Goal: Transaction & Acquisition: Obtain resource

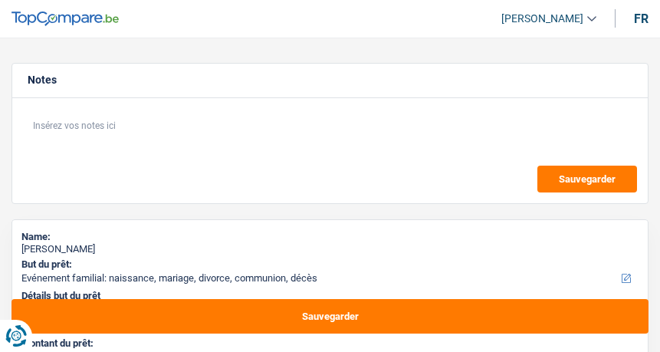
select select "familyEvent"
select select "120"
select select "familyEvent"
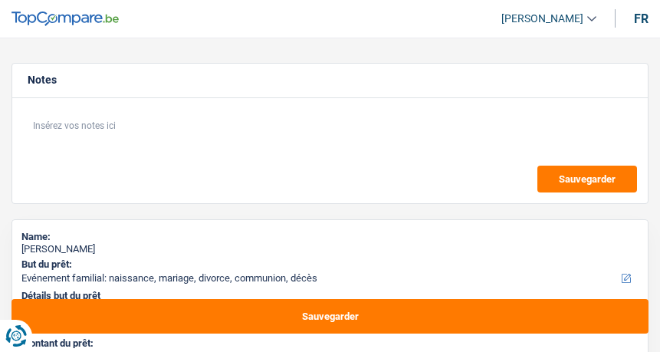
select select "120"
select select "privateEmployee"
select select "netSalary"
select select "mealVouchers"
select select "liveWithParents"
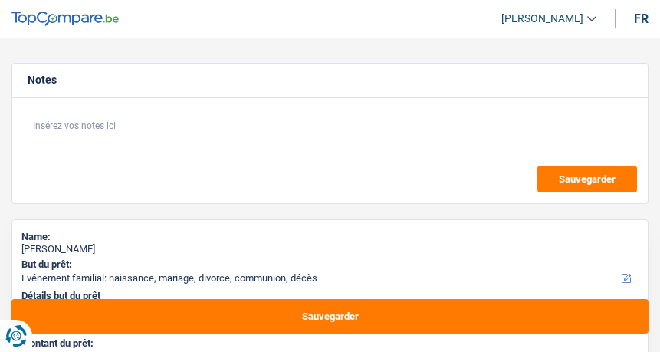
select select "familyEvent"
select select "120"
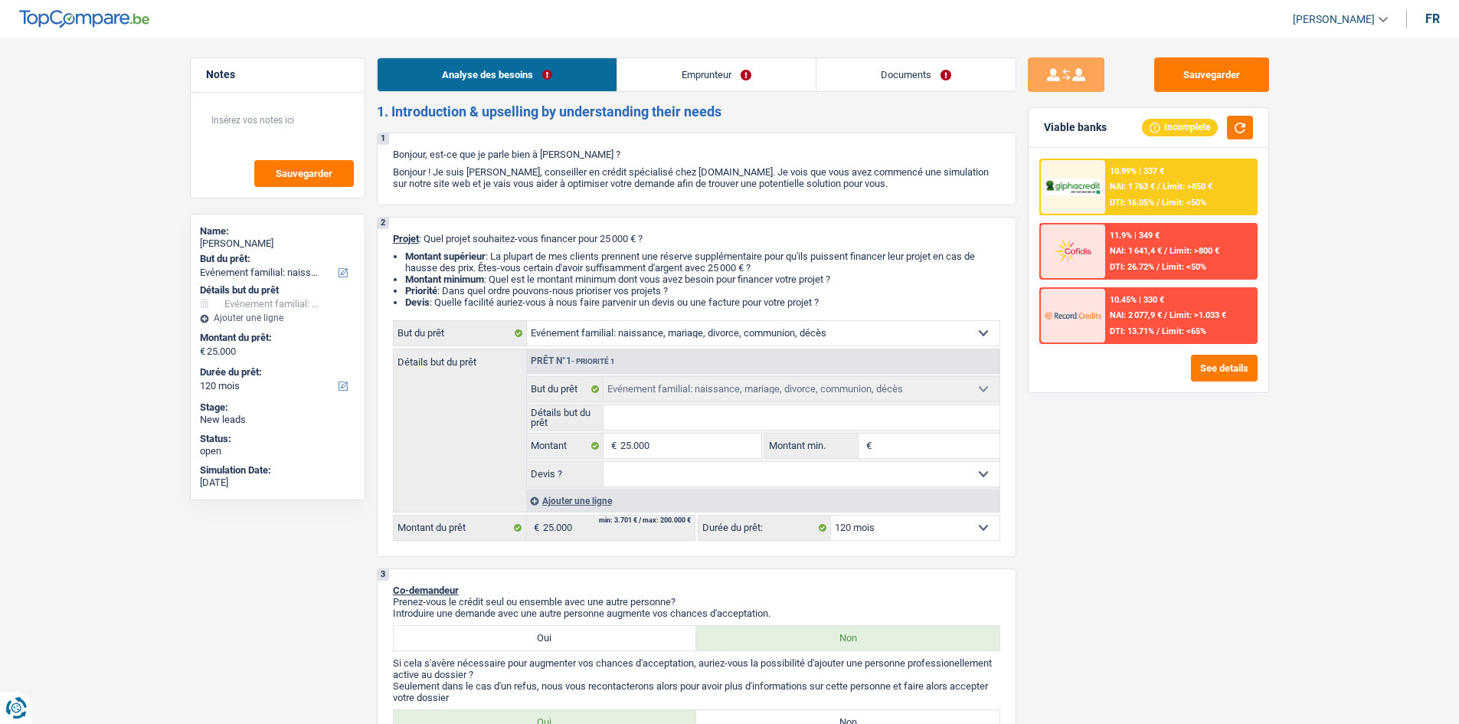
click at [659, 77] on link "Emprunteur" at bounding box center [716, 74] width 198 height 33
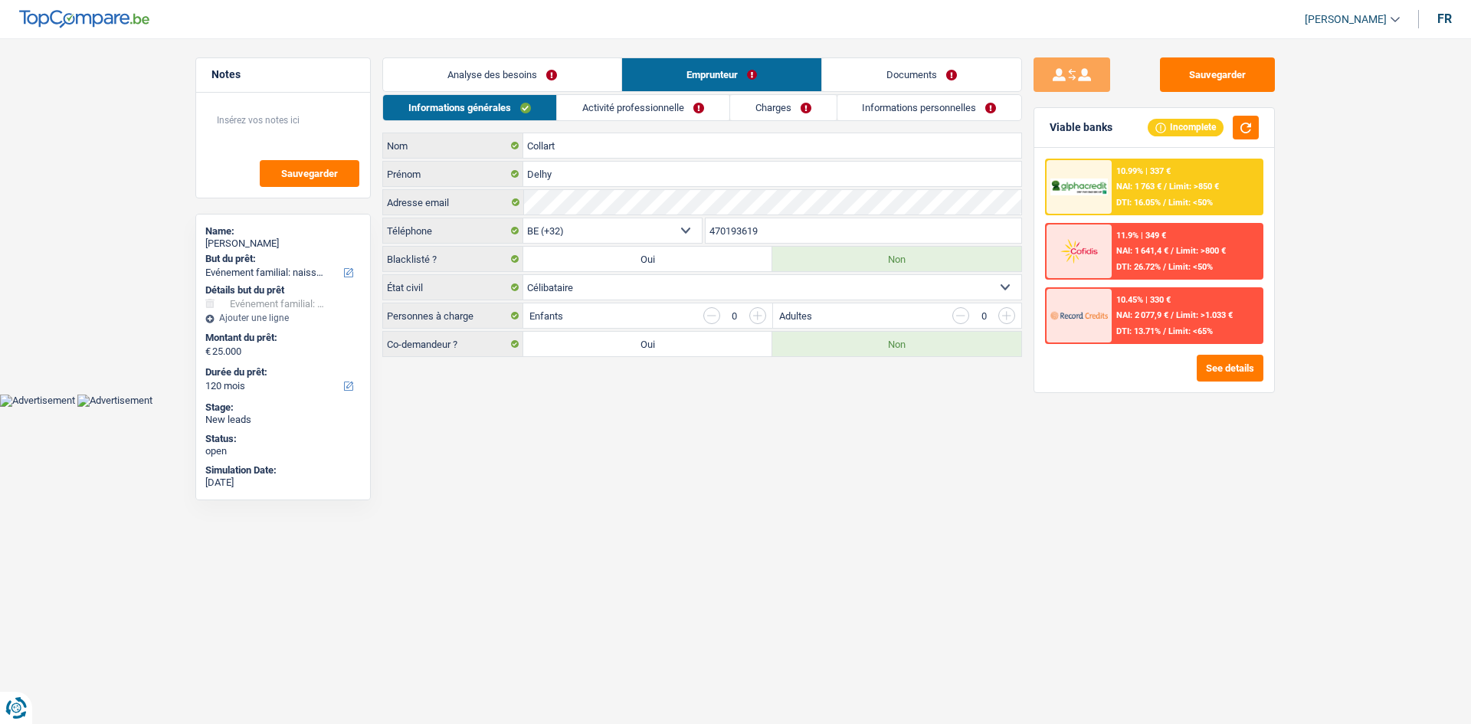
click at [650, 115] on link "Activité professionnelle" at bounding box center [643, 107] width 172 height 25
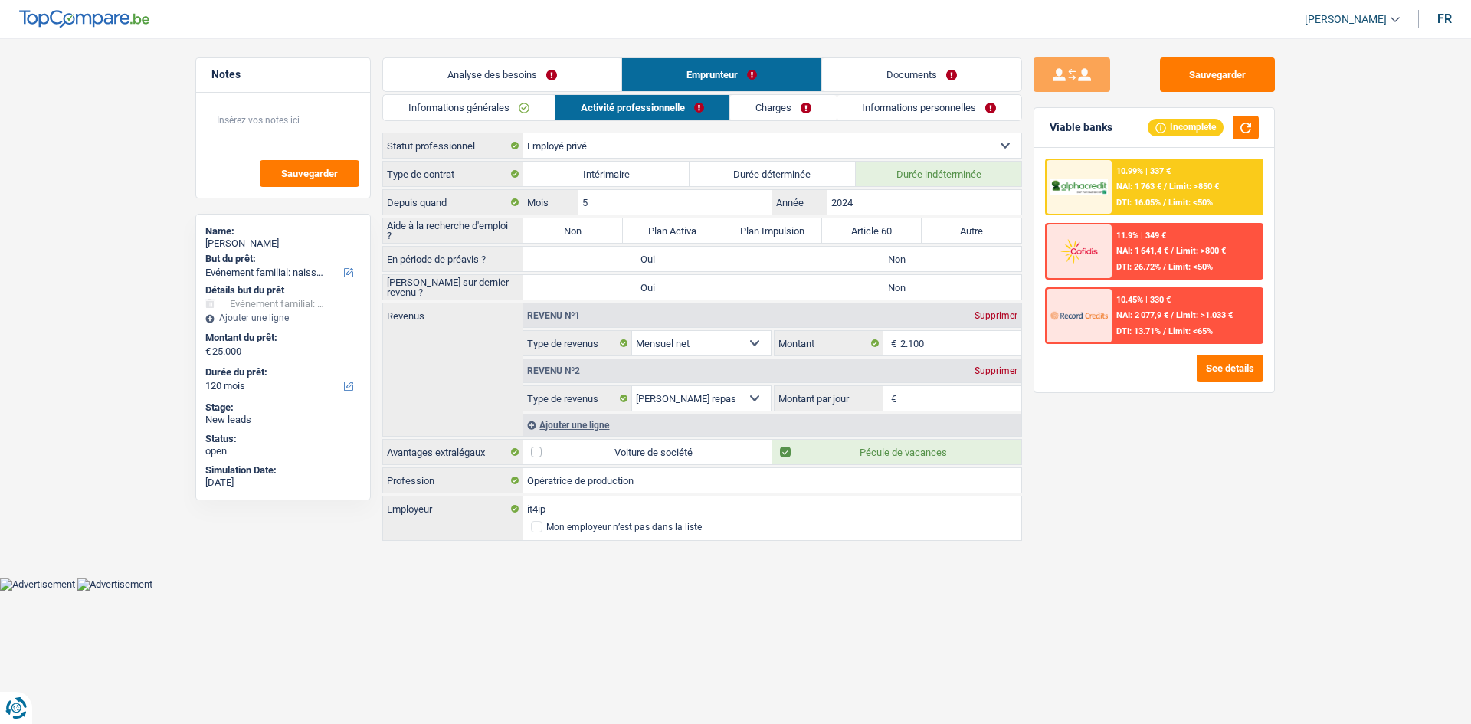
click at [659, 123] on div "Informations générales Activité professionnelle Charges Informations personnell…" at bounding box center [702, 318] width 640 height 449
click at [659, 103] on link "Informations personnelles" at bounding box center [929, 107] width 185 height 25
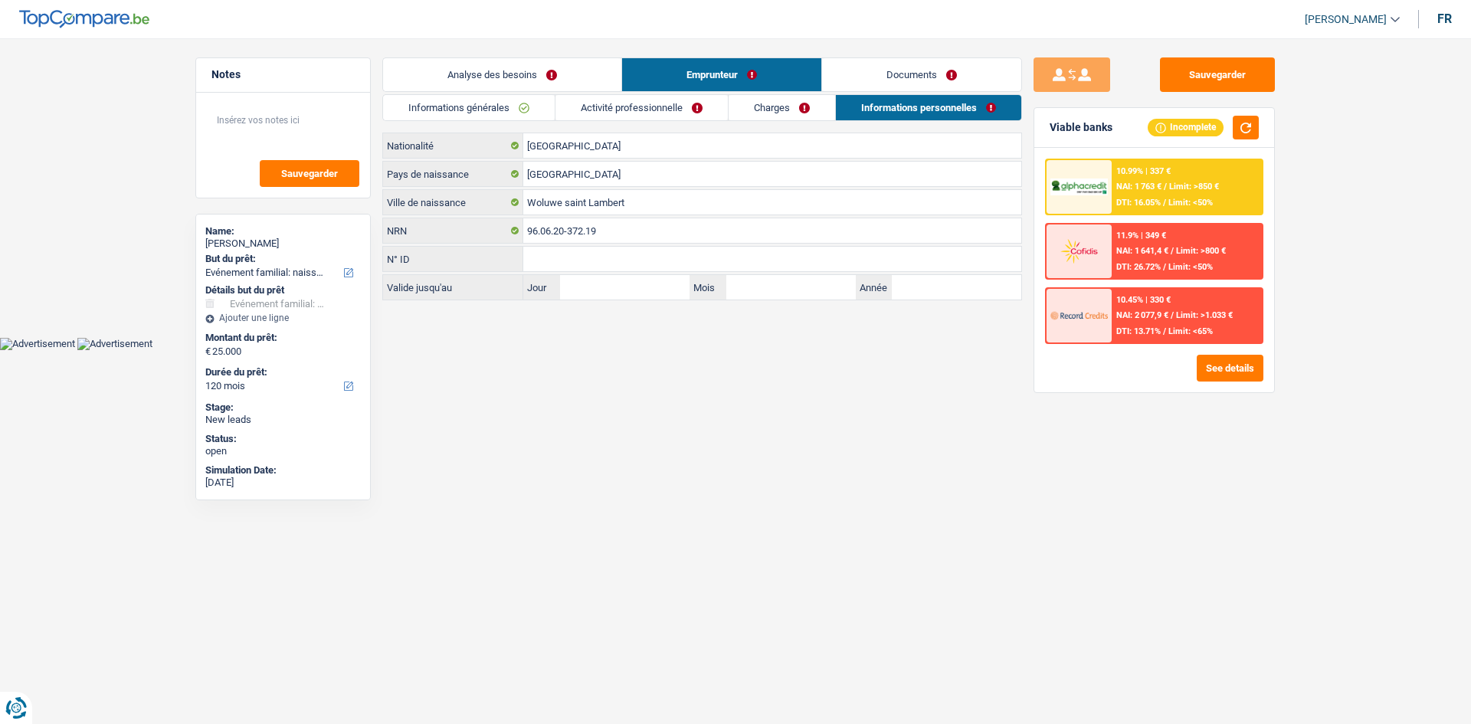
click at [659, 104] on link "Charges" at bounding box center [781, 107] width 106 height 25
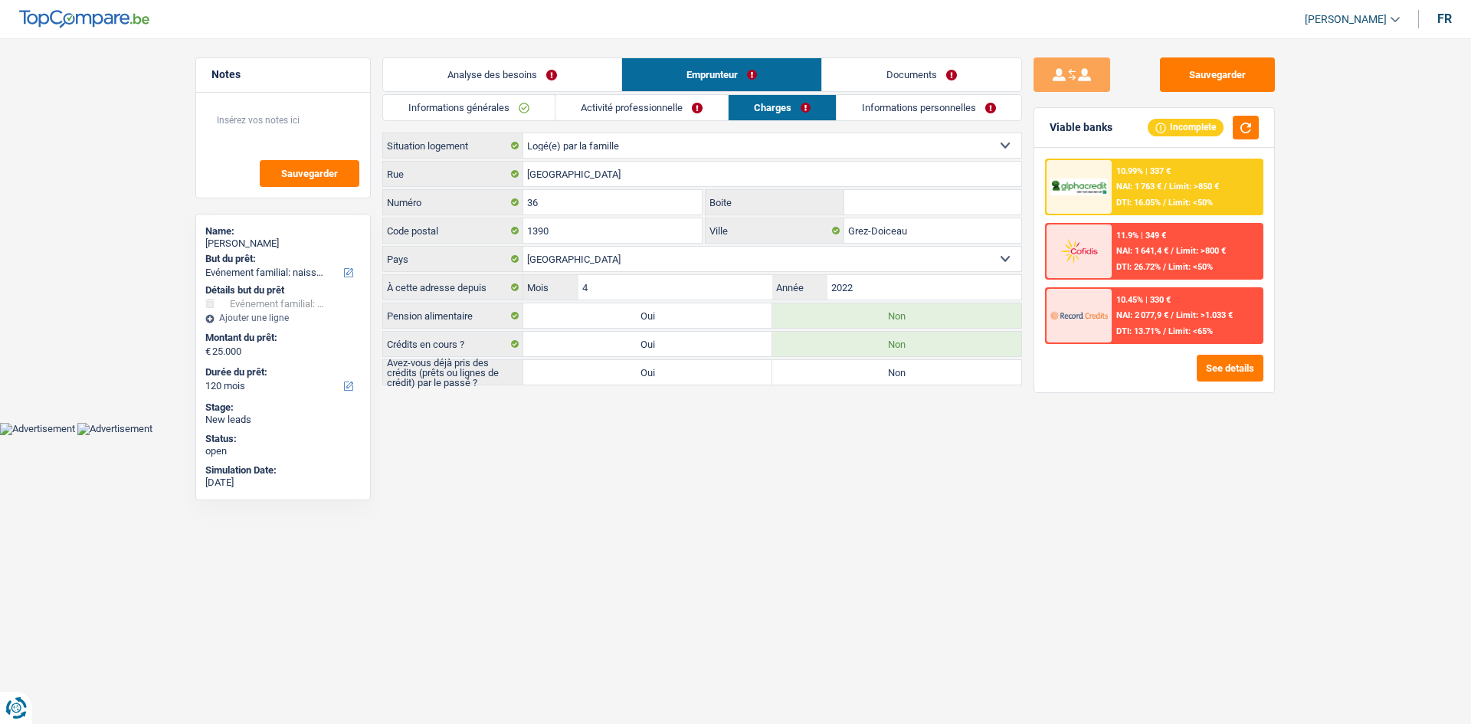
click at [556, 79] on link "Analyse des besoins" at bounding box center [502, 74] width 238 height 33
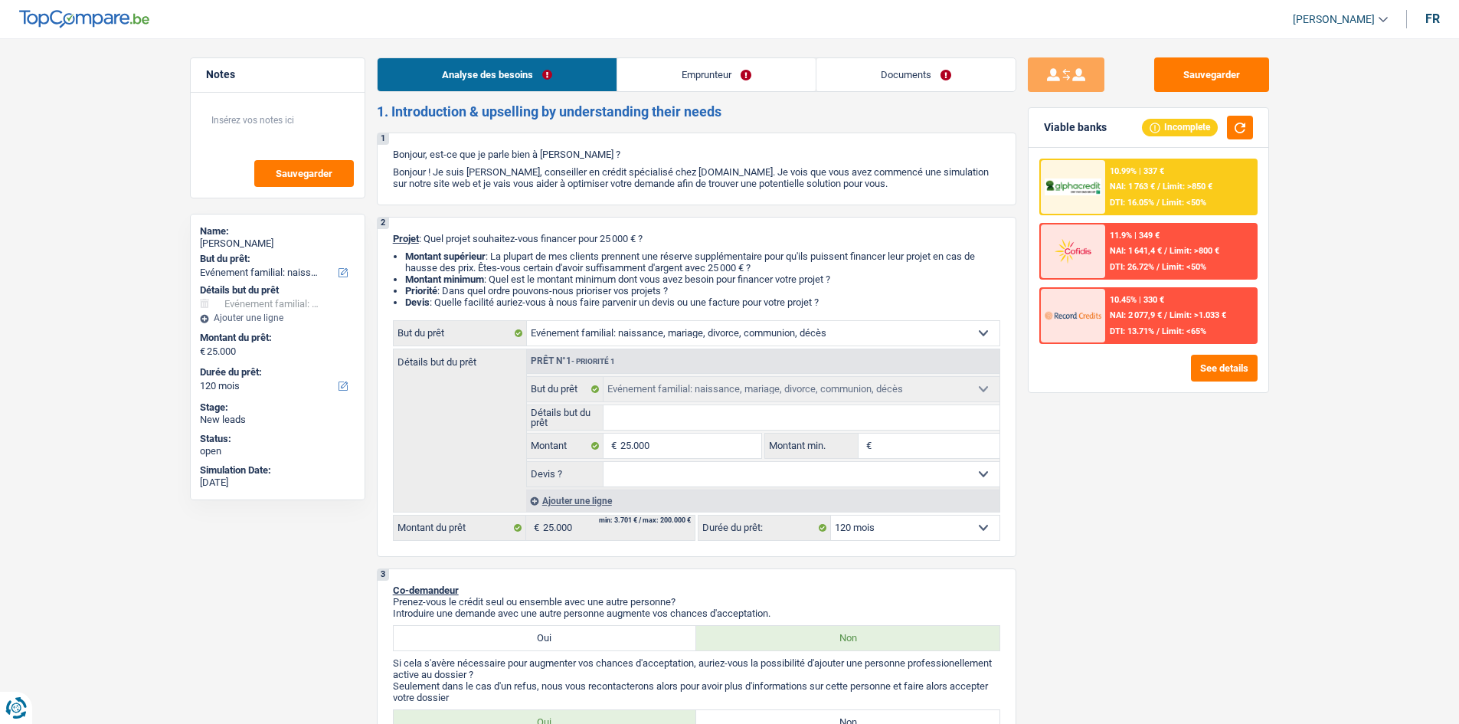
click at [659, 196] on div "10.99% | 337 € NAI: 1 763 € / Limit: >850 € DTI: 16.05% / Limit: <50%" at bounding box center [1180, 187] width 151 height 54
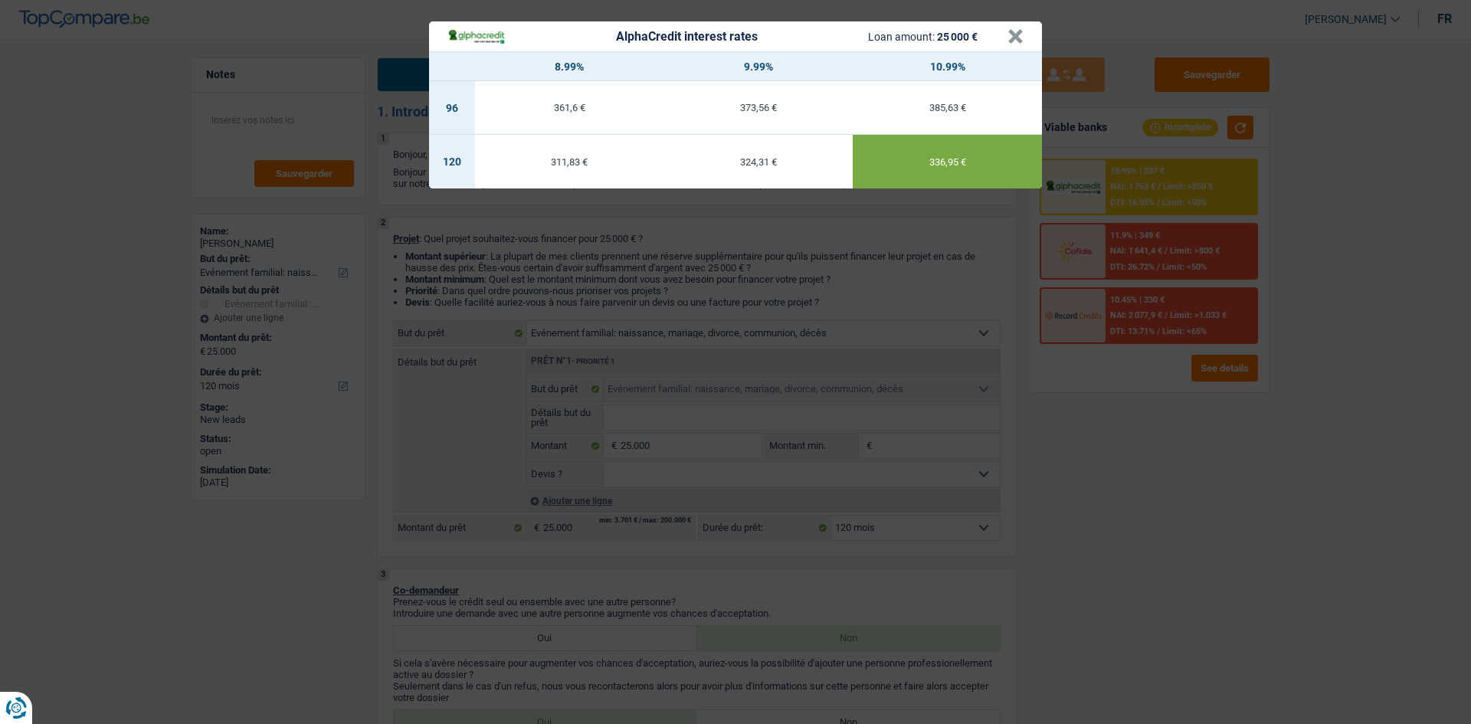
click at [659, 351] on div "AlphaCredit interest rates Loan amount: 25 000 € × 8.99% 9.99% 10.99% 96 361,6 …" at bounding box center [735, 362] width 1471 height 724
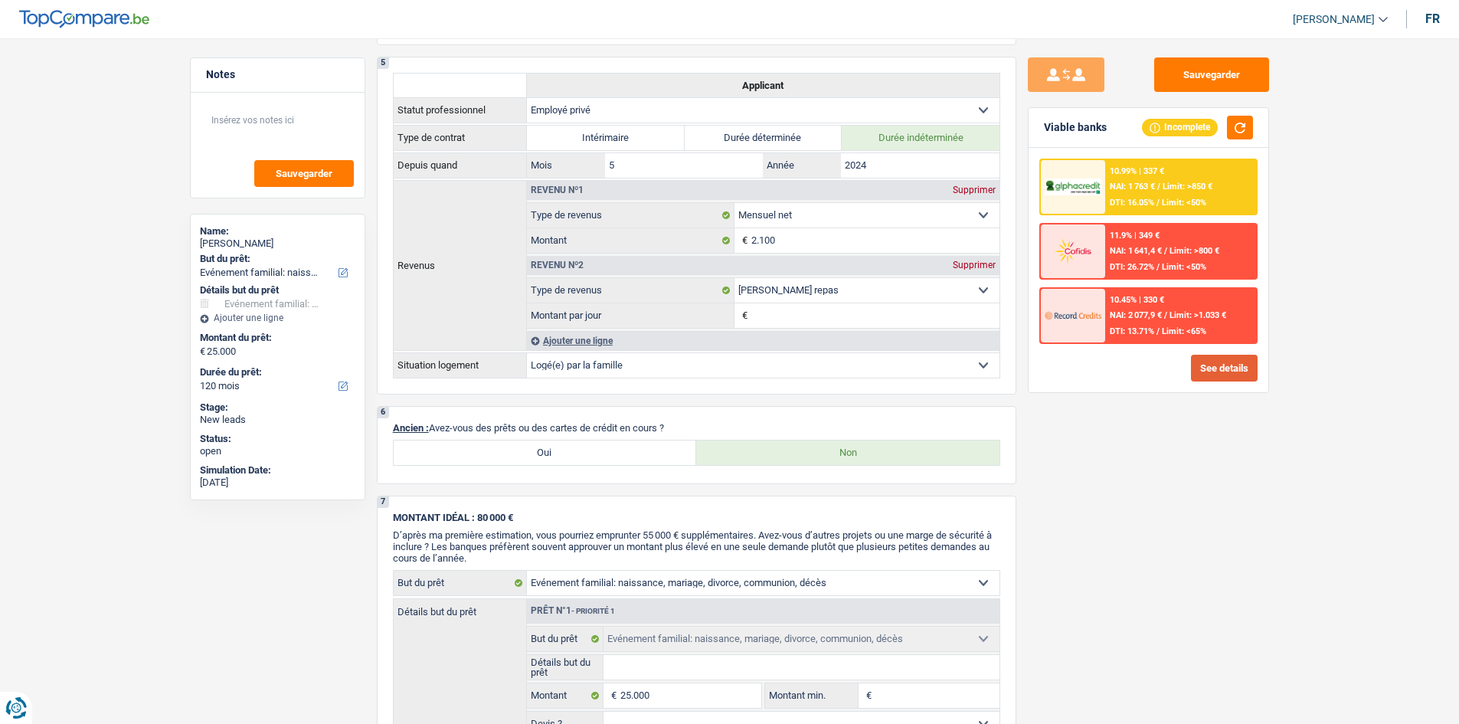
scroll to position [1072, 0]
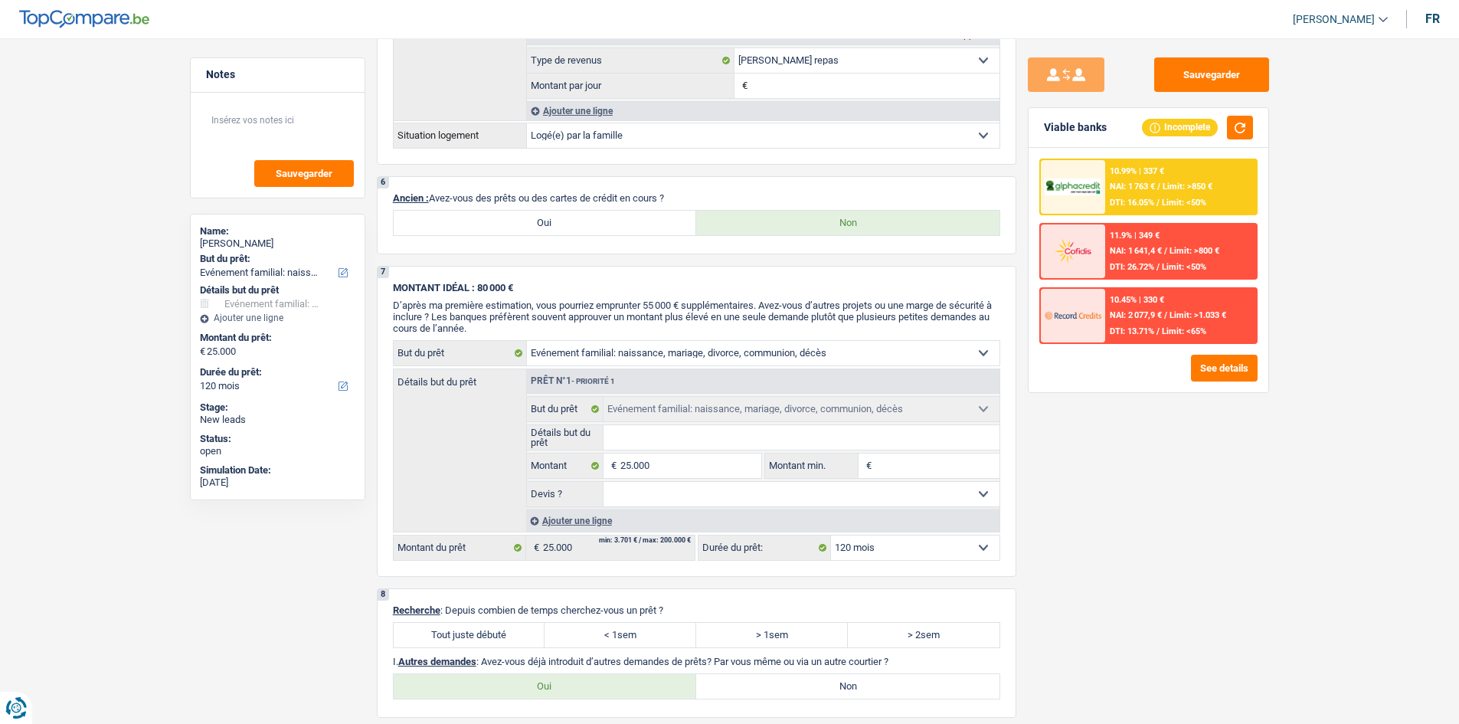
click at [659, 187] on span "NAI: 1 763 €" at bounding box center [1132, 187] width 45 height 10
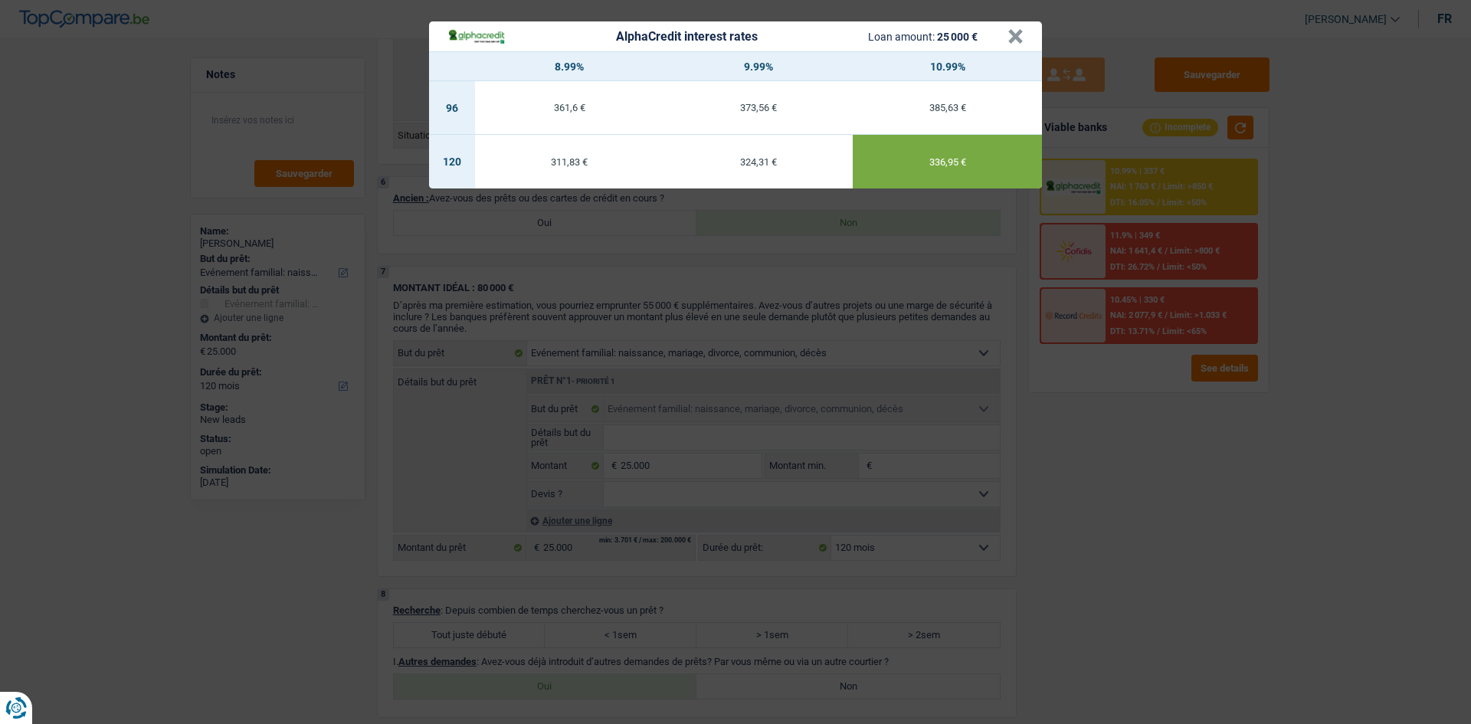
drag, startPoint x: 1255, startPoint y: 614, endPoint x: 1262, endPoint y: 610, distance: 8.3
click at [659, 351] on div "AlphaCredit interest rates Loan amount: 25 000 € × 8.99% 9.99% 10.99% 96 361,6 …" at bounding box center [735, 362] width 1471 height 724
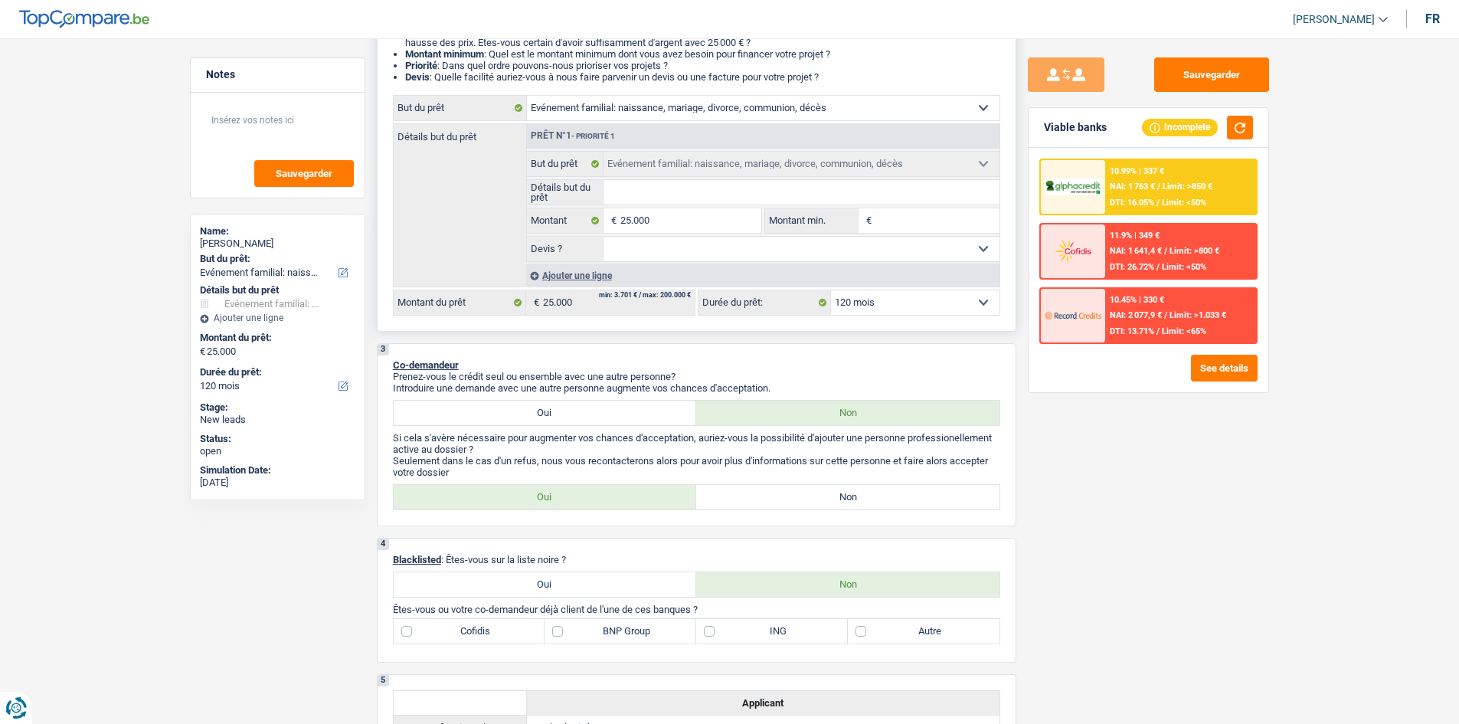
scroll to position [77, 0]
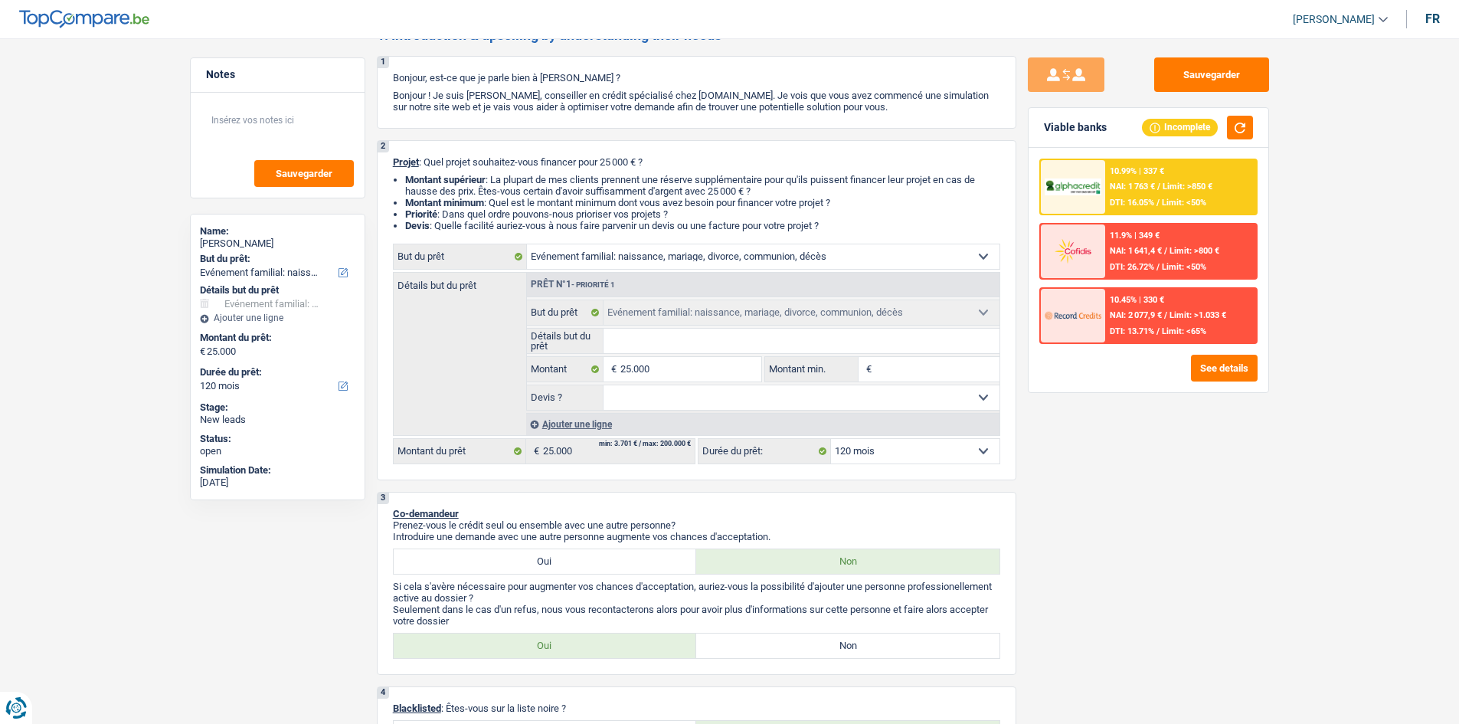
click at [659, 172] on div "10.99% | 337 € NAI: 1 763 € / Limit: >850 € DTI: 16.05% / Limit: <50%" at bounding box center [1180, 187] width 151 height 54
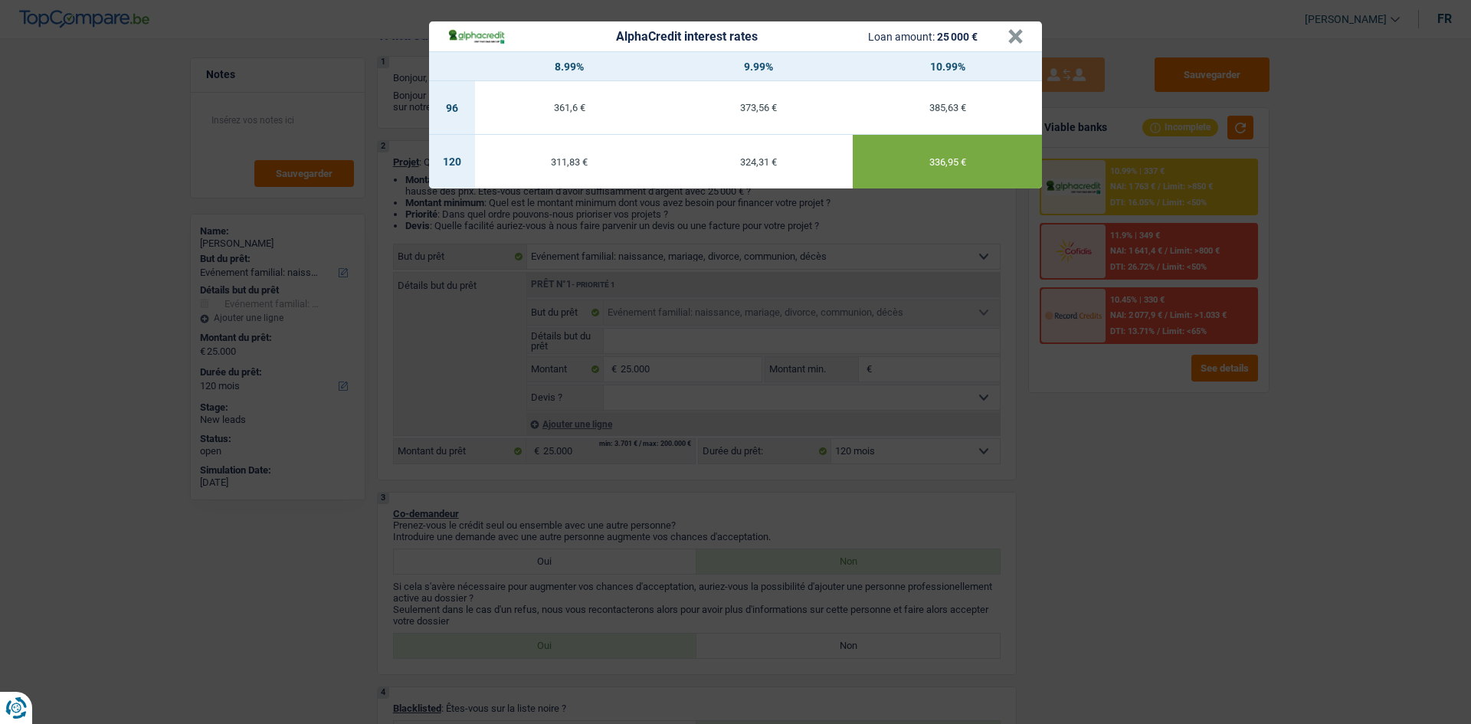
click at [659, 351] on div "AlphaCredit interest rates Loan amount: 25 000 € × 8.99% 9.99% 10.99% 96 361,6 …" at bounding box center [735, 362] width 1471 height 724
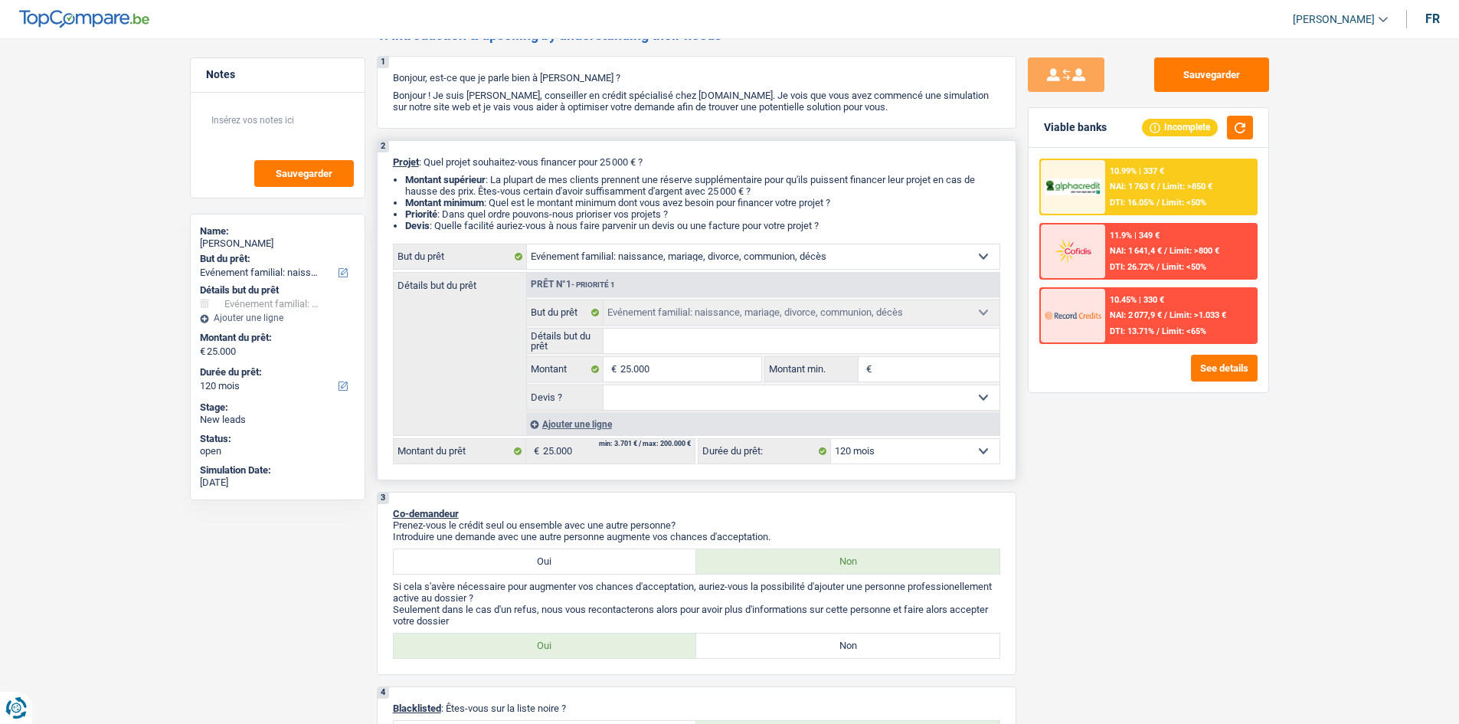
click at [659, 351] on div "12 mois 18 mois 24 mois 30 mois 36 mois 42 mois 48 mois 60 mois 72 mois 84 mois…" at bounding box center [849, 451] width 303 height 26
click at [659, 351] on select "12 mois 18 mois 24 mois 30 mois 36 mois 42 mois 48 mois 60 mois 72 mois 84 mois…" at bounding box center [915, 451] width 169 height 25
select select "60"
click at [659, 351] on select "12 mois 18 mois 24 mois 30 mois 36 mois 42 mois 48 mois 60 mois 72 mois 84 mois…" at bounding box center [915, 451] width 169 height 25
select select "60"
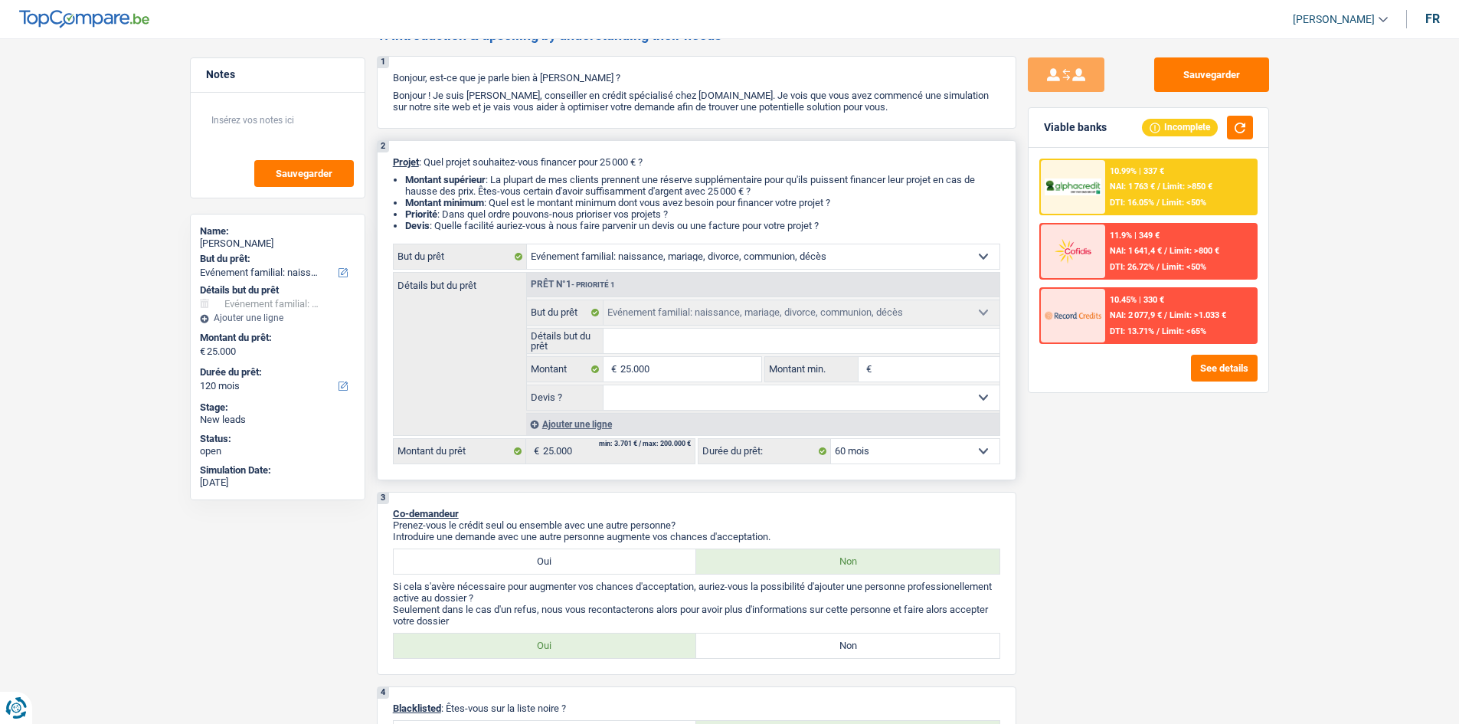
select select "60"
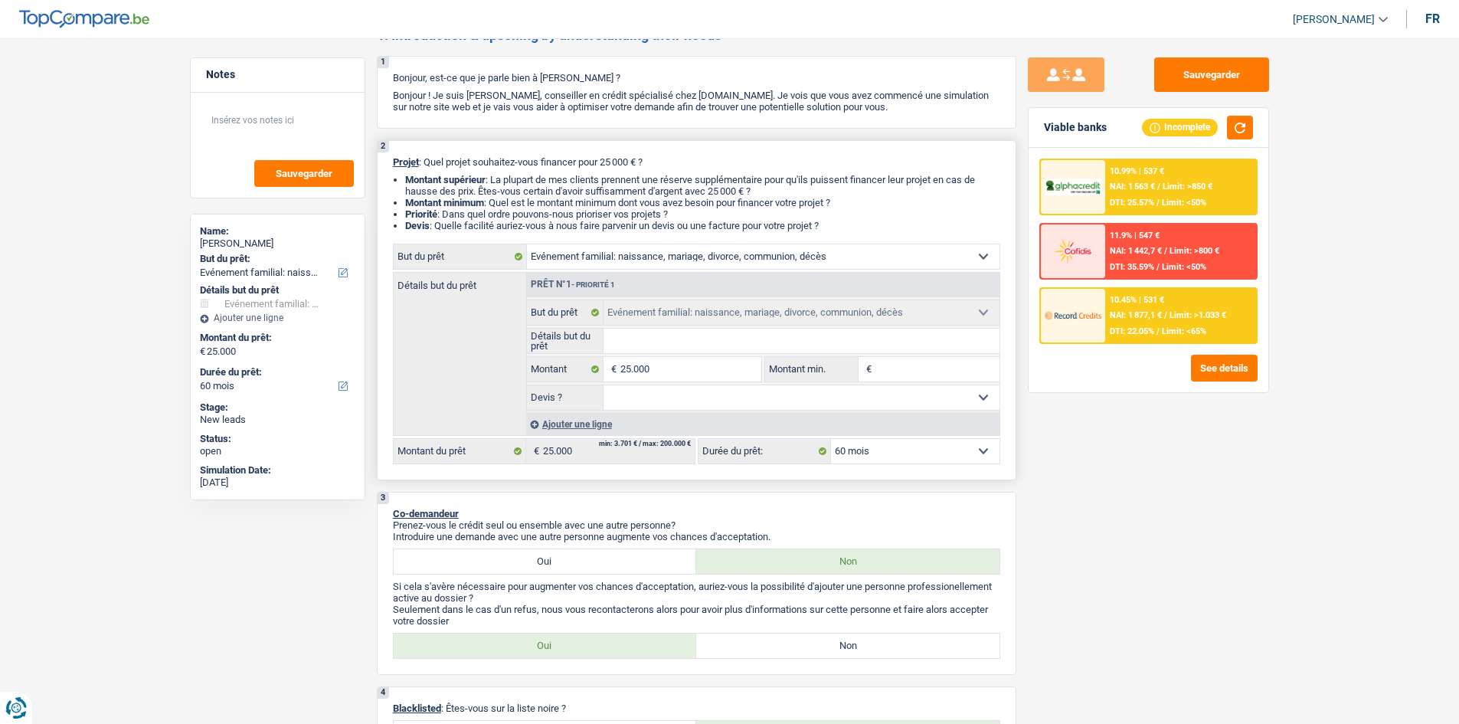
click at [659, 351] on select "12 mois 18 mois 24 mois 30 mois 36 mois 42 mois 48 mois 60 mois 72 mois 84 mois…" at bounding box center [915, 451] width 169 height 25
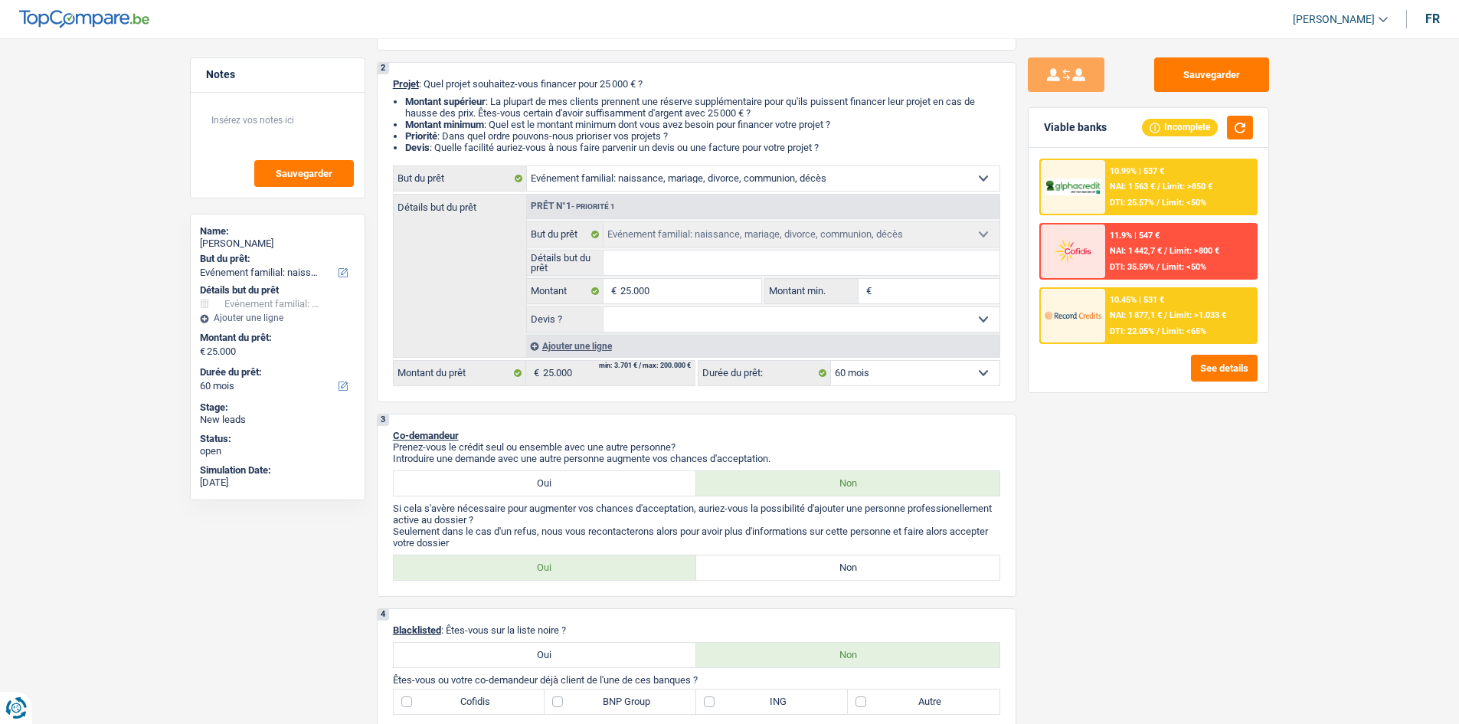
scroll to position [0, 0]
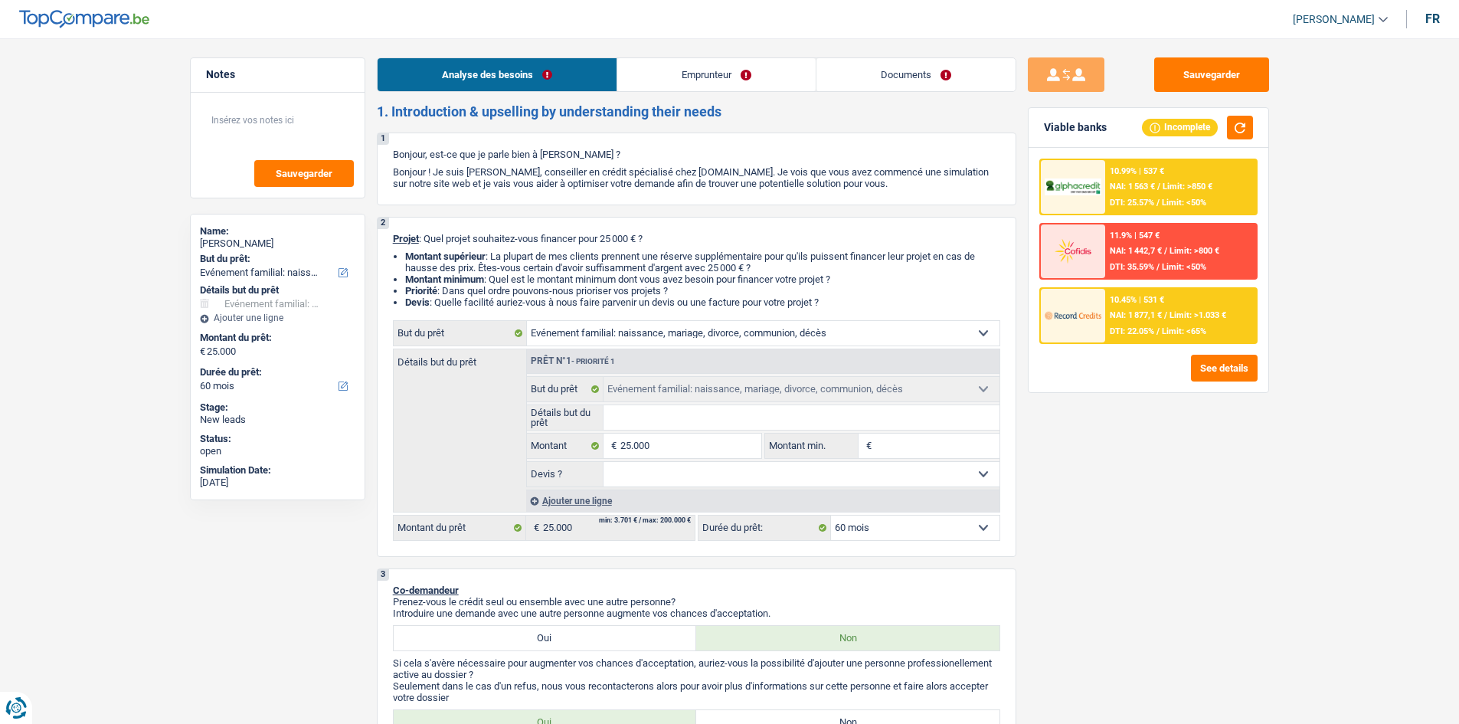
click at [659, 83] on link "Emprunteur" at bounding box center [716, 74] width 198 height 33
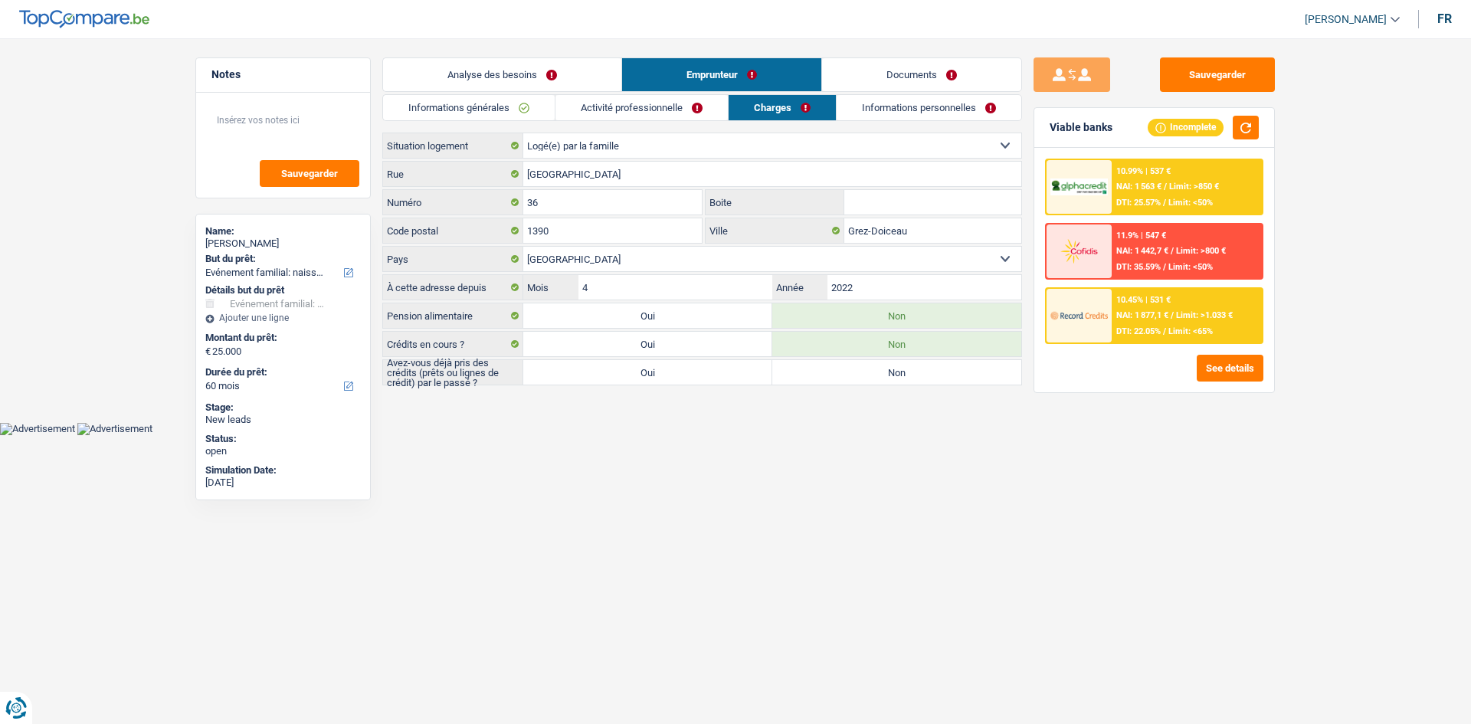
click at [659, 97] on link "Informations personnelles" at bounding box center [928, 107] width 185 height 25
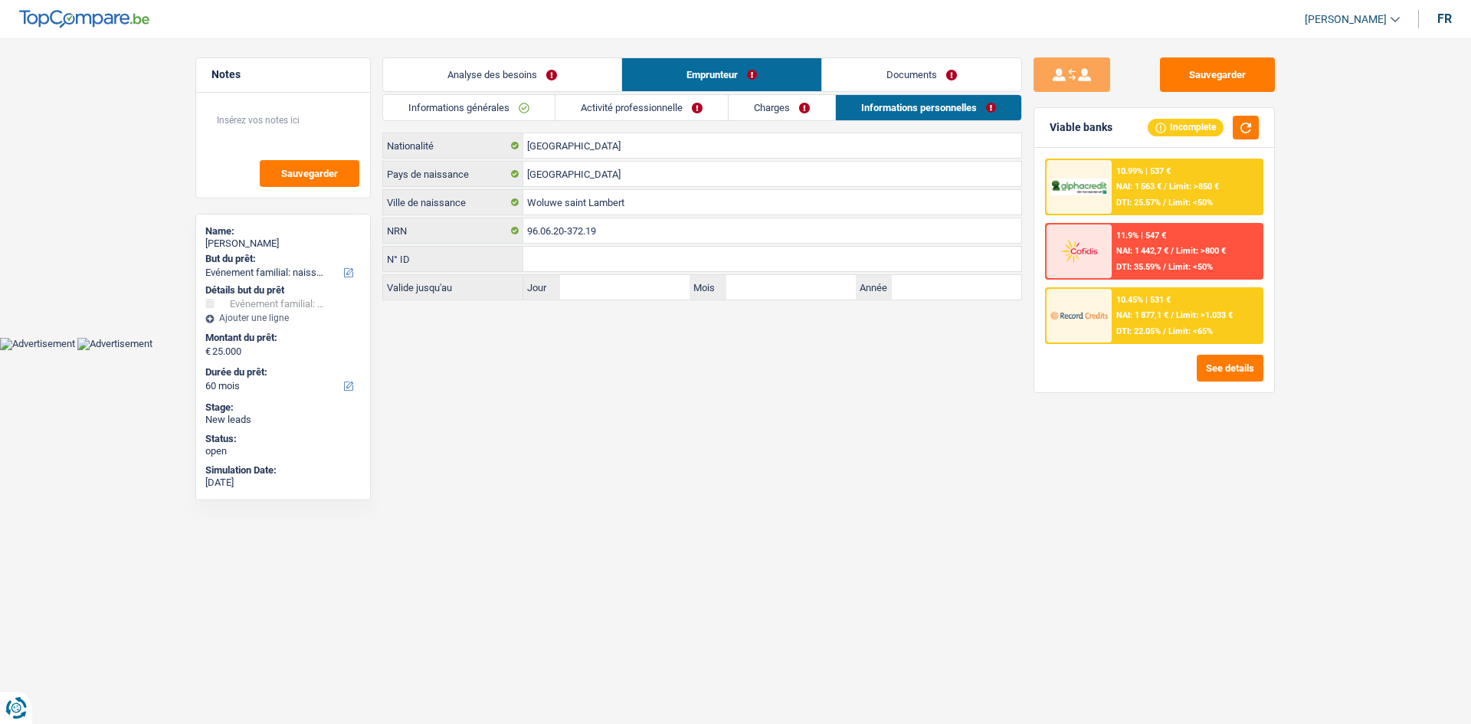
click at [659, 68] on link "Documents" at bounding box center [921, 74] width 199 height 33
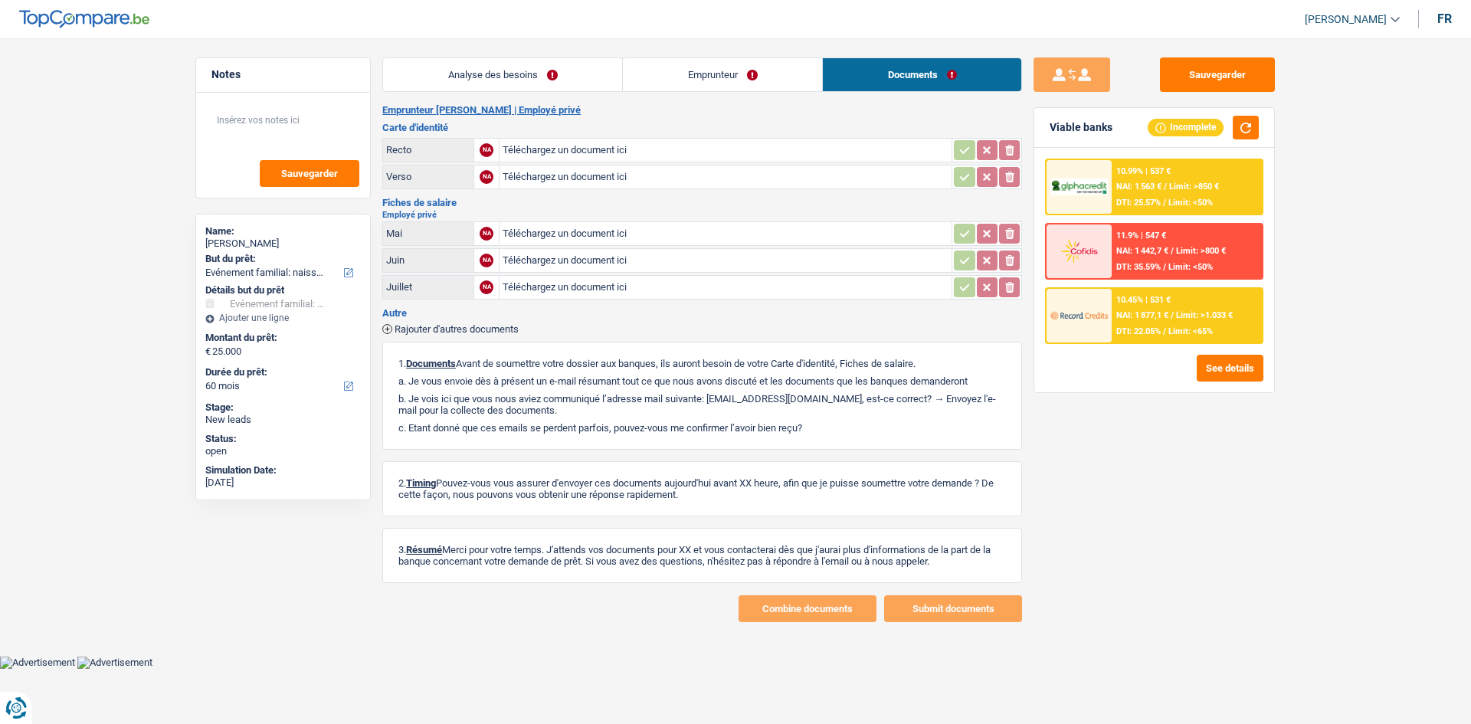
drag, startPoint x: 523, startPoint y: 92, endPoint x: 563, endPoint y: 108, distance: 43.0
click at [525, 92] on div "Analyse des besoins Emprunteur Documents 1. Introduction & upselling by underst…" at bounding box center [702, 339] width 640 height 565
click at [566, 80] on link "Analyse des besoins" at bounding box center [502, 74] width 239 height 33
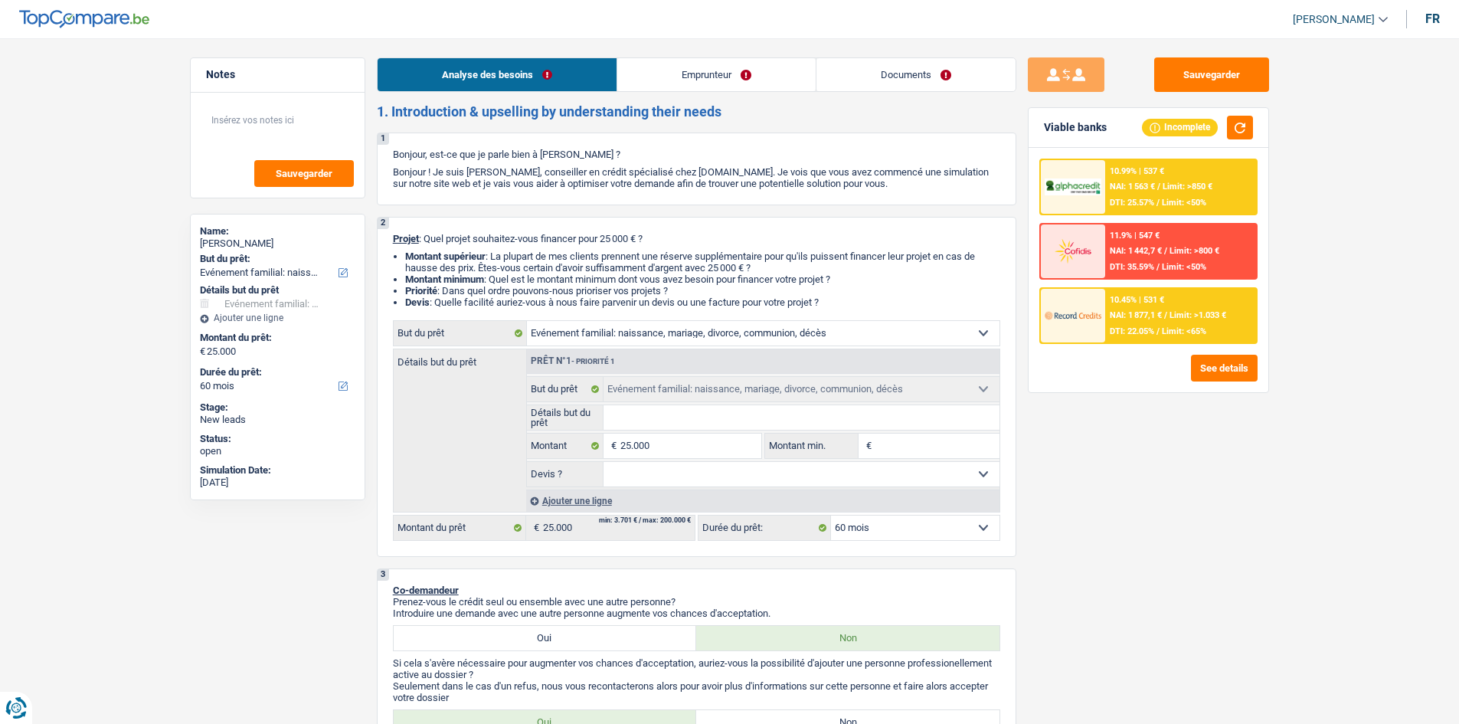
drag, startPoint x: 685, startPoint y: 408, endPoint x: 1390, endPoint y: 451, distance: 706.8
click at [659, 351] on input "Détails but du prêt" at bounding box center [802, 417] width 396 height 25
type input "D"
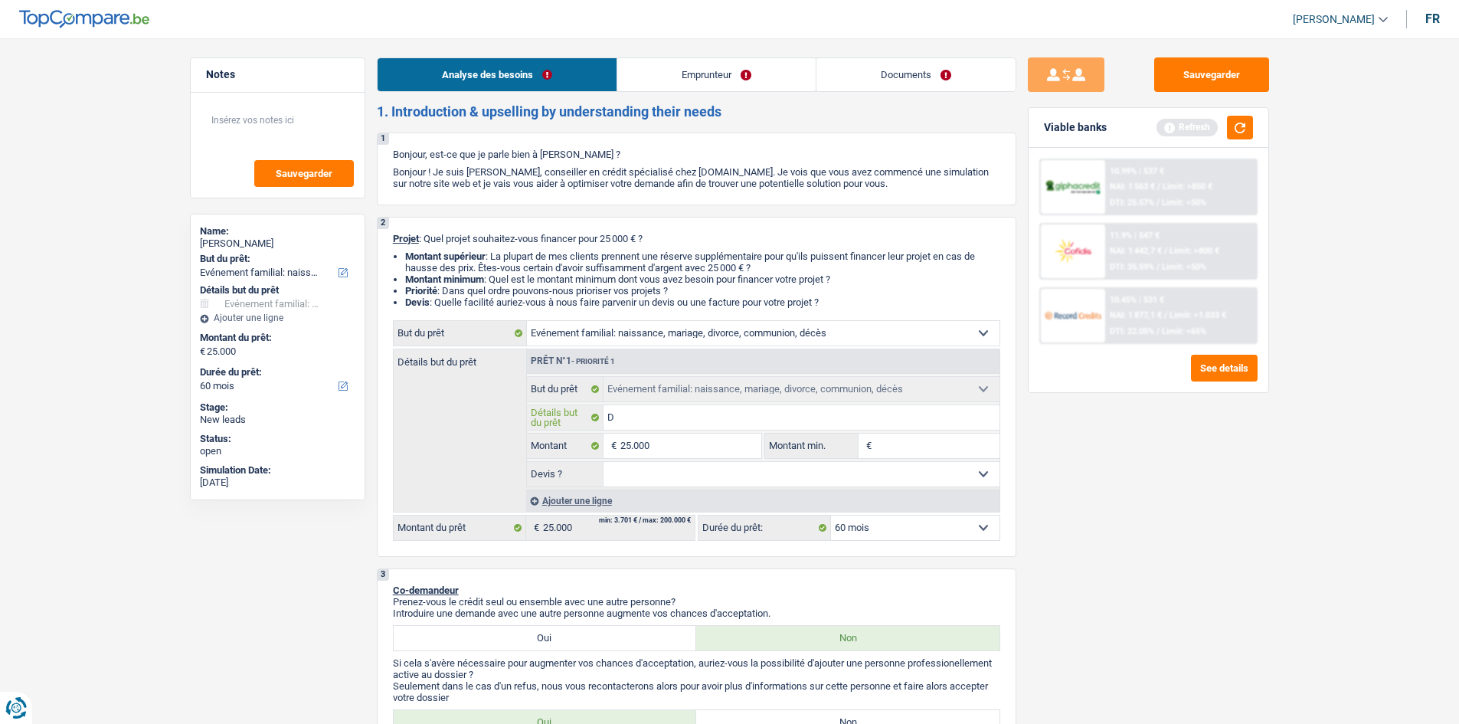
type input "Dé"
type input "Déc"
type input "Décè"
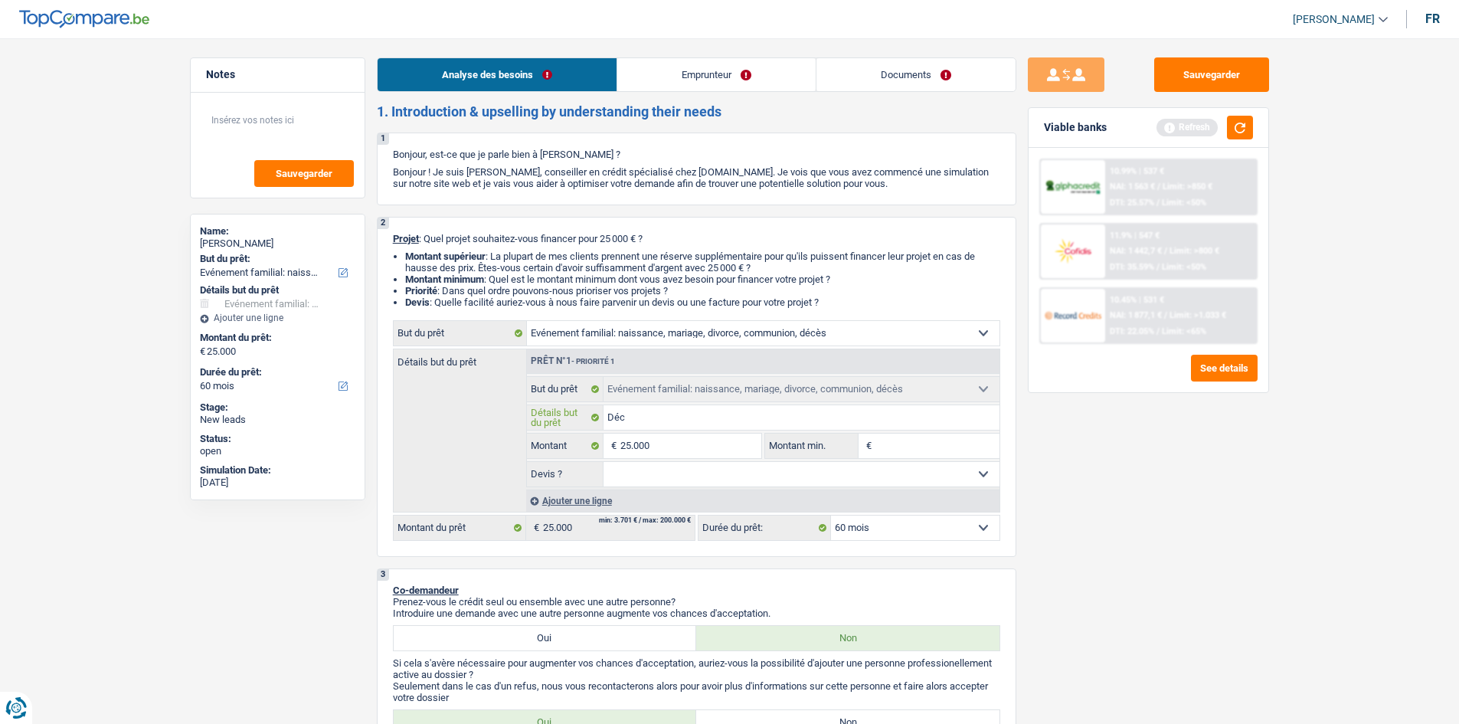
type input "Décè"
type input "Décès"
drag, startPoint x: 1146, startPoint y: 622, endPoint x: 1180, endPoint y: 593, distance: 44.5
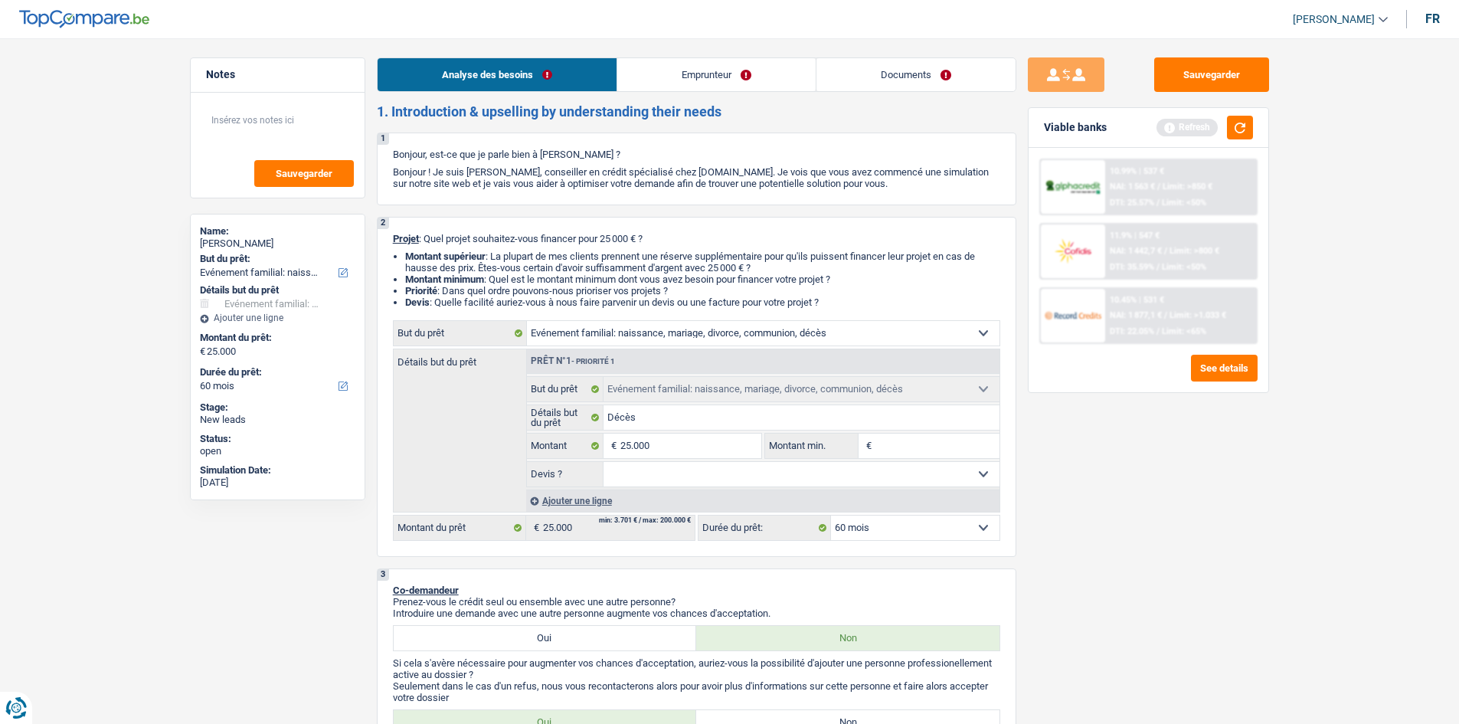
click at [659, 351] on div "Sauvegarder Viable banks Refresh 10.99% | 537 € NAI: 1 563 € / Limit: >850 € DT…" at bounding box center [1148, 376] width 264 height 638
click at [659, 351] on select "Oui Non Non répondu Sélectionner une option" at bounding box center [802, 474] width 396 height 25
drag, startPoint x: 1179, startPoint y: 486, endPoint x: 1183, endPoint y: 458, distance: 28.6
click at [659, 351] on div "Sauvegarder Viable banks Refresh 10.99% | 537 € NAI: 1 563 € / Limit: >850 € DT…" at bounding box center [1148, 376] width 264 height 638
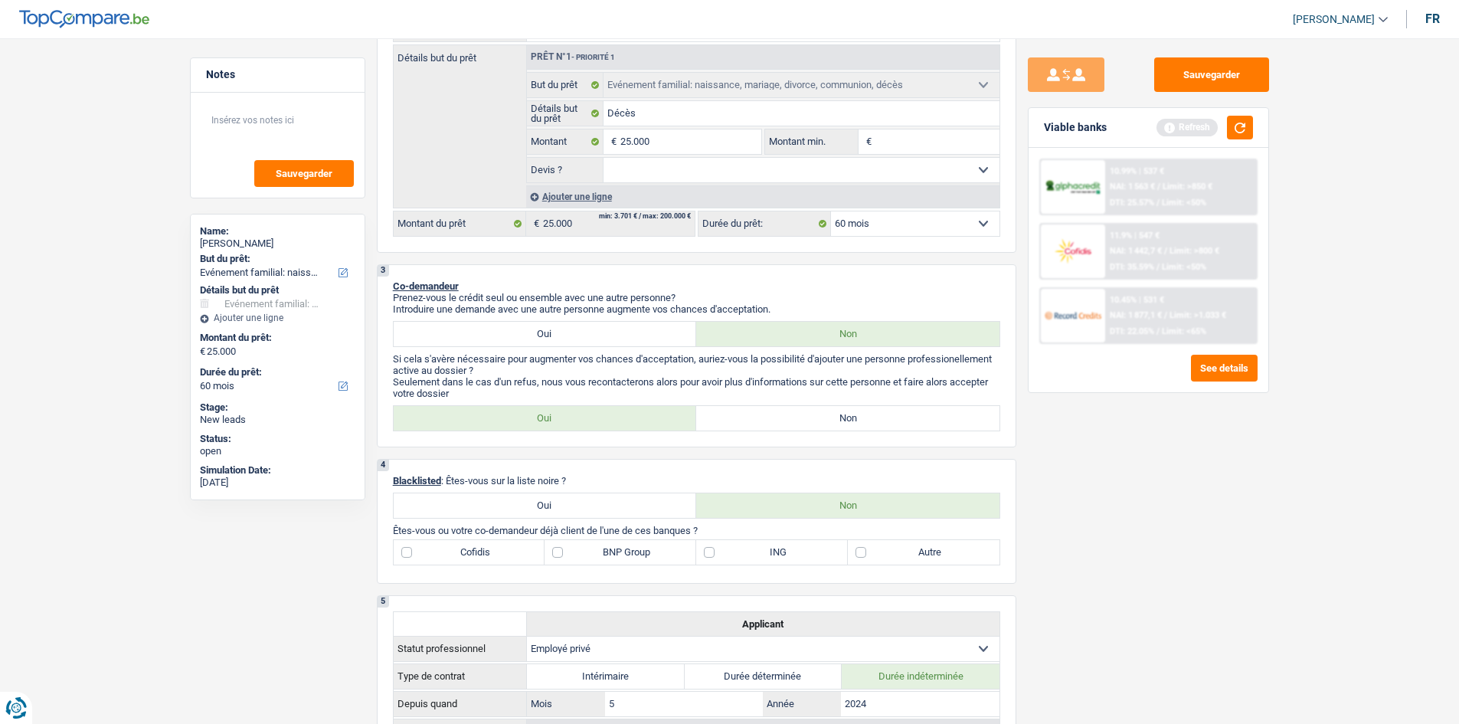
scroll to position [153, 0]
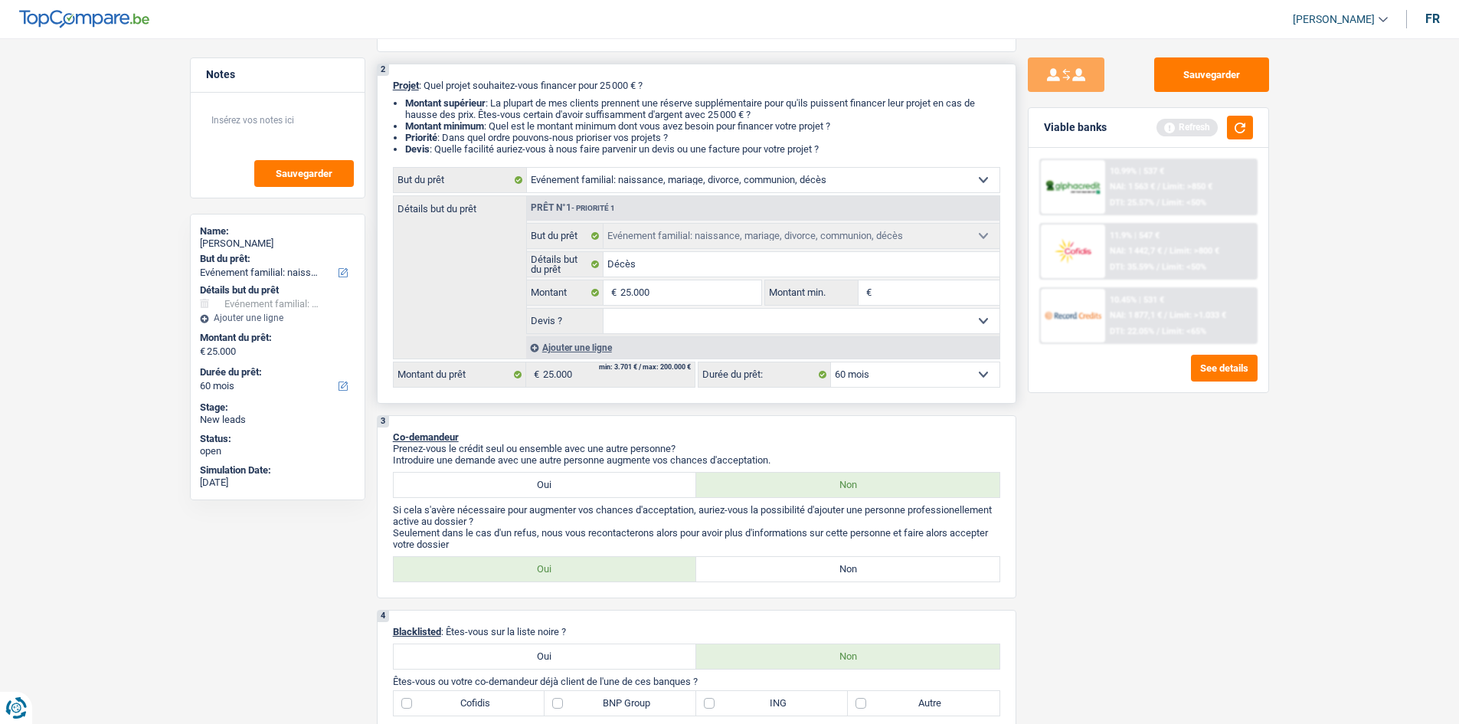
click at [659, 320] on select "Oui Non Non répondu Sélectionner une option" at bounding box center [802, 321] width 396 height 25
select select "yes"
click at [604, 309] on select "Oui Non Non répondu Sélectionner une option" at bounding box center [802, 321] width 396 height 25
select select "yes"
click at [659, 133] on button "button" at bounding box center [1240, 128] width 26 height 24
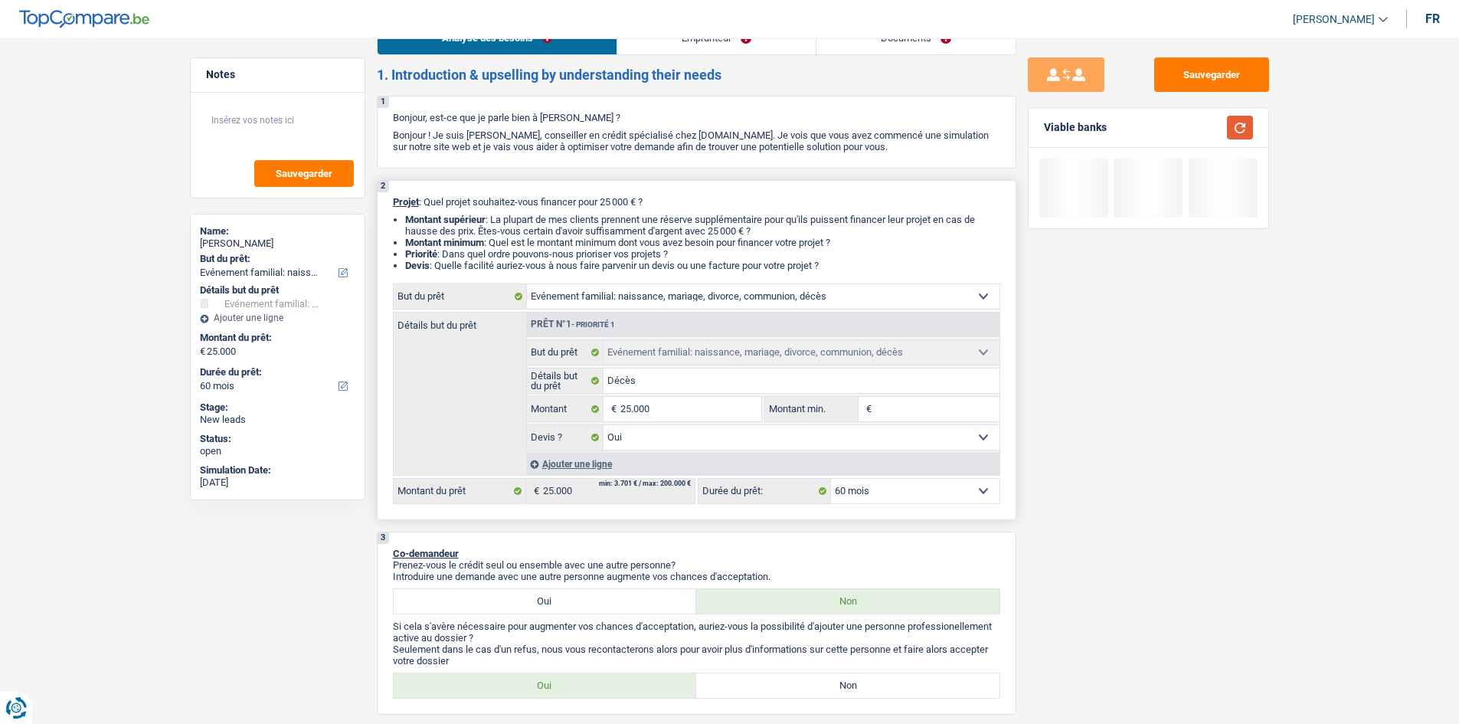
scroll to position [0, 0]
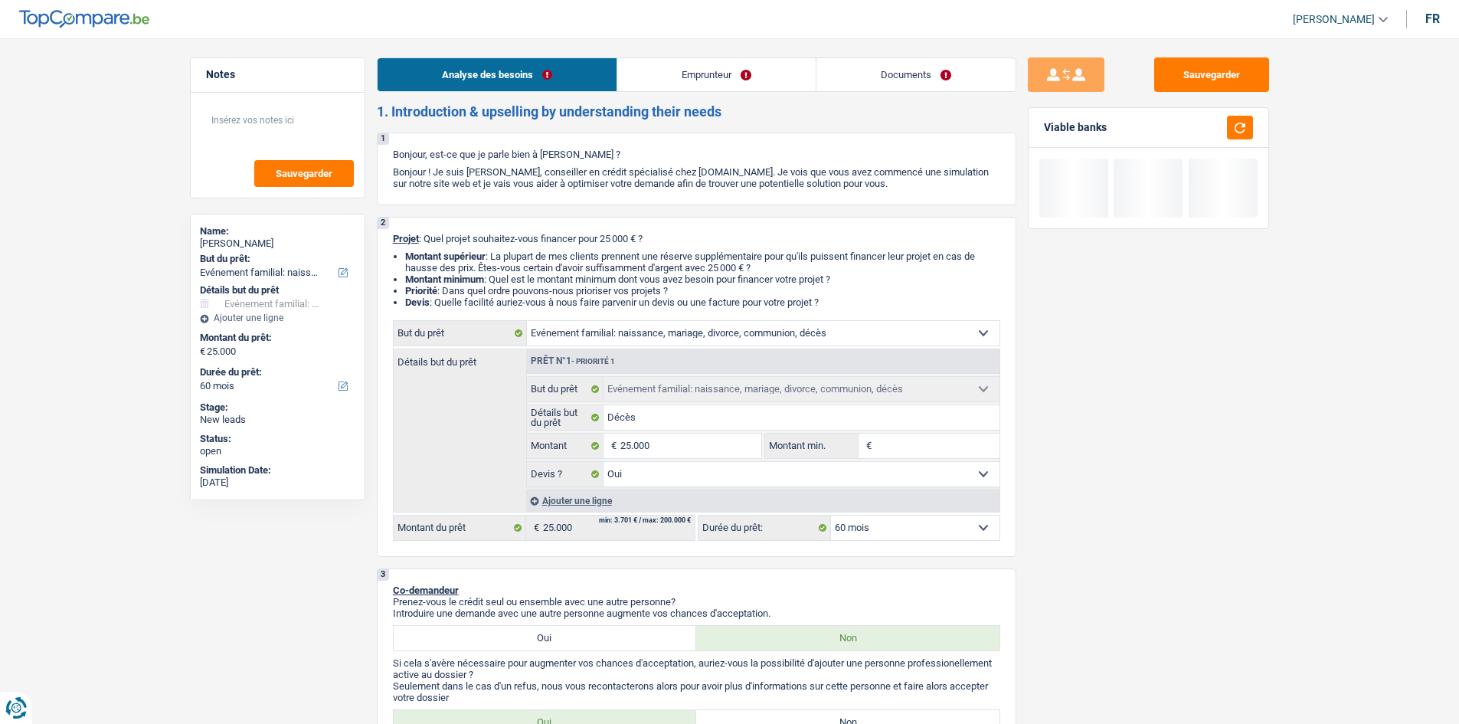
click at [659, 74] on link "Emprunteur" at bounding box center [716, 74] width 198 height 33
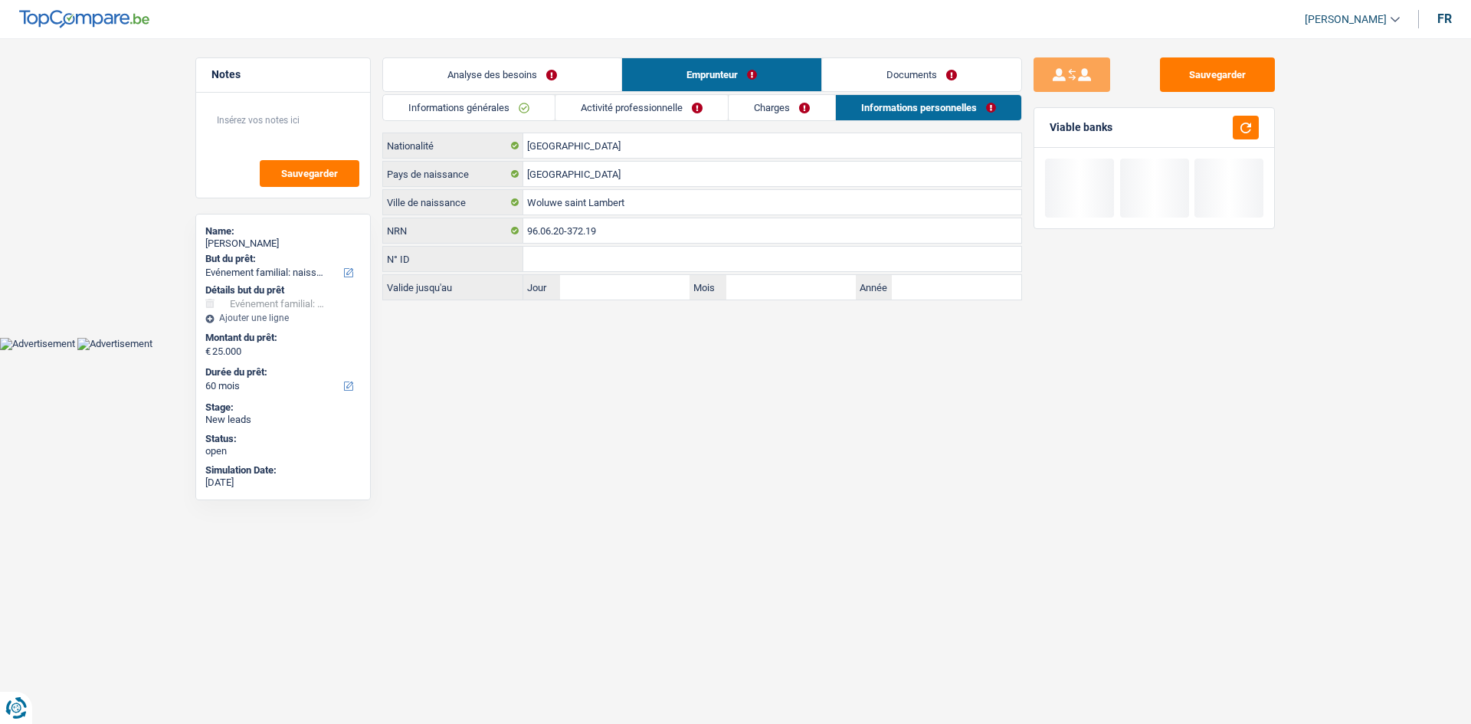
click at [659, 106] on link "Charges" at bounding box center [781, 107] width 106 height 25
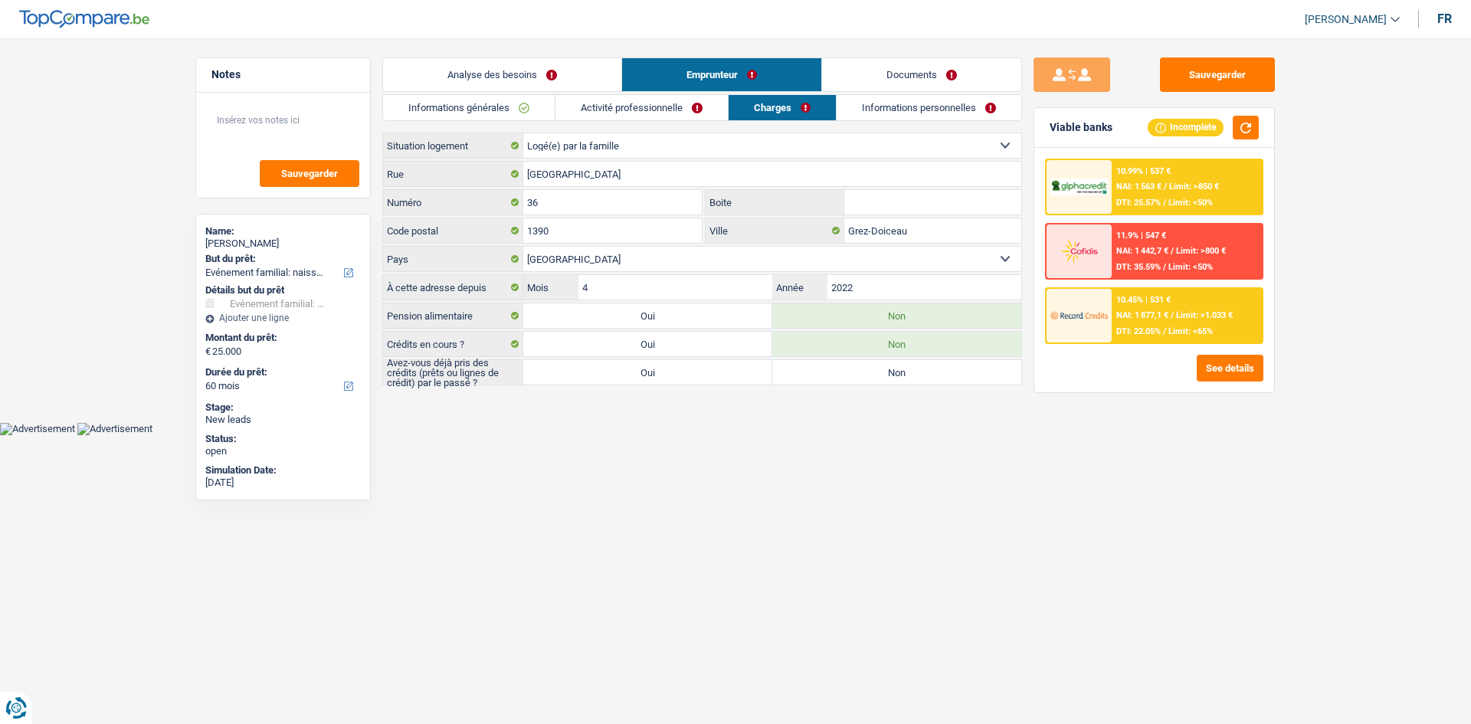
click at [625, 99] on link "Activité professionnelle" at bounding box center [641, 107] width 172 height 25
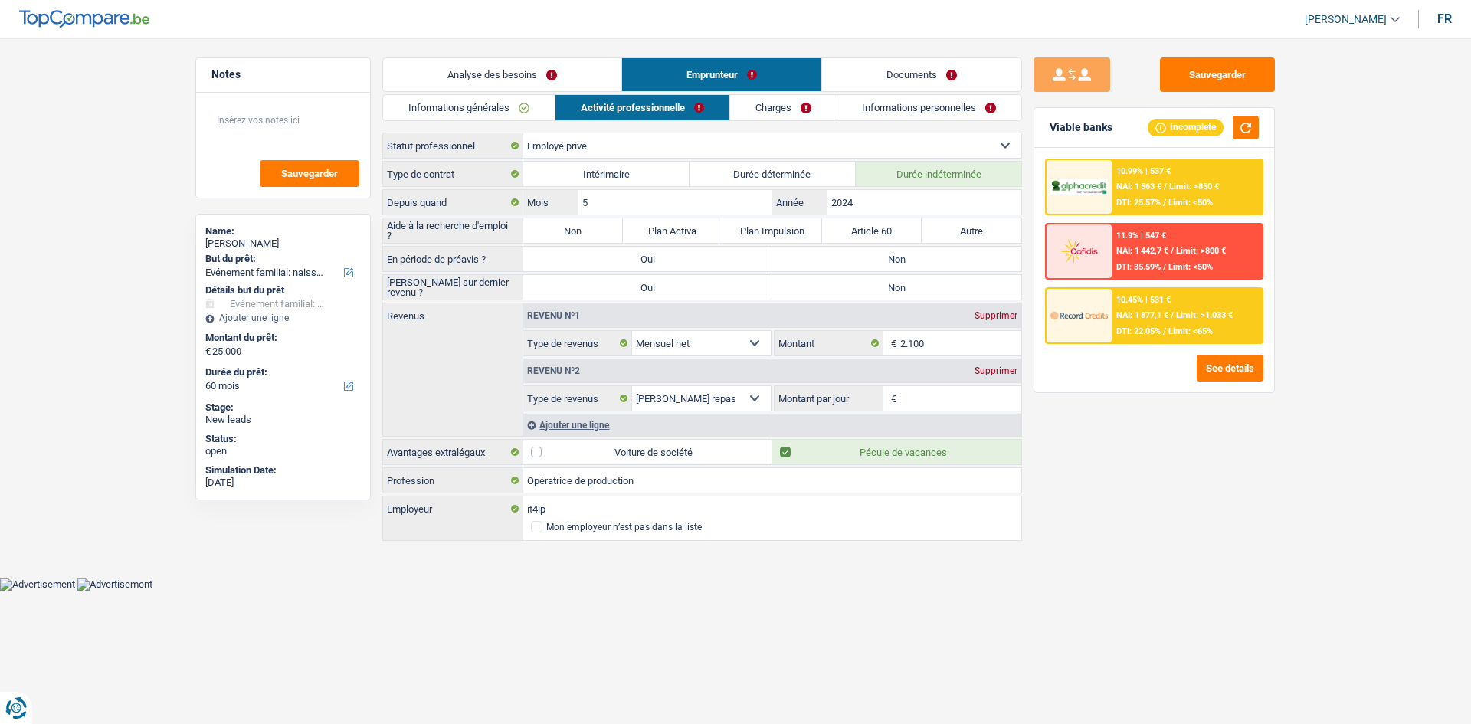
click at [466, 67] on link "Analyse des besoins" at bounding box center [502, 74] width 238 height 33
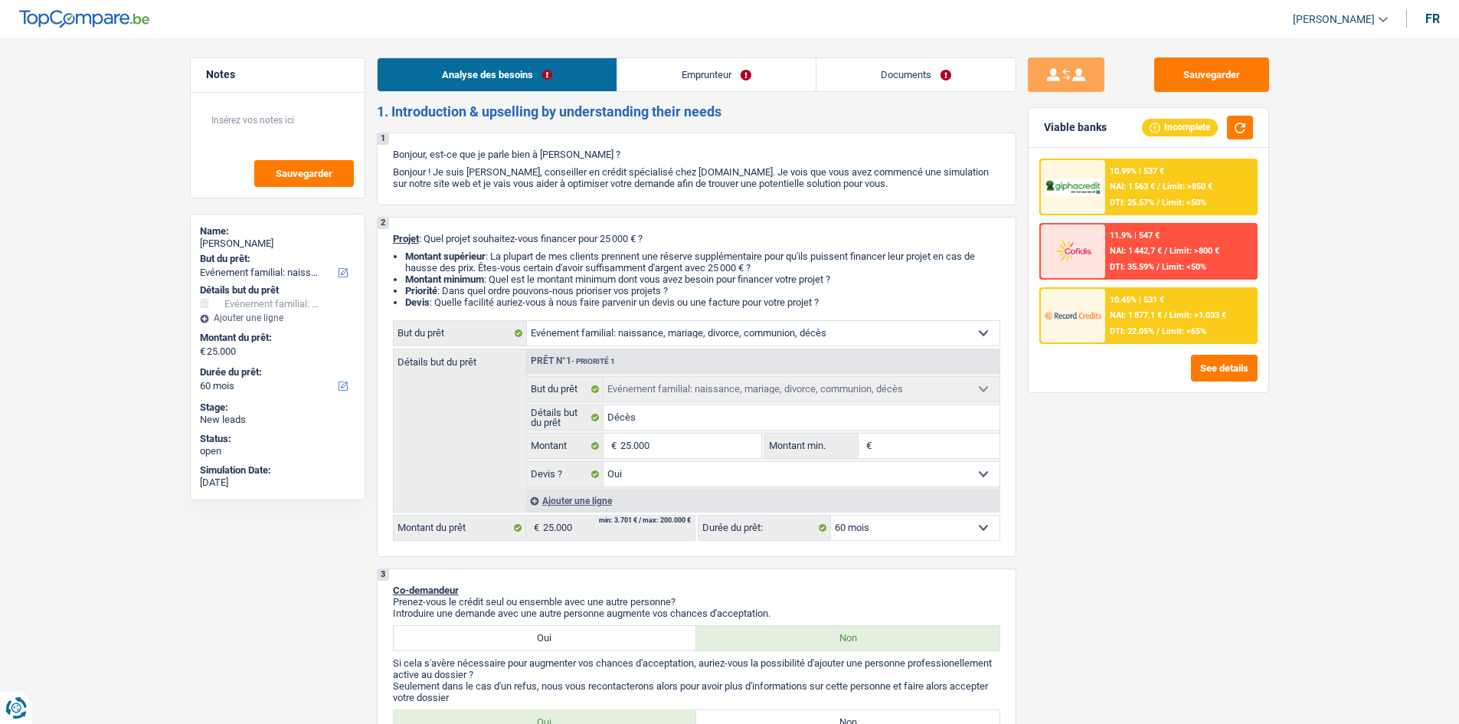
click at [659, 77] on link "Emprunteur" at bounding box center [716, 74] width 198 height 33
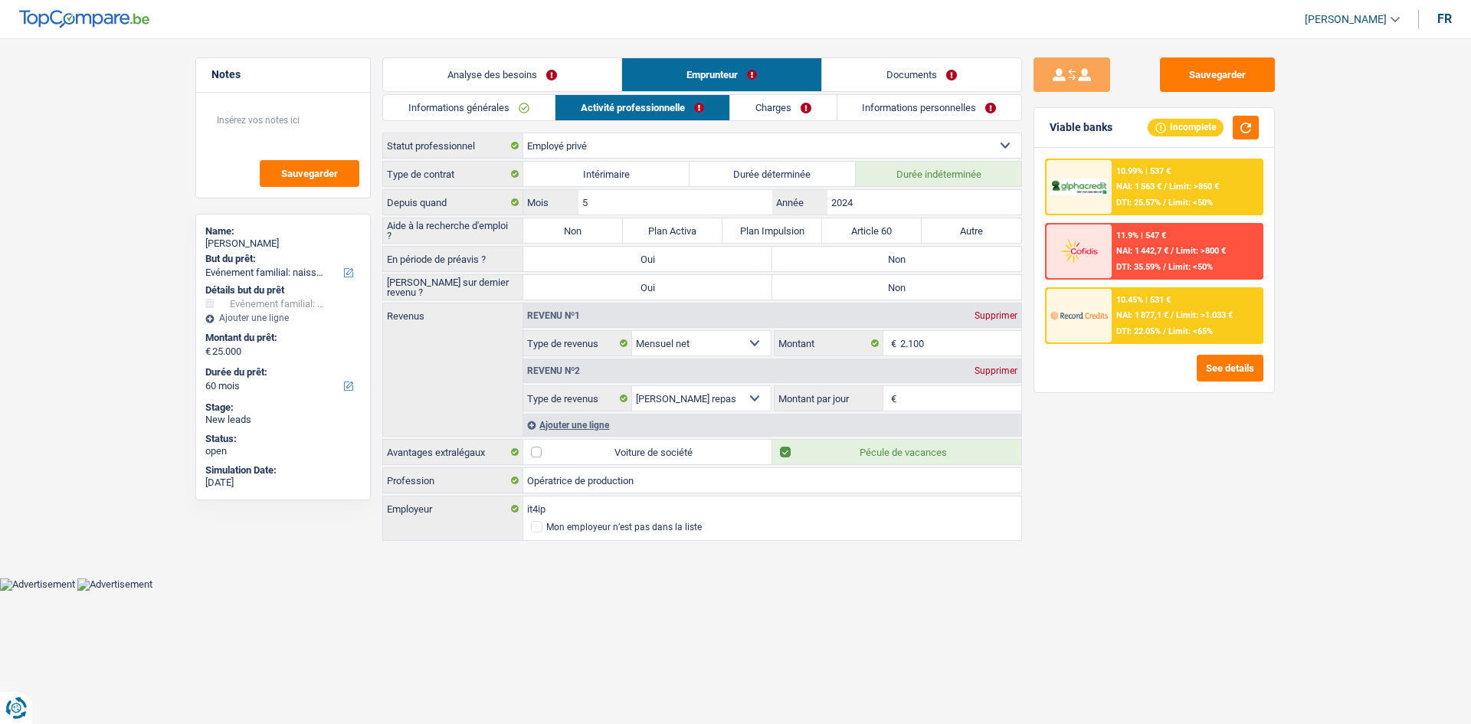
click at [659, 108] on link "Charges" at bounding box center [783, 107] width 106 height 25
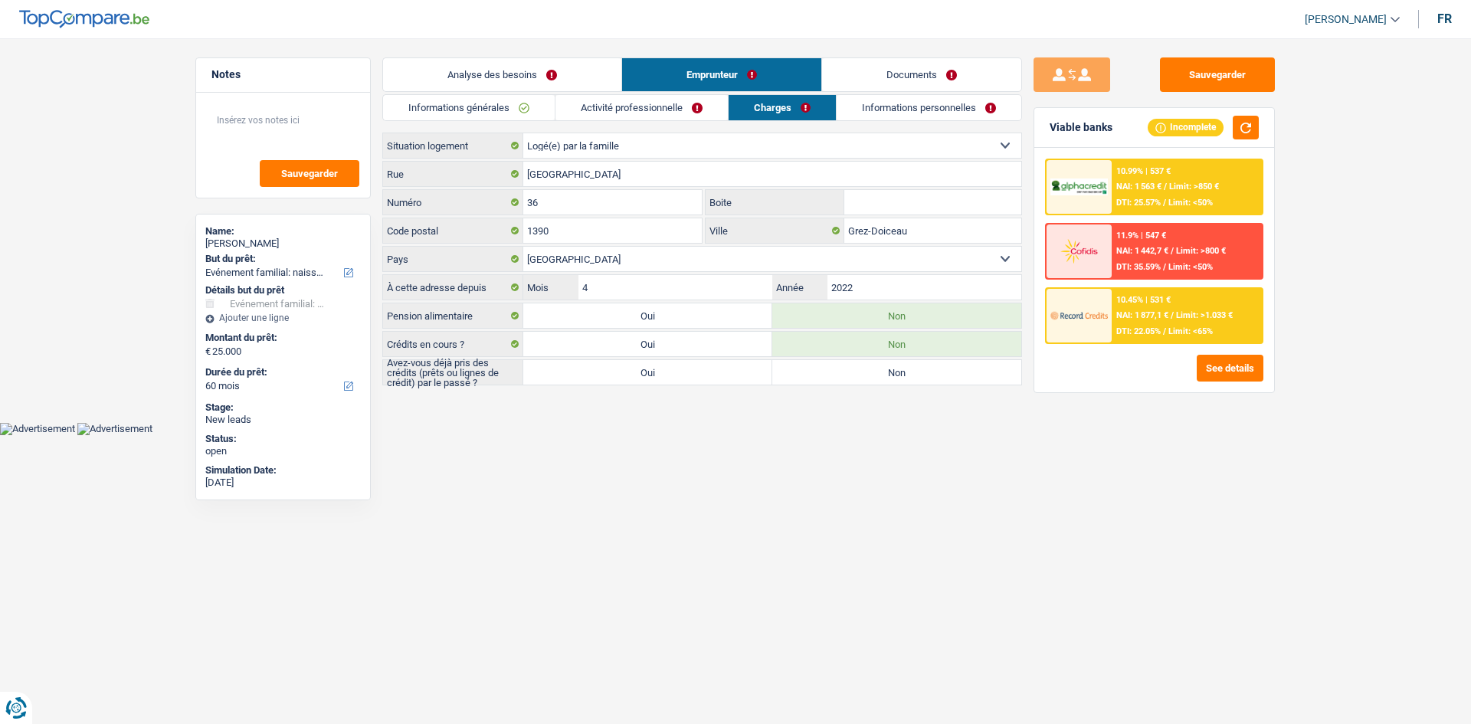
click at [659, 107] on link "Informations personnelles" at bounding box center [928, 107] width 185 height 25
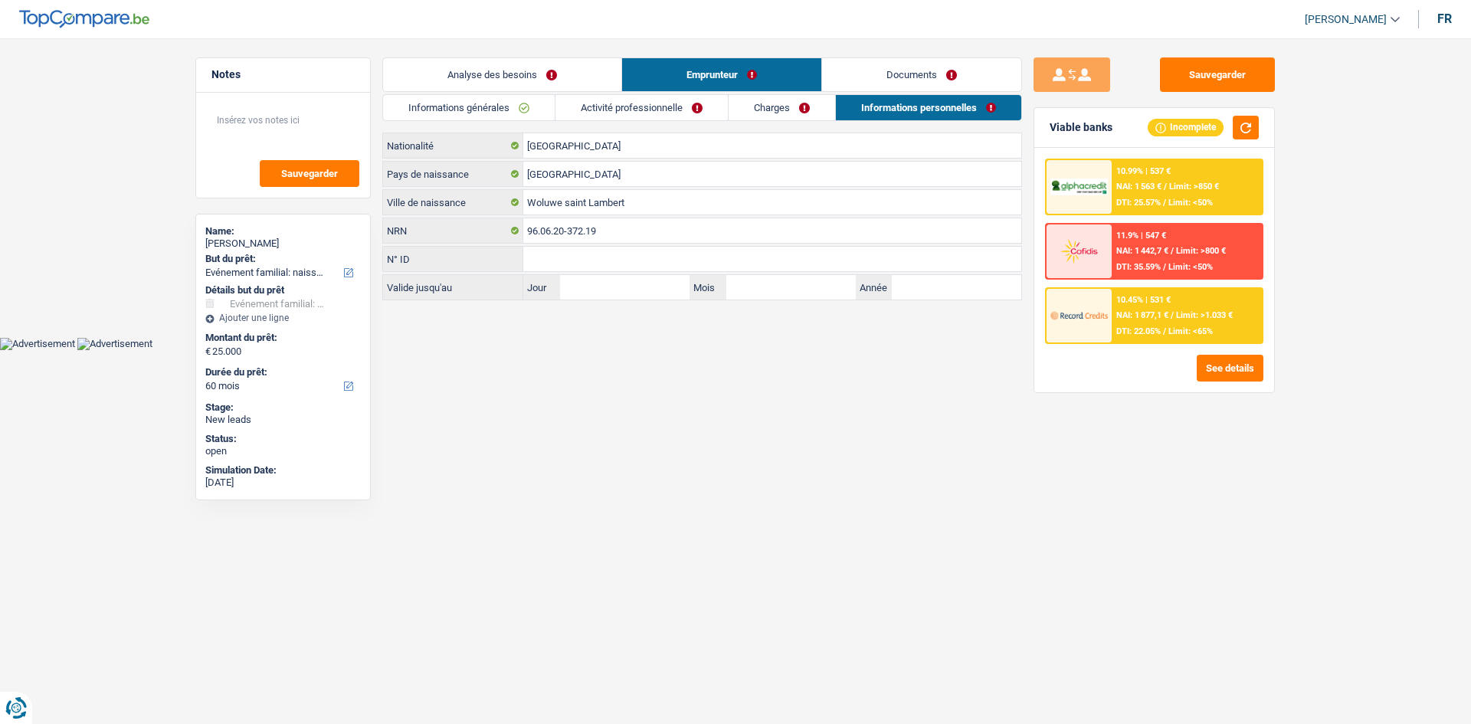
click at [659, 106] on link "Charges" at bounding box center [781, 107] width 106 height 25
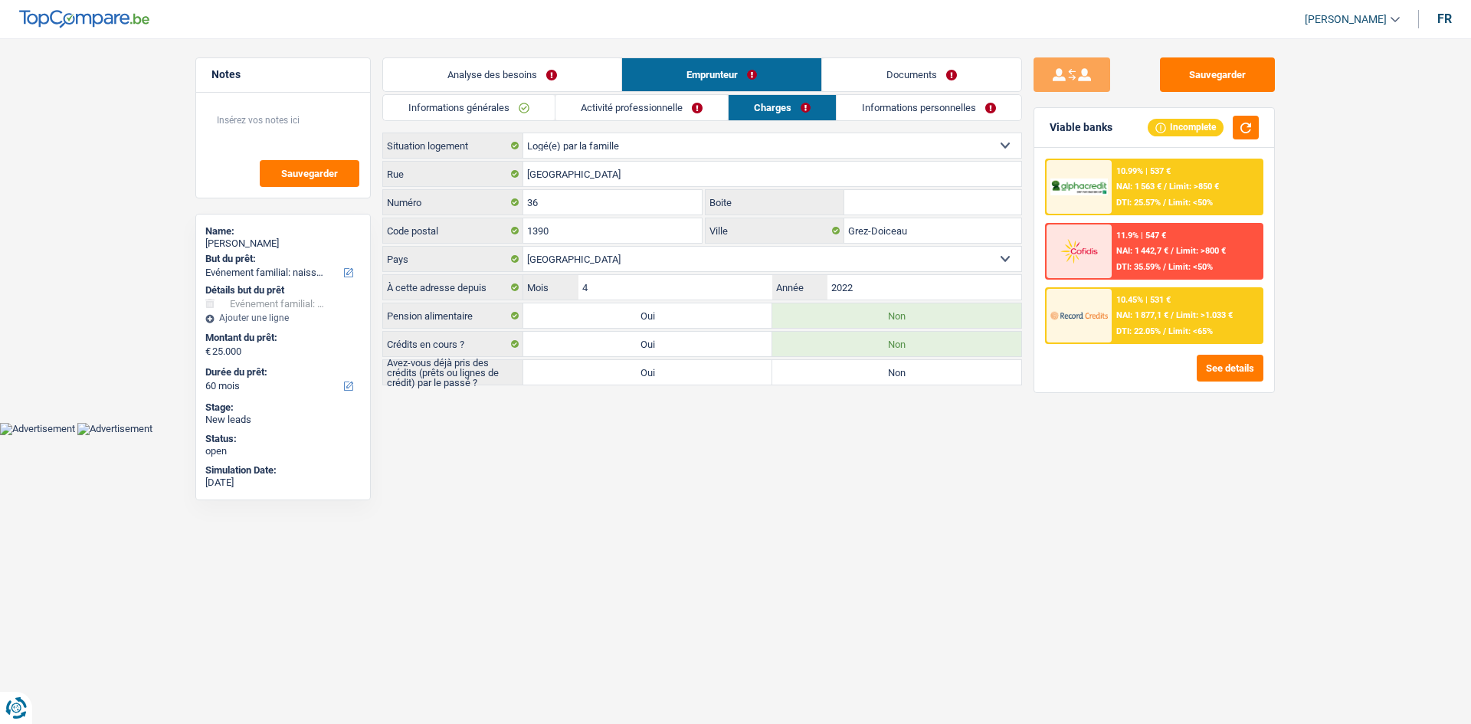
click at [659, 113] on link "Activité professionnelle" at bounding box center [641, 107] width 172 height 25
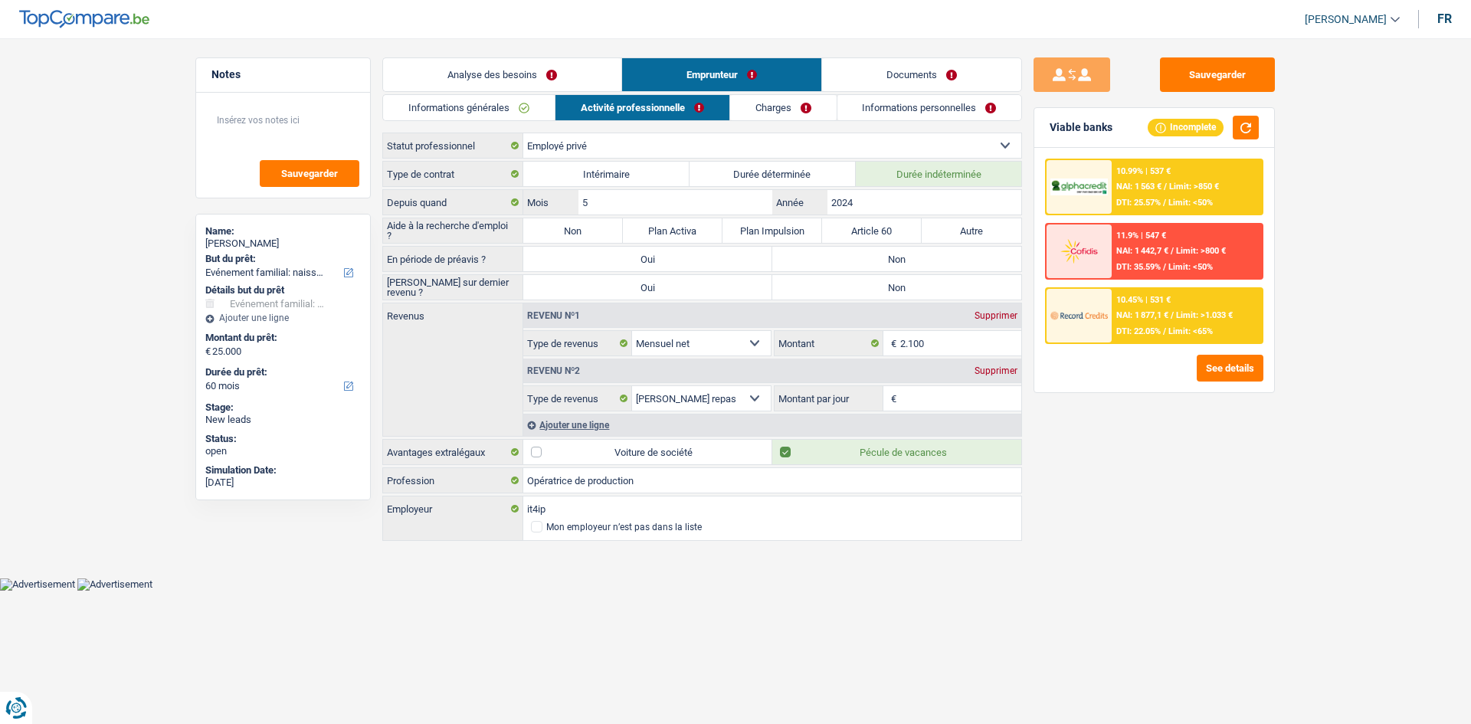
click at [401, 93] on div "Analyse des besoins Emprunteur Documents 1. Introduction & upselling by underst…" at bounding box center [702, 300] width 640 height 486
click at [472, 110] on link "Informations générales" at bounding box center [469, 107] width 172 height 25
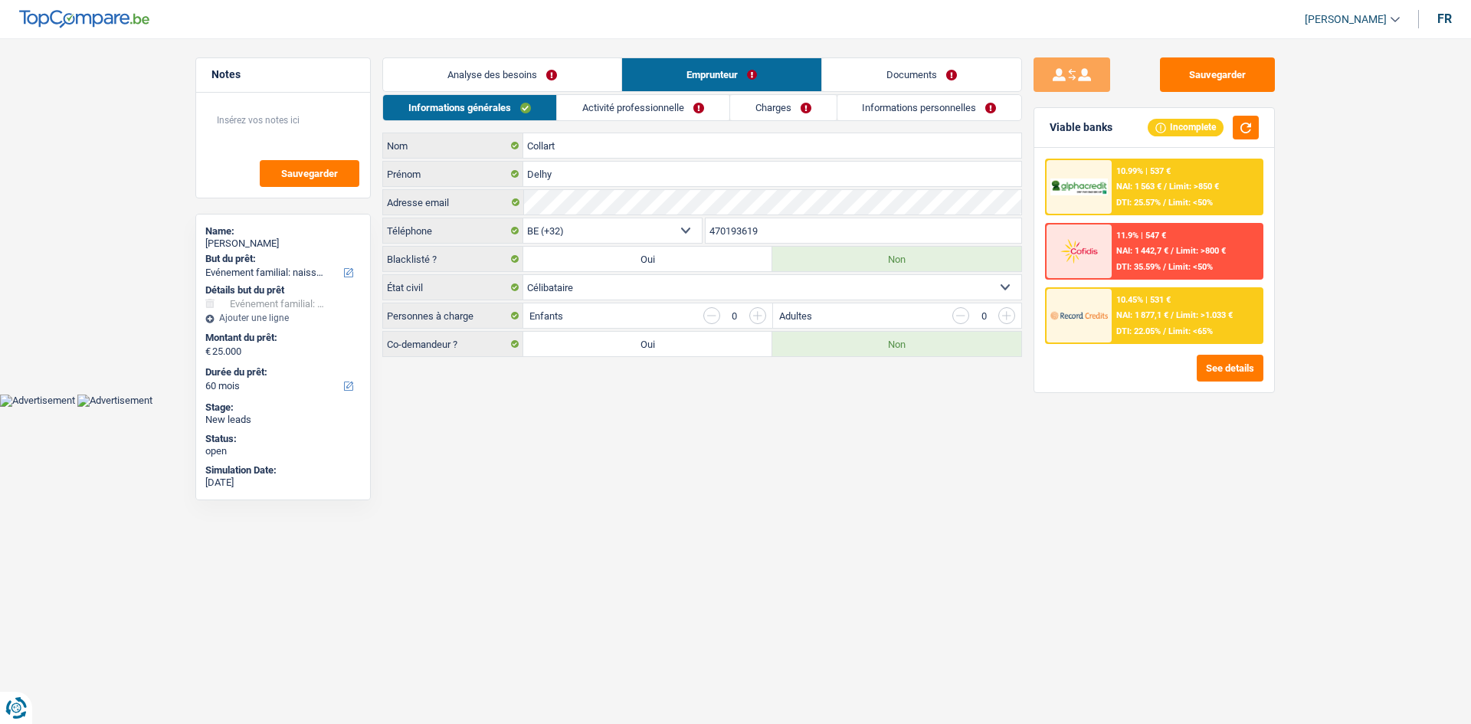
click at [532, 77] on link "Analyse des besoins" at bounding box center [502, 74] width 238 height 33
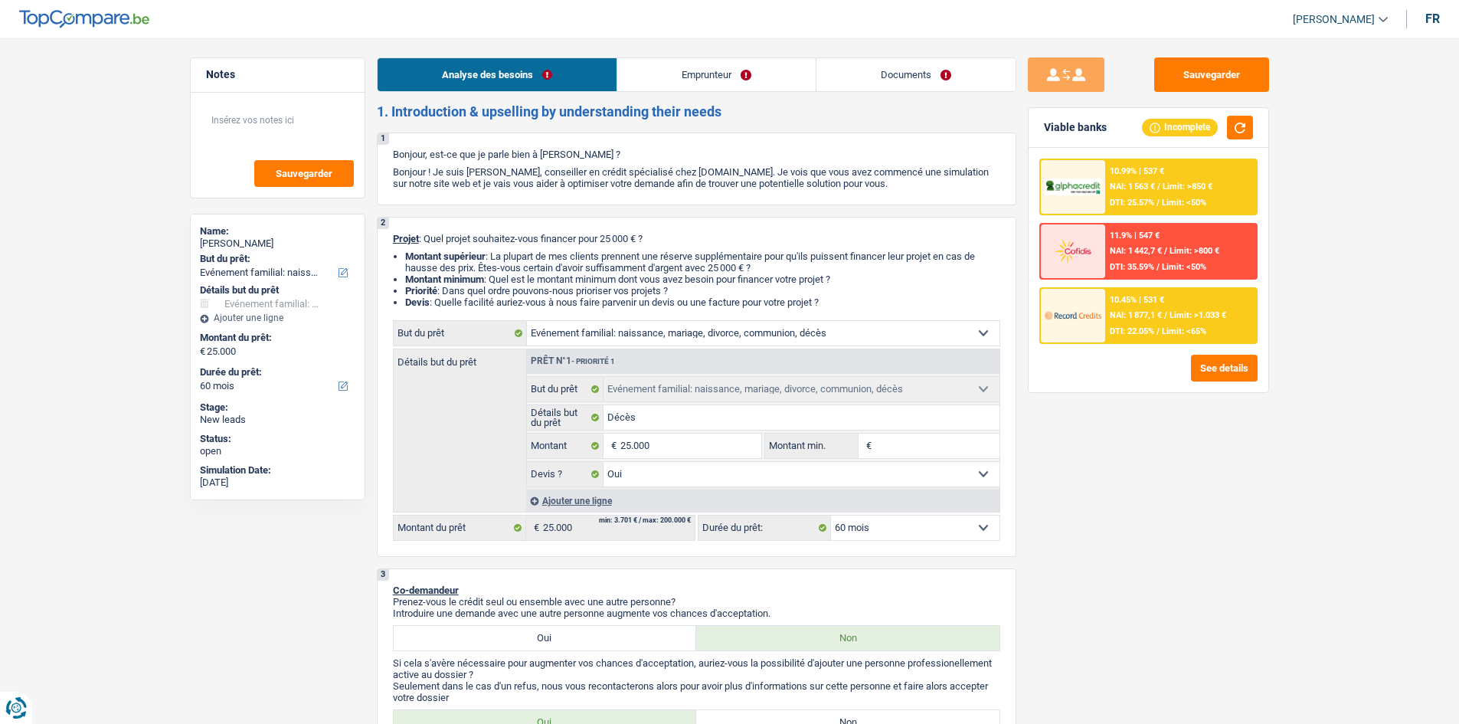
click at [659, 63] on link "Emprunteur" at bounding box center [716, 74] width 198 height 33
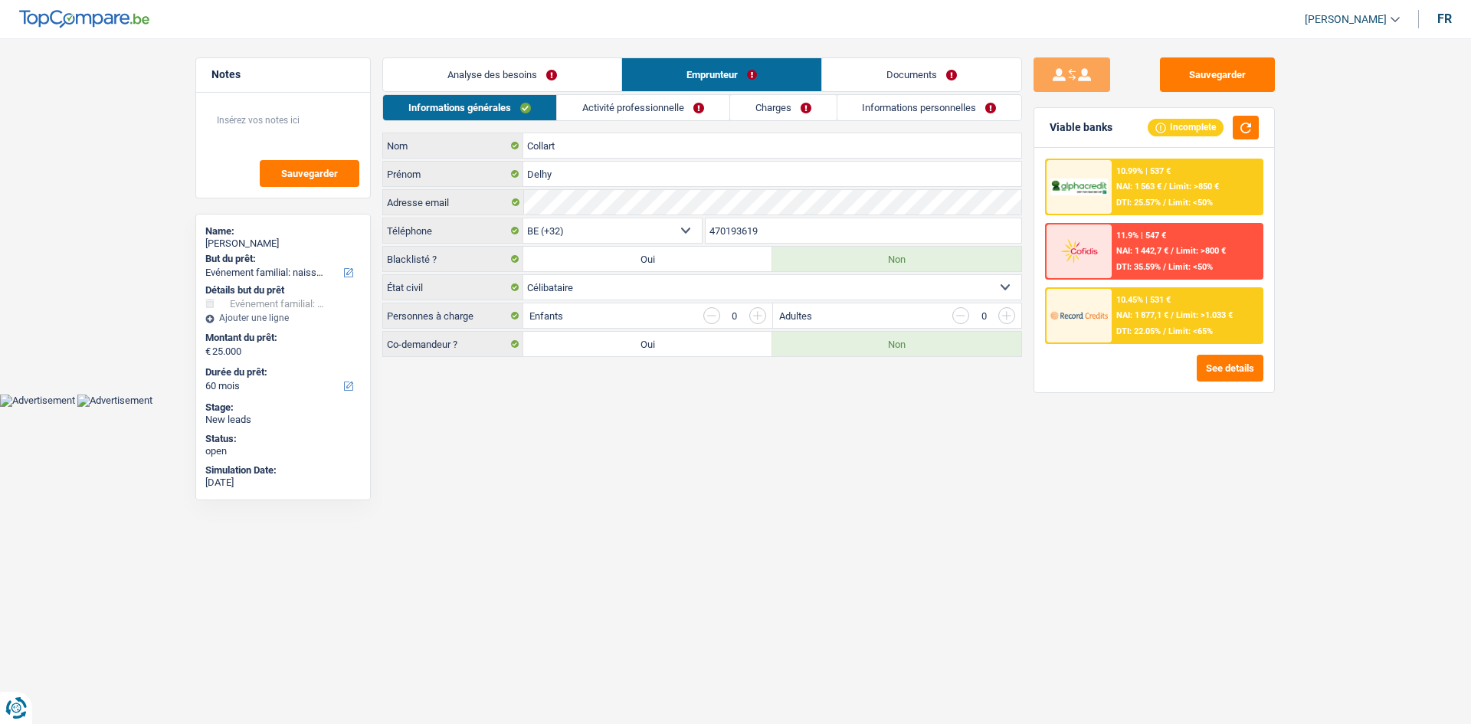
click at [659, 106] on link "Charges" at bounding box center [783, 107] width 106 height 25
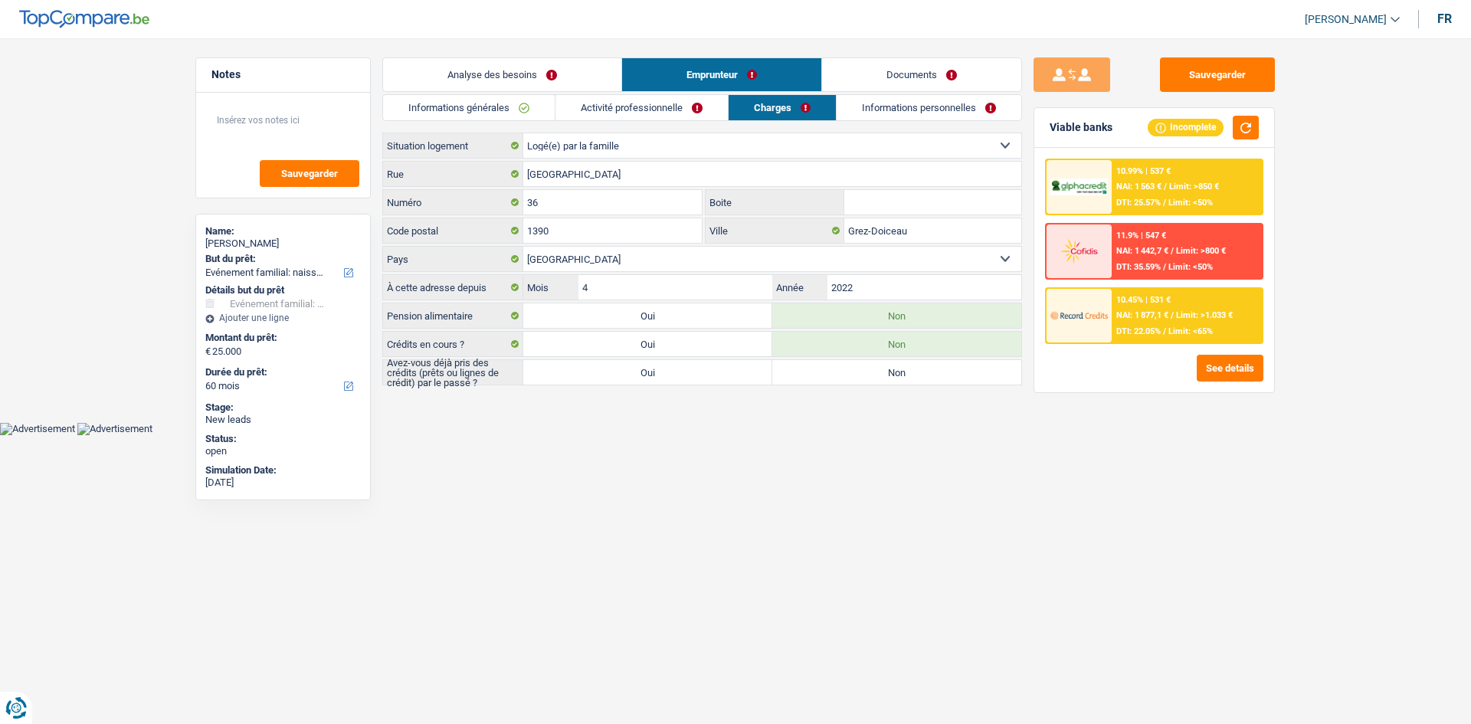
click at [659, 111] on link "Informations personnelles" at bounding box center [928, 107] width 185 height 25
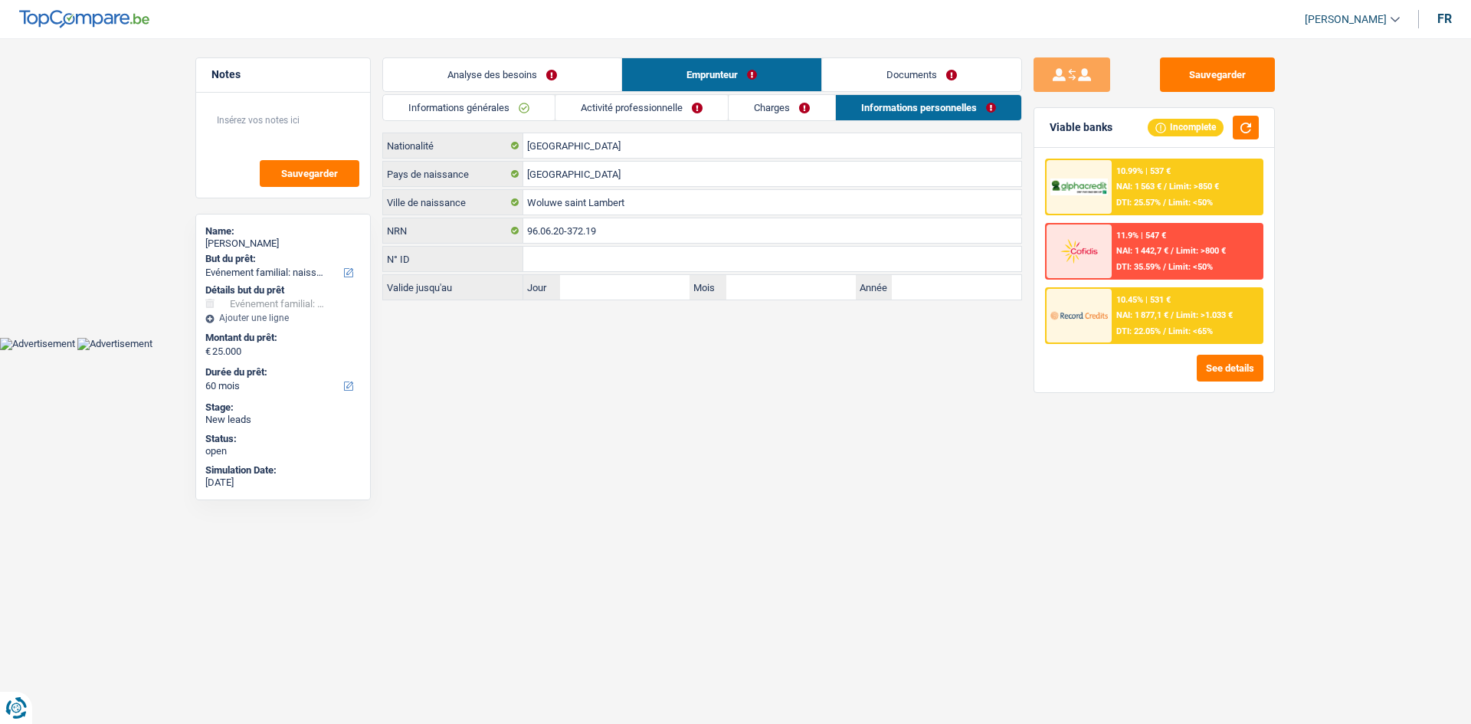
click at [659, 106] on link "Charges" at bounding box center [781, 107] width 106 height 25
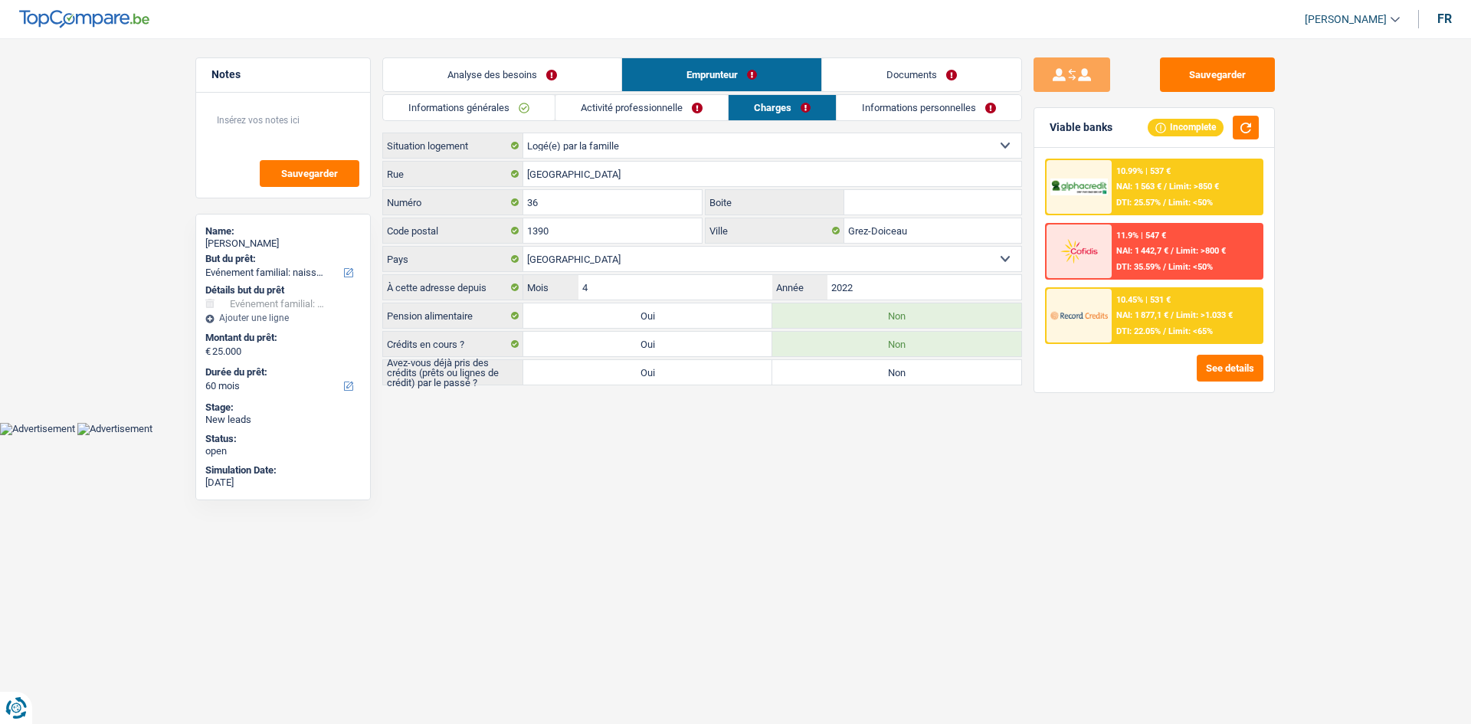
click at [659, 113] on link "Activité professionnelle" at bounding box center [641, 107] width 172 height 25
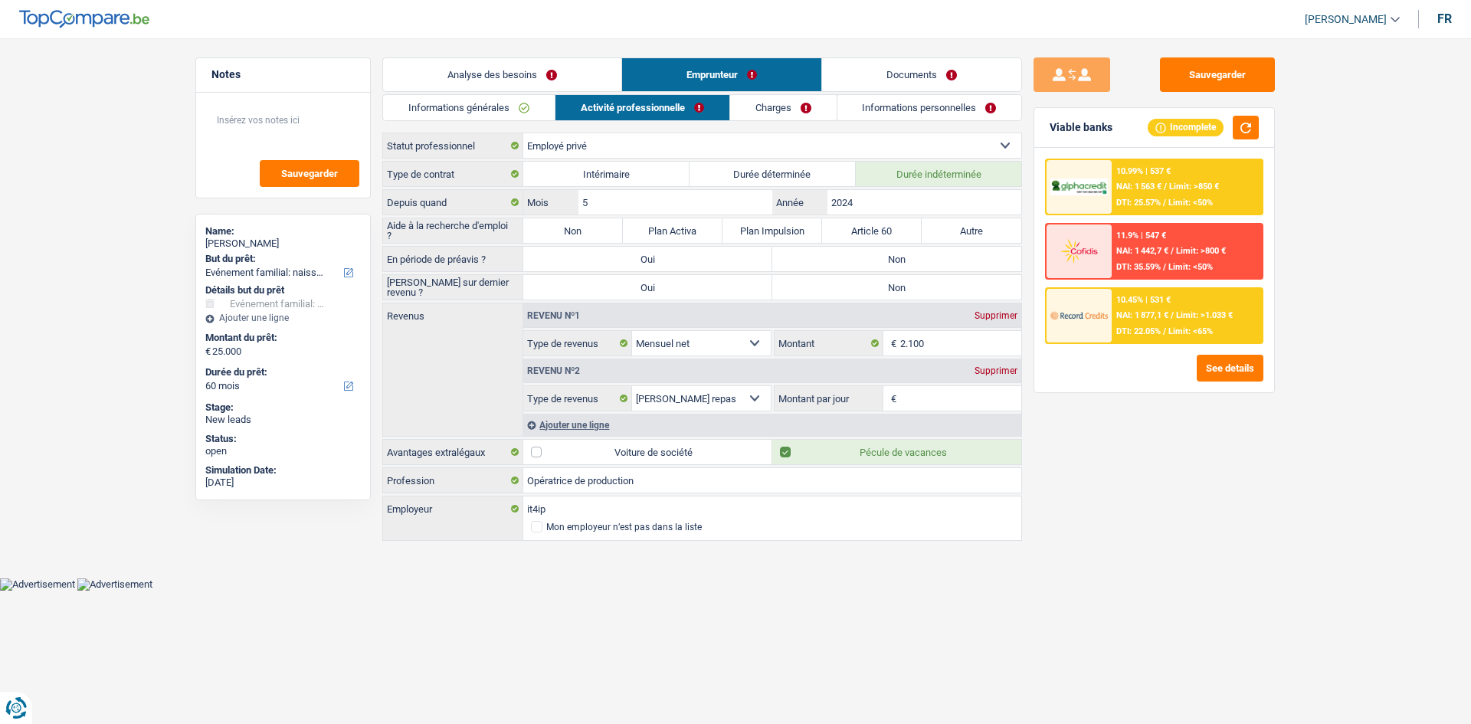
click at [496, 120] on div "Informations générales Activité professionnelle Charges Informations personnell…" at bounding box center [702, 318] width 640 height 449
click at [506, 115] on link "Informations générales" at bounding box center [469, 107] width 172 height 25
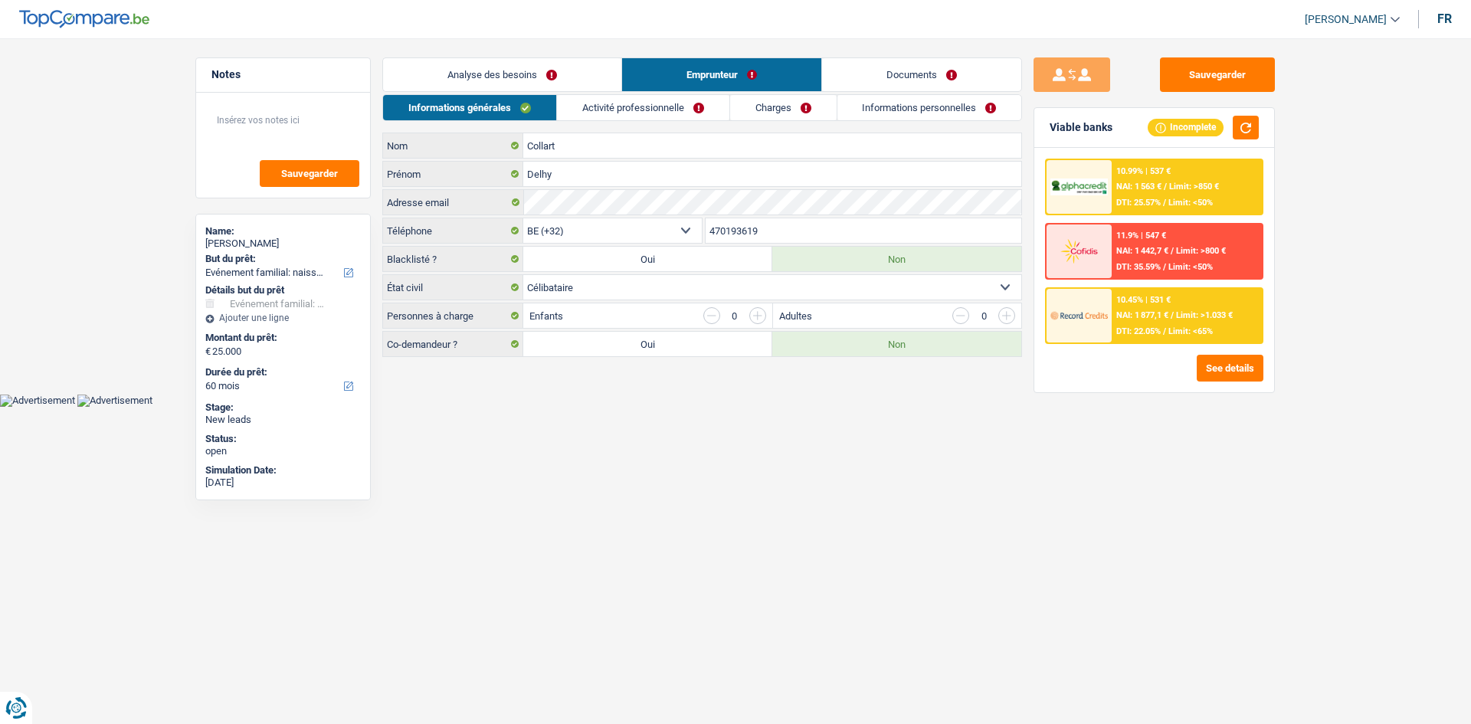
drag, startPoint x: 565, startPoint y: 88, endPoint x: 1089, endPoint y: 472, distance: 649.4
click at [566, 88] on link "Analyse des besoins" at bounding box center [502, 74] width 238 height 33
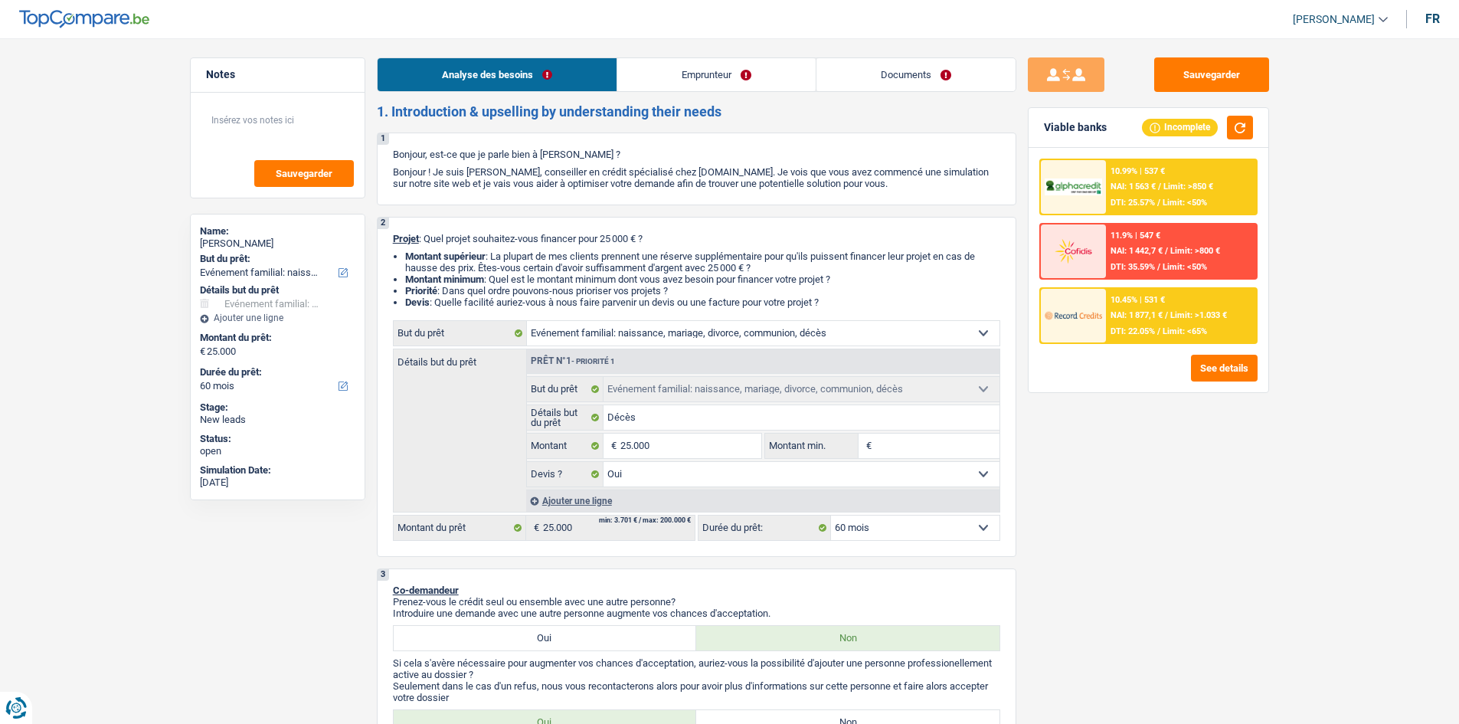
drag, startPoint x: 1075, startPoint y: 542, endPoint x: 1061, endPoint y: 516, distance: 29.5
click at [659, 351] on div "Sauvegarder Viable banks Incomplete 10.99% | 537 € NAI: 1 563 € / Limit: >850 €…" at bounding box center [1148, 376] width 264 height 638
click at [659, 351] on input "Décès" at bounding box center [802, 417] width 396 height 25
type input "Décès,"
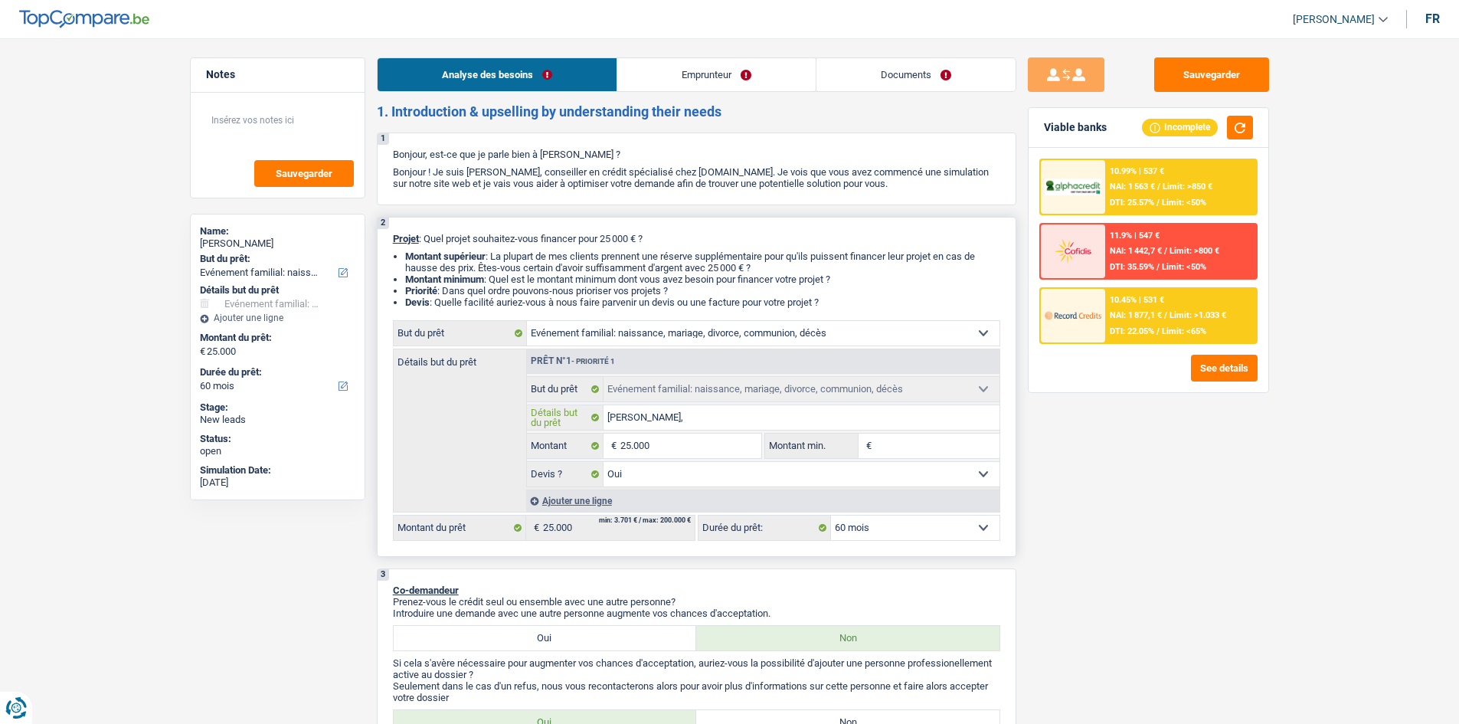
type input "Décès,"
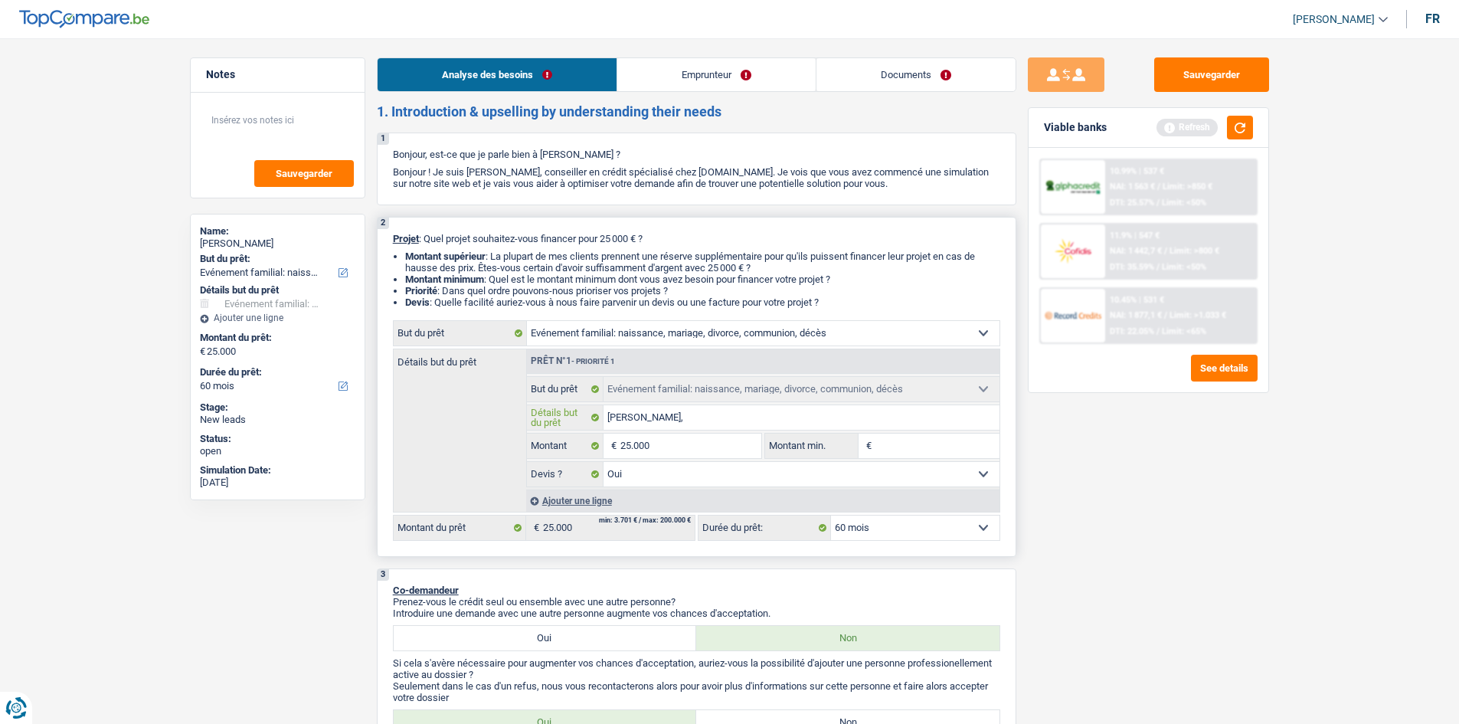
type input "Décès, f"
type input "Décès, fr"
type input "Décès, fra"
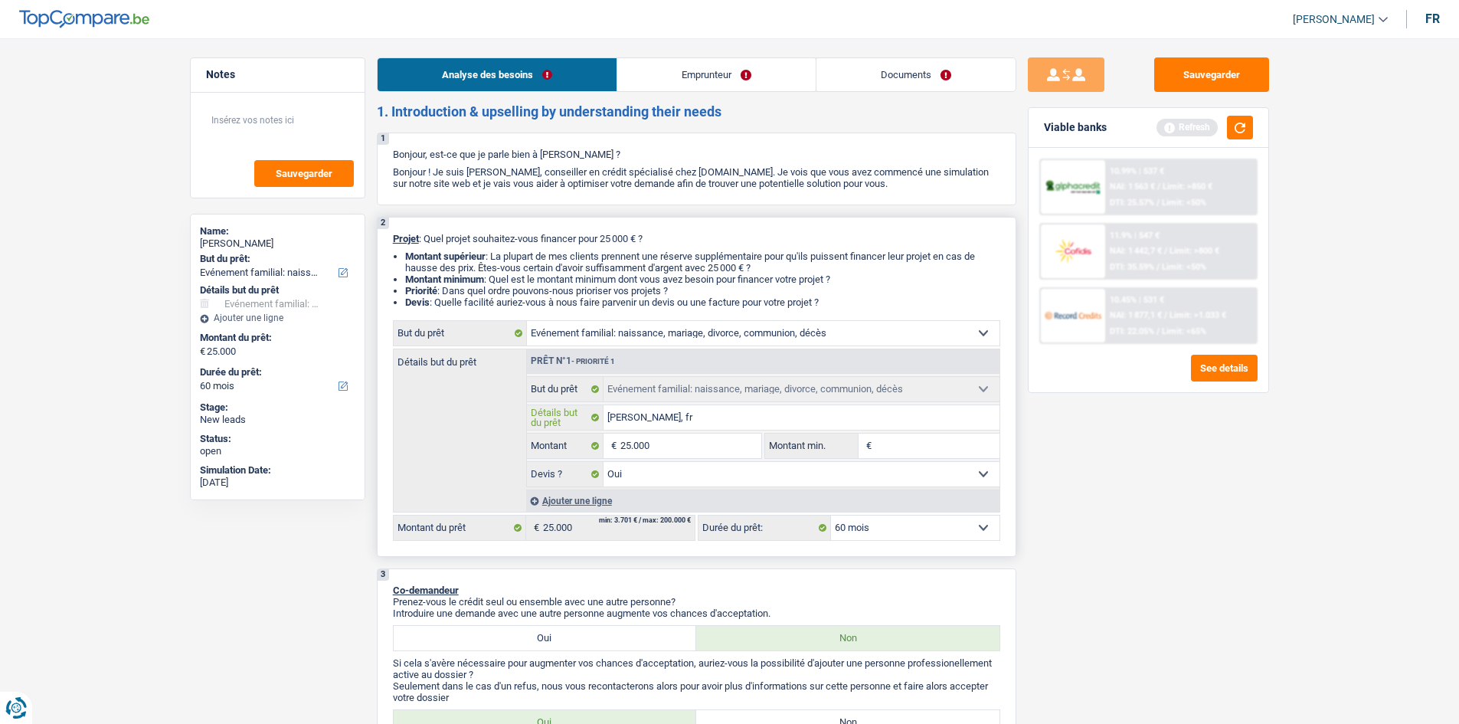
type input "Décès, fra"
type input "Décès, frai"
type input "Décès, frais"
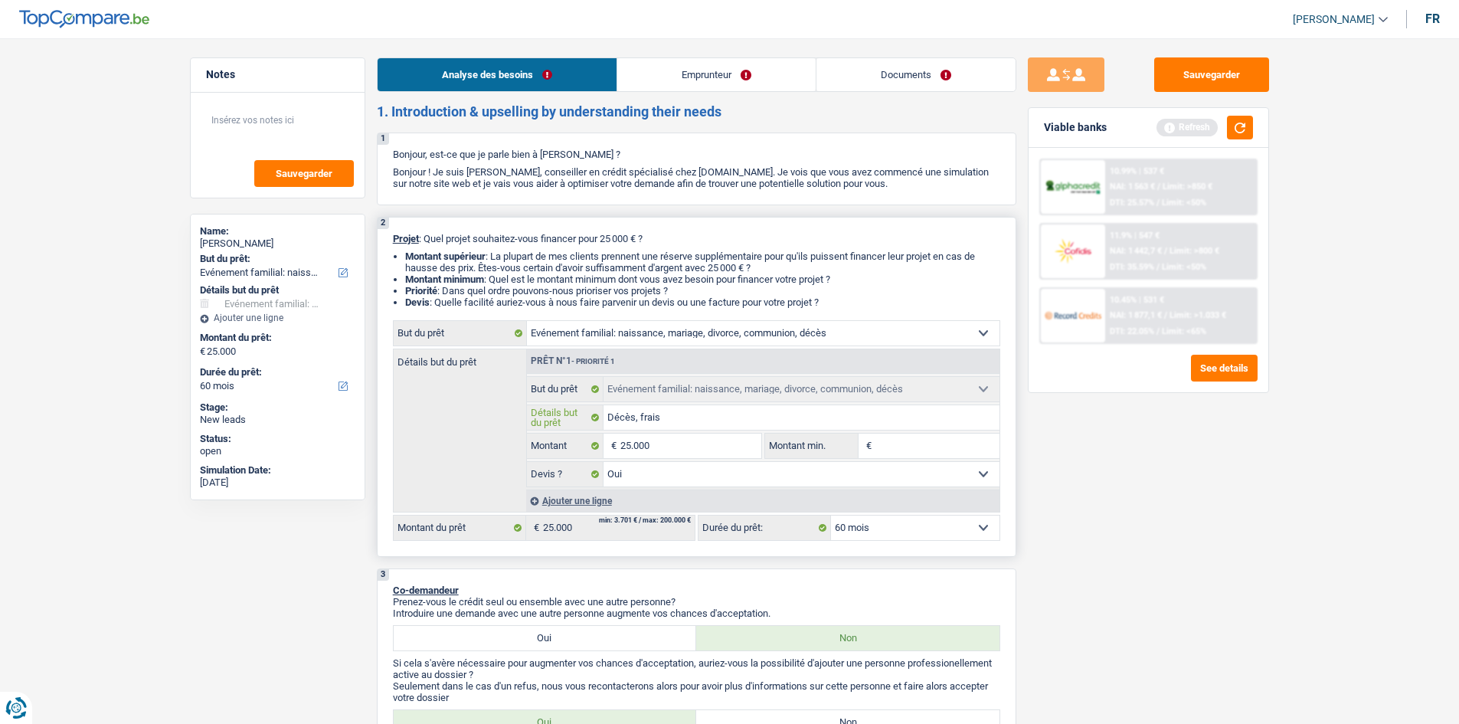
type input "Décès, frais"
type input "Décès, frais d"
type input "Décès, frais de"
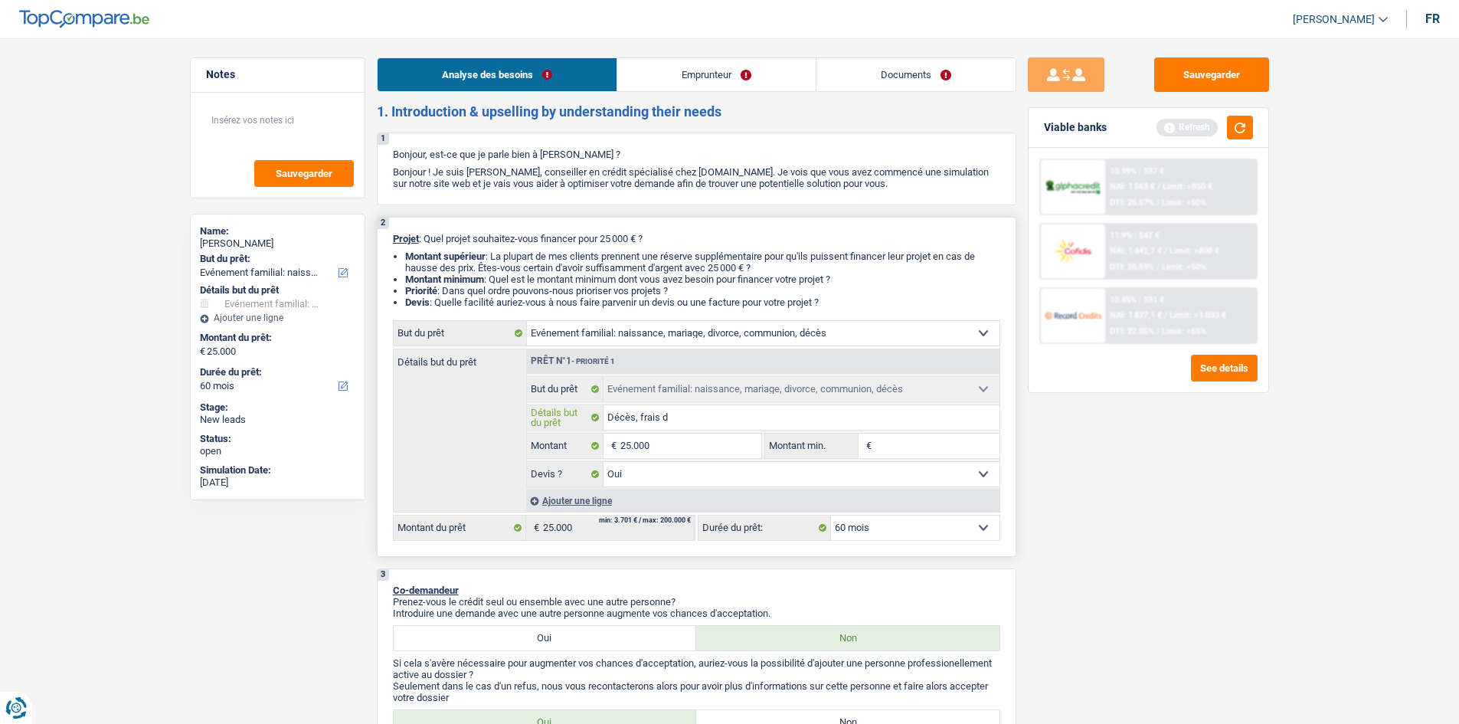
type input "Décès, frais de"
type input "Décès, frais de s"
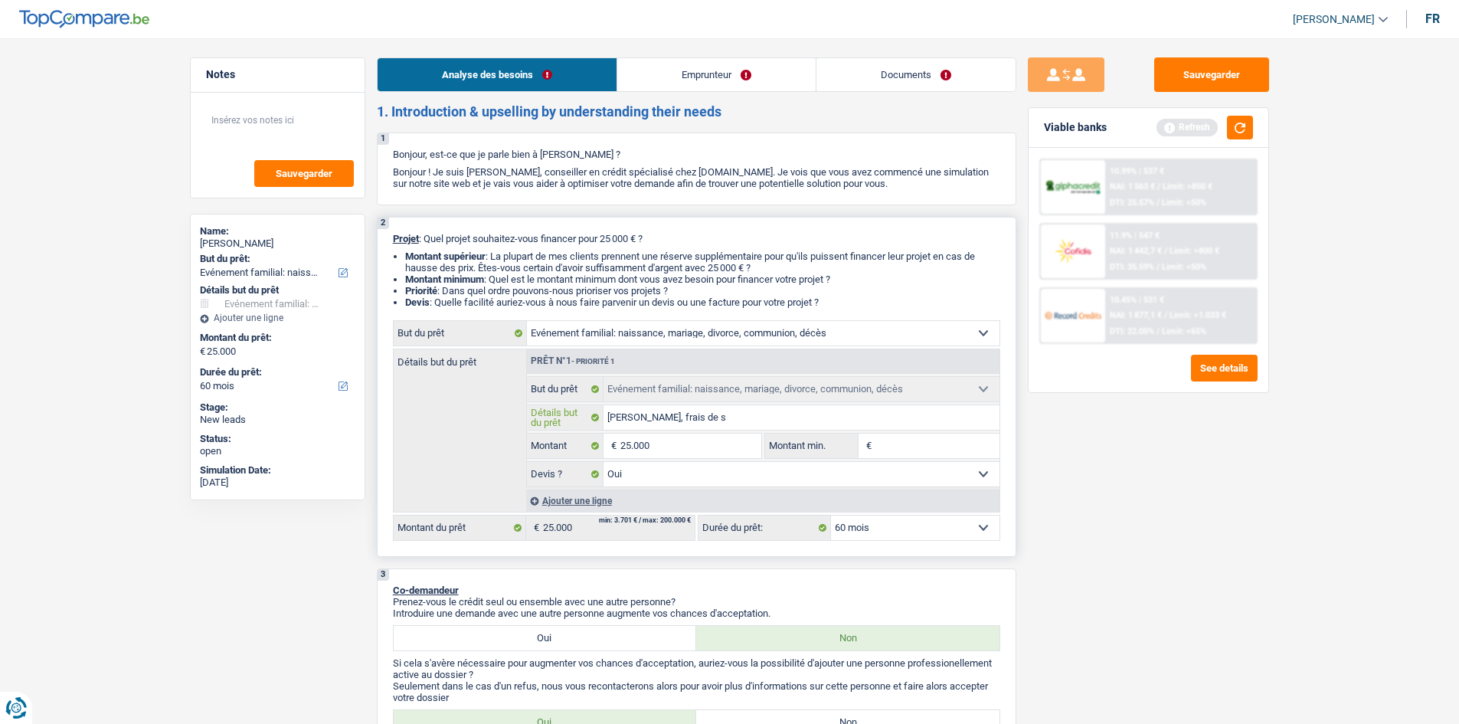
type input "Décès, frais de su"
type input "Décès, frais de suc"
type input "Décès, frais de succ"
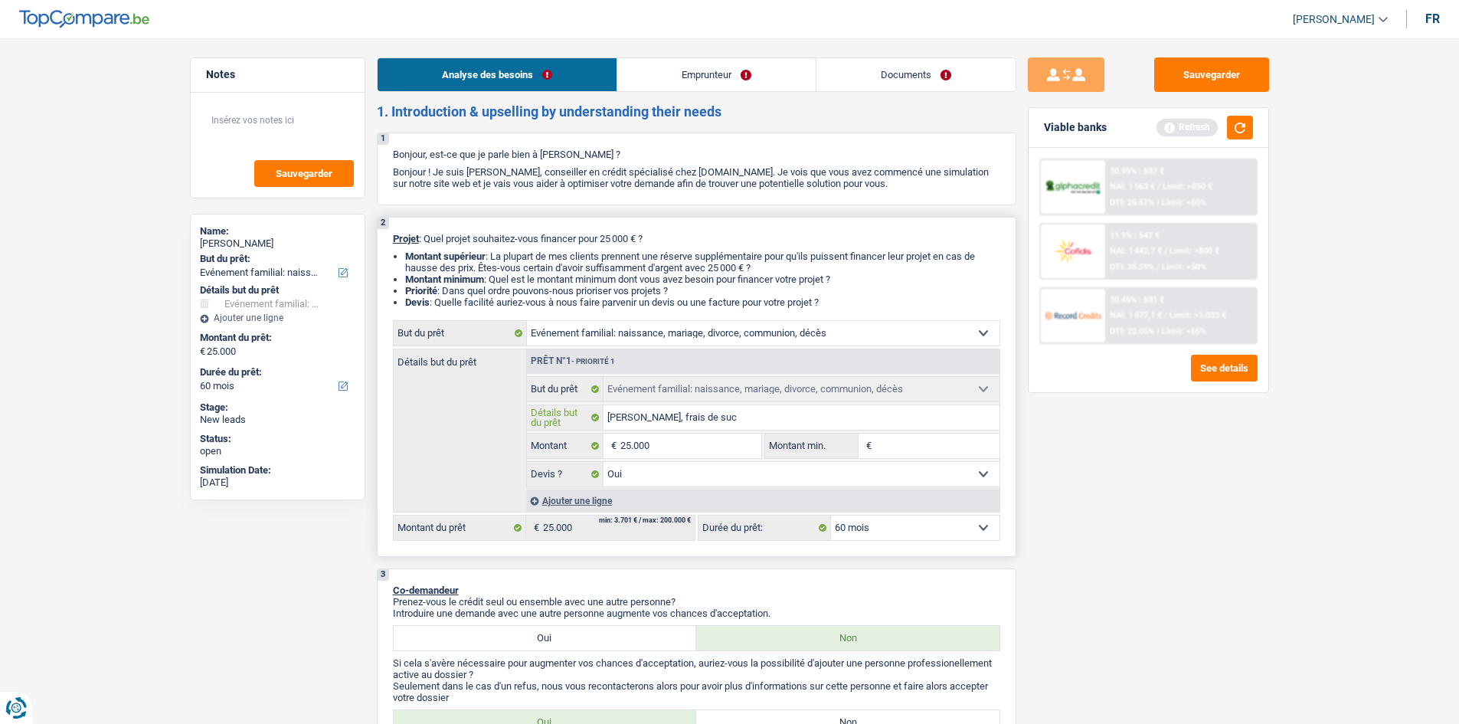
type input "Décès, frais de succ"
type input "Décès, frais de succe"
type input "Décès, frais de succes"
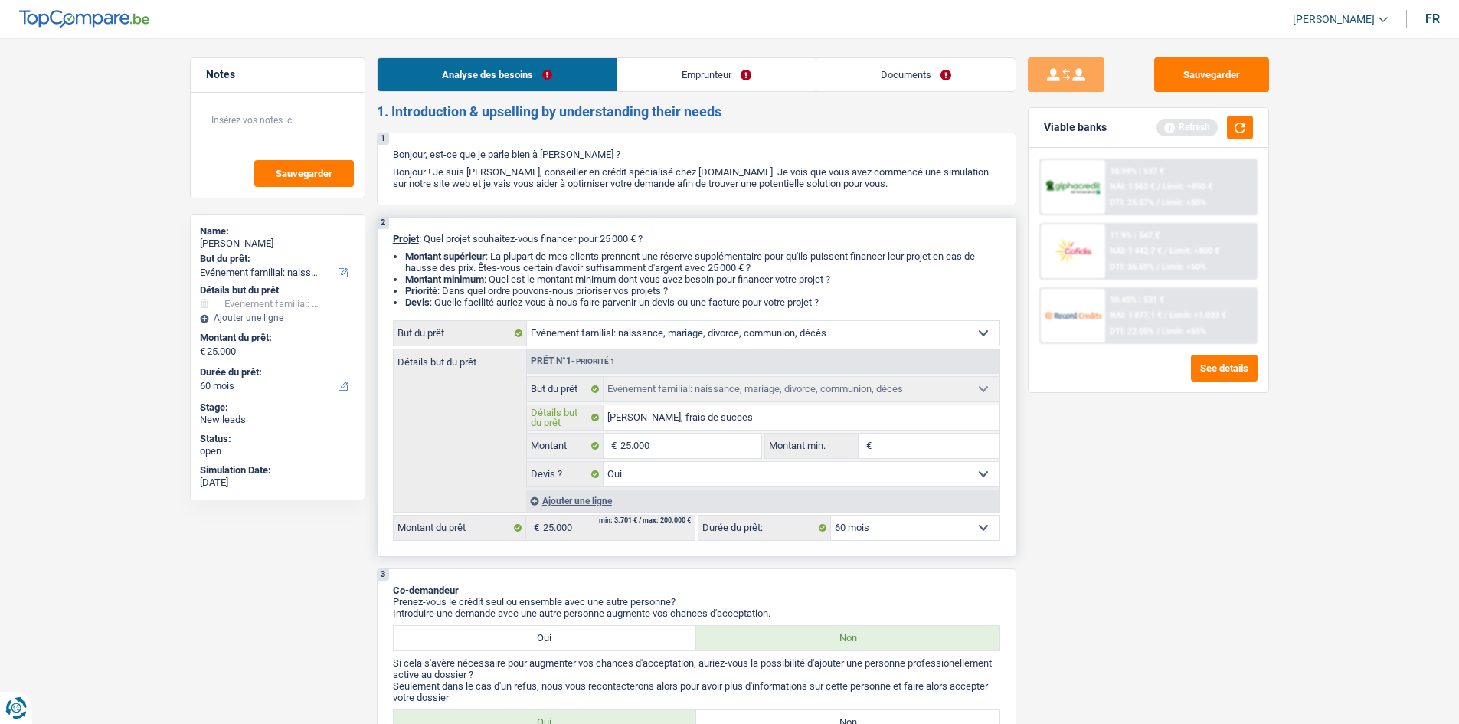
type input "Décès, frais de success"
type input "Décès, frais de successi"
type input "Décès, frais de successio"
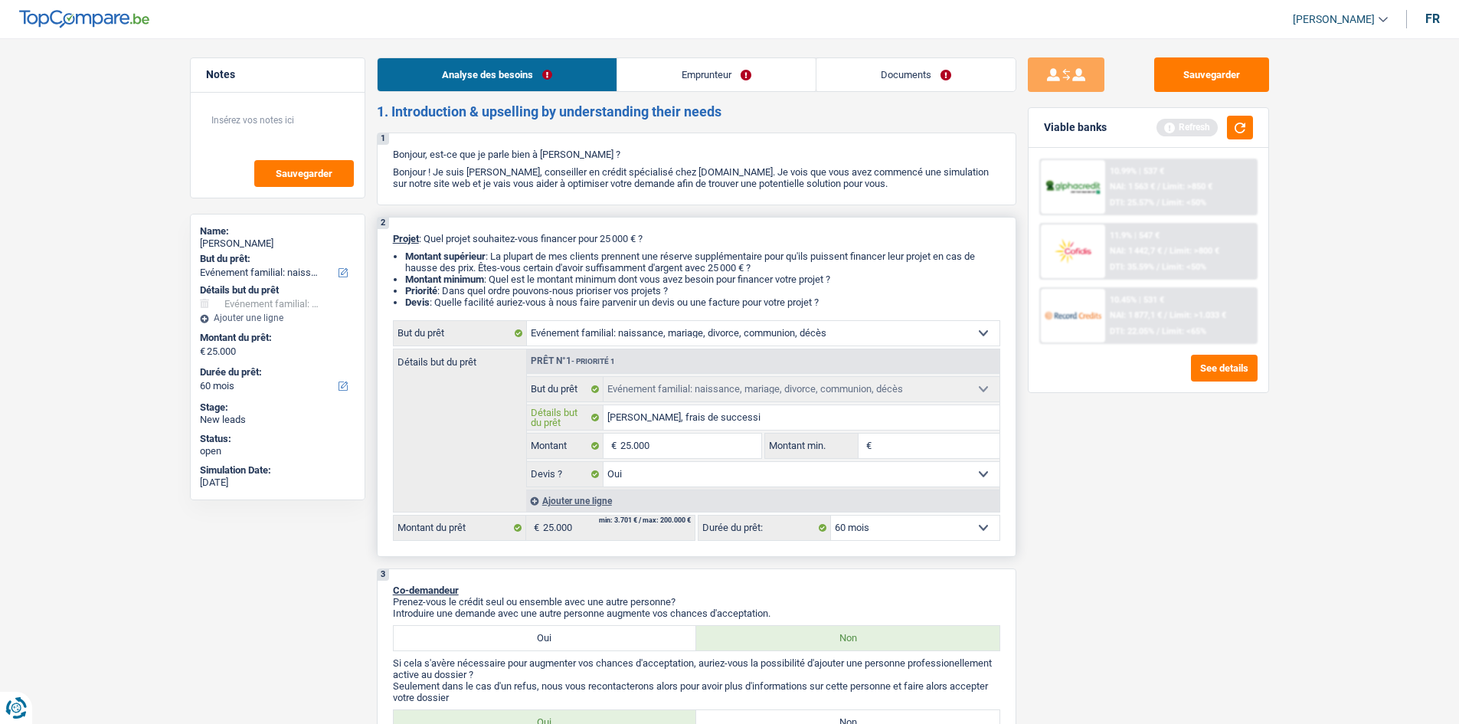
type input "Décès, frais de successio"
type input "Décès, frais de succession"
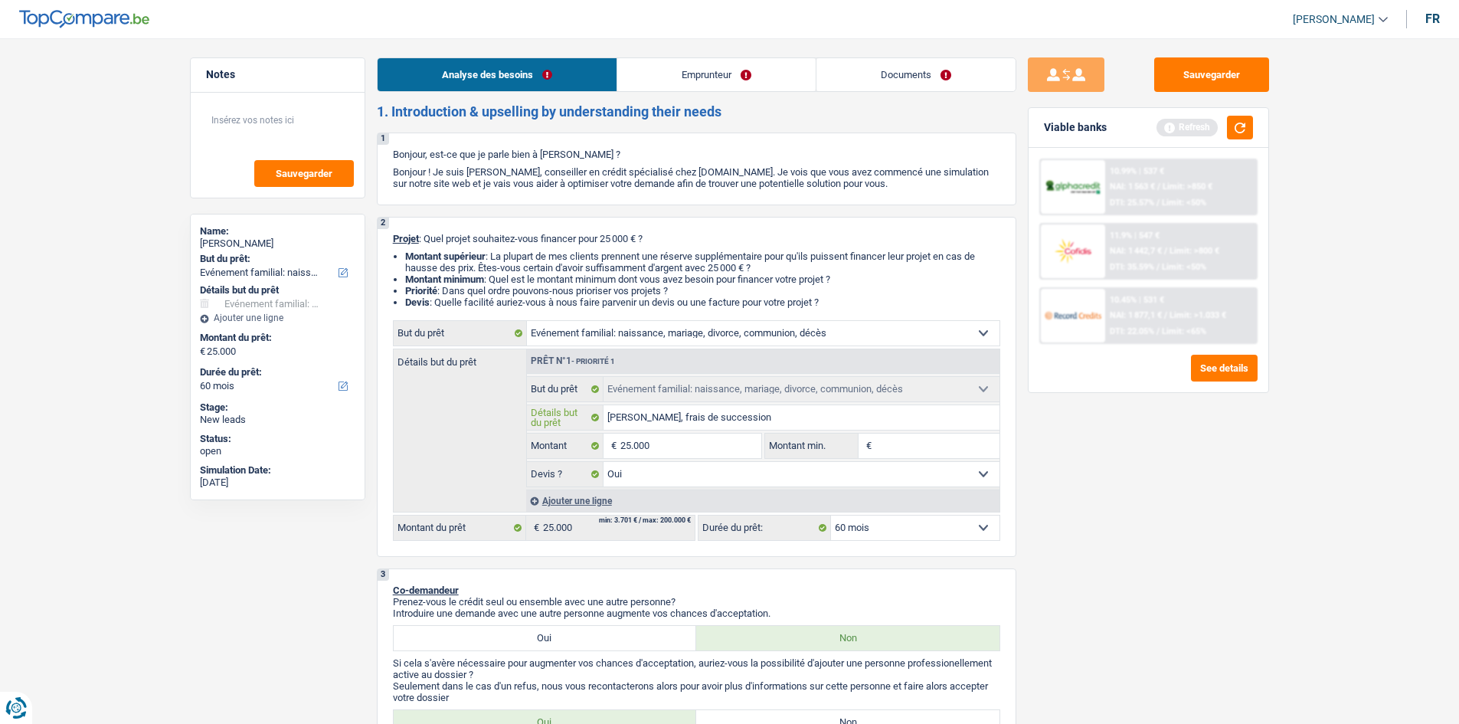
type input "Décès, frais de succession"
click at [659, 351] on div "Sauvegarder Viable banks Refresh 10.99% | 537 € NAI: 1 563 € / Limit: >850 € DT…" at bounding box center [1148, 376] width 264 height 638
click at [659, 123] on div "Viable banks Refresh" at bounding box center [1149, 128] width 240 height 40
click at [659, 126] on div "Refresh" at bounding box center [1205, 128] width 97 height 24
click at [659, 126] on button "button" at bounding box center [1240, 128] width 26 height 24
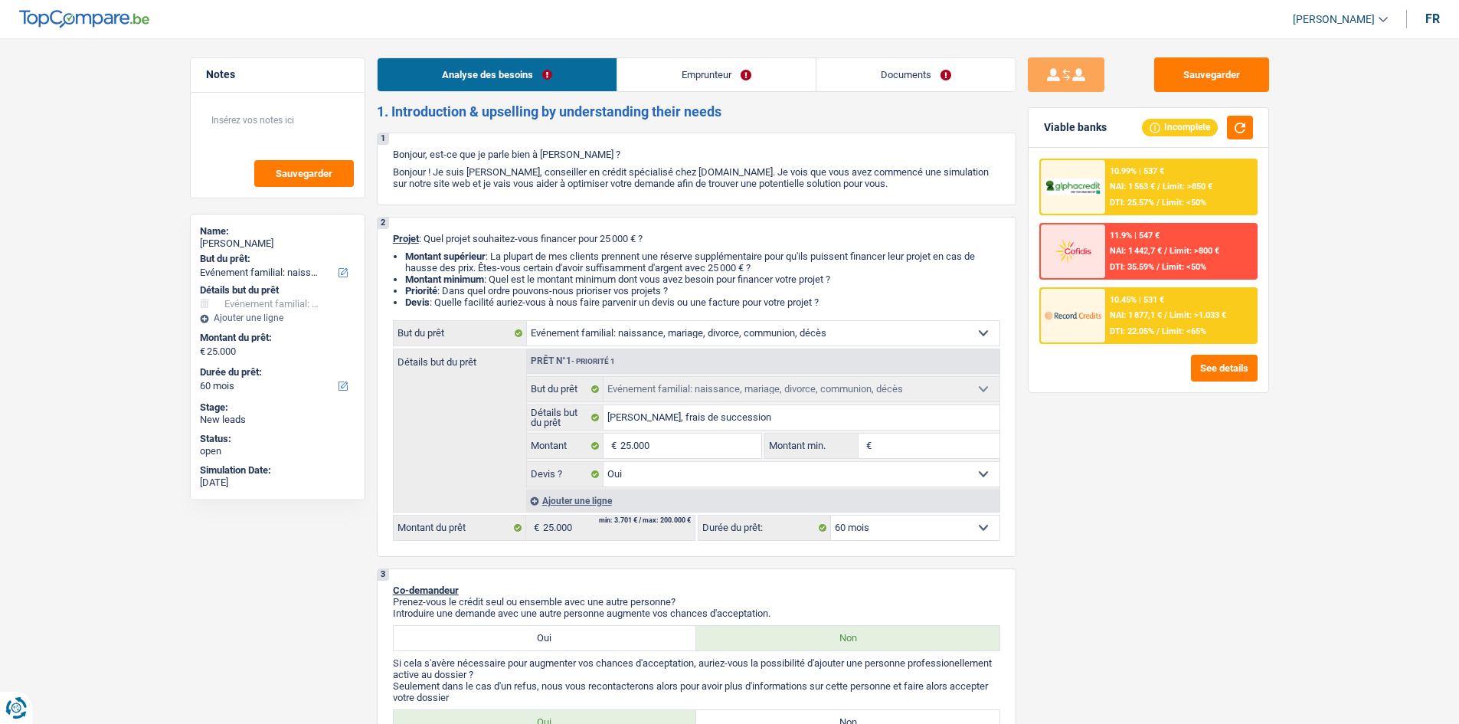
click at [659, 87] on link "Emprunteur" at bounding box center [716, 74] width 198 height 33
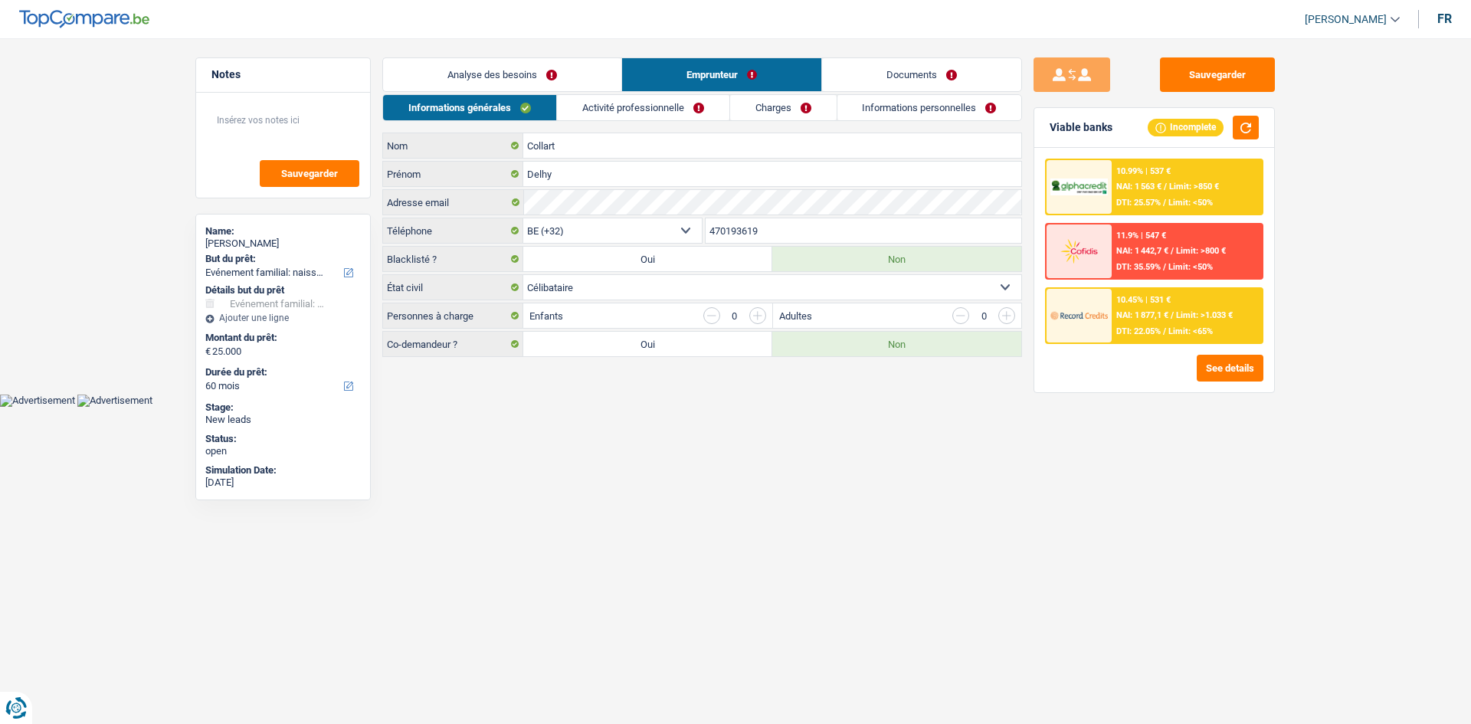
click at [659, 103] on link "Activité professionnelle" at bounding box center [643, 107] width 172 height 25
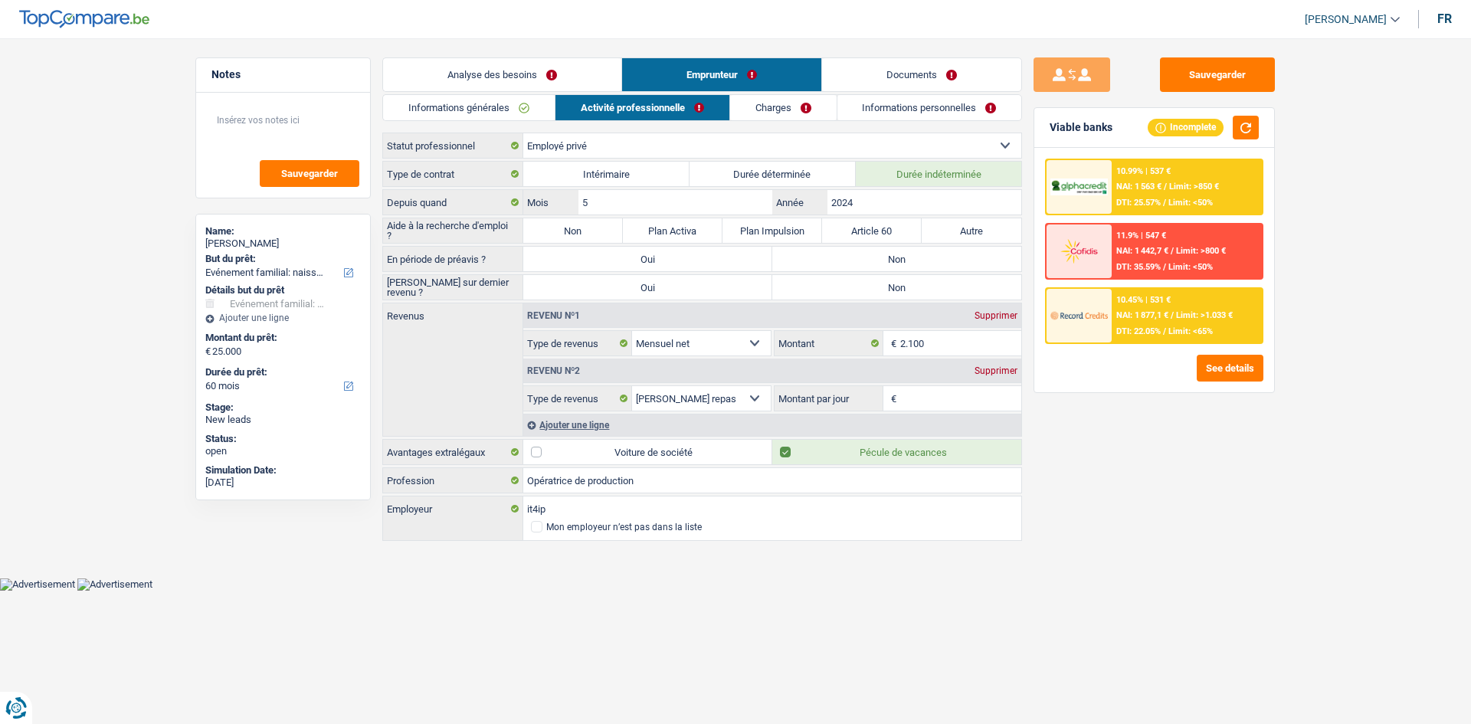
click at [659, 99] on link "Charges" at bounding box center [783, 107] width 106 height 25
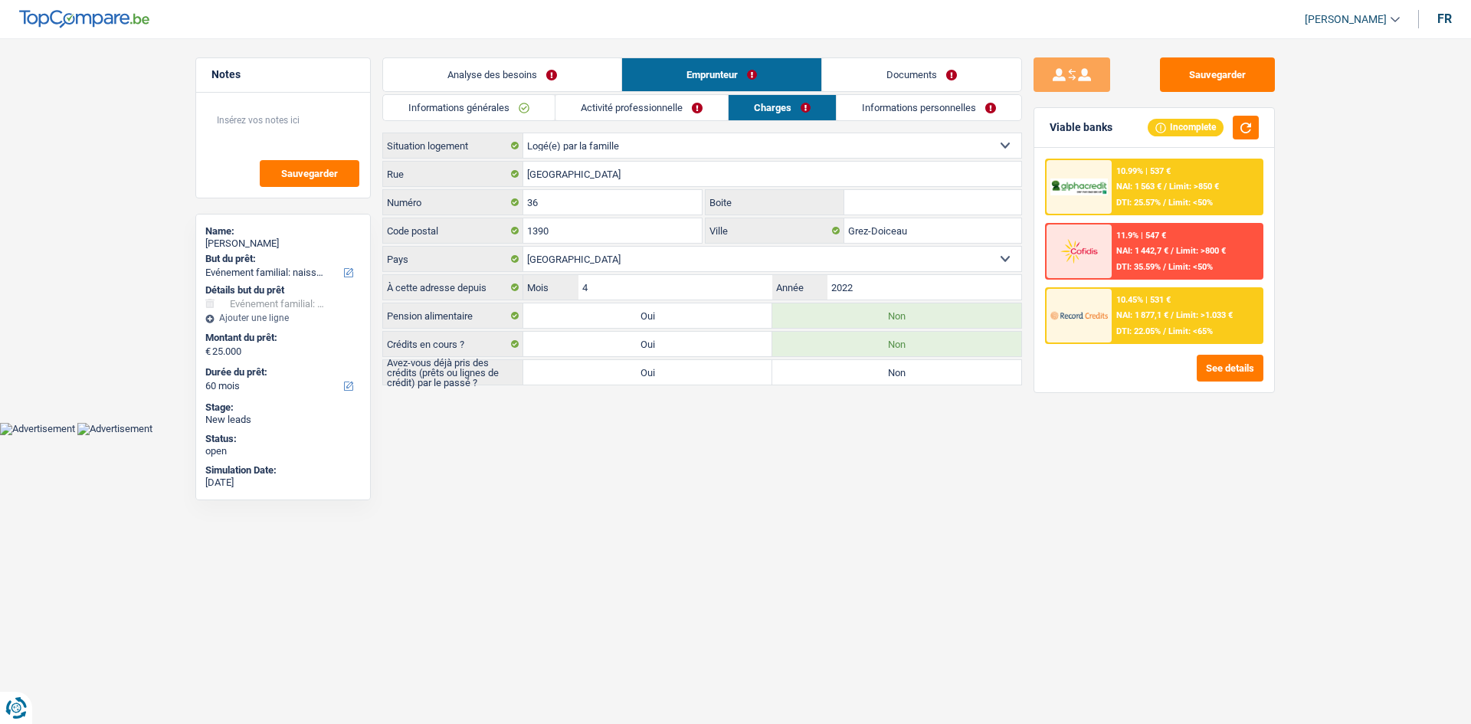
click at [659, 110] on link "Informations personnelles" at bounding box center [928, 107] width 185 height 25
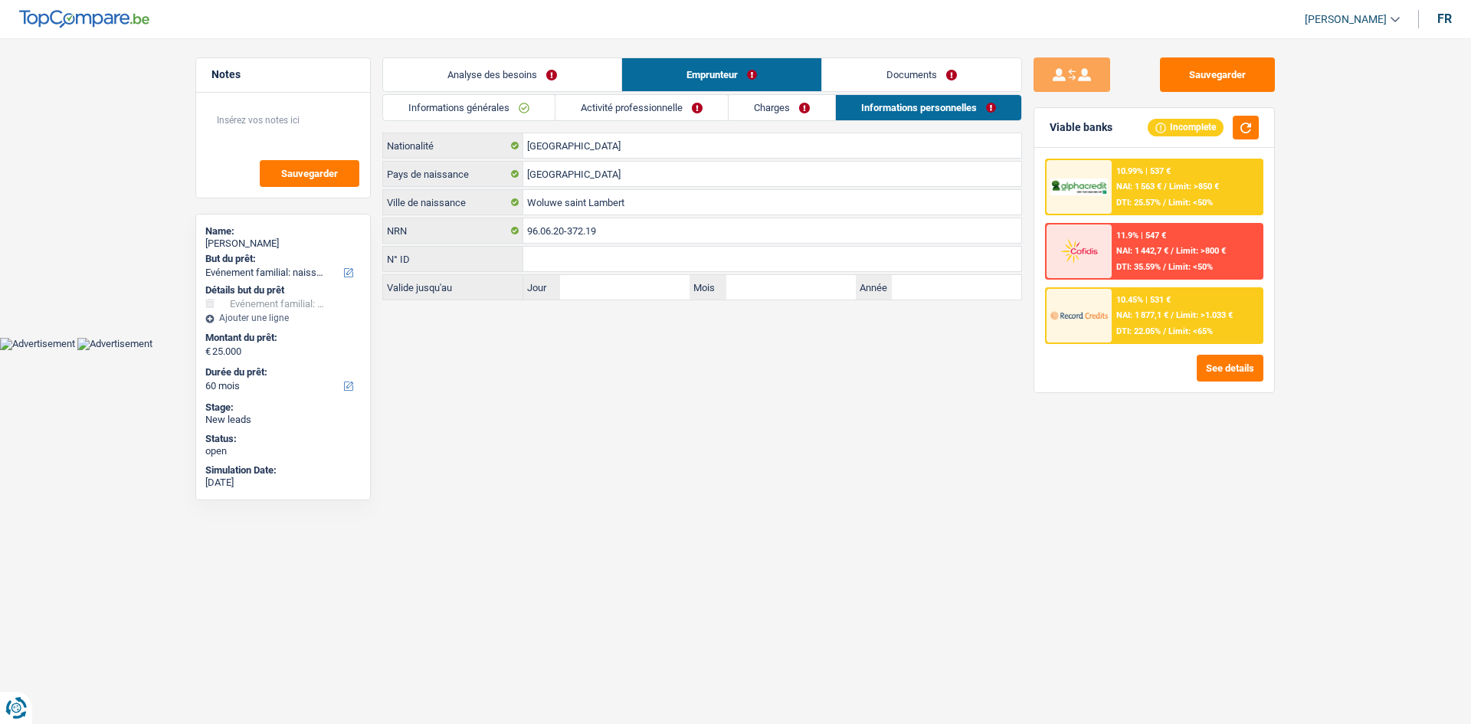
click at [519, 60] on link "Analyse des besoins" at bounding box center [502, 74] width 238 height 33
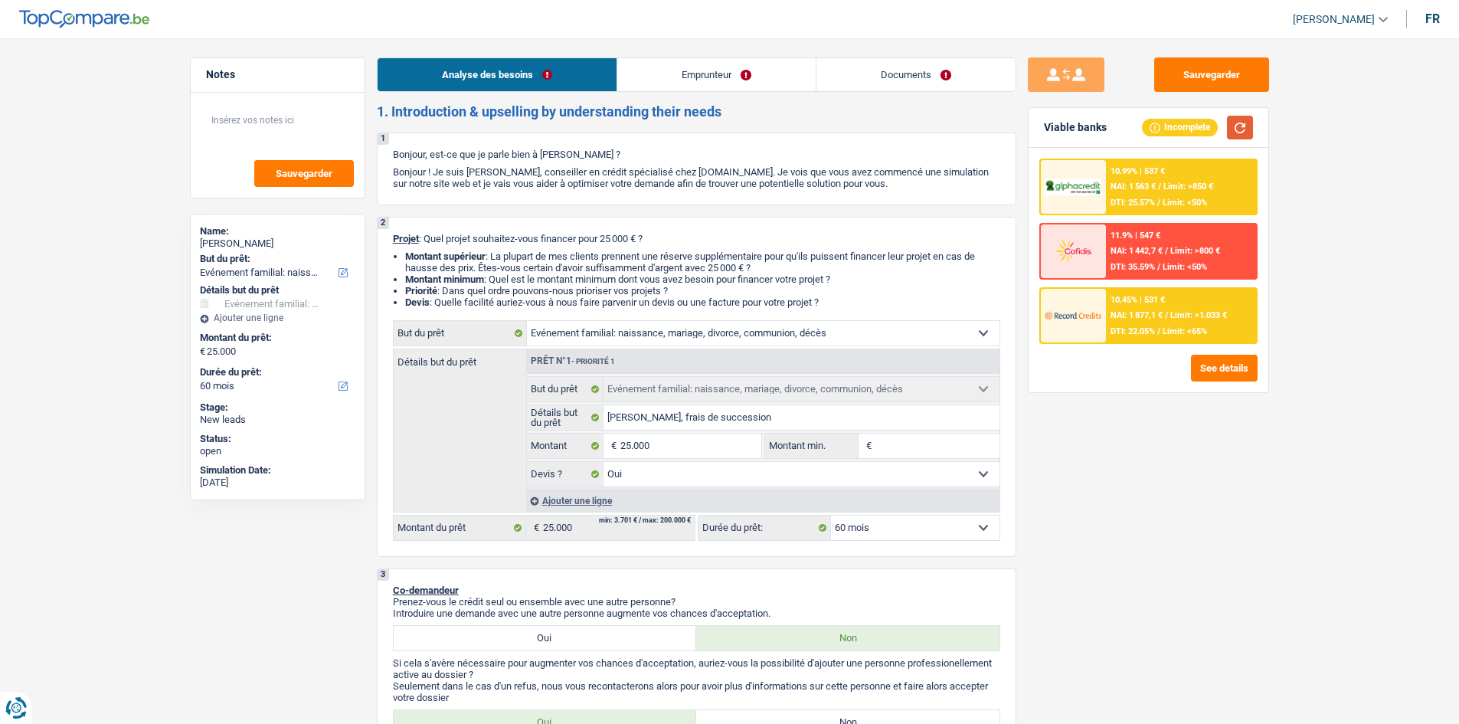
click at [659, 132] on button "button" at bounding box center [1240, 128] width 26 height 24
click at [659, 67] on link "Emprunteur" at bounding box center [716, 74] width 198 height 33
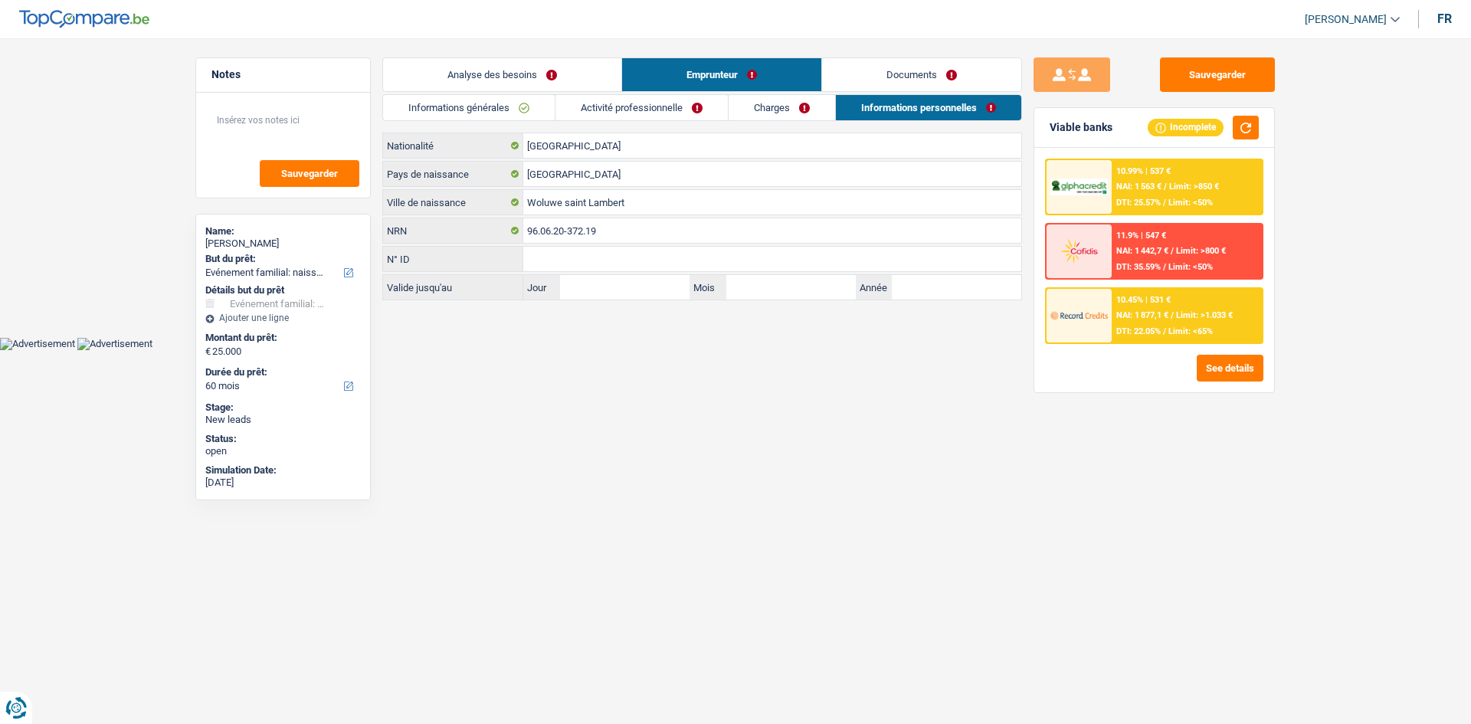
click at [646, 103] on link "Activité professionnelle" at bounding box center [641, 107] width 172 height 25
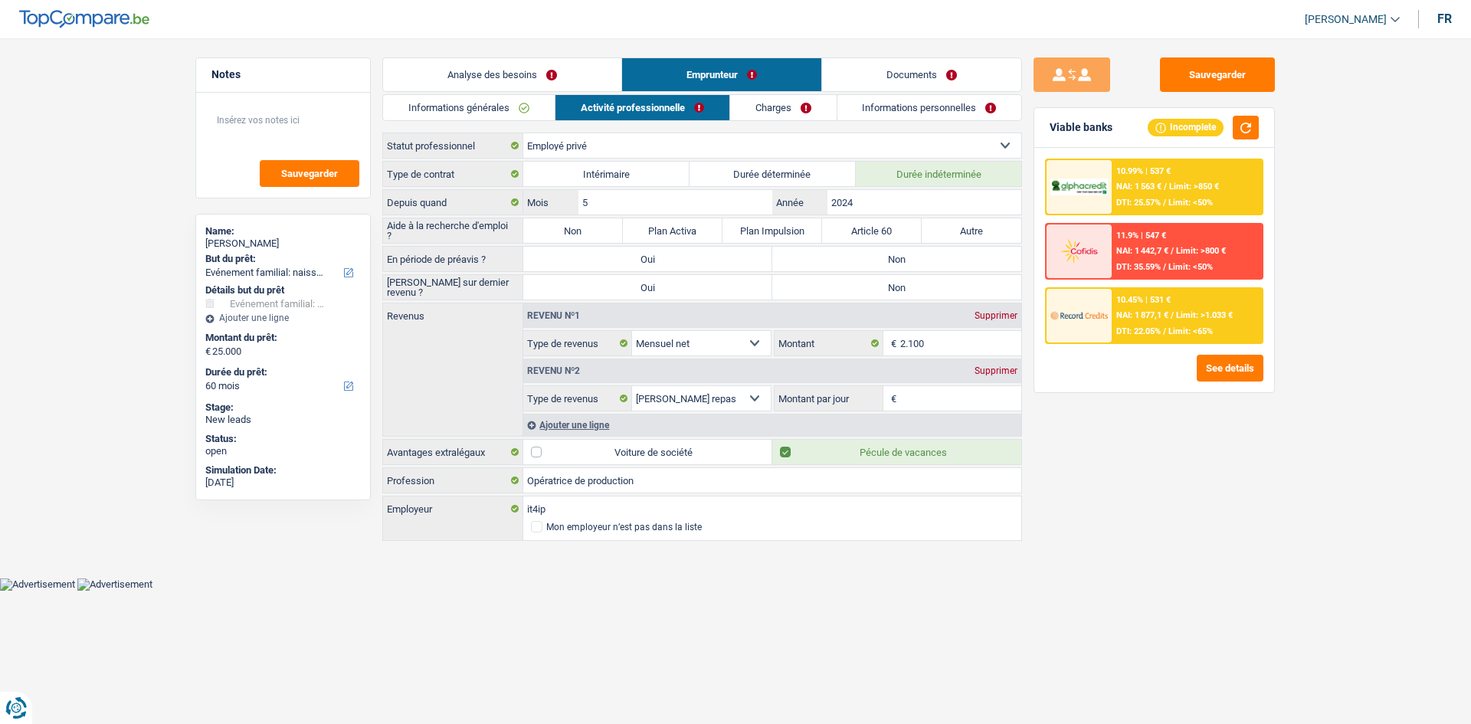
click at [620, 174] on label "Intérimaire" at bounding box center [606, 174] width 166 height 25
click at [620, 174] on input "Intérimaire" at bounding box center [606, 174] width 166 height 25
radio input "true"
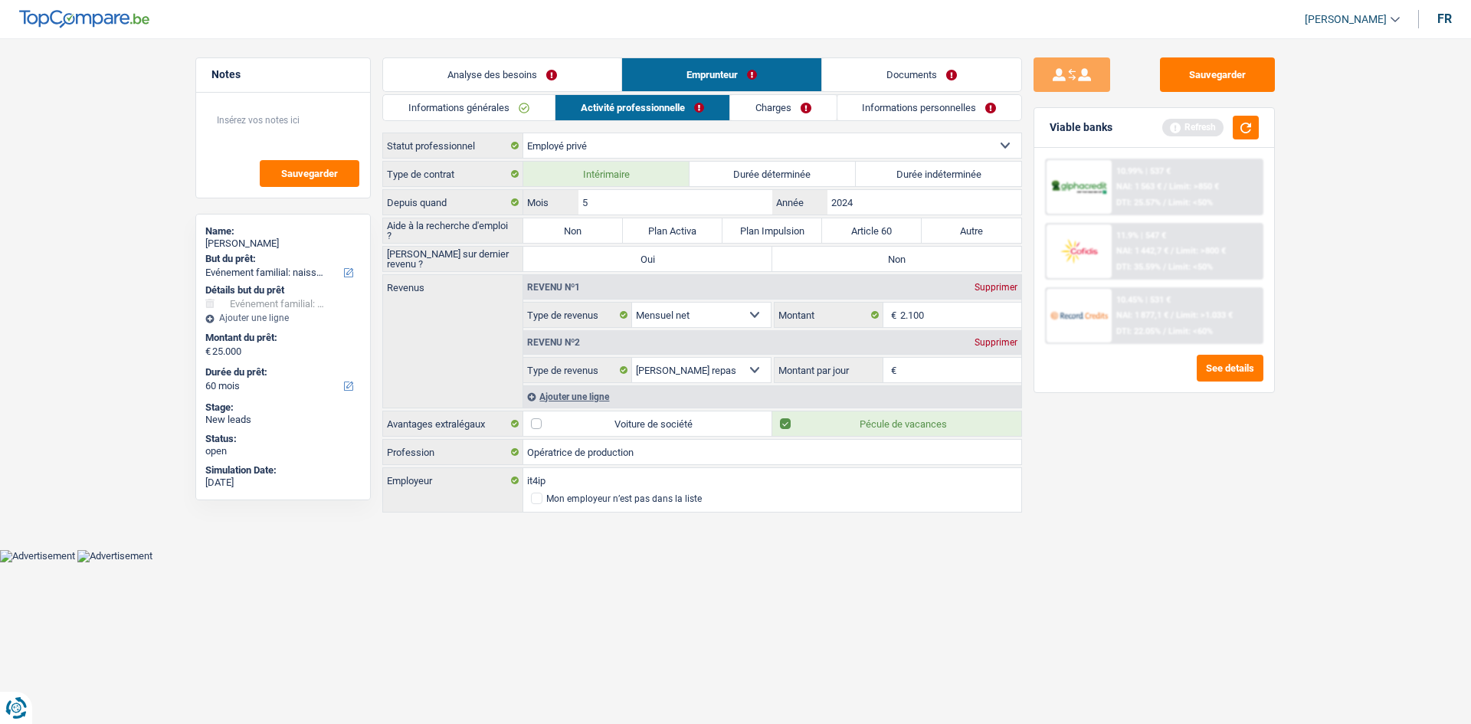
click at [659, 177] on label "Durée indéterminée" at bounding box center [939, 174] width 166 height 25
click at [659, 164] on label "Durée indéterminée" at bounding box center [939, 174] width 166 height 25
click at [659, 164] on input "Durée indéterminée" at bounding box center [939, 174] width 166 height 25
radio input "true"
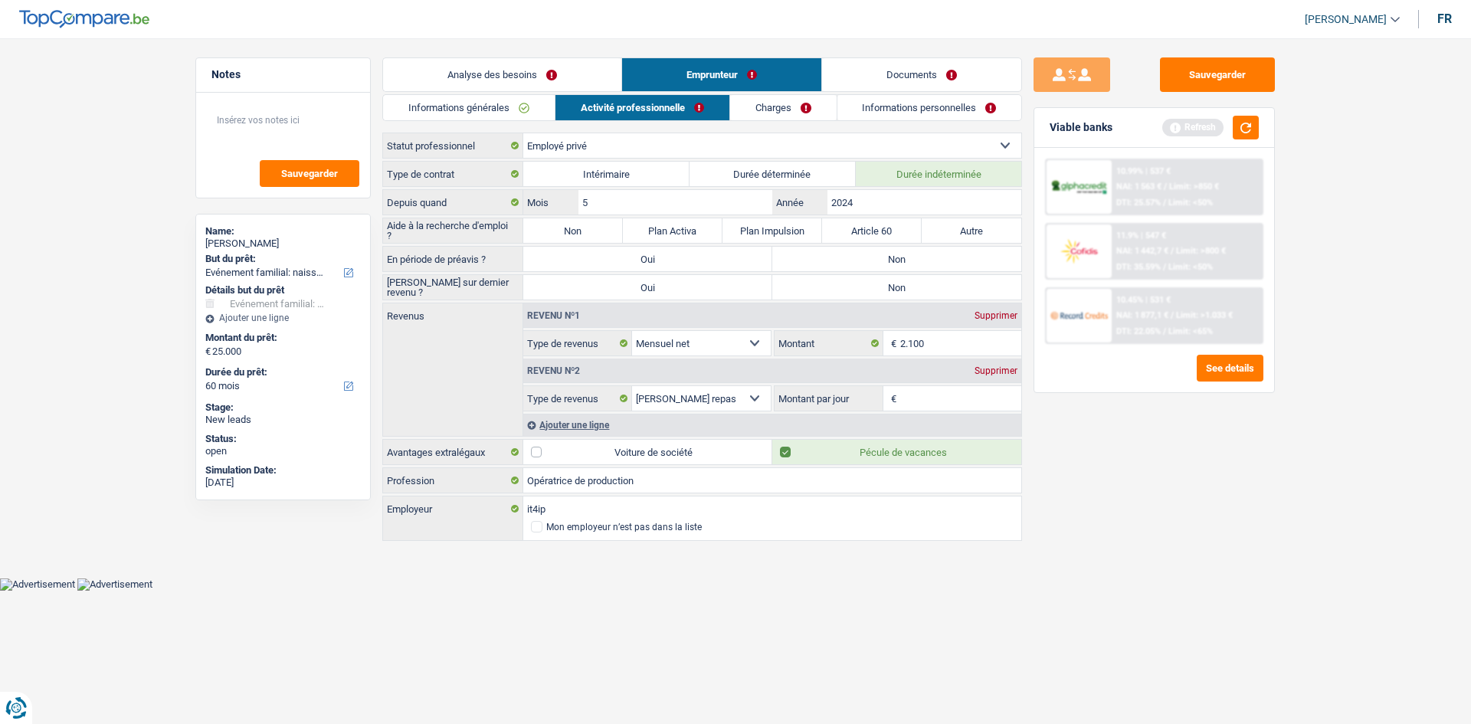
click at [608, 232] on label "Non" at bounding box center [573, 230] width 100 height 25
click at [608, 232] on input "Non" at bounding box center [573, 230] width 100 height 25
radio input "true"
click at [659, 265] on label "Non" at bounding box center [896, 259] width 249 height 25
click at [659, 265] on input "Non" at bounding box center [896, 259] width 249 height 25
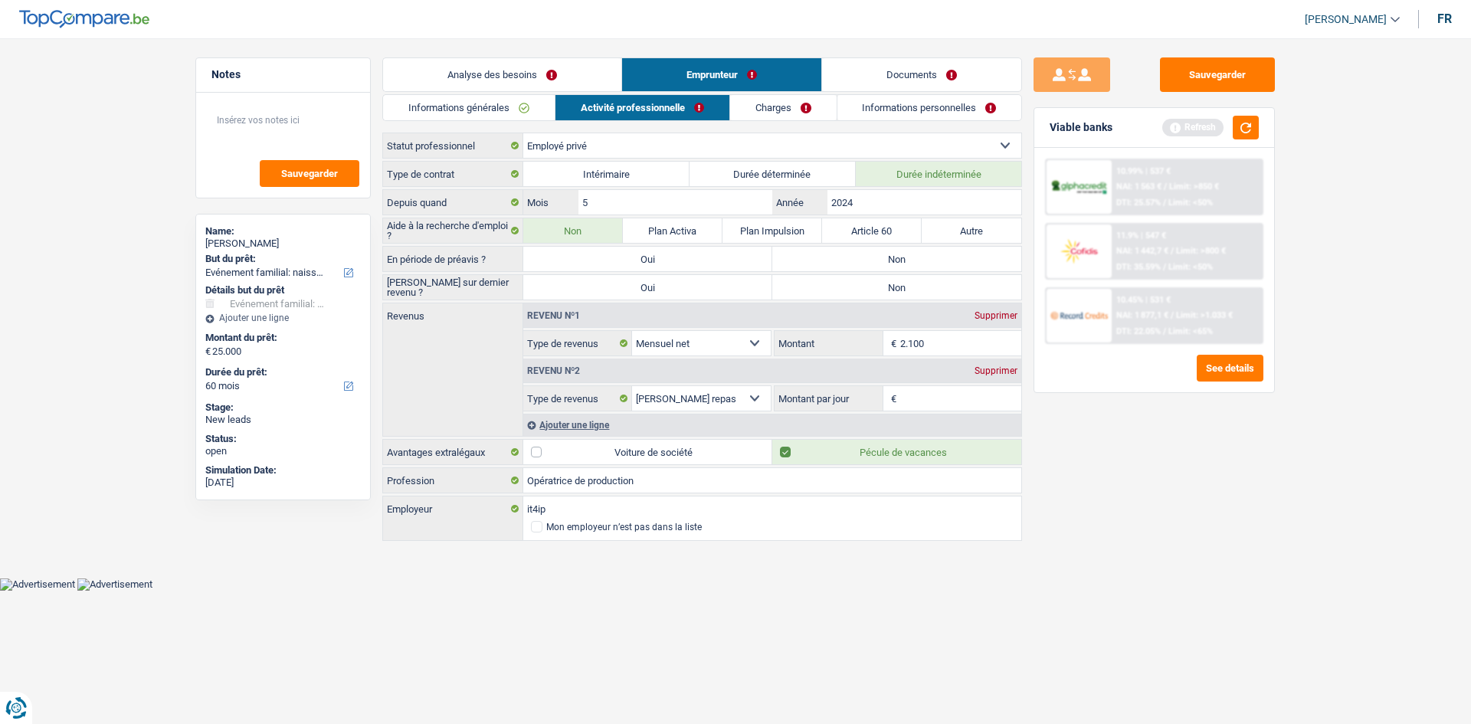
radio input "true"
drag, startPoint x: 922, startPoint y: 283, endPoint x: 931, endPoint y: 273, distance: 13.0
click at [659, 280] on label "Non" at bounding box center [896, 287] width 249 height 25
click at [659, 280] on input "Non" at bounding box center [896, 287] width 249 height 25
radio input "true"
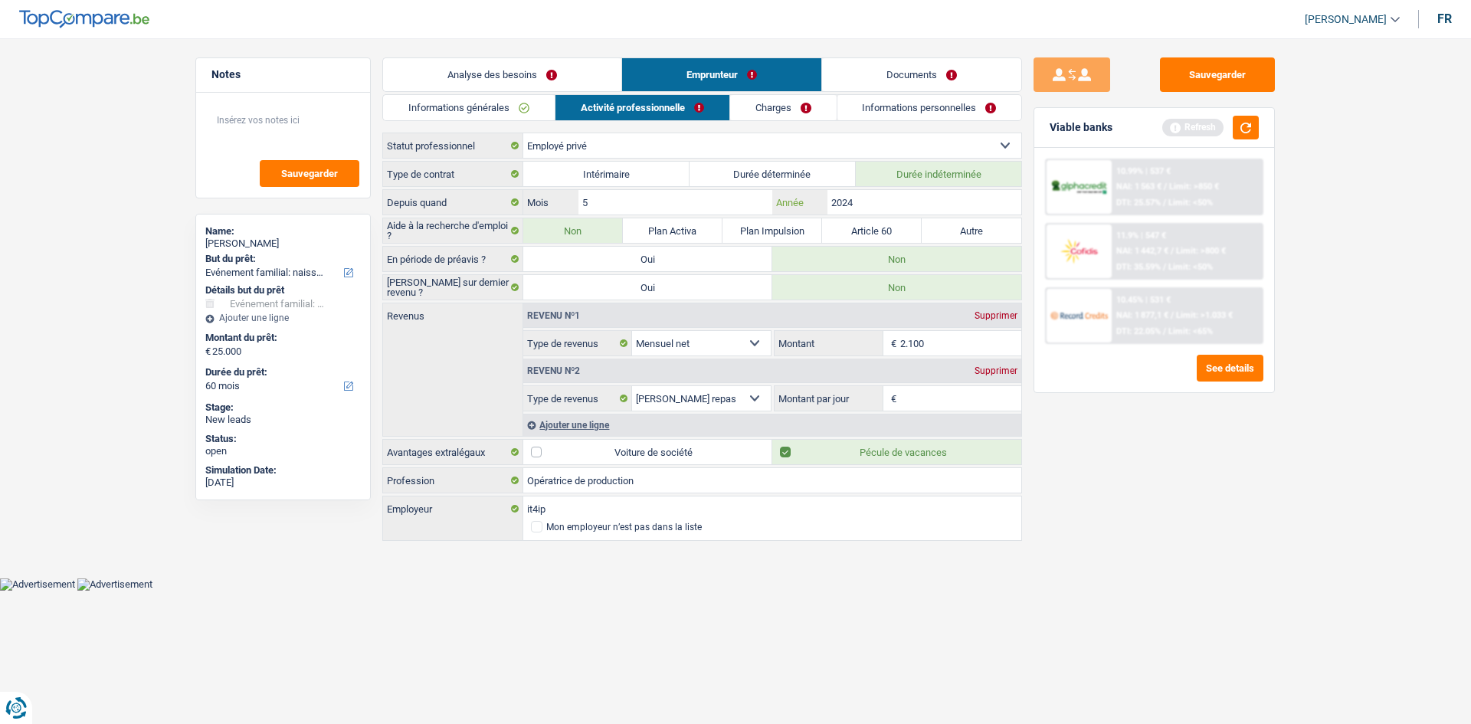
click at [659, 207] on input "2024" at bounding box center [924, 202] width 194 height 25
click at [659, 329] on div "Revenu nº1 Supprimer Allocation d'handicap Allocations chômage Allocations fami…" at bounding box center [772, 329] width 498 height 53
click at [659, 342] on input "2.100" at bounding box center [961, 343] width 122 height 25
click at [659, 351] on input "Opératrice de production" at bounding box center [772, 480] width 498 height 25
drag, startPoint x: 1218, startPoint y: 513, endPoint x: 1150, endPoint y: 501, distance: 69.3
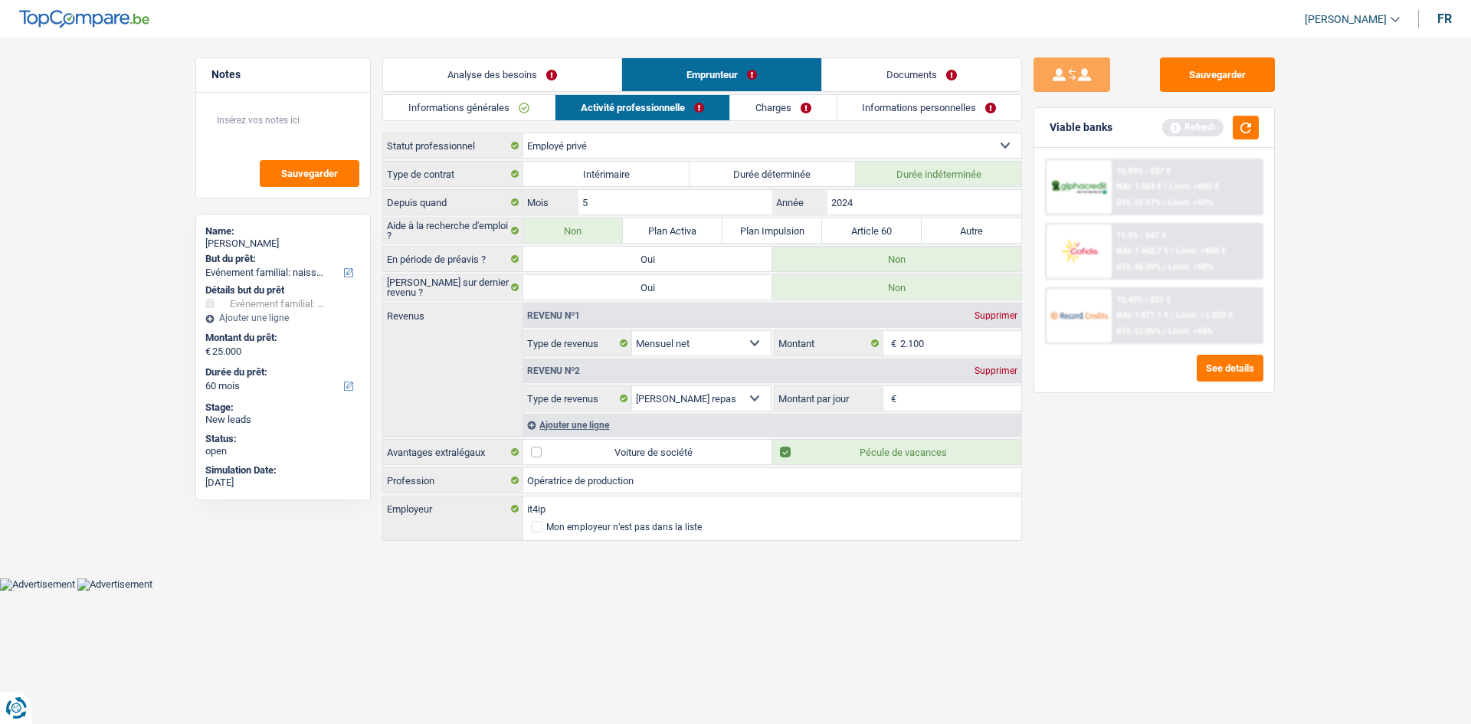
click at [659, 351] on div "Sauvegarder Viable banks Refresh 10.99% | 537 € NAI: 1 563 € / Limit: >850 € DT…" at bounding box center [1154, 376] width 264 height 638
drag, startPoint x: 959, startPoint y: 341, endPoint x: 961, endPoint y: 332, distance: 9.3
click at [659, 338] on input "2.100" at bounding box center [961, 343] width 122 height 25
click at [659, 111] on link "Charges" at bounding box center [783, 107] width 106 height 25
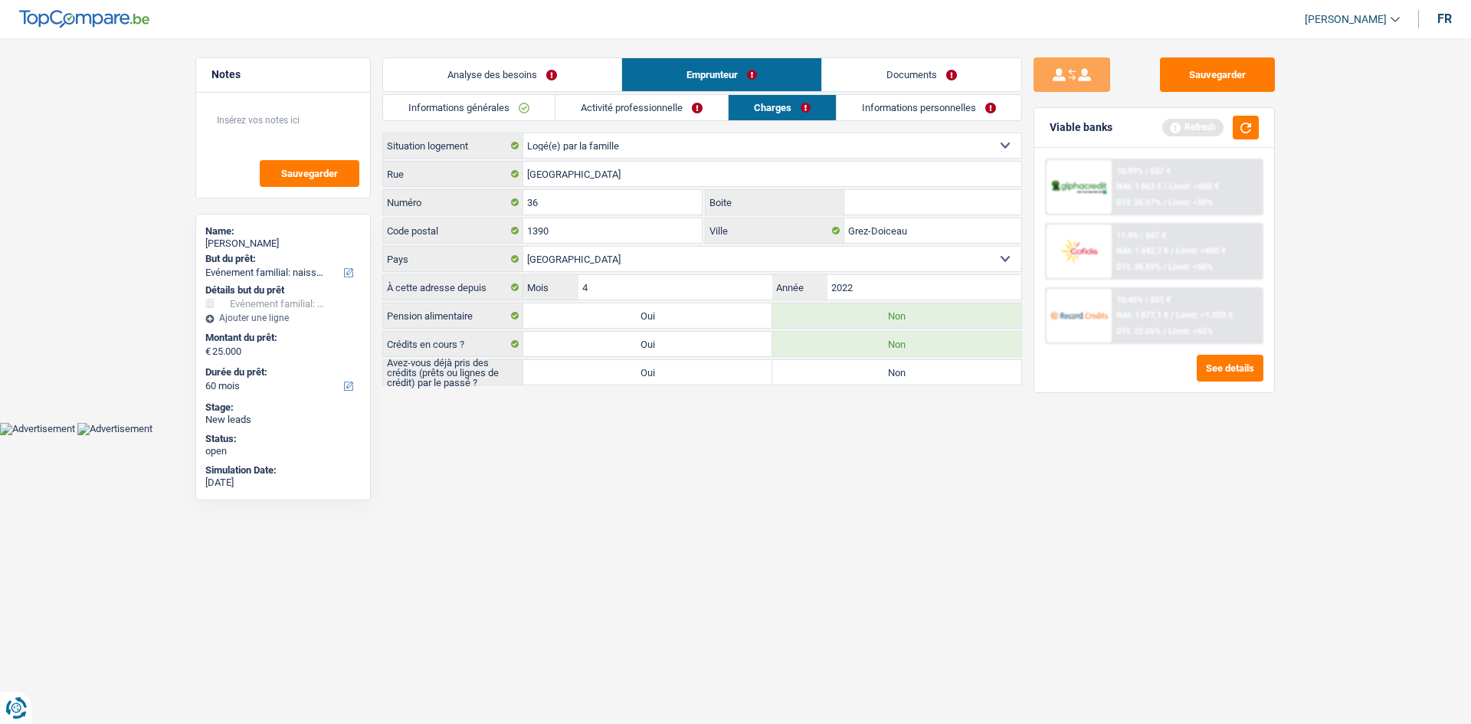
drag, startPoint x: 907, startPoint y: 116, endPoint x: 852, endPoint y: 123, distance: 55.7
click at [659, 116] on link "Informations personnelles" at bounding box center [928, 107] width 185 height 25
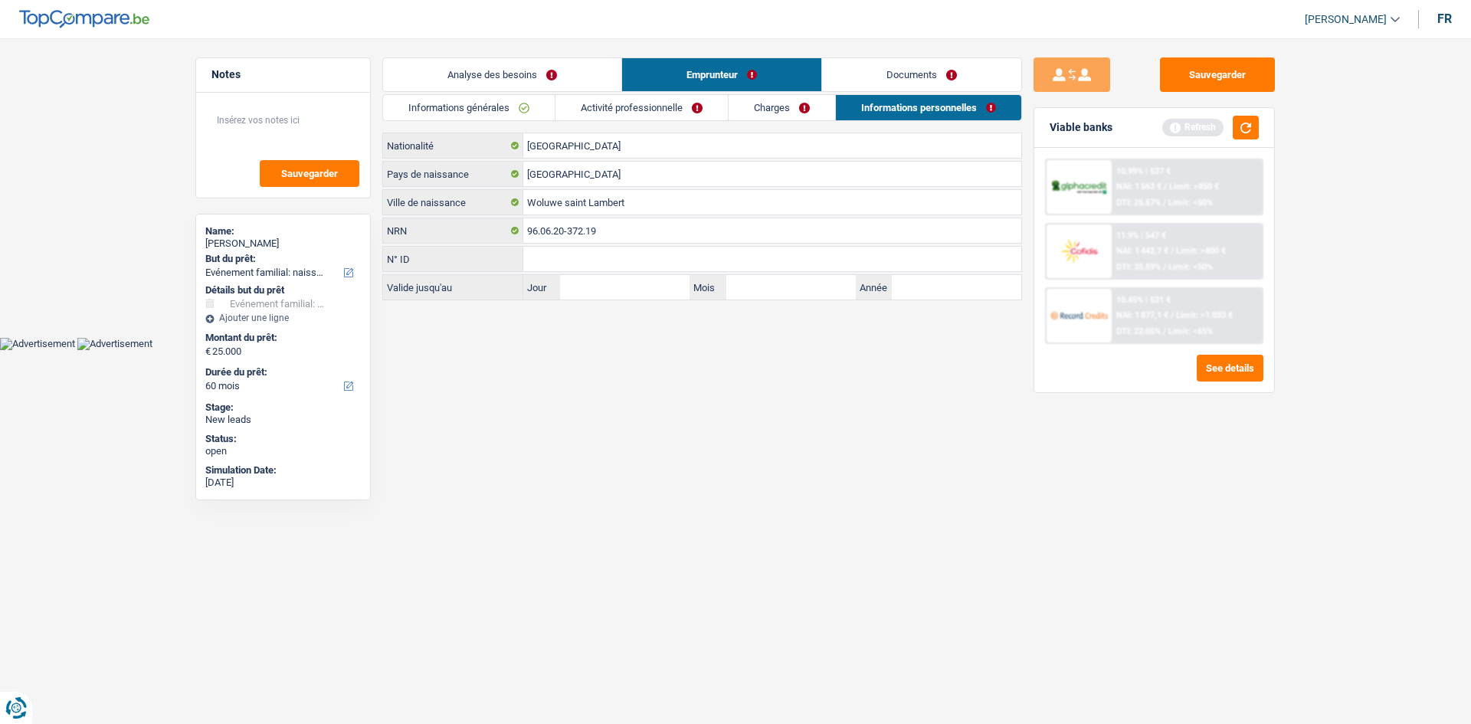
click at [659, 110] on link "Activité professionnelle" at bounding box center [641, 107] width 172 height 25
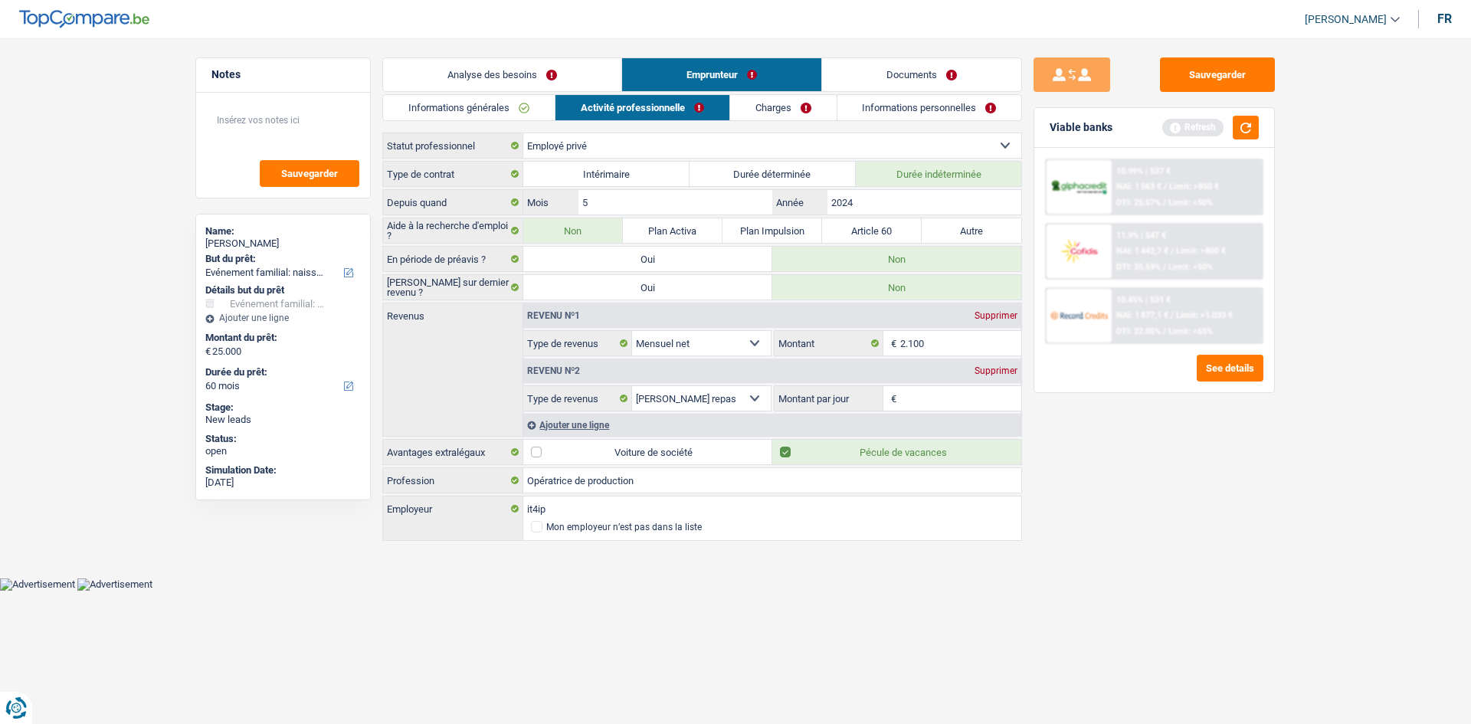
click at [659, 351] on fieldset "€ Montant par jour Tous les champs sont obligatoires. Veuillez fournir une répo…" at bounding box center [897, 398] width 247 height 26
drag, startPoint x: 810, startPoint y: 106, endPoint x: 788, endPoint y: 113, distance: 22.3
click at [659, 106] on link "Charges" at bounding box center [783, 107] width 106 height 25
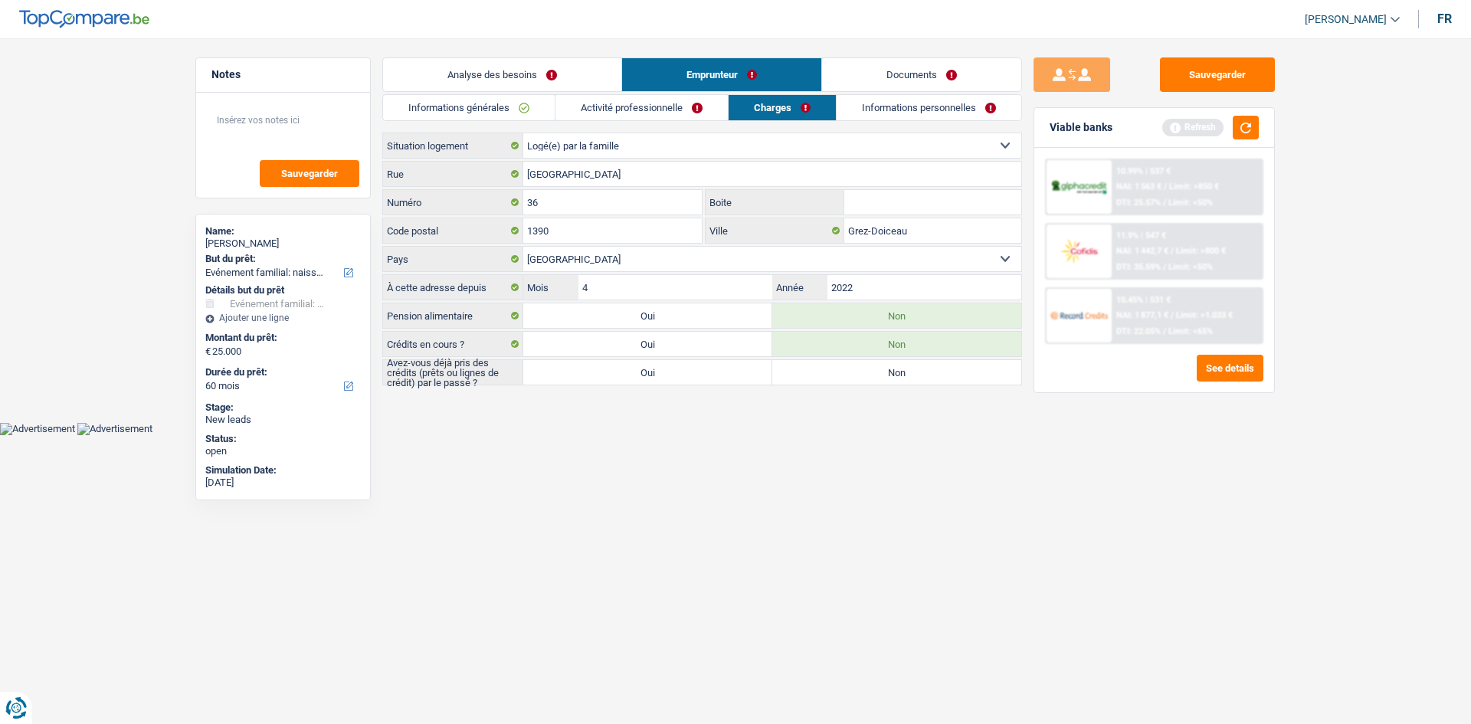
click at [659, 116] on link "Informations personnelles" at bounding box center [928, 107] width 185 height 25
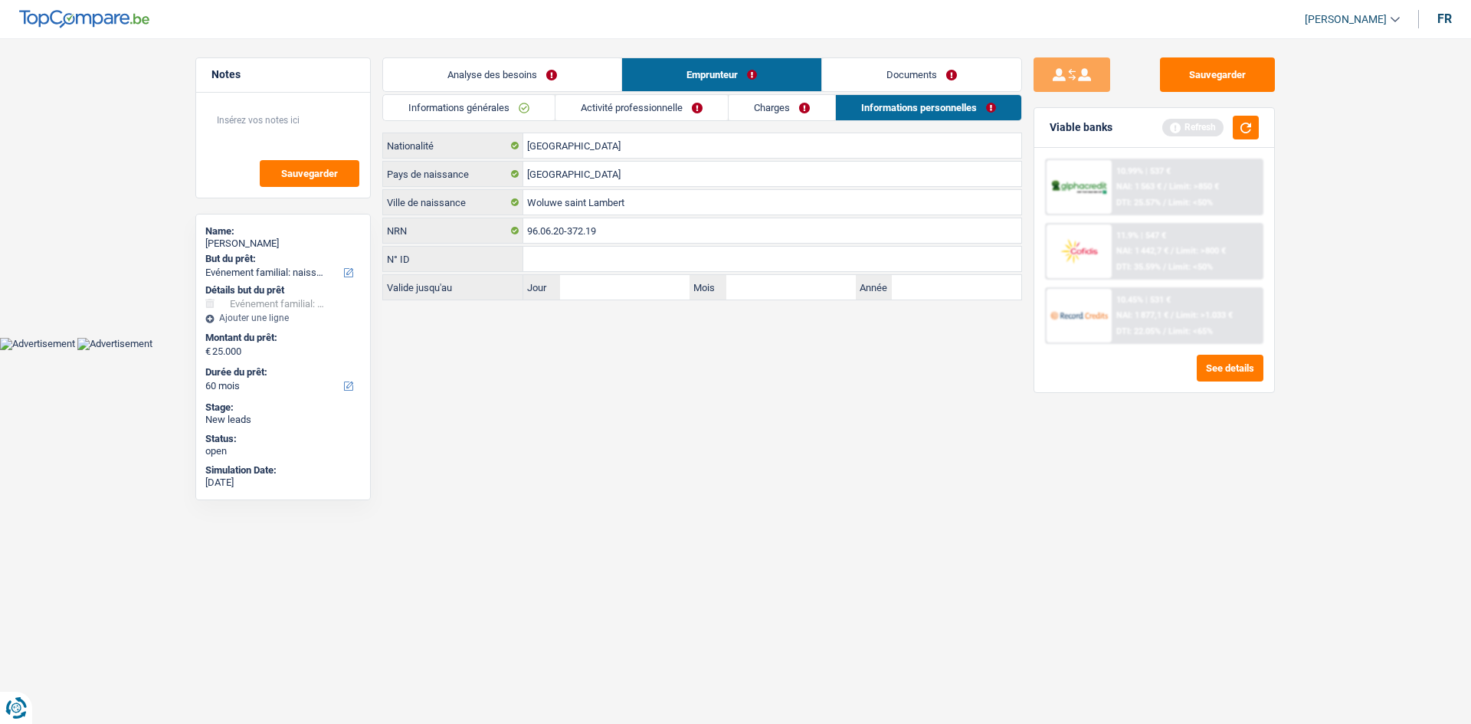
click at [659, 113] on link "Charges" at bounding box center [781, 107] width 106 height 25
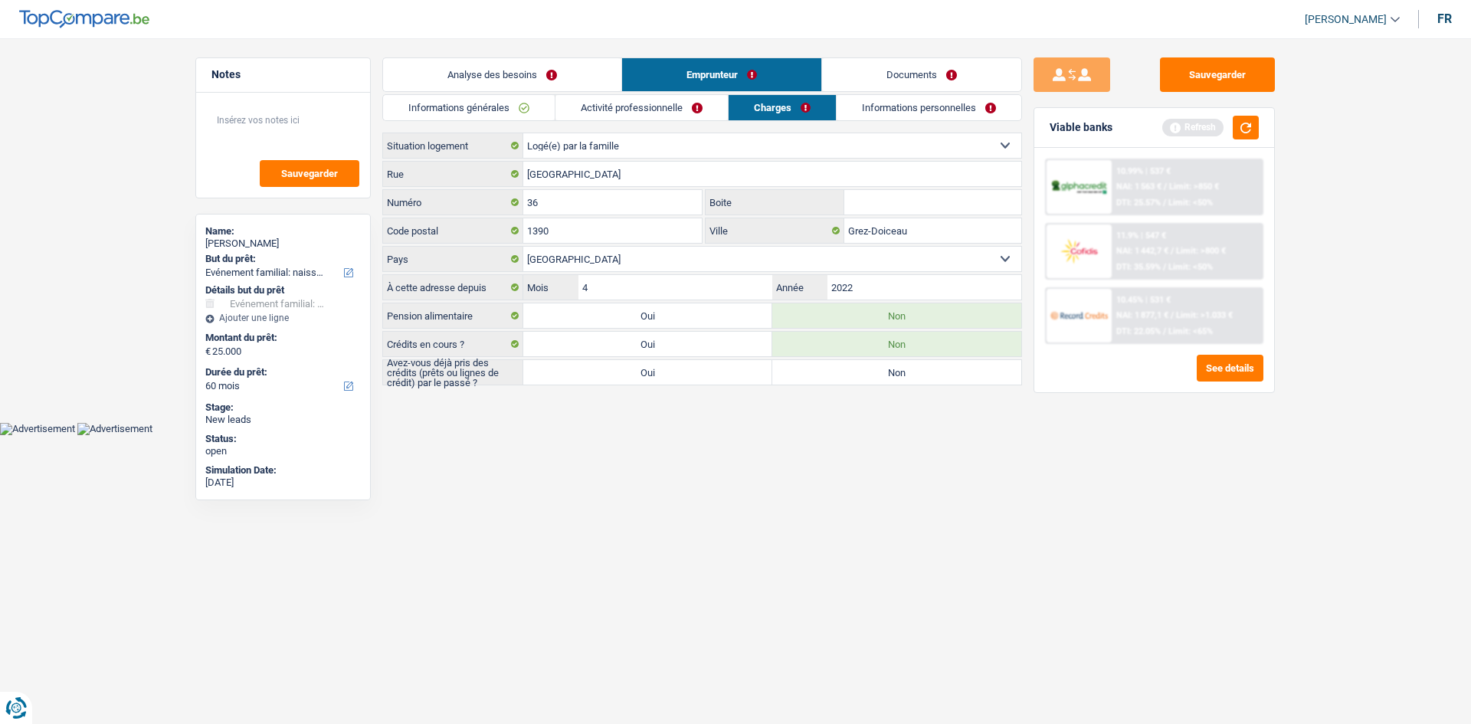
click at [659, 109] on link "Activité professionnelle" at bounding box center [641, 107] width 172 height 25
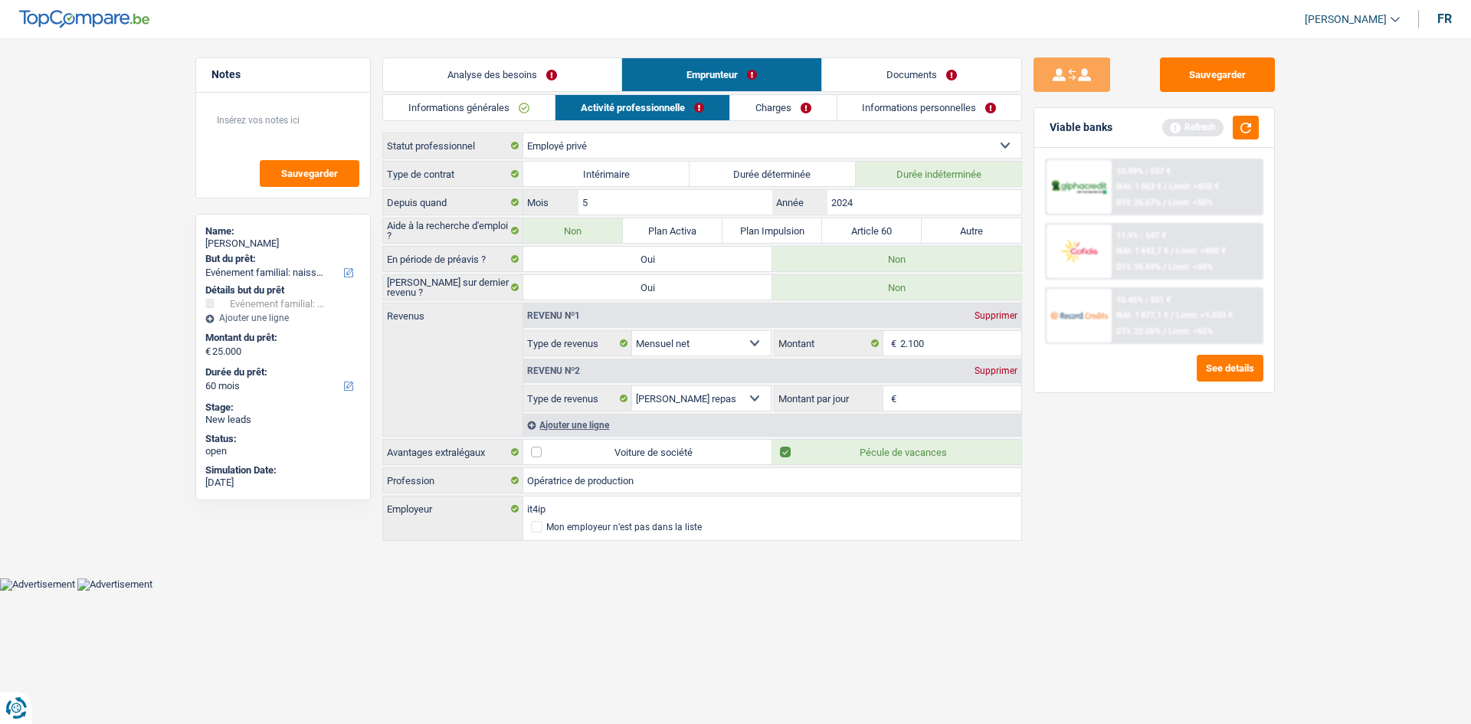
click at [519, 102] on link "Informations générales" at bounding box center [469, 107] width 172 height 25
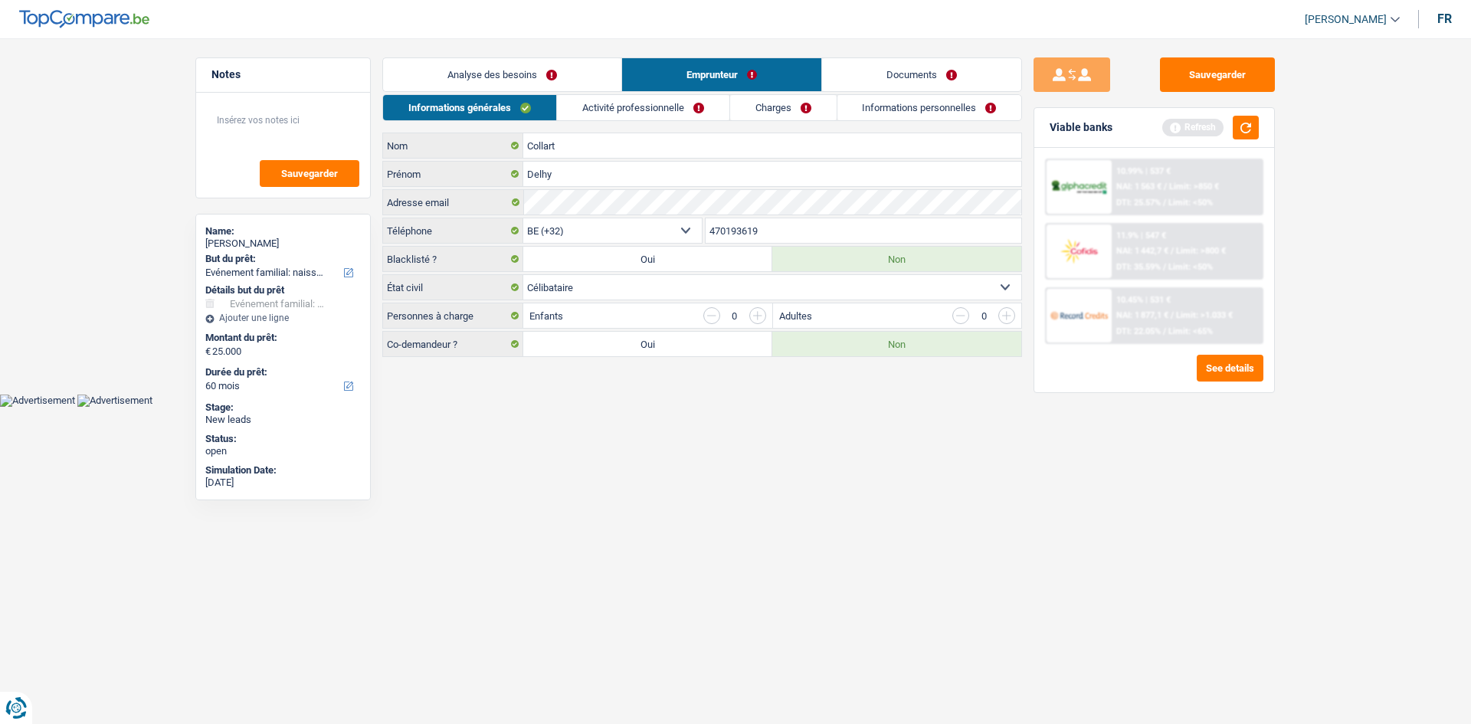
click at [541, 69] on link "Analyse des besoins" at bounding box center [502, 74] width 238 height 33
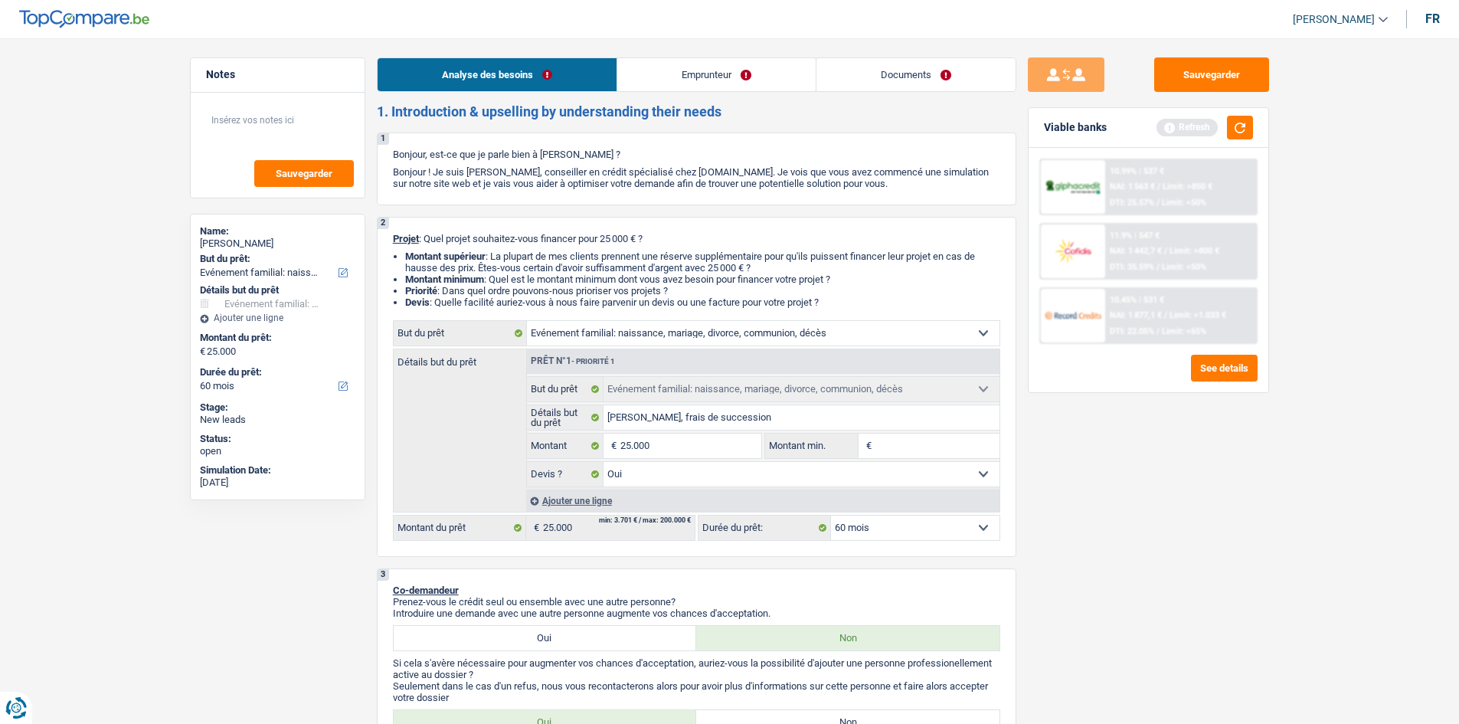
click at [659, 69] on link "Emprunteur" at bounding box center [716, 74] width 198 height 33
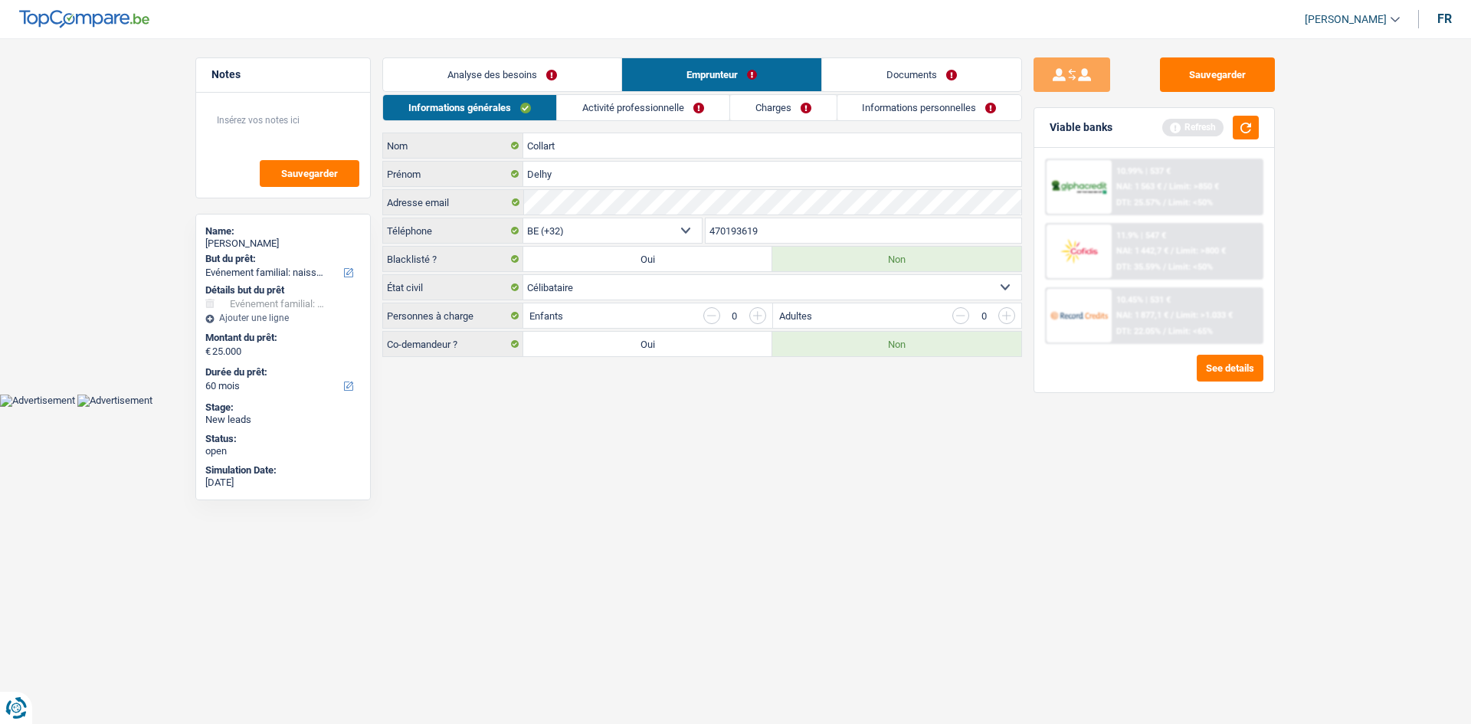
click at [659, 109] on link "Activité professionnelle" at bounding box center [643, 107] width 172 height 25
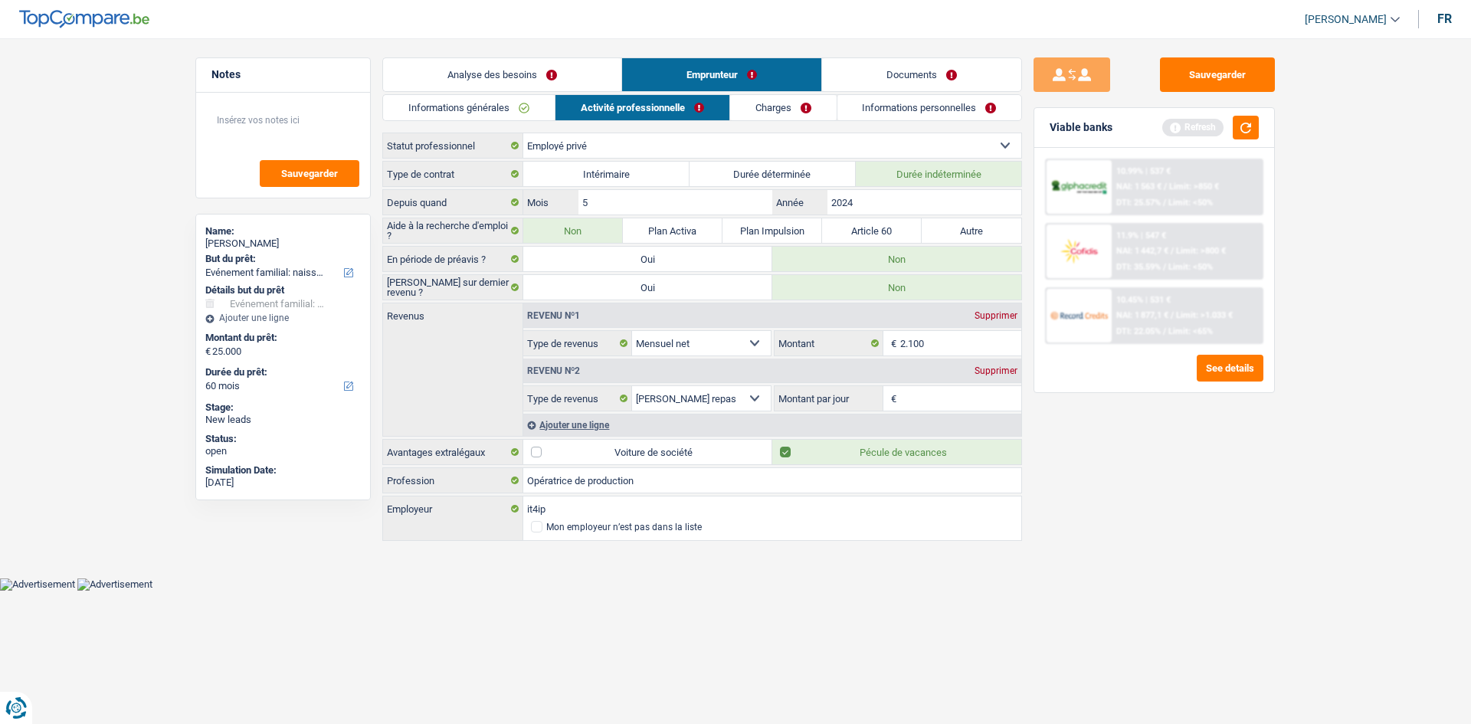
drag, startPoint x: 944, startPoint y: 401, endPoint x: 967, endPoint y: 395, distance: 23.6
click at [659, 351] on input "Montant par jour" at bounding box center [961, 398] width 122 height 25
type input "8,0"
click at [659, 351] on div "Sauvegarder Viable banks Refresh 10.99% | 537 € NAI: 1 563 € / Limit: >850 € DT…" at bounding box center [1154, 376] width 264 height 638
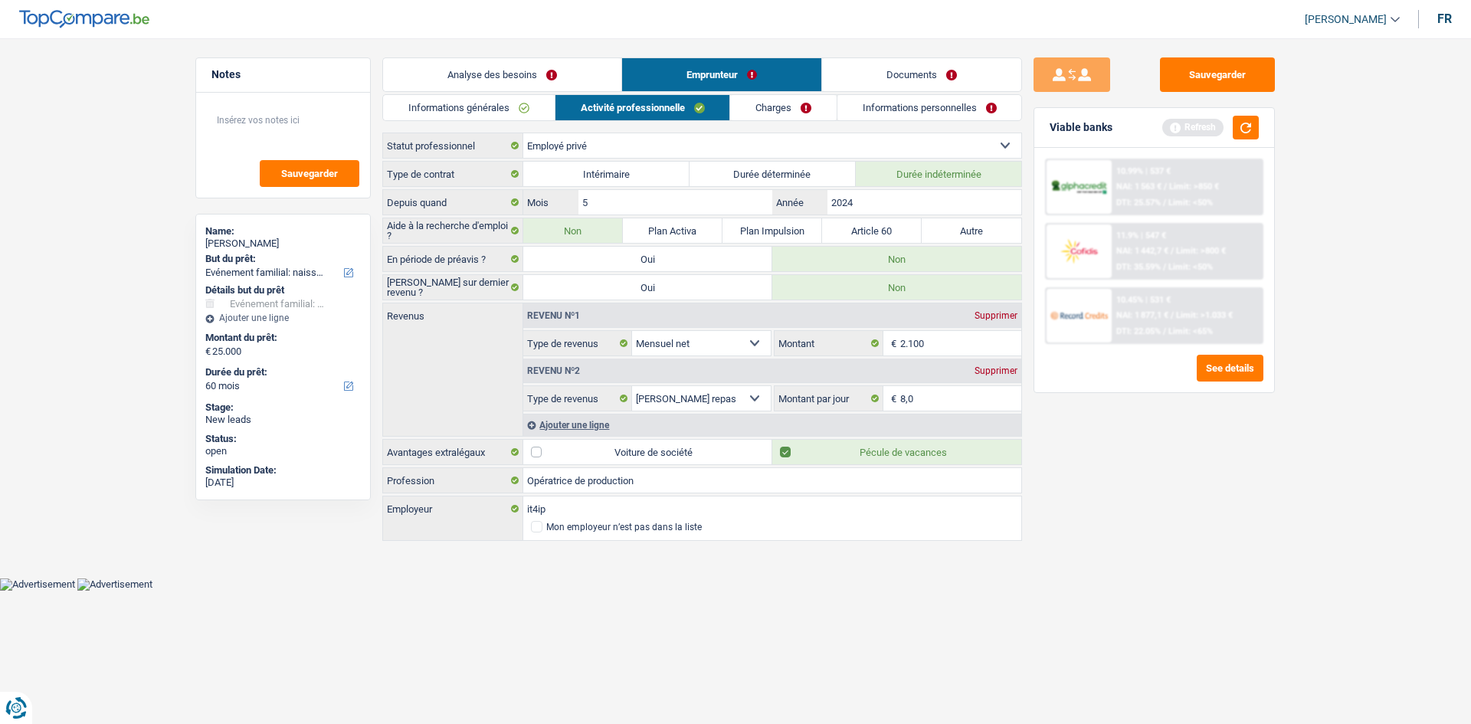
click at [659, 117] on link "Charges" at bounding box center [783, 107] width 106 height 25
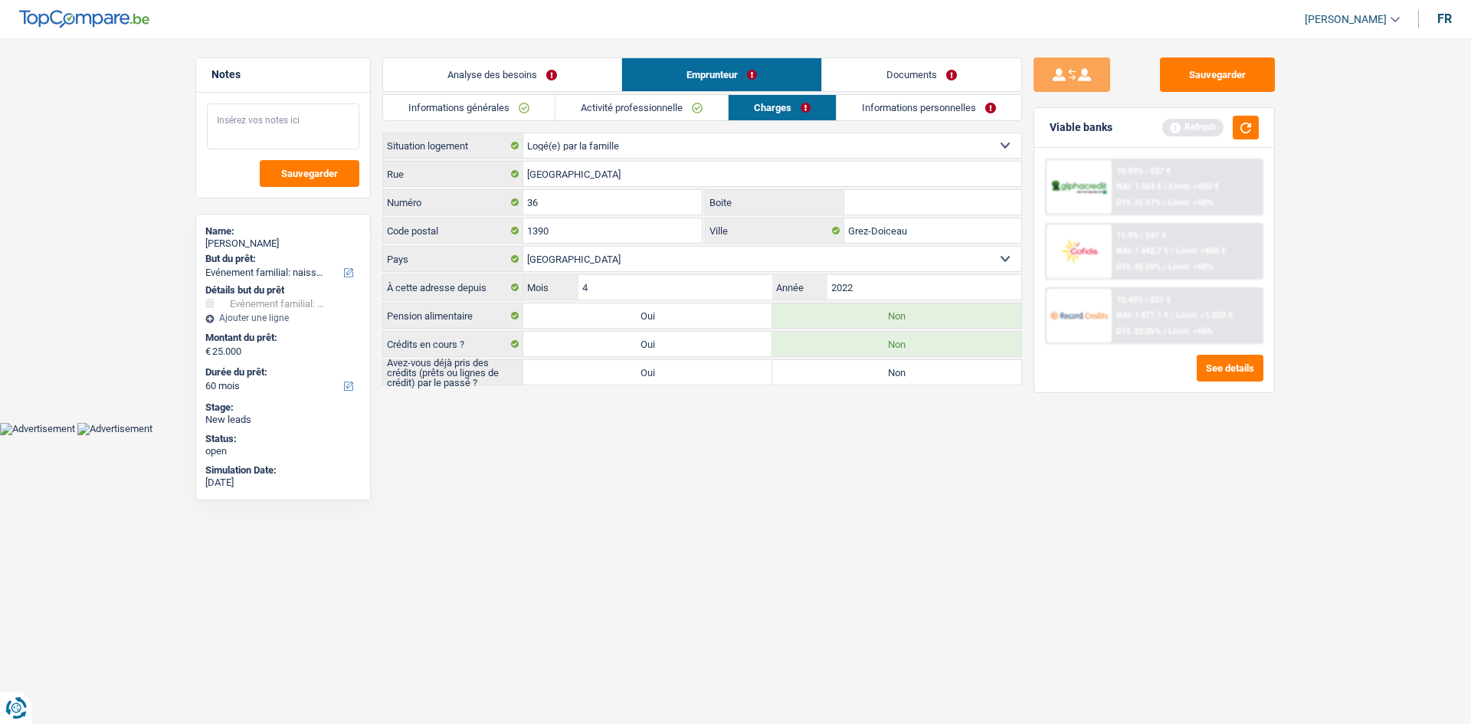
click at [343, 130] on textarea at bounding box center [283, 126] width 152 height 46
type textarea "Loger chez ses parents qui sont décéder"
click at [659, 351] on html "Vous avez le contrôle de vos données Nous utilisons des cookies, tout comme nos…" at bounding box center [735, 217] width 1471 height 435
click at [489, 83] on link "Analyse des besoins" at bounding box center [502, 74] width 238 height 33
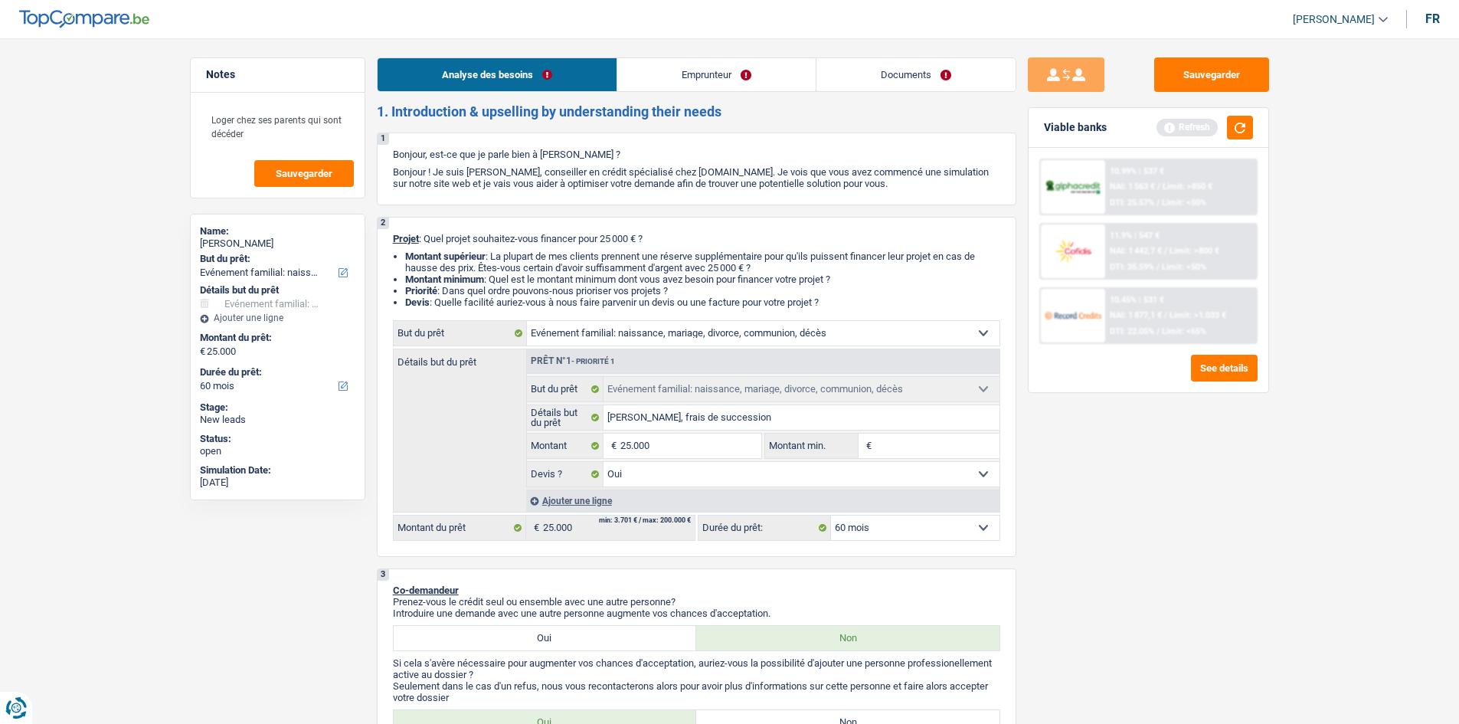
click at [659, 80] on link "Emprunteur" at bounding box center [716, 74] width 198 height 33
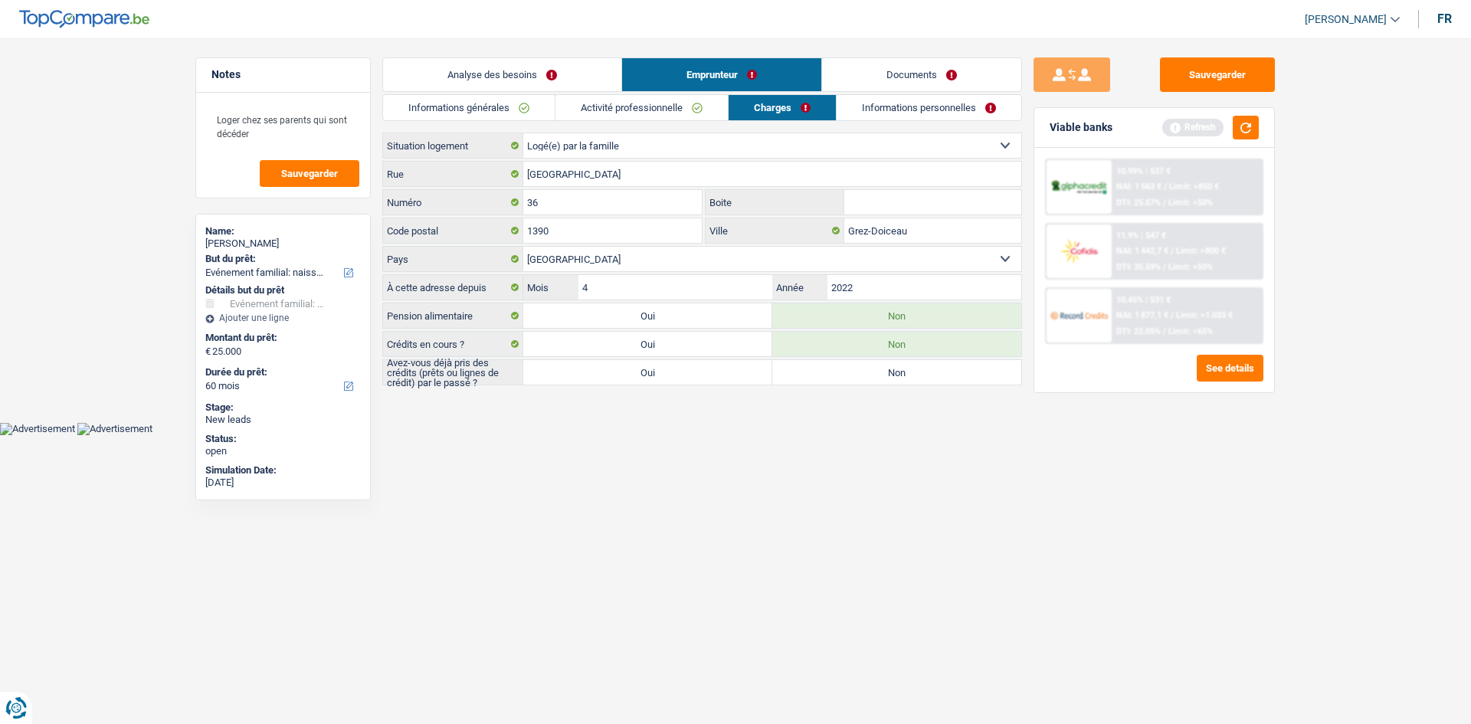
drag, startPoint x: 911, startPoint y: 378, endPoint x: 941, endPoint y: 316, distance: 69.2
click at [659, 351] on label "Non" at bounding box center [896, 372] width 249 height 25
click at [659, 351] on input "Non" at bounding box center [896, 372] width 249 height 25
radio input "true"
click at [659, 129] on div "Informations générales Activité professionnelle Charges Informations personnell…" at bounding box center [702, 239] width 640 height 291
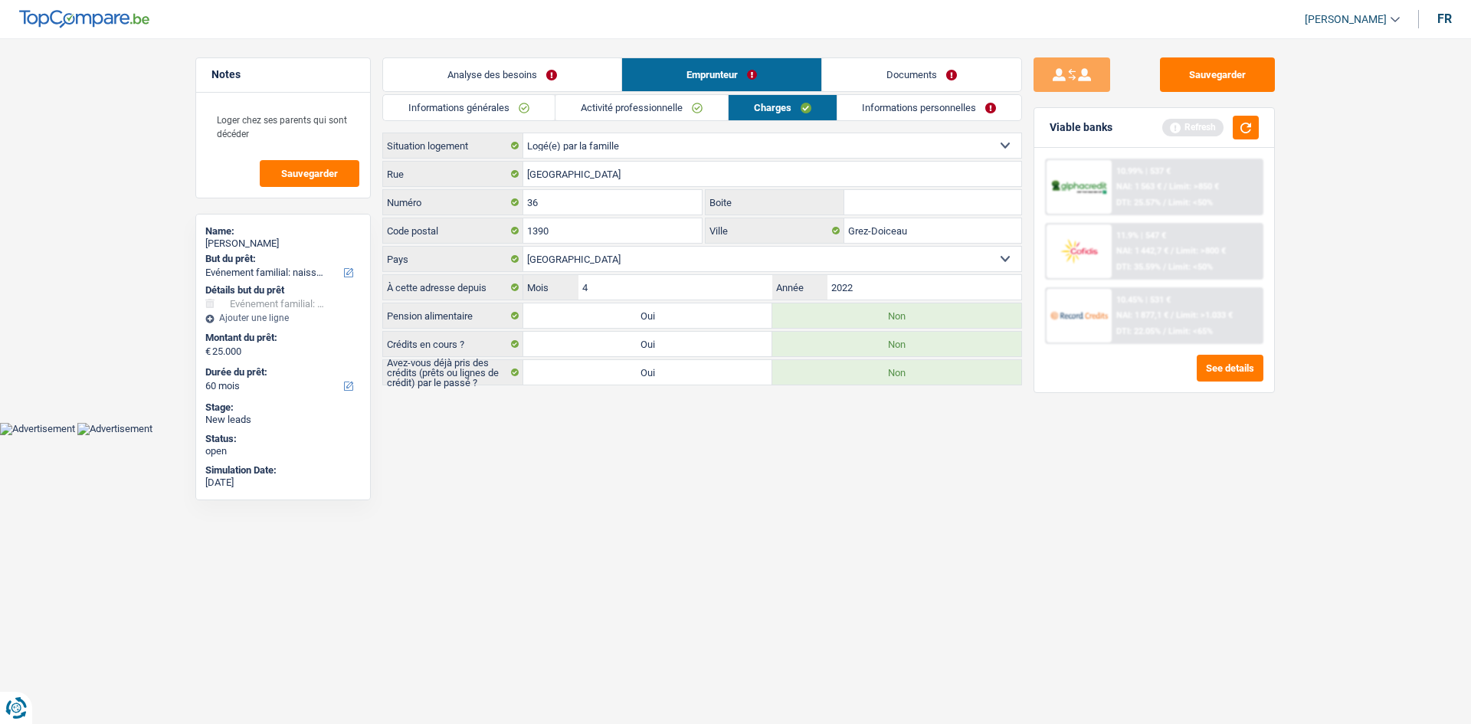
click at [659, 106] on link "Informations personnelles" at bounding box center [929, 107] width 185 height 25
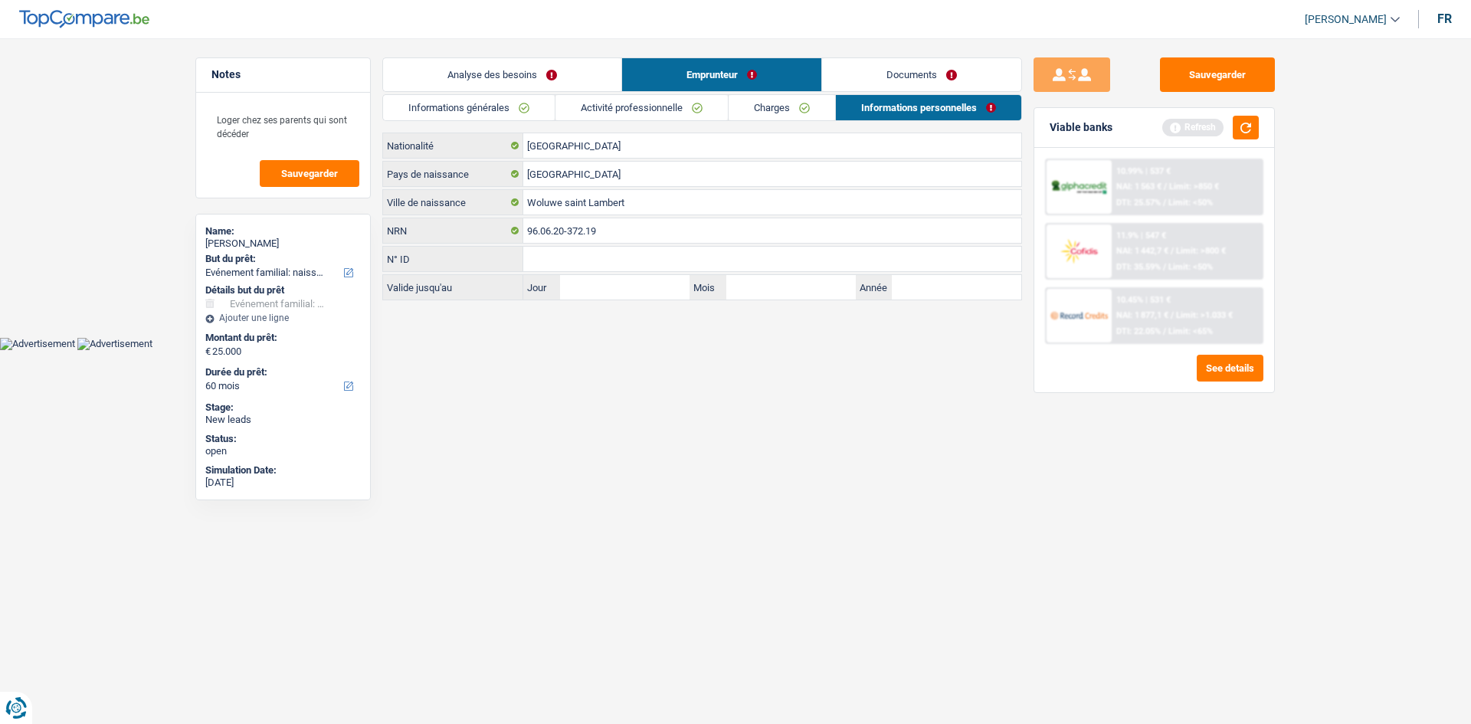
drag, startPoint x: 480, startPoint y: 110, endPoint x: 491, endPoint y: 110, distance: 11.5
click at [480, 110] on link "Informations générales" at bounding box center [469, 107] width 172 height 25
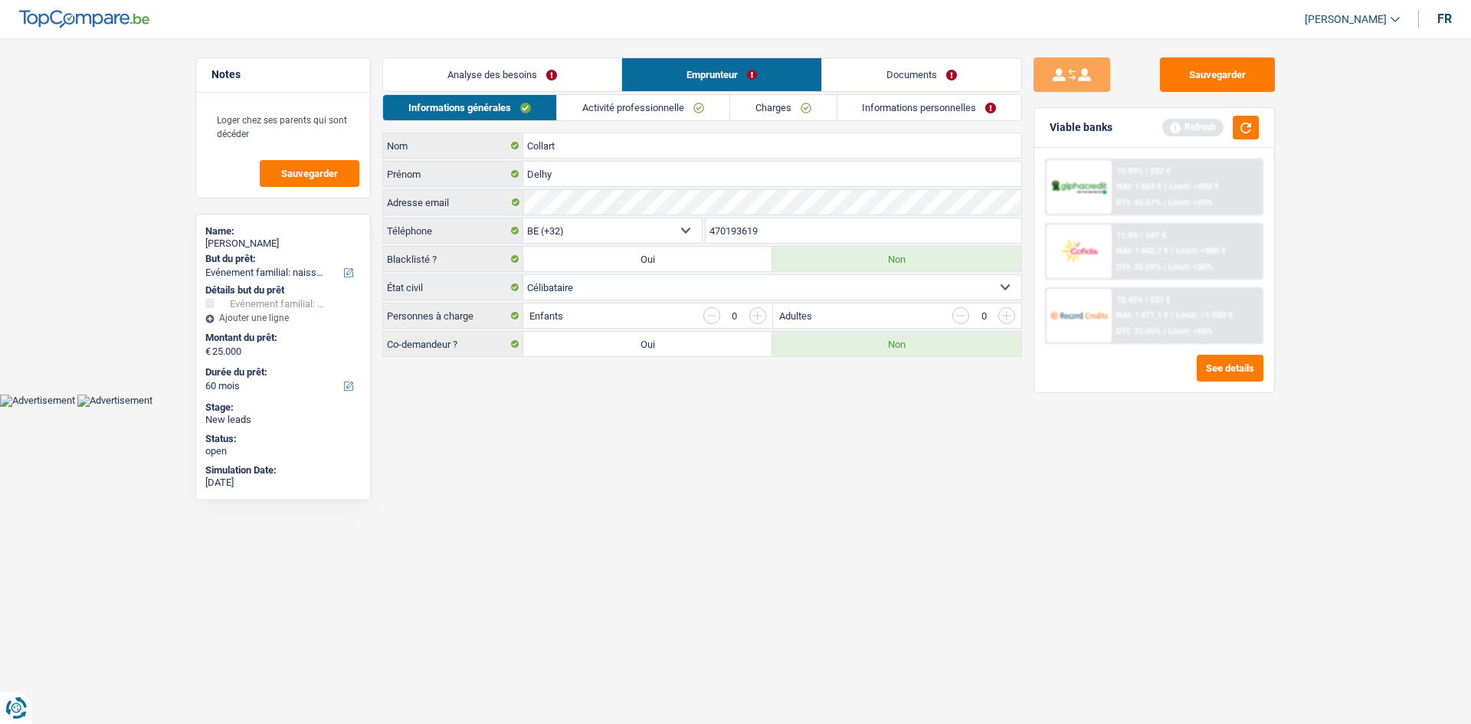
click at [659, 74] on link "Documents" at bounding box center [921, 74] width 199 height 33
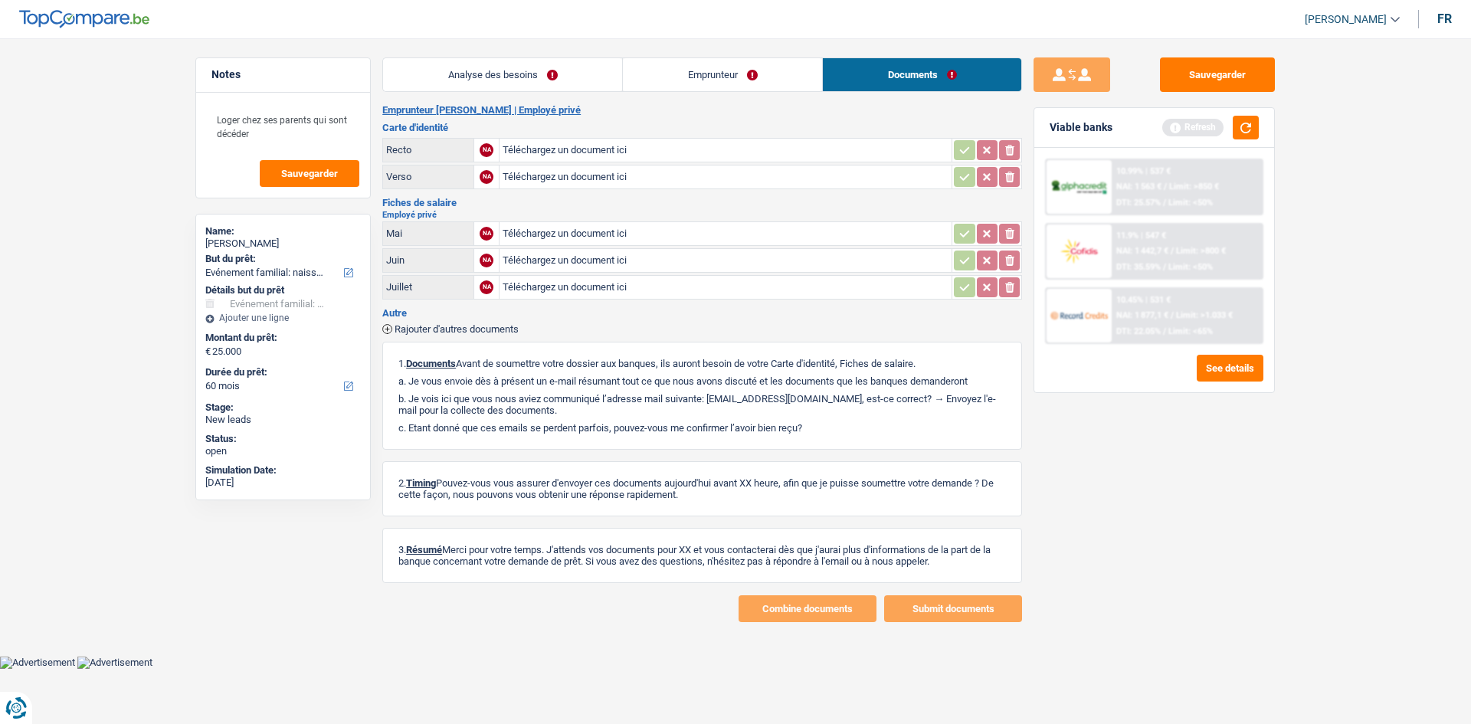
click at [487, 57] on main "Notes Loger chez ses parents qui sont décéder Sauvegarder Name: Delhy Collart B…" at bounding box center [735, 339] width 1471 height 633
click at [555, 80] on link "Analyse des besoins" at bounding box center [502, 74] width 239 height 33
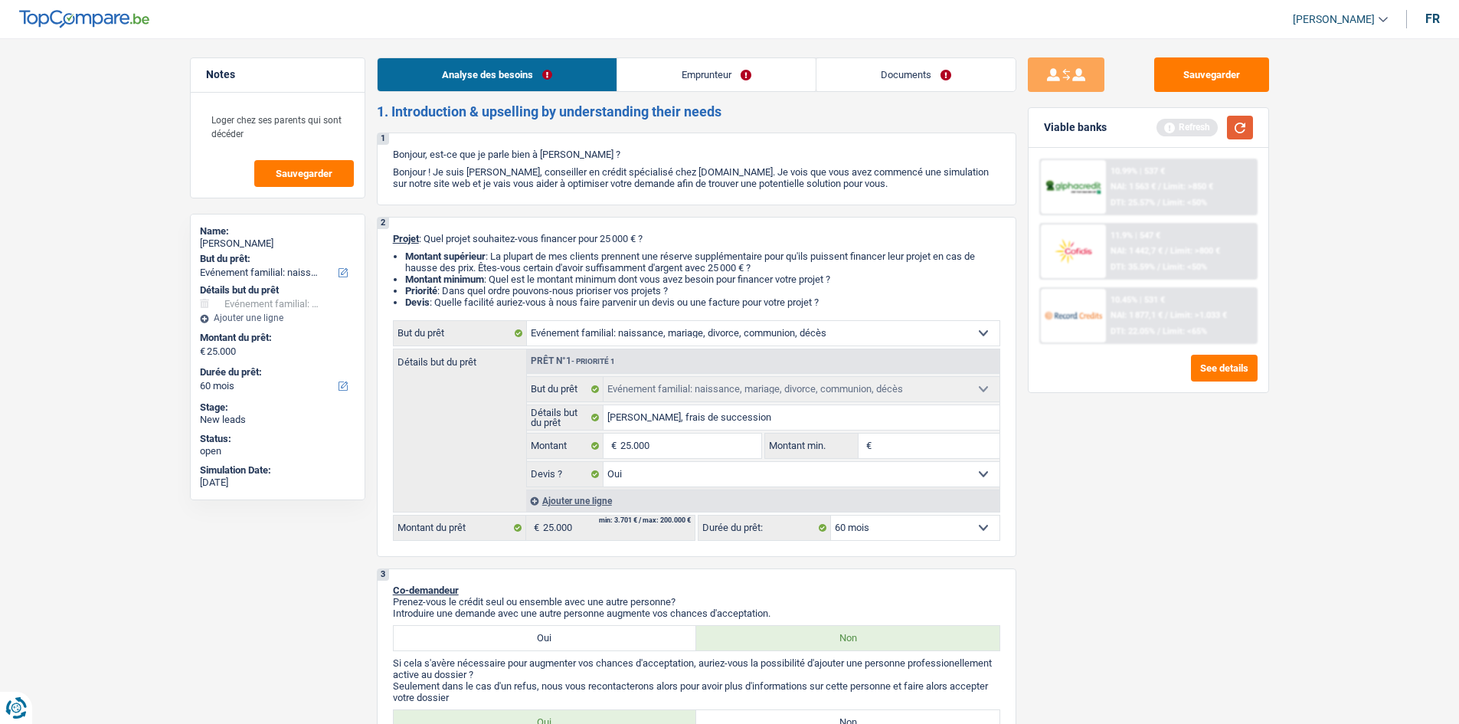
click at [659, 131] on button "button" at bounding box center [1240, 128] width 26 height 24
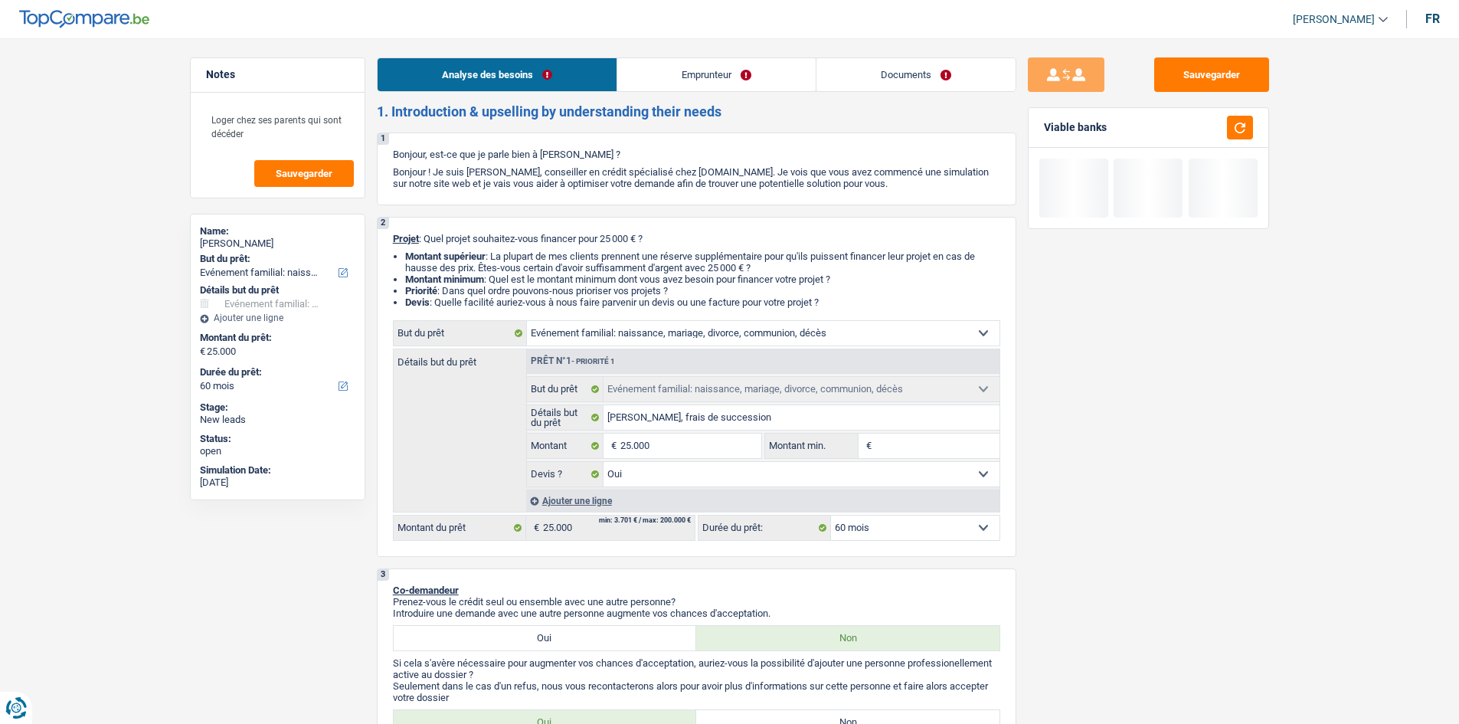
click at [659, 76] on link "Emprunteur" at bounding box center [716, 74] width 198 height 33
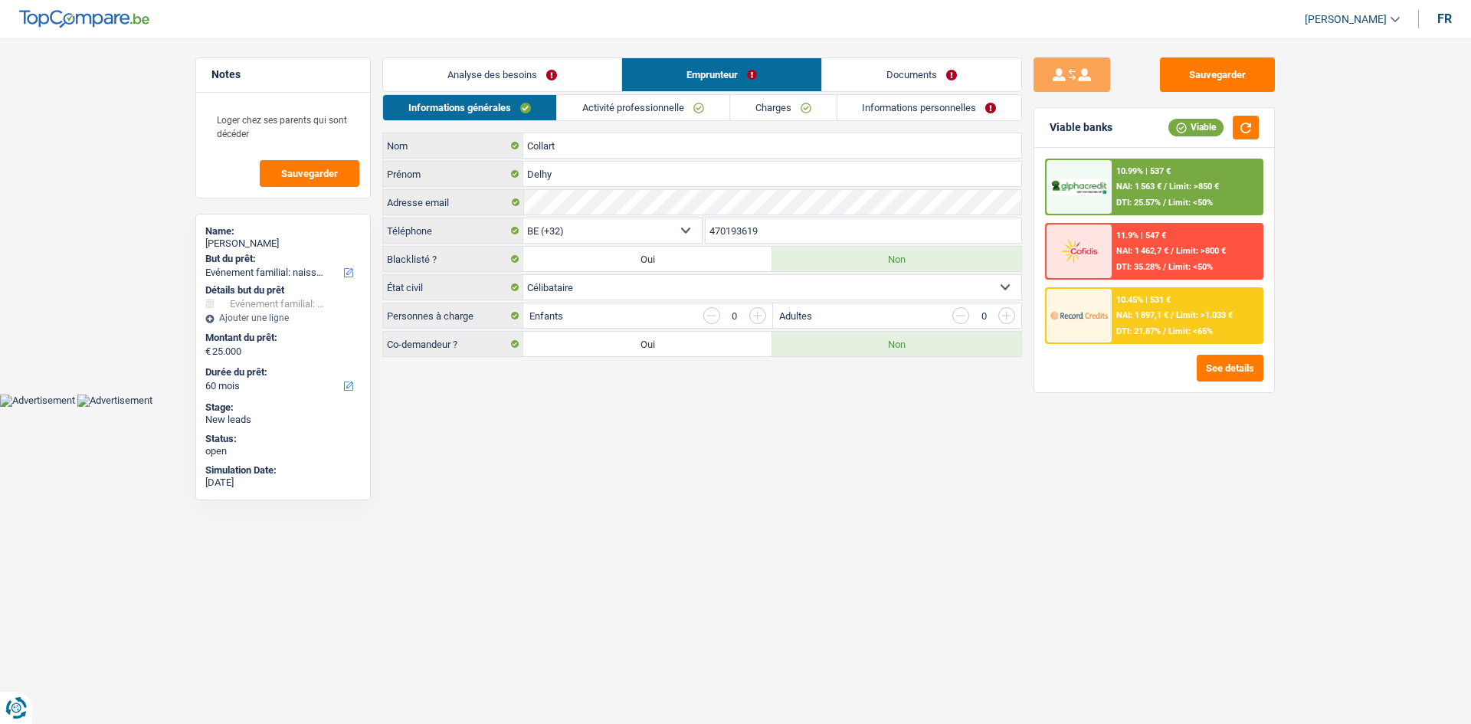
click at [659, 121] on div "Informations générales Activité professionnelle Charges Informations personnell…" at bounding box center [702, 225] width 640 height 263
click at [659, 114] on link "Informations personnelles" at bounding box center [929, 107] width 185 height 25
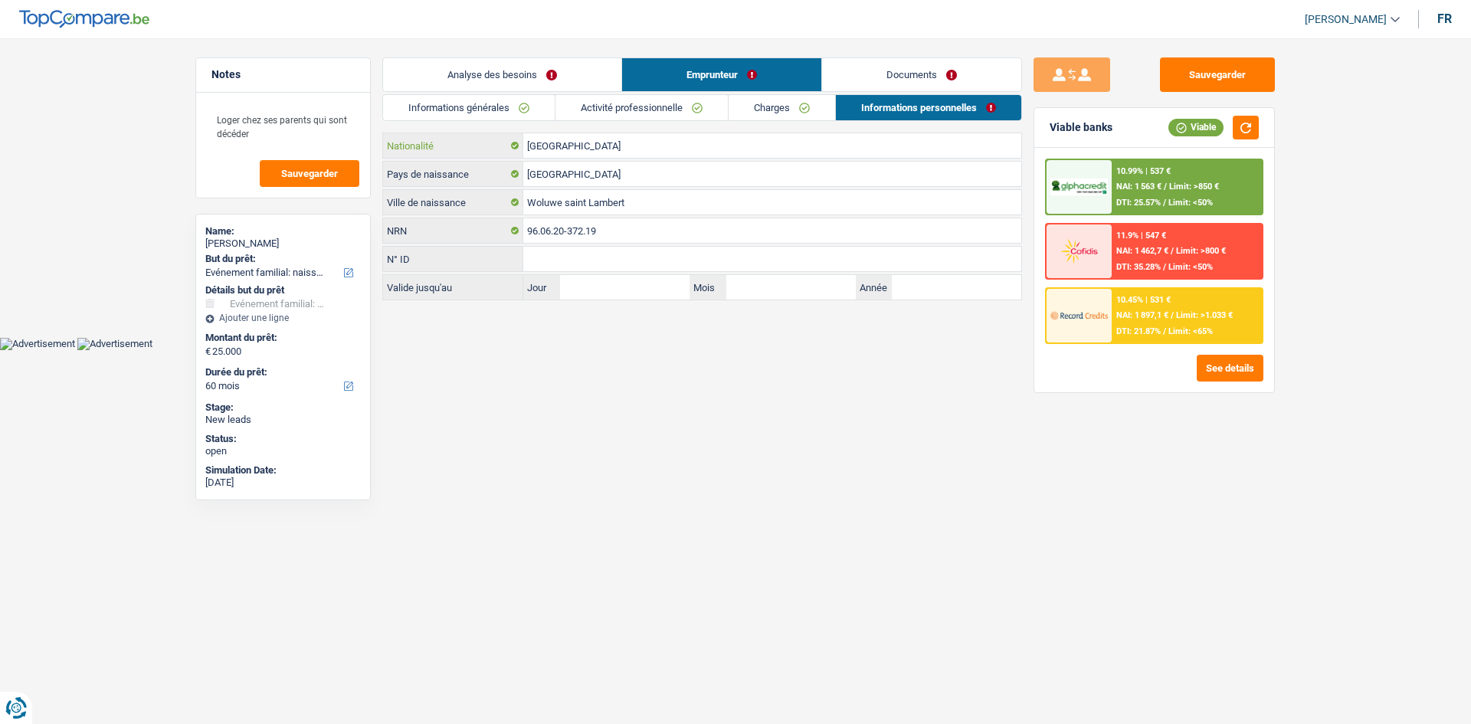
click at [575, 146] on input "[GEOGRAPHIC_DATA]" at bounding box center [772, 145] width 498 height 25
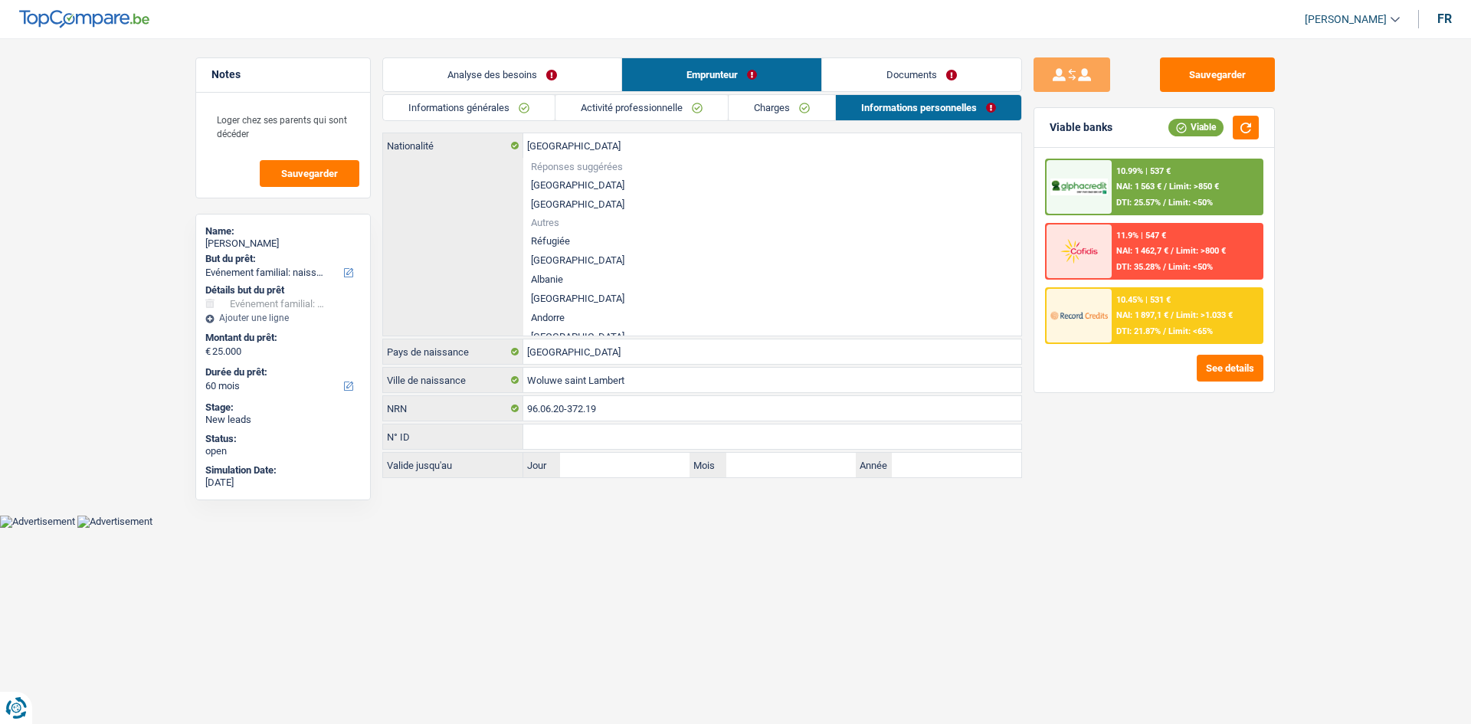
click at [659, 351] on html "Vous avez le contrôle de vos données Nous utilisons des cookies, tout comme nos…" at bounding box center [735, 264] width 1471 height 528
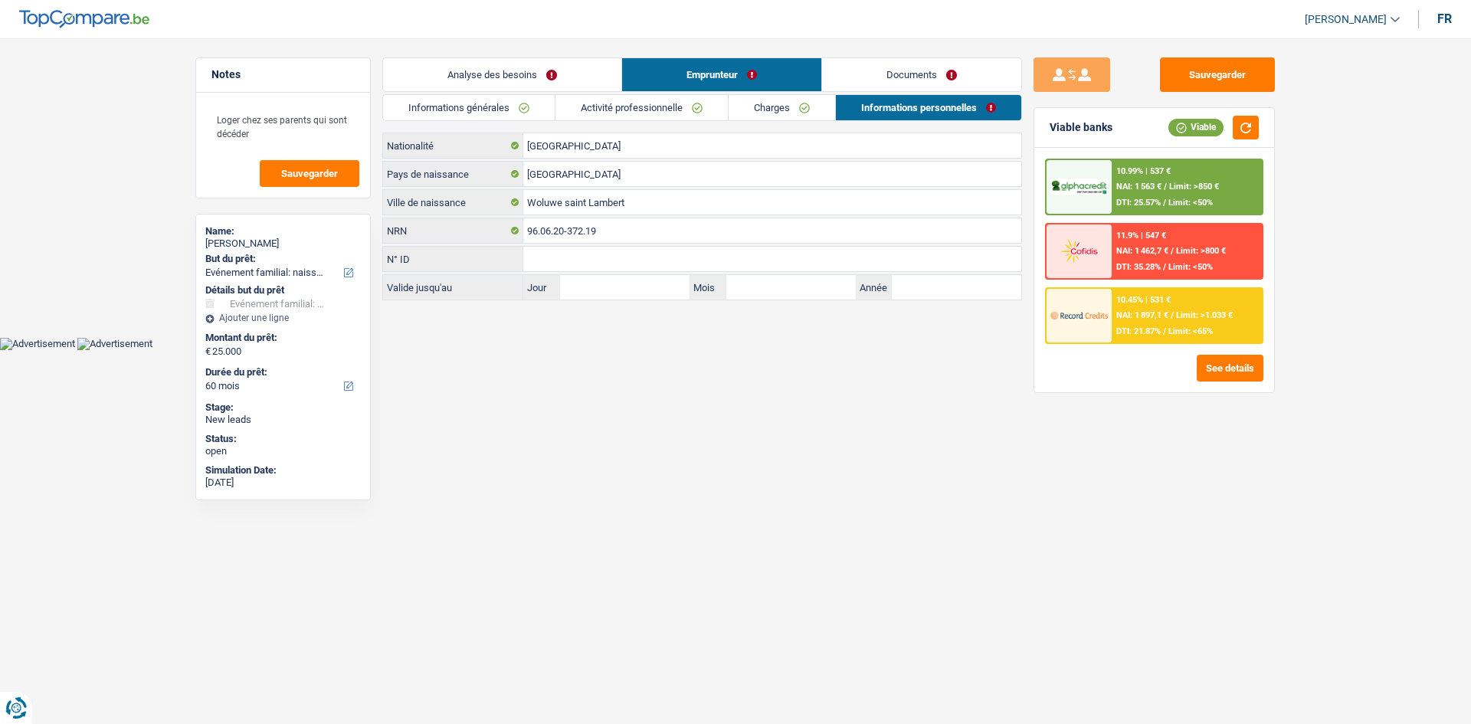
drag, startPoint x: 884, startPoint y: 66, endPoint x: 849, endPoint y: 74, distance: 36.1
click at [659, 66] on link "Documents" at bounding box center [921, 74] width 199 height 33
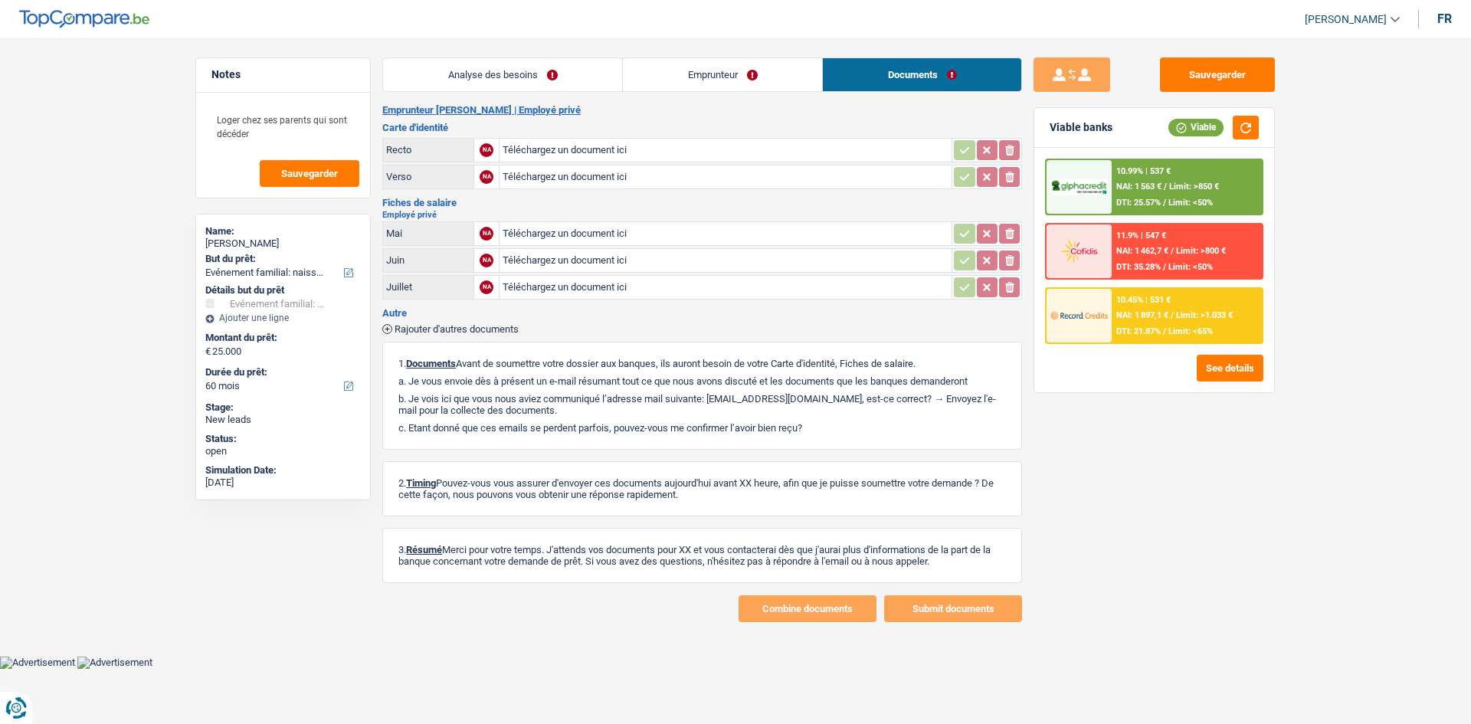
click at [469, 61] on link "Analyse des besoins" at bounding box center [502, 74] width 239 height 33
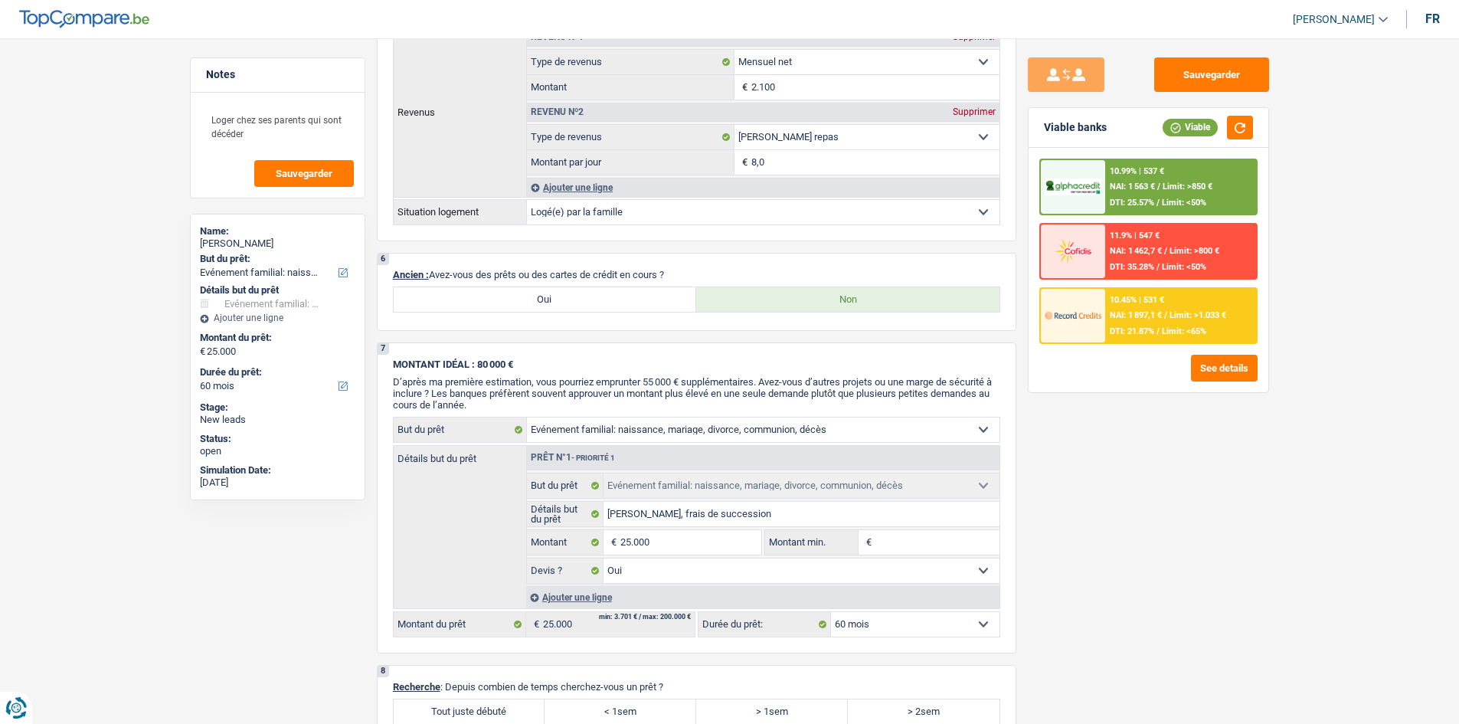
scroll to position [1302, 0]
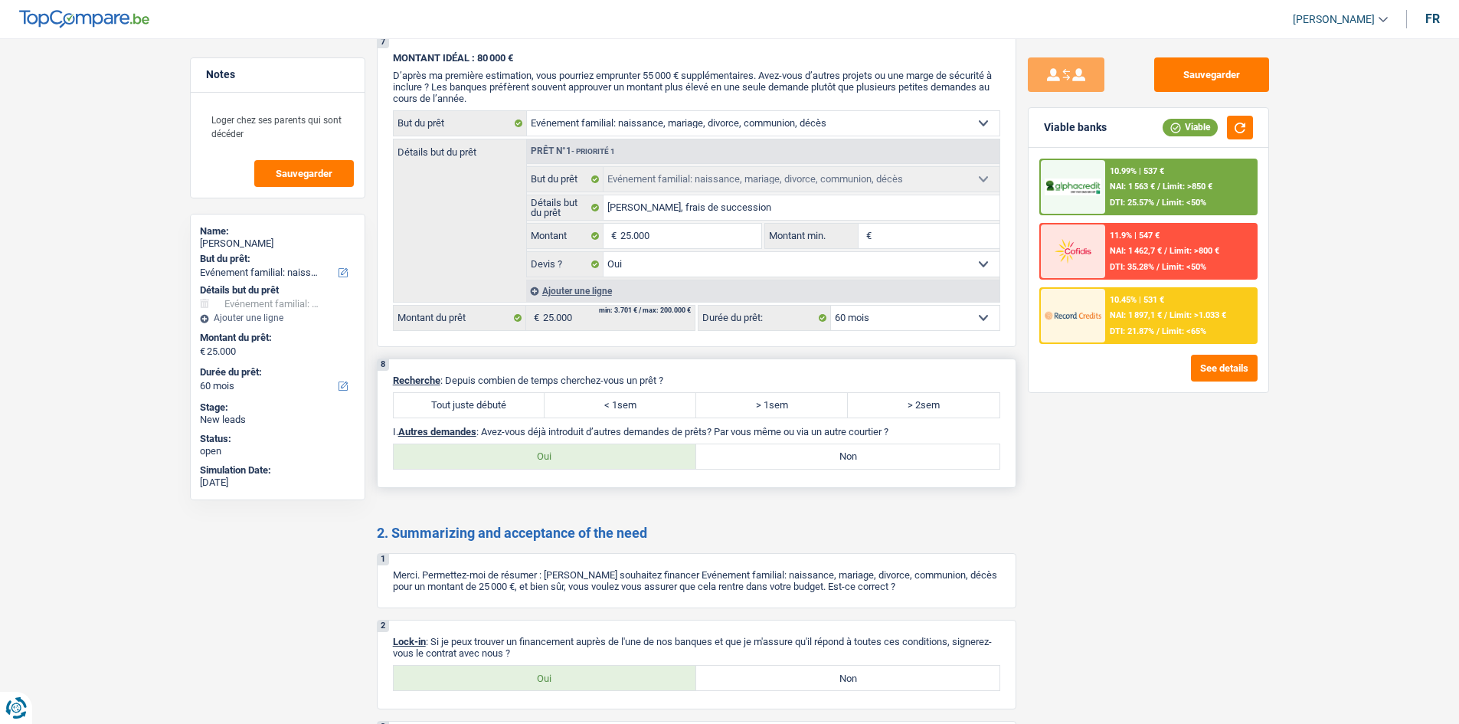
click at [517, 351] on label "Tout juste débuté" at bounding box center [470, 405] width 152 height 25
click at [517, 351] on input "Tout juste débuté" at bounding box center [470, 405] width 152 height 25
radio input "true"
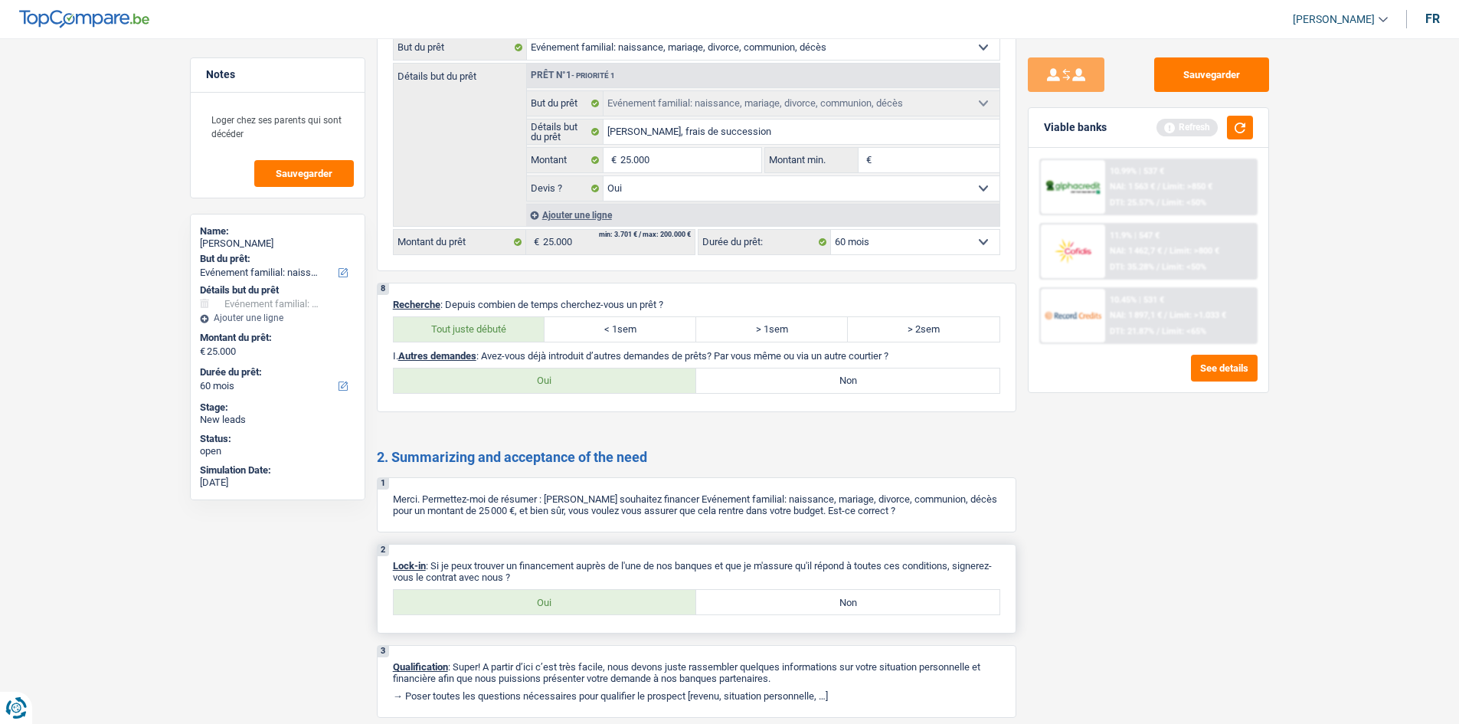
scroll to position [1429, 0]
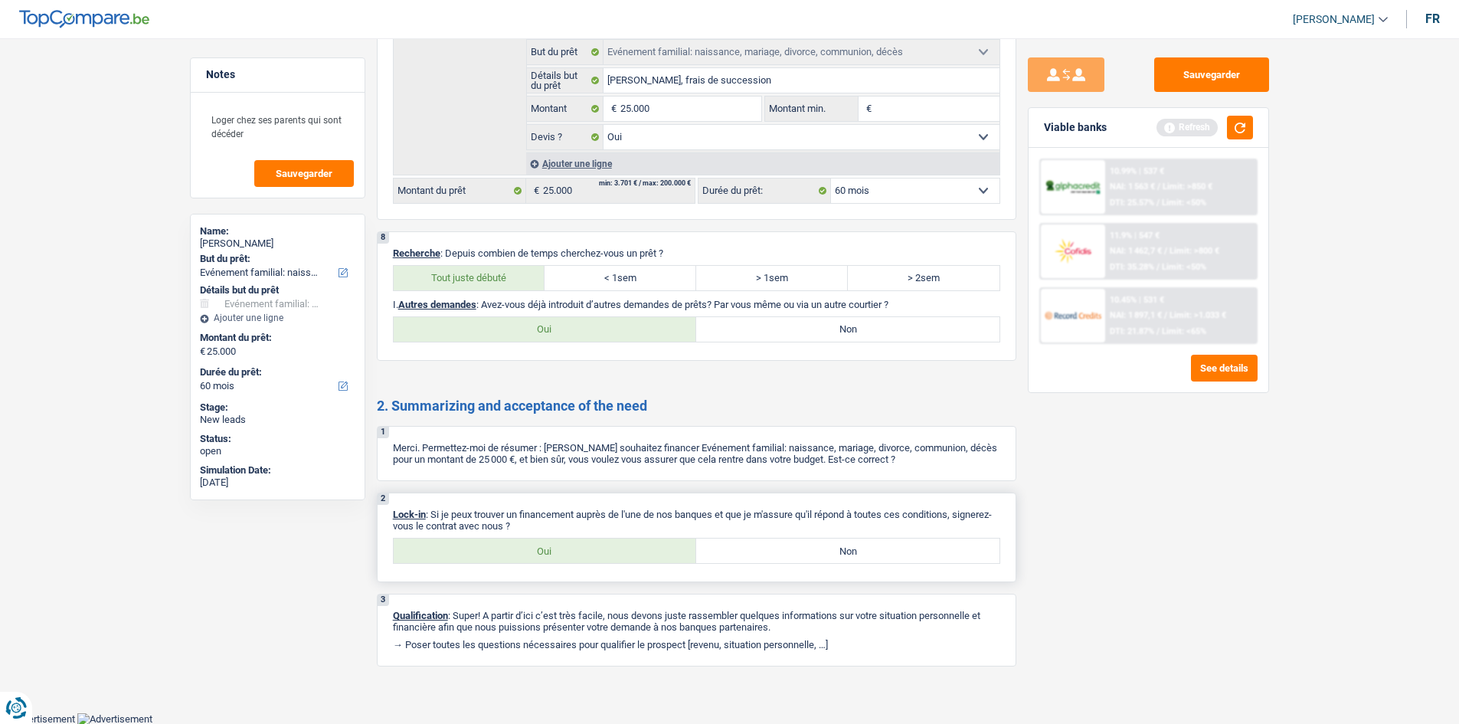
click at [659, 351] on label "Oui" at bounding box center [545, 550] width 303 height 25
click at [659, 351] on input "Oui" at bounding box center [545, 550] width 303 height 25
radio input "true"
click at [659, 334] on label "Non" at bounding box center [847, 329] width 303 height 25
click at [659, 334] on input "Non" at bounding box center [847, 329] width 303 height 25
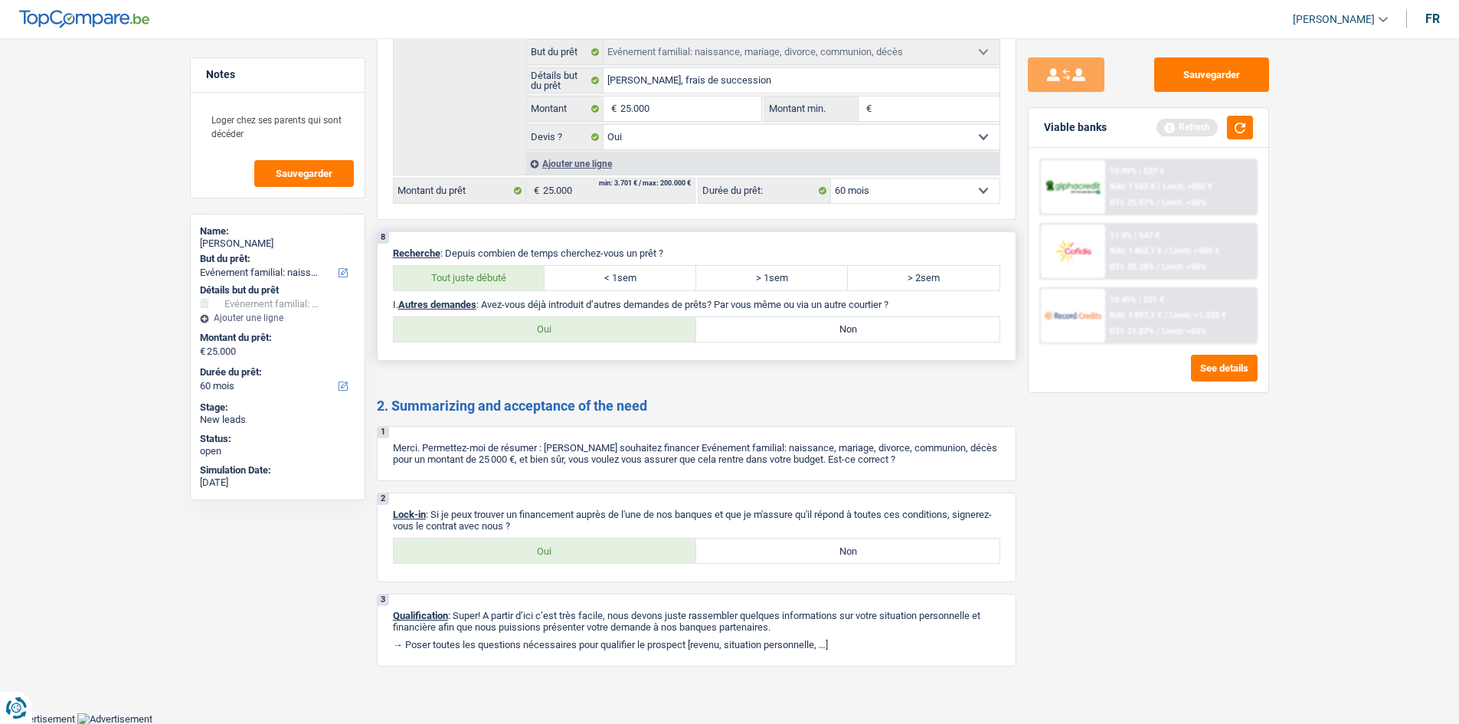
radio input "true"
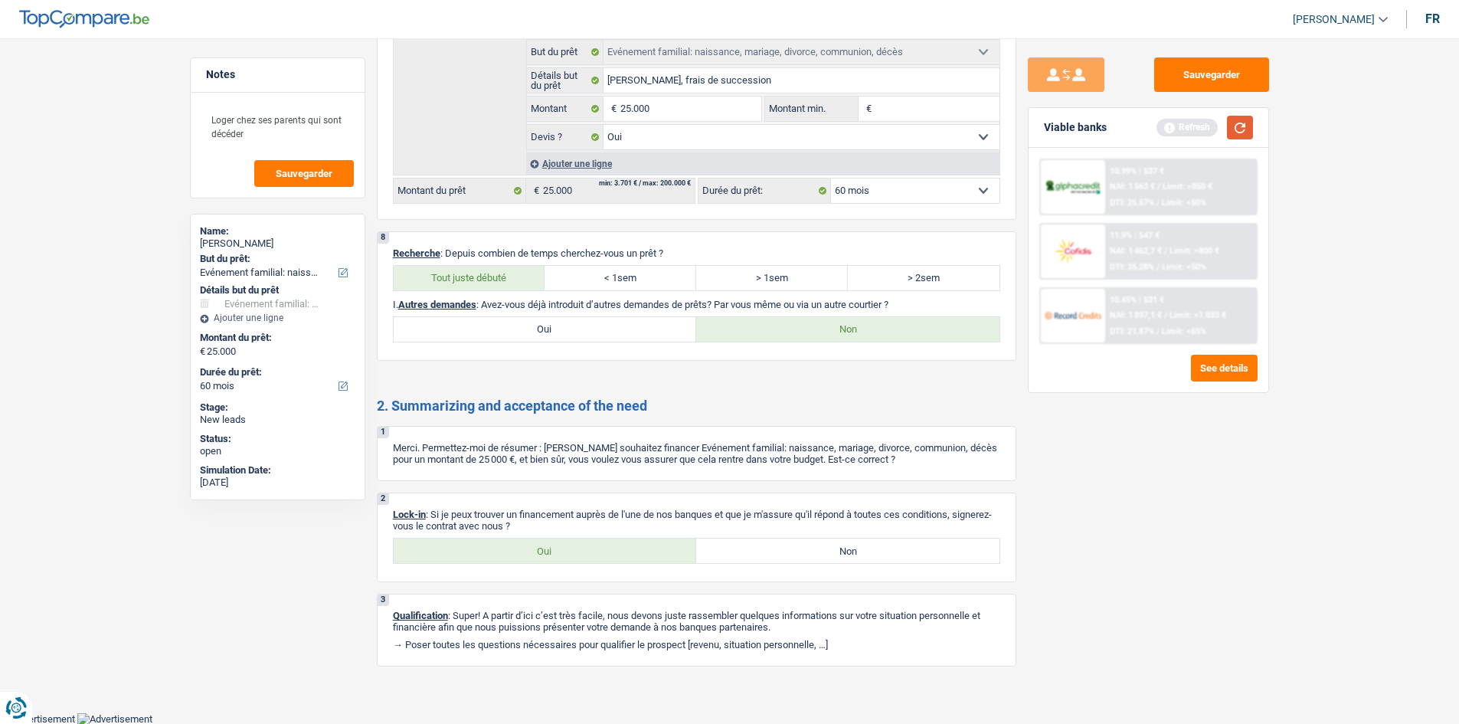
click at [659, 123] on button "button" at bounding box center [1240, 128] width 26 height 24
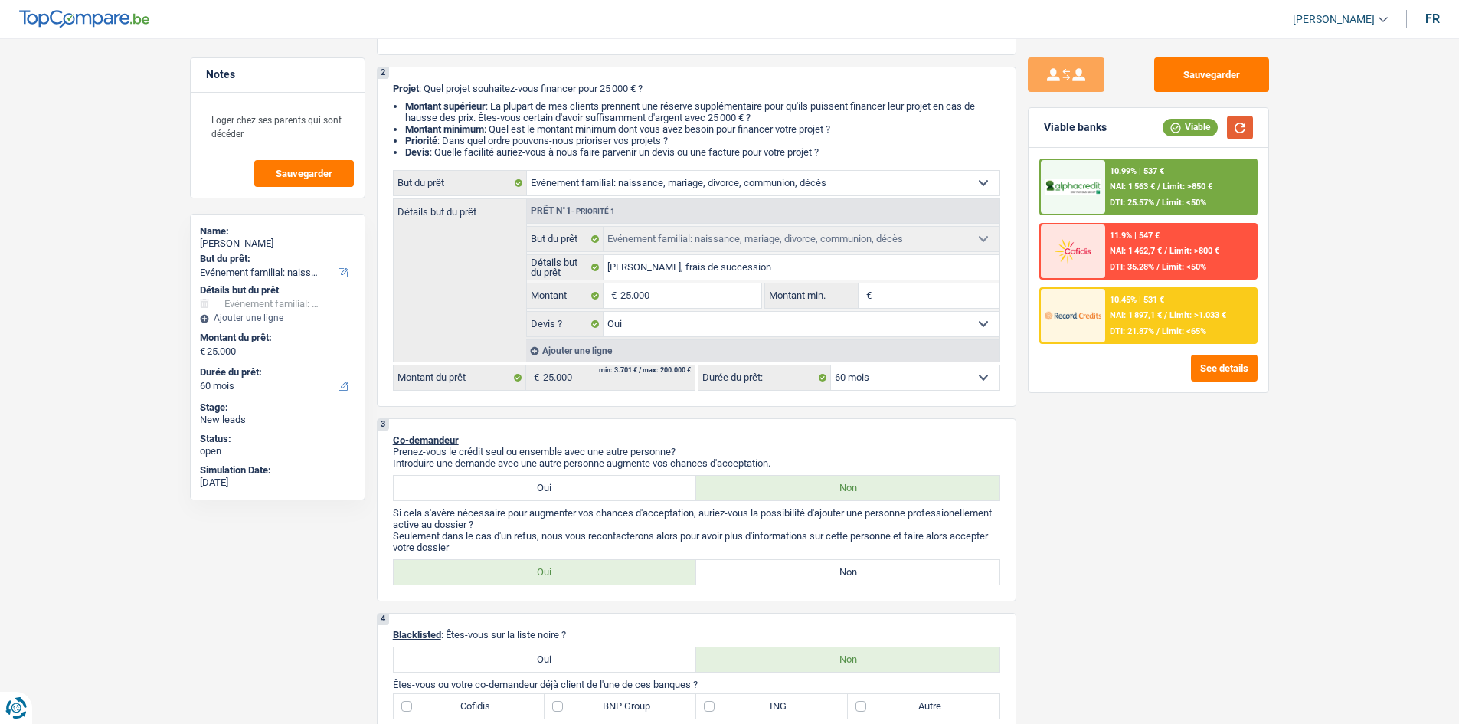
scroll to position [306, 0]
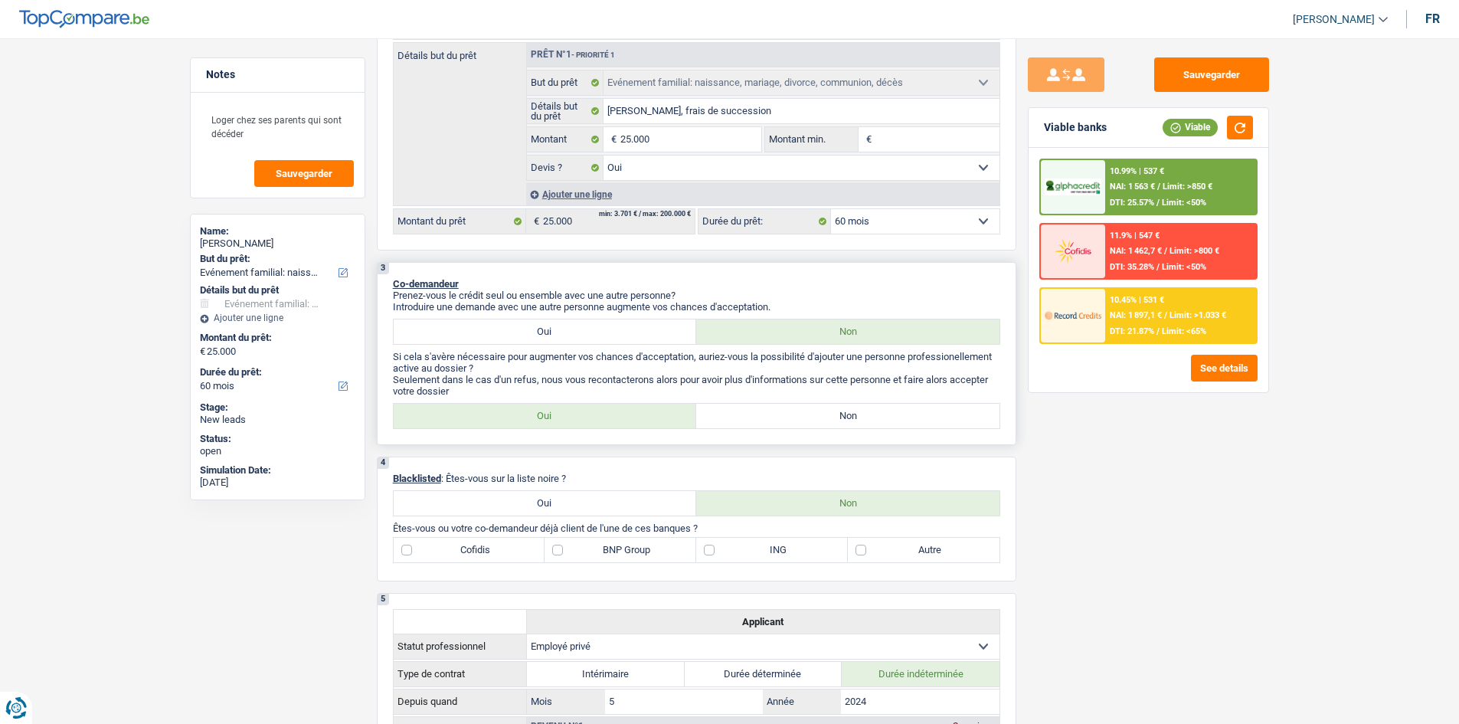
click at [659, 351] on label "Non" at bounding box center [847, 416] width 303 height 25
click at [659, 351] on input "Non" at bounding box center [847, 416] width 303 height 25
radio input "true"
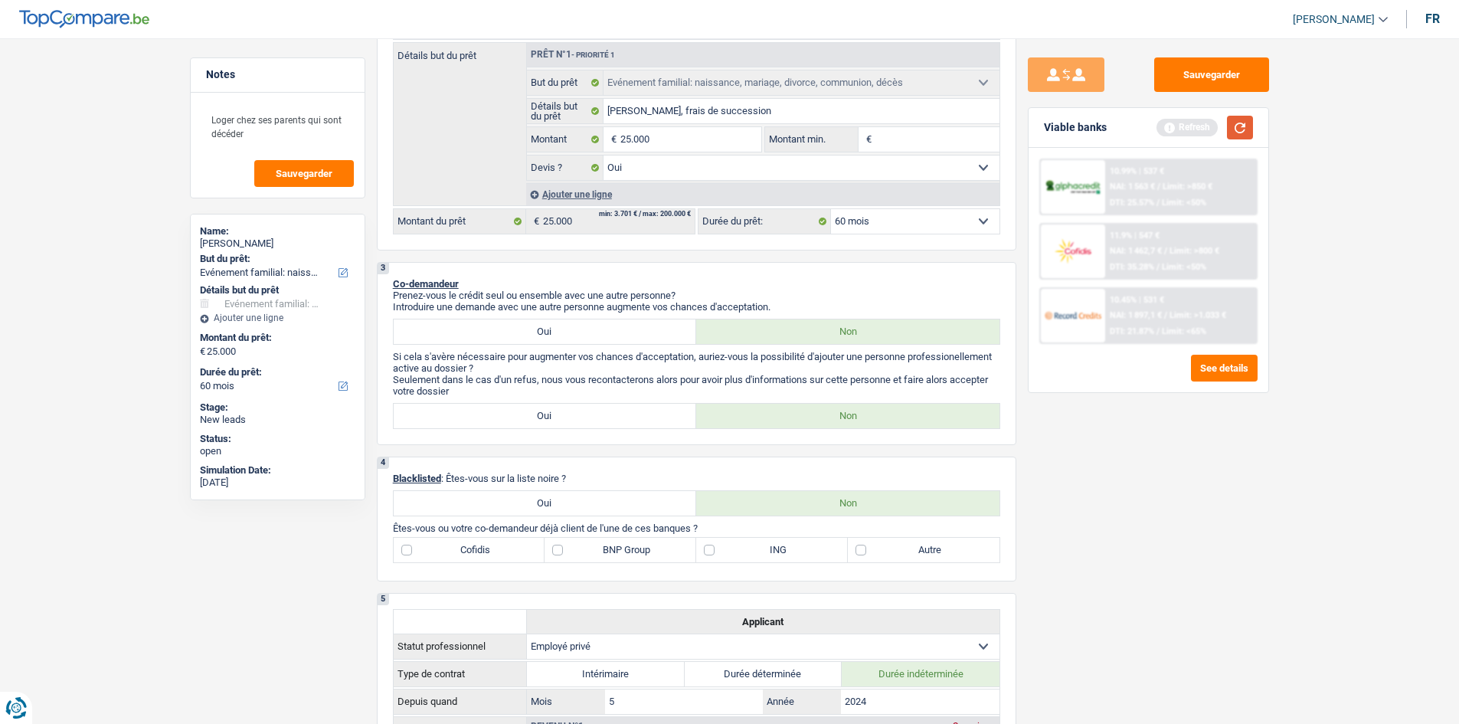
drag, startPoint x: 1246, startPoint y: 133, endPoint x: 1242, endPoint y: 251, distance: 118.8
click at [659, 133] on button "button" at bounding box center [1240, 128] width 26 height 24
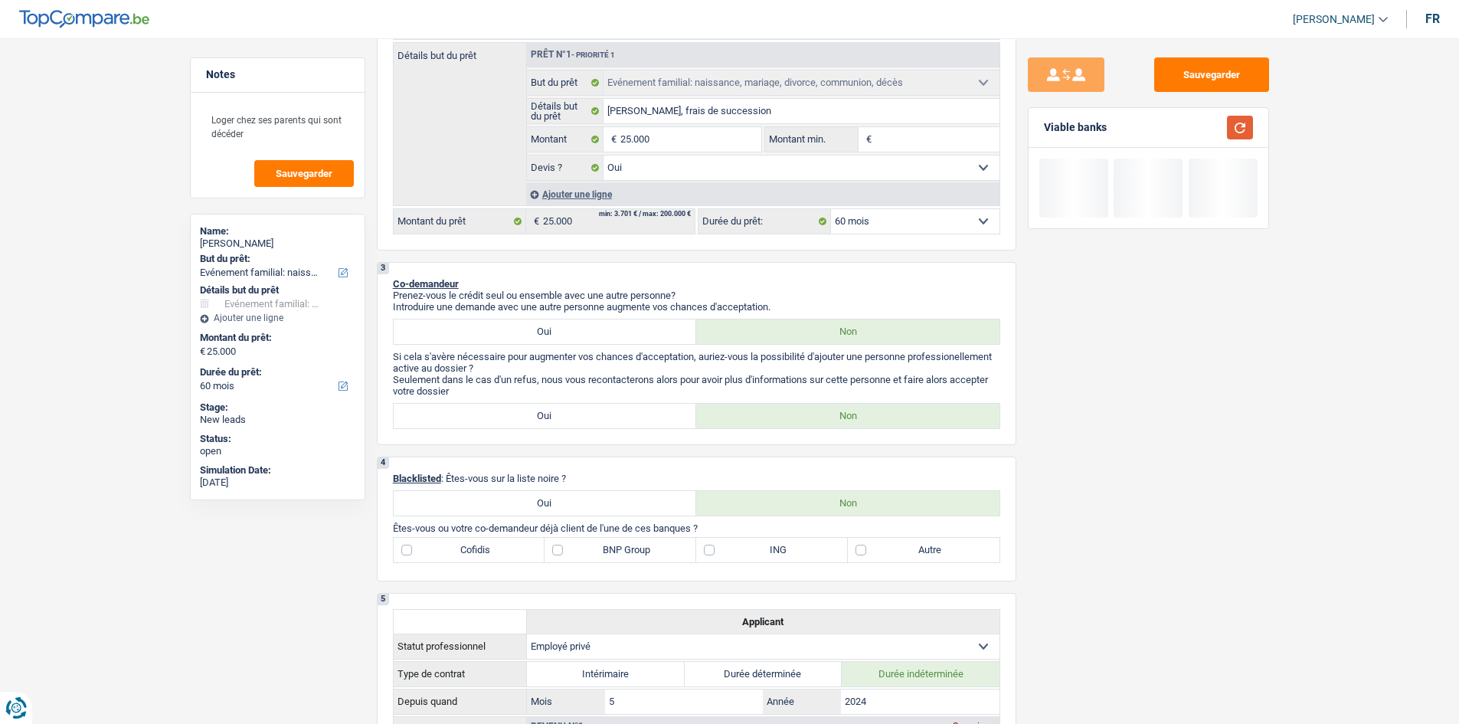
scroll to position [77, 0]
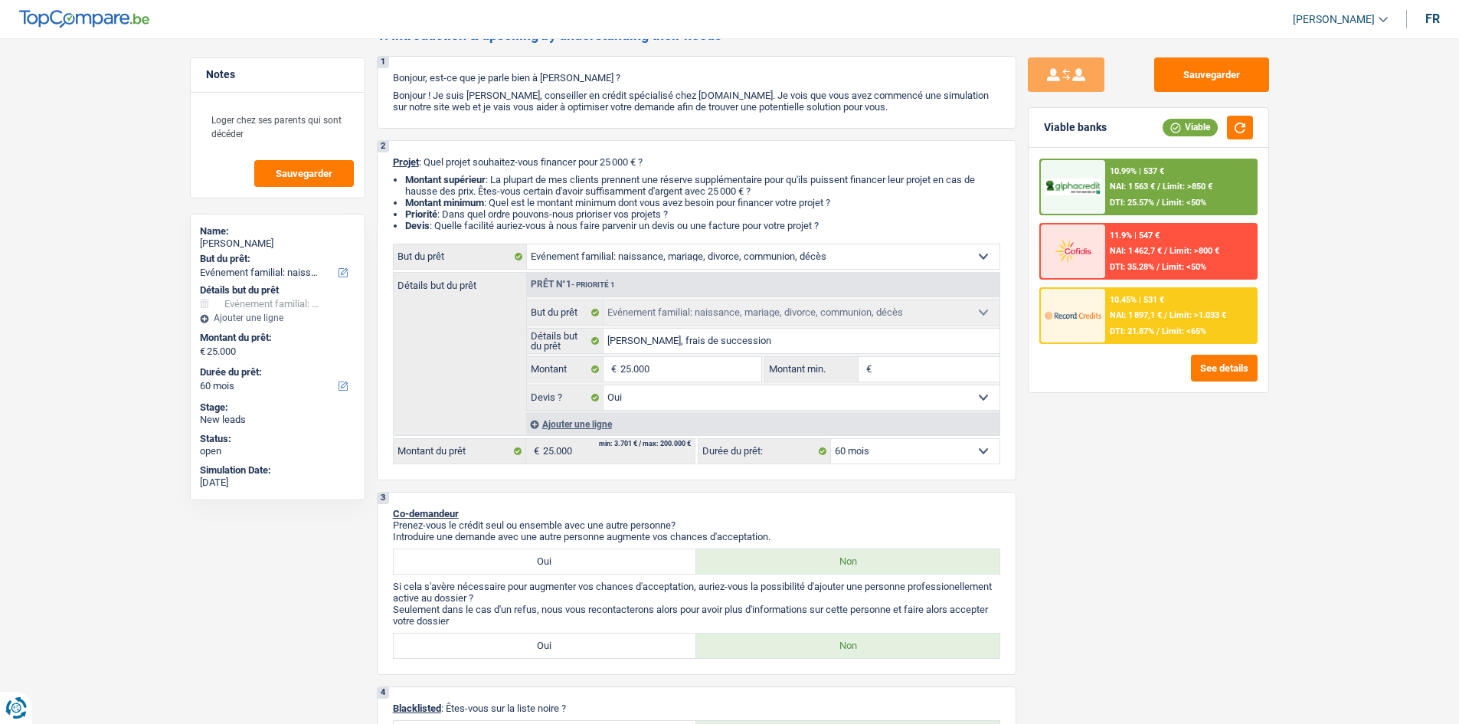
click at [659, 332] on span "DTI: 21.87%" at bounding box center [1132, 331] width 44 height 10
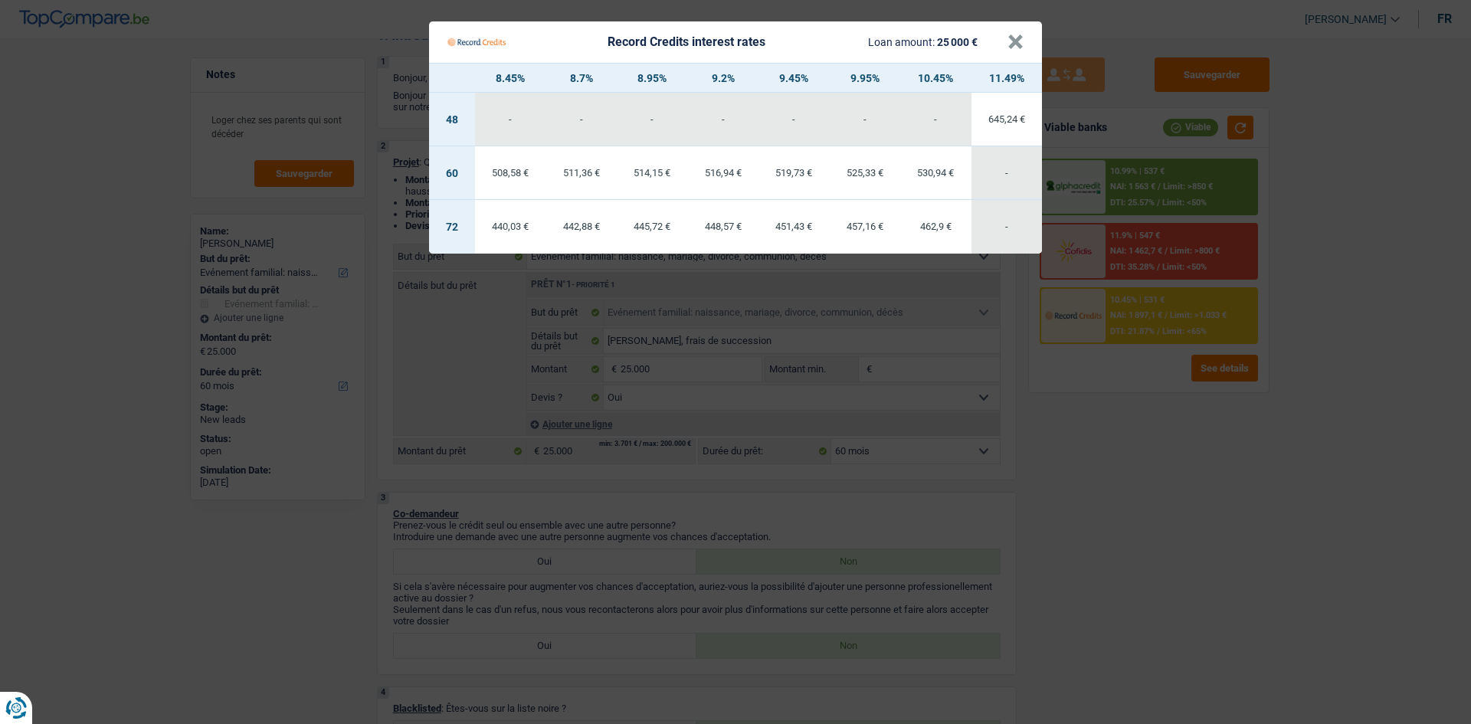
click at [659, 351] on Credits "Record Credits interest rates Loan amount: 25 000 € × 8.45% 8.7% 8.95% 9.2% 9.4…" at bounding box center [735, 362] width 1471 height 724
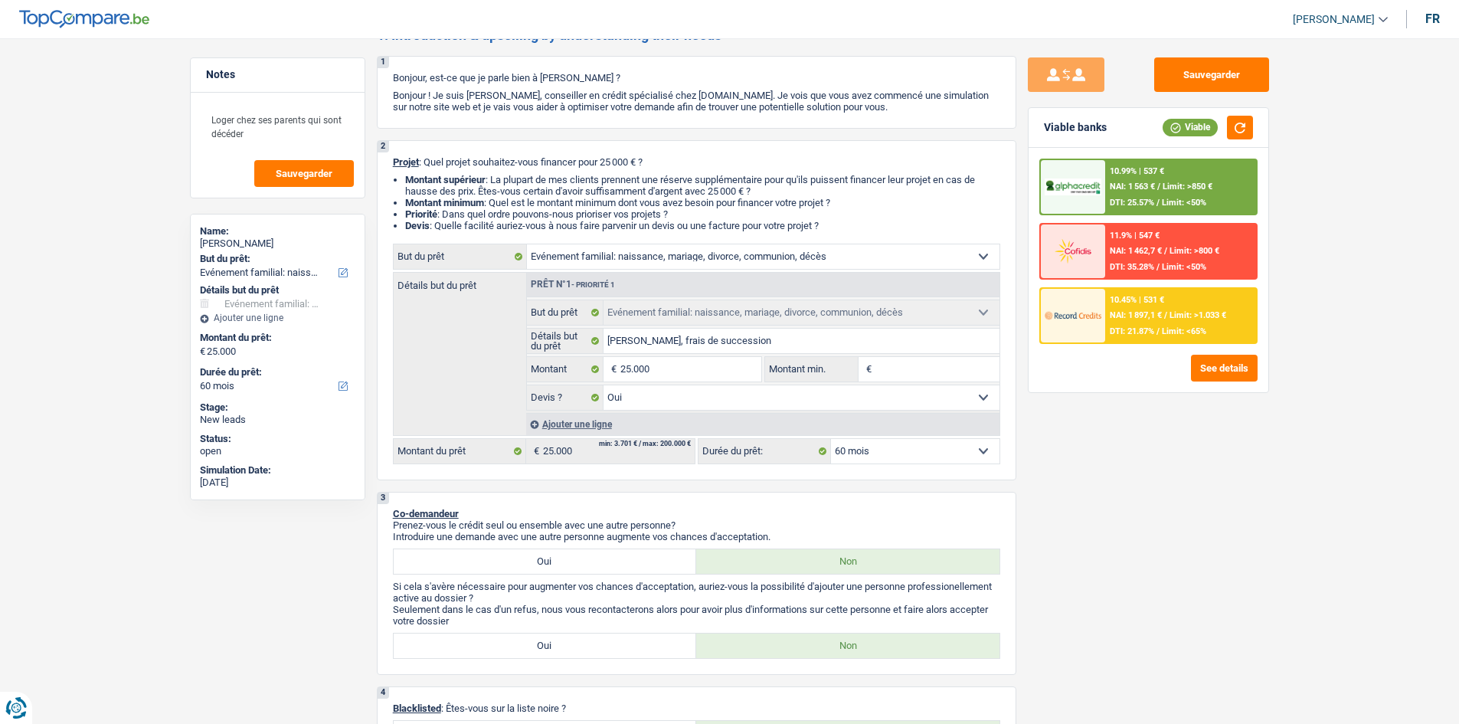
click at [659, 182] on span "Limit: >850 €" at bounding box center [1188, 187] width 50 height 10
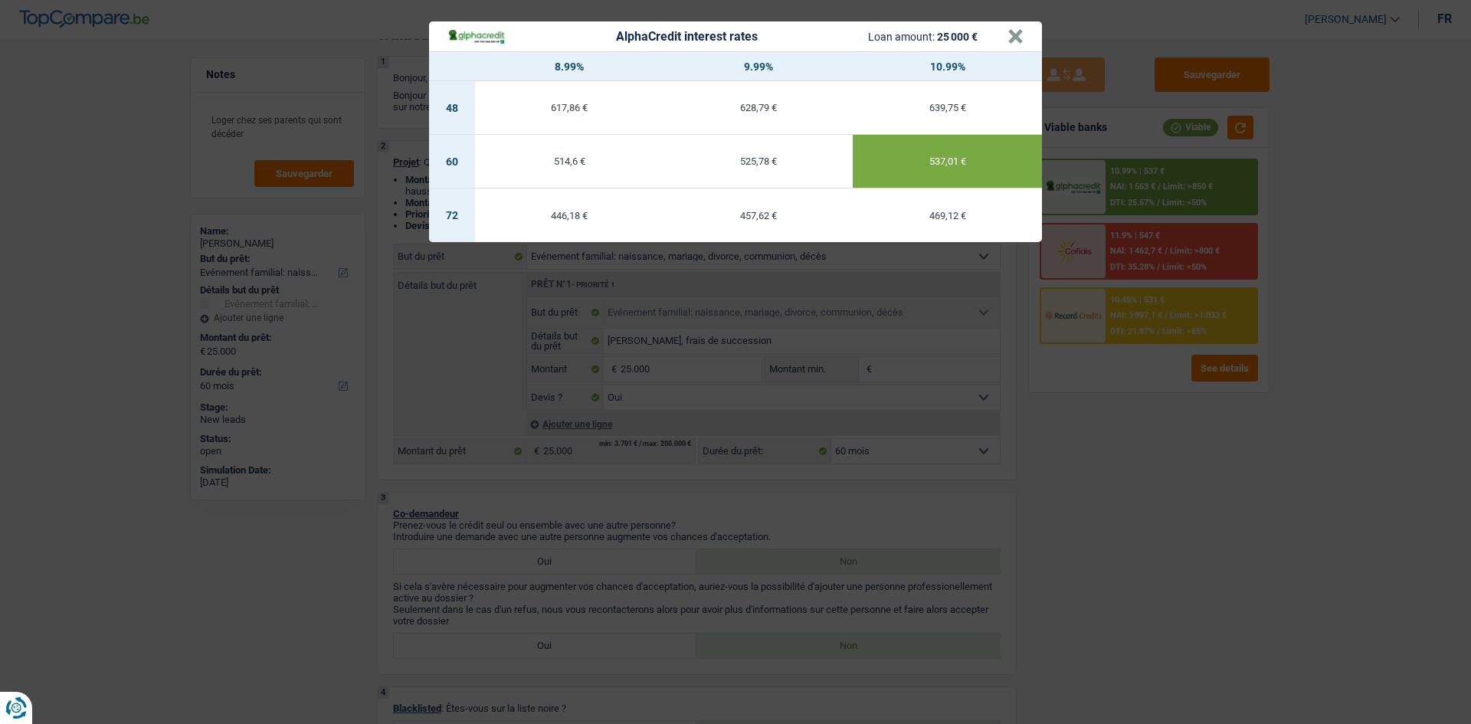
click at [659, 351] on div "AlphaCredit interest rates Loan amount: 25 000 € × 8.99% 9.99% 10.99% 48 617,86…" at bounding box center [735, 362] width 1471 height 724
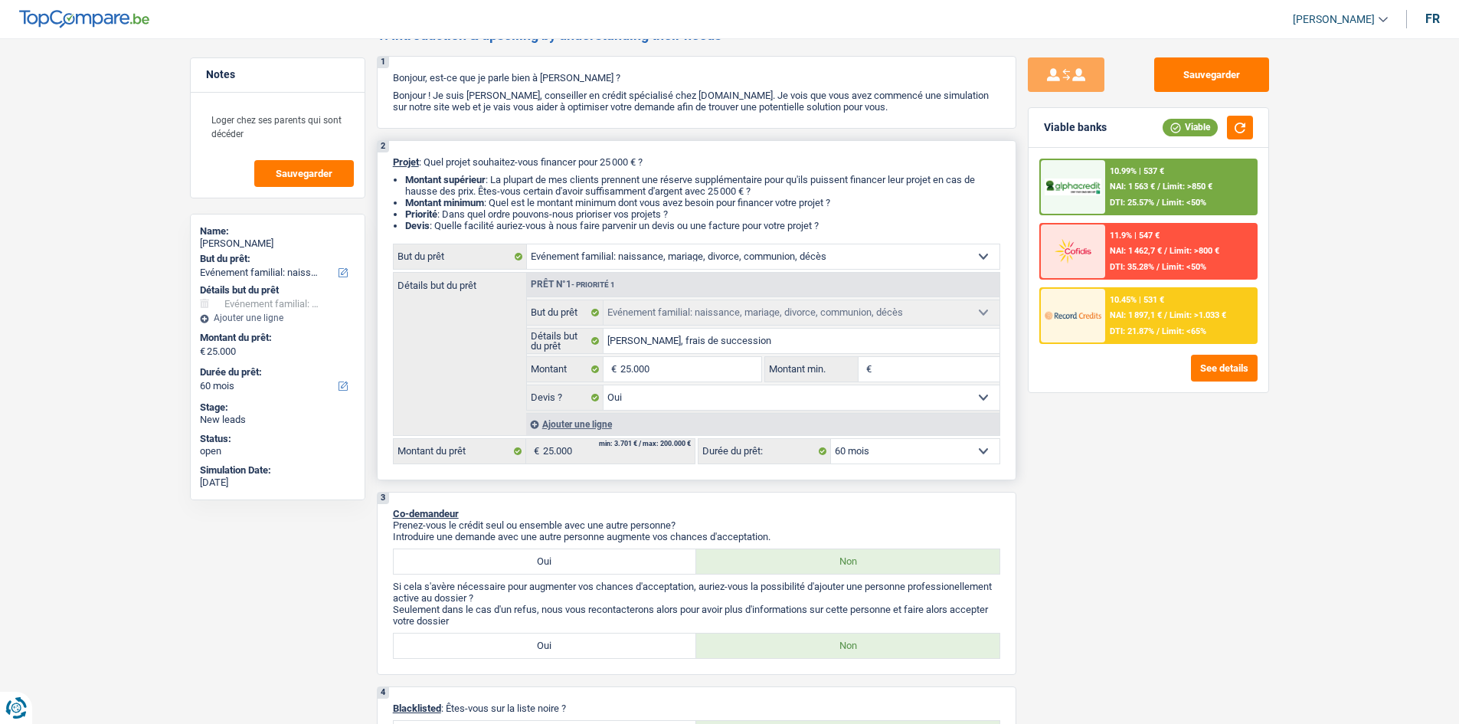
click at [659, 351] on select "12 mois 18 mois 24 mois 30 mois 36 mois 42 mois 48 mois 60 mois 72 mois 84 mois…" at bounding box center [915, 451] width 169 height 25
select select "12"
click at [659, 351] on select "12 mois 18 mois 24 mois 30 mois 36 mois 42 mois 48 mois 60 mois 72 mois 84 mois…" at bounding box center [915, 451] width 169 height 25
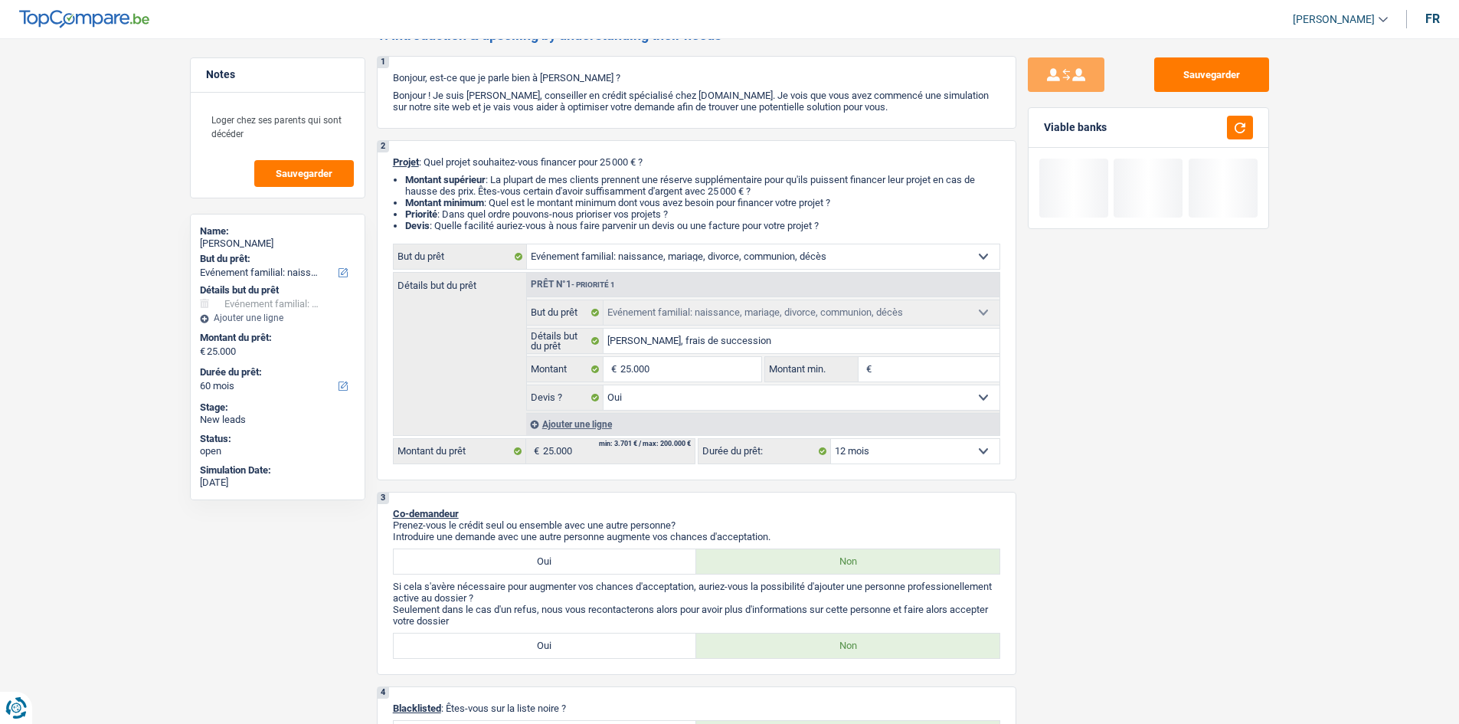
select select "12"
click at [659, 351] on select "12 mois 18 mois 24 mois 30 mois 36 mois 42 mois 48 mois 60 mois 72 mois 84 mois…" at bounding box center [915, 451] width 169 height 25
select select "48"
click at [659, 351] on select "12 mois 18 mois 24 mois 30 mois 36 mois 42 mois 48 mois 60 mois 72 mois 84 mois…" at bounding box center [915, 451] width 169 height 25
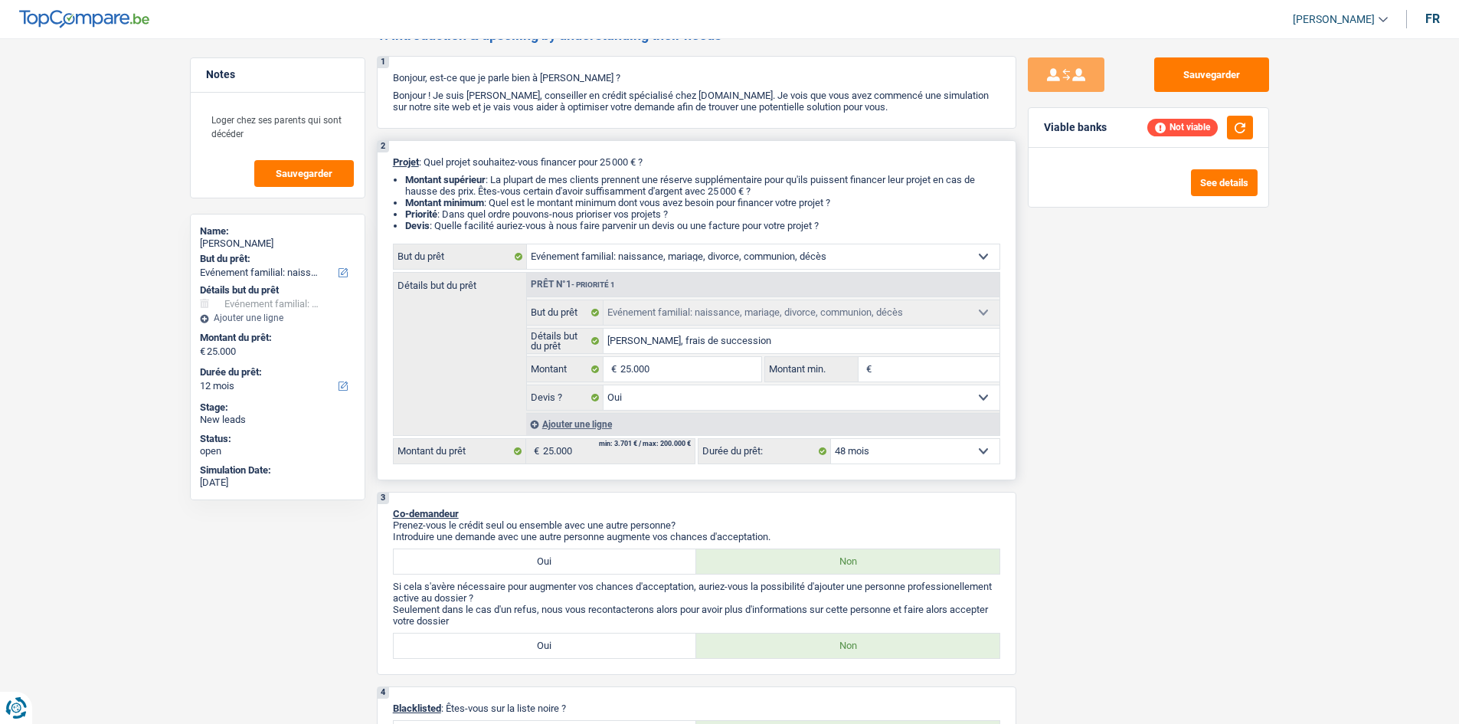
select select "48"
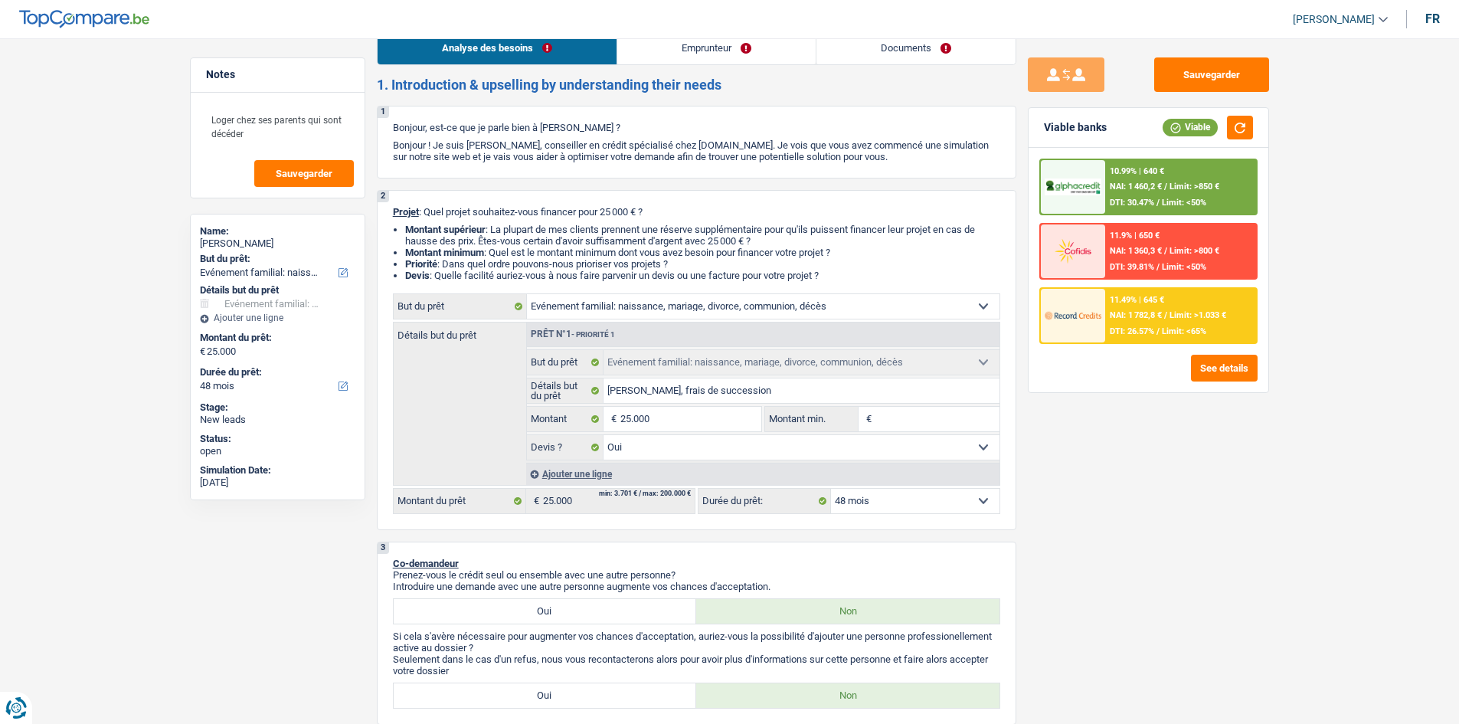
scroll to position [0, 0]
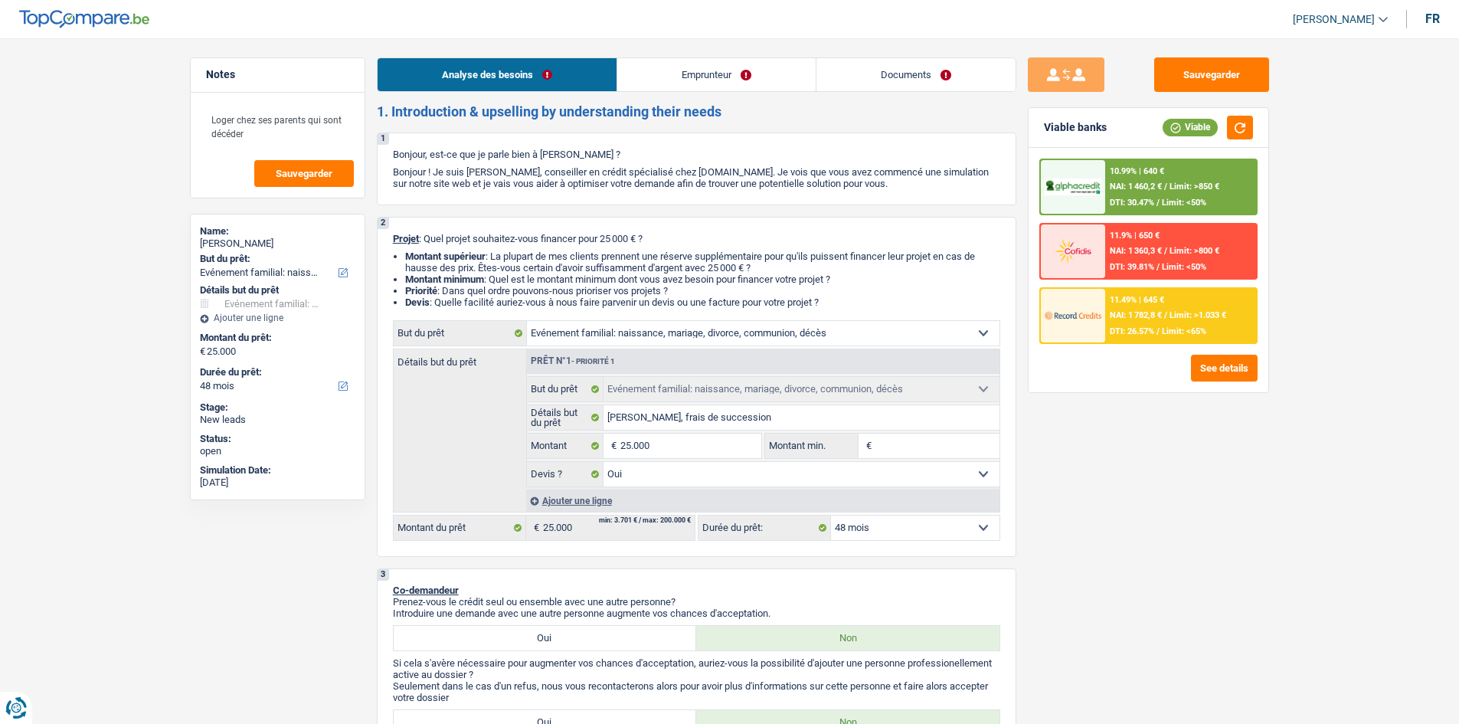
drag, startPoint x: 689, startPoint y: 80, endPoint x: 684, endPoint y: 88, distance: 10.0
click at [659, 80] on link "Emprunteur" at bounding box center [716, 74] width 198 height 33
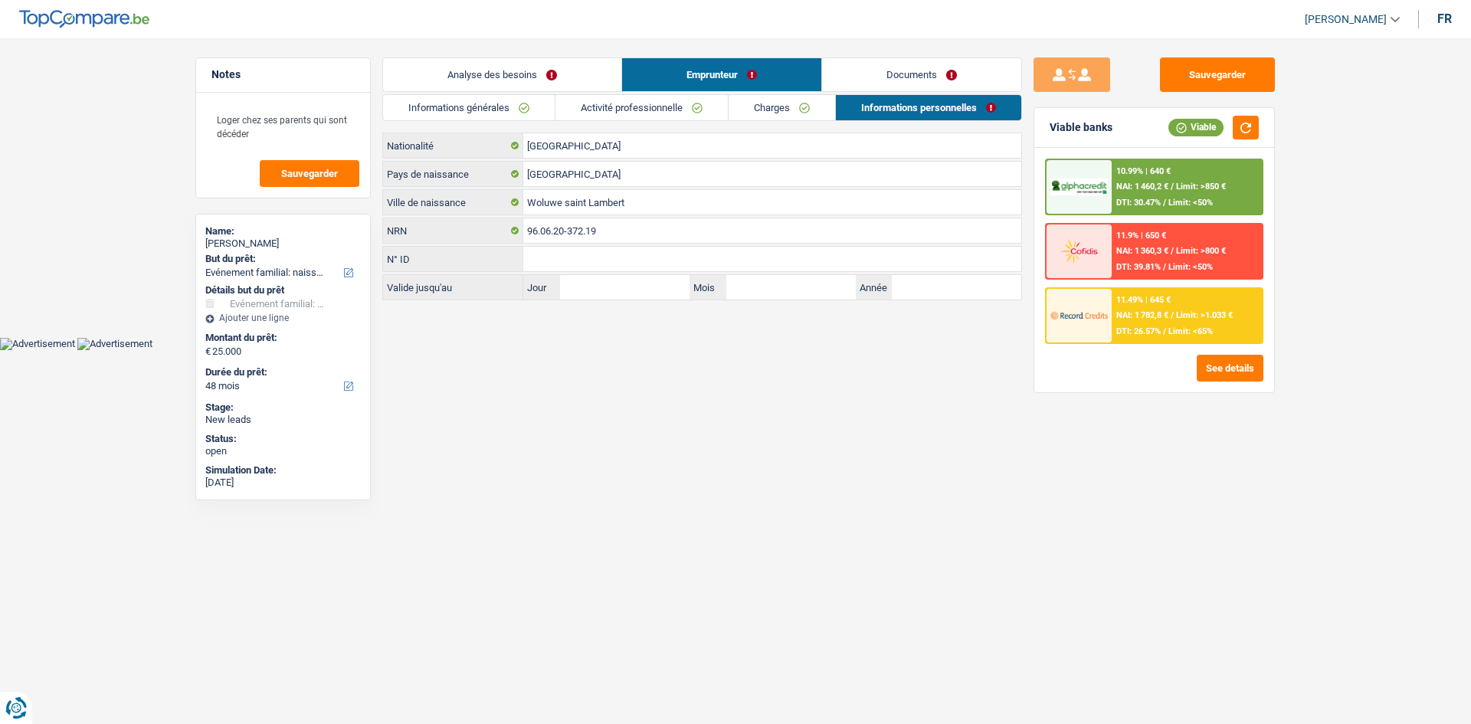
click at [659, 110] on link "Activité professionnelle" at bounding box center [641, 107] width 172 height 25
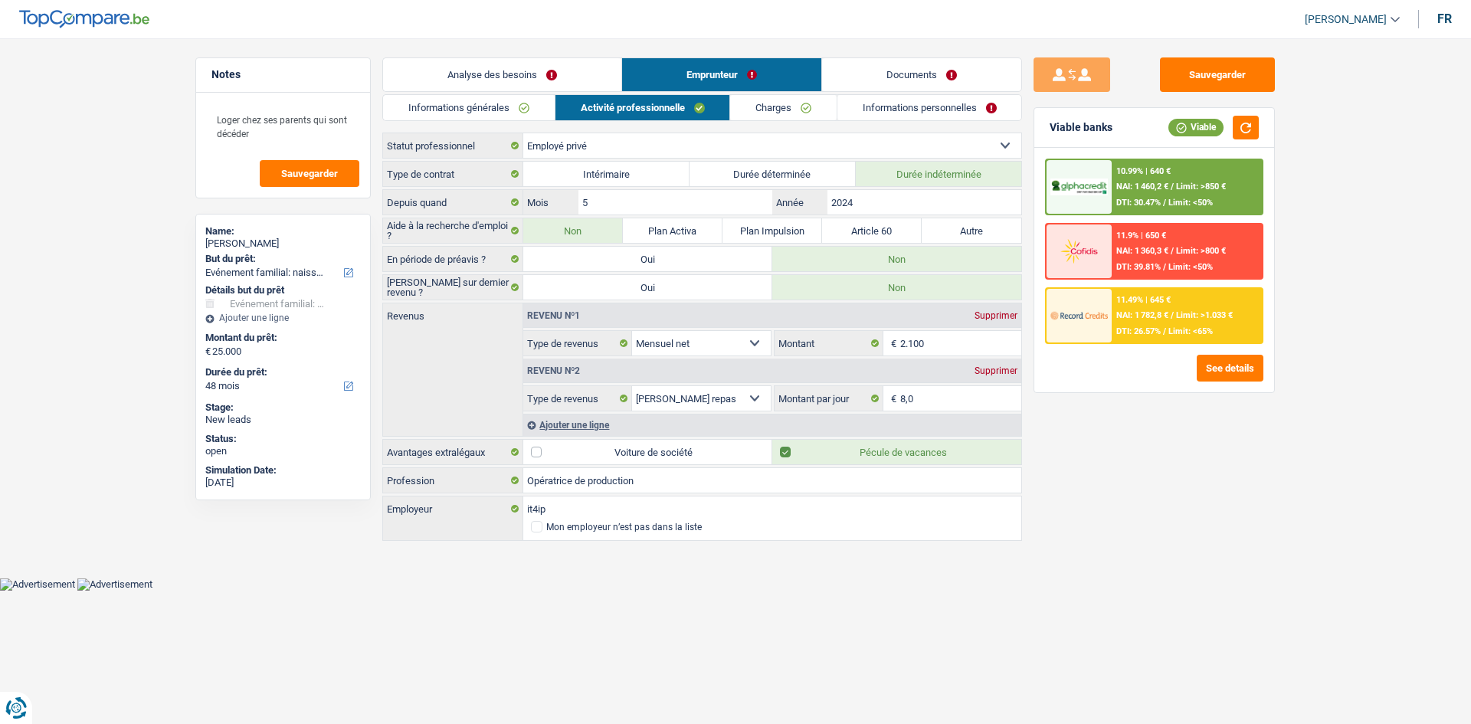
click at [514, 61] on link "Analyse des besoins" at bounding box center [502, 74] width 238 height 33
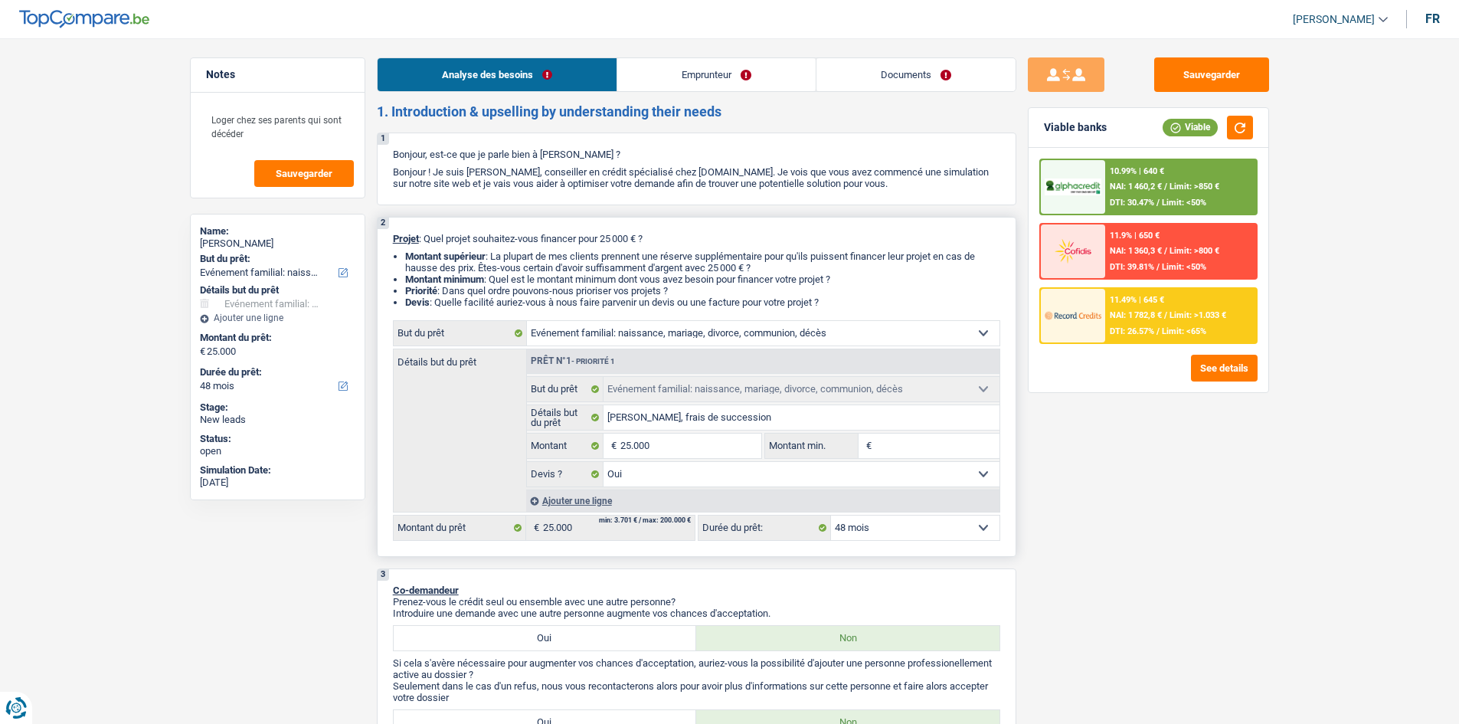
click at [659, 351] on select "12 mois 18 mois 24 mois 30 mois 36 mois 42 mois 48 mois 60 mois 72 mois 84 mois…" at bounding box center [915, 528] width 169 height 25
select select "84"
click at [659, 351] on select "12 mois 18 mois 24 mois 30 mois 36 mois 42 mois 48 mois 60 mois 72 mois 84 mois…" at bounding box center [915, 528] width 169 height 25
select select "84"
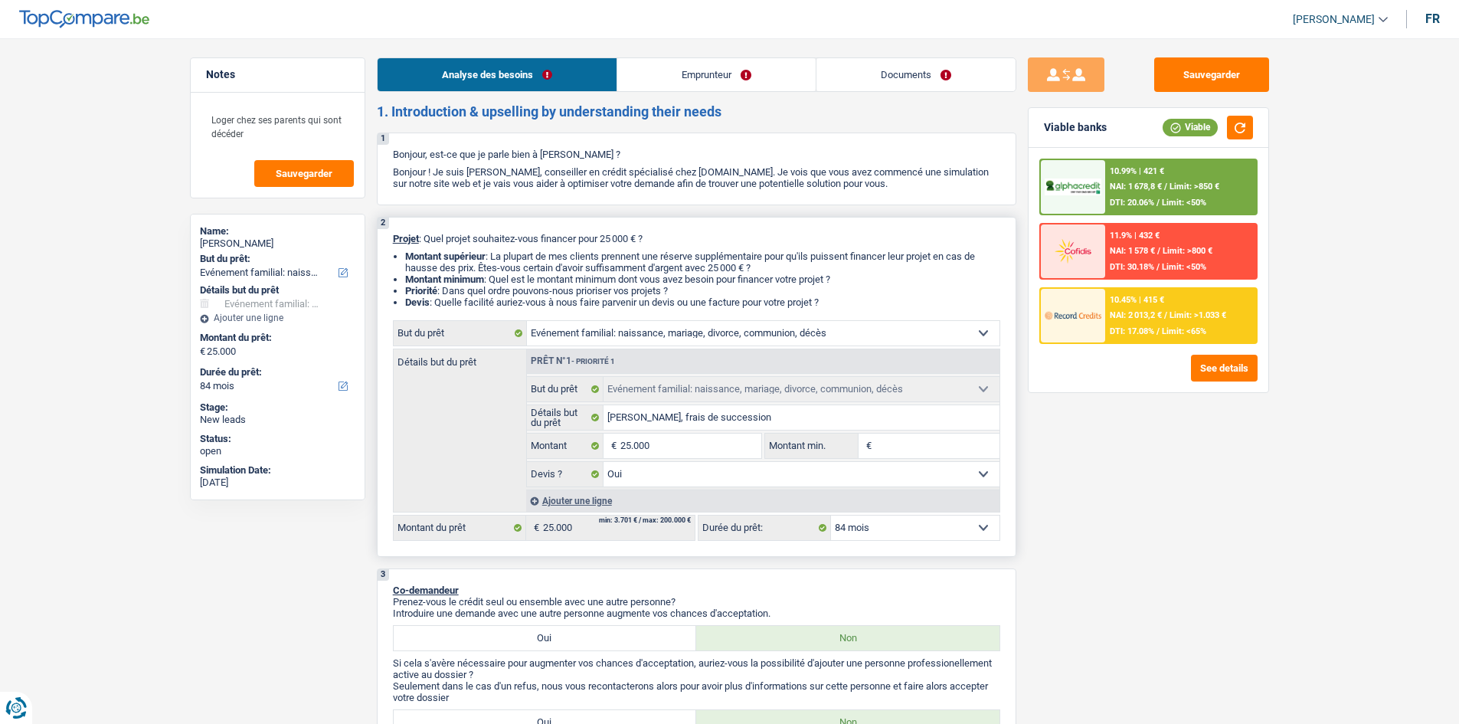
click at [659, 351] on select "12 mois 18 mois 24 mois 30 mois 36 mois 42 mois 48 mois 60 mois 72 mois 84 mois…" at bounding box center [915, 528] width 169 height 25
select select "72"
click at [659, 351] on select "12 mois 18 mois 24 mois 30 mois 36 mois 42 mois 48 mois 60 mois 72 mois 84 mois…" at bounding box center [915, 528] width 169 height 25
select select "72"
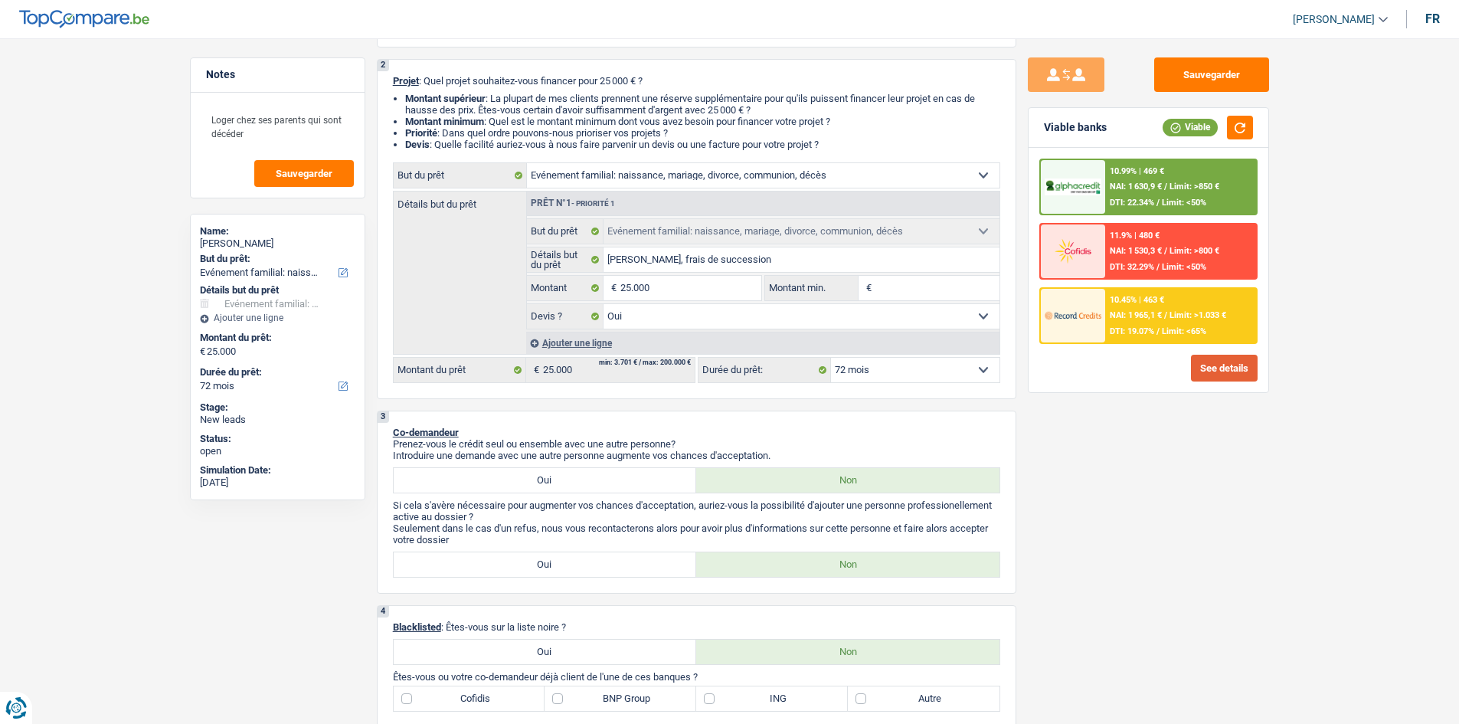
scroll to position [306, 0]
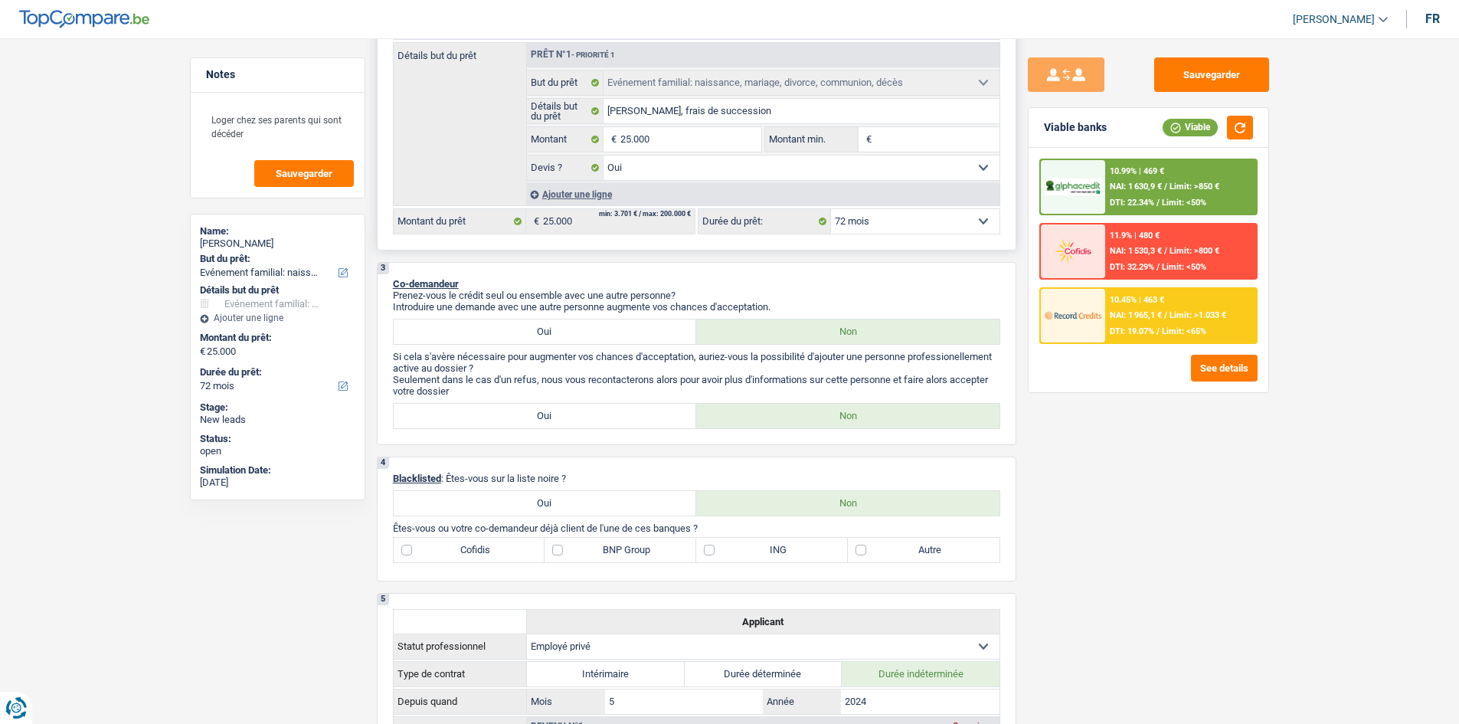
click at [659, 225] on select "12 mois 18 mois 24 mois 30 mois 36 mois 42 mois 48 mois 60 mois 72 mois 84 mois…" at bounding box center [915, 221] width 169 height 25
drag, startPoint x: 1144, startPoint y: 453, endPoint x: 1141, endPoint y: 441, distance: 12.5
click at [659, 351] on div "Sauvegarder Viable banks Viable 10.99% | 469 € NAI: 1 630,9 € / Limit: >850 € D…" at bounding box center [1148, 376] width 264 height 638
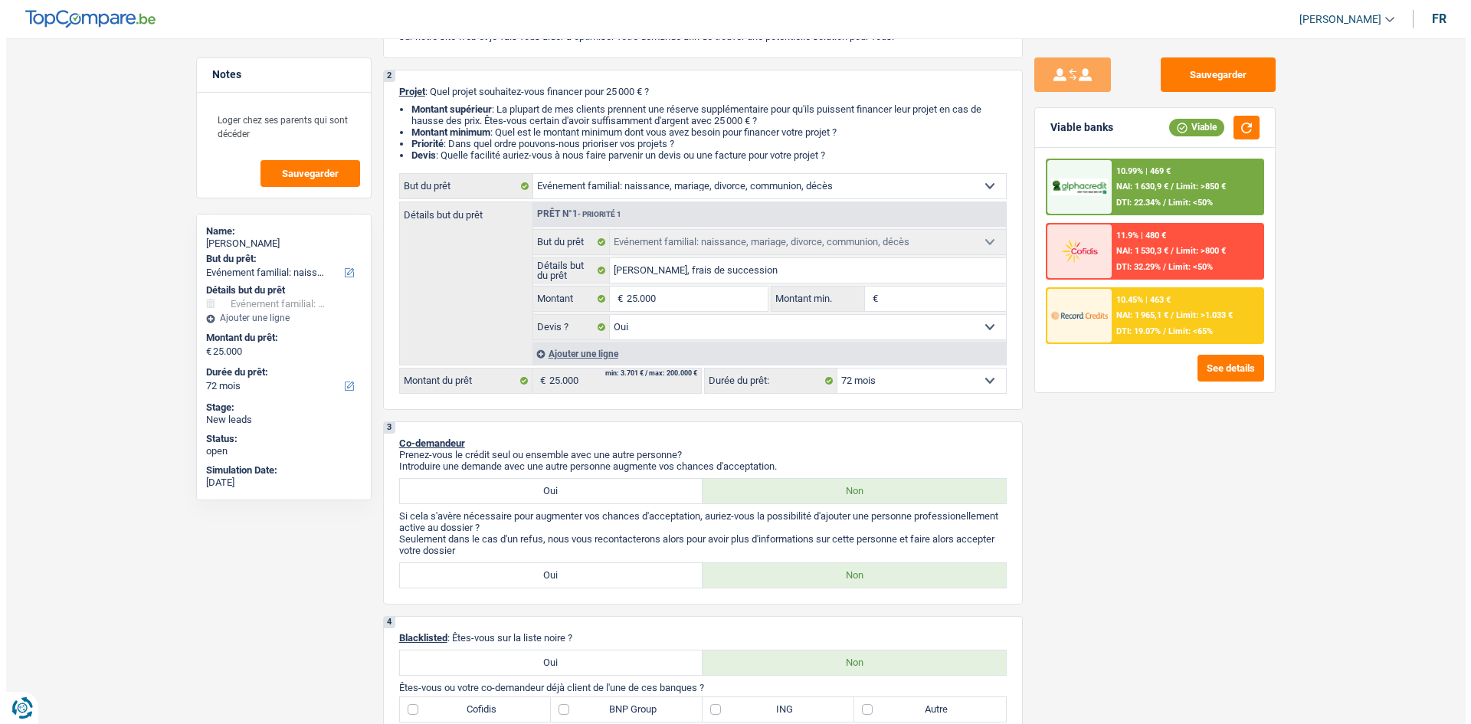
scroll to position [0, 0]
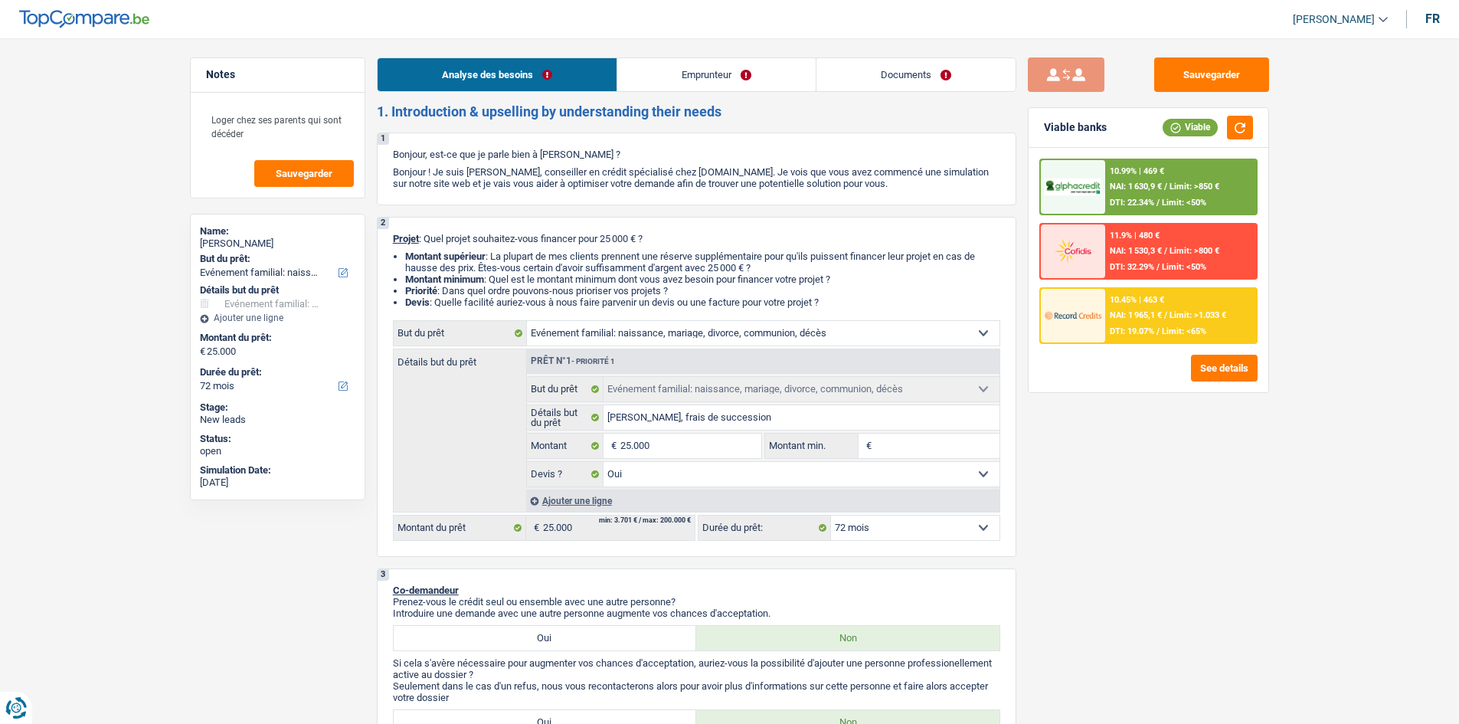
click at [659, 87] on button "submit" at bounding box center [1066, 74] width 77 height 34
click at [659, 72] on link "Documents" at bounding box center [916, 74] width 199 height 33
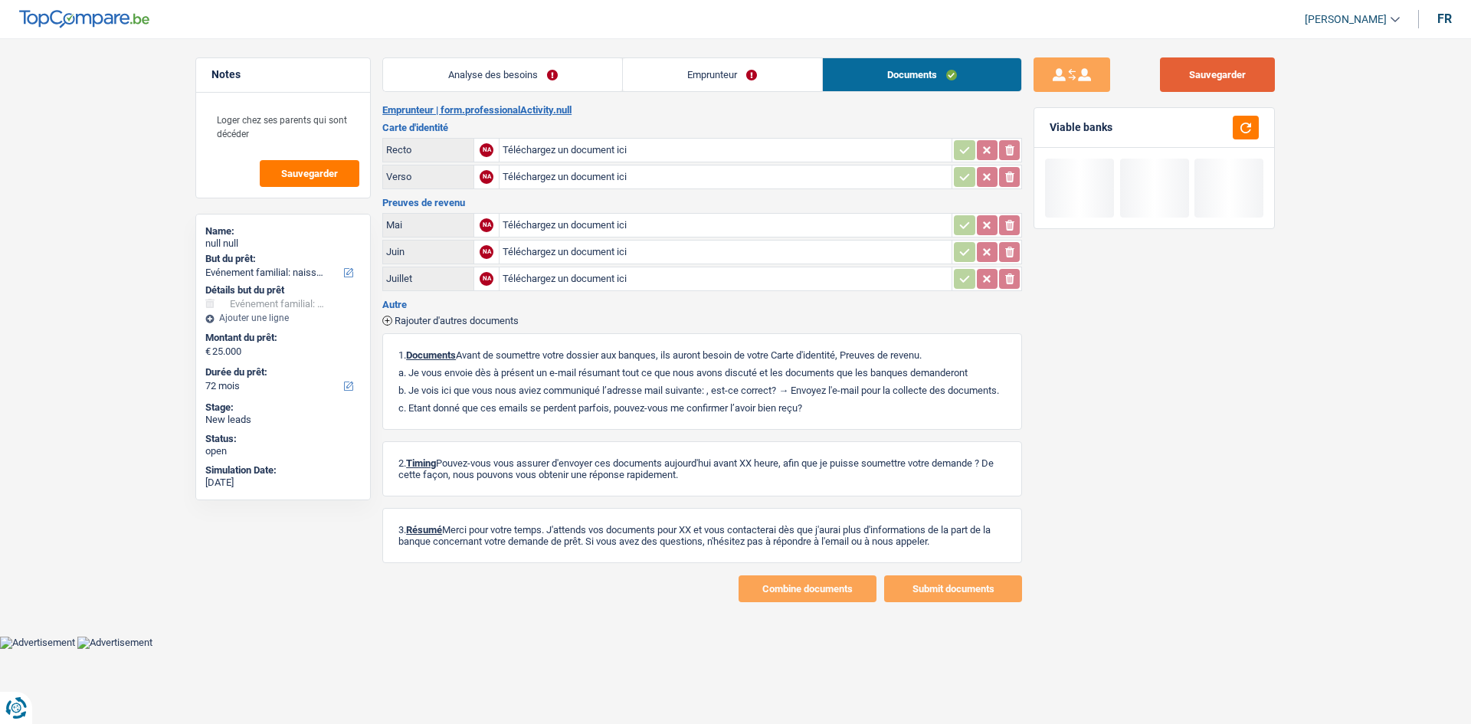
click at [659, 87] on button "Sauvegarder" at bounding box center [1217, 74] width 115 height 34
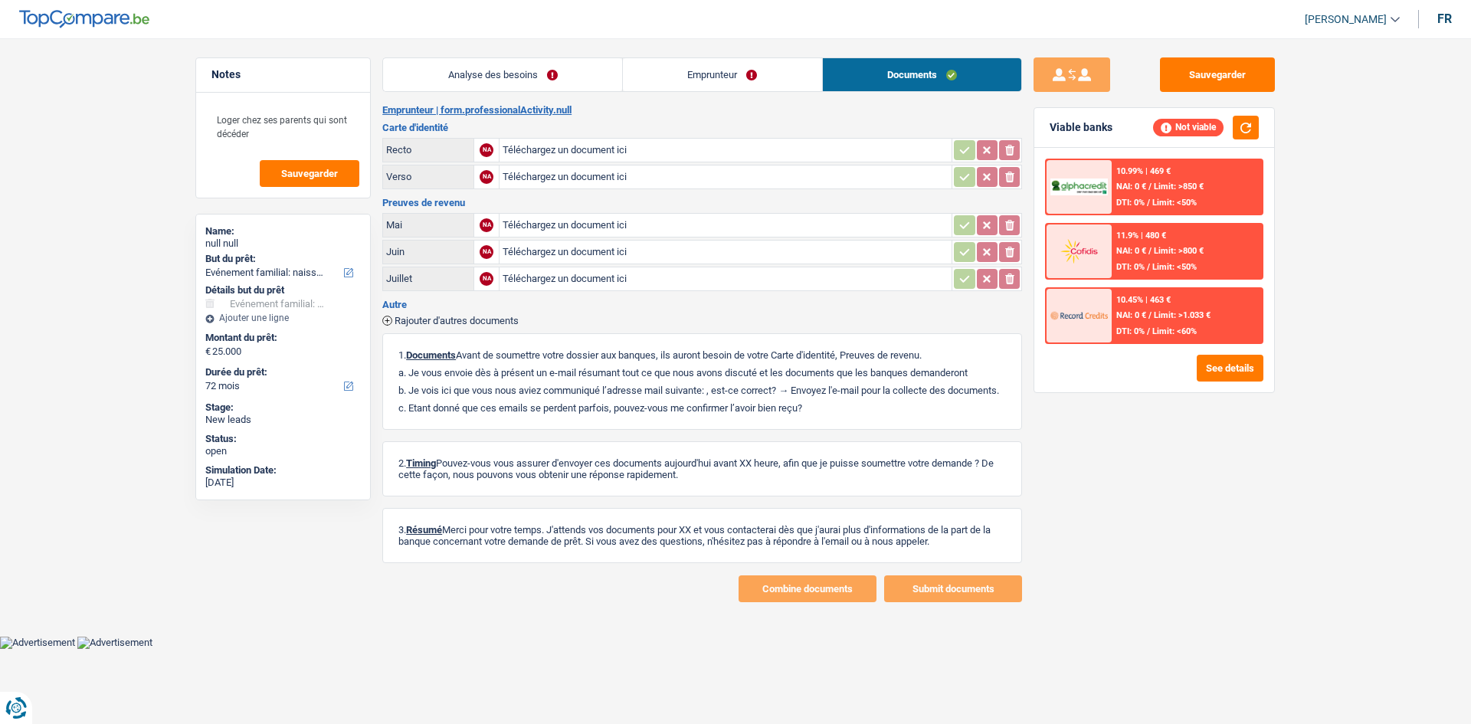
drag, startPoint x: 584, startPoint y: 63, endPoint x: 643, endPoint y: 65, distance: 59.8
click at [584, 63] on link "Analyse des besoins" at bounding box center [502, 74] width 239 height 33
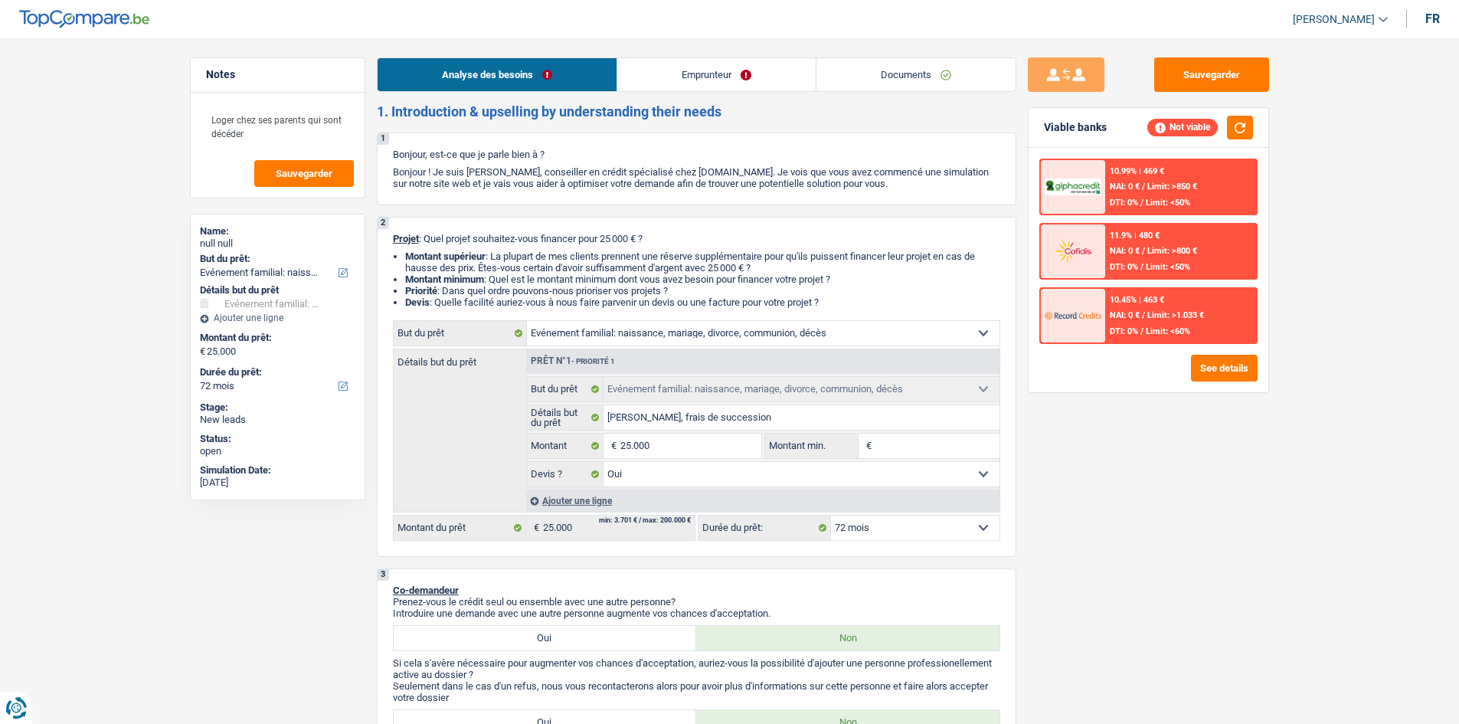
click at [659, 67] on link "Emprunteur" at bounding box center [716, 74] width 198 height 33
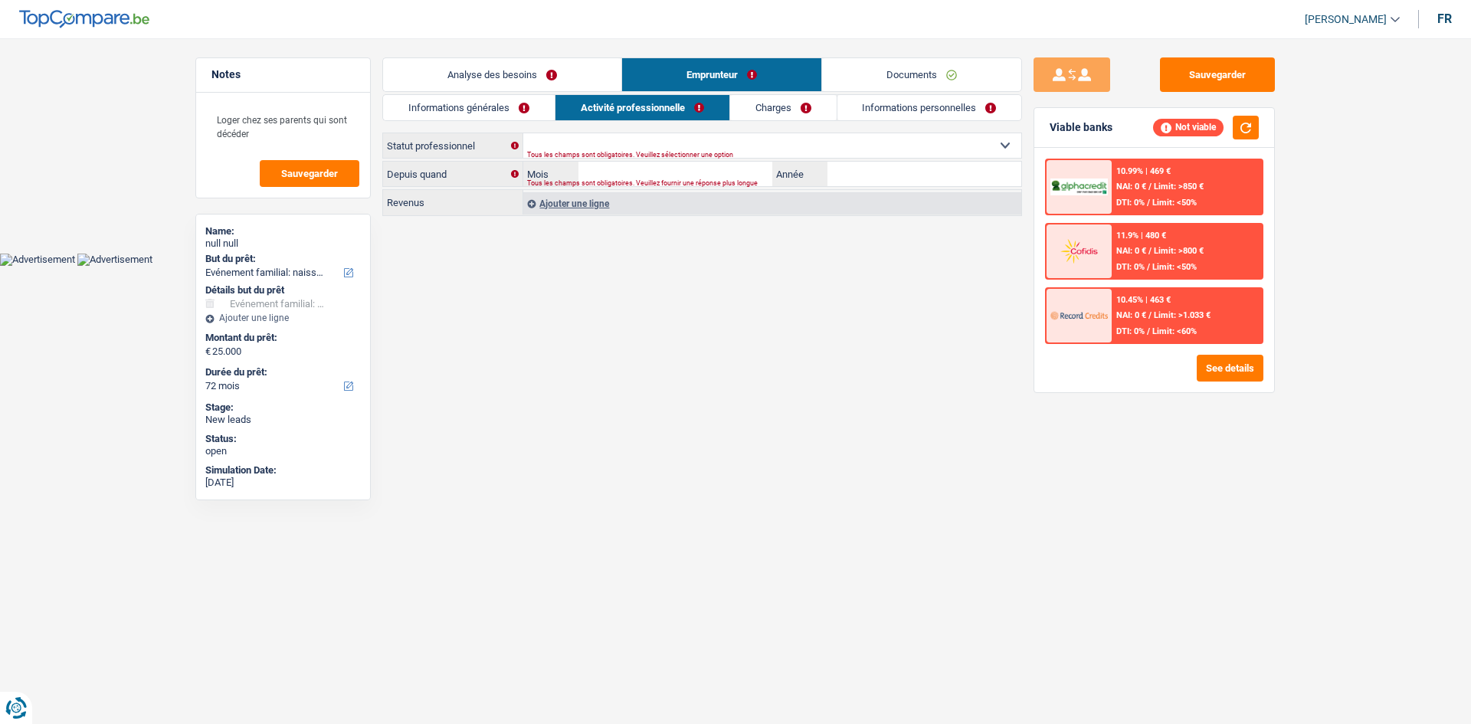
click at [659, 105] on link "Activité professionnelle" at bounding box center [642, 107] width 174 height 25
click at [659, 104] on link "Charges" at bounding box center [783, 107] width 106 height 25
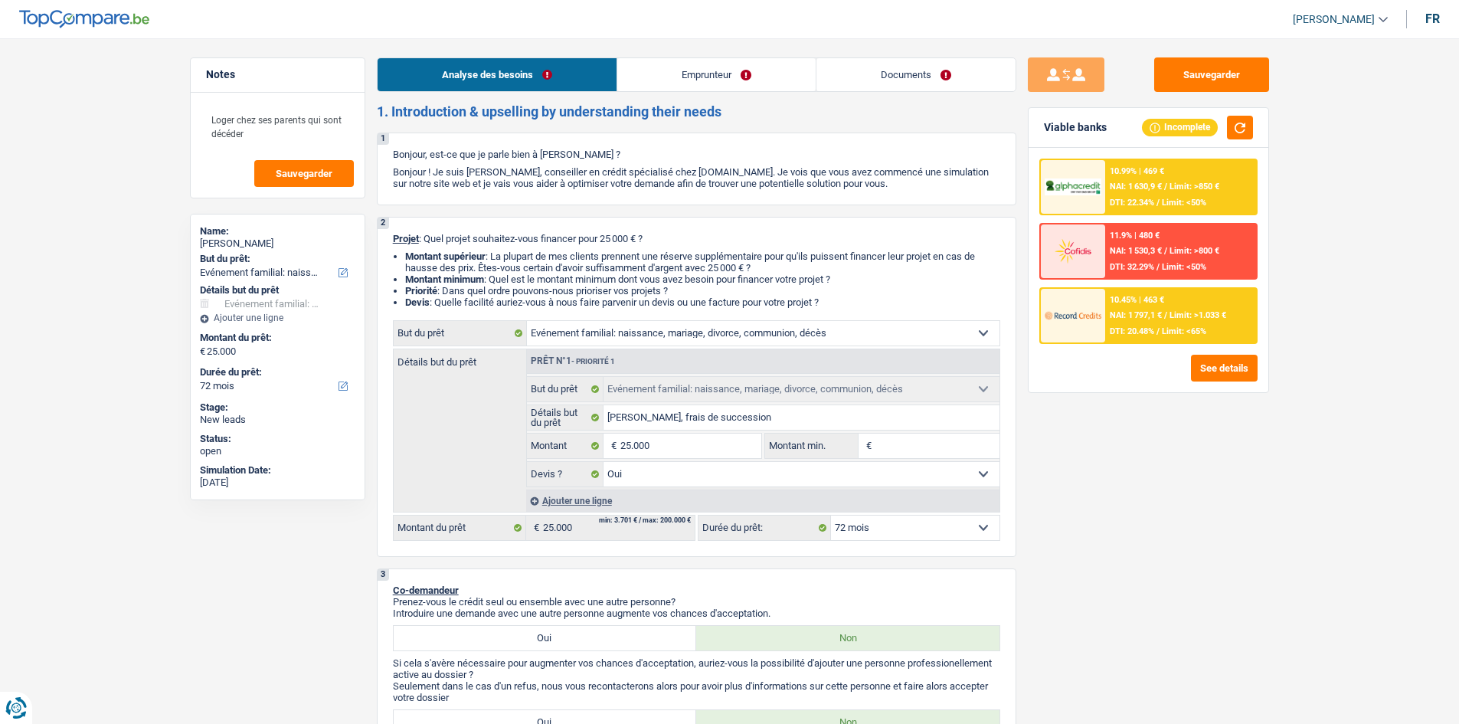
select select "familyEvent"
select select "72"
select select "familyEvent"
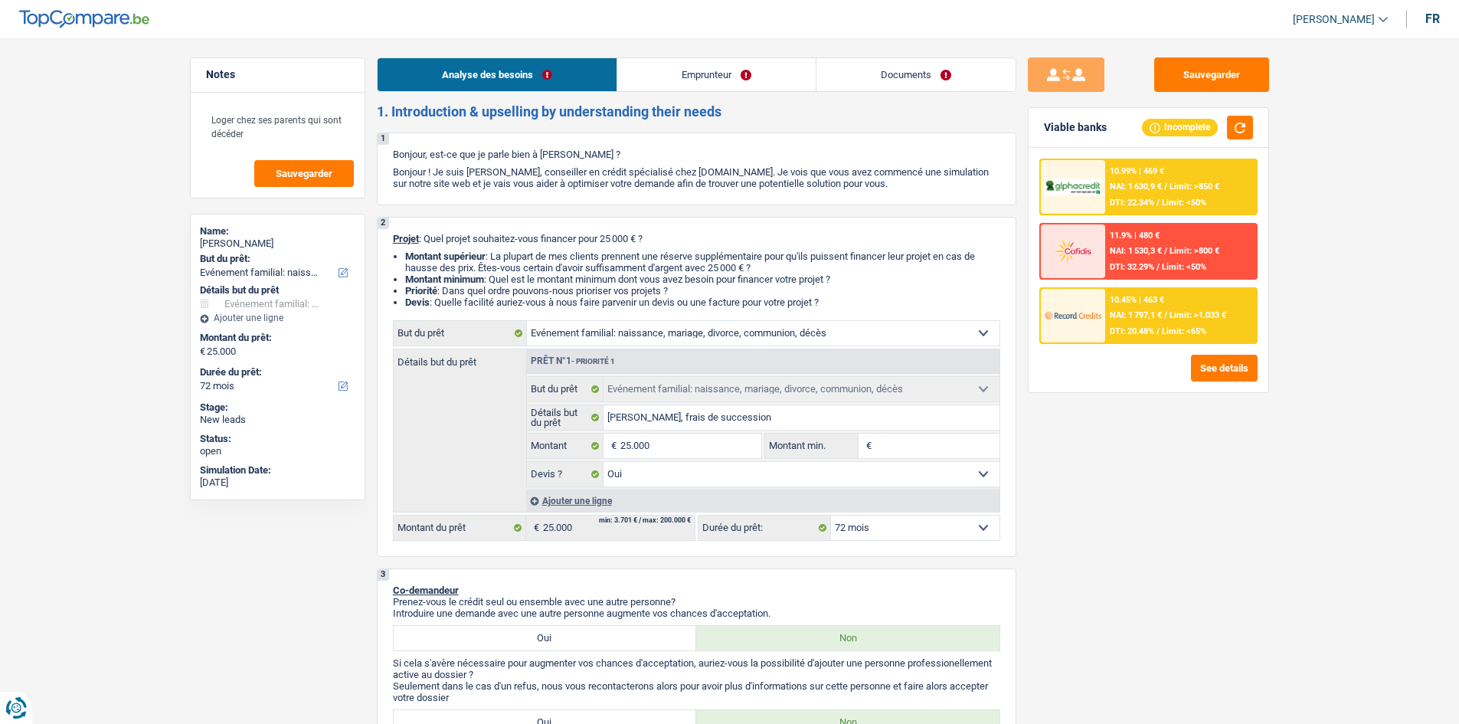
select select "yes"
select select "72"
select select "privateEmployee"
select select "netSalary"
select select "mealVouchers"
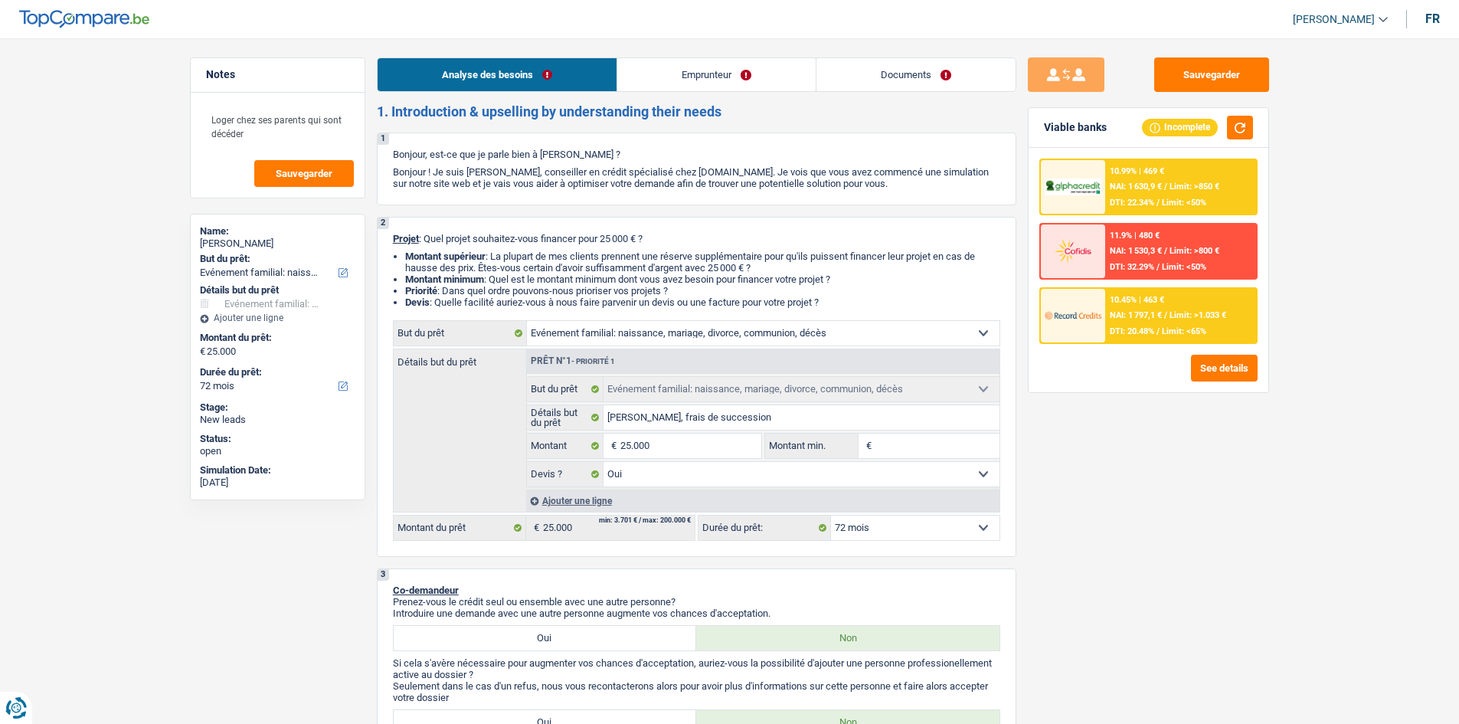
select select "liveWithParents"
select select "familyEvent"
select select "yes"
select select "72"
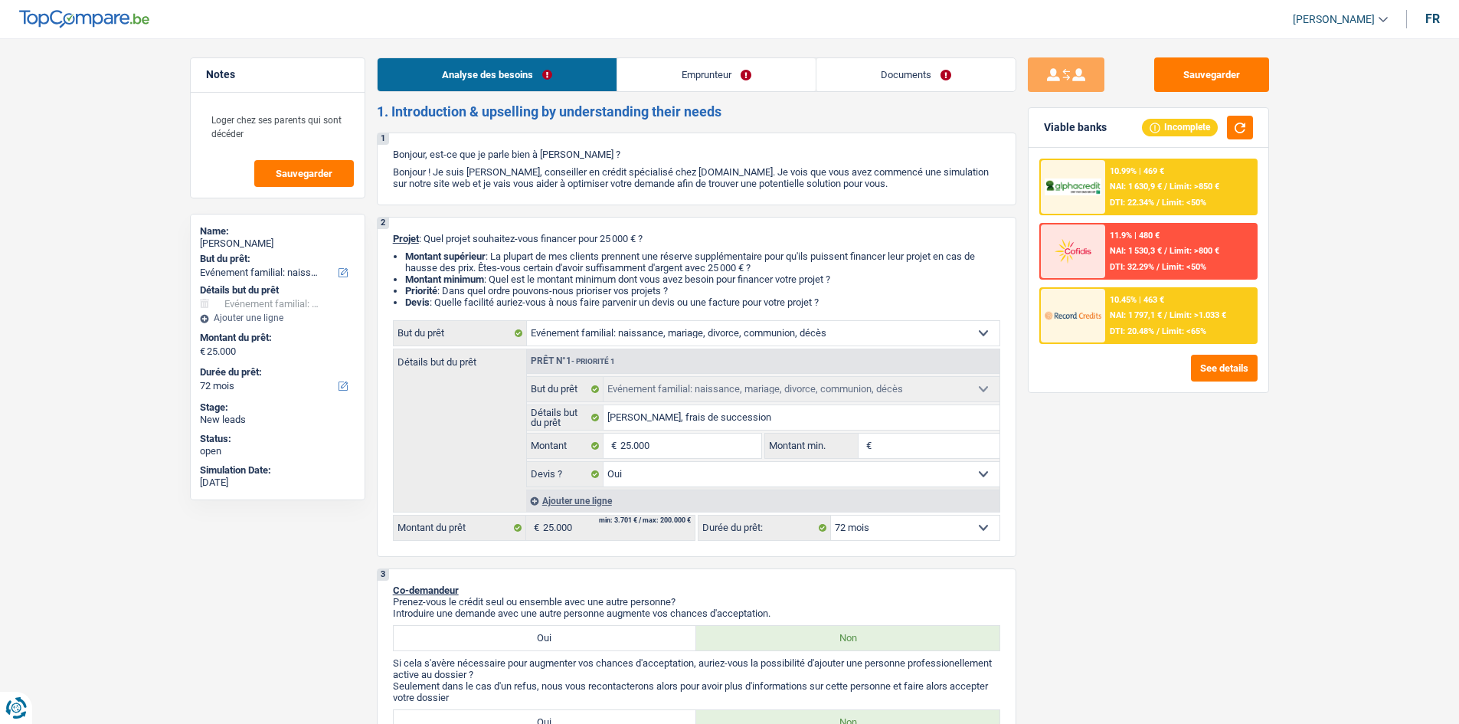
select select "32"
select select "single"
click at [681, 70] on link "Emprunteur" at bounding box center [716, 74] width 198 height 33
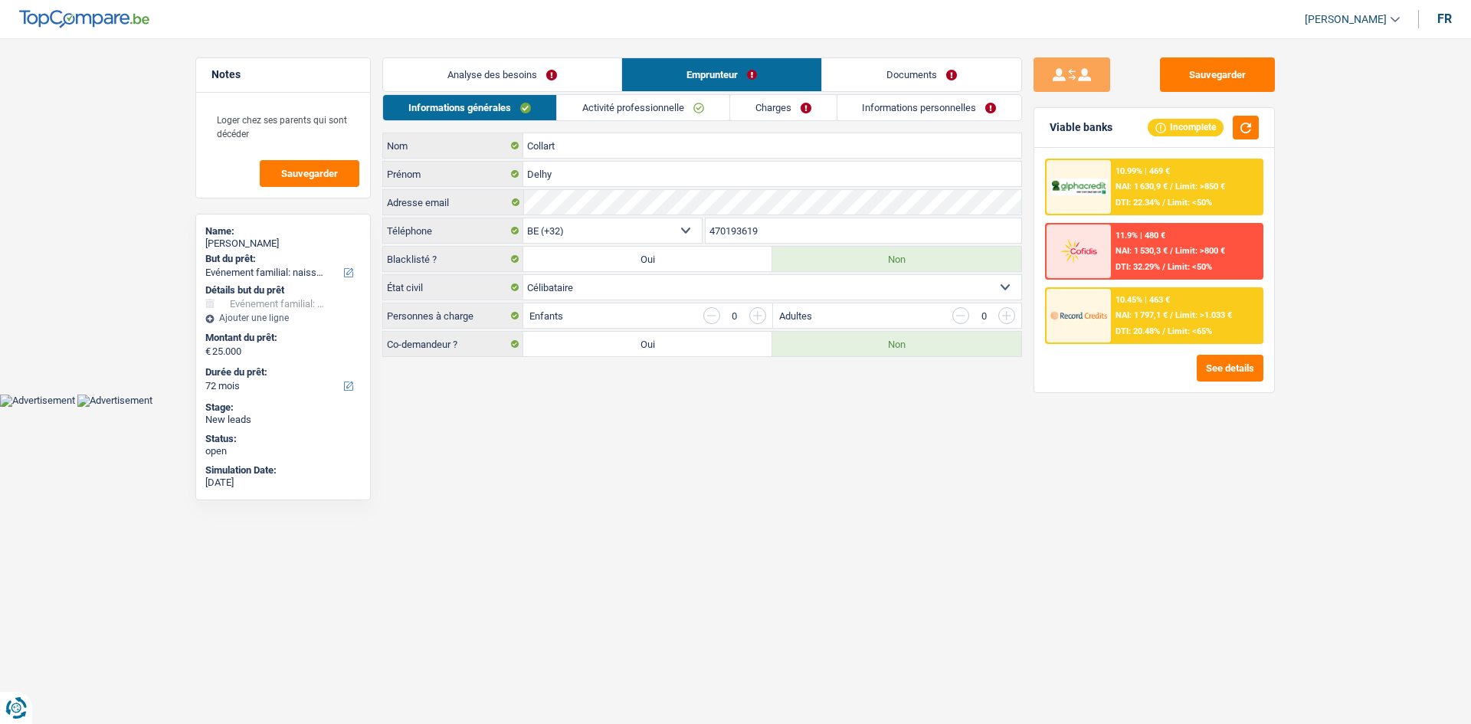
drag, startPoint x: 707, startPoint y: 109, endPoint x: 740, endPoint y: 112, distance: 33.1
click at [707, 108] on link "Activité professionnelle" at bounding box center [643, 107] width 172 height 25
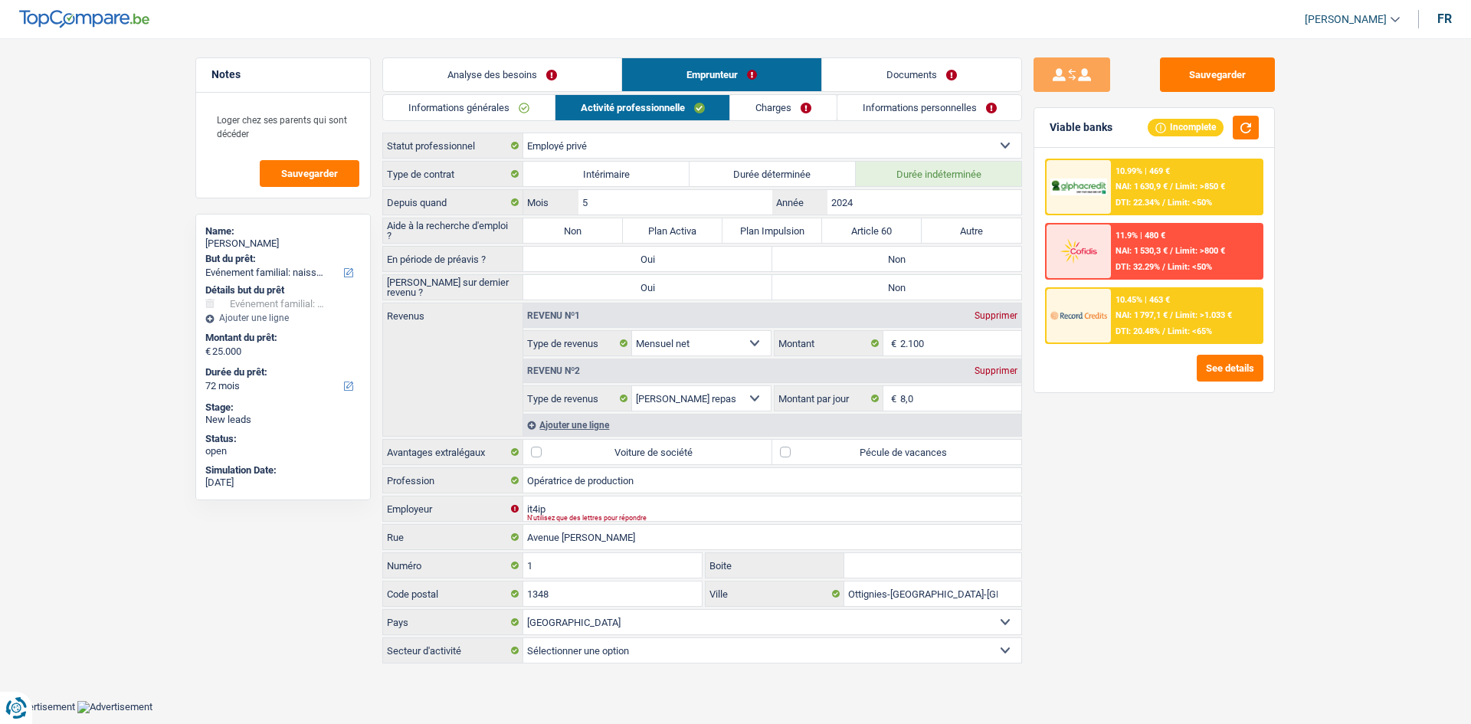
click at [756, 111] on link "Charges" at bounding box center [783, 107] width 106 height 25
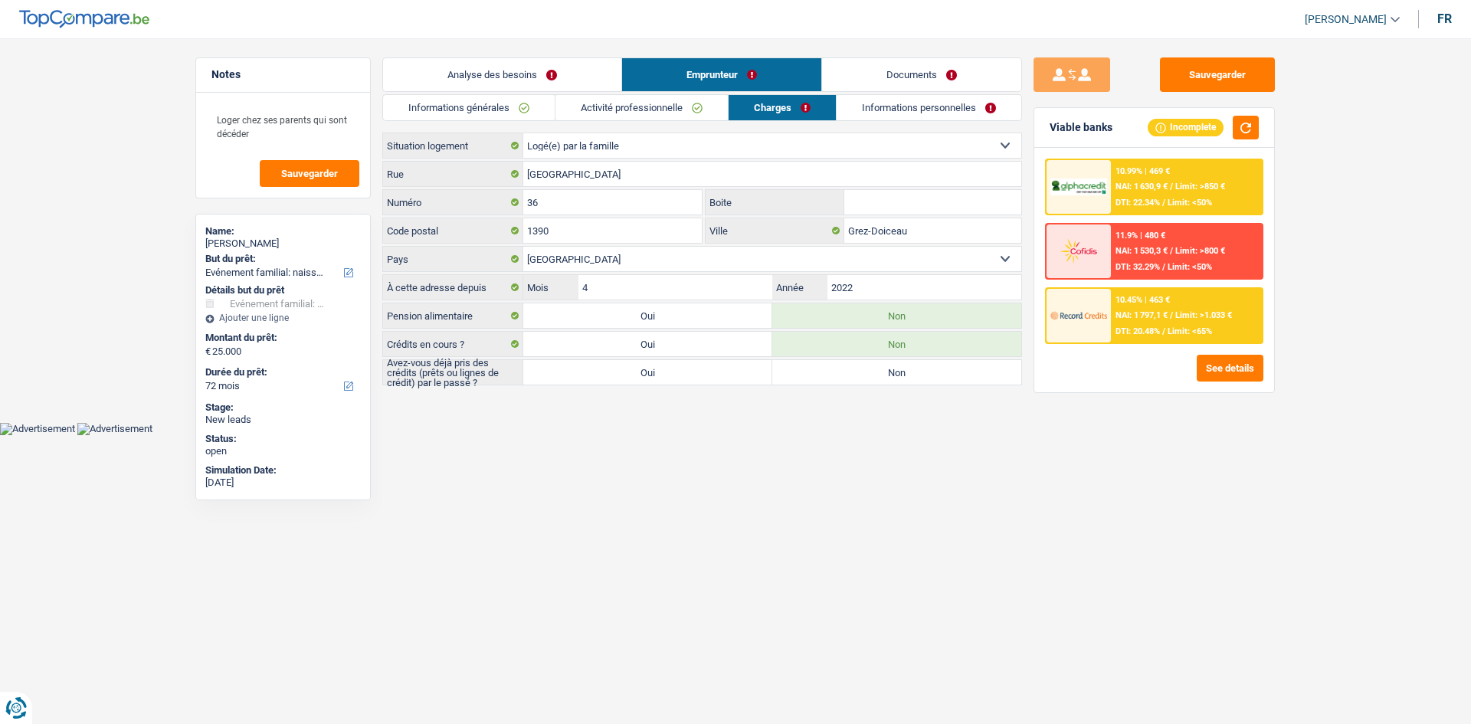
click at [865, 126] on div "Informations générales Activité professionnelle Charges Informations personnell…" at bounding box center [702, 239] width 640 height 291
click at [879, 116] on link "Informations personnelles" at bounding box center [928, 107] width 185 height 25
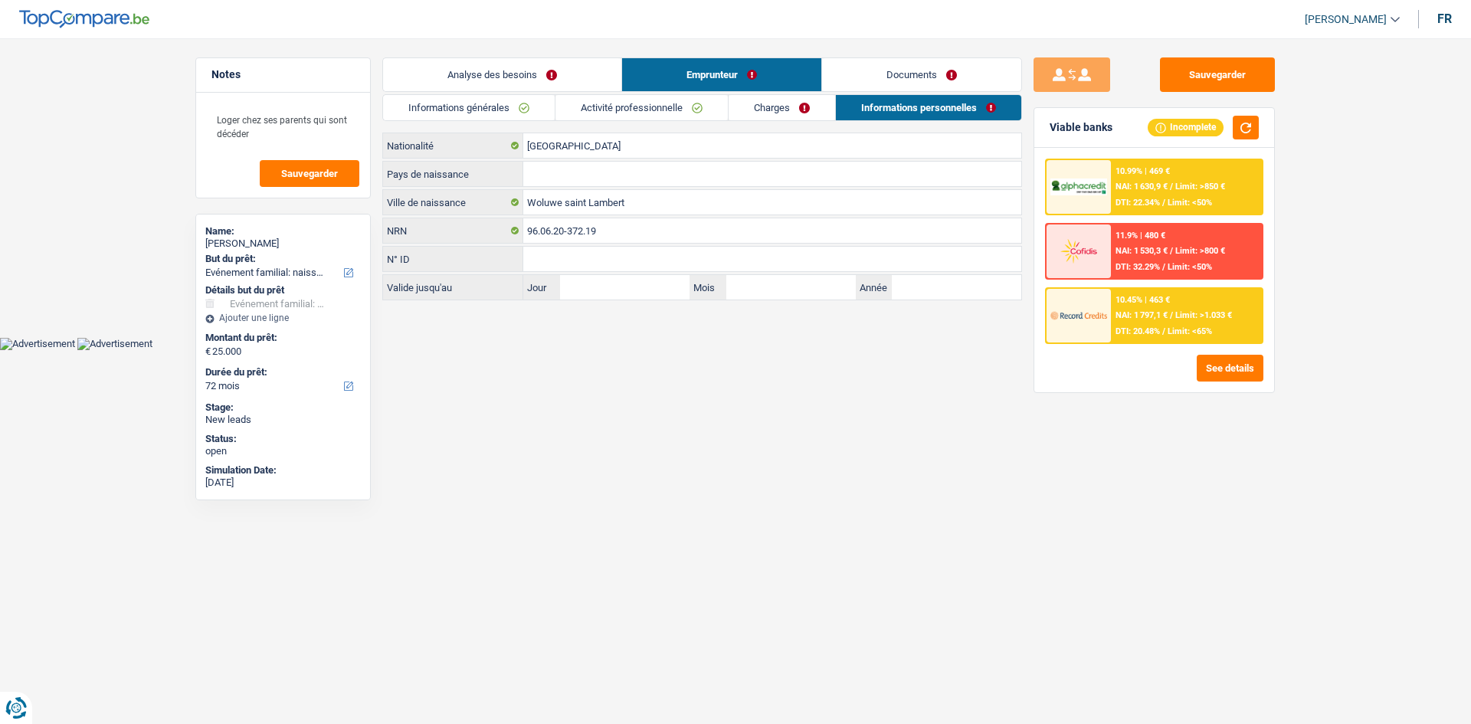
click at [457, 67] on link "Analyse des besoins" at bounding box center [502, 74] width 238 height 33
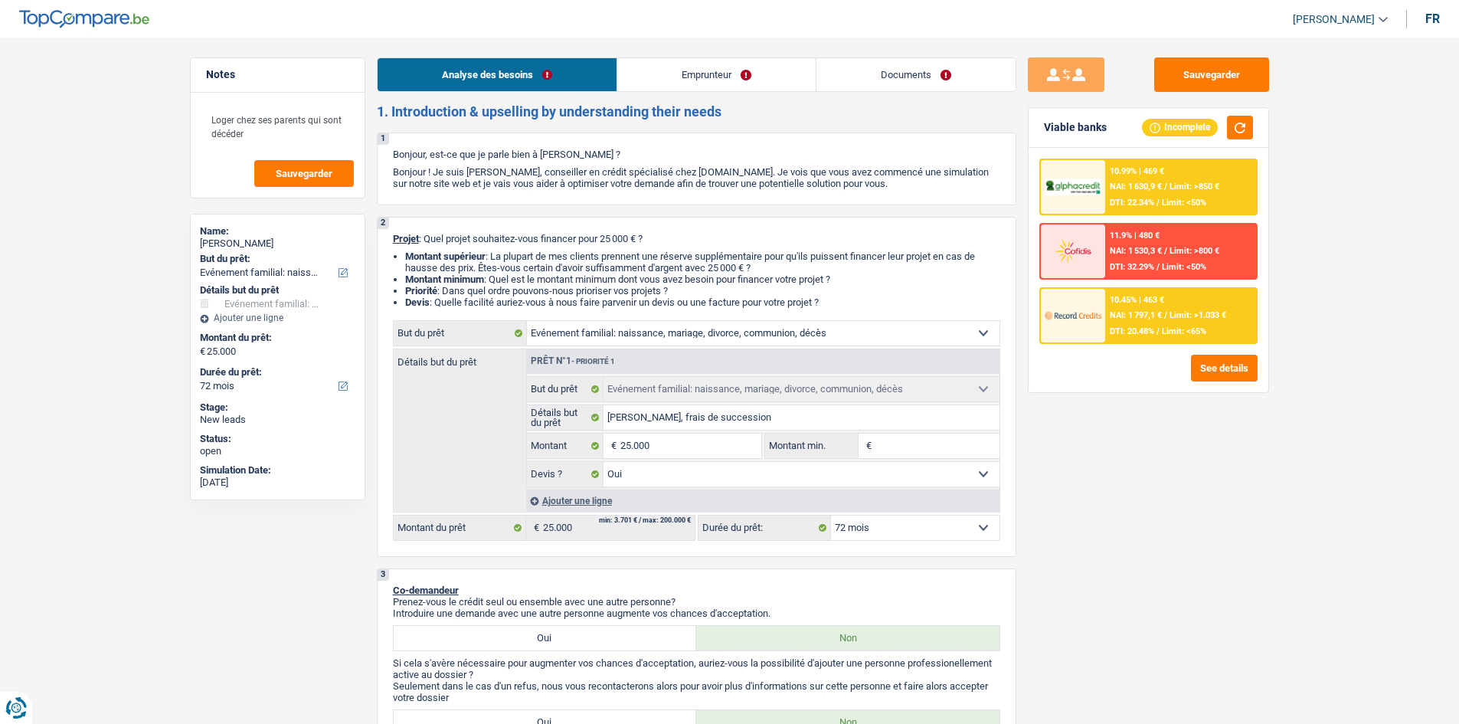
click at [923, 68] on link "Documents" at bounding box center [916, 74] width 199 height 33
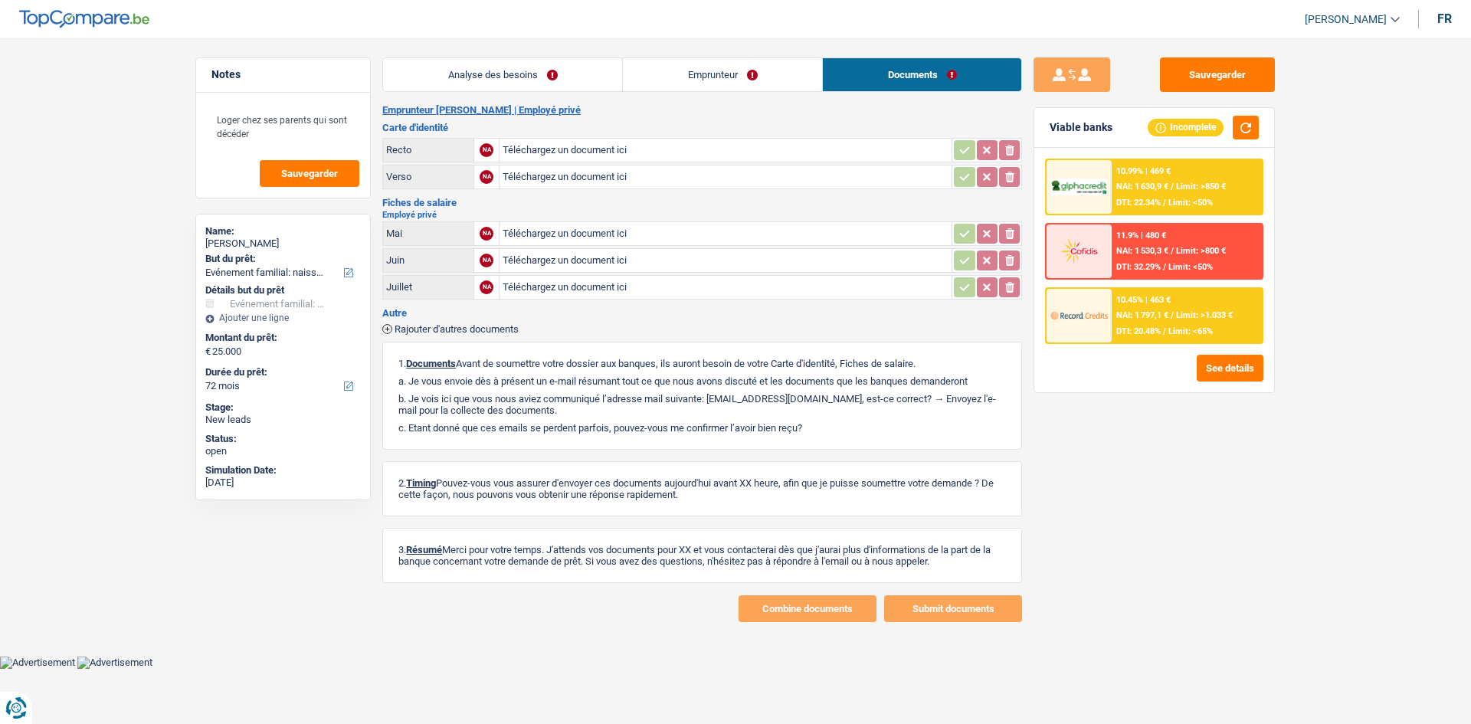
click at [700, 64] on link "Emprunteur" at bounding box center [722, 74] width 199 height 33
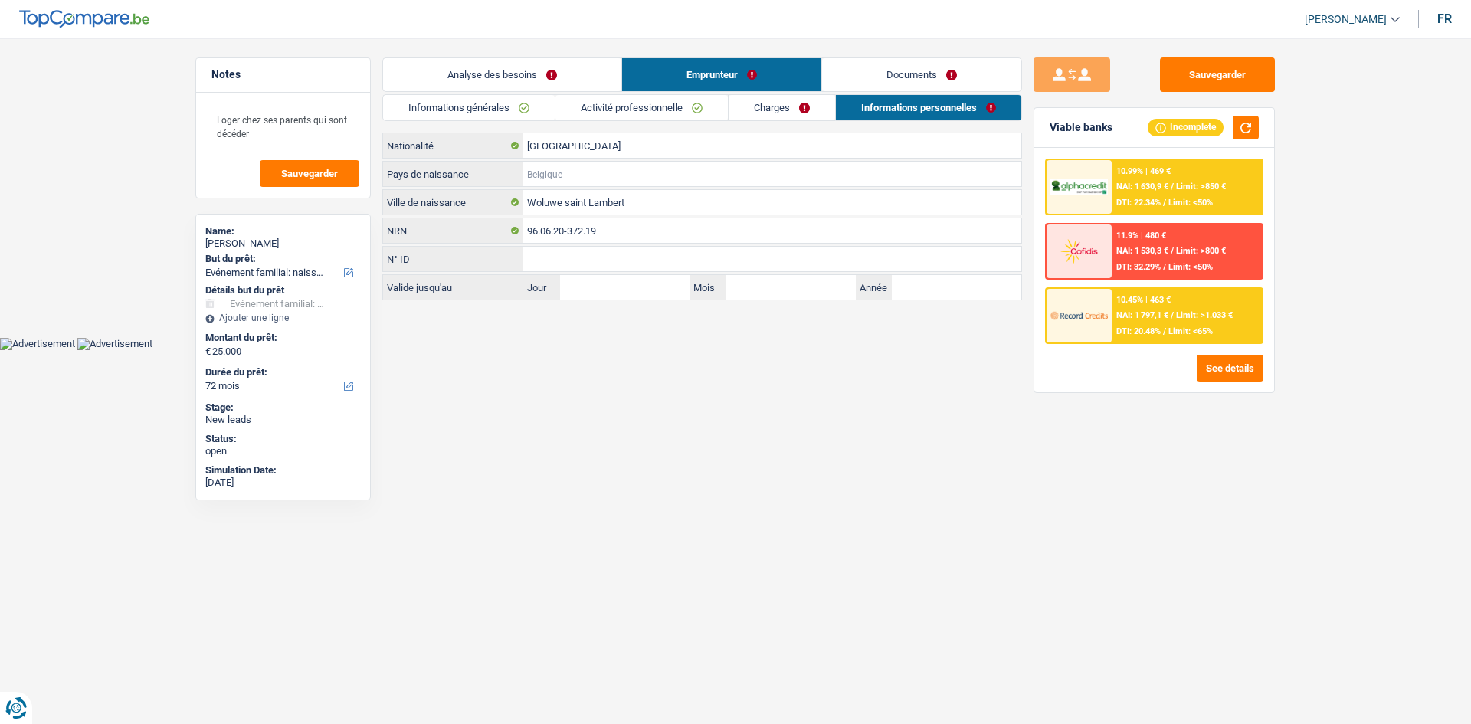
click at [610, 172] on input "Pays de naissance" at bounding box center [772, 174] width 498 height 25
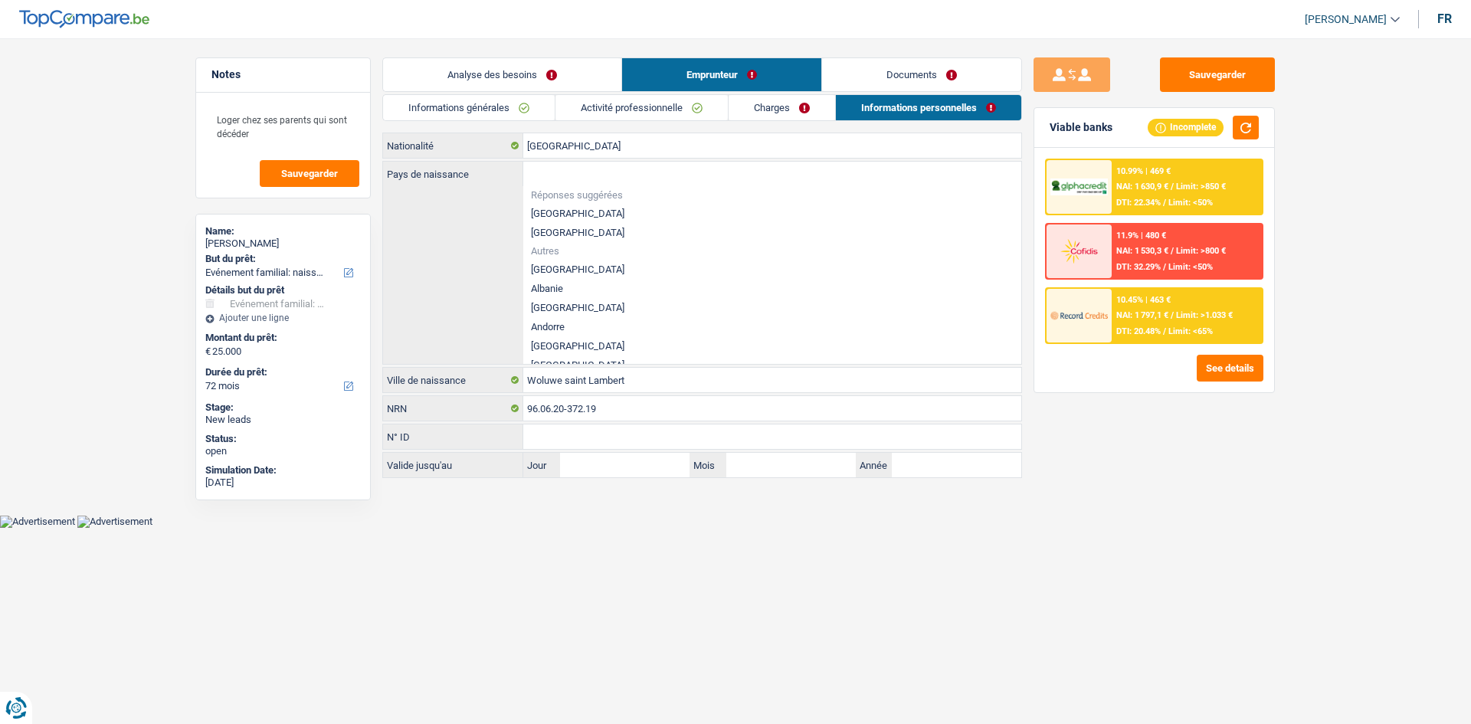
click at [585, 213] on li "[GEOGRAPHIC_DATA]" at bounding box center [772, 213] width 498 height 19
type input "[GEOGRAPHIC_DATA]"
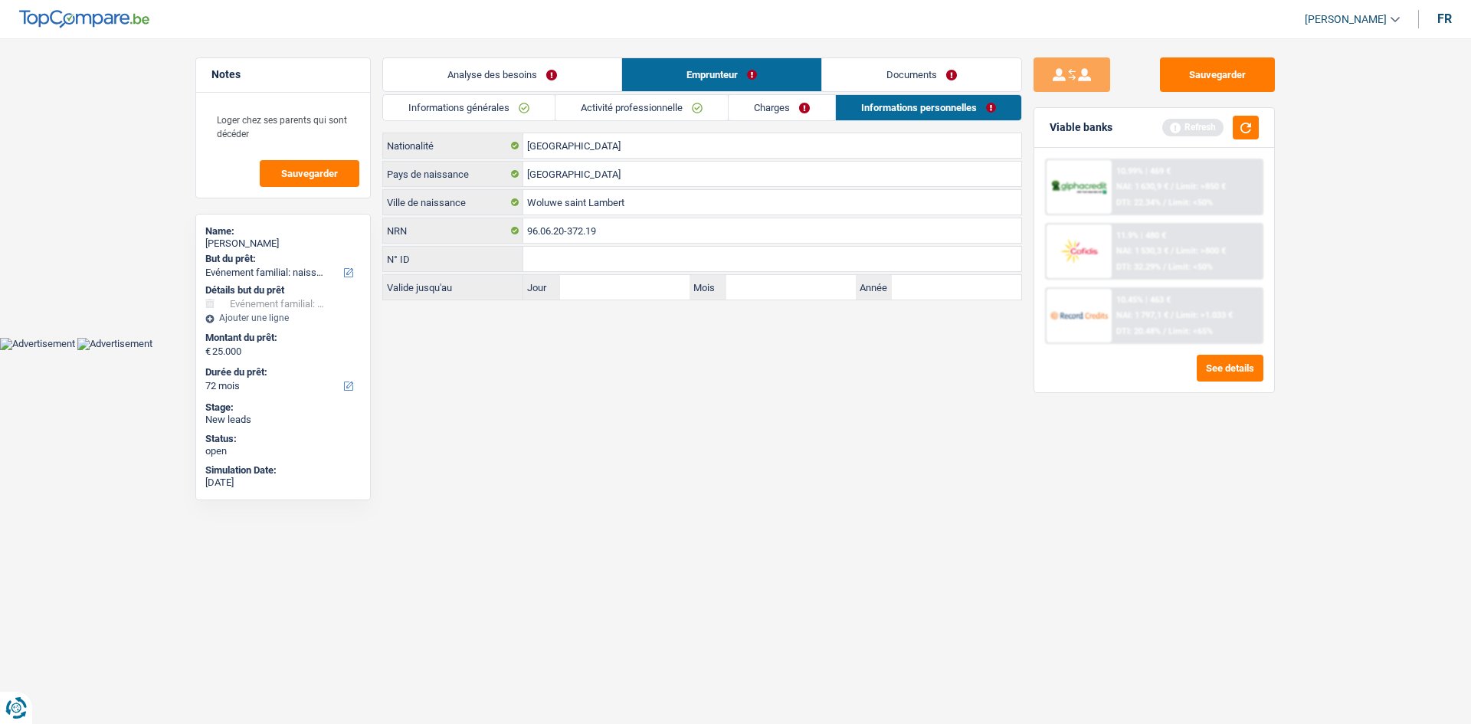
drag, startPoint x: 769, startPoint y: 114, endPoint x: 778, endPoint y: 113, distance: 9.3
click at [770, 114] on link "Charges" at bounding box center [781, 107] width 106 height 25
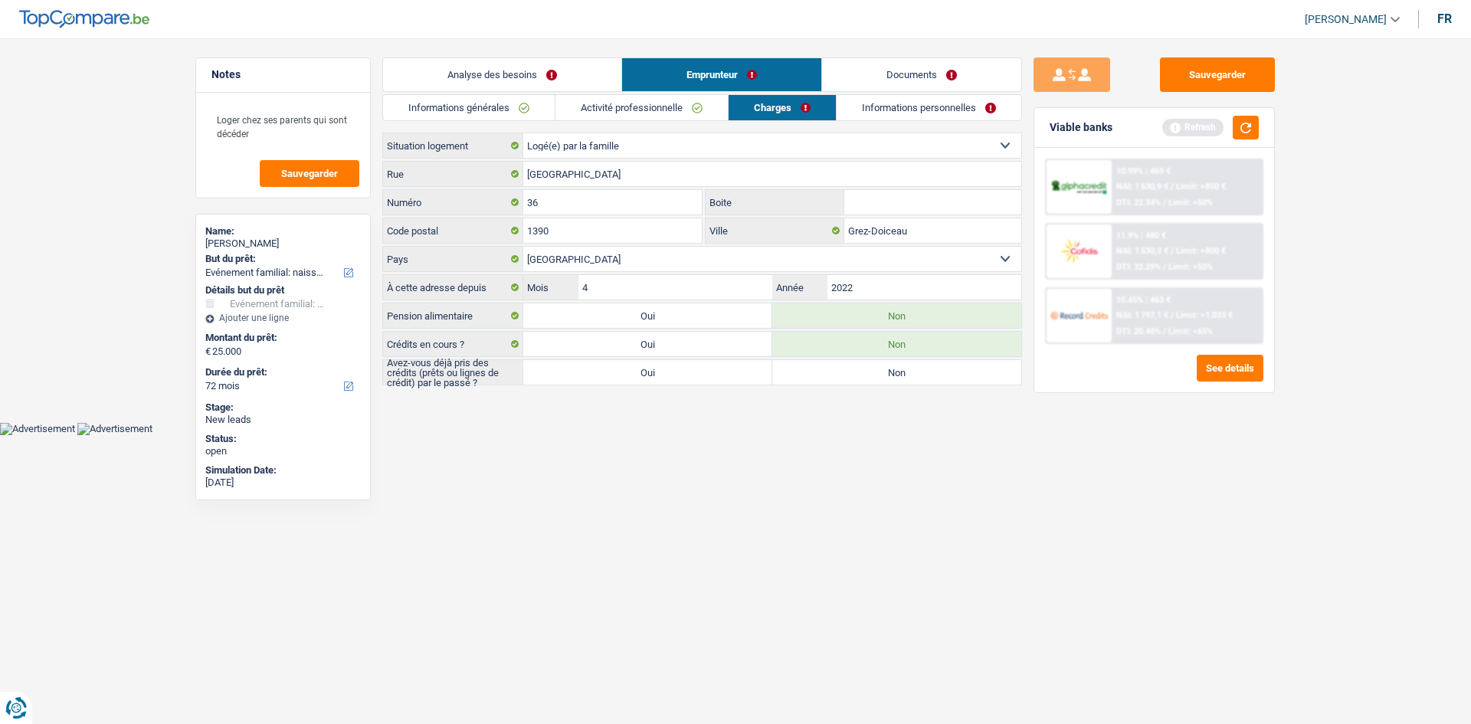
click at [857, 371] on label "Non" at bounding box center [896, 372] width 249 height 25
click at [857, 371] on input "Non" at bounding box center [896, 372] width 249 height 25
radio input "true"
click at [661, 111] on link "Activité professionnelle" at bounding box center [641, 107] width 172 height 25
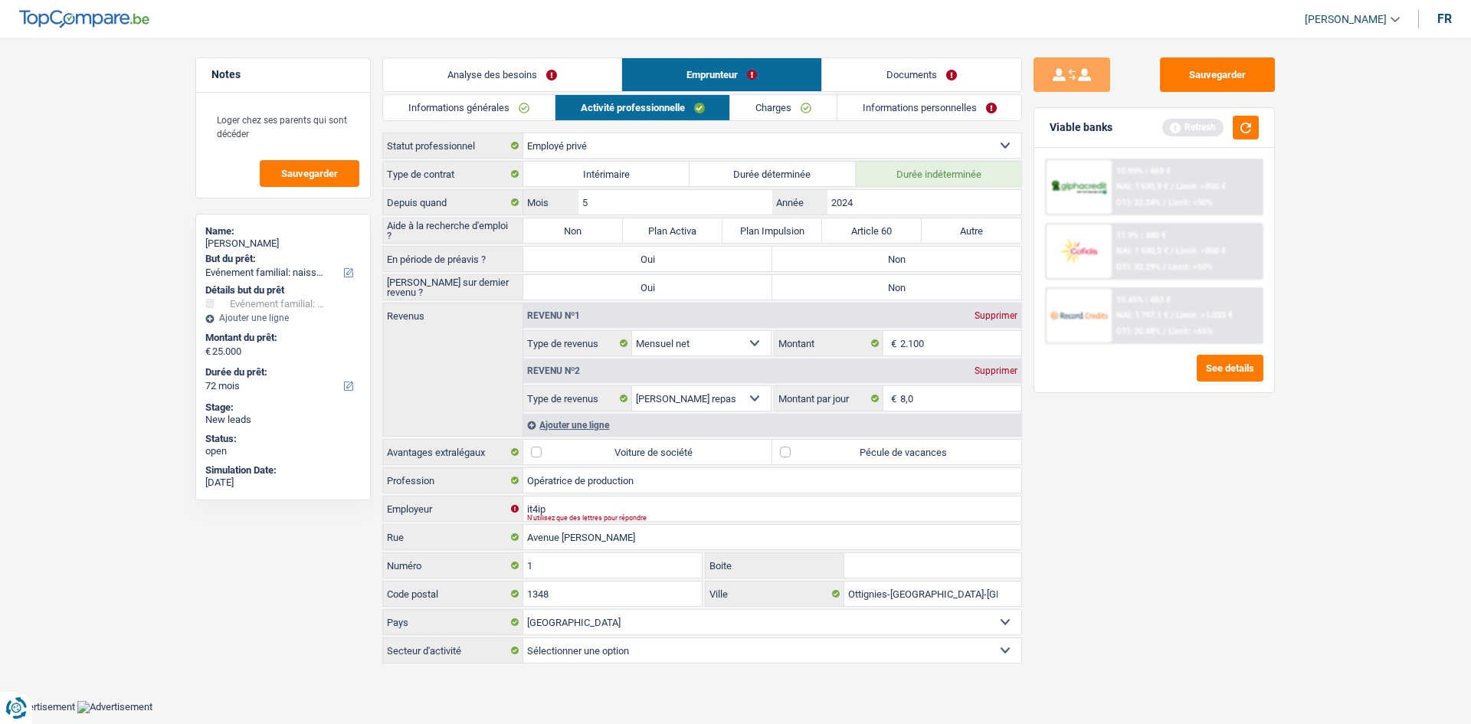
click at [584, 230] on label "Non" at bounding box center [573, 230] width 100 height 25
click at [584, 230] on input "Non" at bounding box center [573, 230] width 100 height 25
radio input "true"
click at [854, 261] on label "Non" at bounding box center [896, 259] width 249 height 25
click at [854, 261] on input "Non" at bounding box center [896, 259] width 249 height 25
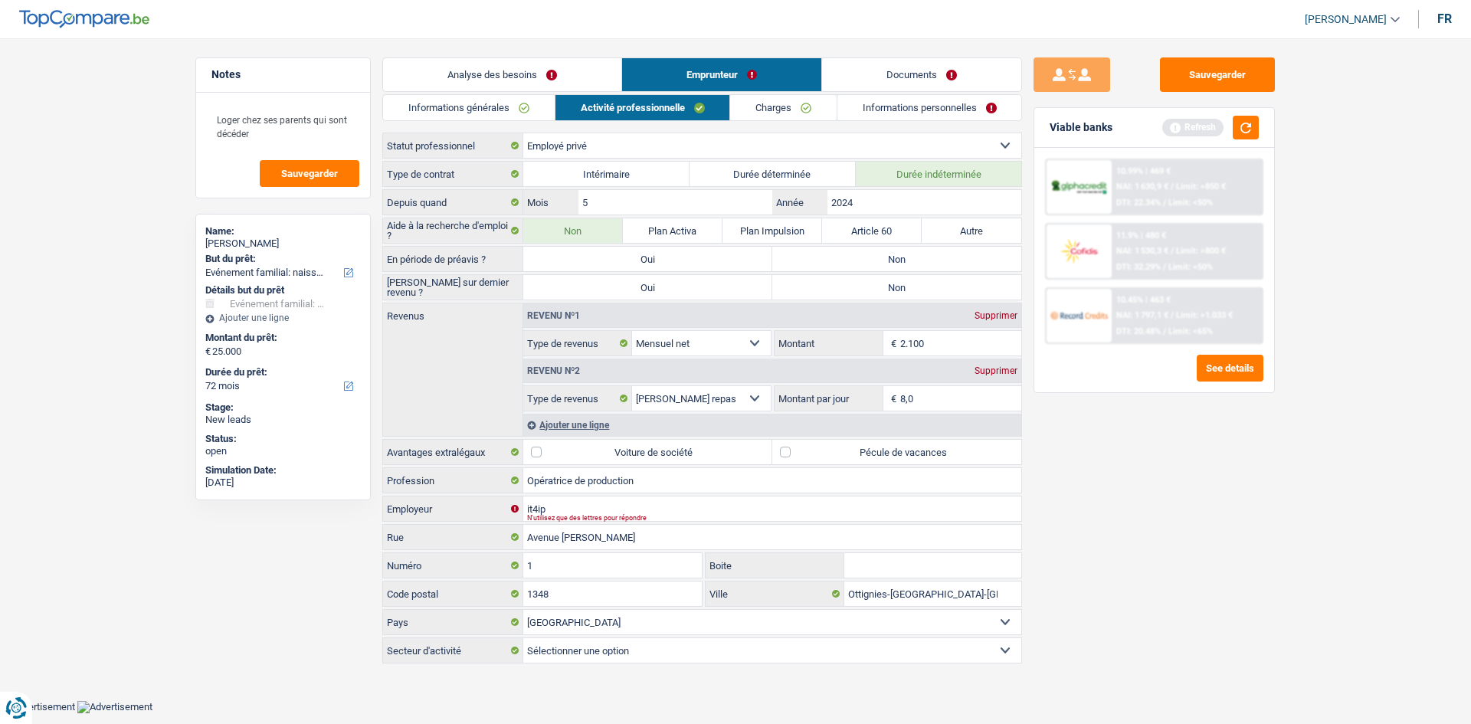
radio input "true"
click at [865, 289] on label "Non" at bounding box center [896, 287] width 249 height 25
click at [865, 289] on input "Non" at bounding box center [896, 287] width 249 height 25
radio input "true"
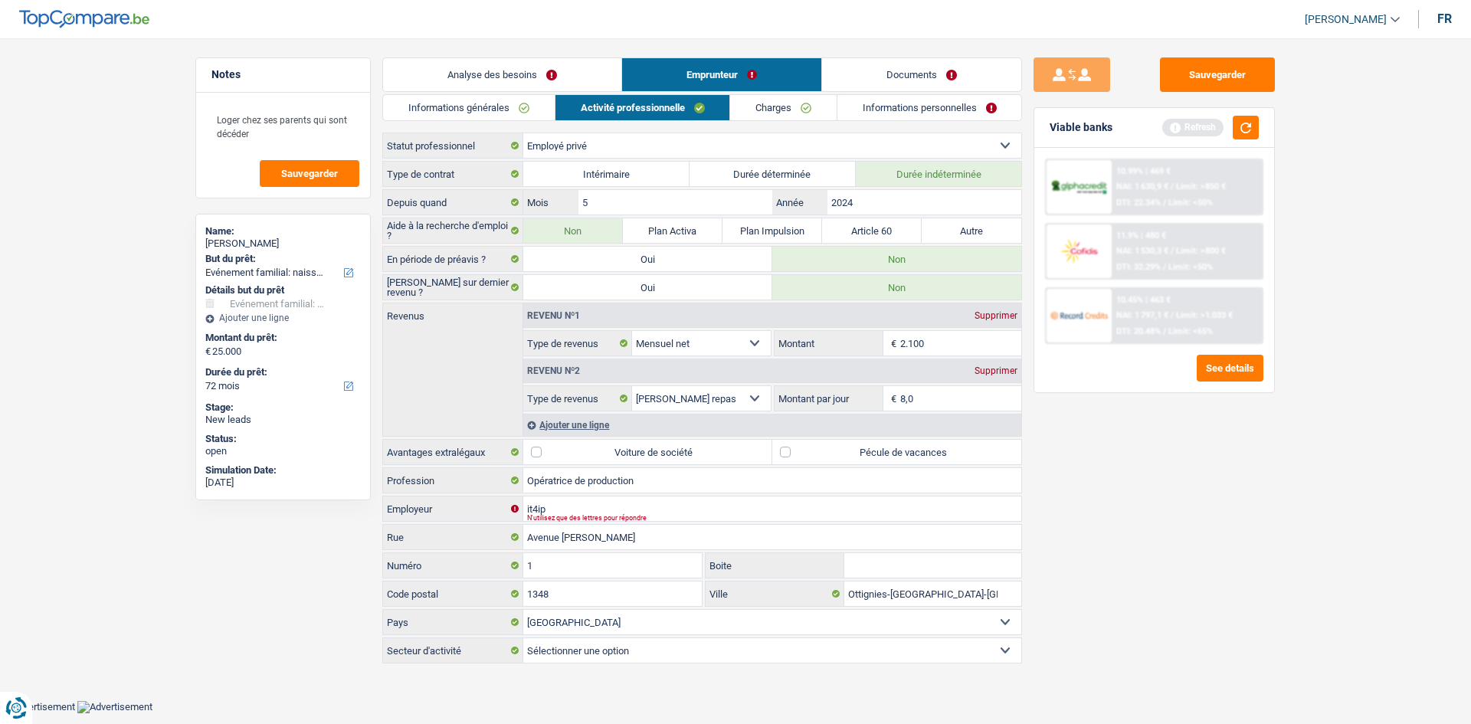
click at [884, 438] on div "Type de contrat Intérimaire Durée déterminée Durée indéterminée Depuis quand 5 …" at bounding box center [702, 412] width 640 height 502
click at [875, 449] on label "Pécule de vacances" at bounding box center [896, 452] width 249 height 25
click at [875, 449] on input "Pécule de vacances" at bounding box center [896, 452] width 249 height 25
checkbox input "true"
click at [527, 101] on link "Informations générales" at bounding box center [469, 107] width 172 height 25
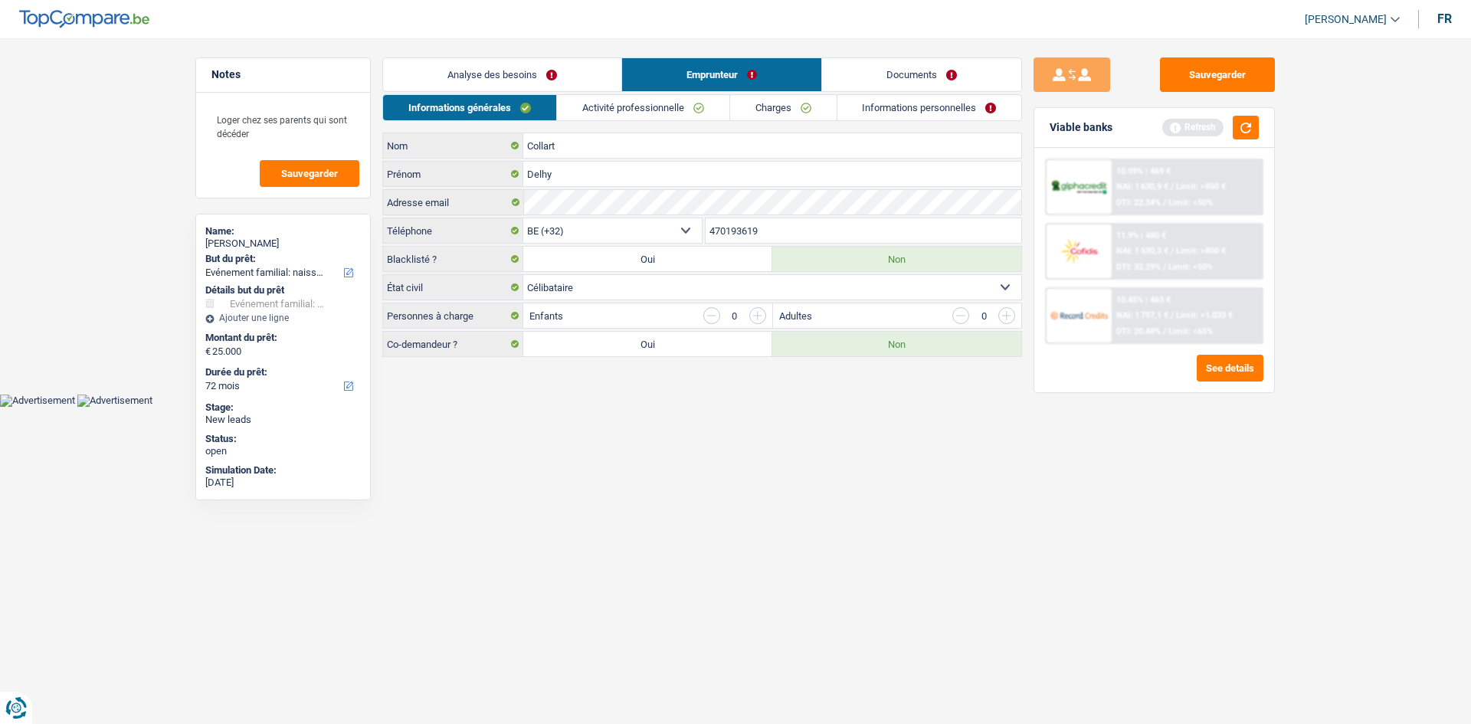
click at [542, 80] on link "Analyse des besoins" at bounding box center [502, 74] width 238 height 33
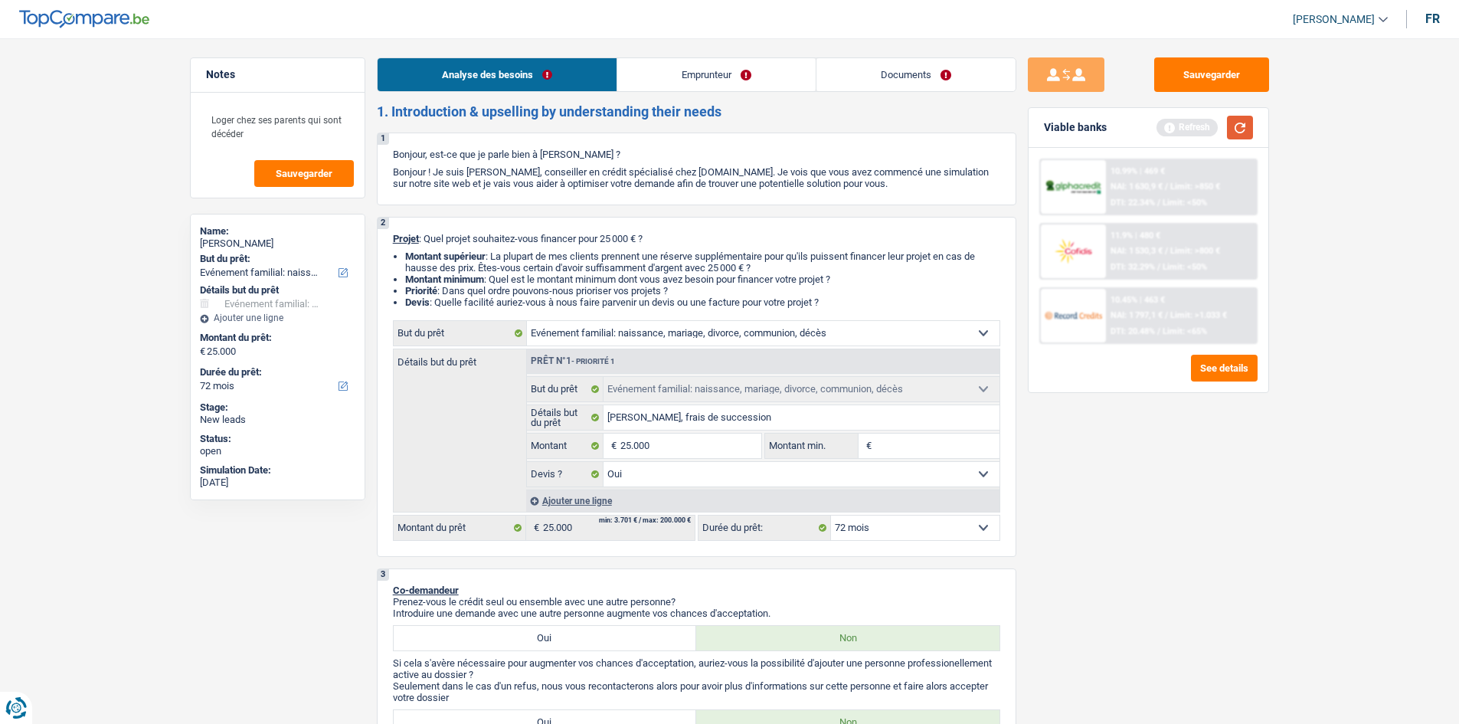
click at [1244, 131] on button "button" at bounding box center [1240, 128] width 26 height 24
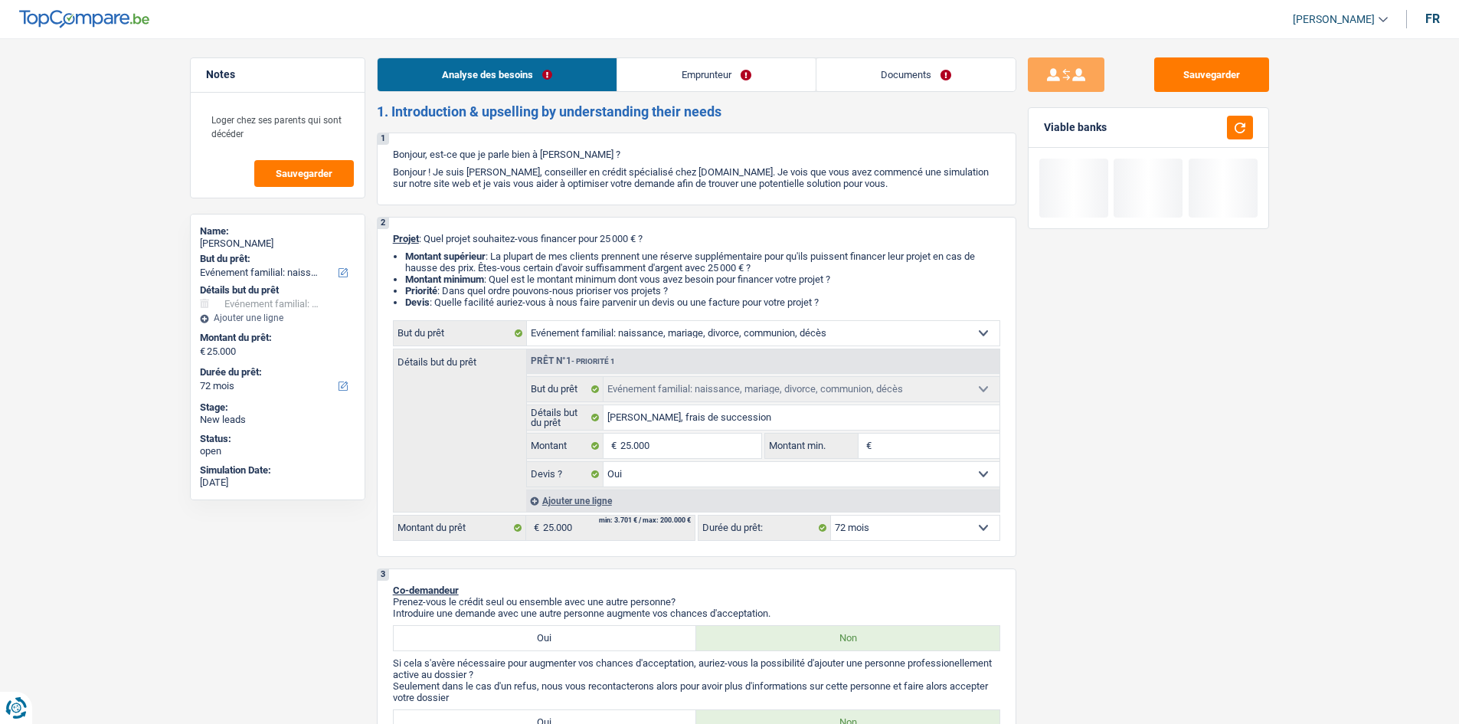
click at [696, 69] on link "Emprunteur" at bounding box center [716, 74] width 198 height 33
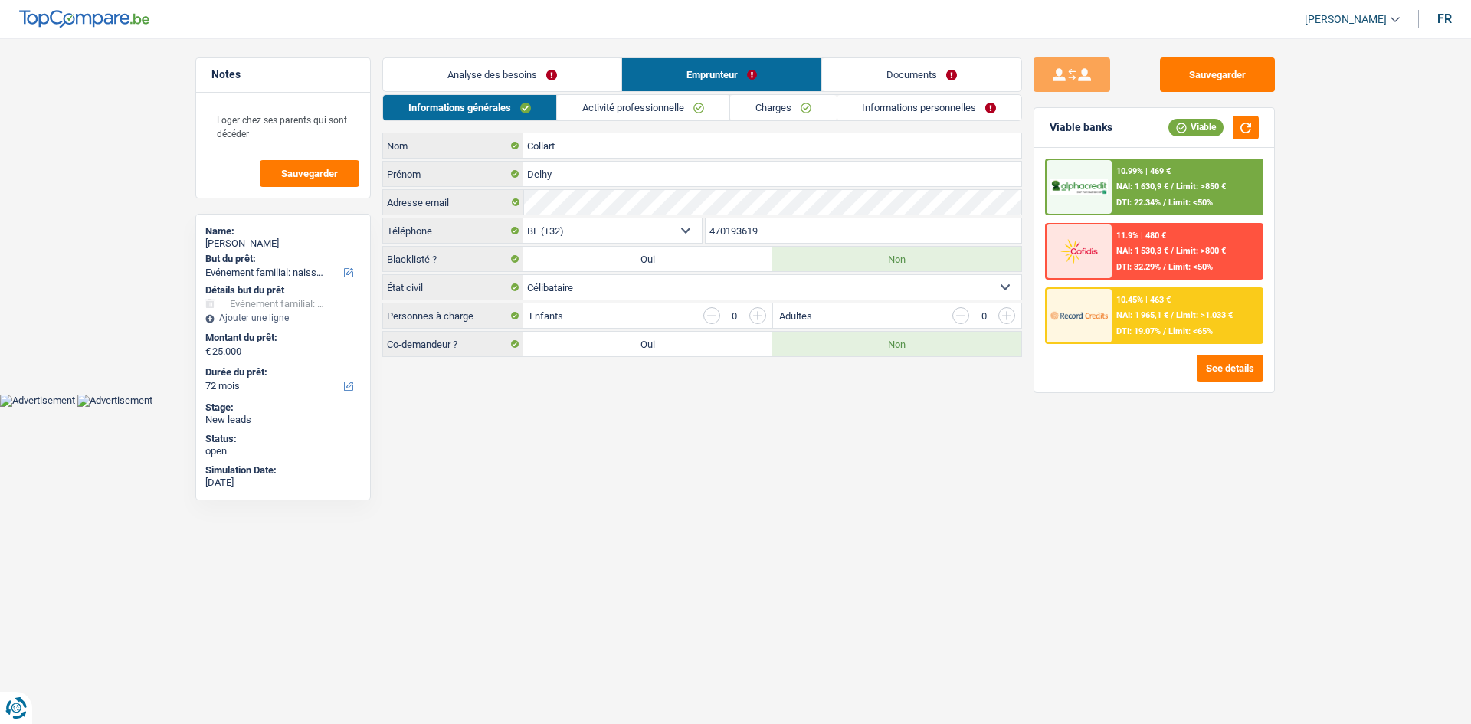
click at [530, 71] on link "Analyse des besoins" at bounding box center [502, 74] width 238 height 33
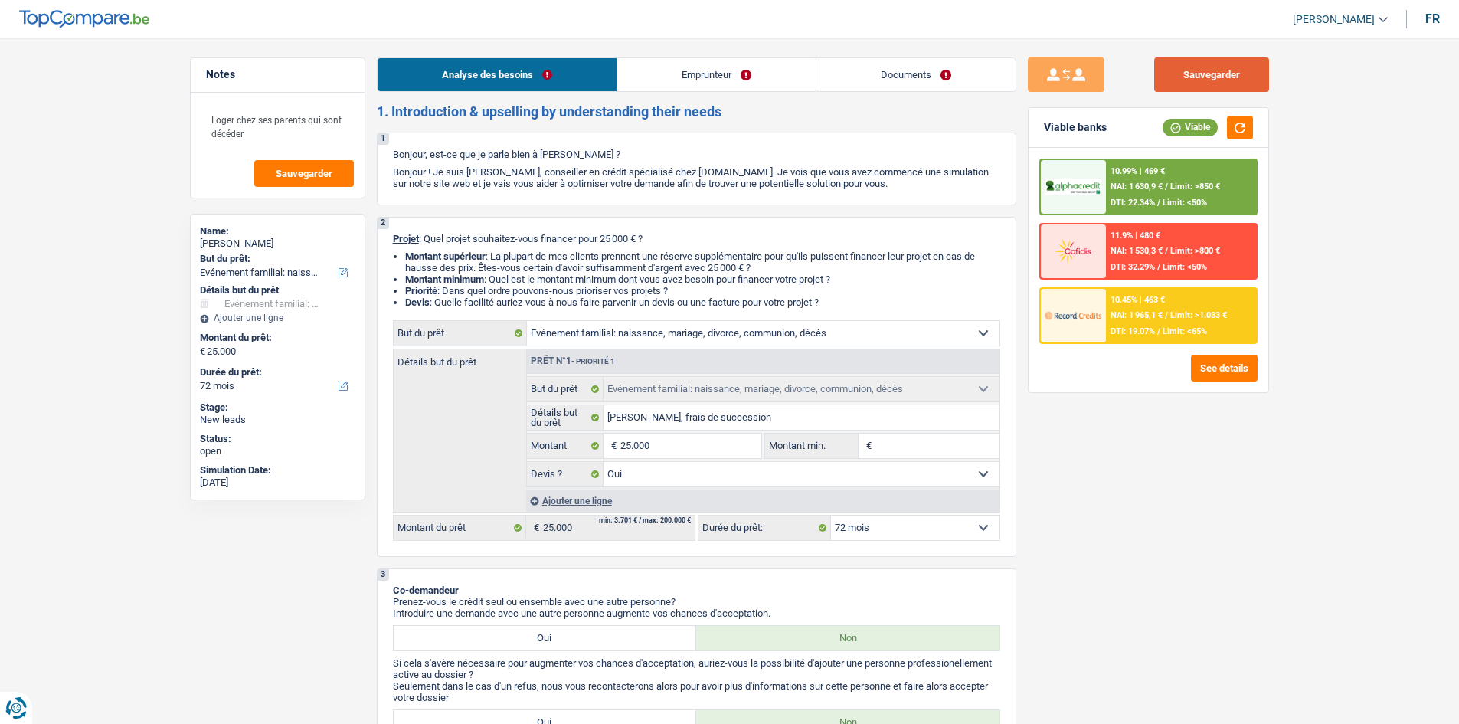
click at [1193, 71] on button "Sauvegarder" at bounding box center [1211, 74] width 115 height 34
drag, startPoint x: 723, startPoint y: 460, endPoint x: 738, endPoint y: 423, distance: 39.8
click at [725, 460] on fieldset "Confort maison: meubles, textile, peinture, électroménager, outillage non-profe…" at bounding box center [763, 431] width 473 height 111
click at [681, 444] on input "25.000" at bounding box center [690, 446] width 140 height 25
type input "2.500"
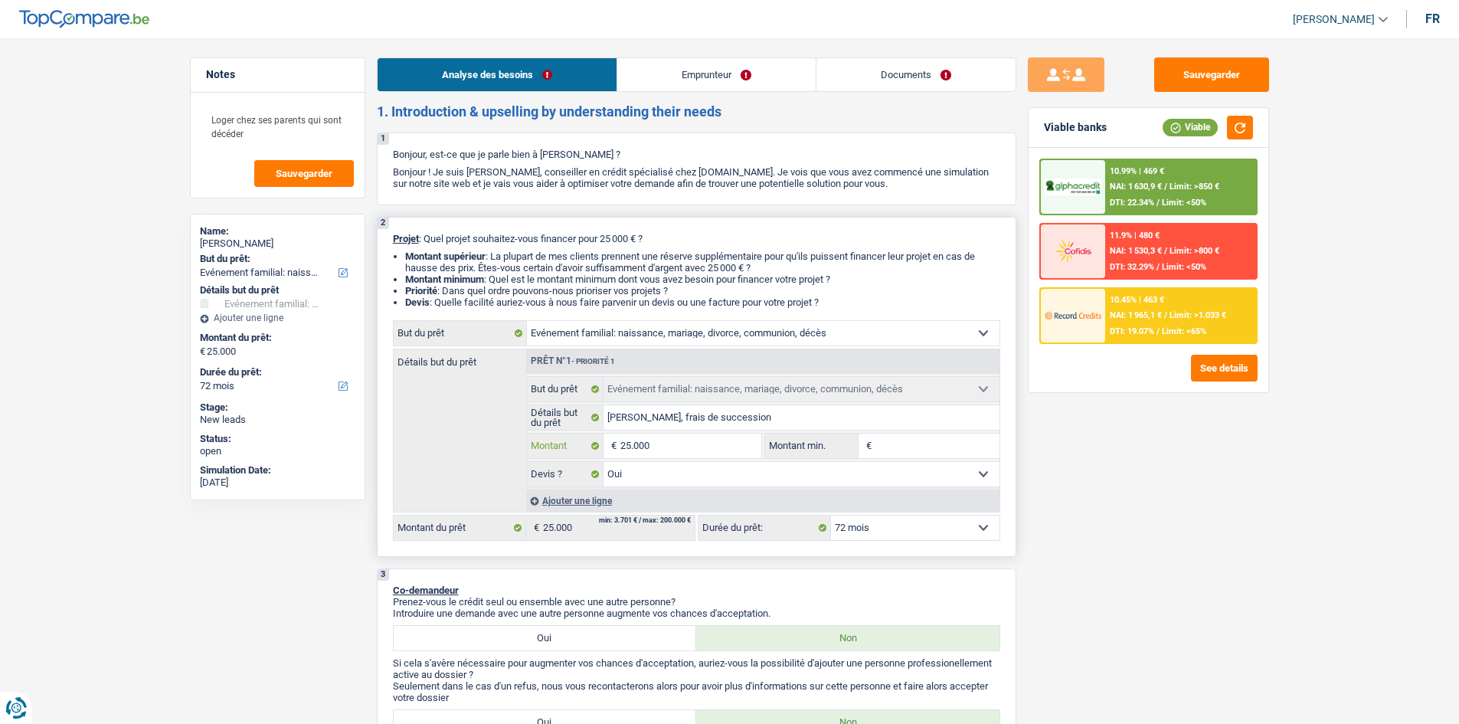
type input "2.500"
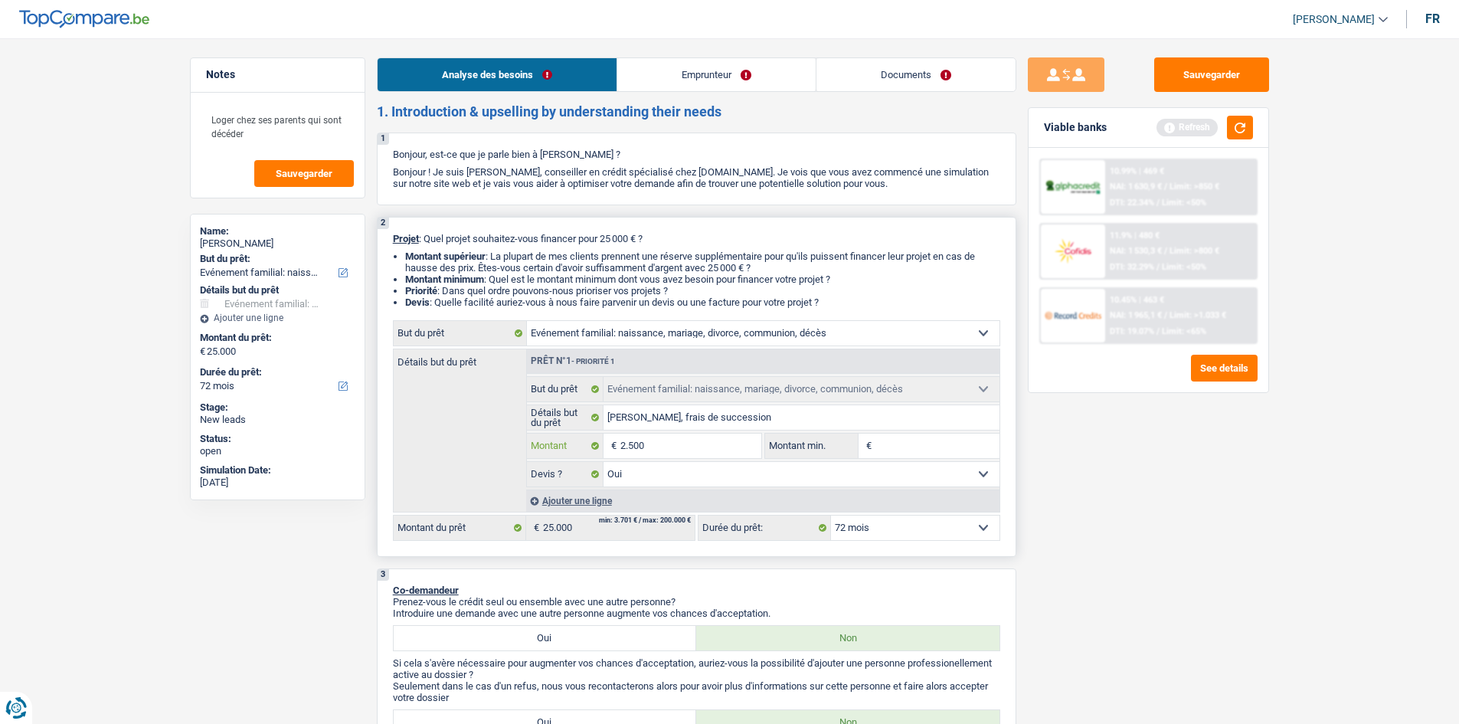
type input "250"
type input "25"
type input "2"
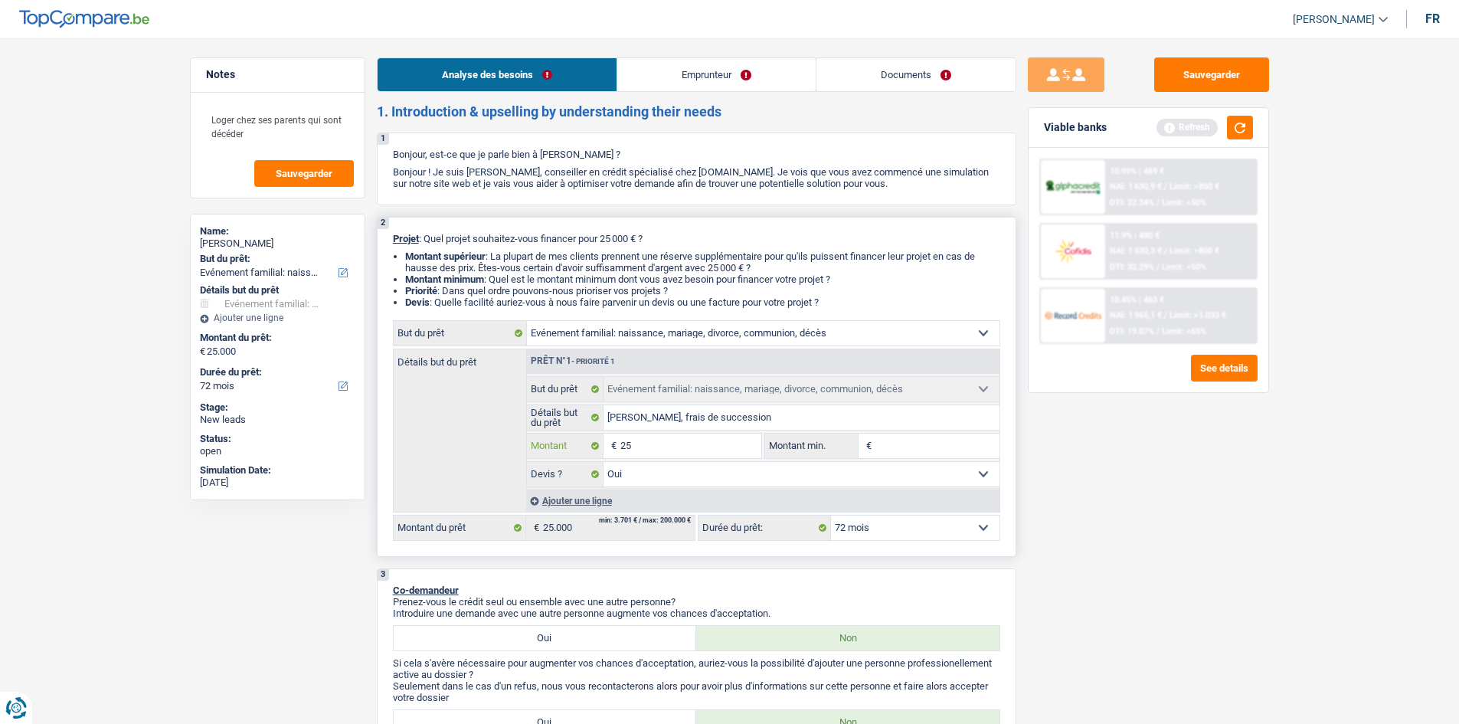
type input "2"
type input "3"
type input "30"
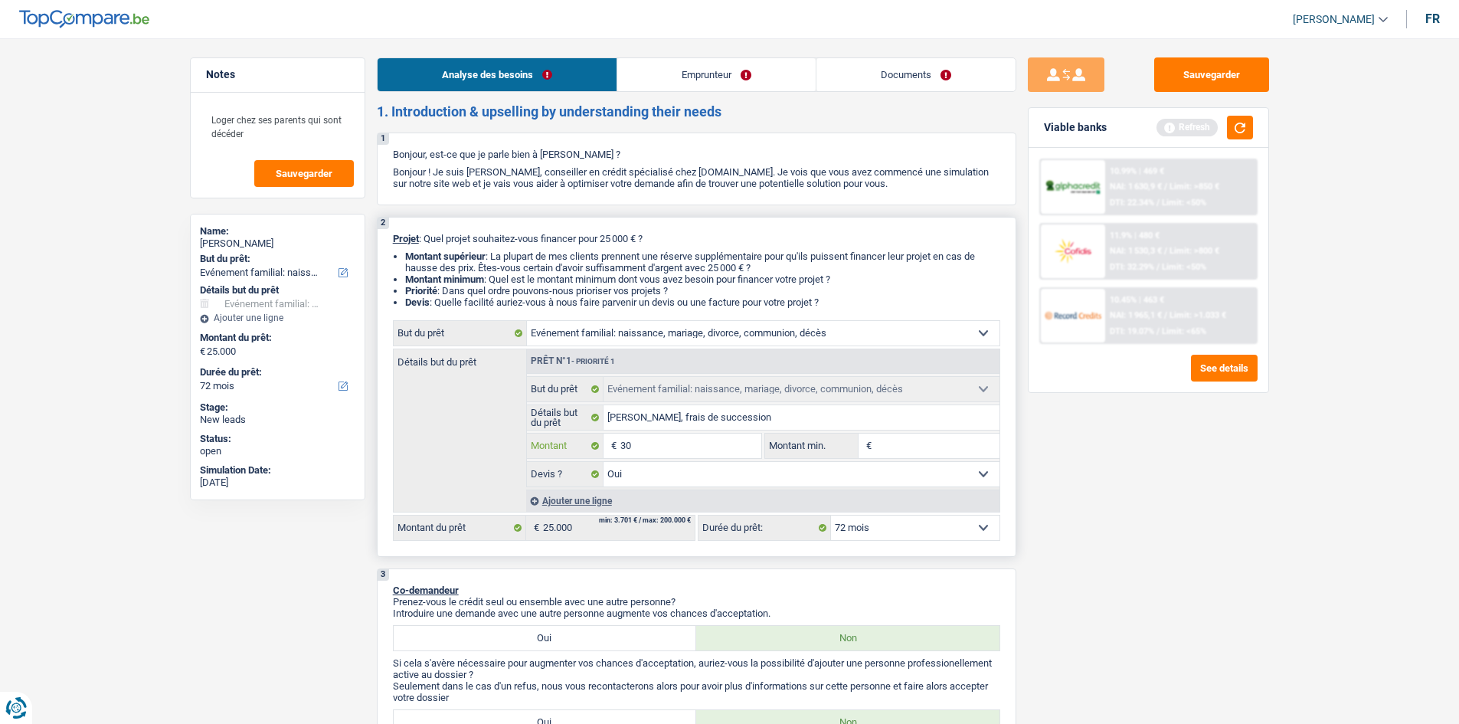
type input "300"
type input "3.000"
type input "30.000"
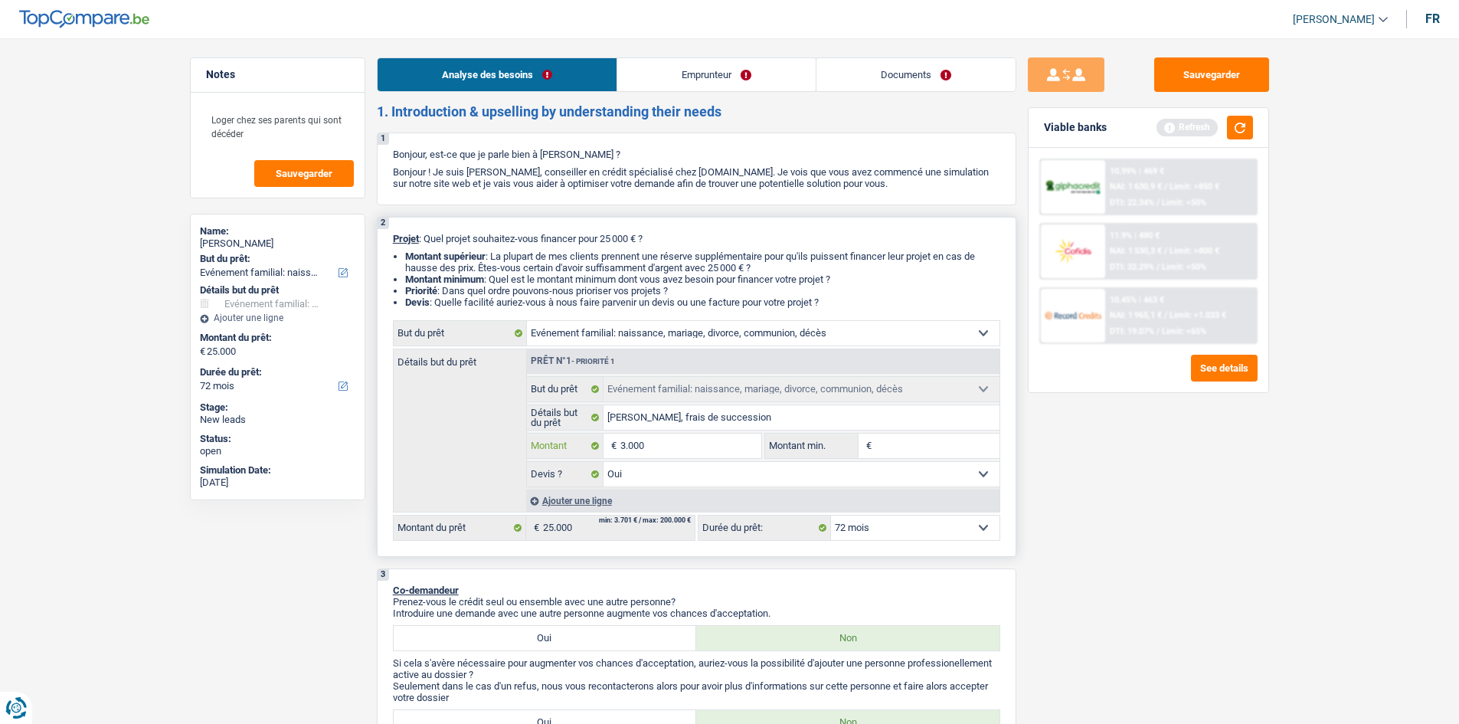
type input "30.000"
select select "120"
type input "30.000"
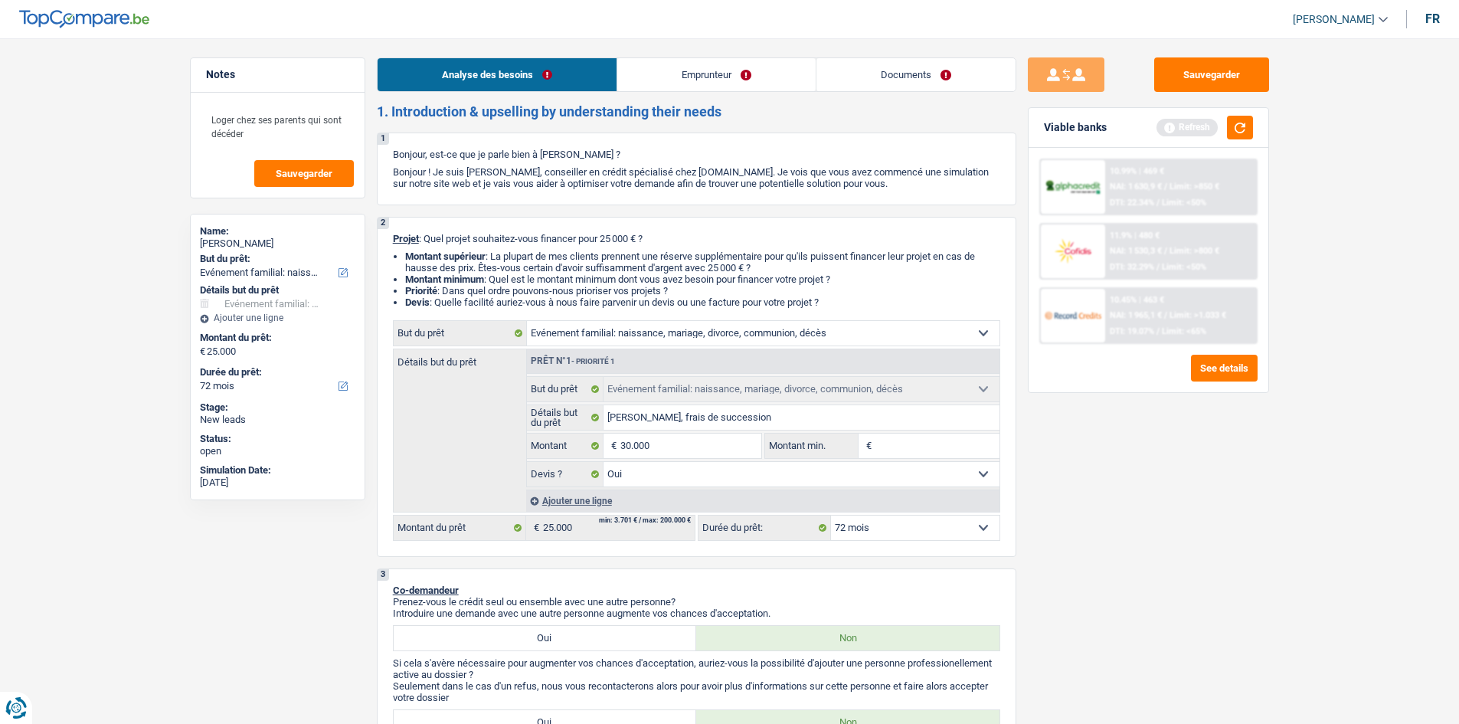
select select "120"
type input "30.000"
select select "120"
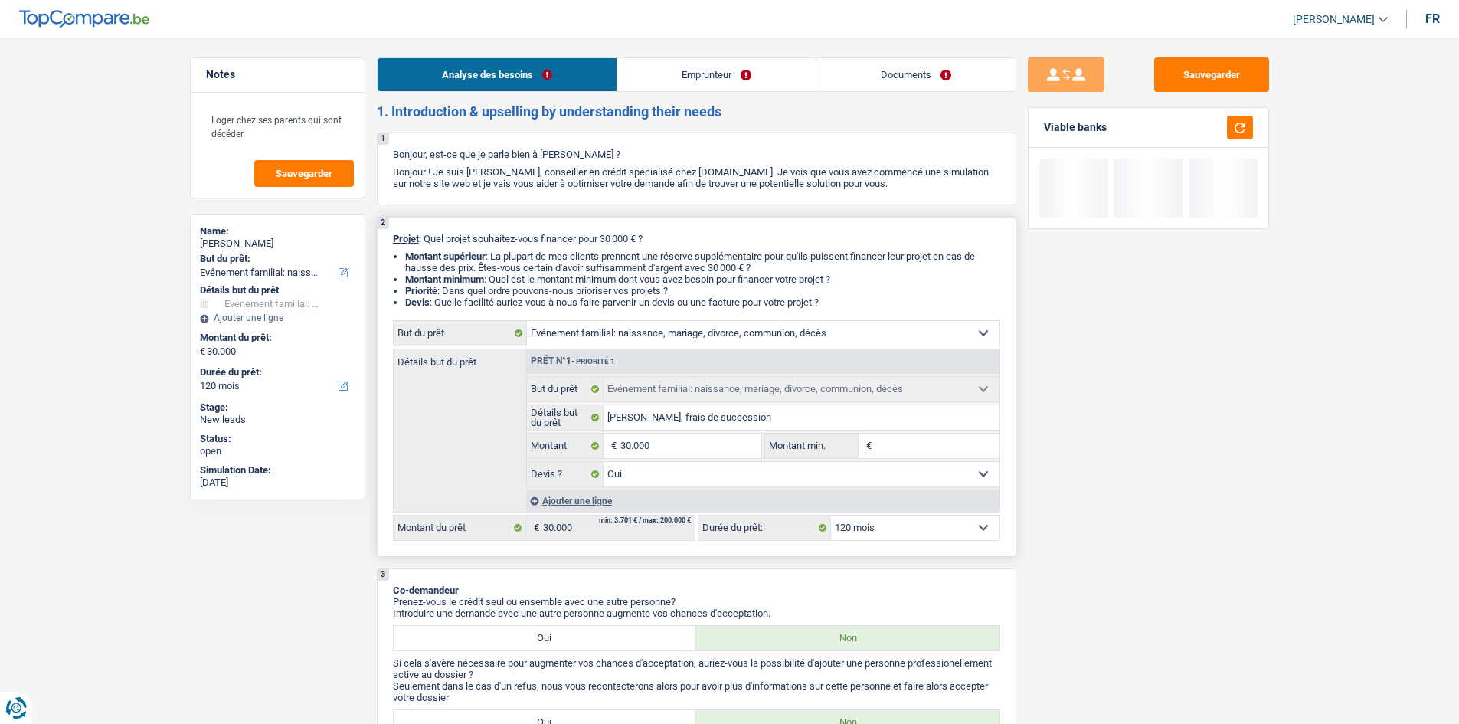
click at [853, 519] on select "12 mois 18 mois 24 mois 30 mois 36 mois 42 mois 48 mois 60 mois 72 mois 84 mois…" at bounding box center [915, 528] width 169 height 25
select select "60"
click at [831, 516] on select "12 mois 18 mois 24 mois 30 mois 36 mois 42 mois 48 mois 60 mois 72 mois 84 mois…" at bounding box center [915, 528] width 169 height 25
select select "60"
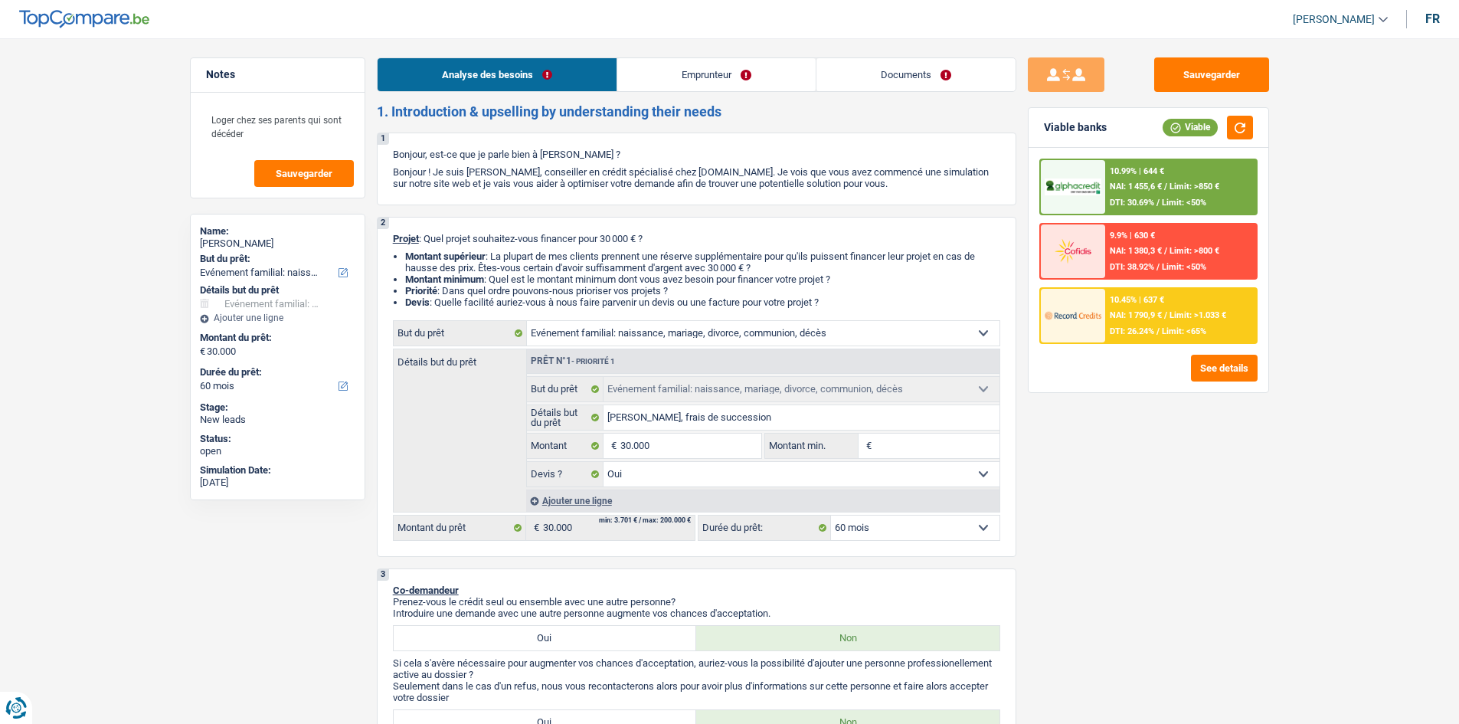
click at [1180, 195] on div "10.99% | 644 € NAI: 1 455,6 € / Limit: >850 € DTI: 30.69% / Limit: <50%" at bounding box center [1180, 187] width 151 height 54
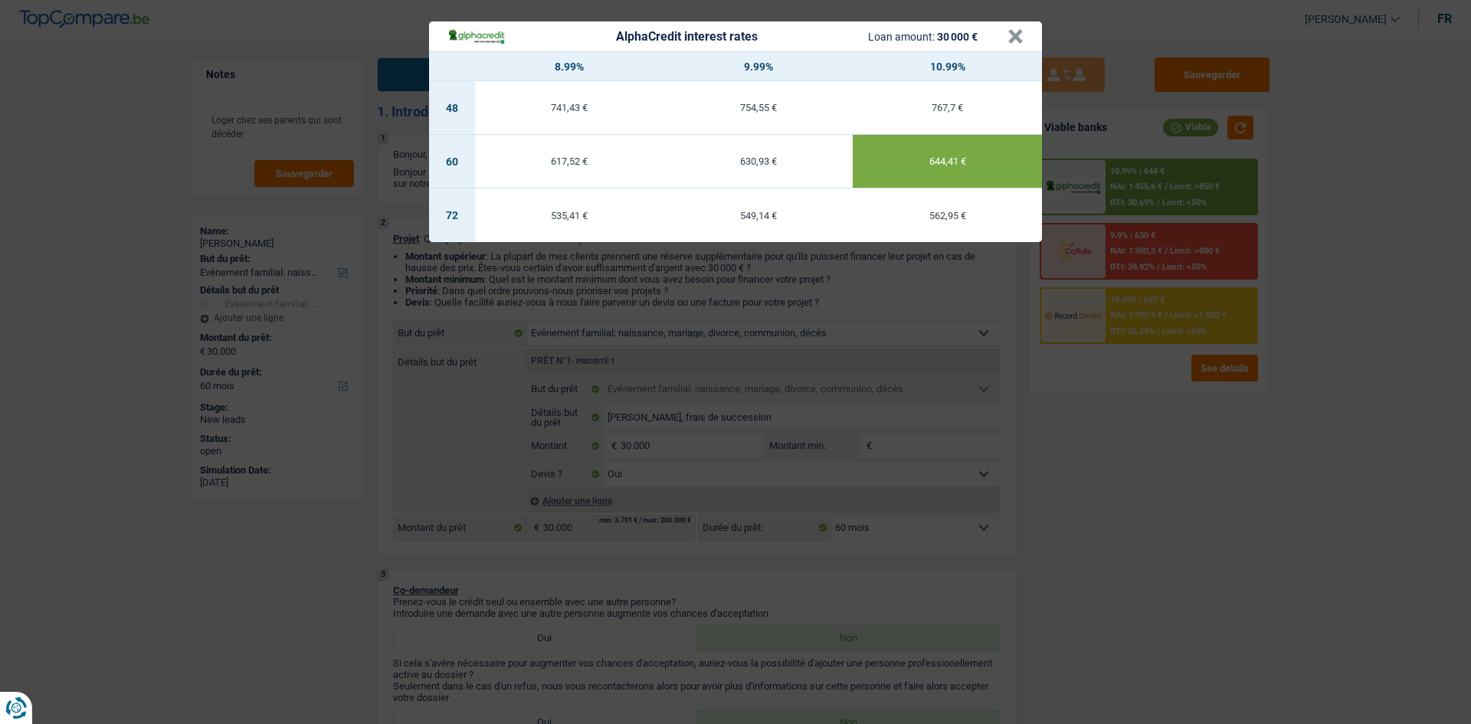
click at [1167, 584] on div "AlphaCredit interest rates Loan amount: 30 000 € × 8.99% 9.99% 10.99% 48 741,43…" at bounding box center [735, 362] width 1471 height 724
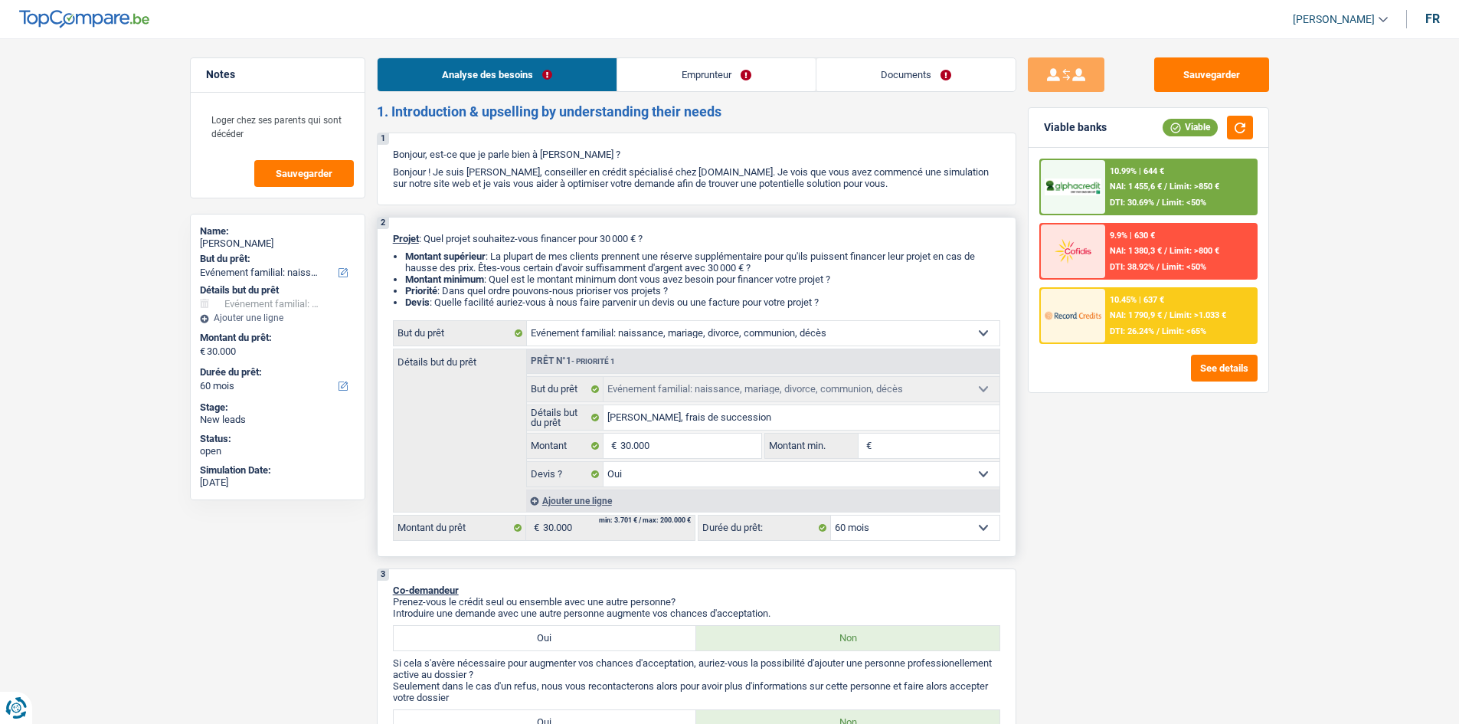
click at [905, 522] on select "12 mois 18 mois 24 mois 30 mois 36 mois 42 mois 48 mois 60 mois 72 mois 84 mois…" at bounding box center [915, 528] width 169 height 25
select select "72"
click at [831, 516] on select "12 mois 18 mois 24 mois 30 mois 36 mois 42 mois 48 mois 60 mois 72 mois 84 mois…" at bounding box center [915, 528] width 169 height 25
select select "72"
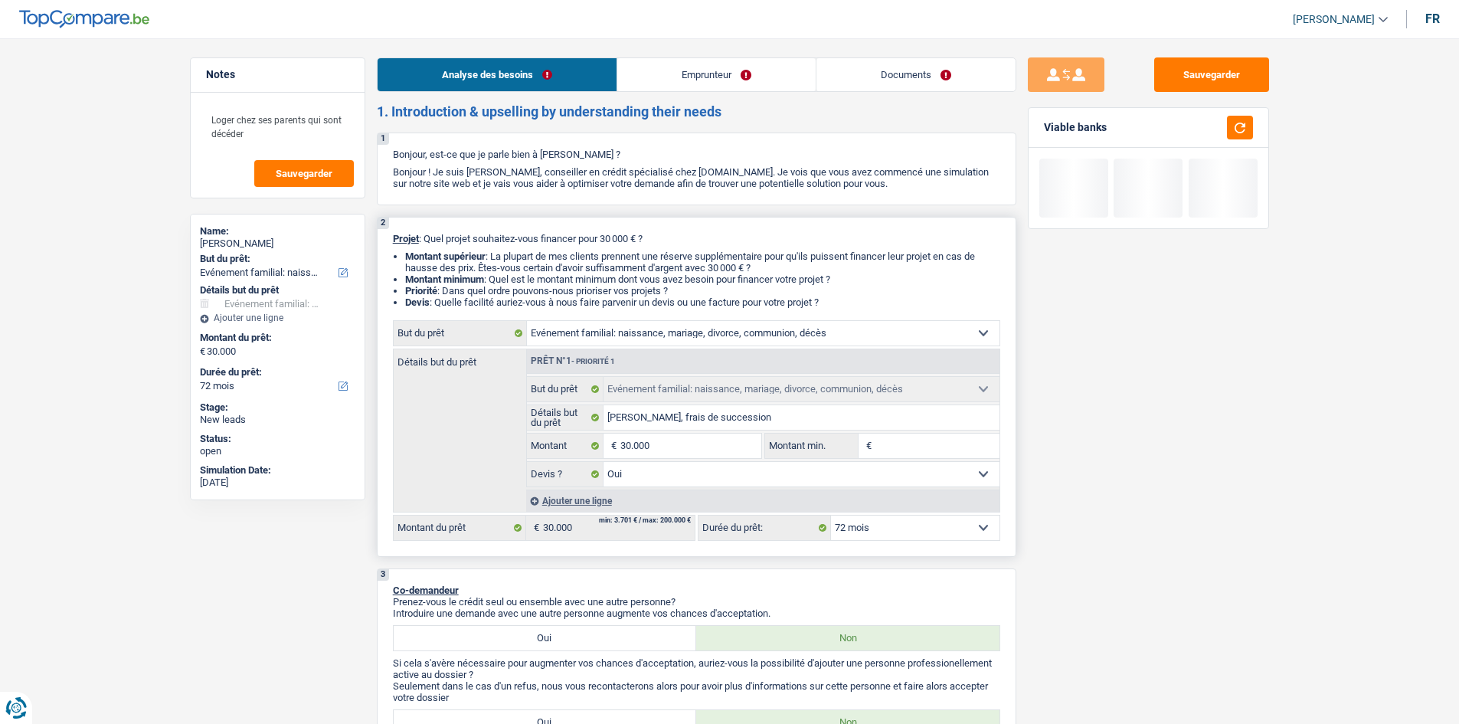
click at [902, 453] on input "Montant min." at bounding box center [938, 446] width 124 height 25
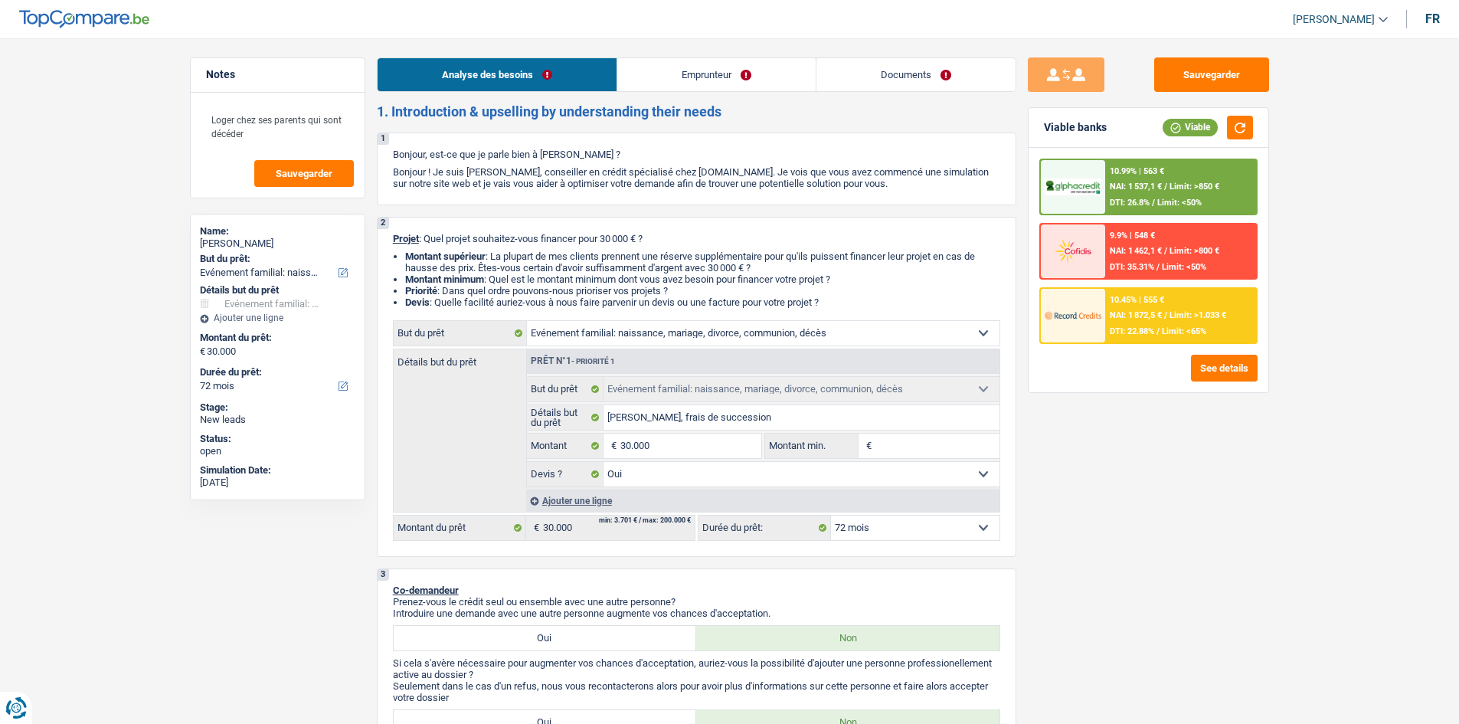
type input "2"
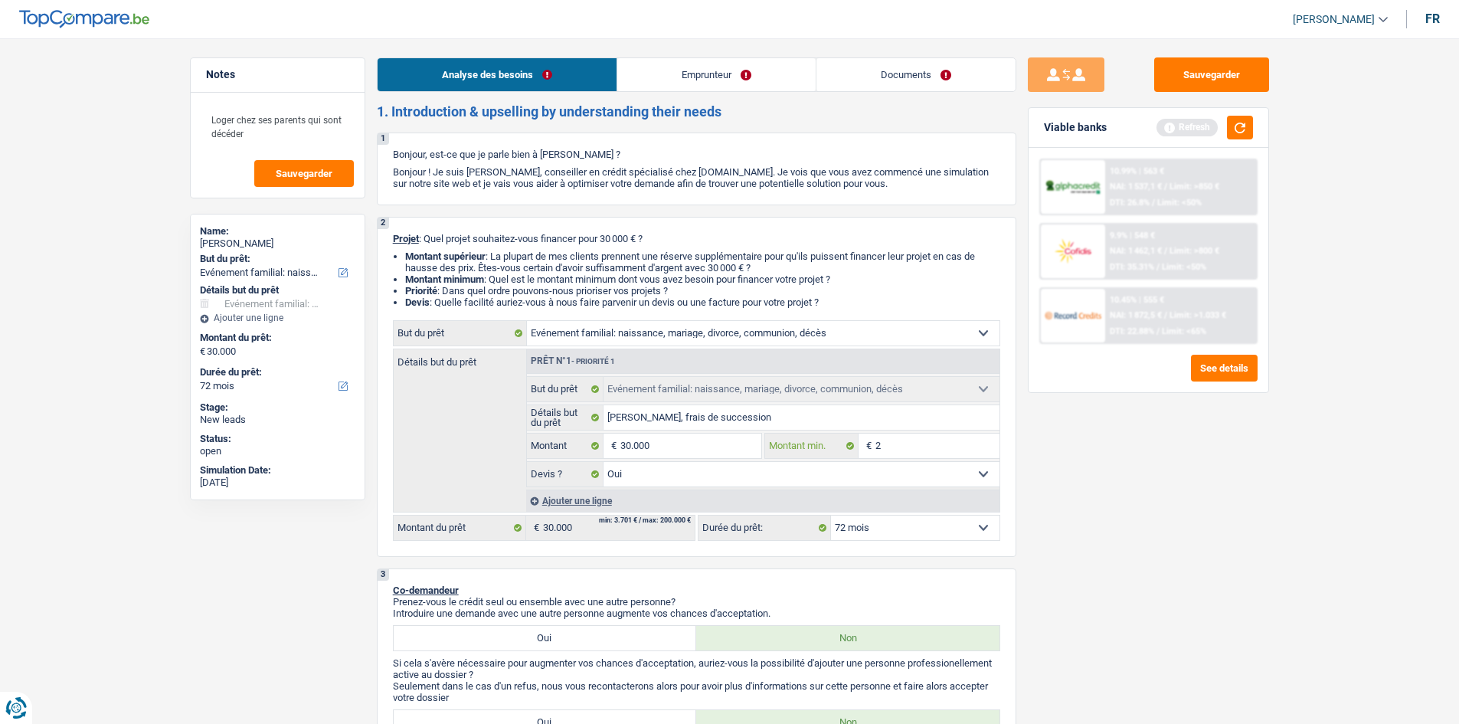
type input "25"
type input "250"
type input "2.500"
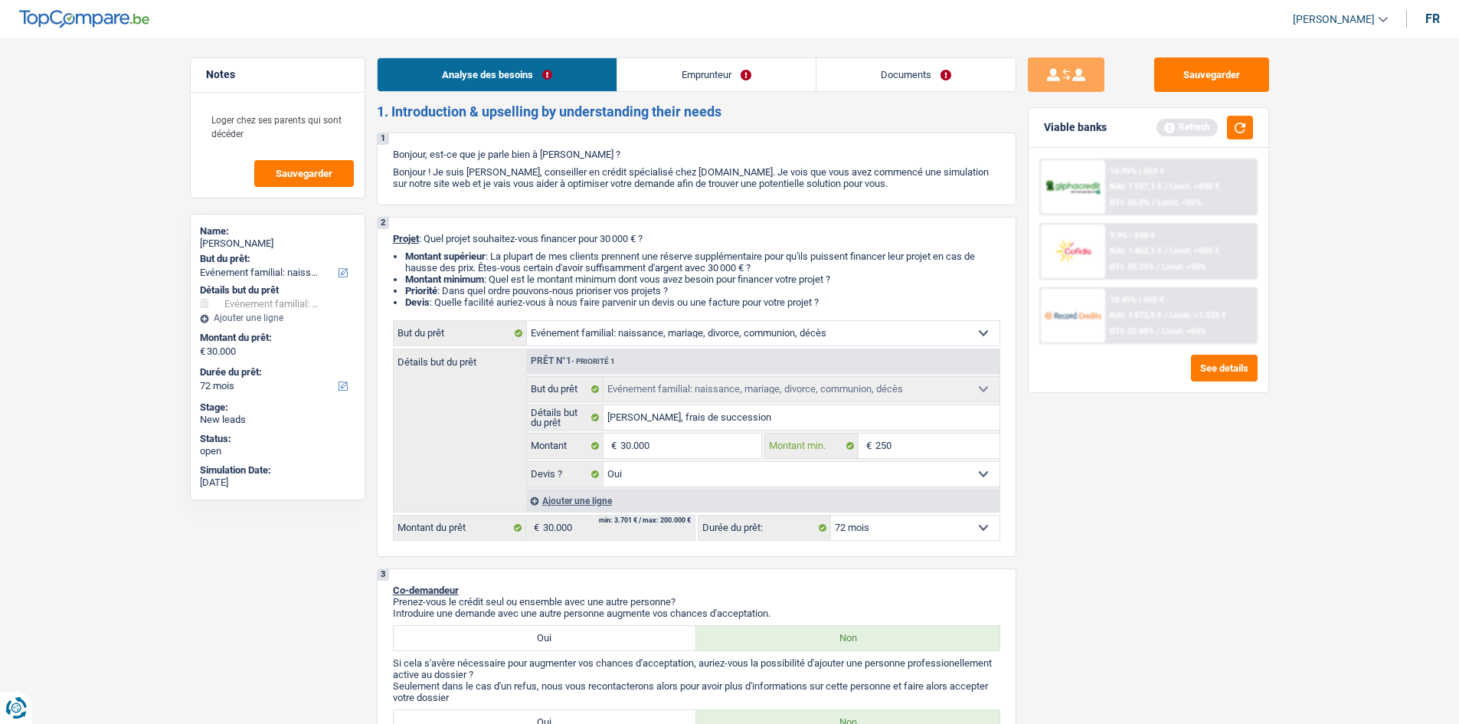
type input "2.500"
type input "25.000"
click at [1173, 507] on div "Sauvegarder Viable banks Refresh 10.99% | 563 € NAI: 1 537,1 € / Limit: >850 € …" at bounding box center [1148, 376] width 264 height 638
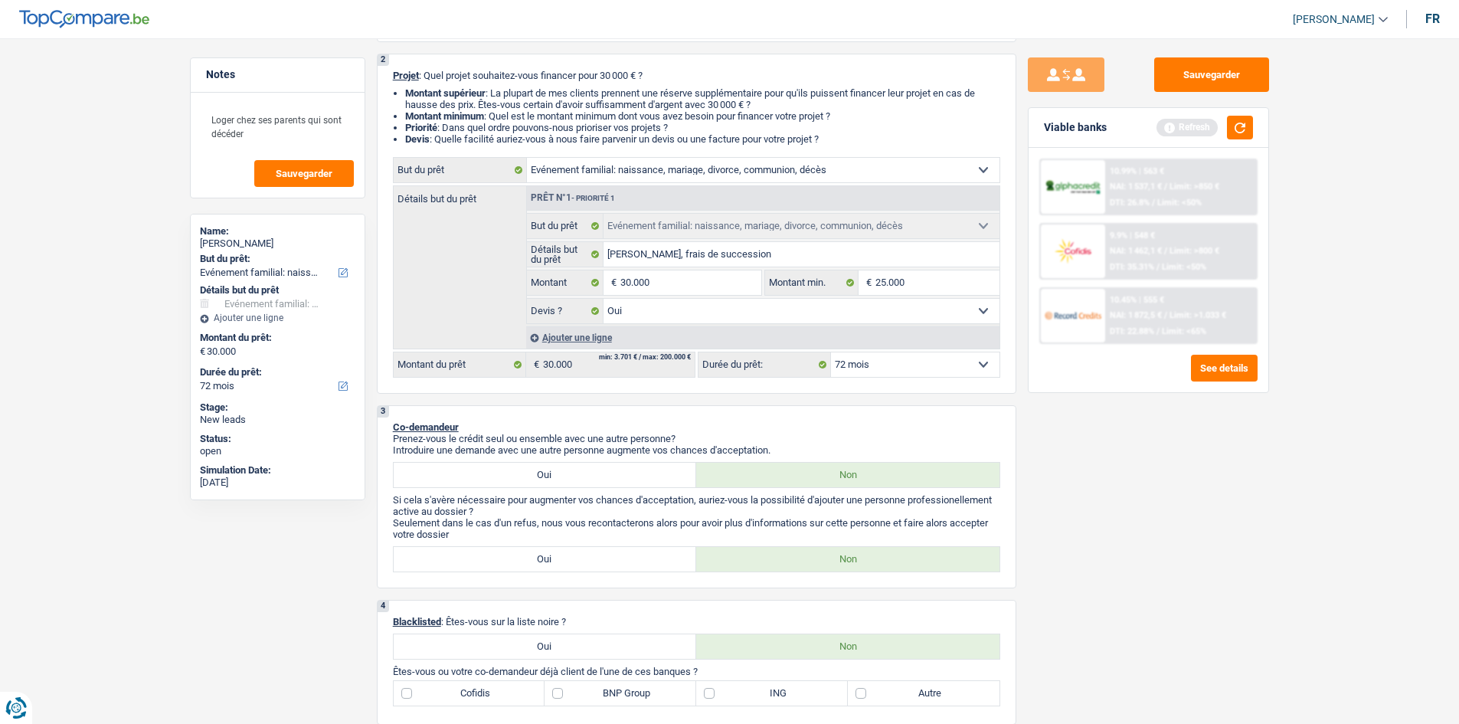
scroll to position [127, 0]
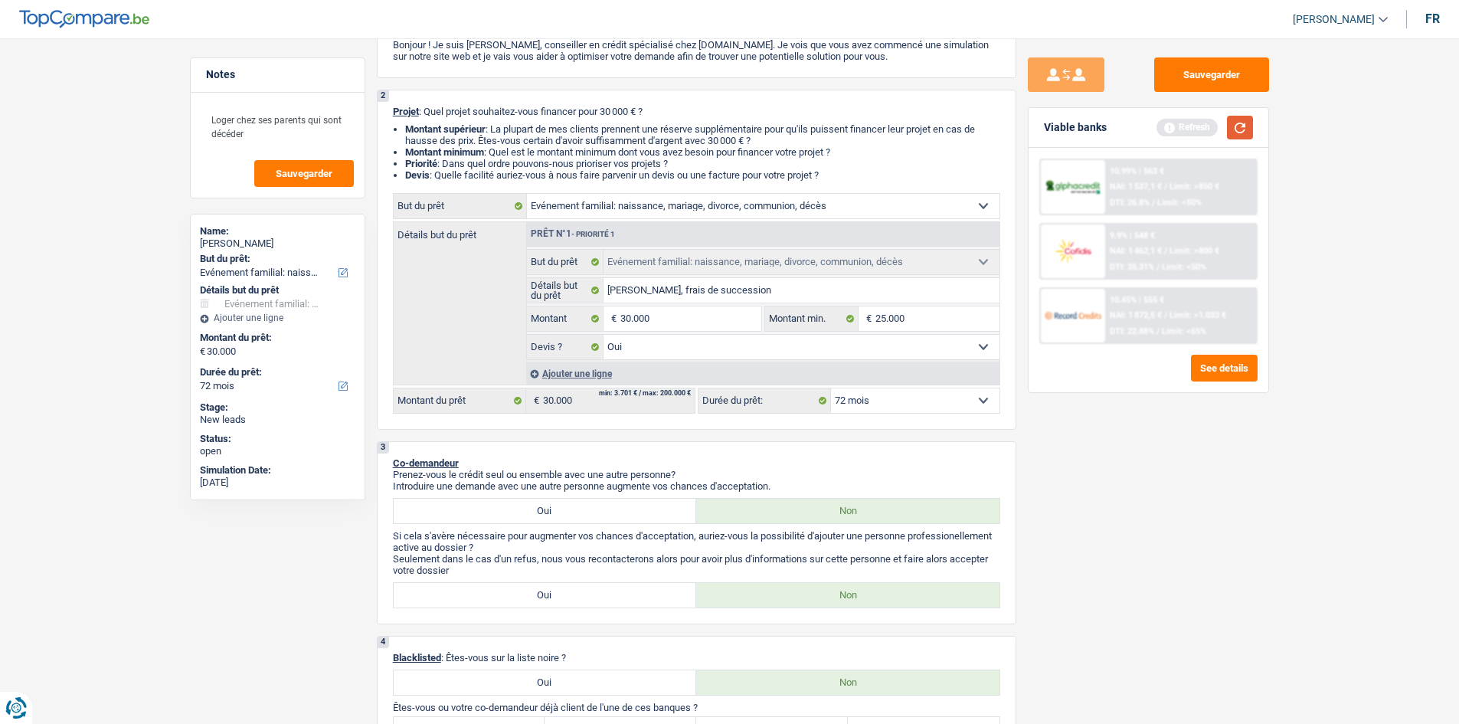
click at [1248, 129] on button "button" at bounding box center [1240, 128] width 26 height 24
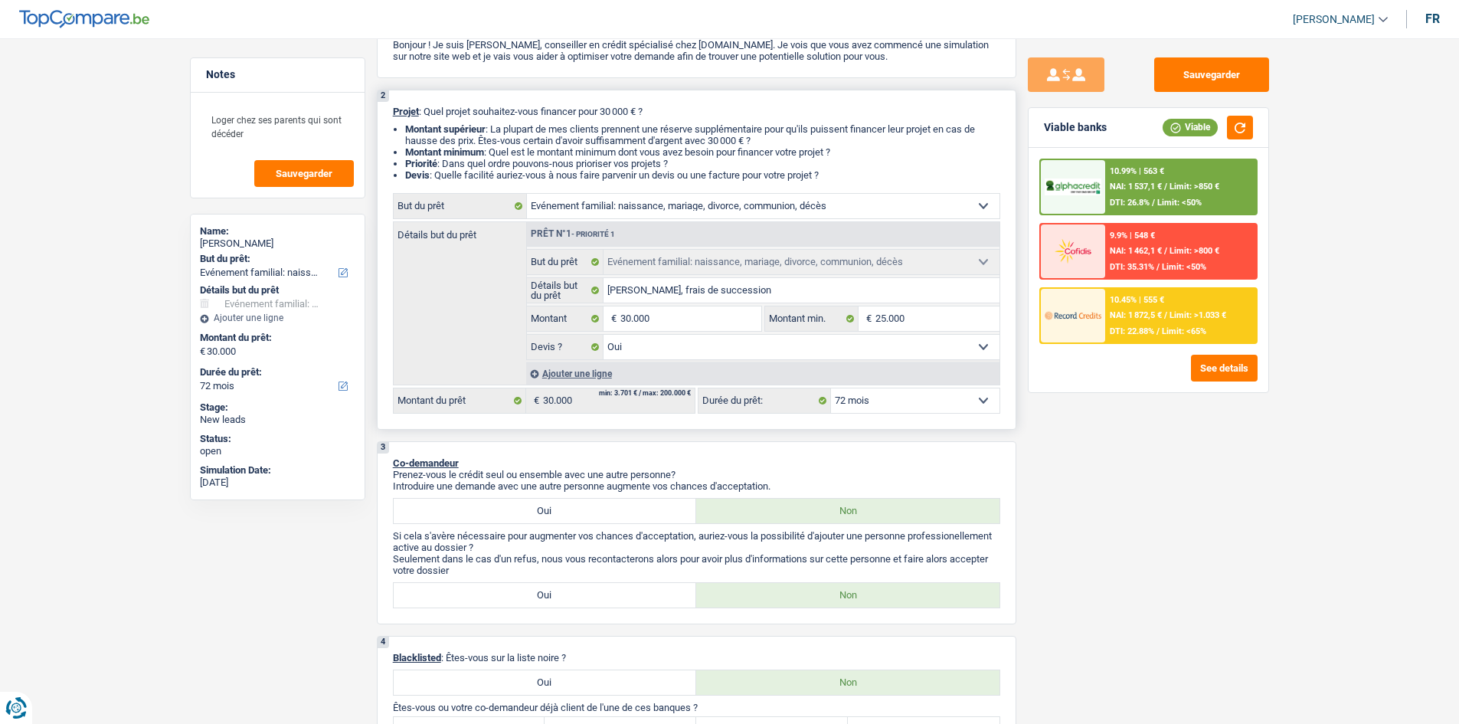
click at [958, 402] on select "12 mois 18 mois 24 mois 30 mois 36 mois 42 mois 48 mois 60 mois 72 mois 84 mois…" at bounding box center [915, 400] width 169 height 25
select select "84"
click at [831, 388] on select "12 mois 18 mois 24 mois 30 mois 36 mois 42 mois 48 mois 60 mois 72 mois 84 mois…" at bounding box center [915, 400] width 169 height 25
select select "84"
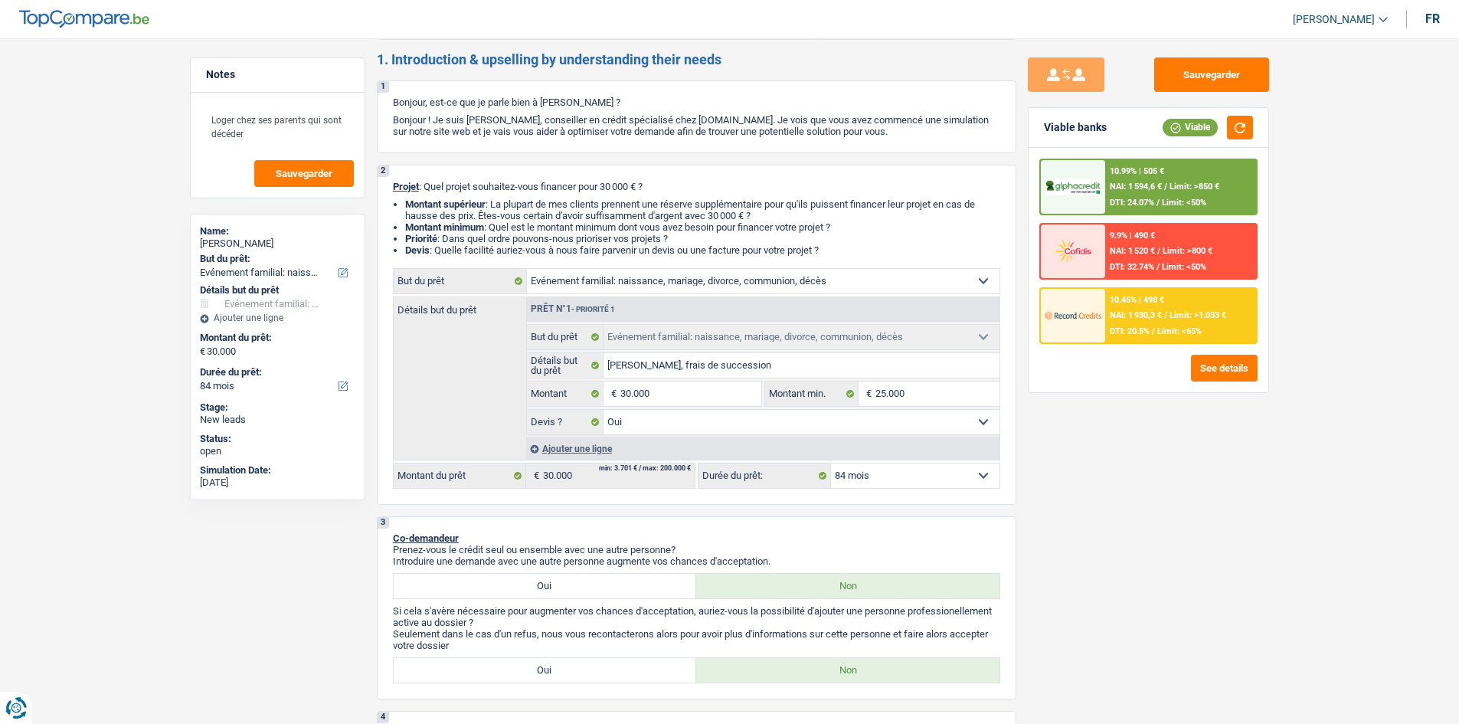
scroll to position [0, 0]
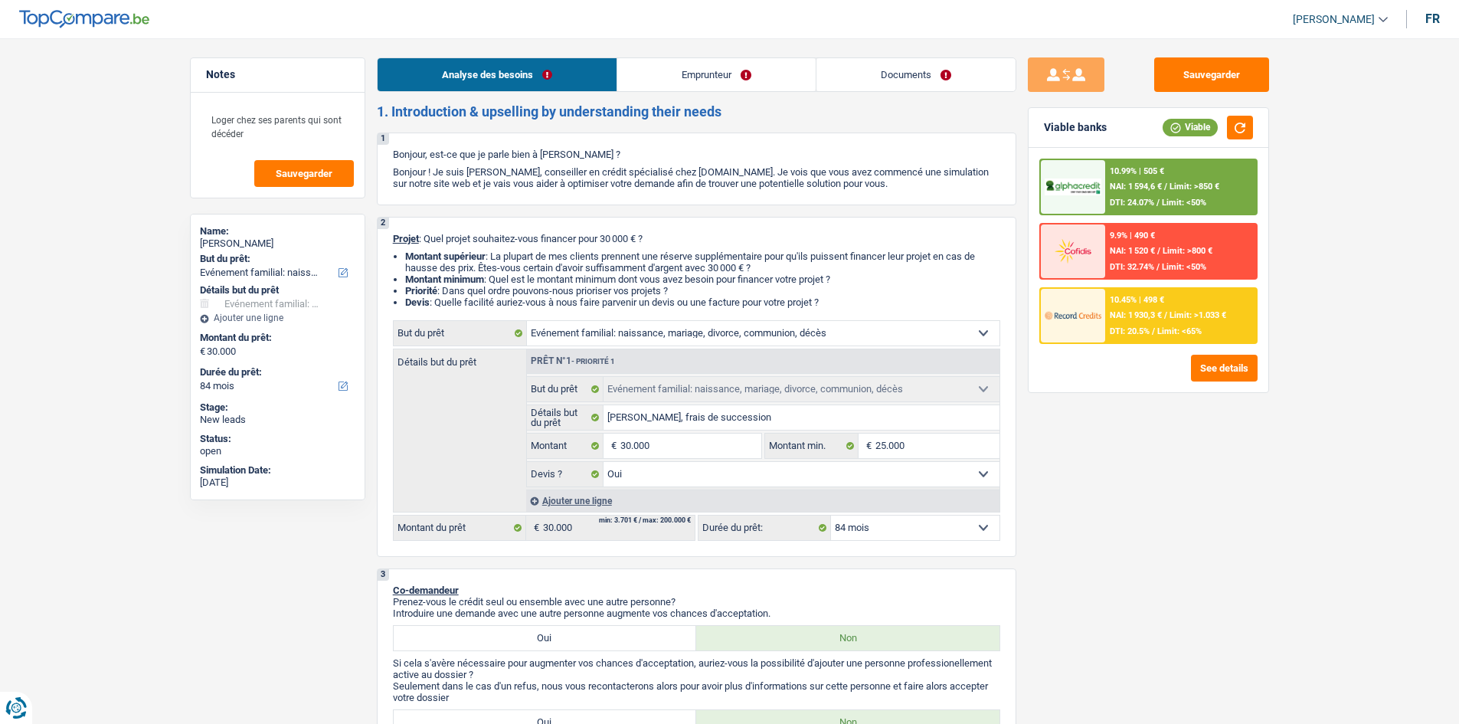
click at [731, 73] on link "Emprunteur" at bounding box center [716, 74] width 198 height 33
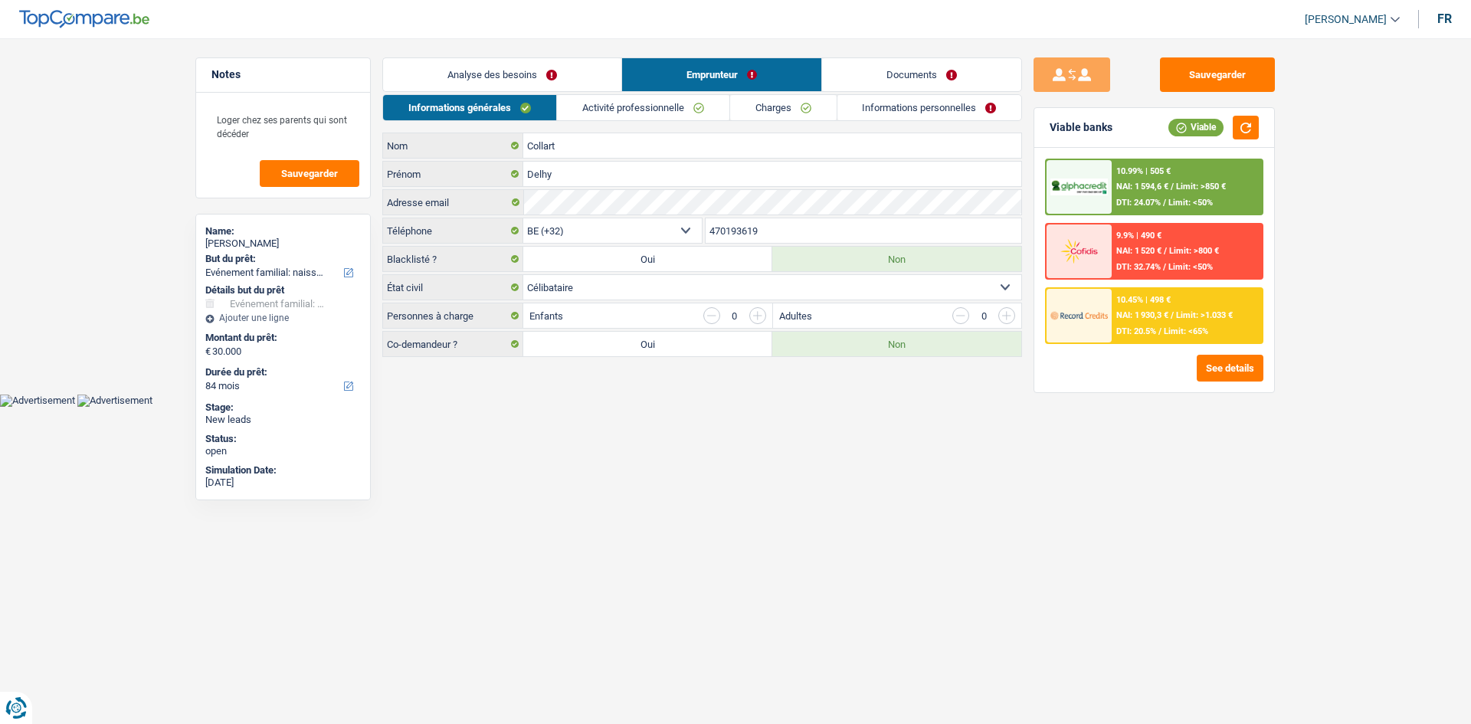
click at [672, 108] on link "Activité professionnelle" at bounding box center [643, 107] width 172 height 25
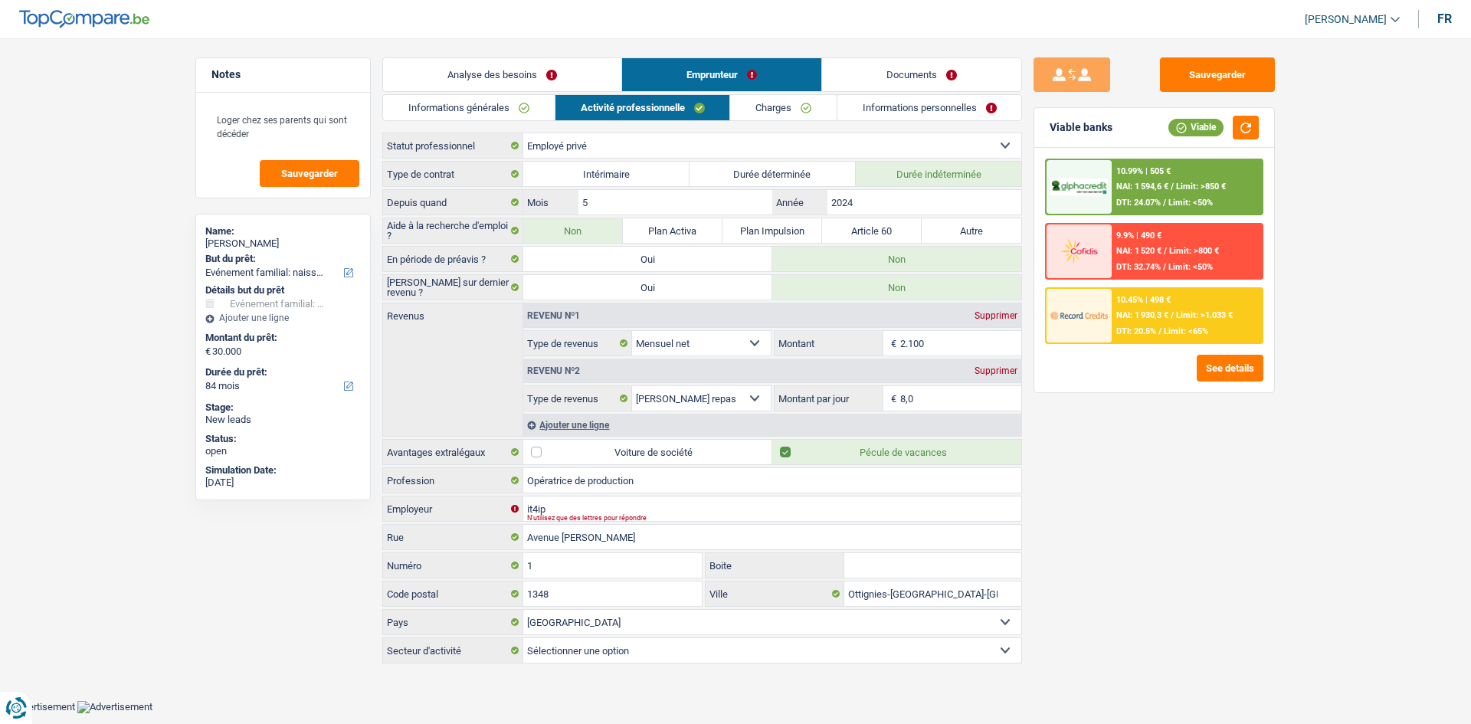
click at [493, 74] on link "Analyse des besoins" at bounding box center [502, 74] width 238 height 33
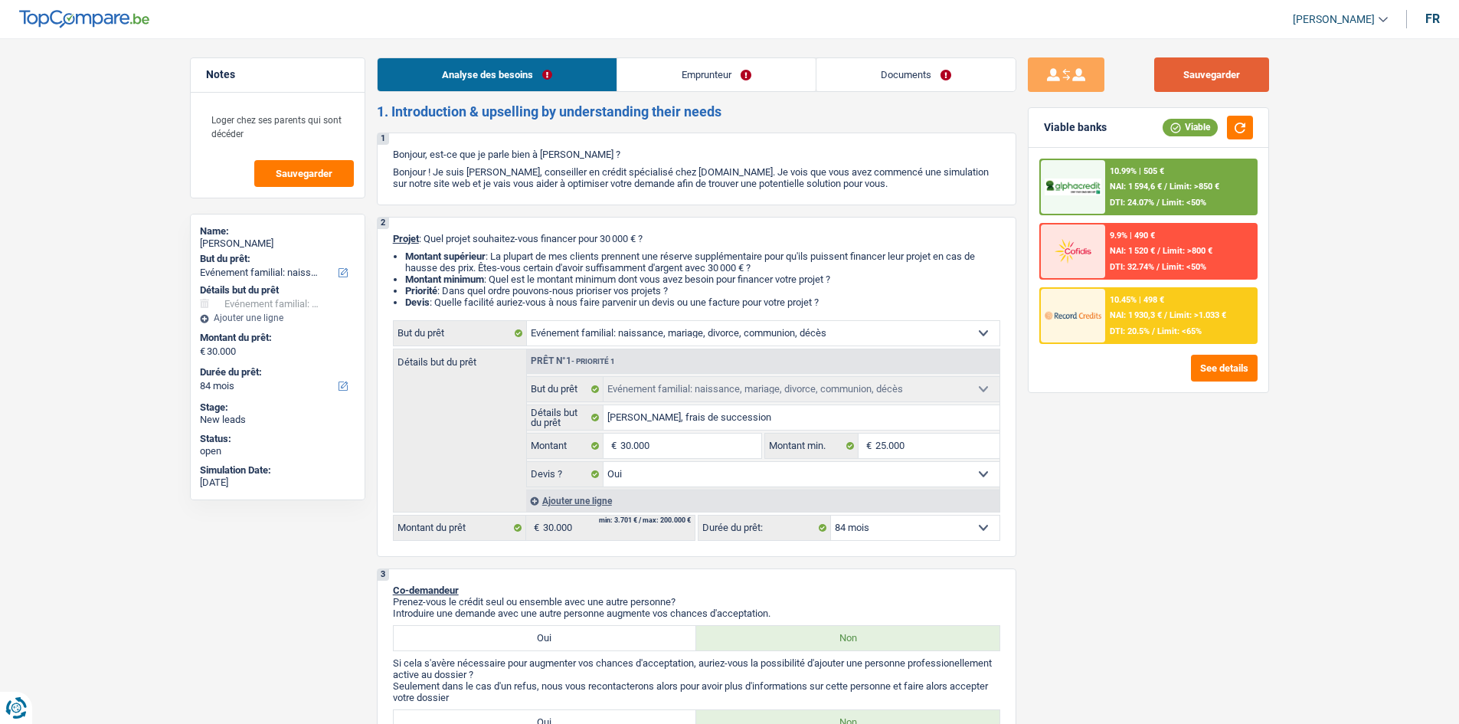
drag, startPoint x: 1251, startPoint y: 87, endPoint x: 1337, endPoint y: 187, distance: 132.0
click at [1255, 85] on button "Sauvegarder" at bounding box center [1211, 74] width 115 height 34
click at [906, 72] on link "Documents" at bounding box center [916, 74] width 199 height 33
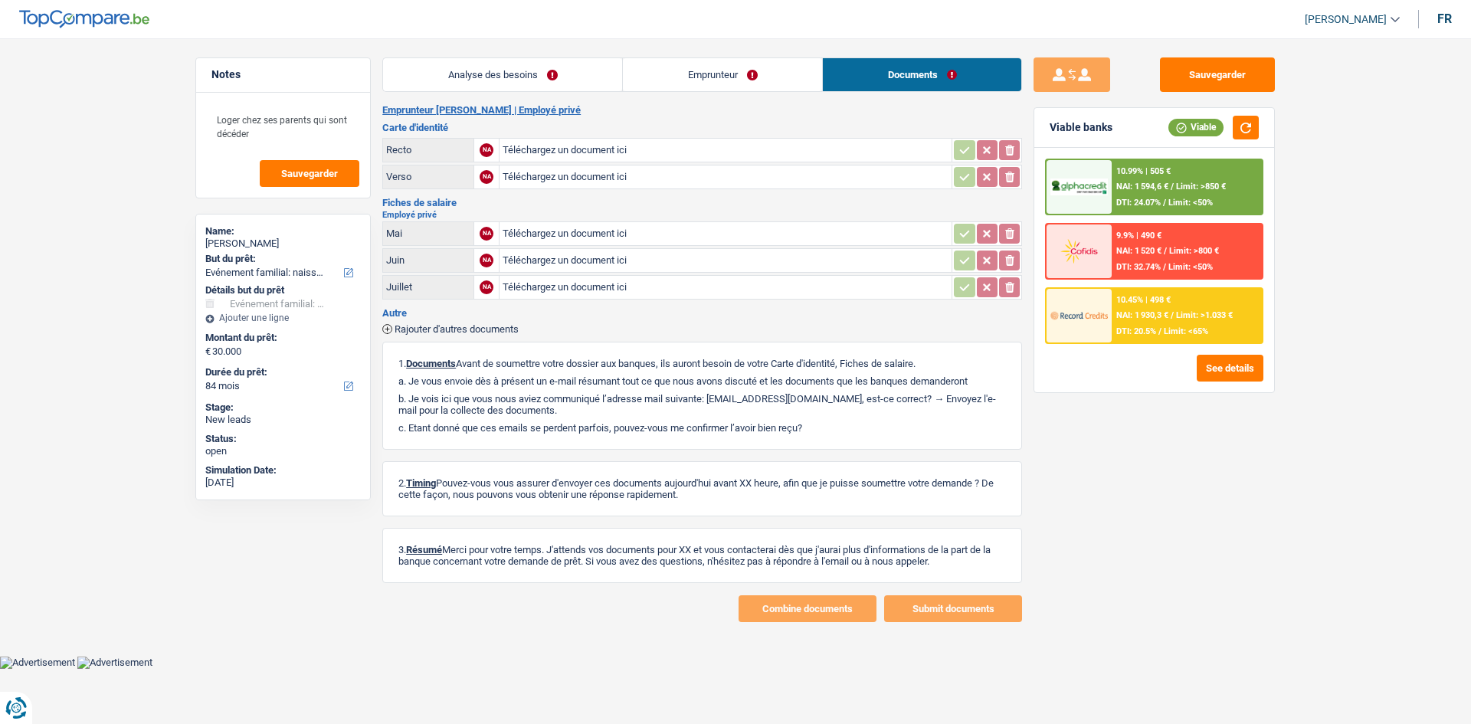
click at [756, 70] on link "Emprunteur" at bounding box center [722, 74] width 199 height 33
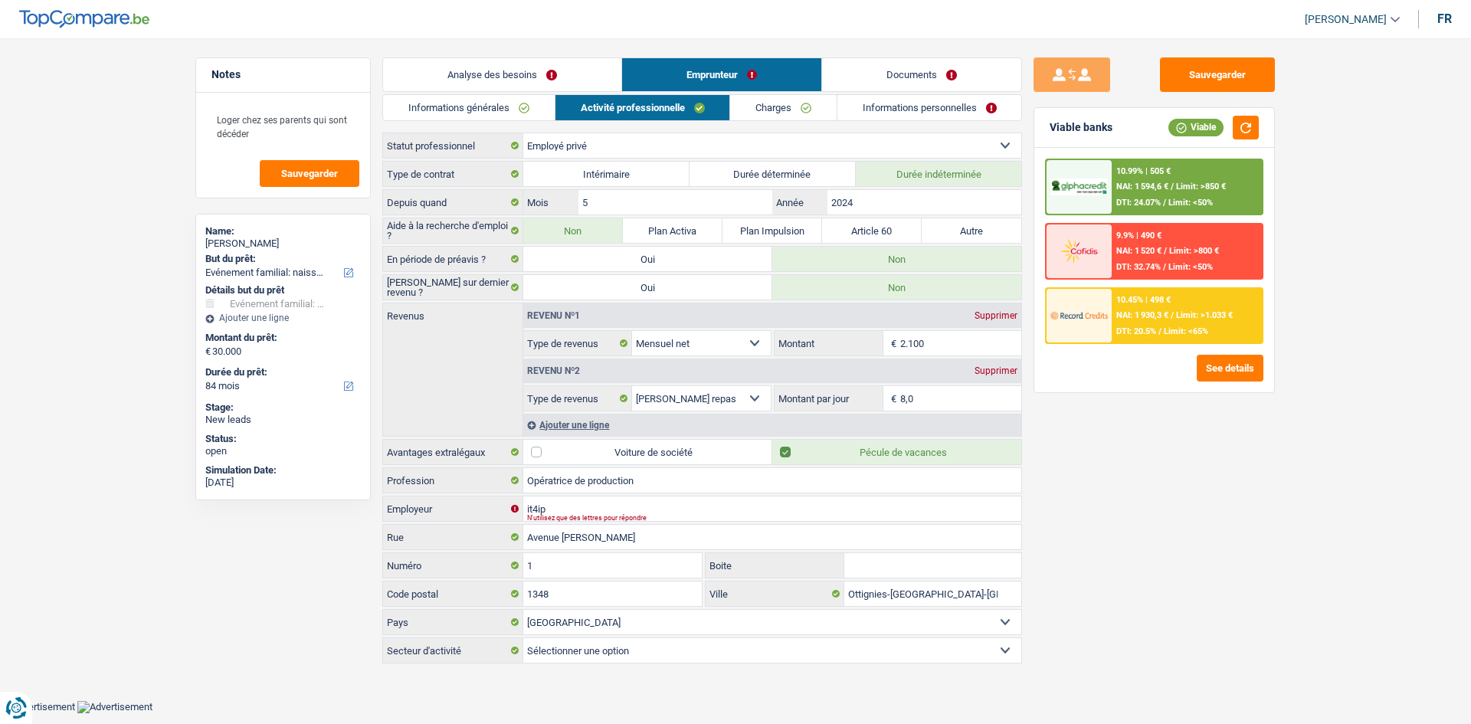
click at [804, 102] on link "Charges" at bounding box center [783, 107] width 106 height 25
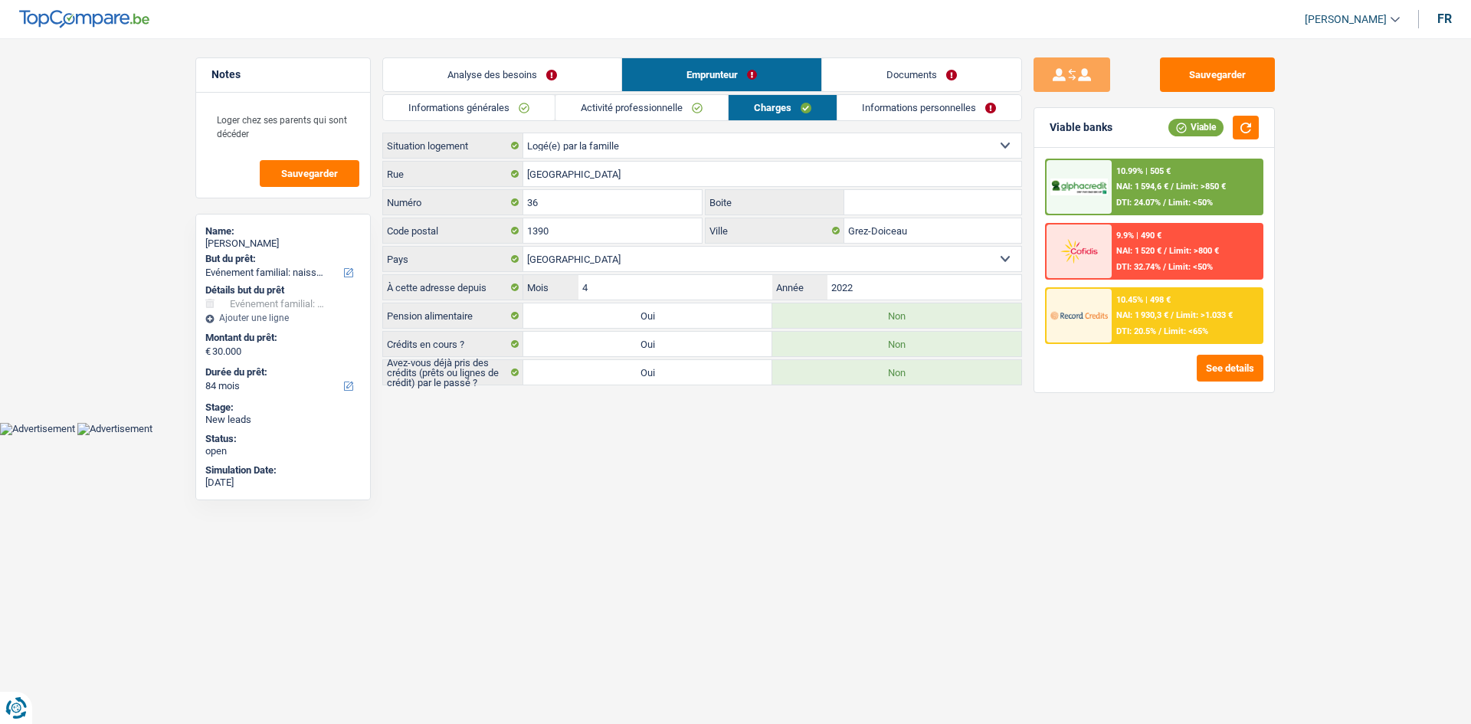
drag, startPoint x: 944, startPoint y: 116, endPoint x: 933, endPoint y: 118, distance: 11.0
click at [942, 116] on link "Informations personnelles" at bounding box center [929, 107] width 185 height 25
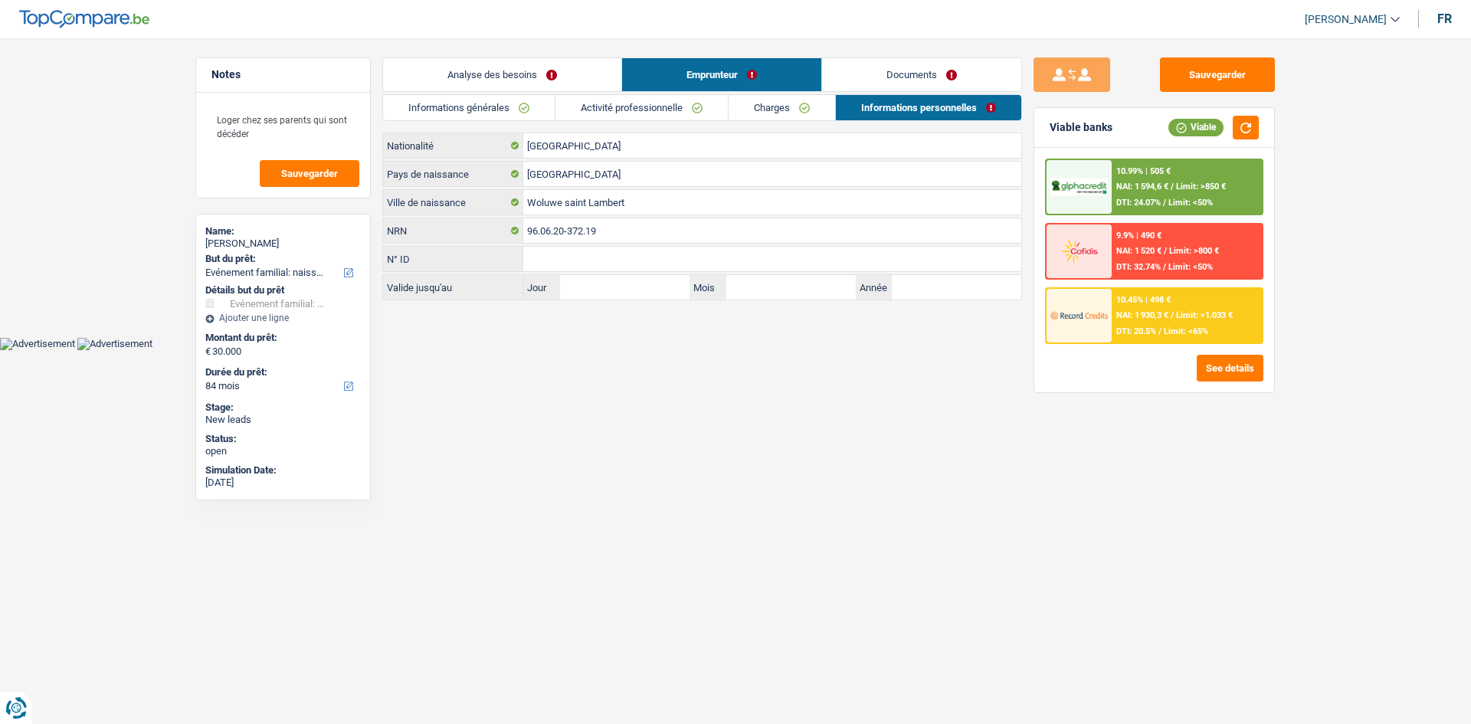
drag, startPoint x: 909, startPoint y: 80, endPoint x: 872, endPoint y: 88, distance: 37.7
click at [908, 80] on link "Documents" at bounding box center [921, 74] width 199 height 33
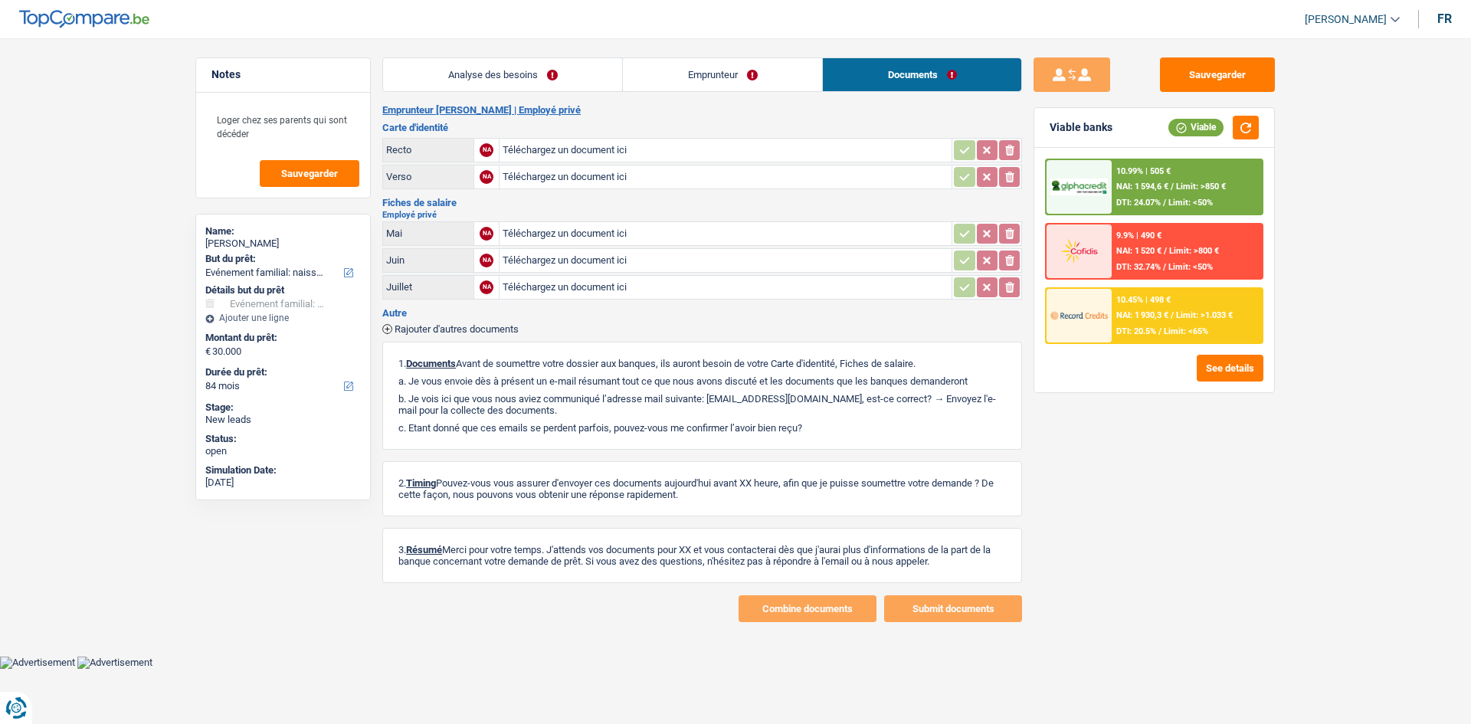
click at [526, 64] on link "Analyse des besoins" at bounding box center [502, 74] width 239 height 33
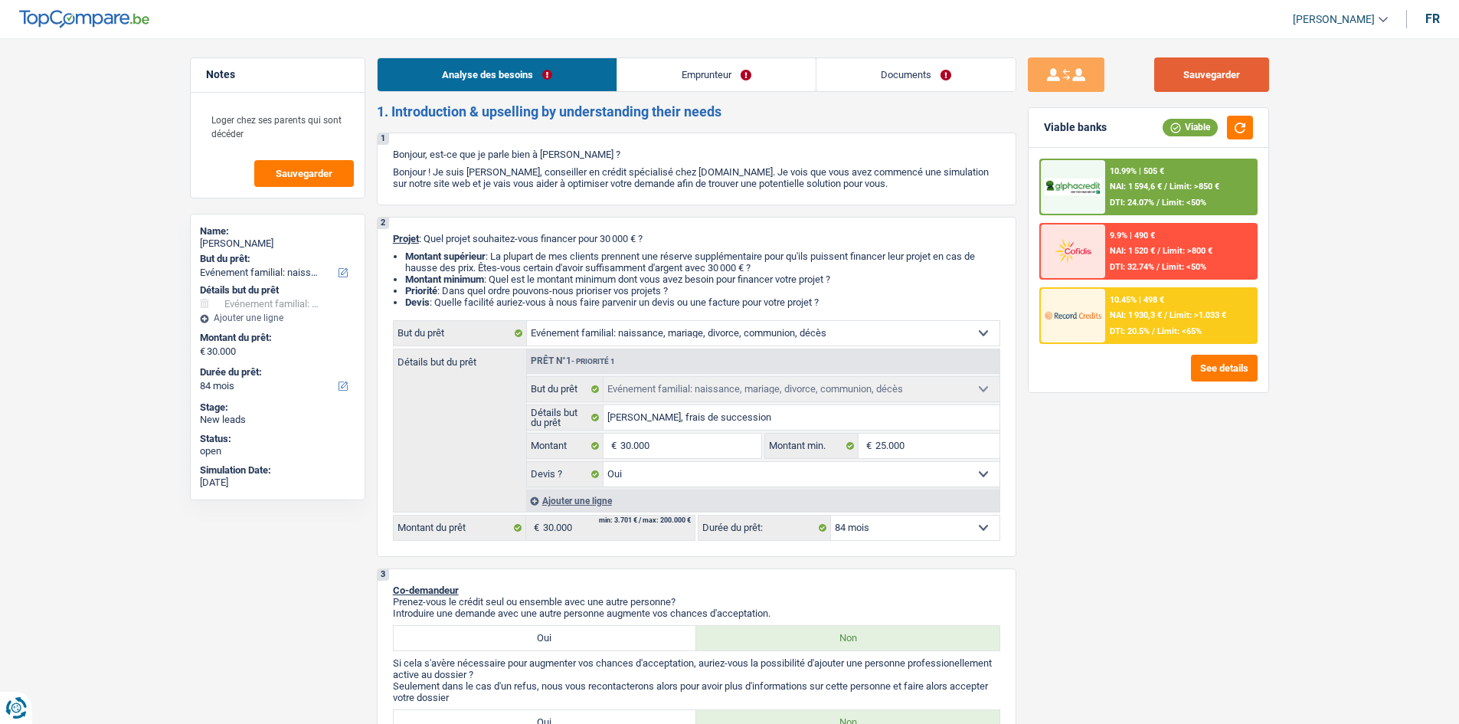
drag, startPoint x: 1231, startPoint y: 83, endPoint x: 1200, endPoint y: 149, distance: 73.0
click at [1237, 77] on button "Sauvegarder" at bounding box center [1211, 74] width 115 height 34
click at [914, 71] on link "Documents" at bounding box center [916, 74] width 199 height 33
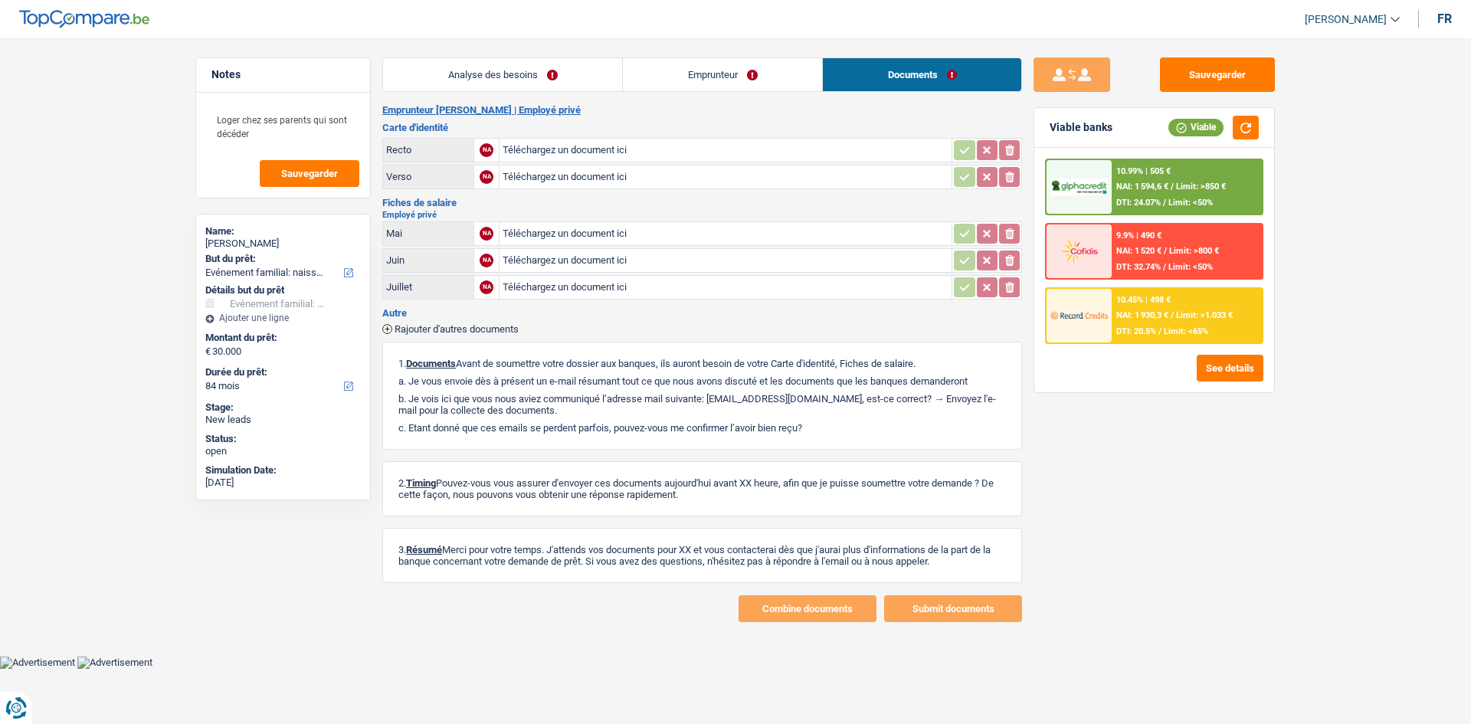
drag, startPoint x: 751, startPoint y: 85, endPoint x: 764, endPoint y: 84, distance: 13.0
click at [753, 84] on link "Emprunteur" at bounding box center [722, 74] width 199 height 33
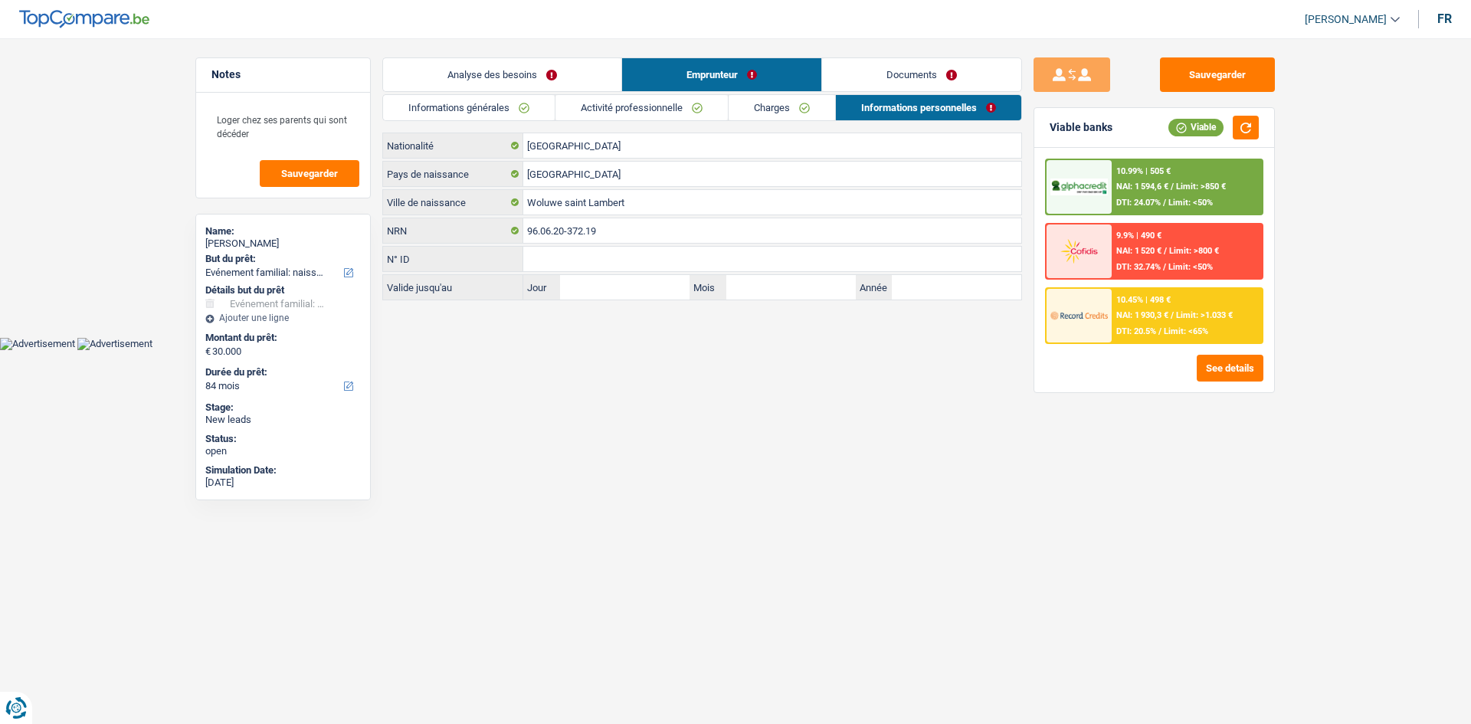
click at [1174, 186] on div "NAI: 1 594,6 € / Limit: >850 €" at bounding box center [1171, 187] width 110 height 10
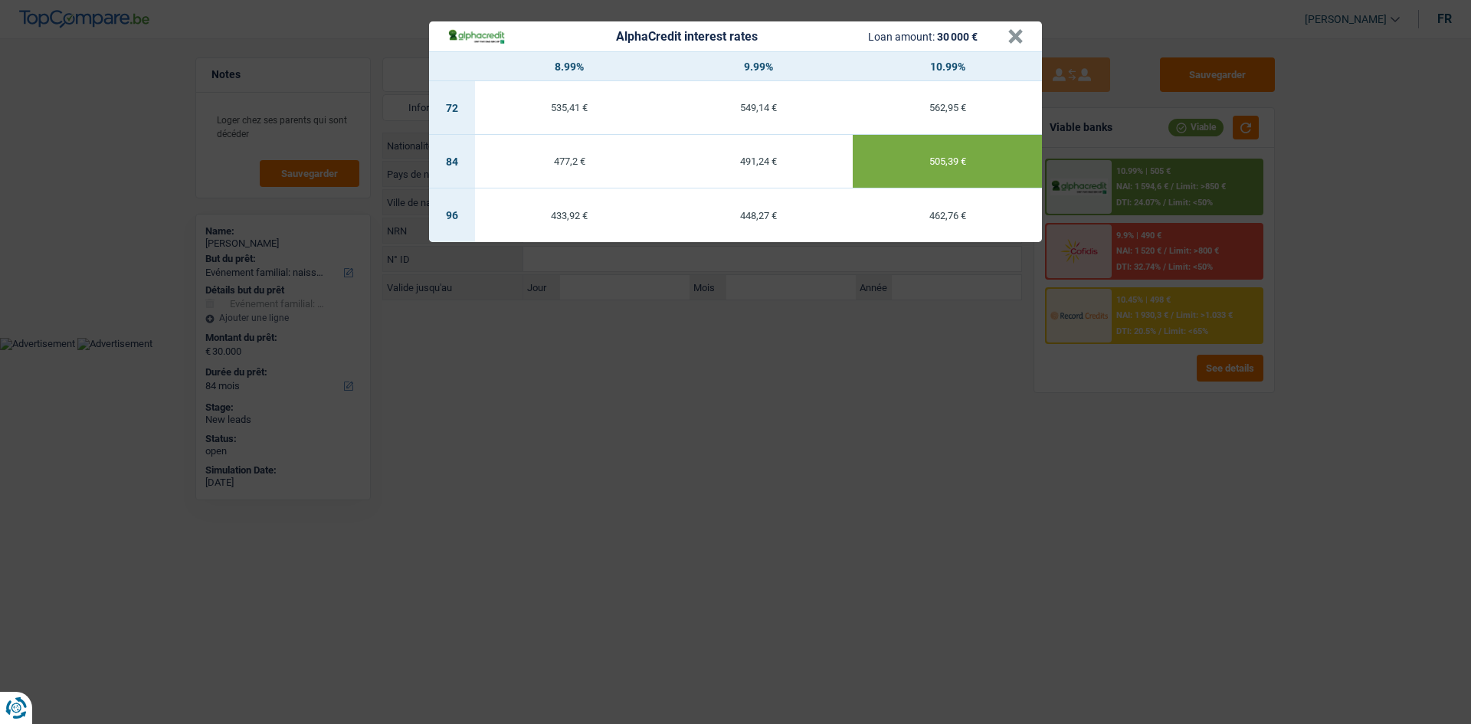
drag, startPoint x: 845, startPoint y: 445, endPoint x: 1016, endPoint y: 423, distance: 173.0
click at [839, 442] on div "AlphaCredit interest rates Loan amount: 30 000 € × 8.99% 9.99% 10.99% 72 535,41…" at bounding box center [735, 362] width 1471 height 724
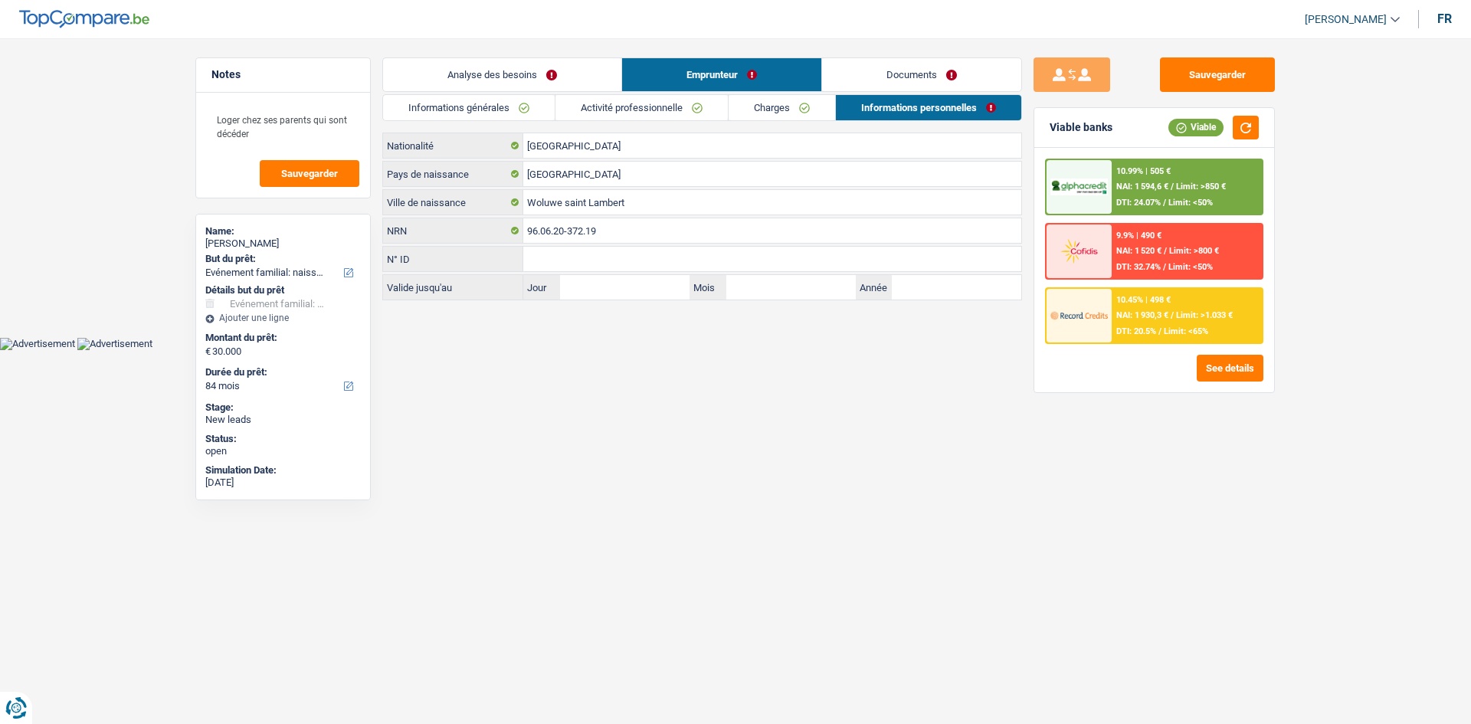
click at [1116, 353] on div "10.99% | 505 € NAI: 1 594,6 € / Limit: >850 € DTI: 24.07% / Limit: <50% 9.9% | …" at bounding box center [1154, 270] width 240 height 244
click at [1126, 319] on div "10.45% | 498 € NAI: 1 930,3 € / Limit: >1.033 € DTI: 20.5% / Limit: <65%" at bounding box center [1186, 316] width 151 height 54
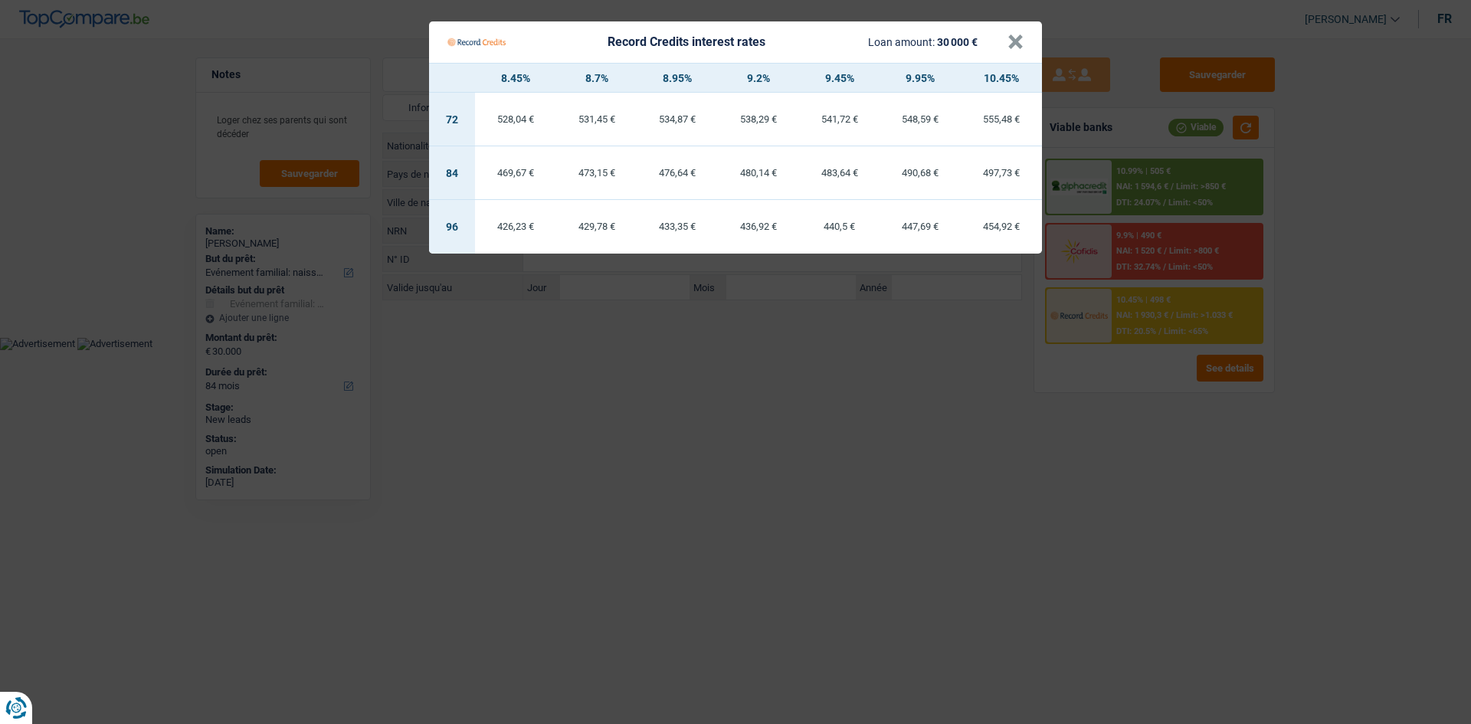
click at [1050, 405] on Credits "Record Credits interest rates Loan amount: 30 000 € × 8.45% 8.7% 8.95% 9.2% 9.4…" at bounding box center [735, 362] width 1471 height 724
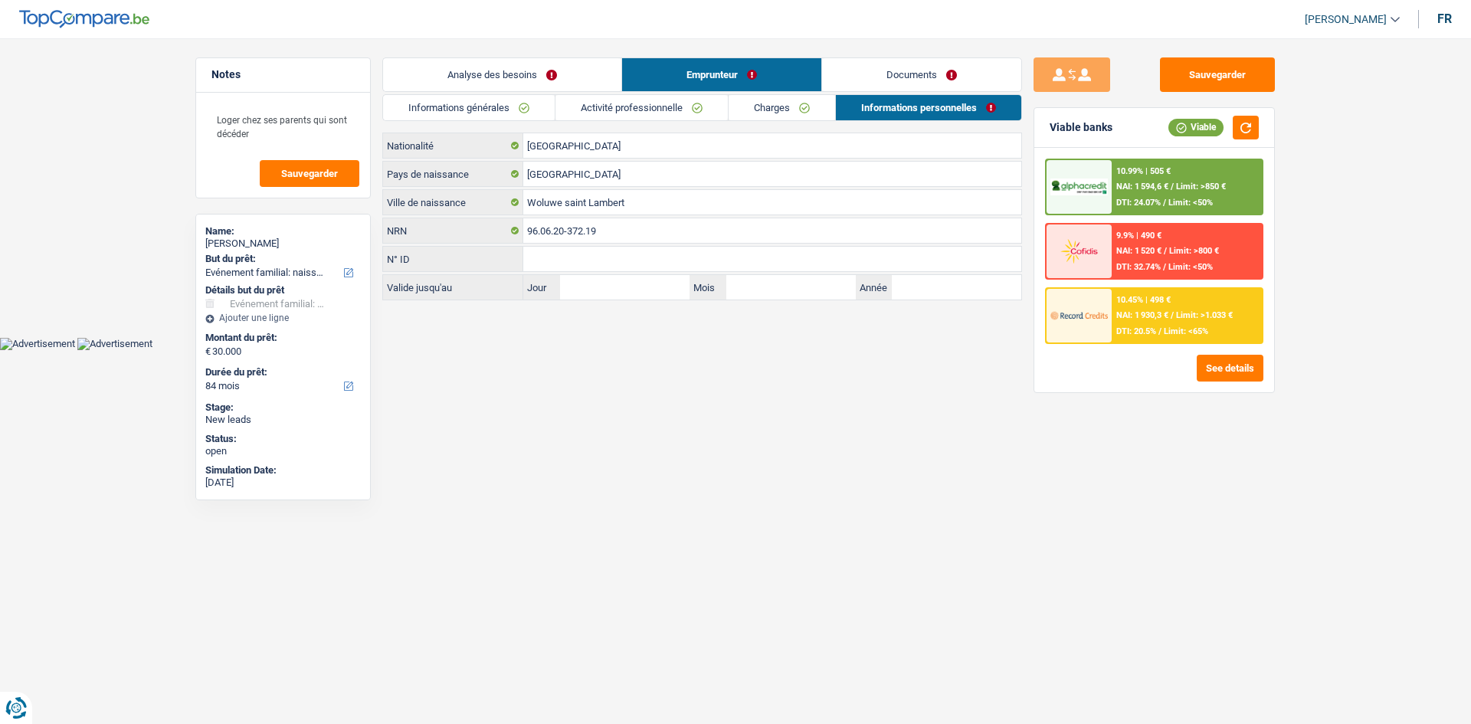
click at [1170, 172] on div "10.99% | 505 €" at bounding box center [1143, 171] width 54 height 10
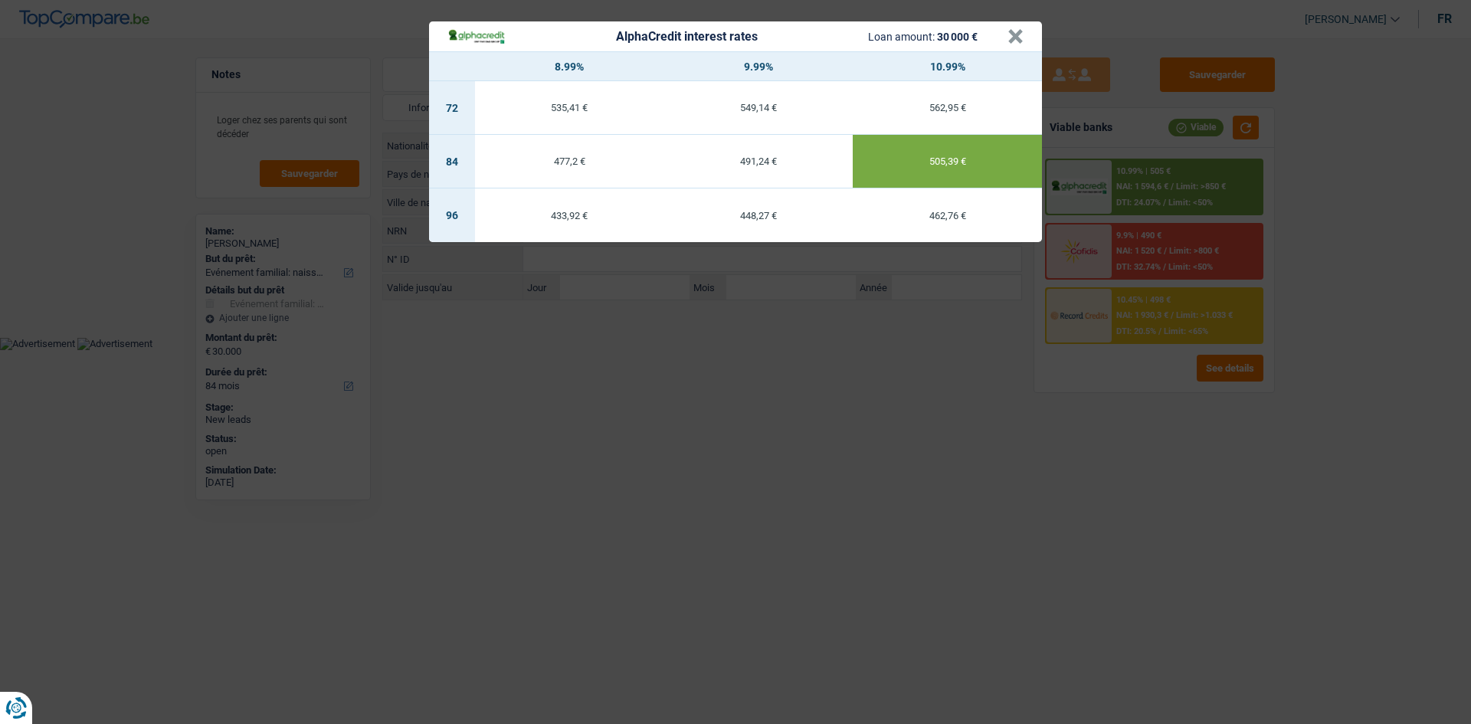
drag, startPoint x: 902, startPoint y: 480, endPoint x: 1144, endPoint y: 416, distance: 251.0
click at [906, 478] on div "AlphaCredit interest rates Loan amount: 30 000 € × 8.99% 9.99% 10.99% 72 535,41…" at bounding box center [735, 362] width 1471 height 724
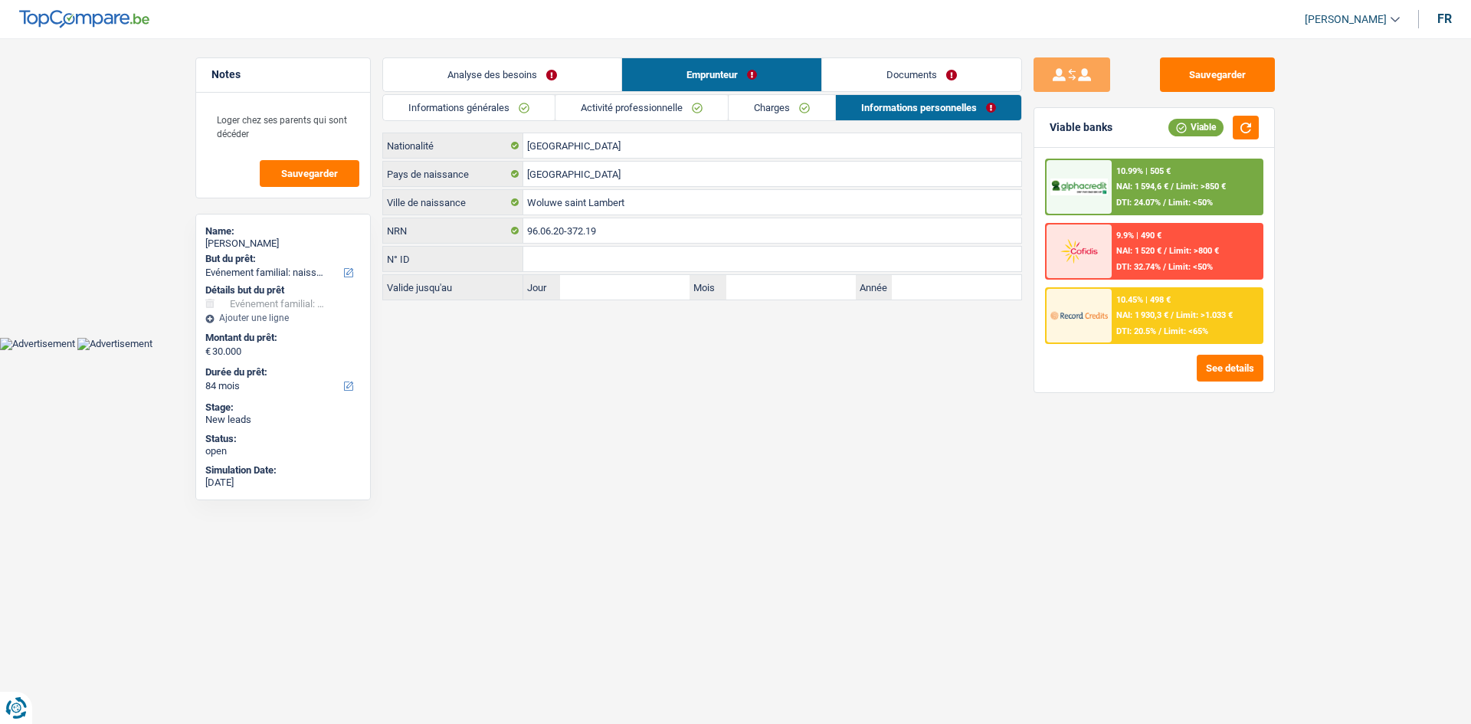
click at [1146, 313] on span "NAI: 1 930,3 €" at bounding box center [1142, 315] width 52 height 10
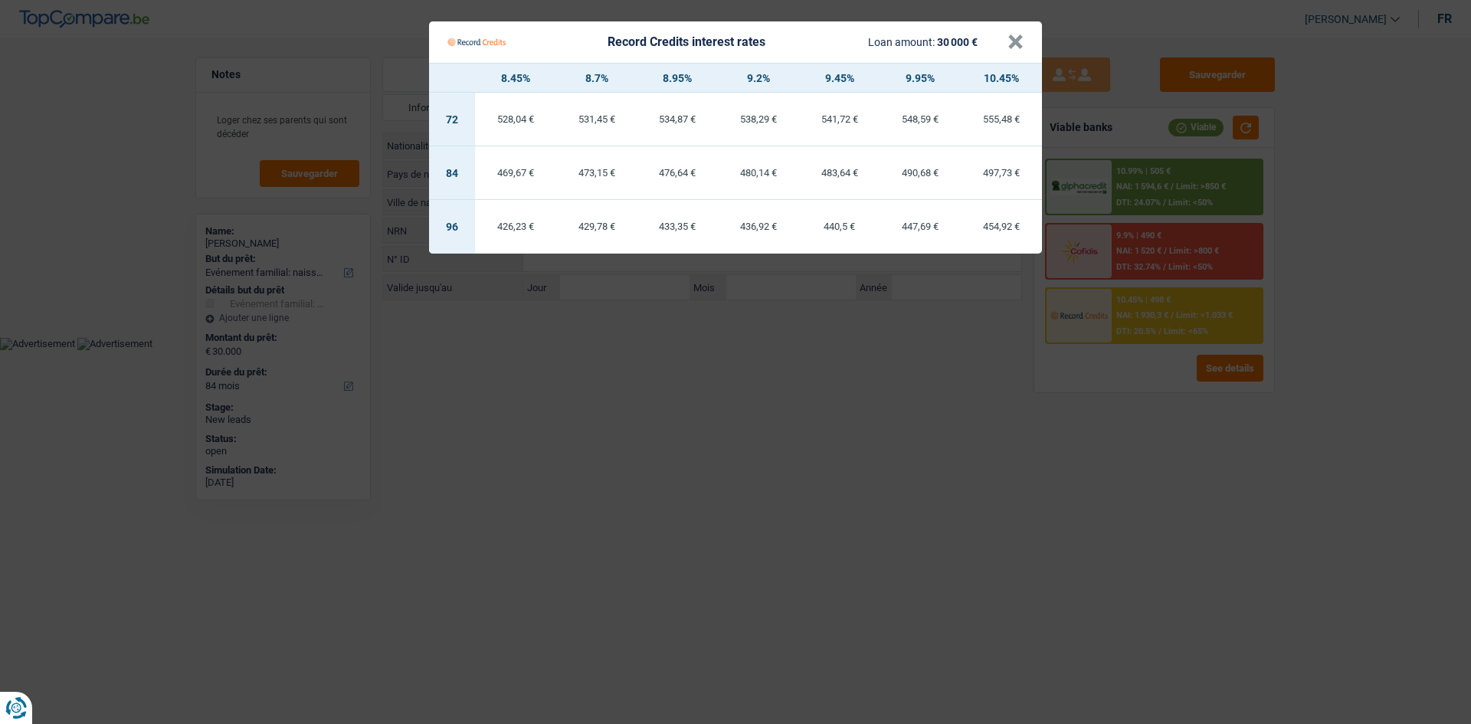
click at [872, 473] on Credits "Record Credits interest rates Loan amount: 30 000 € × 8.45% 8.7% 8.95% 9.2% 9.4…" at bounding box center [735, 362] width 1471 height 724
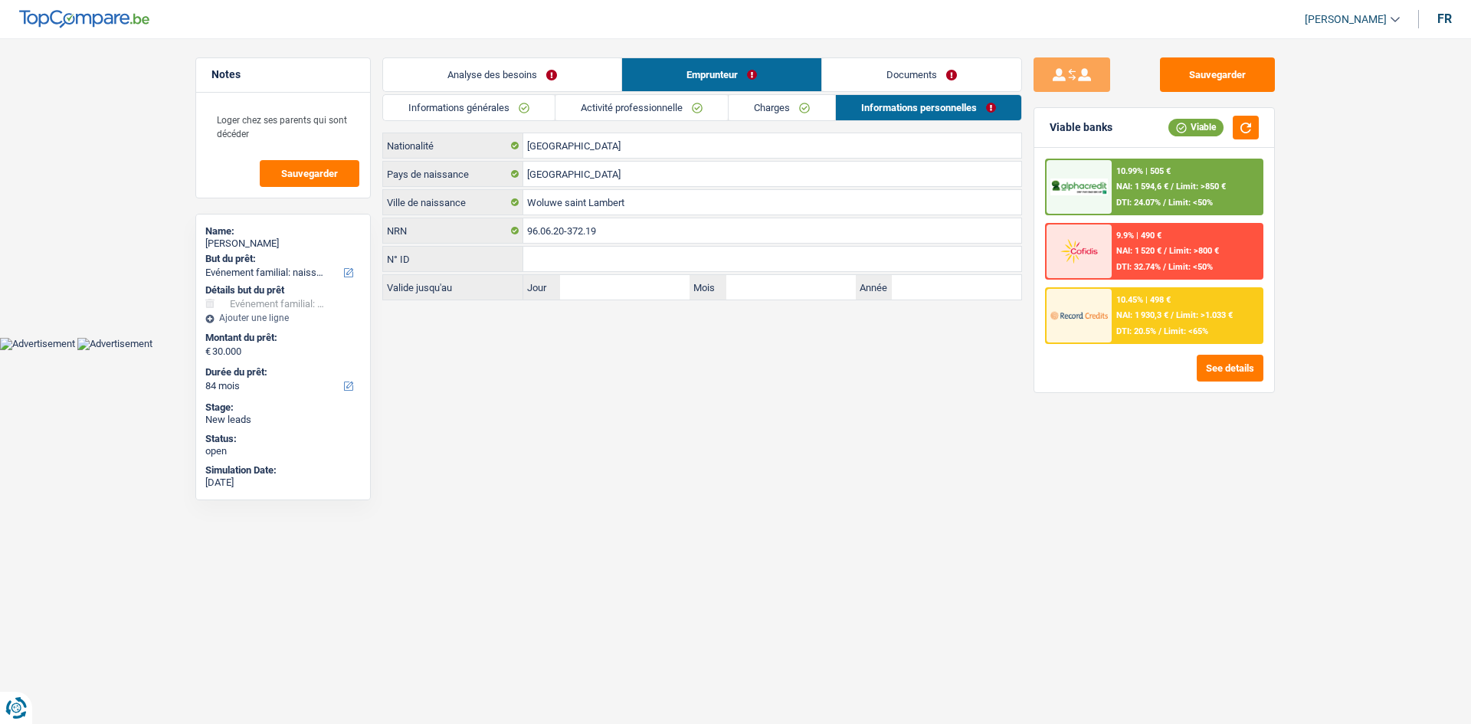
click at [915, 65] on link "Documents" at bounding box center [921, 74] width 199 height 33
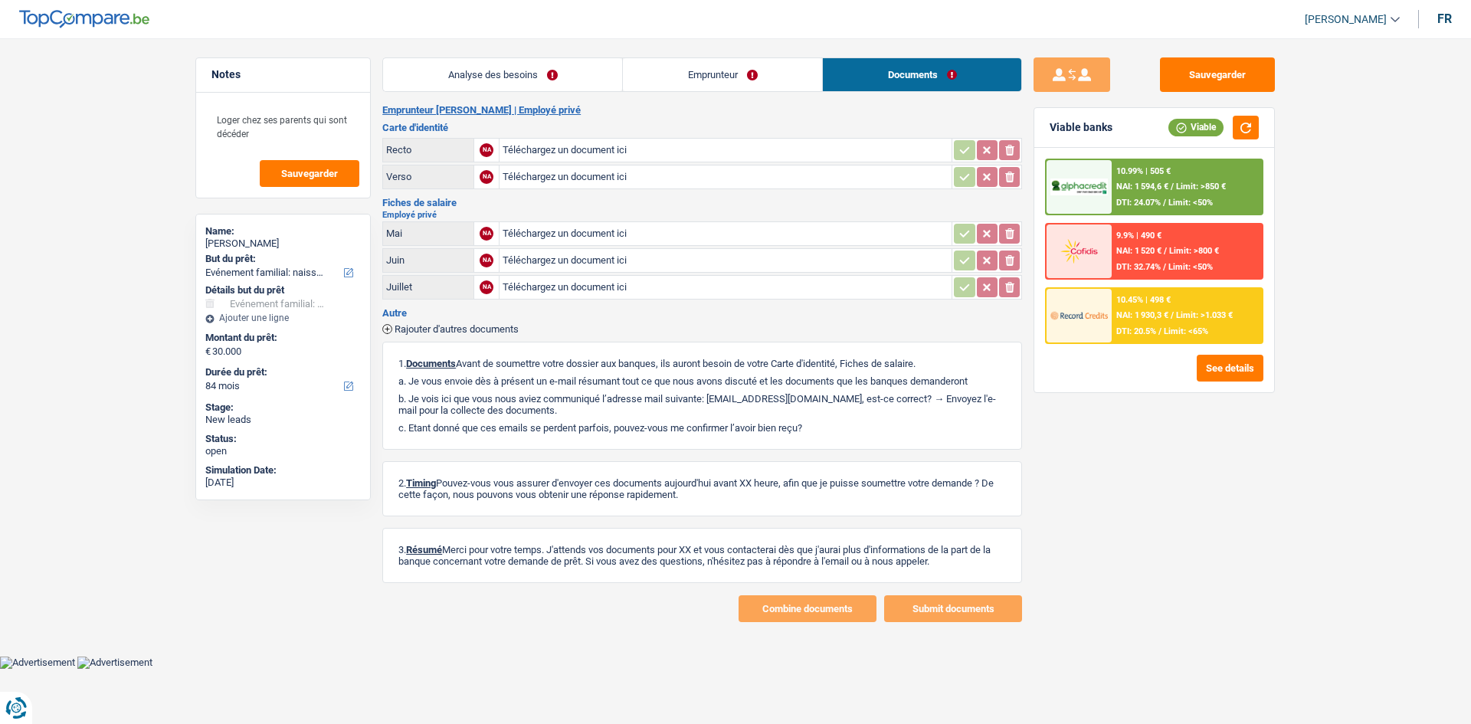
click at [804, 64] on link "Emprunteur" at bounding box center [722, 74] width 199 height 33
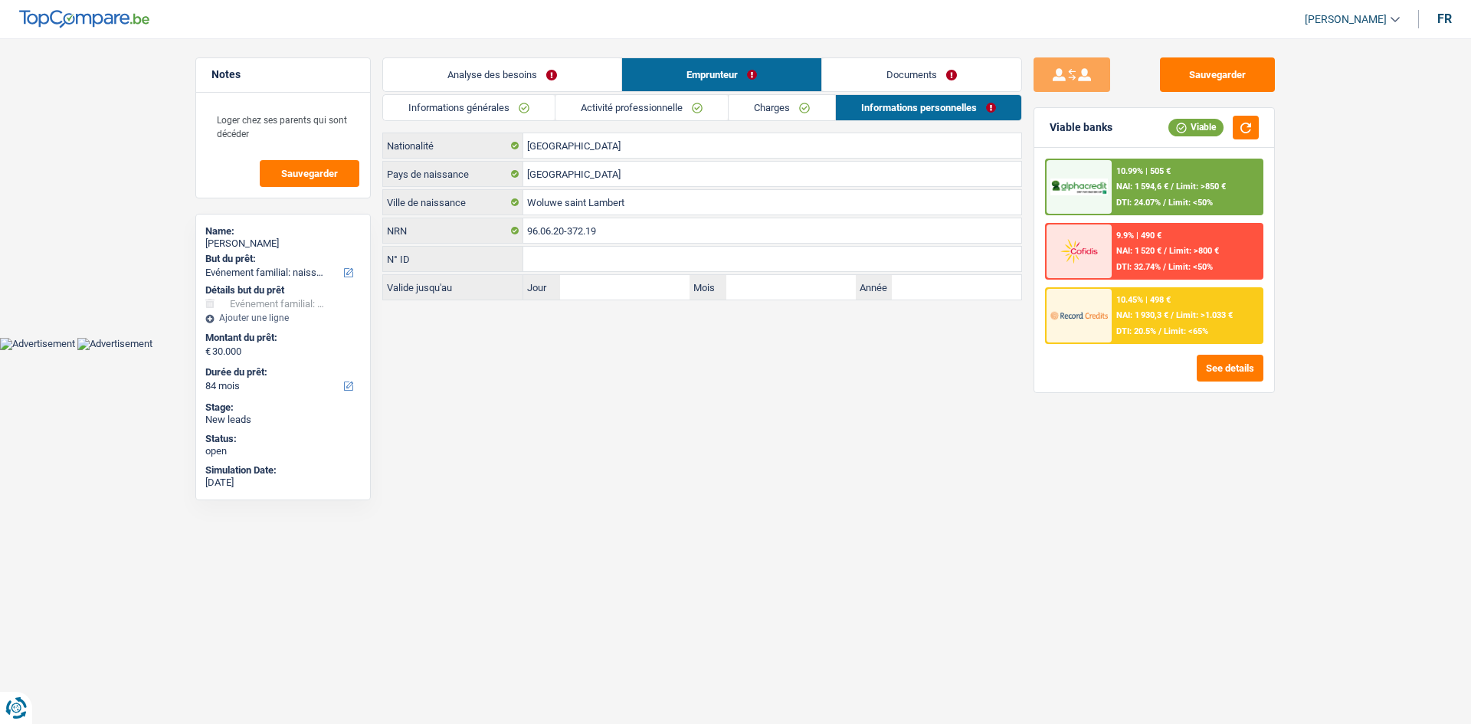
drag, startPoint x: 774, startPoint y: 95, endPoint x: 757, endPoint y: 104, distance: 19.9
click at [774, 95] on link "Charges" at bounding box center [781, 107] width 106 height 25
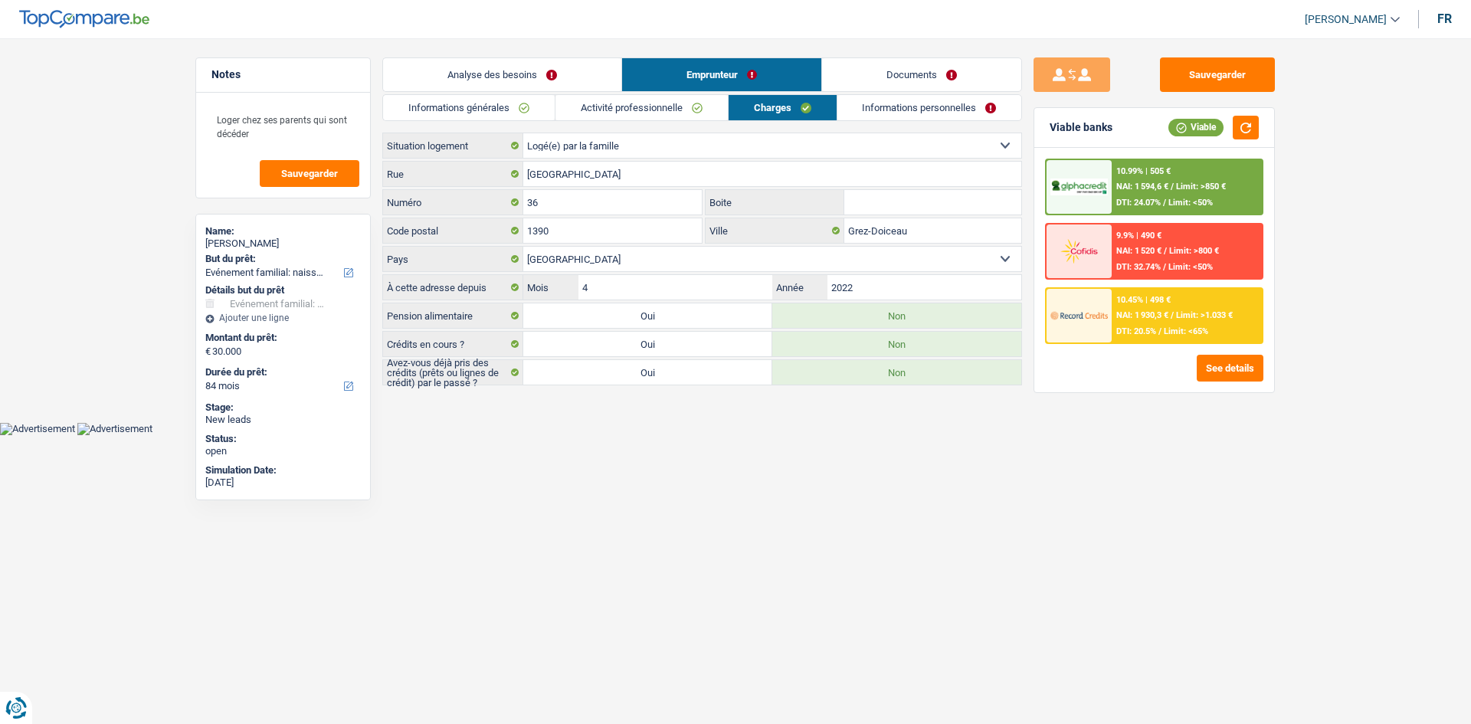
click at [662, 106] on link "Activité professionnelle" at bounding box center [641, 107] width 172 height 25
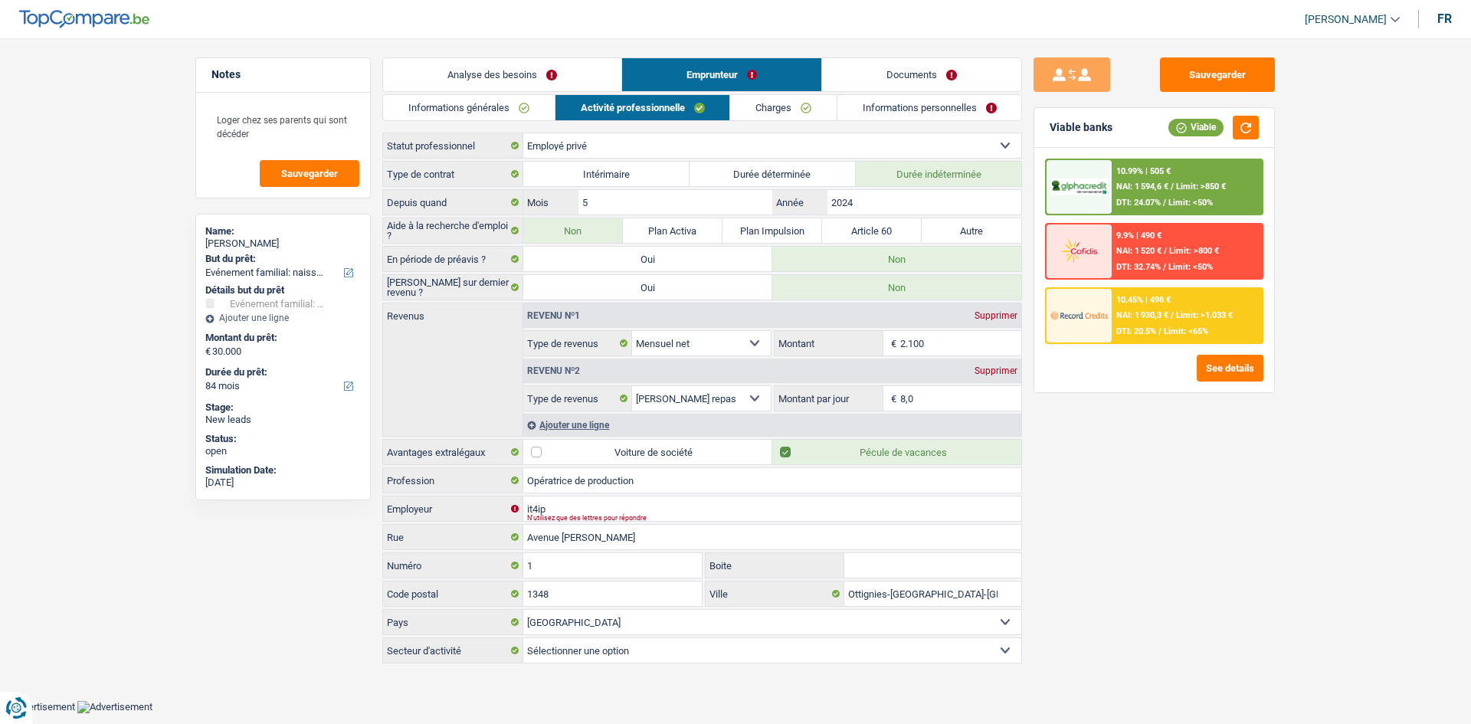
click at [470, 103] on link "Informations générales" at bounding box center [469, 107] width 172 height 25
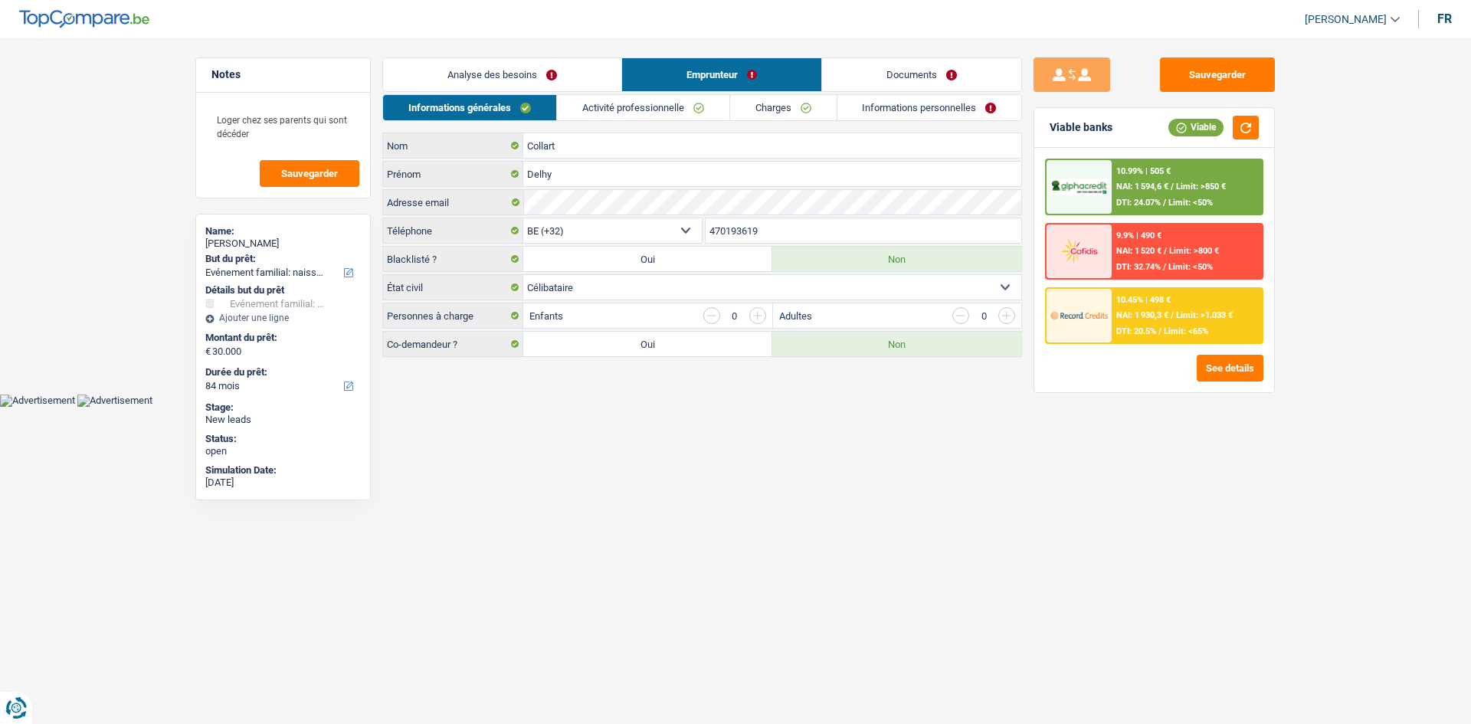
click at [522, 67] on link "Analyse des besoins" at bounding box center [502, 74] width 238 height 33
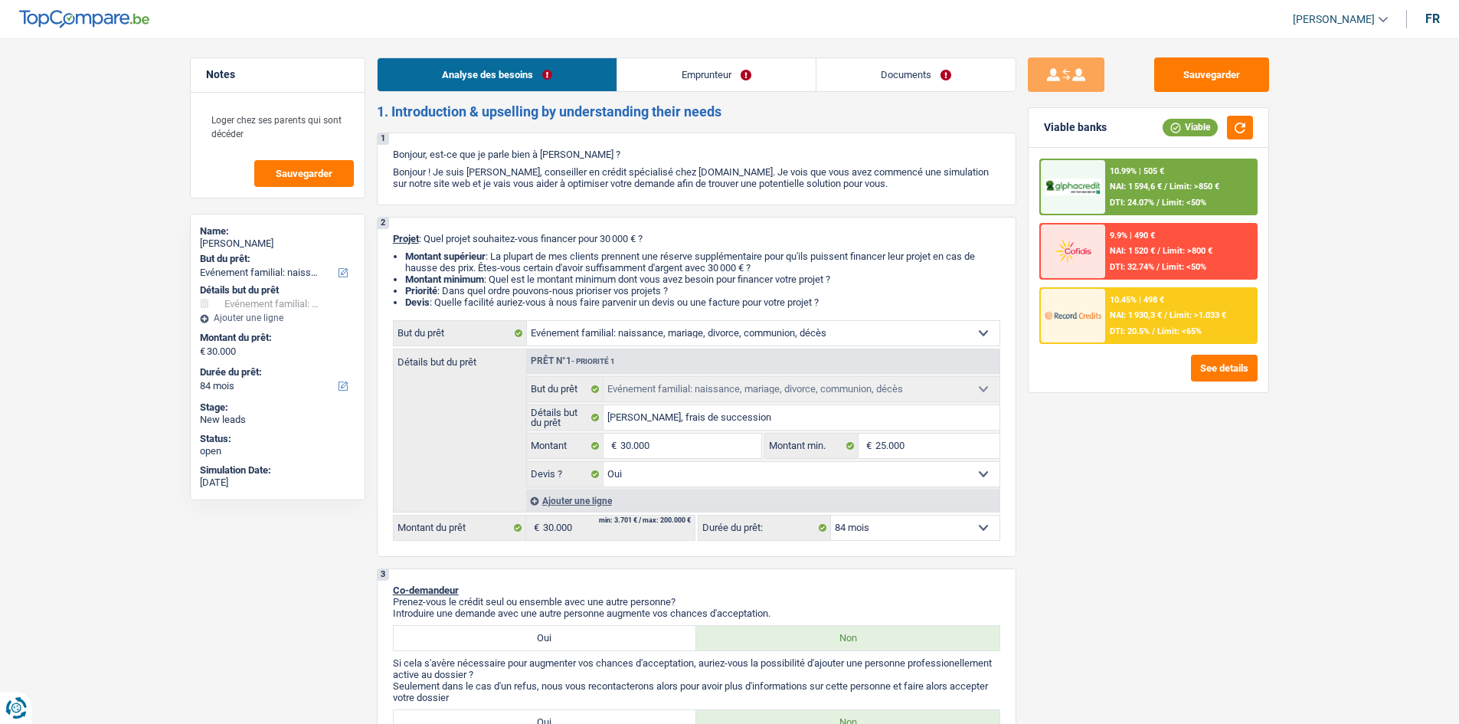
click at [1205, 171] on div "10.99% | 505 € NAI: 1 594,6 € / Limit: >850 € DTI: 24.07% / Limit: <50%" at bounding box center [1180, 187] width 151 height 54
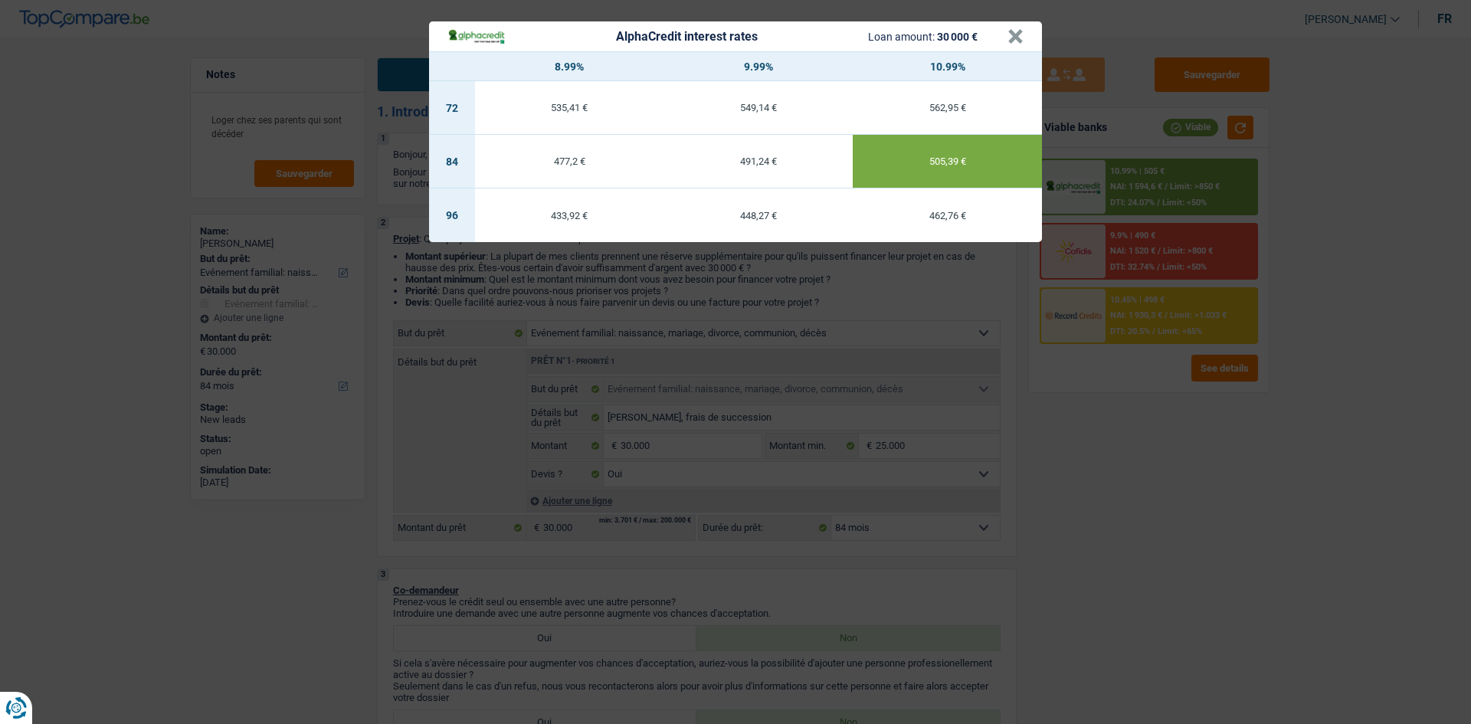
drag, startPoint x: 1217, startPoint y: 473, endPoint x: 1225, endPoint y: 444, distance: 29.4
click at [1223, 470] on div "AlphaCredit interest rates Loan amount: 30 000 € × 8.99% 9.99% 10.99% 72 535,41…" at bounding box center [735, 362] width 1471 height 724
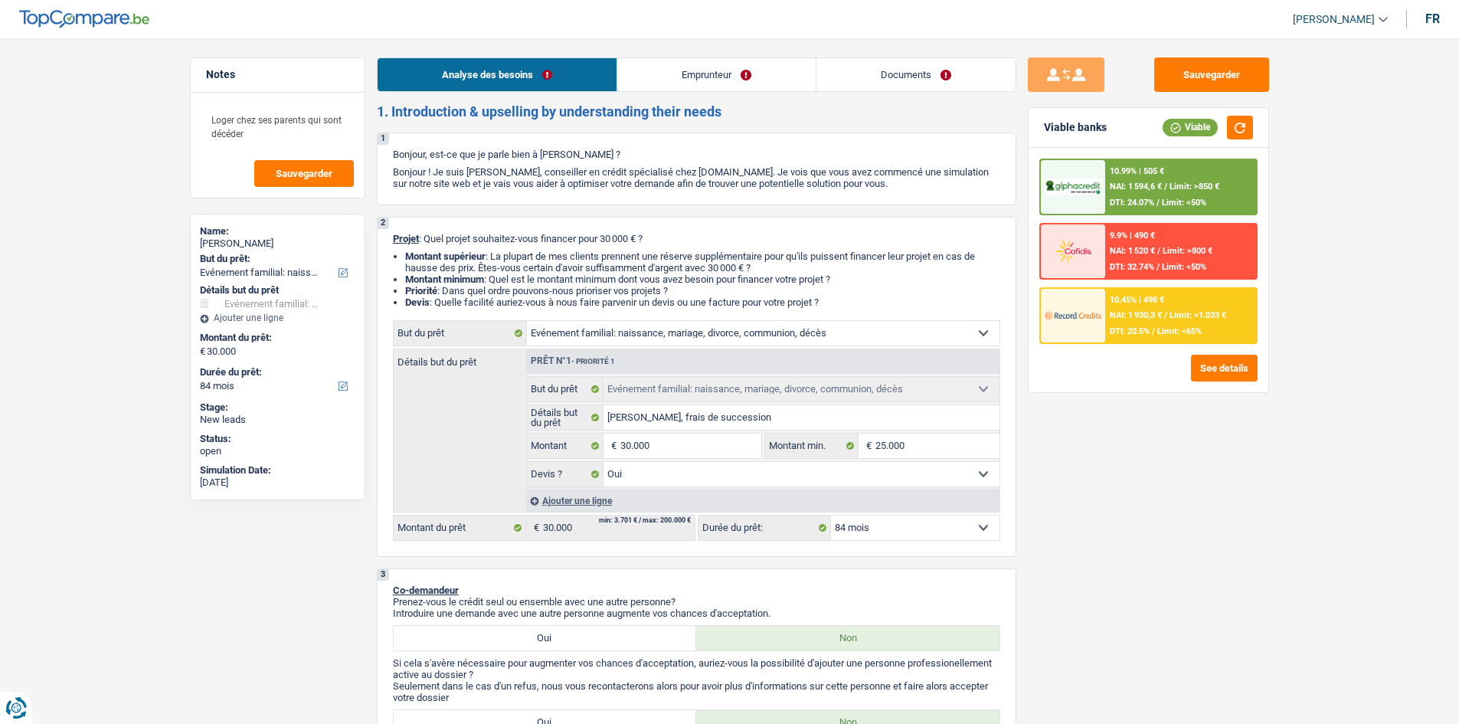
click at [1138, 326] on div "10.45% | 498 € NAI: 1 930,3 € / Limit: >1.033 € DTI: 20.5% / Limit: <65%" at bounding box center [1180, 316] width 151 height 54
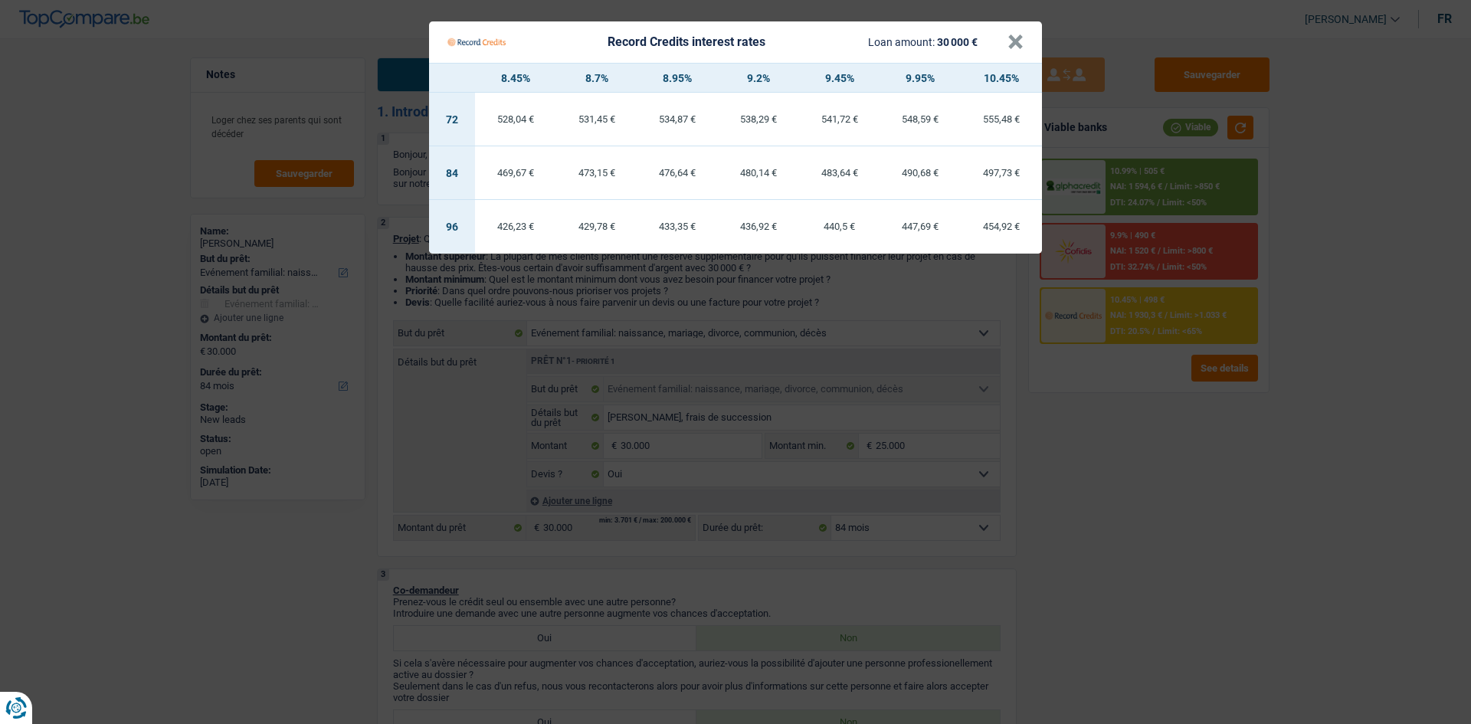
drag, startPoint x: 1155, startPoint y: 525, endPoint x: 1315, endPoint y: 438, distance: 182.4
click at [1173, 522] on Credits "Record Credits interest rates Loan amount: 30 000 € × 8.45% 8.7% 8.95% 9.2% 9.4…" at bounding box center [735, 362] width 1471 height 724
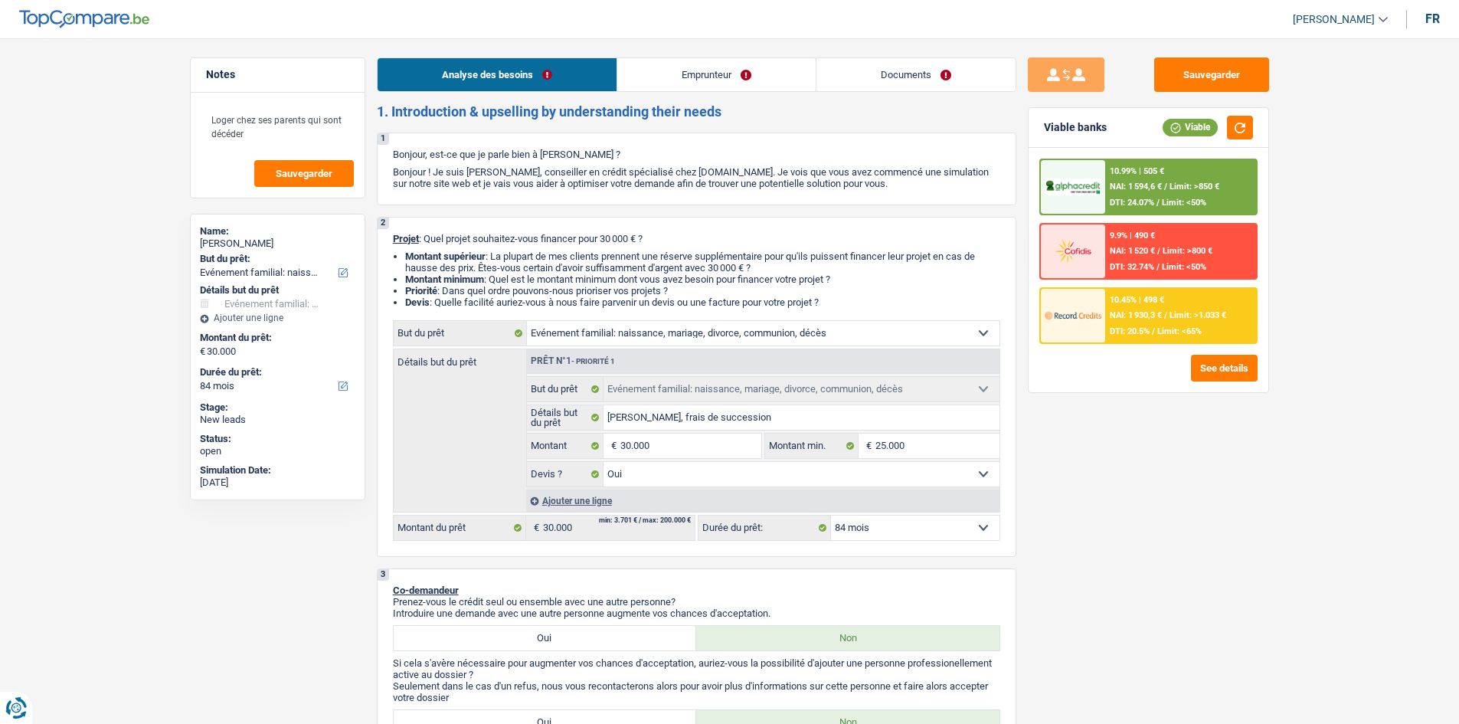
click at [1226, 198] on div "10.99% | 505 € NAI: 1 594,6 € / Limit: >850 € DTI: 24.07% / Limit: <50%" at bounding box center [1180, 187] width 151 height 54
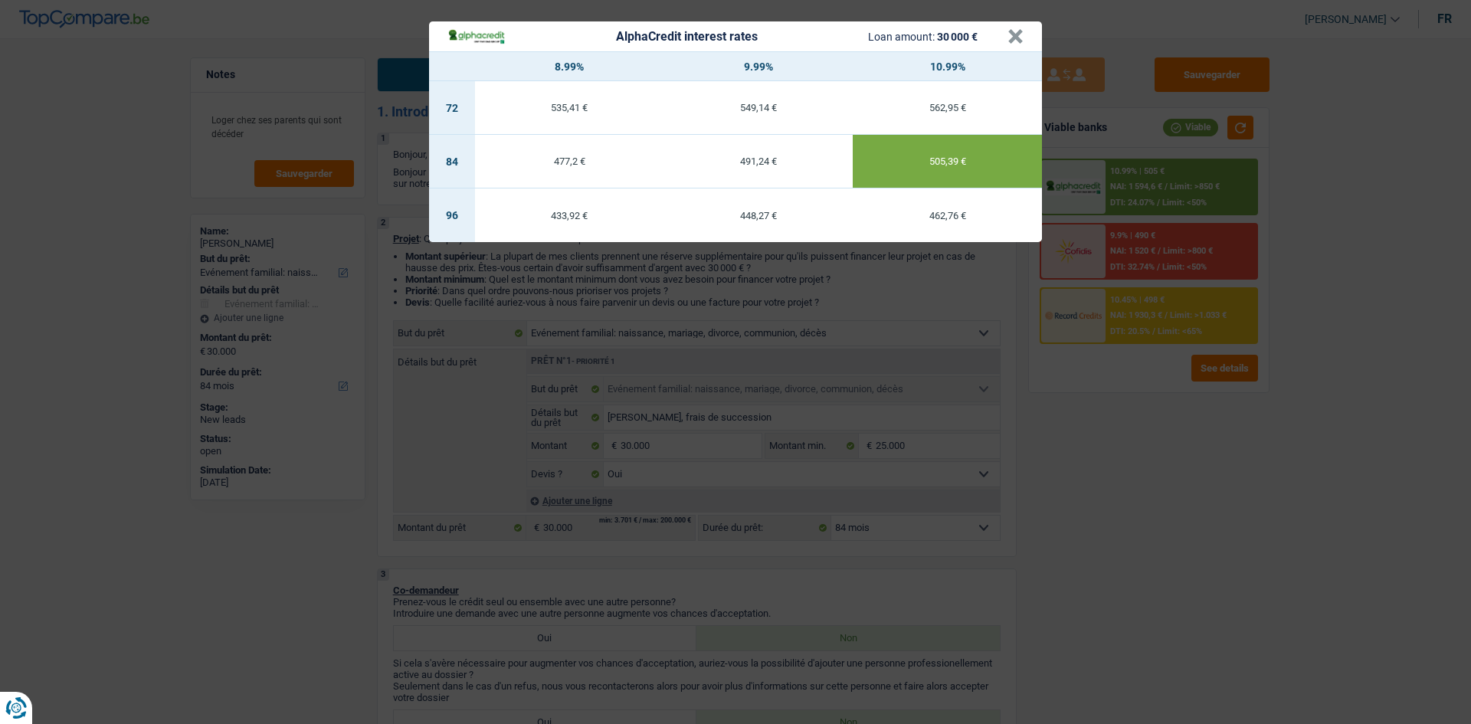
click at [1180, 450] on div "AlphaCredit interest rates Loan amount: 30 000 € × 8.99% 9.99% 10.99% 72 535,41…" at bounding box center [735, 362] width 1471 height 724
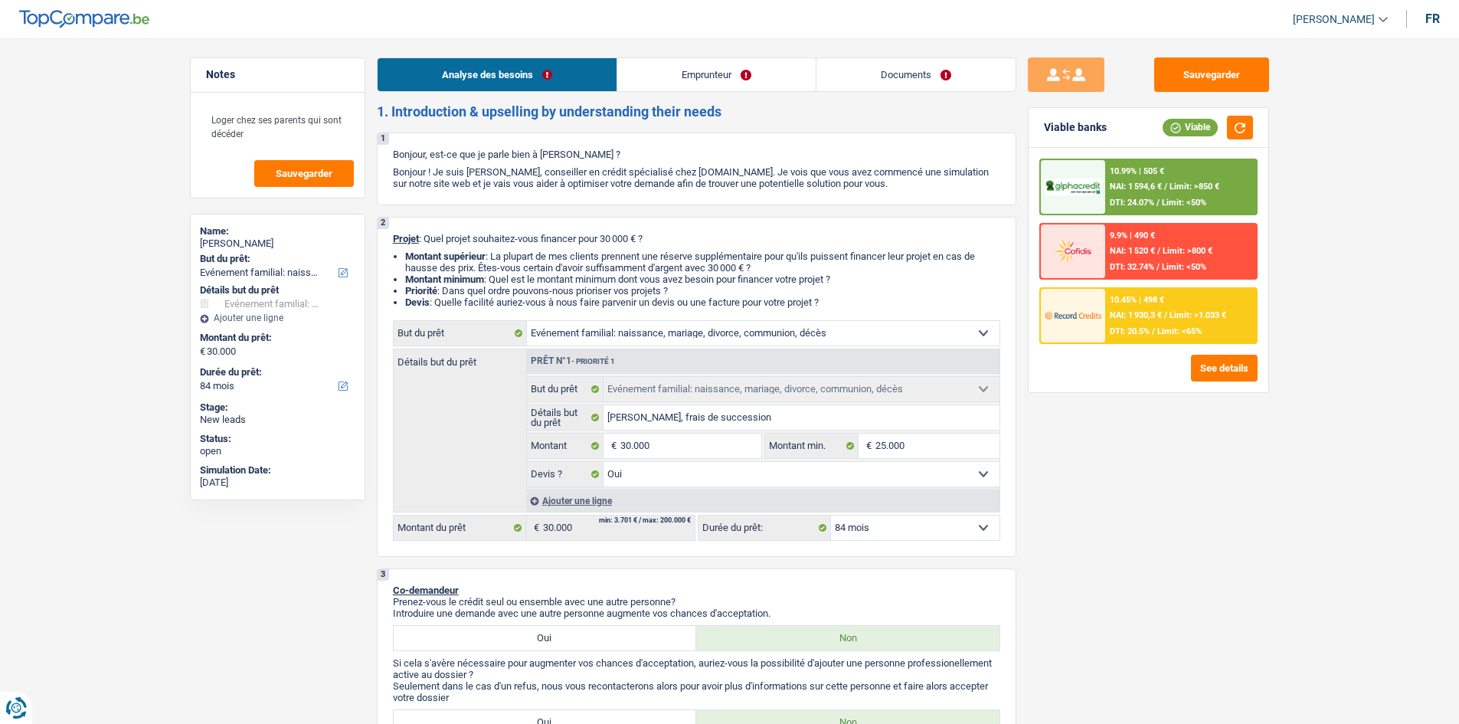
click at [1167, 299] on div "10.45% | 498 € NAI: 1 930,3 € / Limit: >1.033 € DTI: 20.5% / Limit: <65%" at bounding box center [1180, 316] width 151 height 54
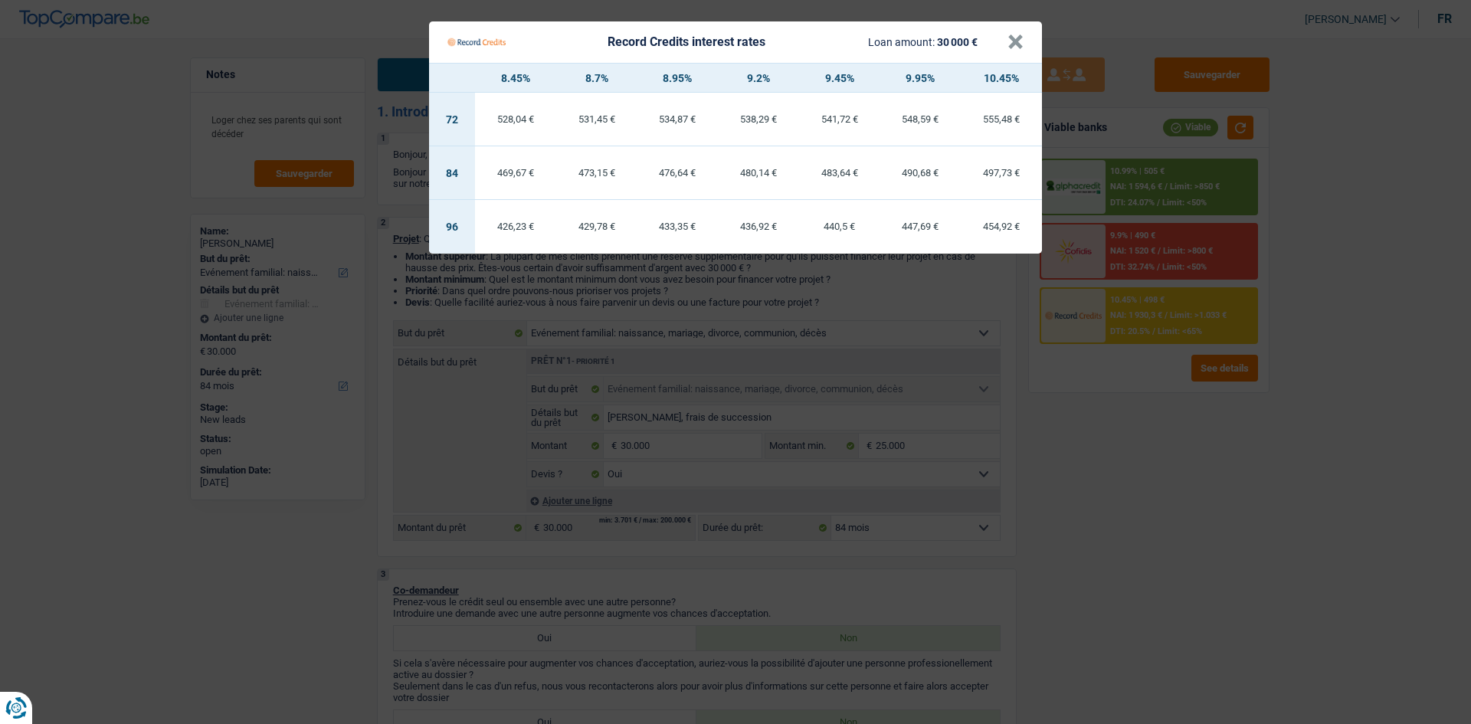
drag, startPoint x: 1193, startPoint y: 544, endPoint x: 1222, endPoint y: 525, distance: 34.2
click at [1218, 528] on Credits "Record Credits interest rates Loan amount: 30 000 € × 8.45% 8.7% 8.95% 9.2% 9.4…" at bounding box center [735, 362] width 1471 height 724
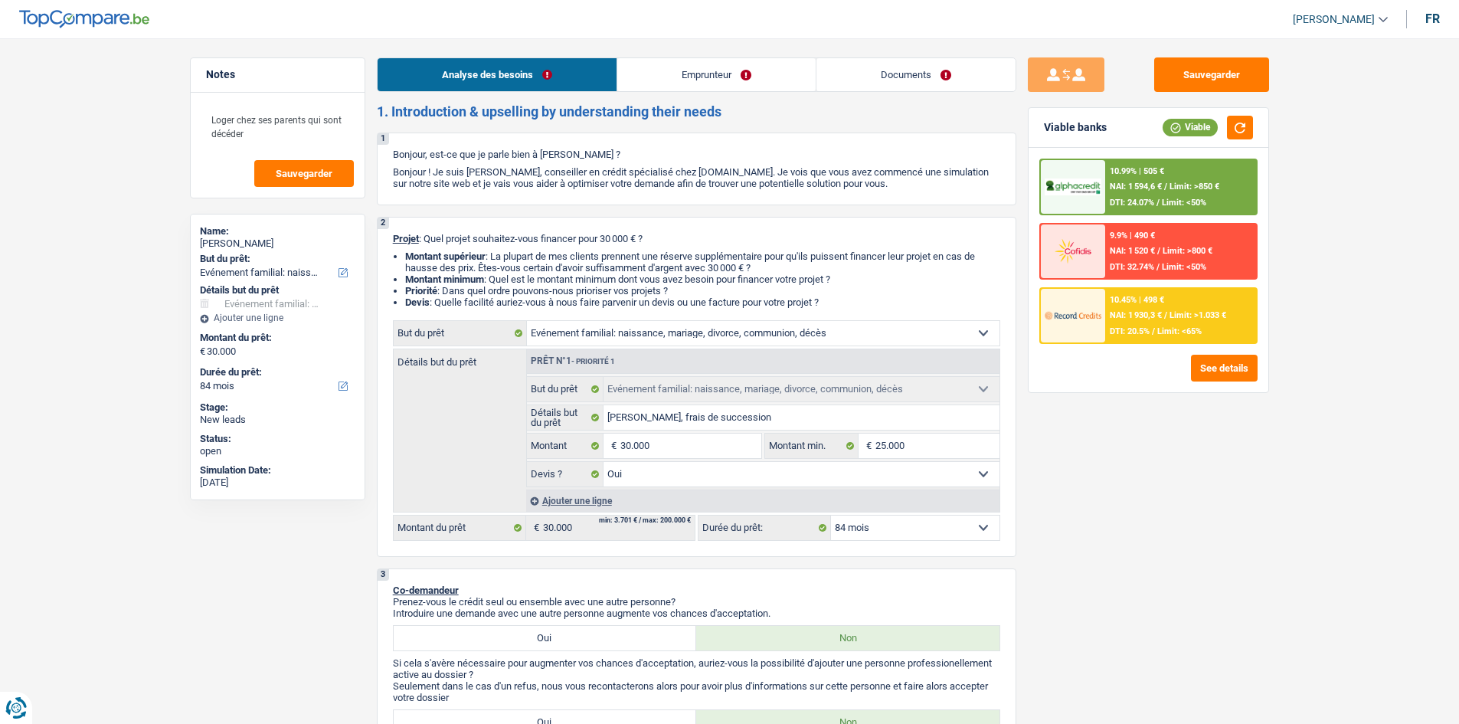
click at [1178, 186] on span "Limit: >850 €" at bounding box center [1195, 187] width 50 height 10
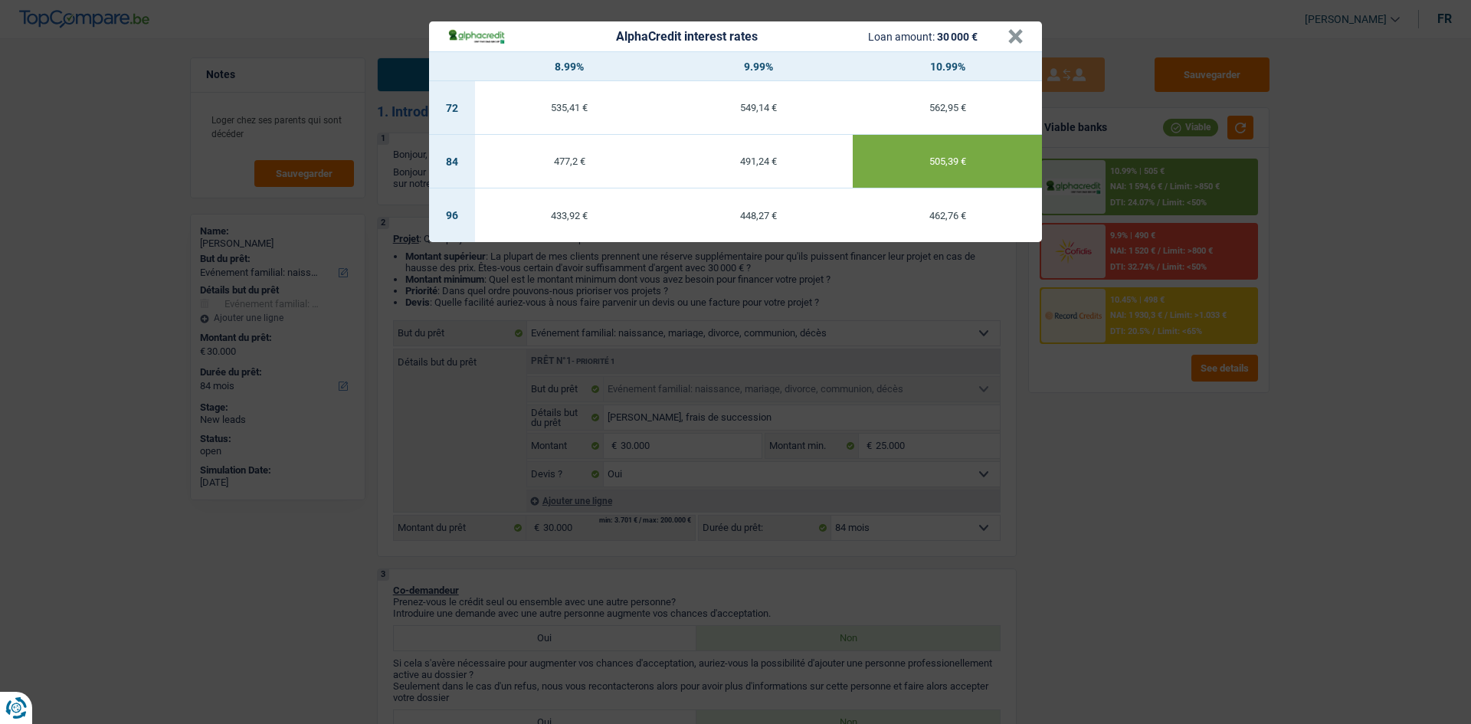
drag, startPoint x: 1153, startPoint y: 507, endPoint x: 993, endPoint y: 457, distance: 167.2
click at [1153, 506] on div "AlphaCredit interest rates Loan amount: 30 000 € × 8.99% 9.99% 10.99% 72 535,41…" at bounding box center [735, 362] width 1471 height 724
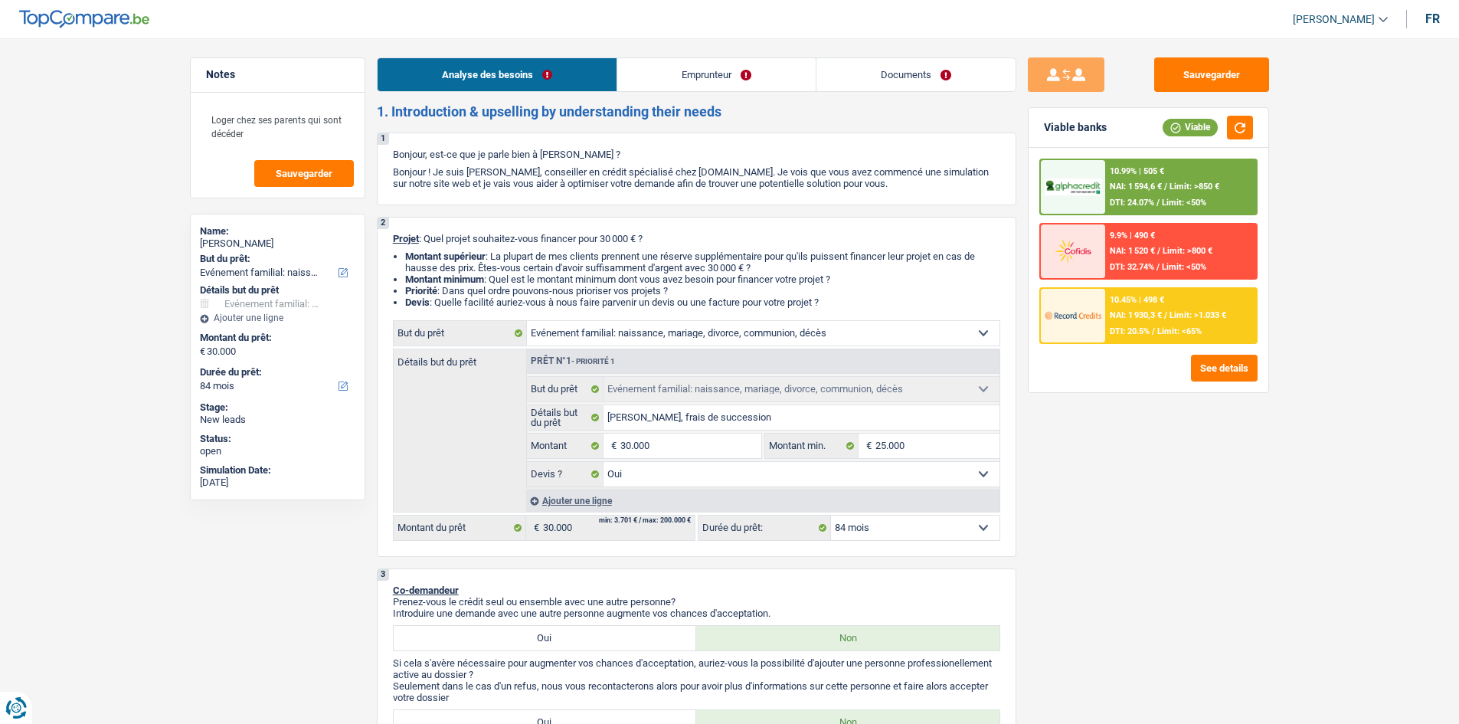
drag, startPoint x: 1132, startPoint y: 332, endPoint x: 1139, endPoint y: 320, distance: 13.4
click at [1139, 320] on div "10.45% | 498 € NAI: 1 930,3 € / Limit: >1.033 € DTI: 20.5% / Limit: <65%" at bounding box center [1180, 316] width 151 height 54
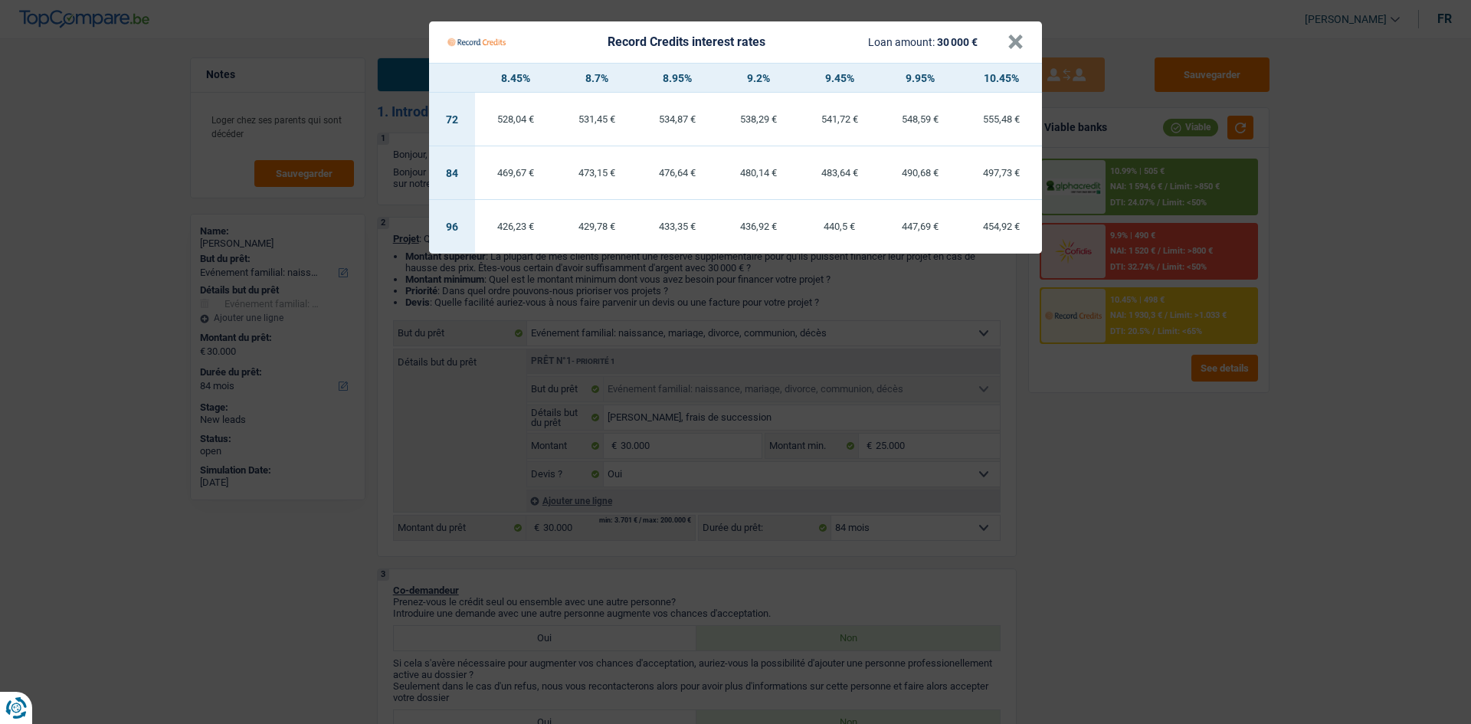
click at [1072, 565] on Credits "Record Credits interest rates Loan amount: 30 000 € × 8.45% 8.7% 8.95% 9.2% 9.4…" at bounding box center [735, 362] width 1471 height 724
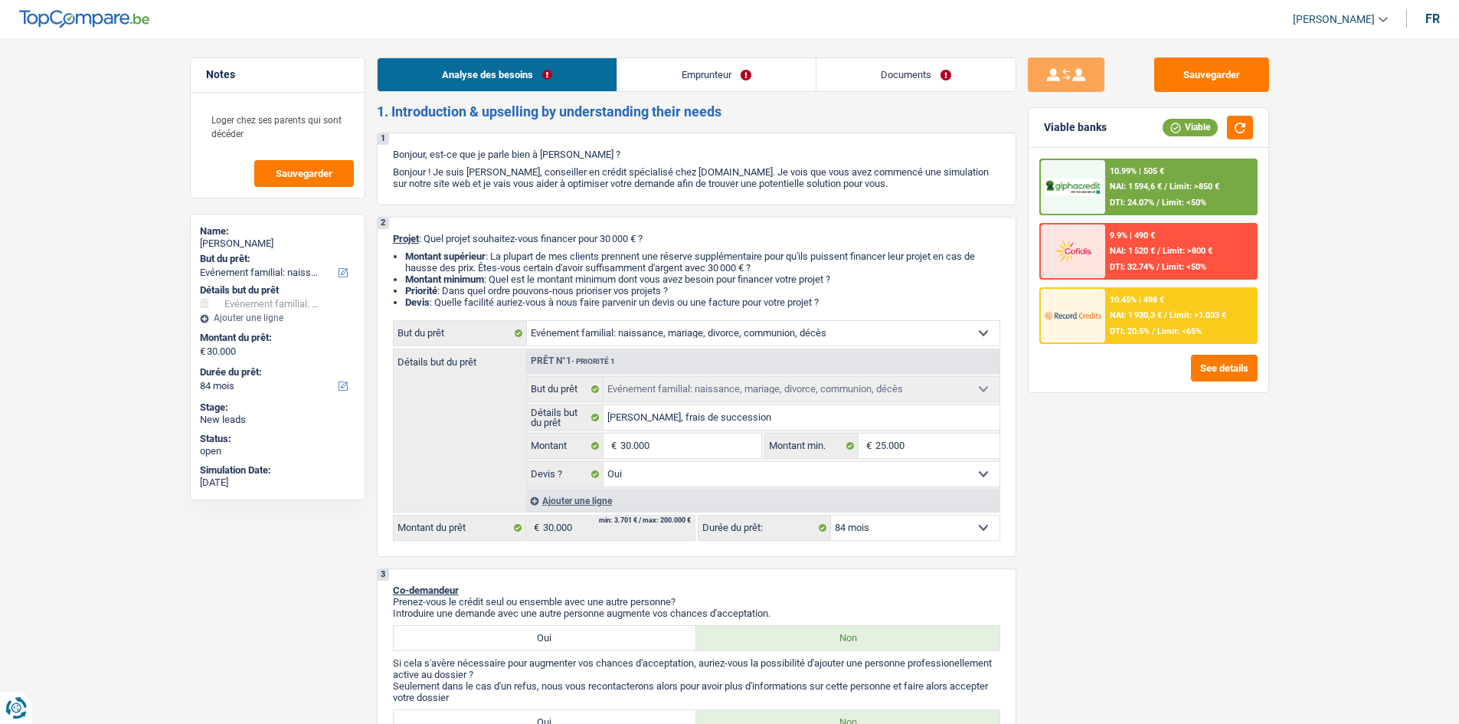
click at [743, 72] on link "Emprunteur" at bounding box center [716, 74] width 198 height 33
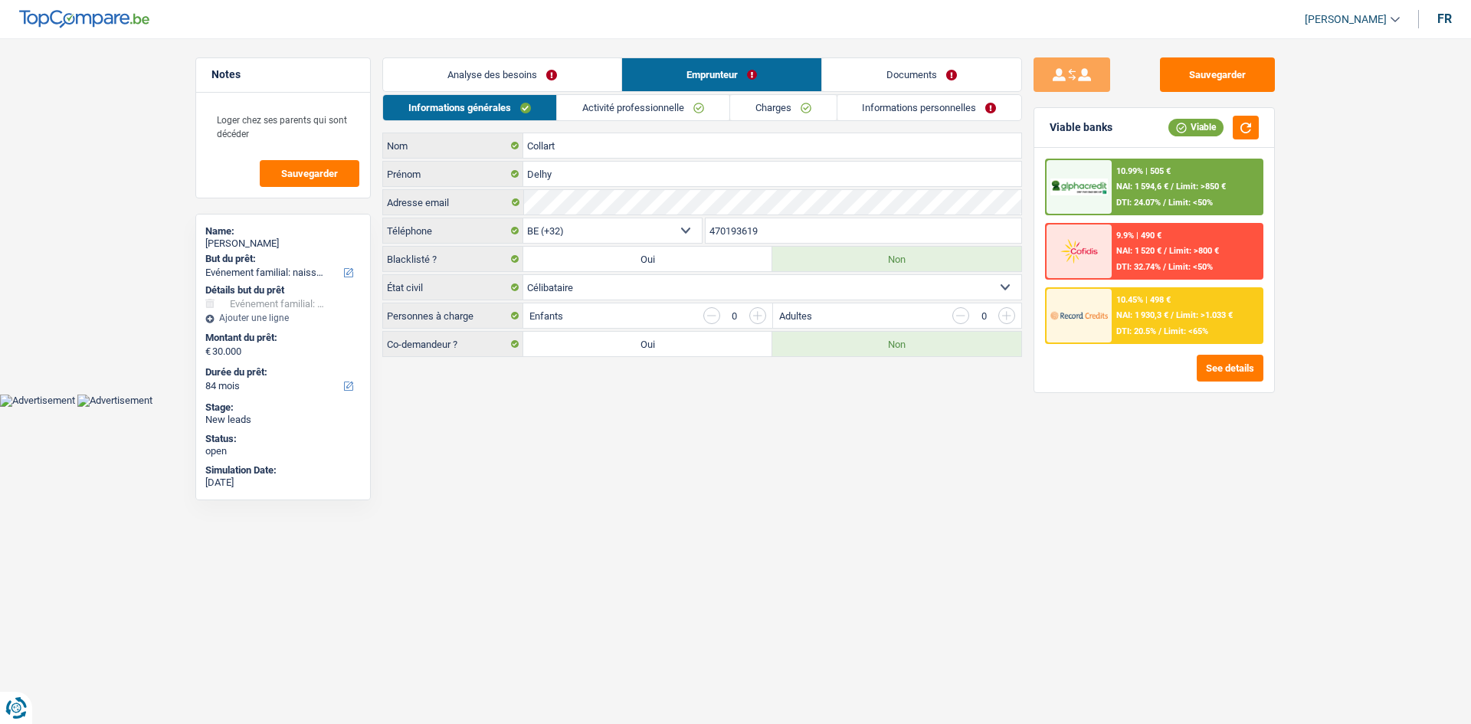
click at [650, 107] on link "Activité professionnelle" at bounding box center [643, 107] width 172 height 25
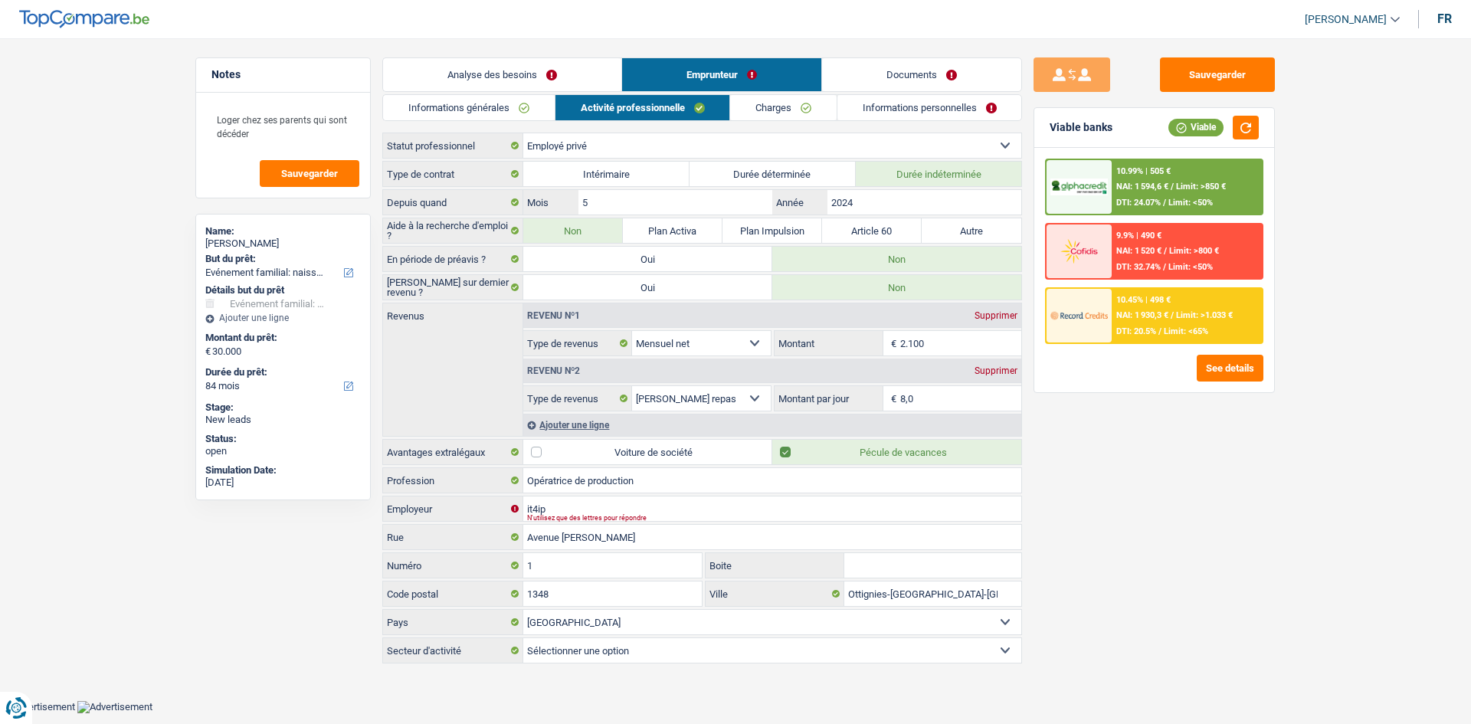
click at [785, 121] on div "Informations générales Activité professionnelle Charges Informations personnell…" at bounding box center [702, 379] width 640 height 571
click at [804, 109] on link "Charges" at bounding box center [783, 107] width 106 height 25
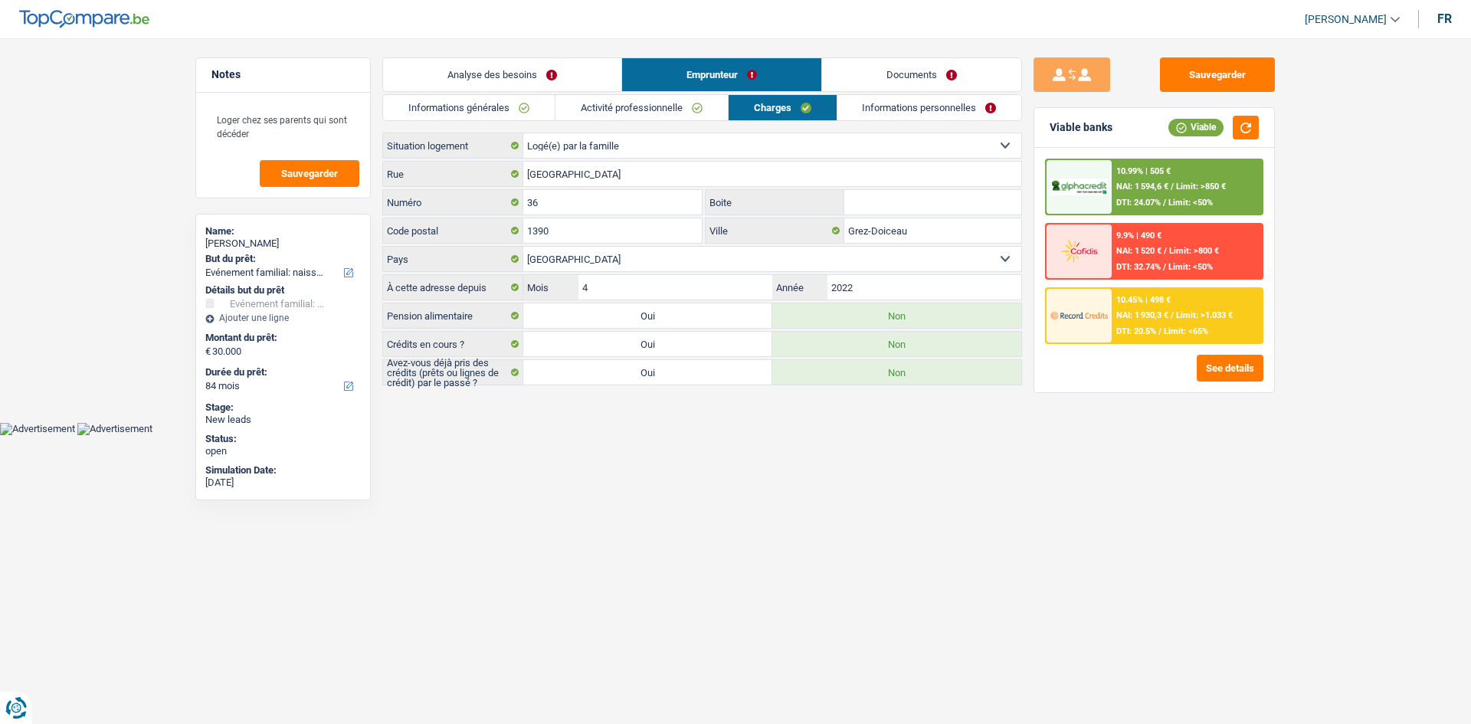
click at [967, 116] on link "Informations personnelles" at bounding box center [929, 107] width 185 height 25
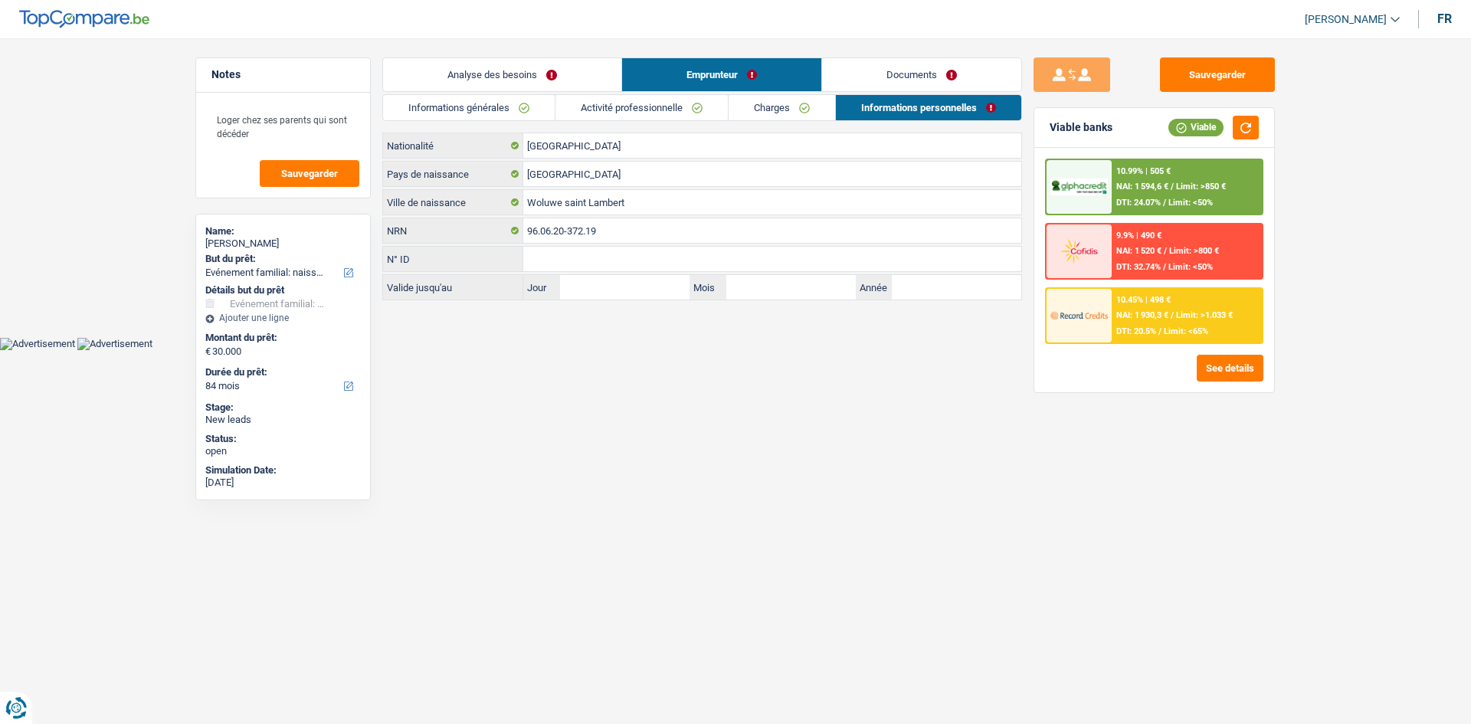
click at [529, 112] on link "Informations générales" at bounding box center [469, 107] width 172 height 25
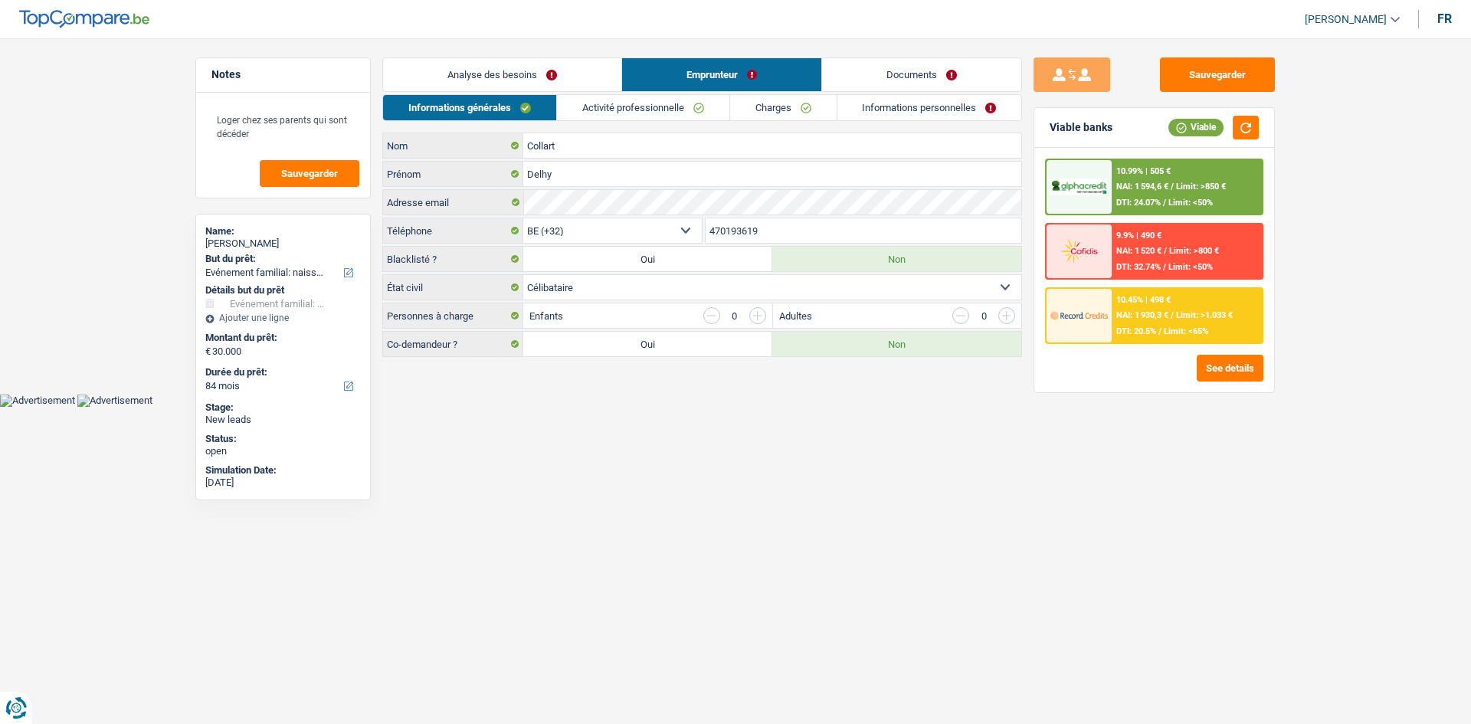
click at [900, 78] on link "Documents" at bounding box center [921, 74] width 199 height 33
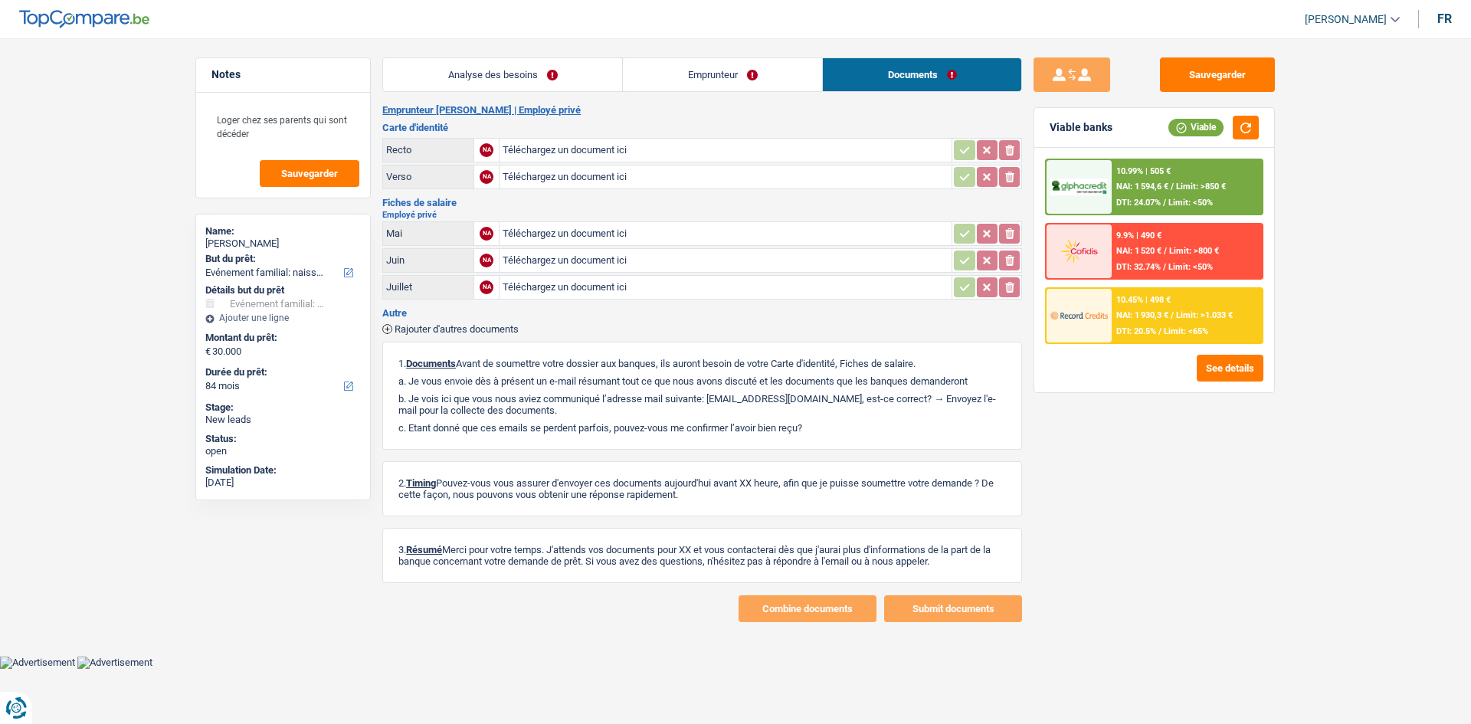
click at [724, 72] on link "Emprunteur" at bounding box center [722, 74] width 199 height 33
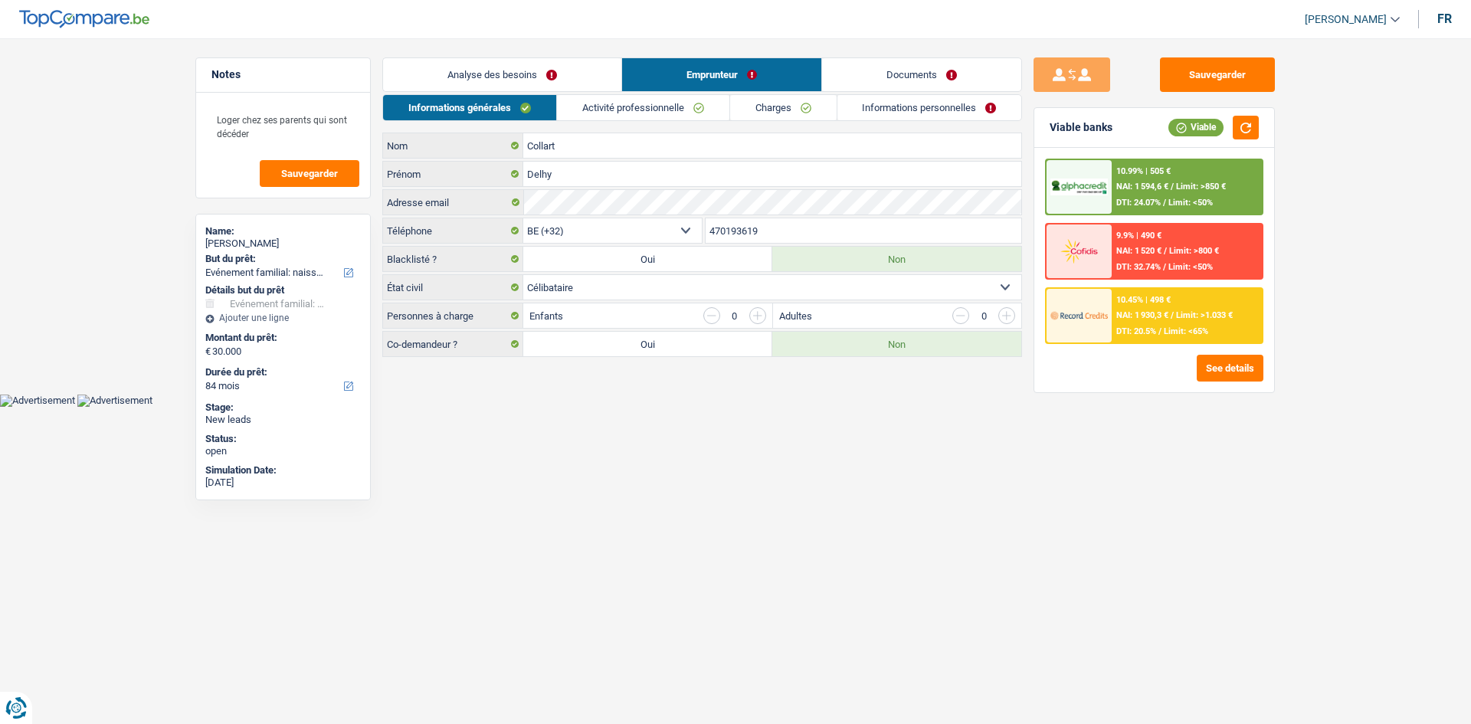
click at [653, 104] on link "Activité professionnelle" at bounding box center [643, 107] width 172 height 25
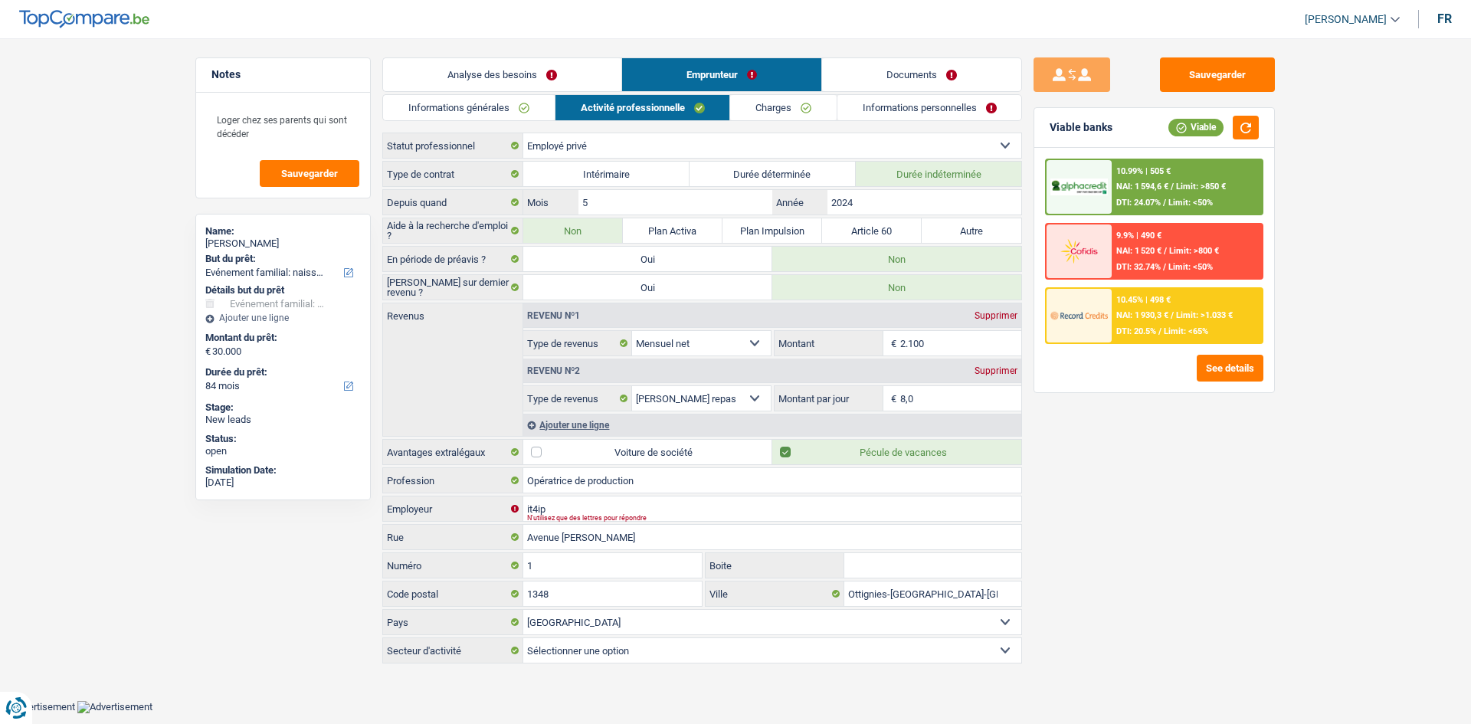
click at [521, 85] on link "Analyse des besoins" at bounding box center [502, 74] width 238 height 33
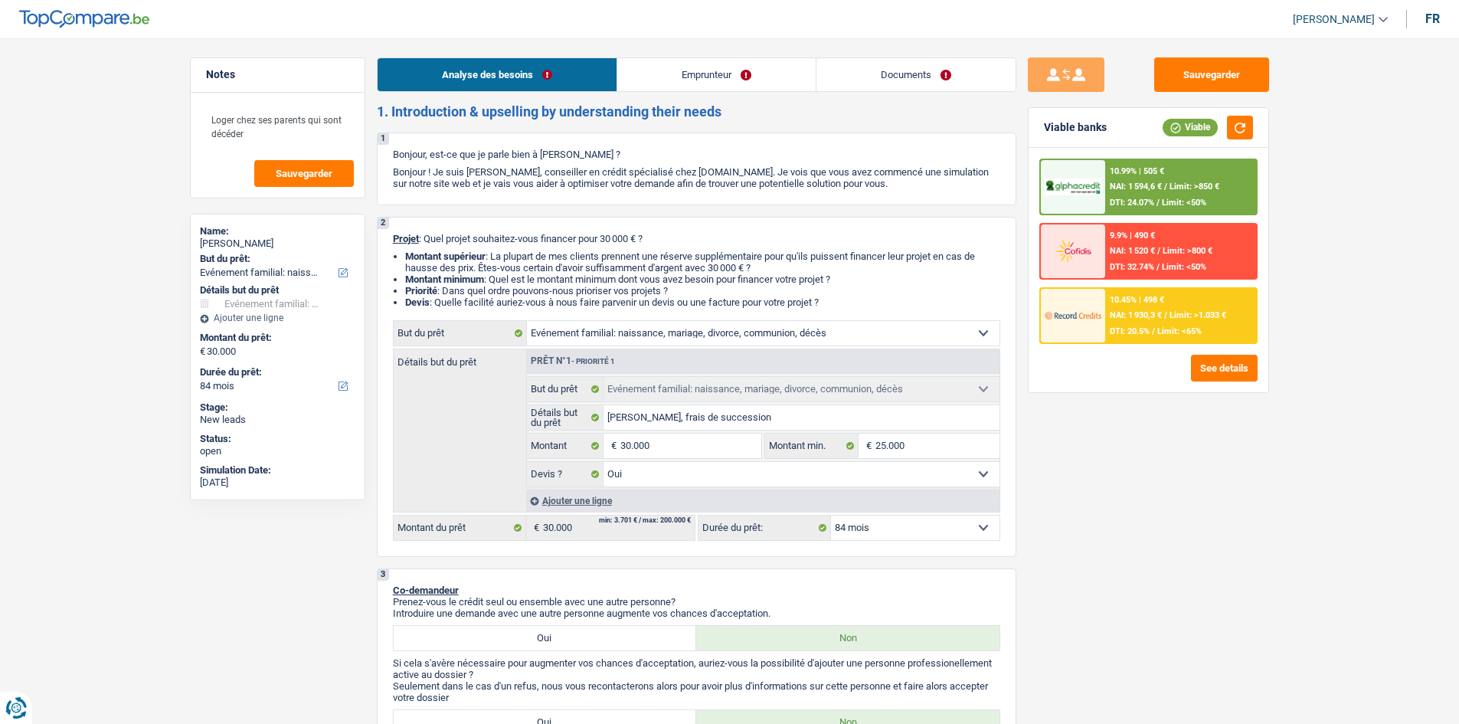
click at [1112, 324] on div "10.45% | 498 € NAI: 1 930,3 € / Limit: >1.033 € DTI: 20.5% / Limit: <65%" at bounding box center [1180, 316] width 151 height 54
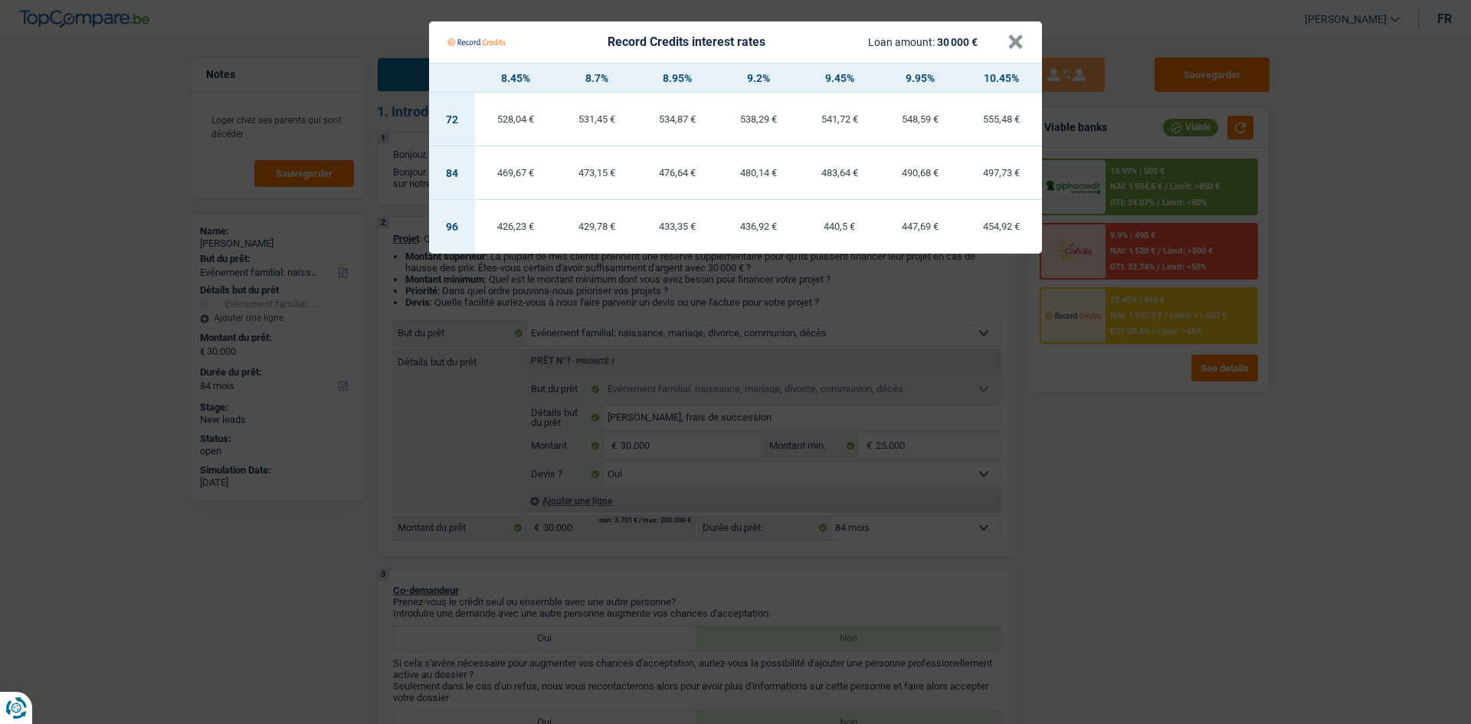
drag, startPoint x: 1118, startPoint y: 373, endPoint x: 1190, endPoint y: 284, distance: 114.4
click at [1117, 373] on Credits "Record Credits interest rates Loan amount: 30 000 € × 8.45% 8.7% 8.95% 9.2% 9.4…" at bounding box center [735, 362] width 1471 height 724
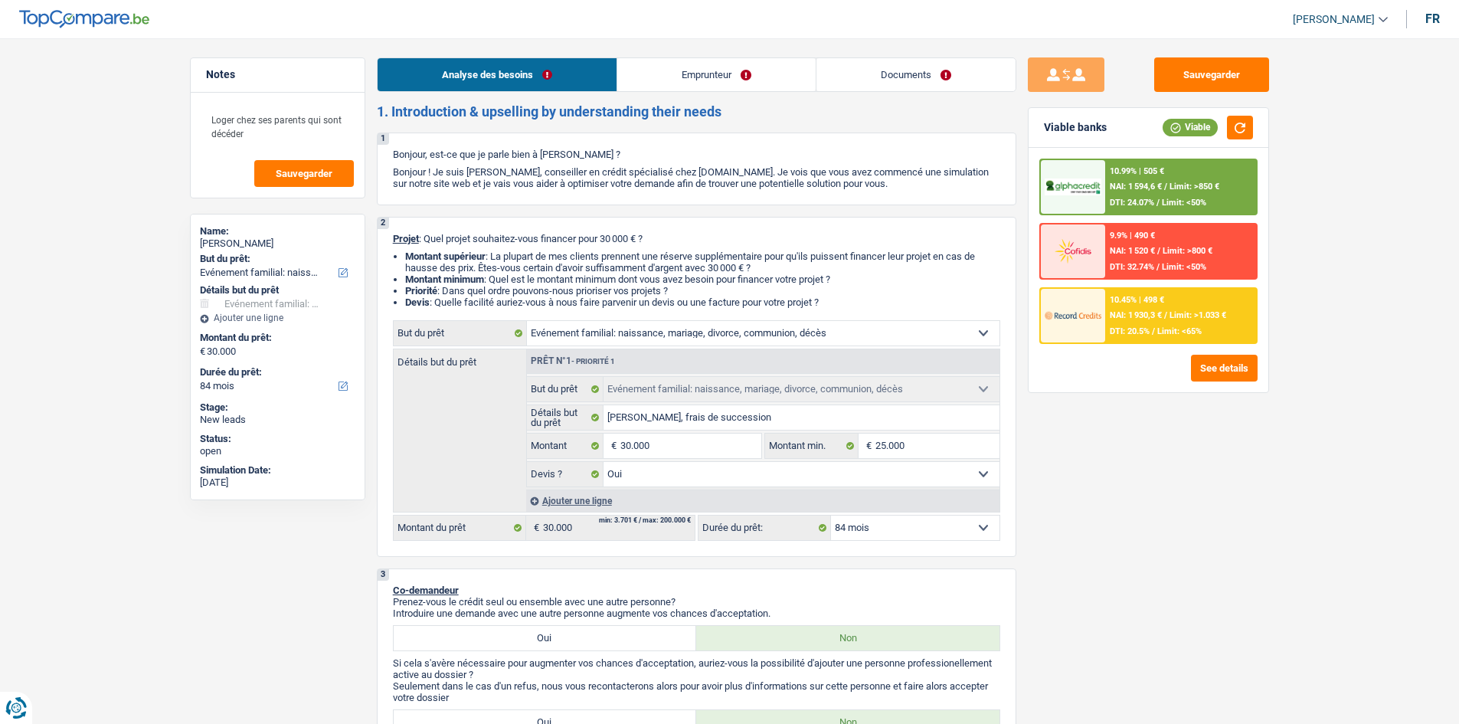
click at [1192, 210] on div "10.99% | 505 € NAI: 1 594,6 € / Limit: >850 € DTI: 24.07% / Limit: <50%" at bounding box center [1180, 187] width 151 height 54
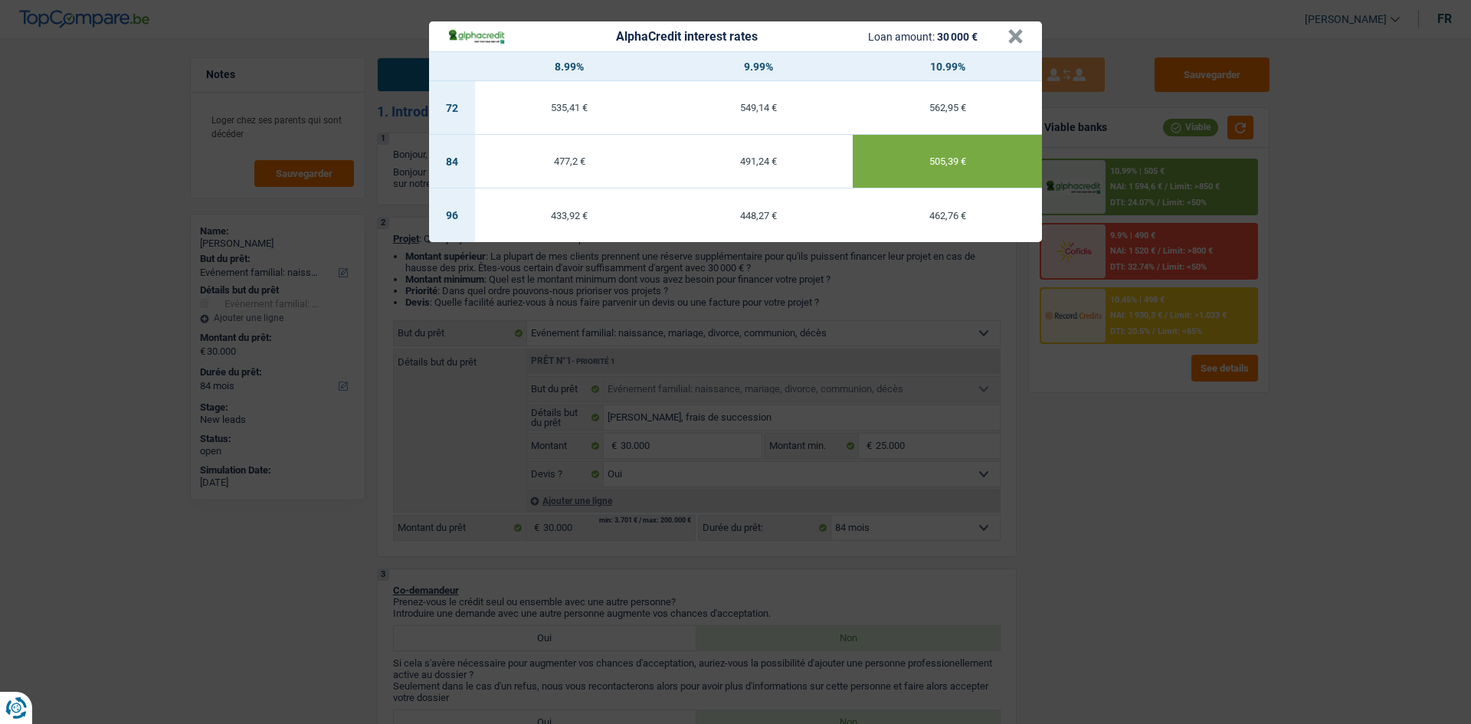
click at [1134, 440] on div "AlphaCredit interest rates Loan amount: 30 000 € × 8.99% 9.99% 10.99% 72 535,41…" at bounding box center [735, 362] width 1471 height 724
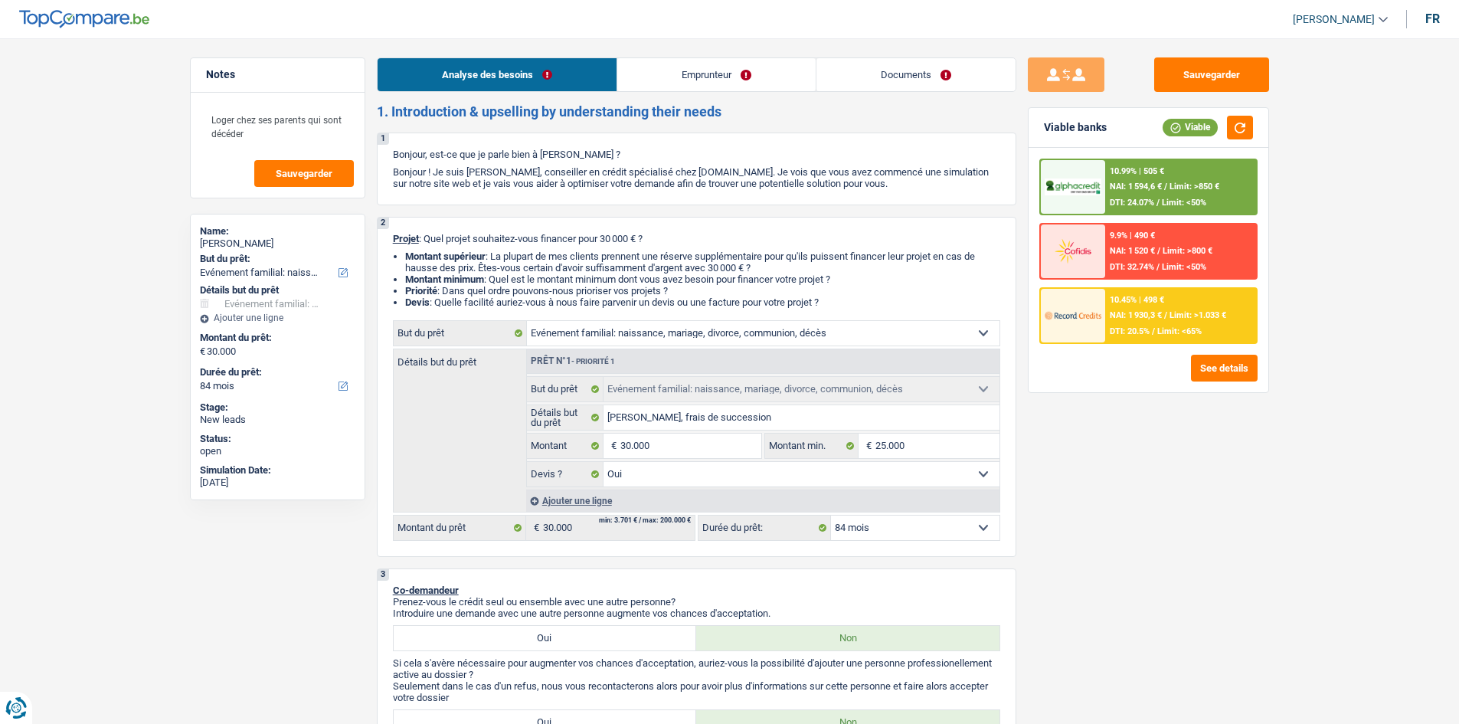
click at [1152, 330] on span "/" at bounding box center [1153, 331] width 3 height 10
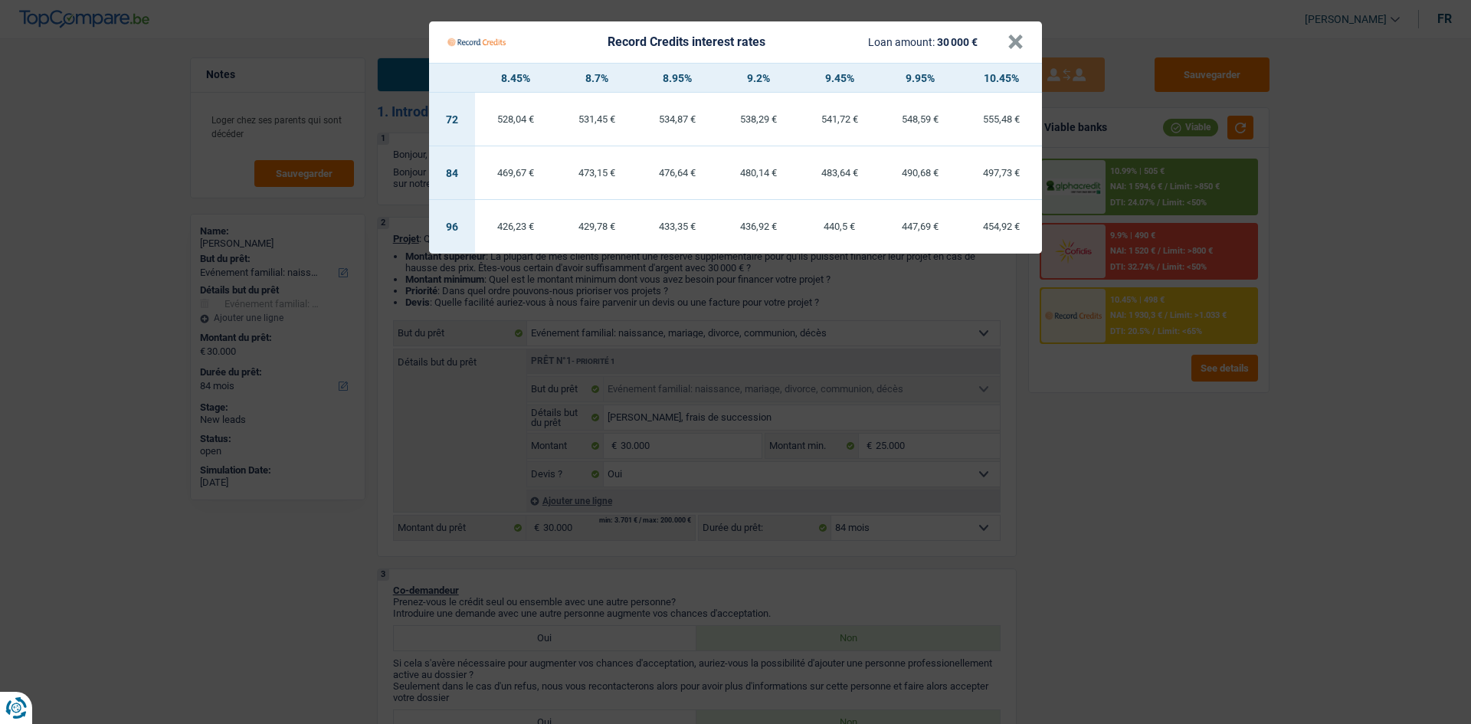
click at [1148, 418] on Credits "Record Credits interest rates Loan amount: 30 000 € × 8.45% 8.7% 8.95% 9.2% 9.4…" at bounding box center [735, 362] width 1471 height 724
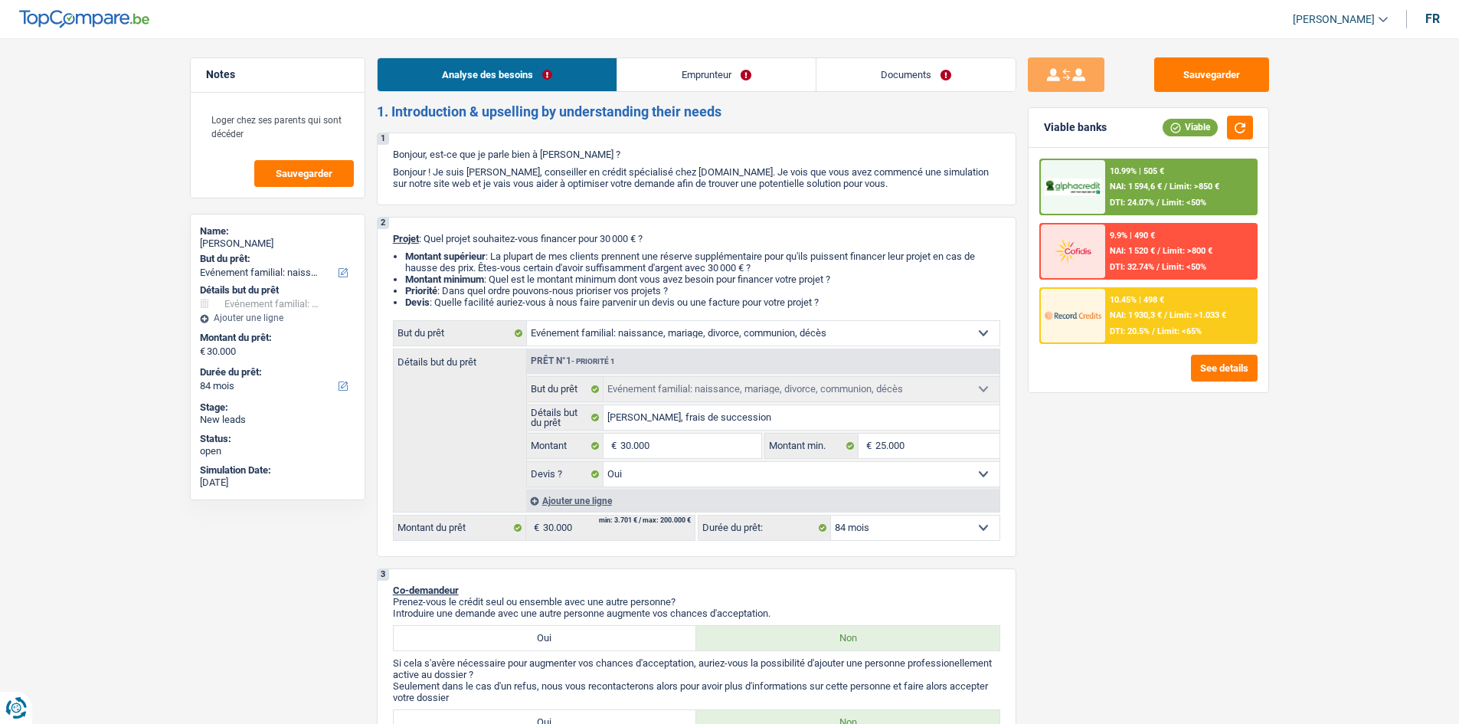
click at [1191, 175] on div "10.99% | 505 € NAI: 1 594,6 € / Limit: >850 € DTI: 24.07% / Limit: <50%" at bounding box center [1180, 187] width 151 height 54
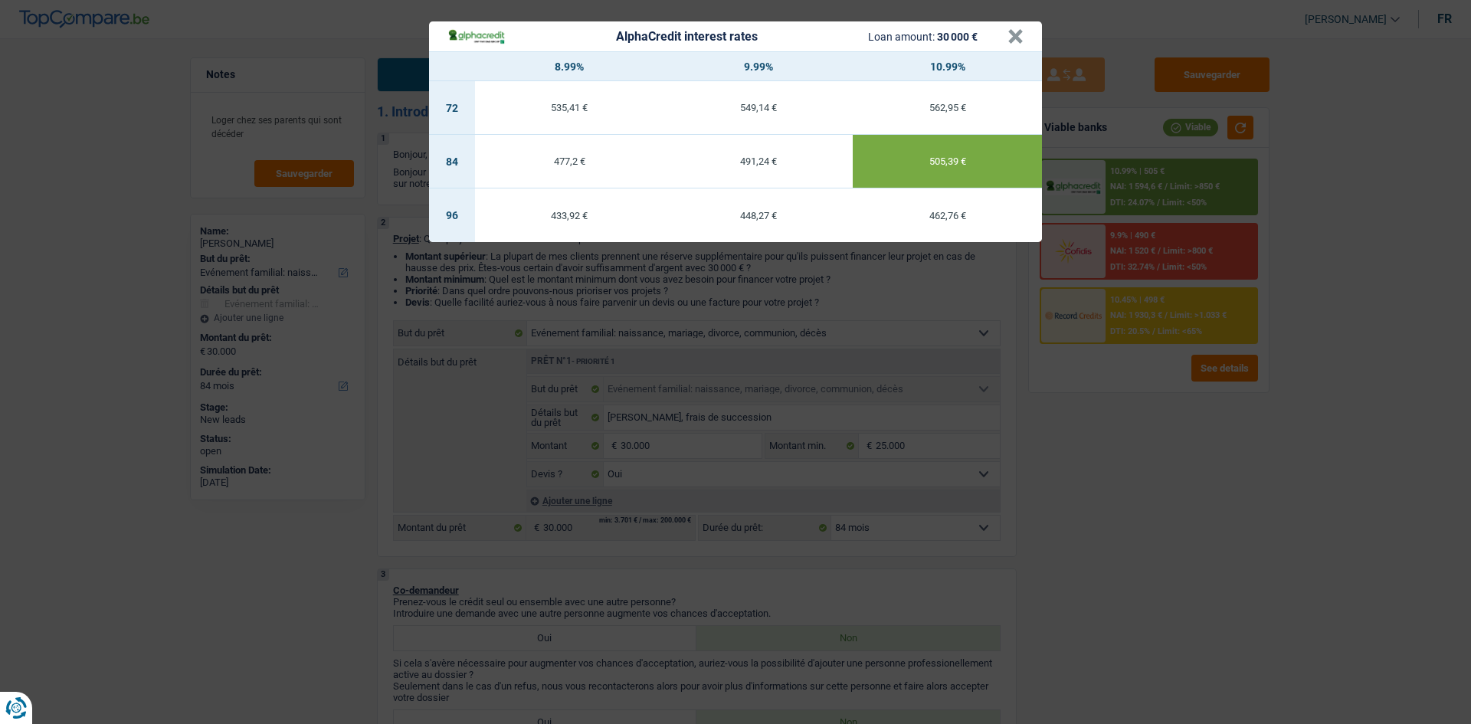
click at [1156, 392] on div "AlphaCredit interest rates Loan amount: 30 000 € × 8.99% 9.99% 10.99% 72 535,41…" at bounding box center [735, 362] width 1471 height 724
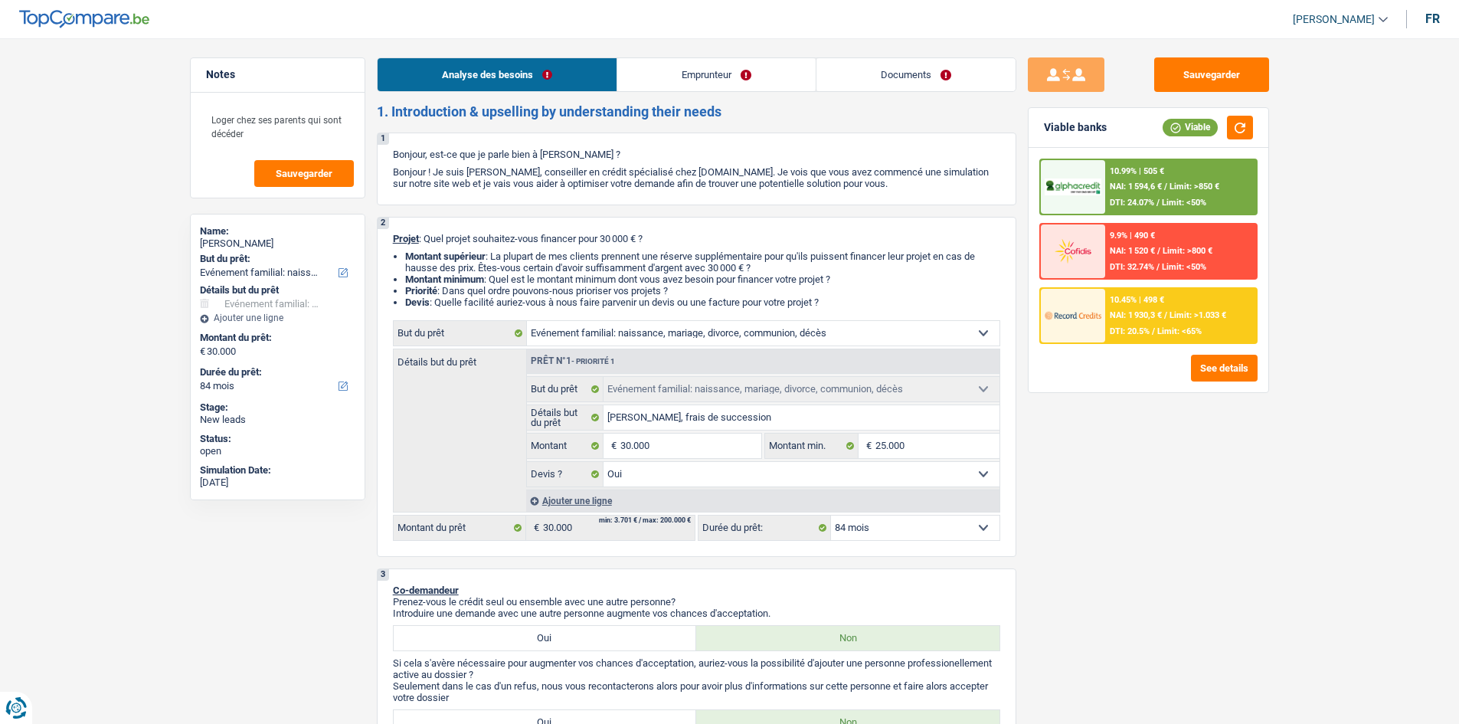
click at [1143, 319] on span "NAI: 1 930,3 €" at bounding box center [1136, 315] width 52 height 10
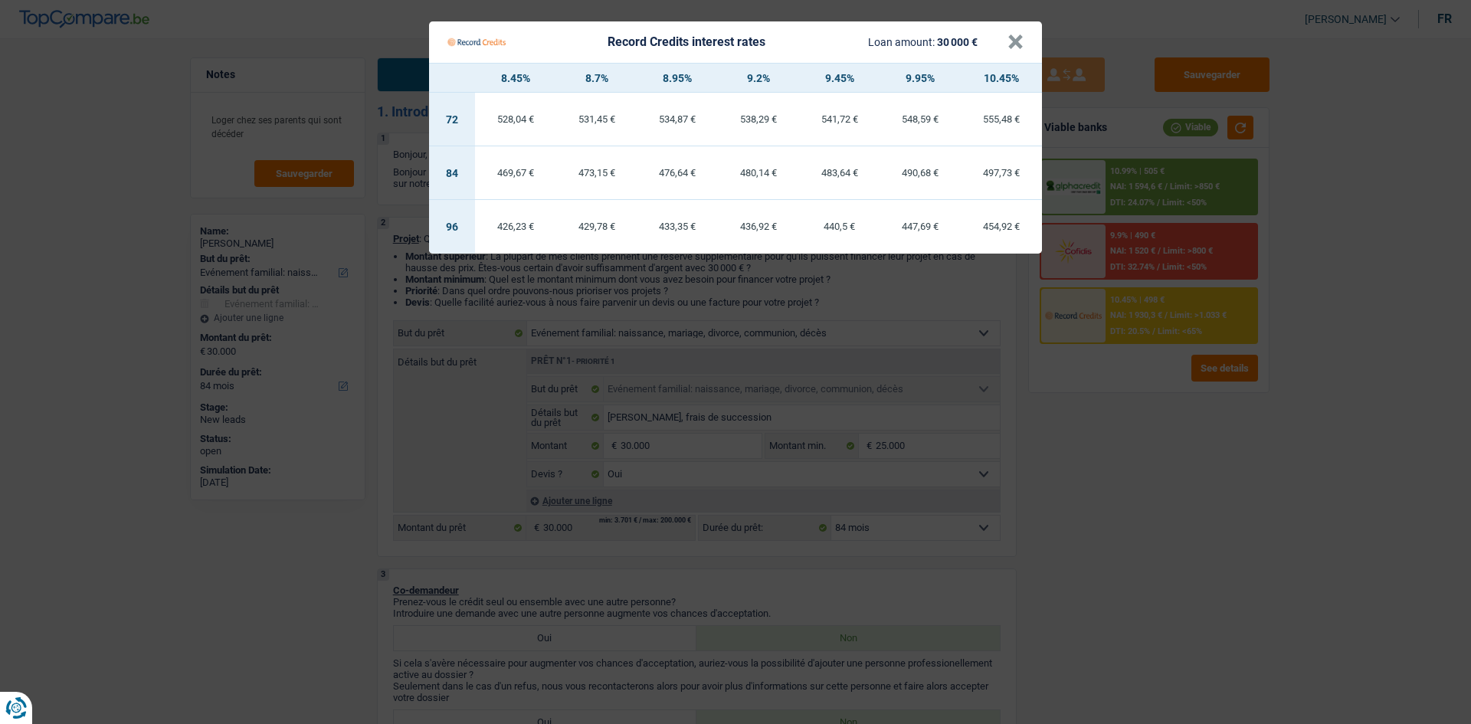
click at [1119, 426] on Credits "Record Credits interest rates Loan amount: 30 000 € × 8.45% 8.7% 8.95% 9.2% 9.4…" at bounding box center [735, 362] width 1471 height 724
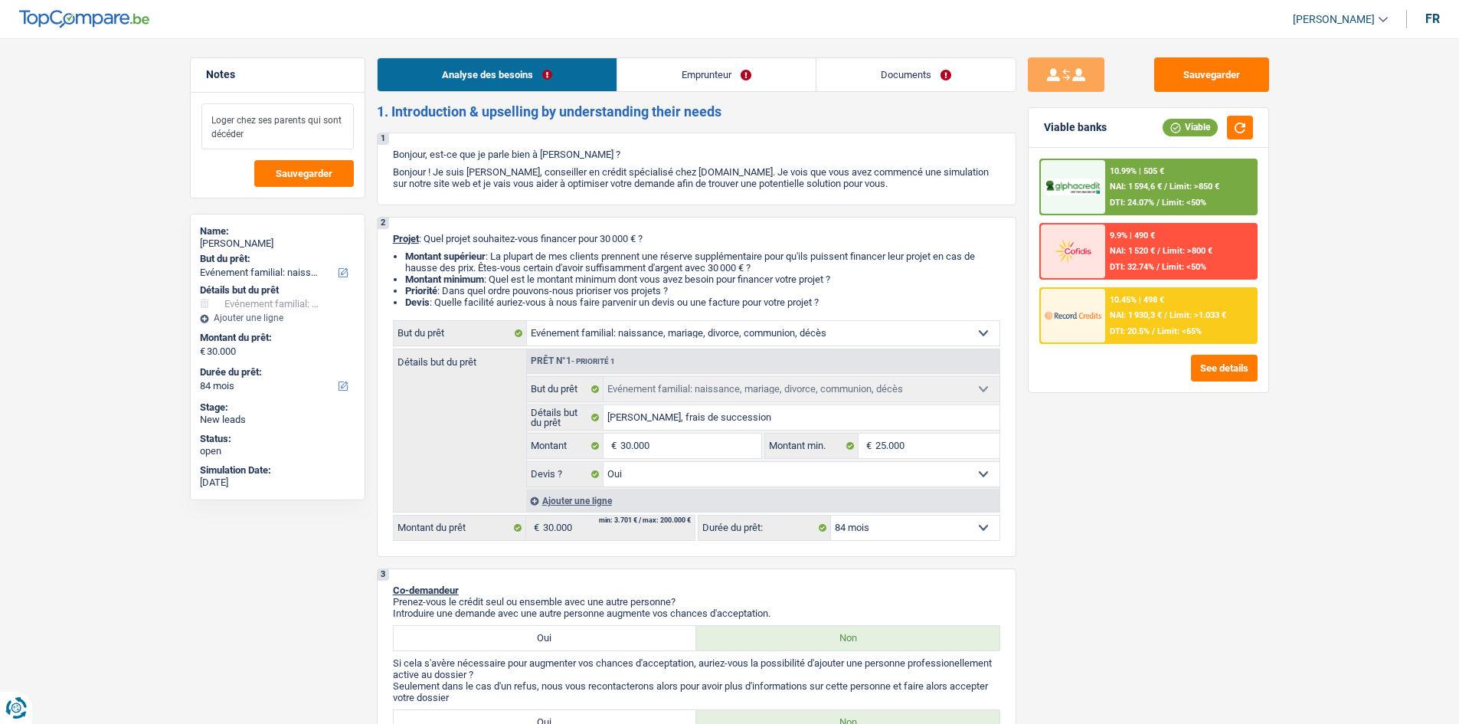
click at [311, 128] on textarea "Loger chez ses parents qui sont décéder" at bounding box center [277, 126] width 152 height 46
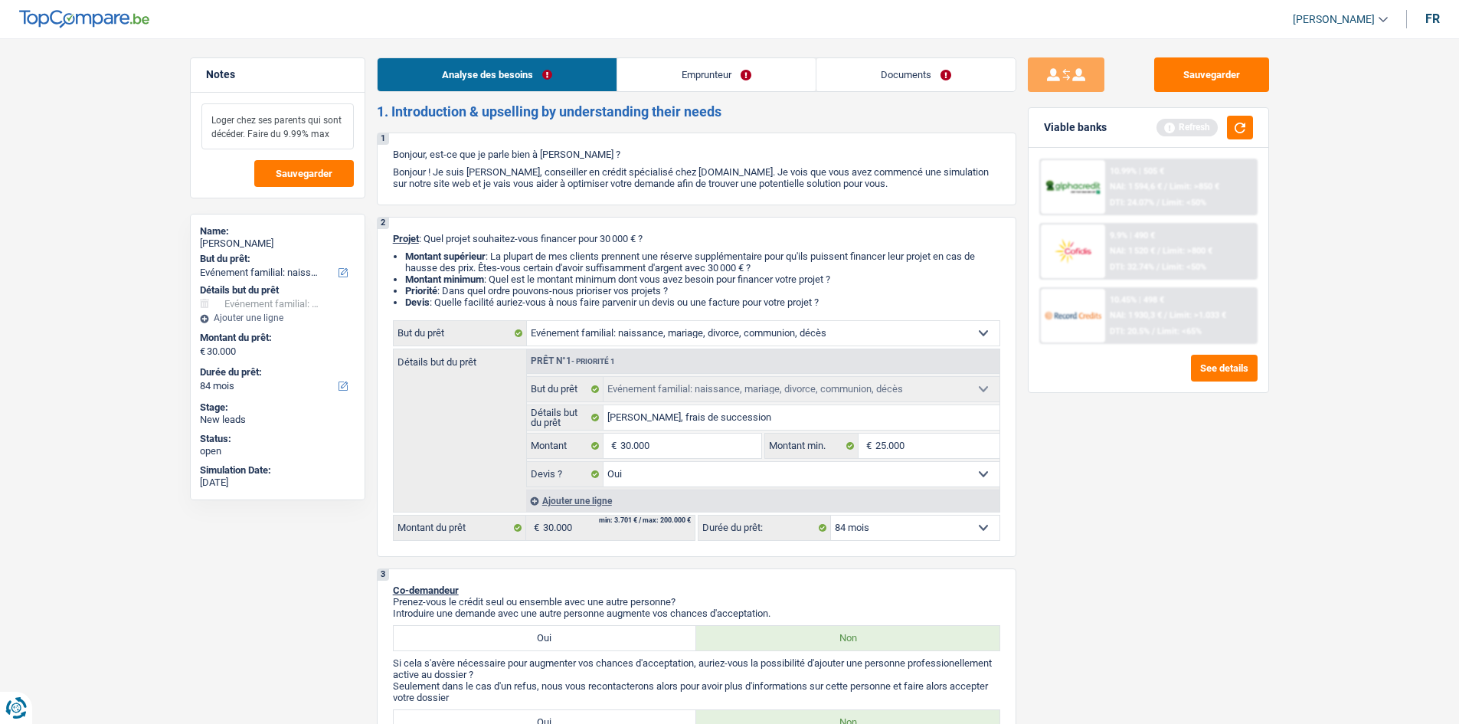
type textarea "Loger chez ses parents qui sont décéder. Faire du 9.99% max"
click at [323, 159] on div "Loger chez ses parents qui sont décéder. Faire du 9.99% max Sauvegarder" at bounding box center [278, 145] width 174 height 105
click at [322, 178] on span "Sauvegarder" at bounding box center [304, 174] width 57 height 10
click at [1160, 188] on span "NAI: 1 594,6 €" at bounding box center [1136, 187] width 52 height 10
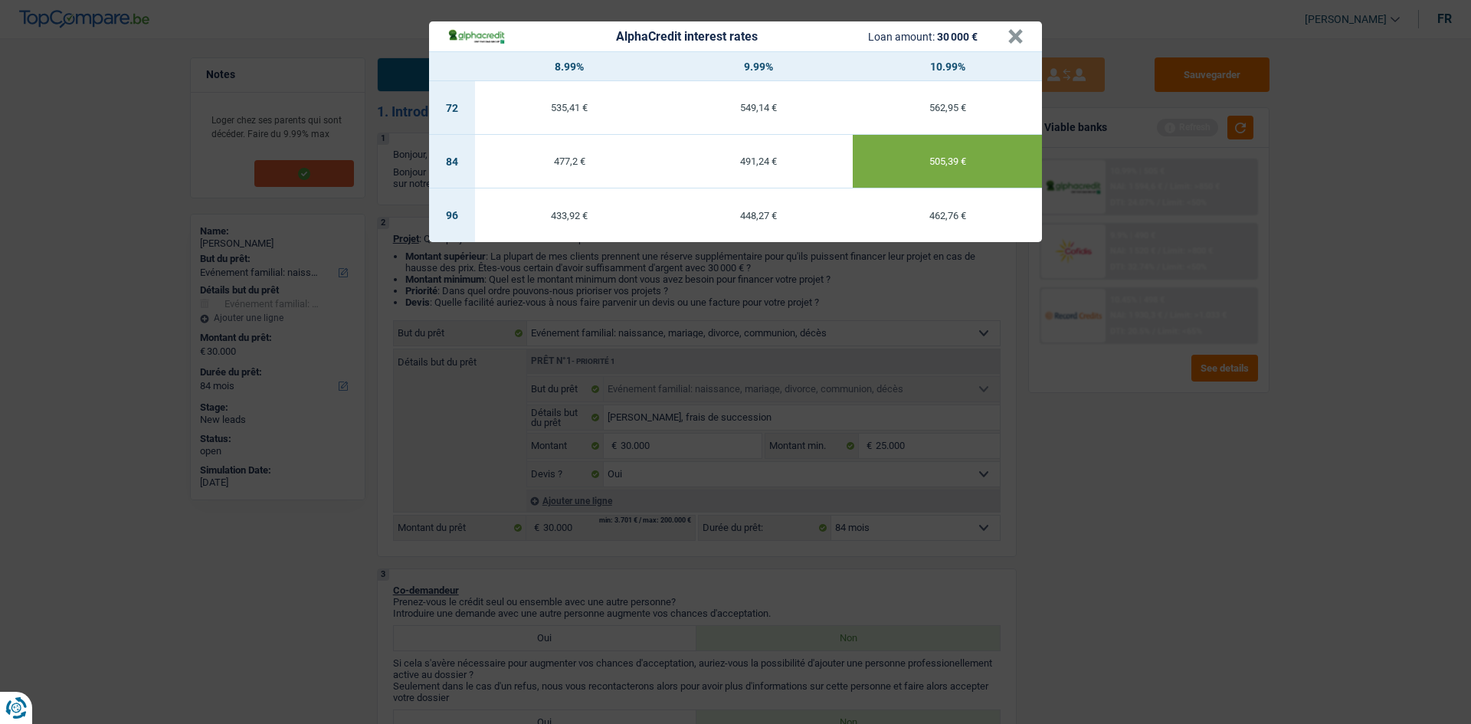
click at [1099, 378] on div "AlphaCredit interest rates Loan amount: 30 000 € × 8.99% 9.99% 10.99% 72 535,41…" at bounding box center [735, 362] width 1471 height 724
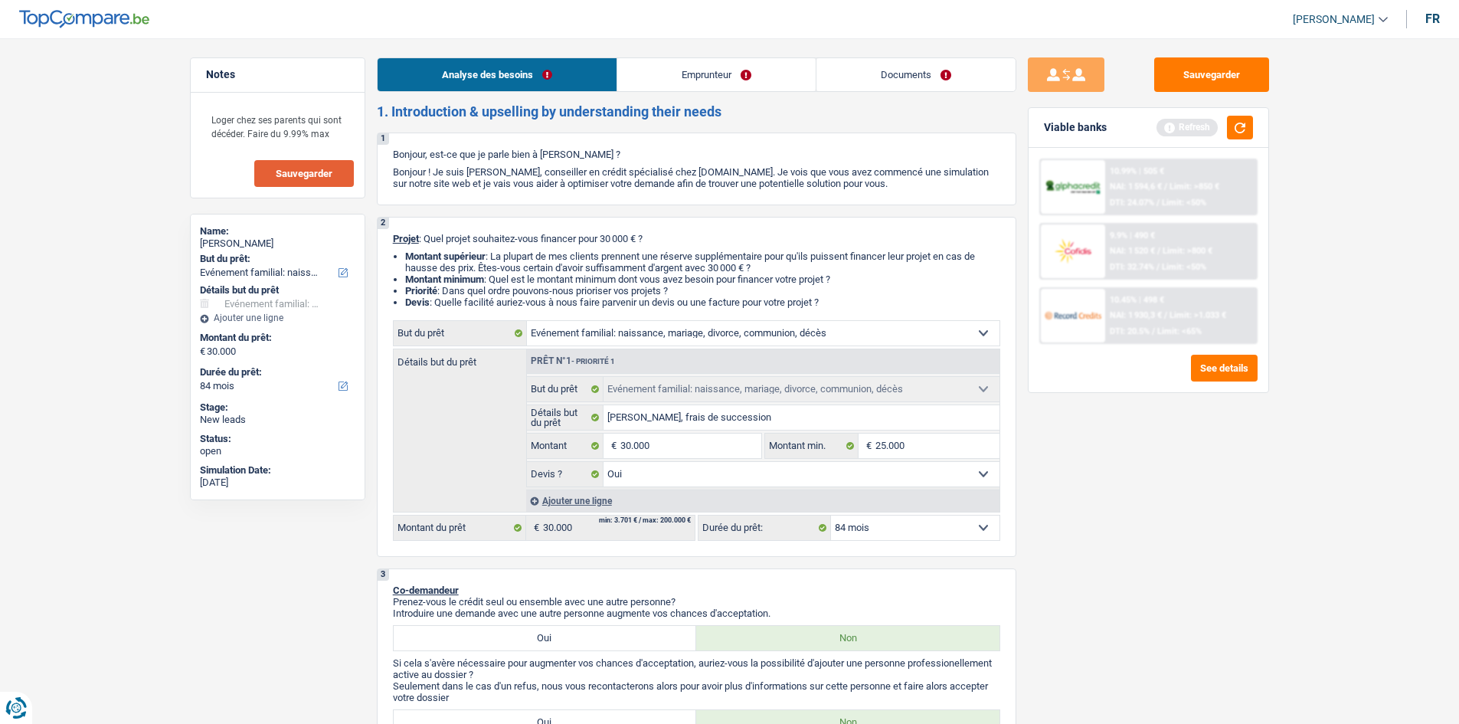
click at [1133, 330] on span "DTI: 20.5%" at bounding box center [1130, 331] width 40 height 10
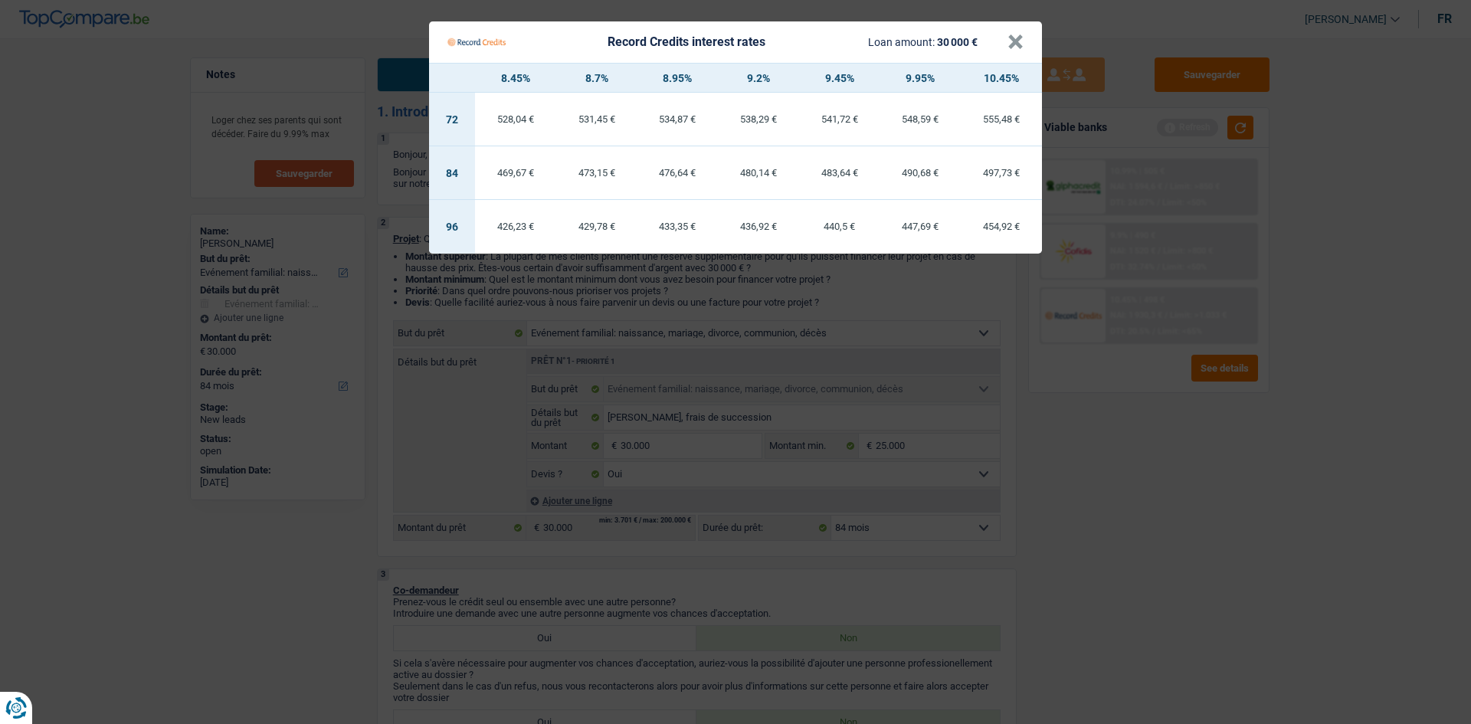
click at [1147, 391] on Credits "Record Credits interest rates Loan amount: 30 000 € × 8.45% 8.7% 8.95% 9.2% 9.4…" at bounding box center [735, 362] width 1471 height 724
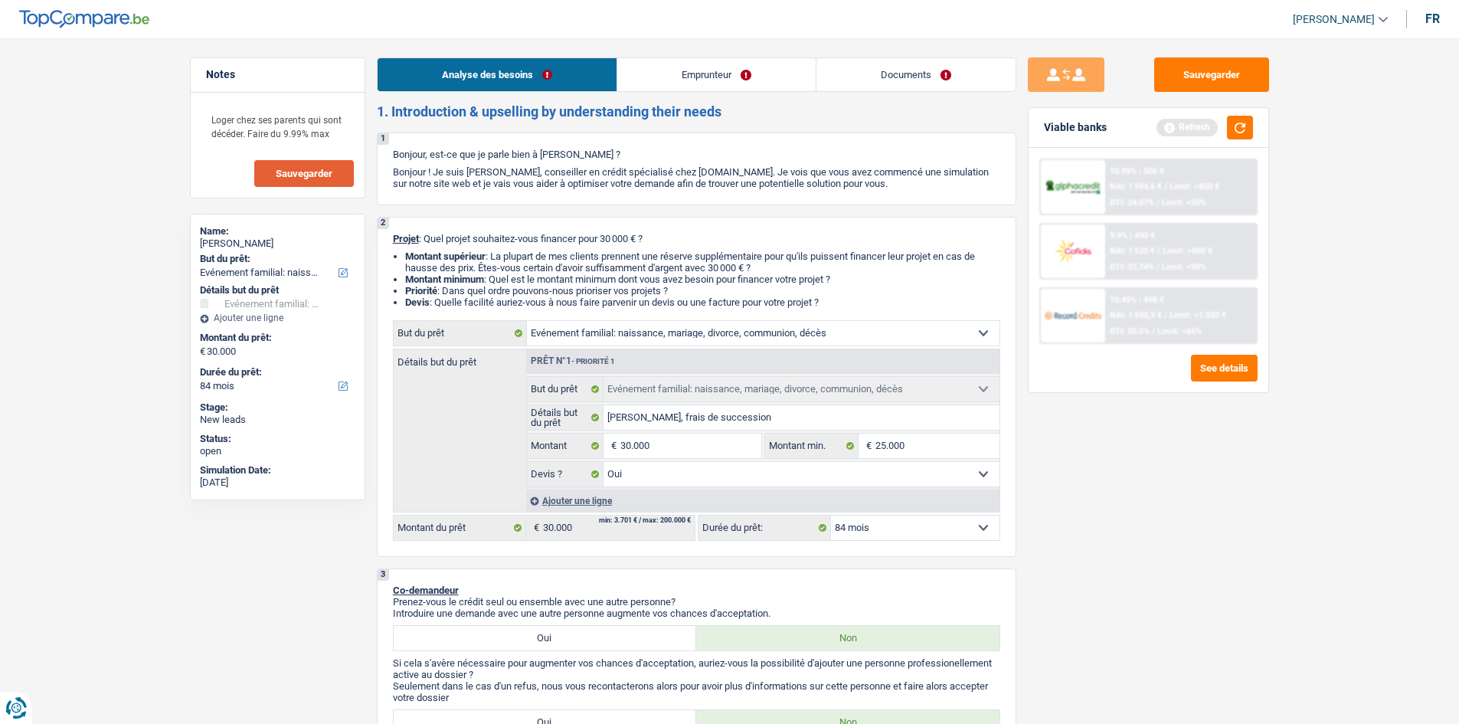
click at [1257, 183] on div "10.99% | 505 € NAI: 1 594,6 € / Limit: >850 € DTI: 24.07% / Limit: <50%" at bounding box center [1148, 187] width 218 height 57
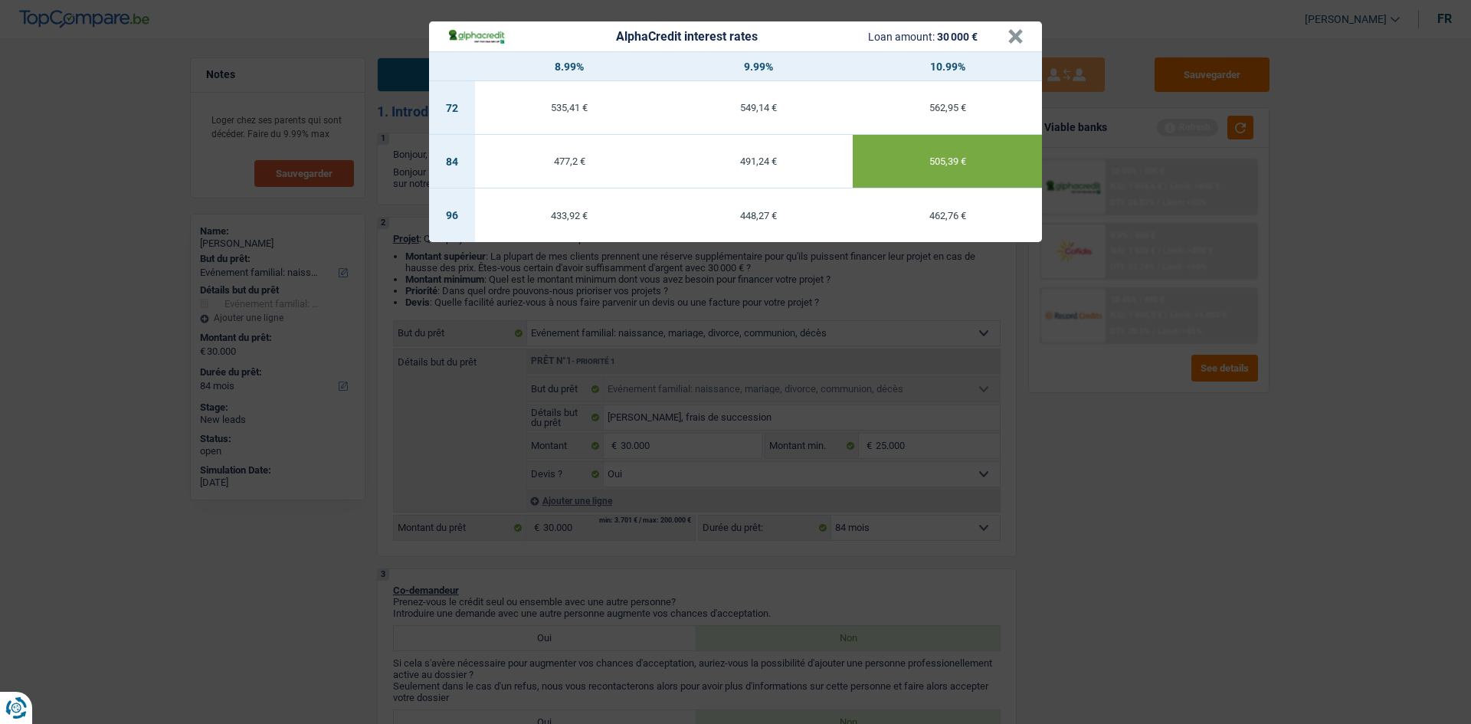
click at [1204, 188] on div "AlphaCredit interest rates Loan amount: 30 000 € × 8.99% 9.99% 10.99% 72 535,41…" at bounding box center [735, 362] width 1471 height 724
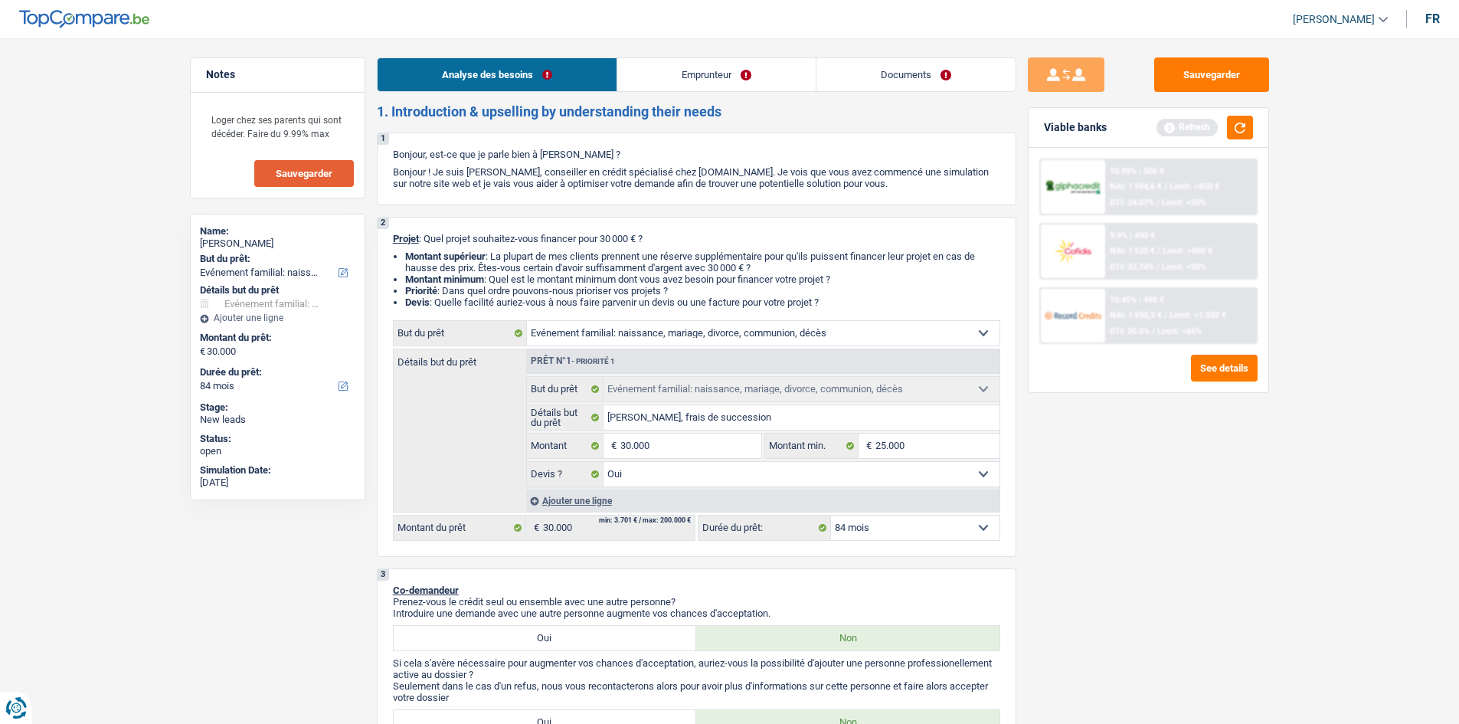
click at [1203, 199] on span "Limit: <50%" at bounding box center [1184, 203] width 44 height 10
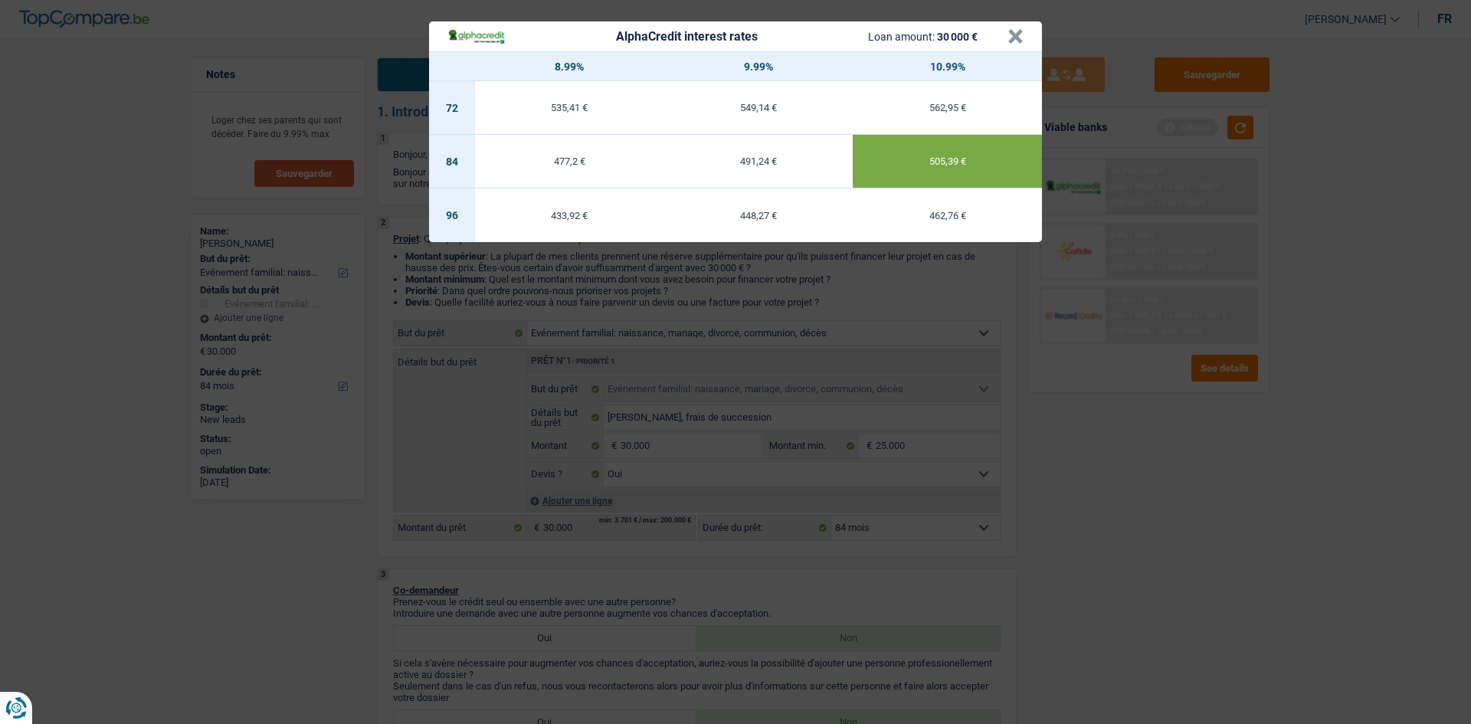
click at [1373, 248] on div "AlphaCredit interest rates Loan amount: 30 000 € × 8.99% 9.99% 10.99% 72 535,41…" at bounding box center [735, 362] width 1471 height 724
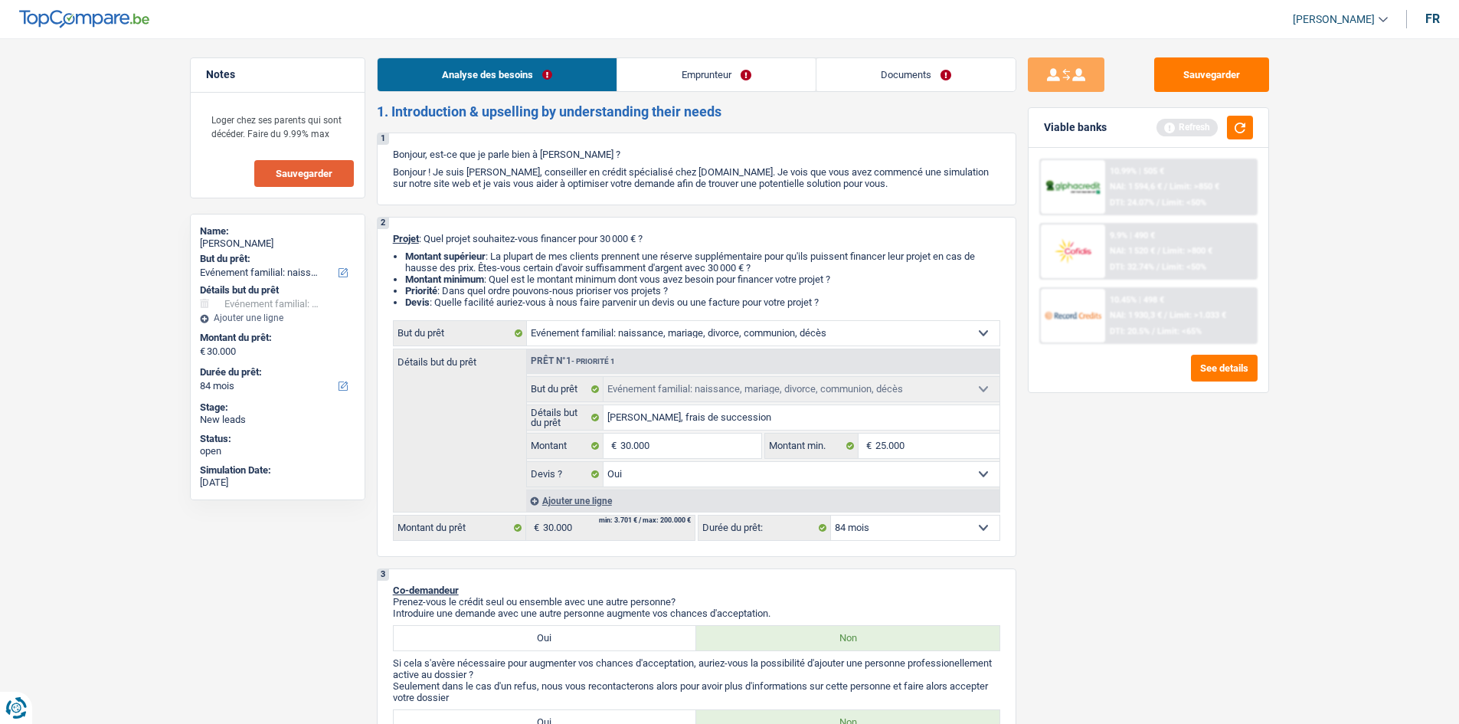
click at [1212, 241] on div "9.9% | 490 € NAI: 1 520 € / Limit: >800 € DTI: 32.74% / Limit: <50%" at bounding box center [1180, 251] width 151 height 54
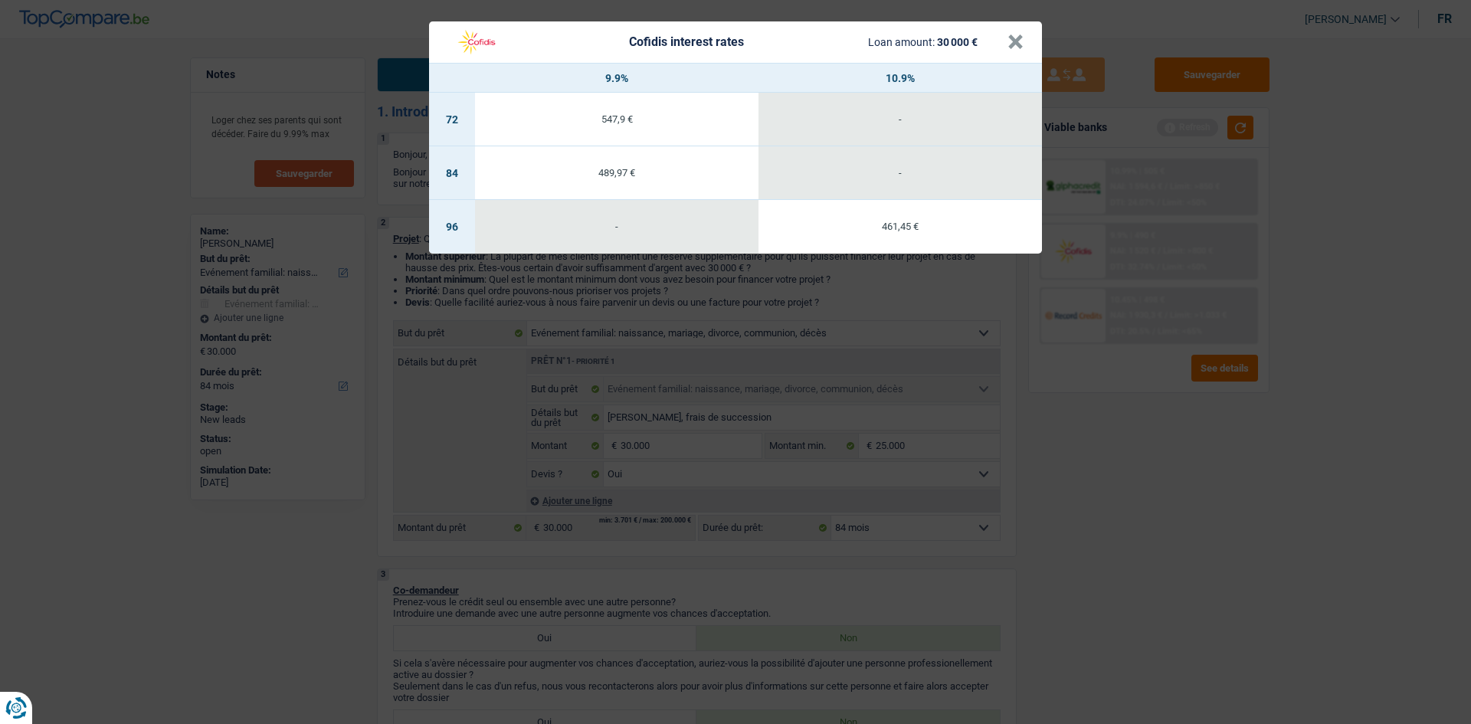
click at [1144, 413] on div "Cofidis interest rates Loan amount: 30 000 € × 9.9% 10.9% 72 547,9 € - 84 489,9…" at bounding box center [735, 362] width 1471 height 724
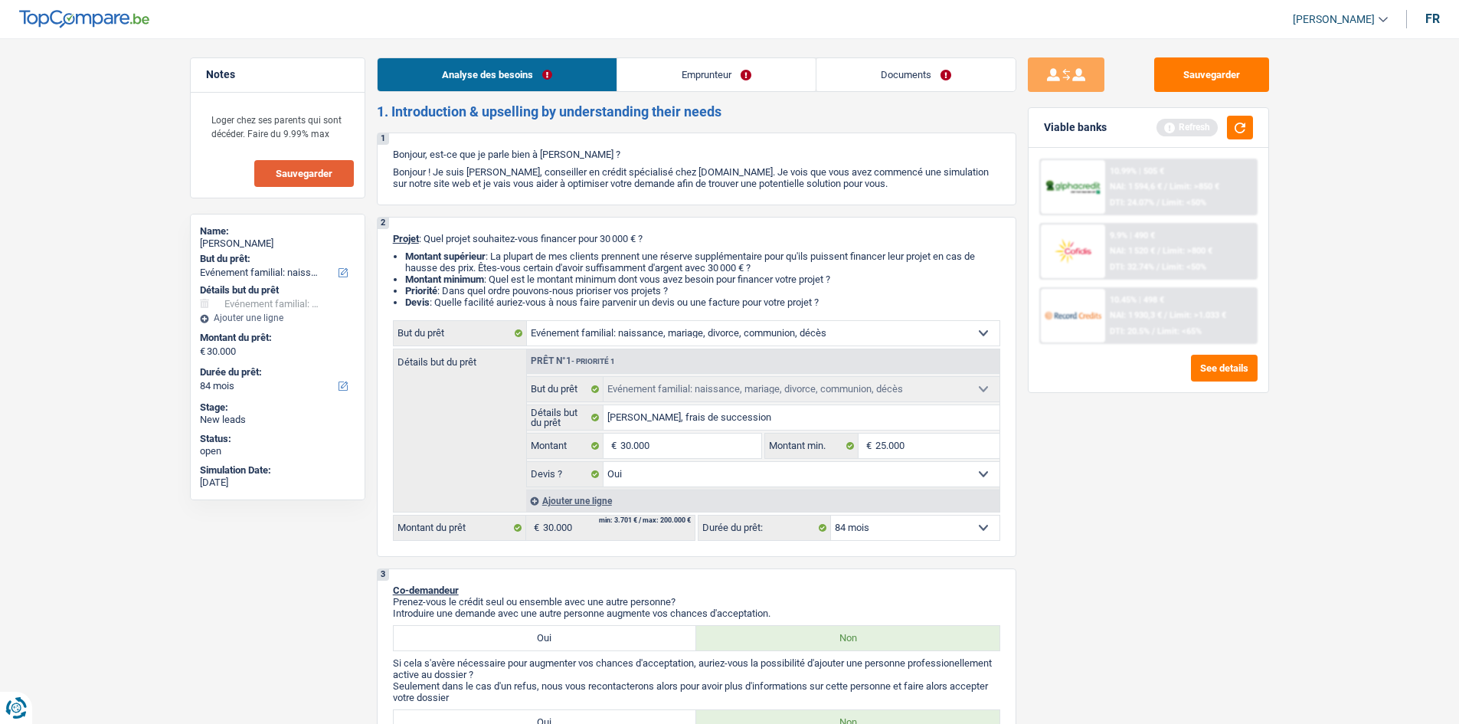
click at [1106, 332] on div "10.45% | 498 € NAI: 1 930,3 € / Limit: >1.033 € DTI: 20.5% / Limit: <65%" at bounding box center [1180, 316] width 151 height 54
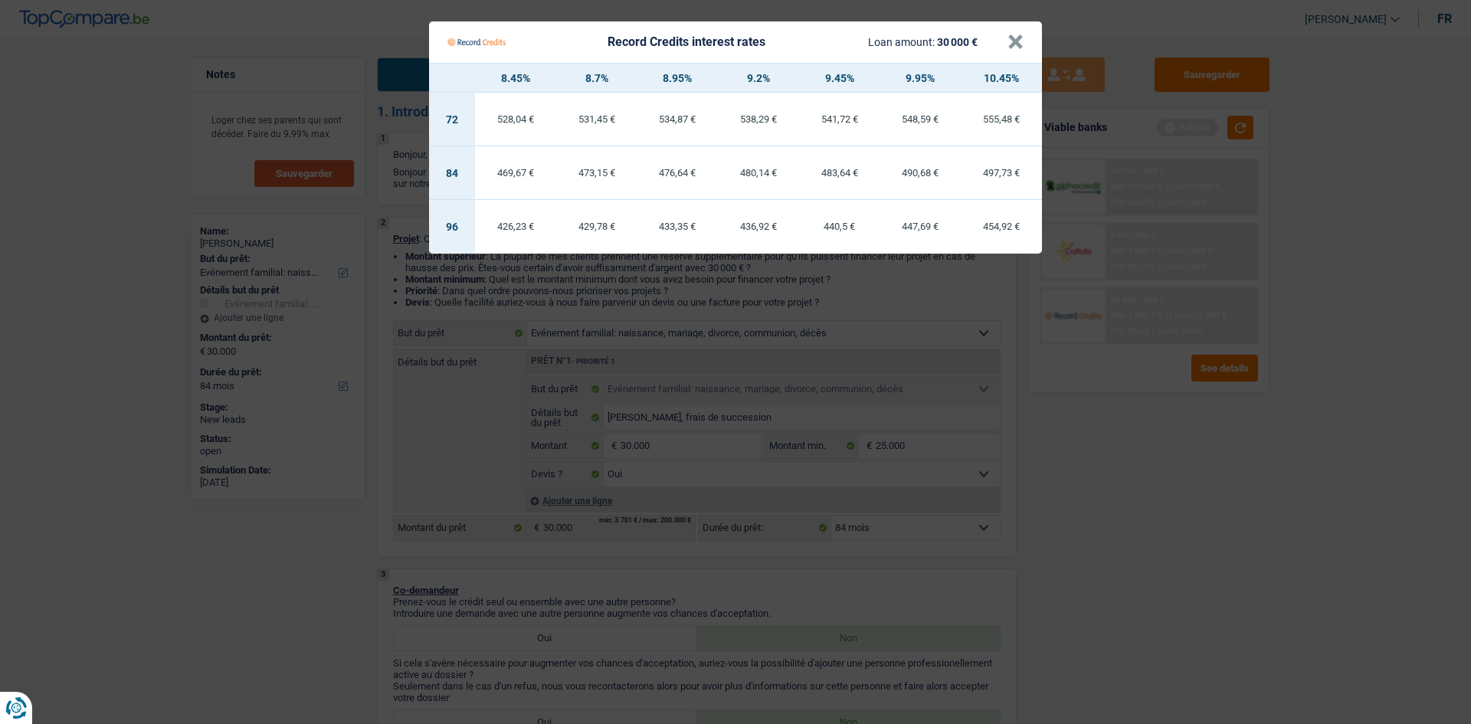
click at [1124, 480] on Credits "Record Credits interest rates Loan amount: 30 000 € × 8.45% 8.7% 8.95% 9.2% 9.4…" at bounding box center [735, 362] width 1471 height 724
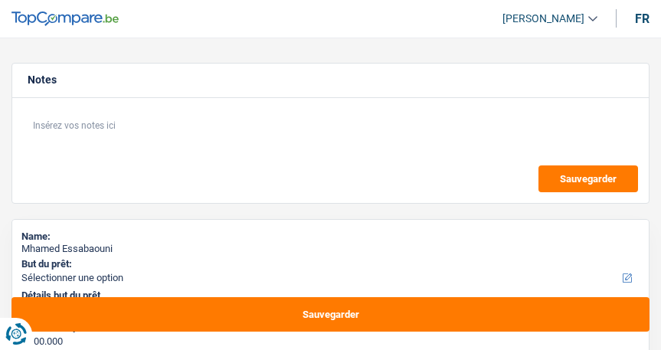
select select "120"
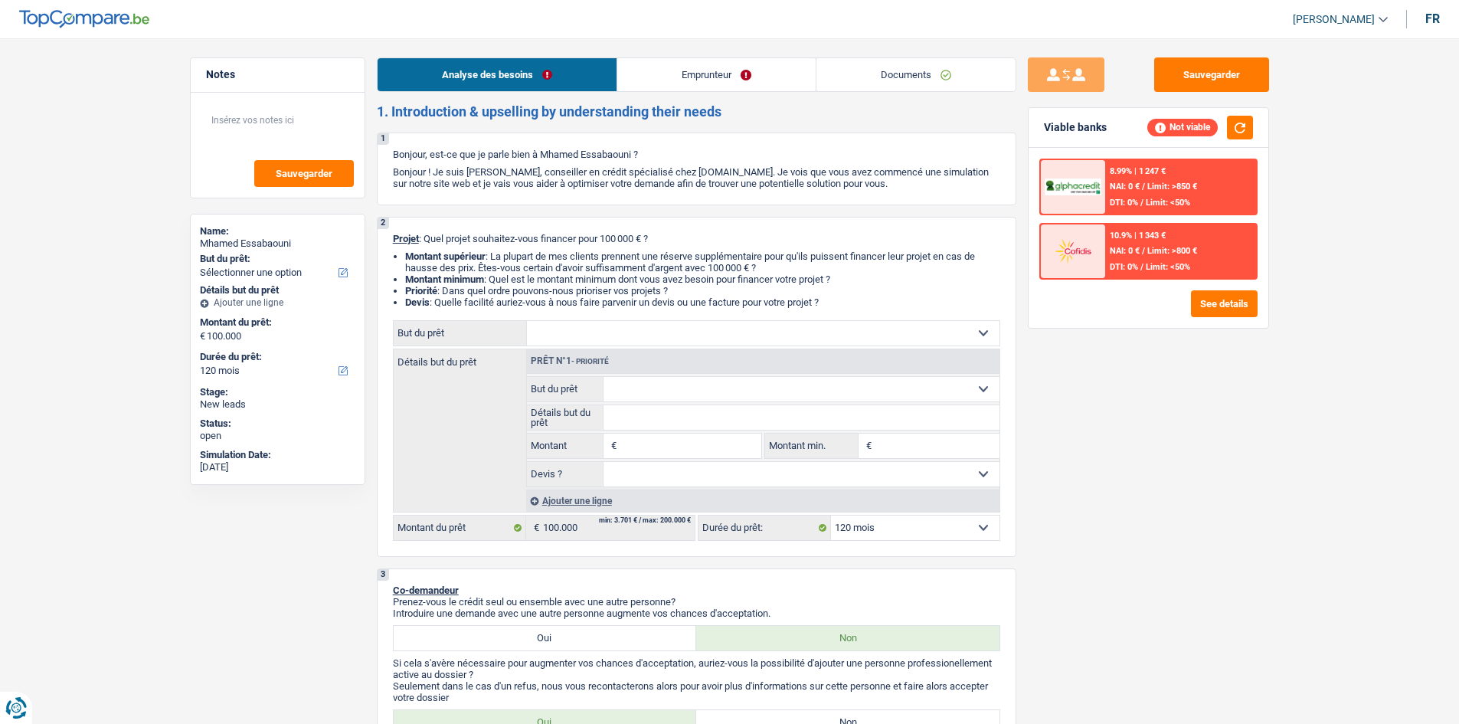
click at [660, 89] on link "Emprunteur" at bounding box center [716, 74] width 198 height 33
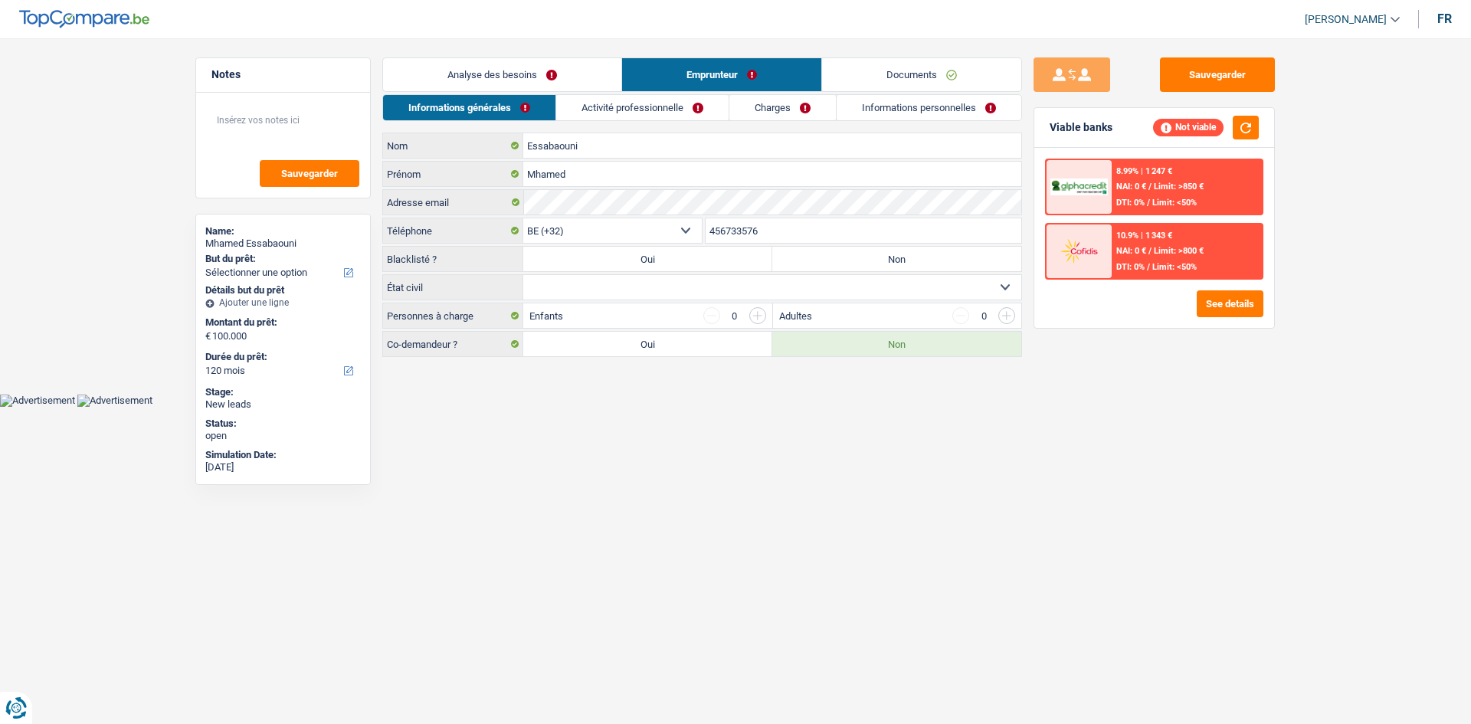
click at [660, 64] on link "Documents" at bounding box center [921, 74] width 199 height 33
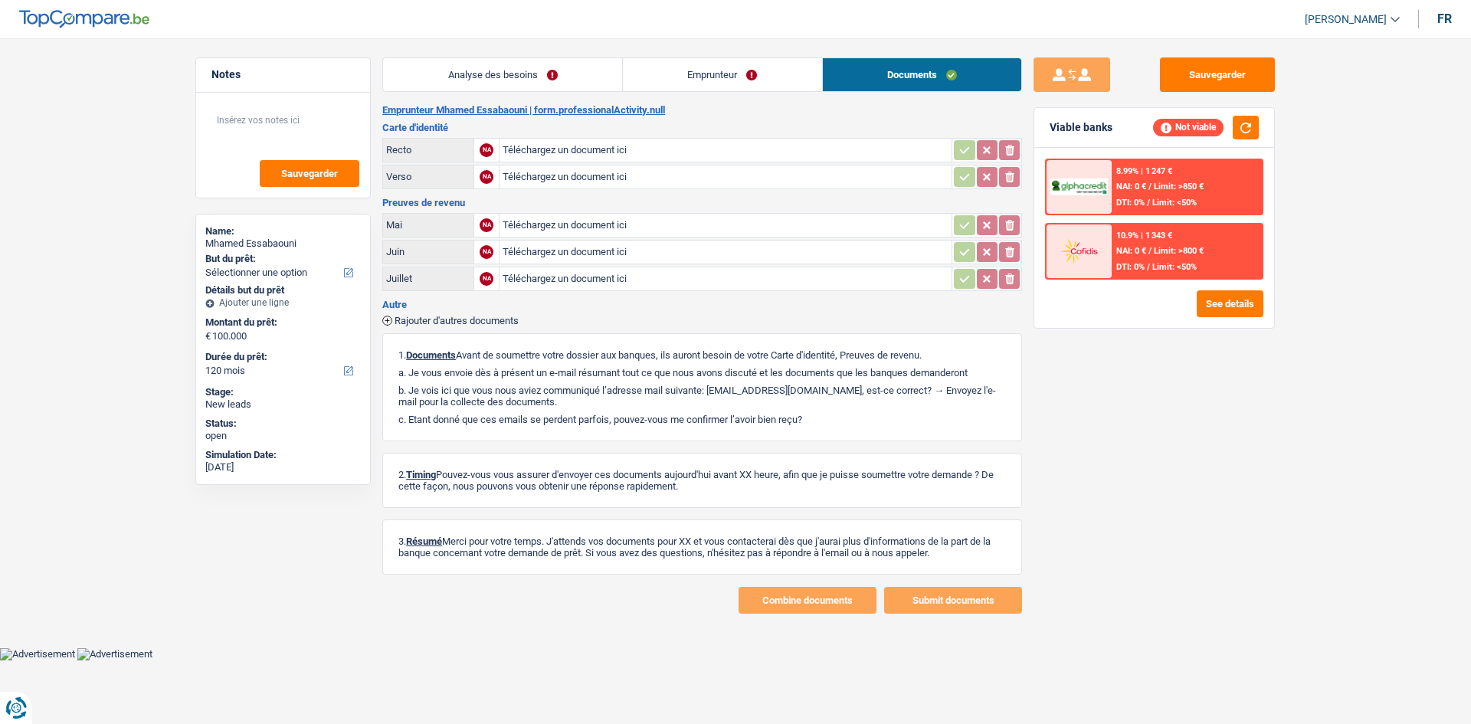
click at [532, 64] on link "Analyse des besoins" at bounding box center [502, 74] width 239 height 33
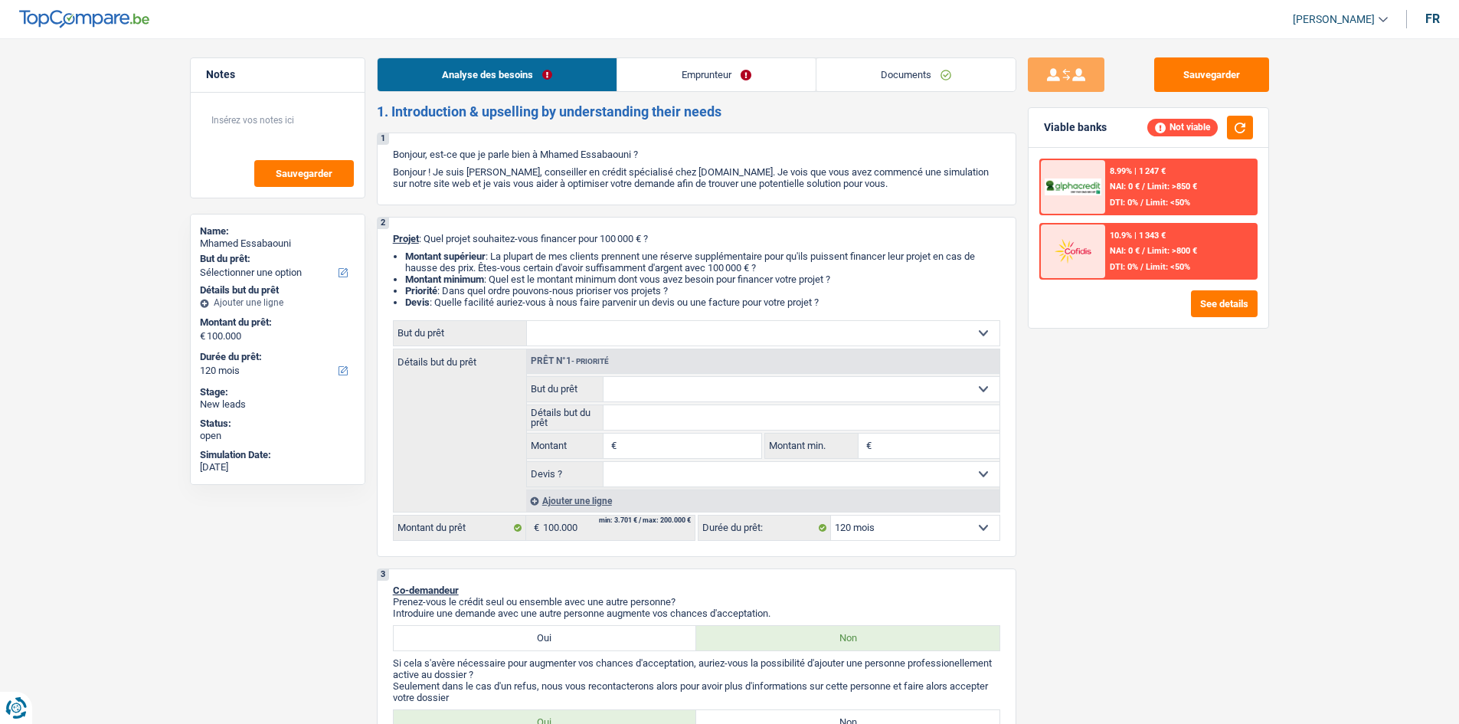
click at [660, 84] on link "Emprunteur" at bounding box center [716, 74] width 198 height 33
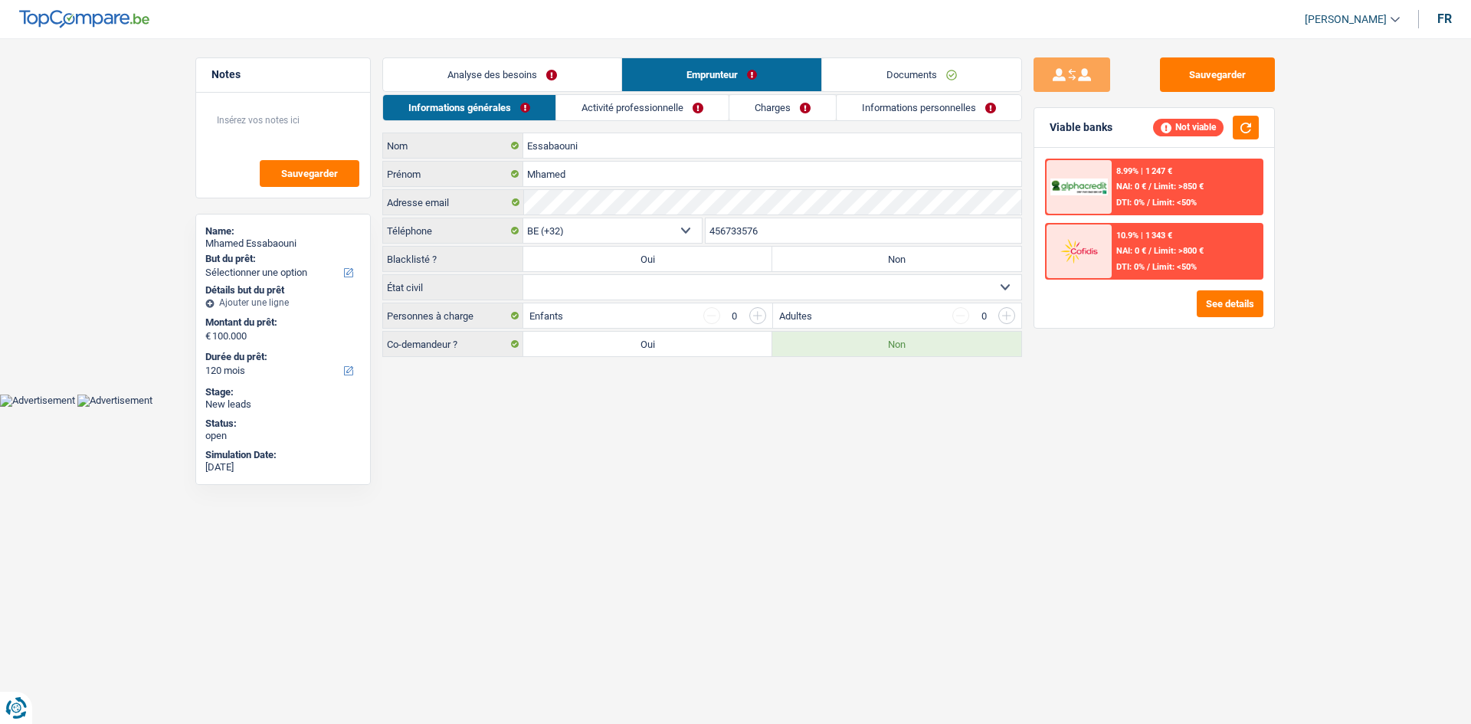
click at [591, 86] on link "Analyse des besoins" at bounding box center [502, 74] width 238 height 33
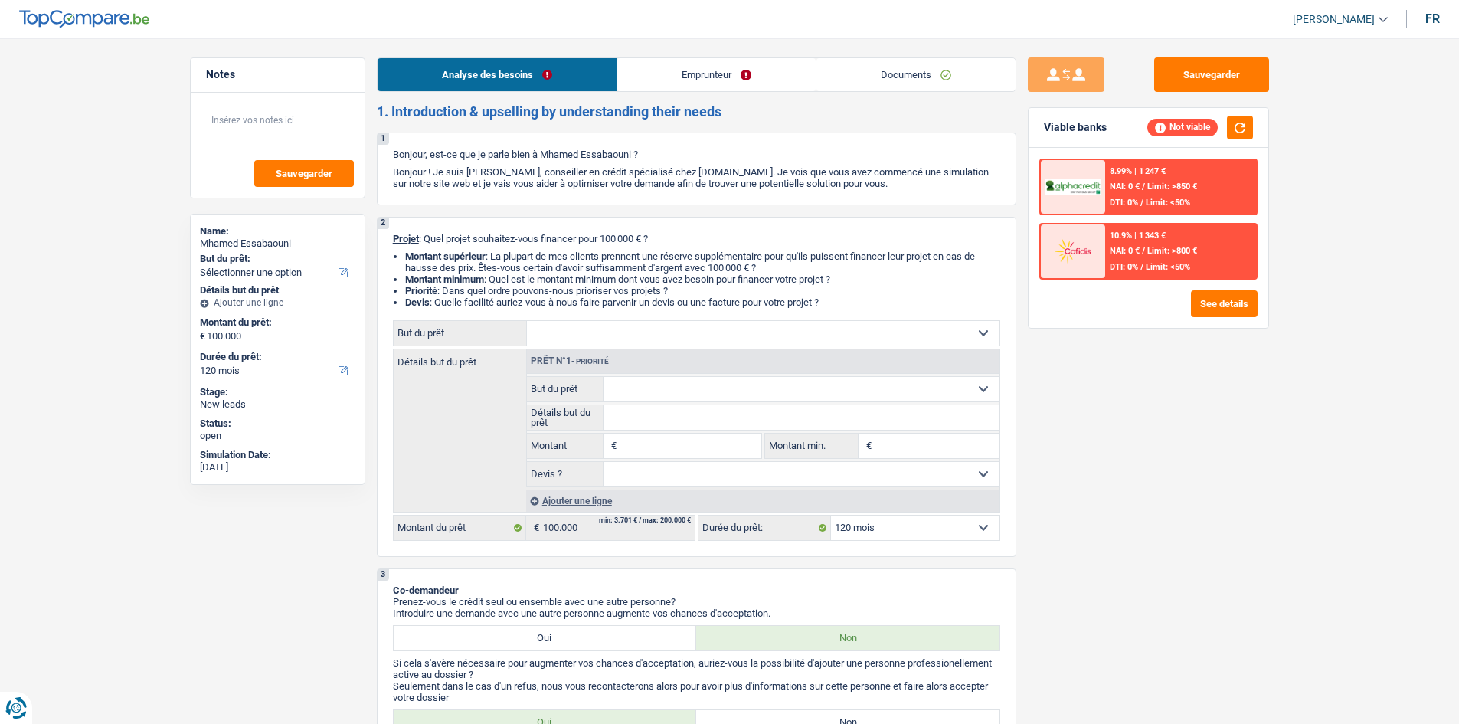
click at [660, 71] on link "Emprunteur" at bounding box center [716, 74] width 198 height 33
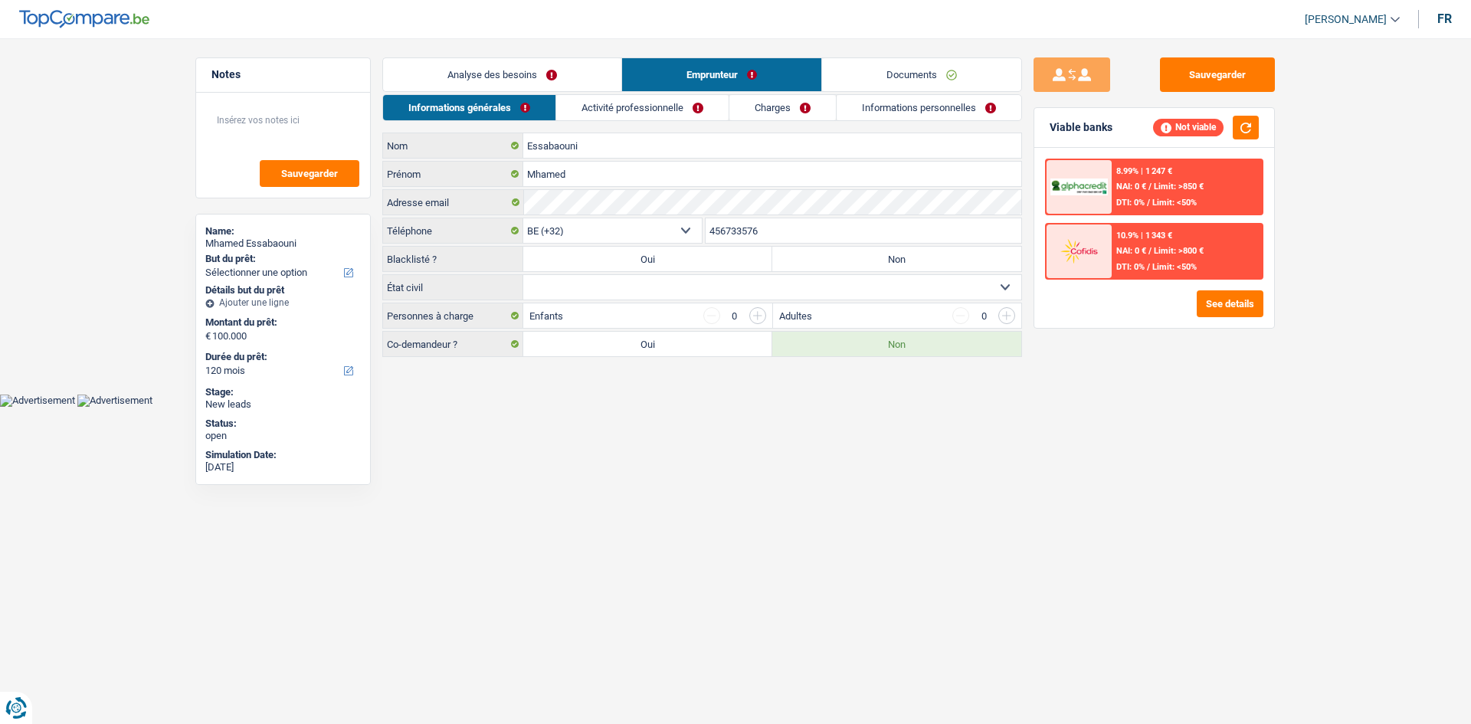
click at [660, 100] on link "Activité professionnelle" at bounding box center [642, 107] width 172 height 25
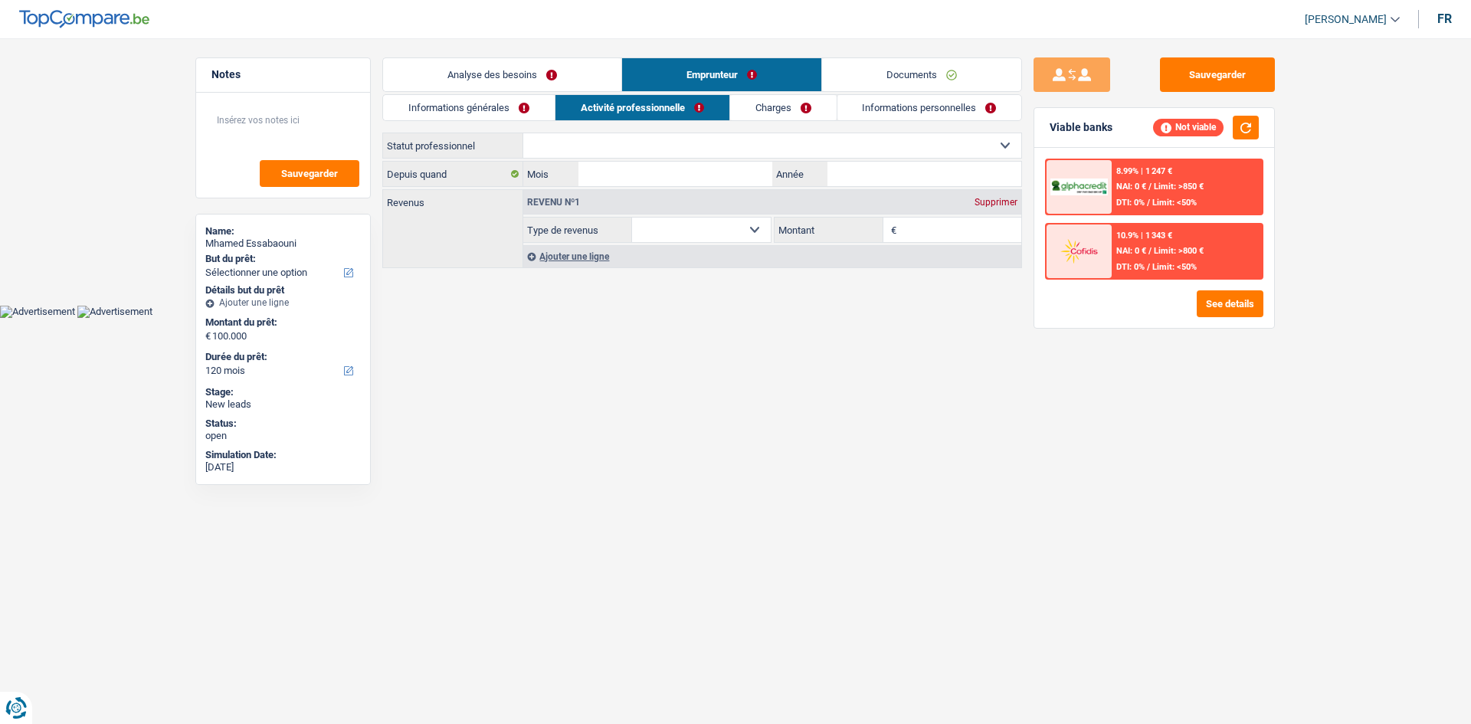
click at [660, 119] on link "Charges" at bounding box center [783, 107] width 106 height 25
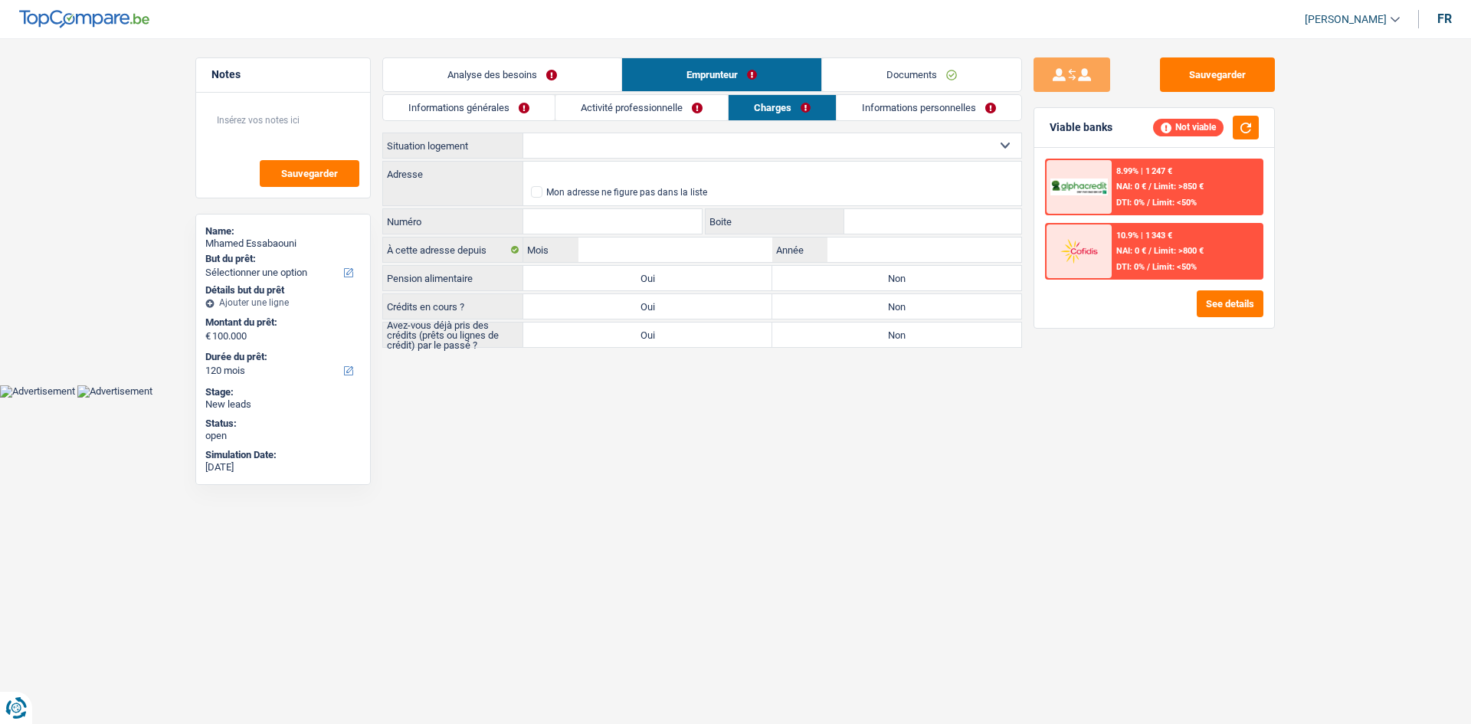
click at [660, 106] on link "Informations personnelles" at bounding box center [928, 107] width 185 height 25
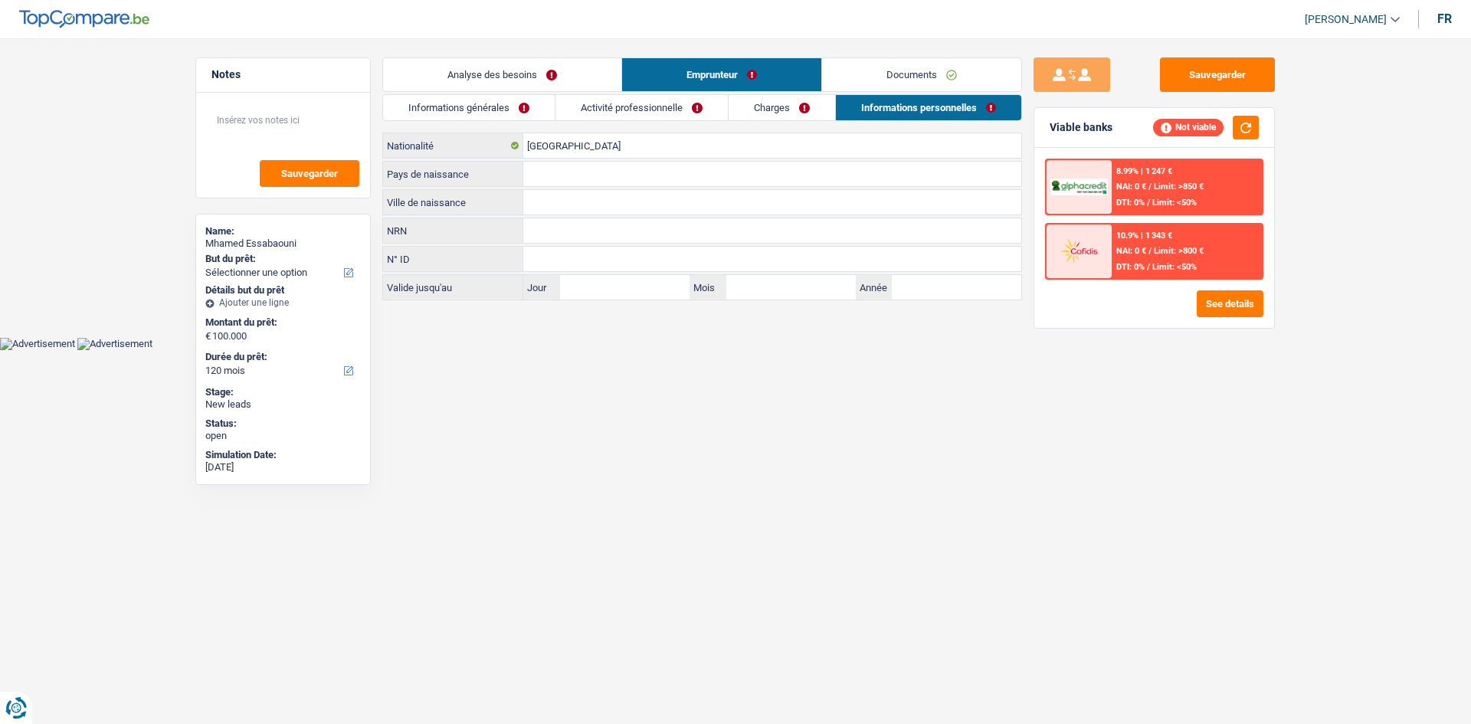
click at [607, 107] on link "Activité professionnelle" at bounding box center [641, 107] width 172 height 25
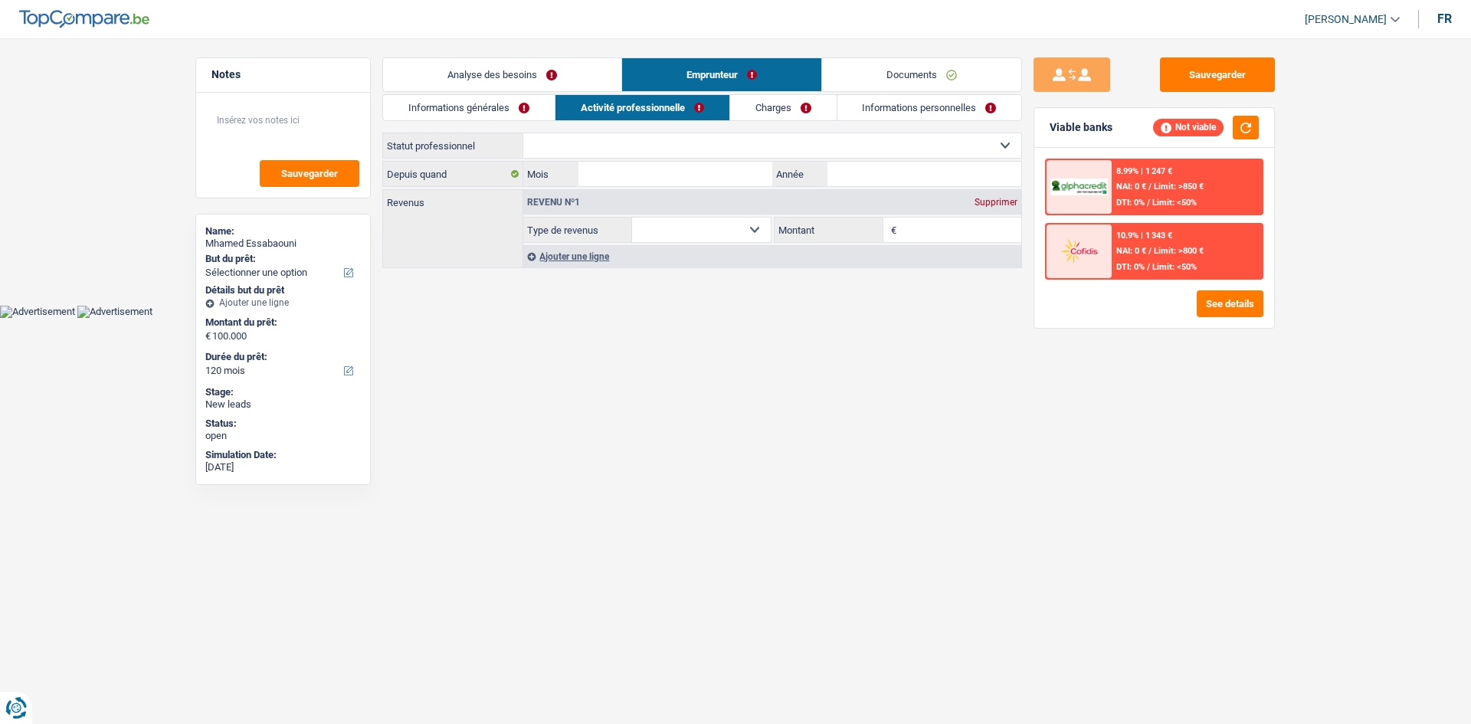
click at [483, 93] on div "Analyse des besoins Emprunteur Documents 1. Introduction & upselling by underst…" at bounding box center [702, 163] width 640 height 213
click at [552, 54] on main "Notes Sauvegarder Name: Mhamed Essabaouni But du prêt: Confort maison: meubles,…" at bounding box center [735, 164] width 1471 height 282
drag, startPoint x: 593, startPoint y: 75, endPoint x: 1185, endPoint y: 311, distance: 637.4
click at [594, 74] on link "Analyse des besoins" at bounding box center [502, 74] width 238 height 33
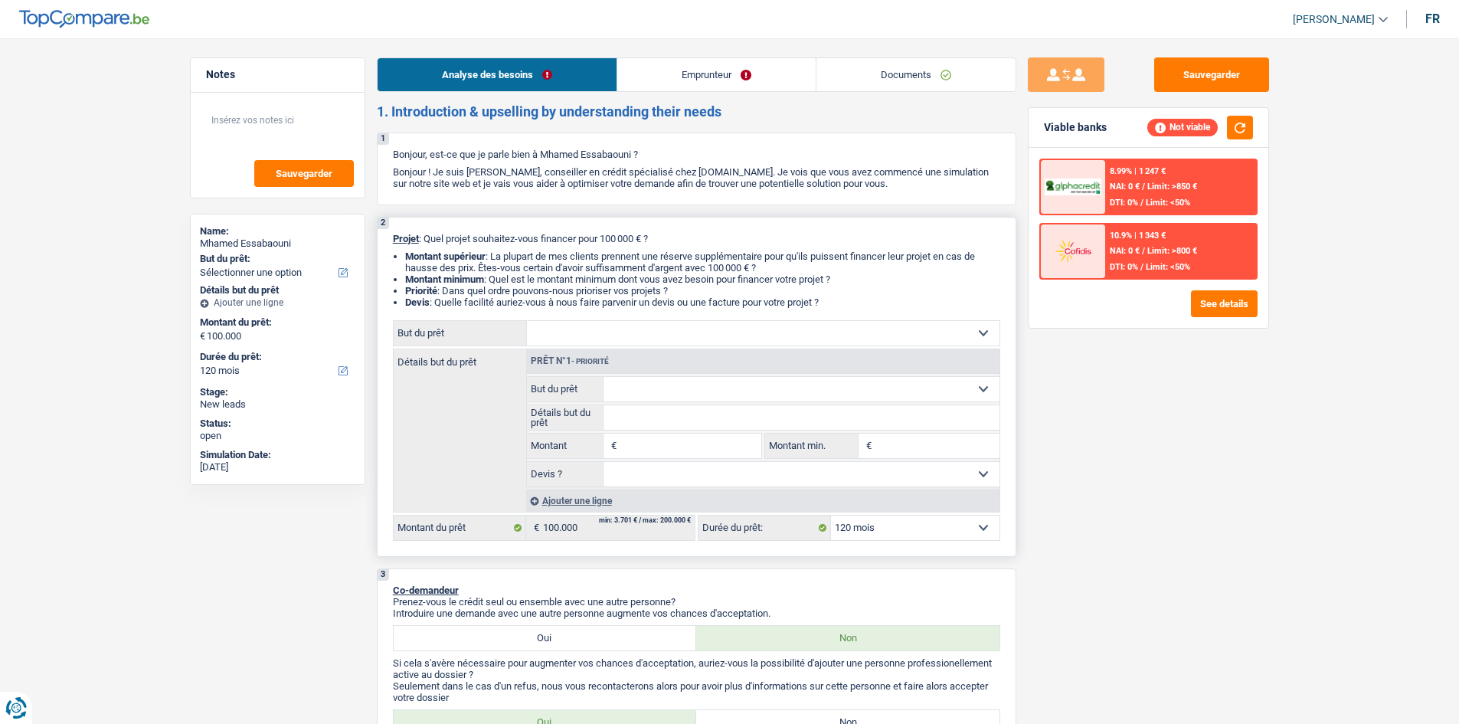
click at [660, 349] on select "Confort maison: meubles, textile, peinture, électroménager, outillage non-profe…" at bounding box center [802, 389] width 396 height 25
drag, startPoint x: 559, startPoint y: 328, endPoint x: 577, endPoint y: 318, distance: 20.2
click at [564, 321] on select "Confort maison: meubles, textile, peinture, électroménager, outillage non-profe…" at bounding box center [763, 333] width 473 height 25
select select "houseOrGarden"
click at [527, 321] on select "Confort maison: meubles, textile, peinture, électroménager, outillage non-profe…" at bounding box center [763, 333] width 473 height 25
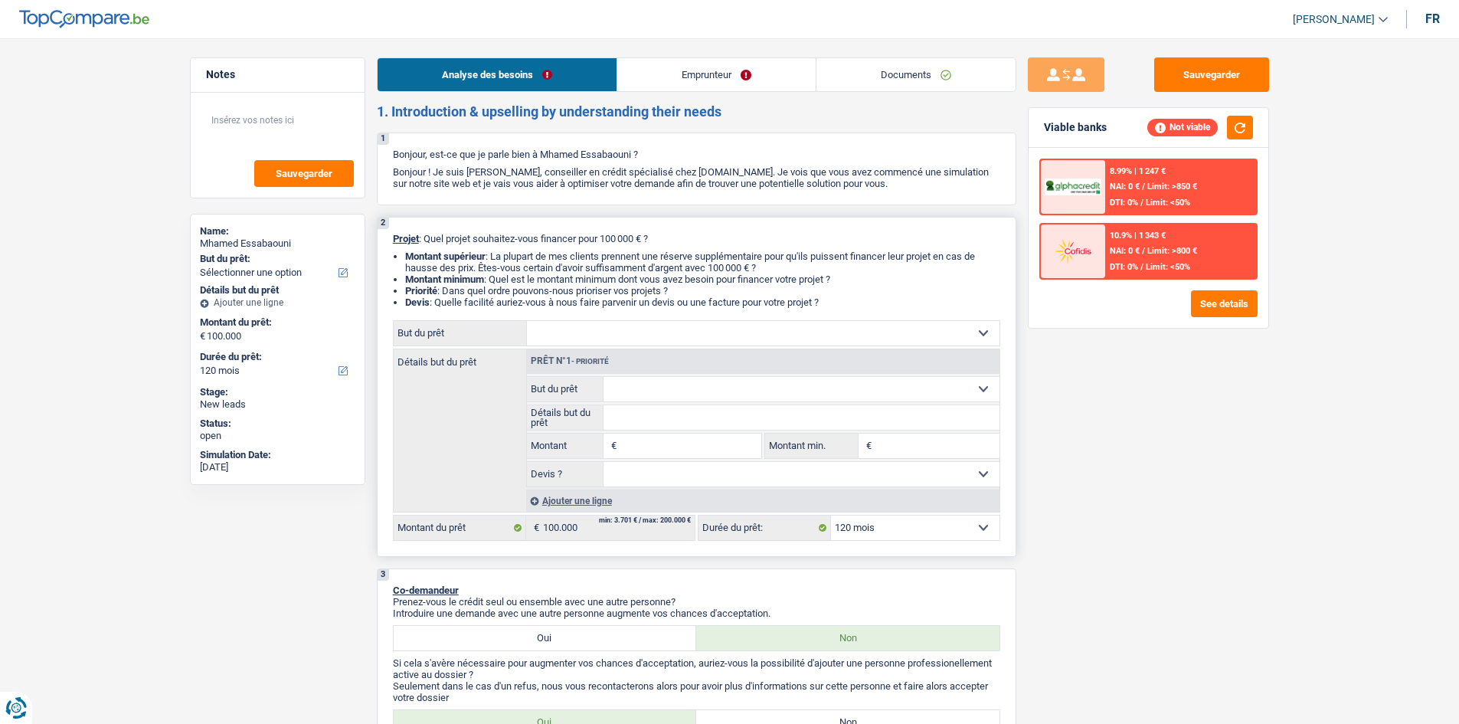
select select "houseOrGarden"
type input "100.000"
select select "houseOrGarden"
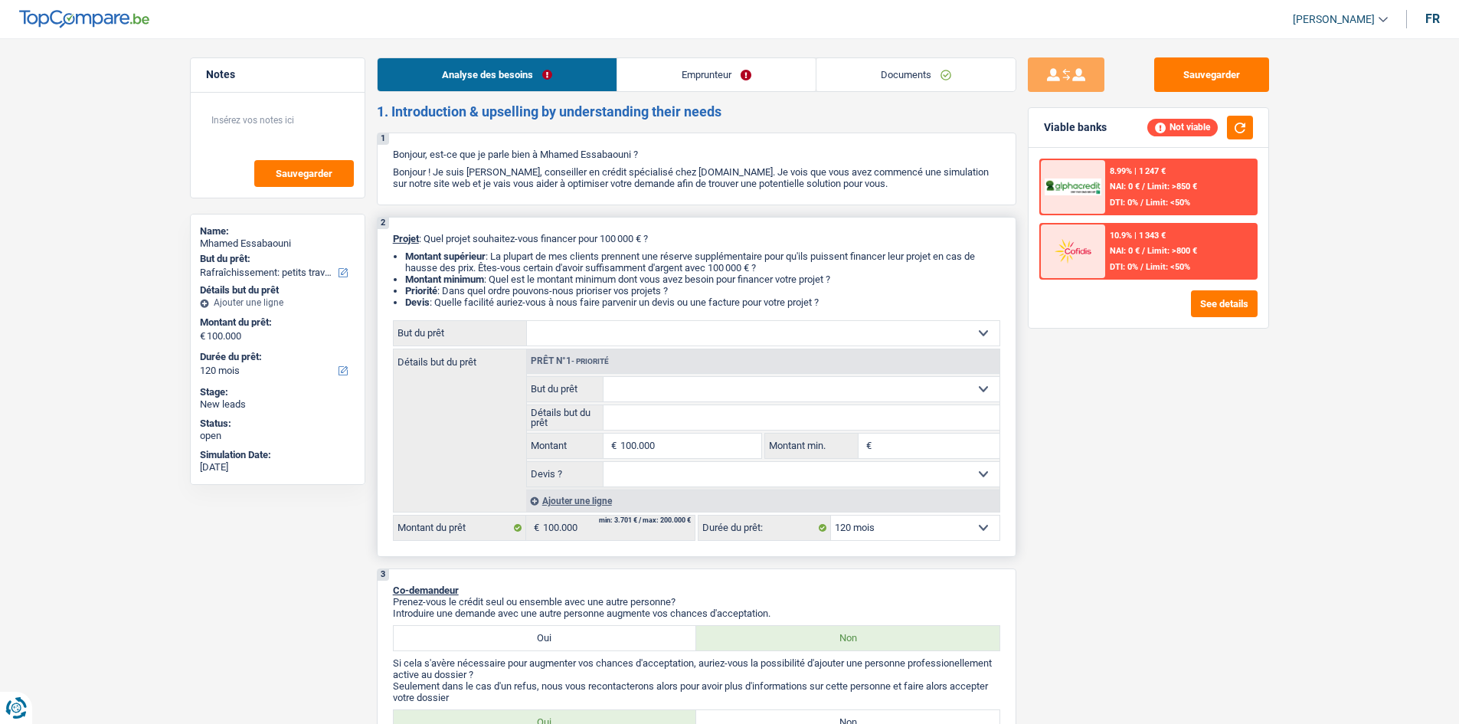
type input "100.000"
select select "houseOrGarden"
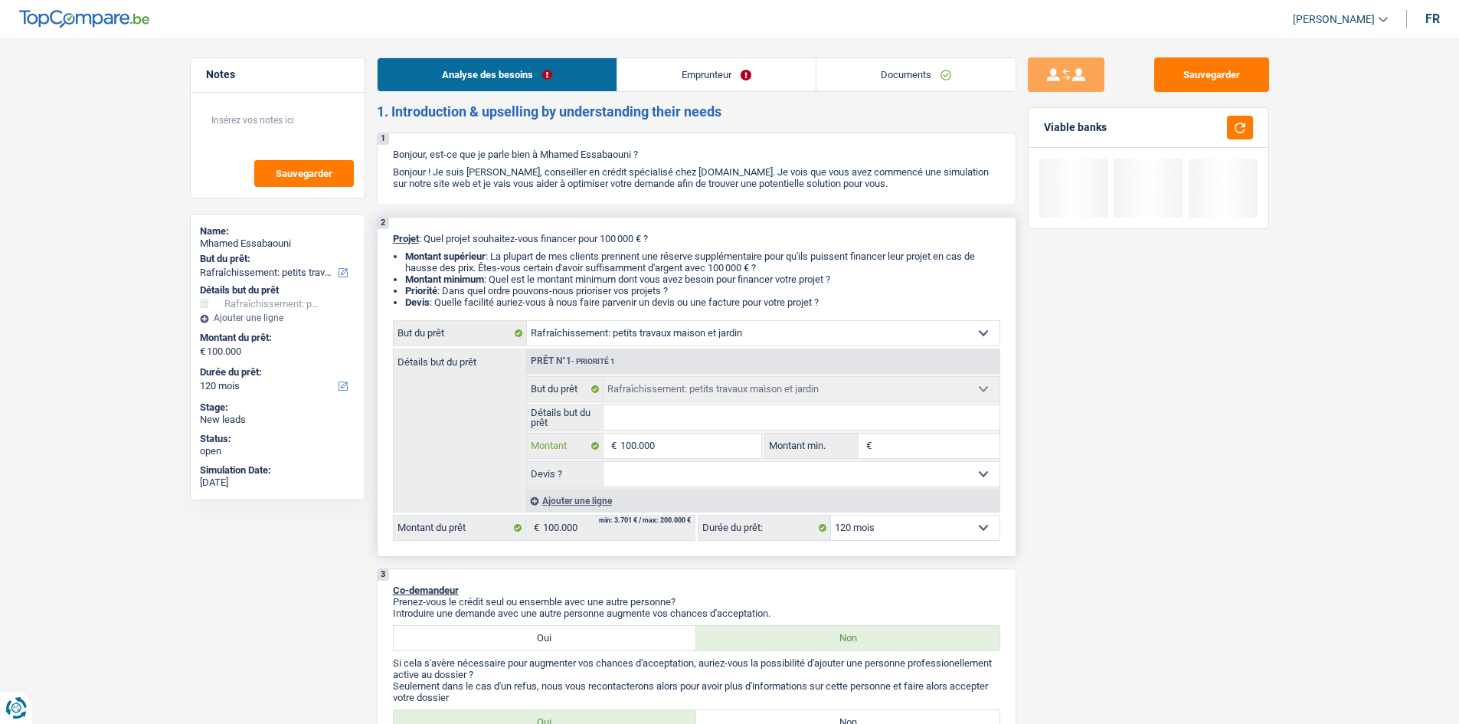
click at [660, 349] on input "100.000" at bounding box center [690, 446] width 140 height 25
type input "10.000"
type input "1.000"
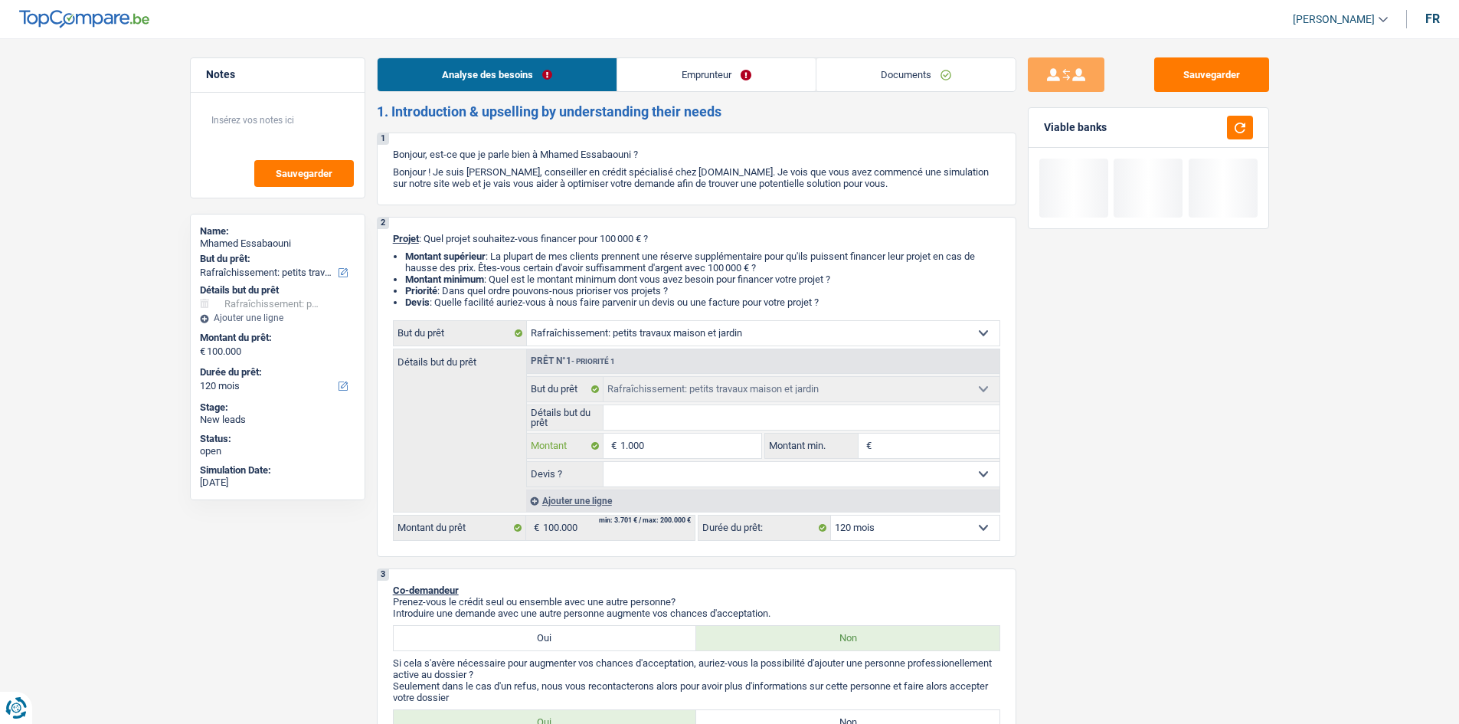
type input "100"
type input "10"
type input "1"
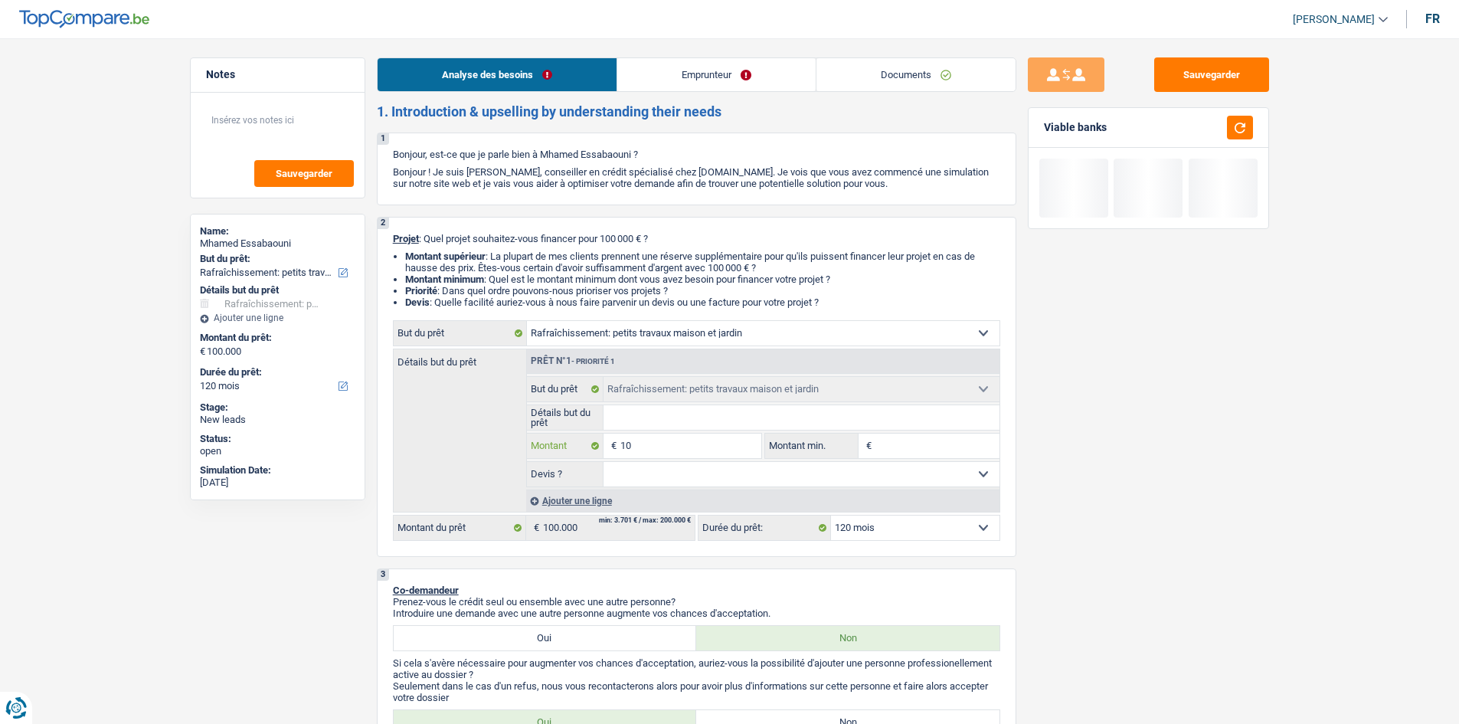
type input "1"
type input "15"
type input "150"
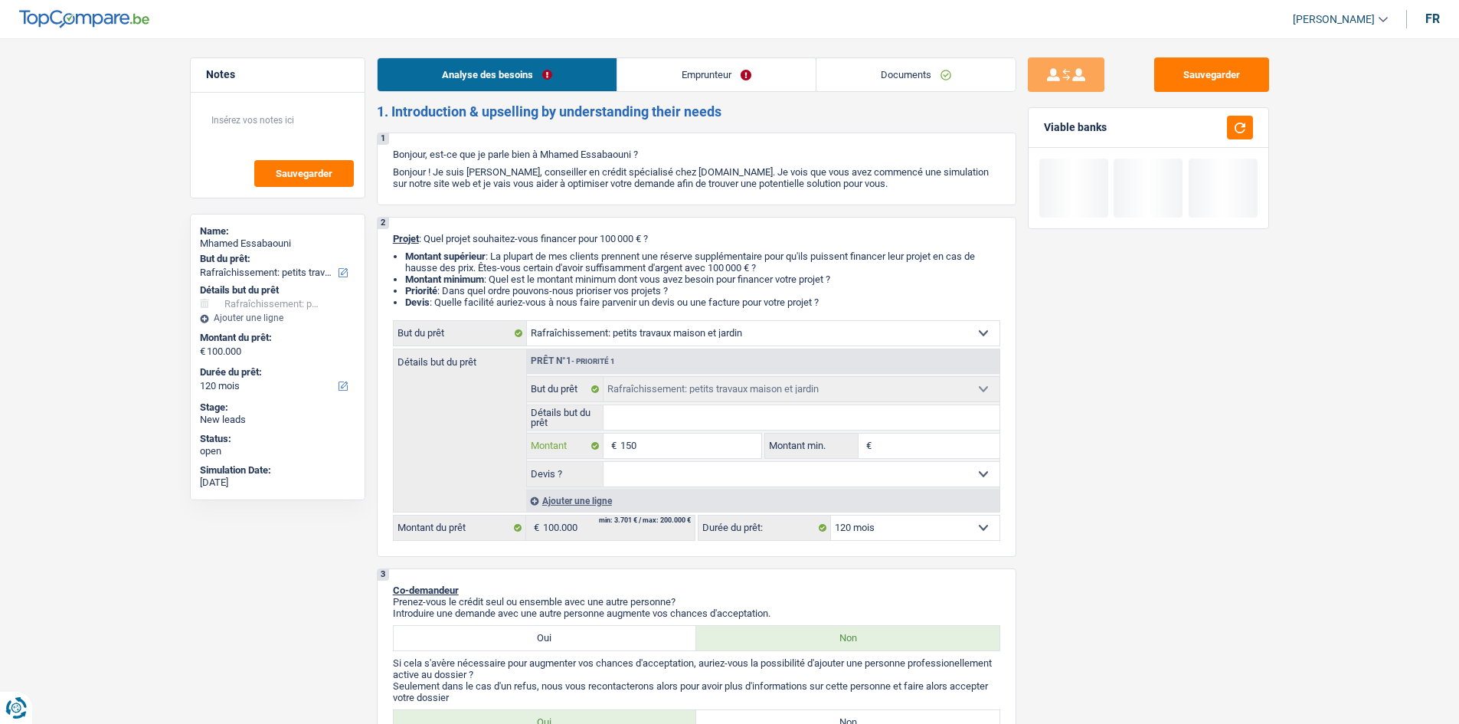
type input "1.500"
type input "15.000"
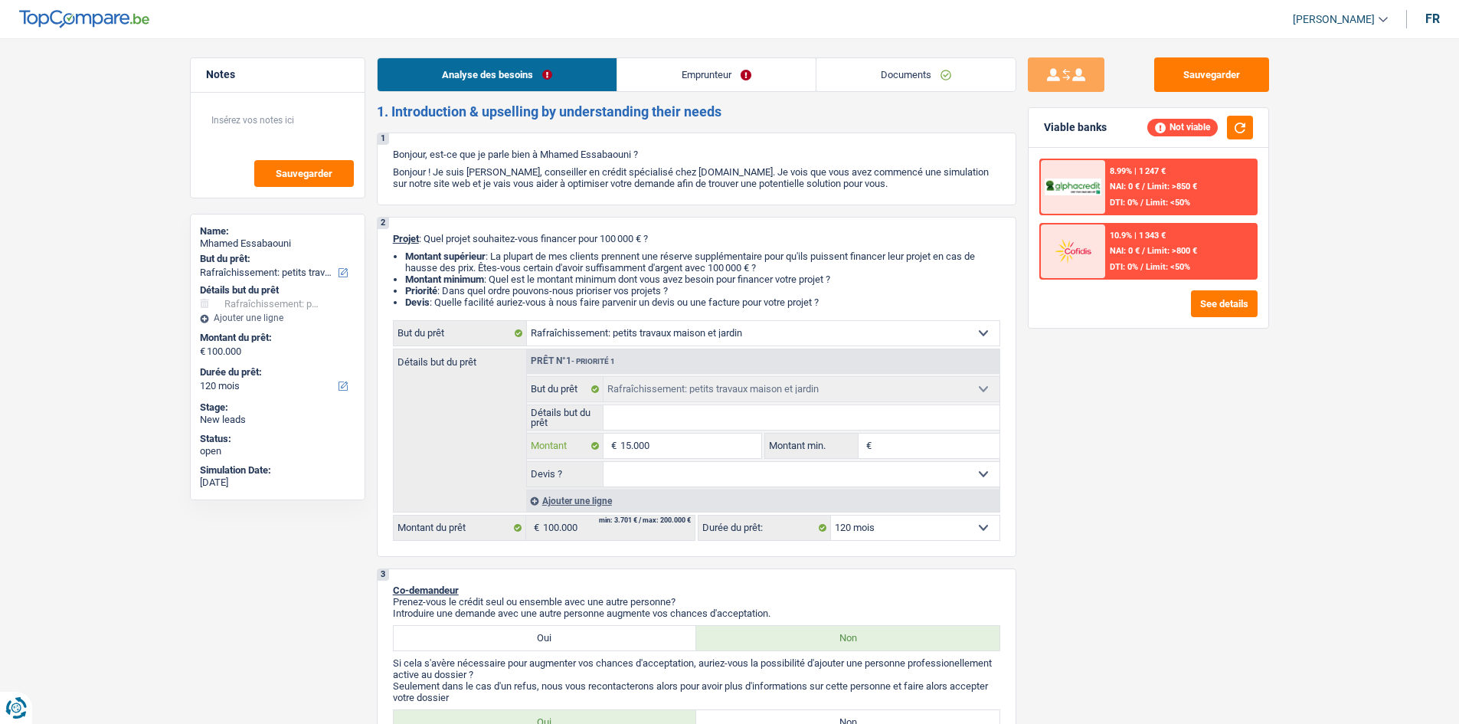
type input "150.000"
select select "144"
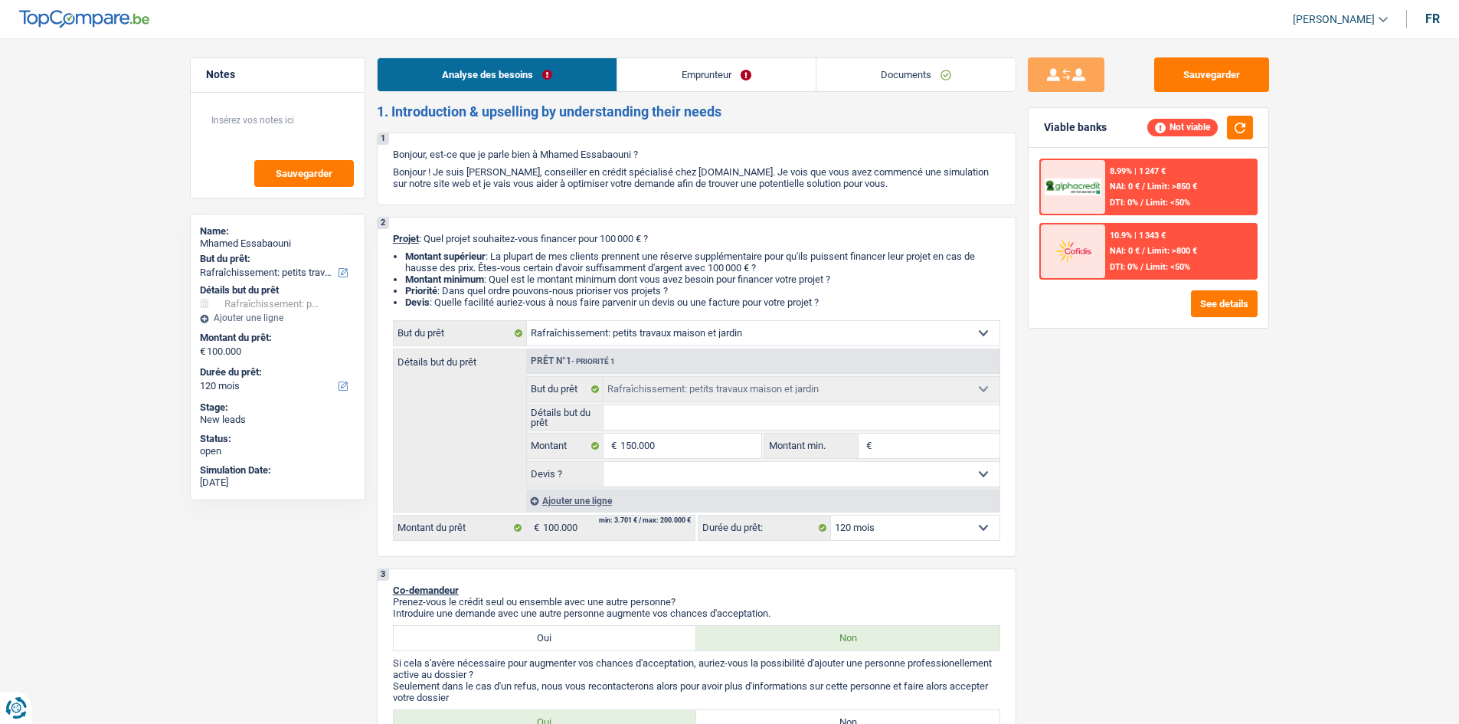
type input "150.000"
select select "144"
type input "150.000"
select select "144"
click at [660, 349] on div "Sauvegarder Viable banks Not viable 8.99% | 1 247 € NAI: 0 € / Limit: >850 € DT…" at bounding box center [1148, 376] width 264 height 638
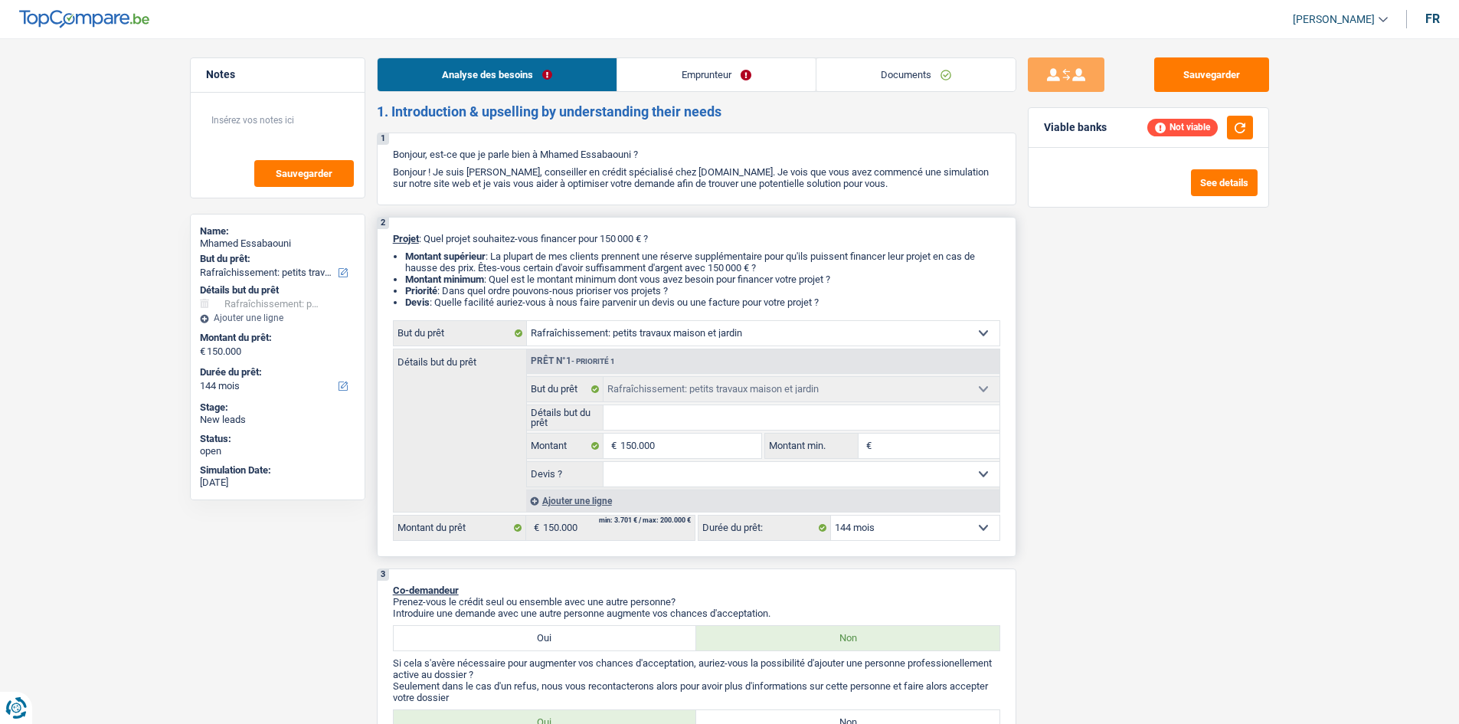
click at [660, 349] on select "12 mois 18 mois 24 mois 30 mois 36 mois 42 mois 48 mois 60 mois 72 mois 84 mois…" at bounding box center [915, 528] width 169 height 25
select select "120"
click at [660, 349] on select "12 mois 18 mois 24 mois 30 mois 36 mois 42 mois 48 mois 60 mois 72 mois 84 mois…" at bounding box center [915, 528] width 169 height 25
select select "120"
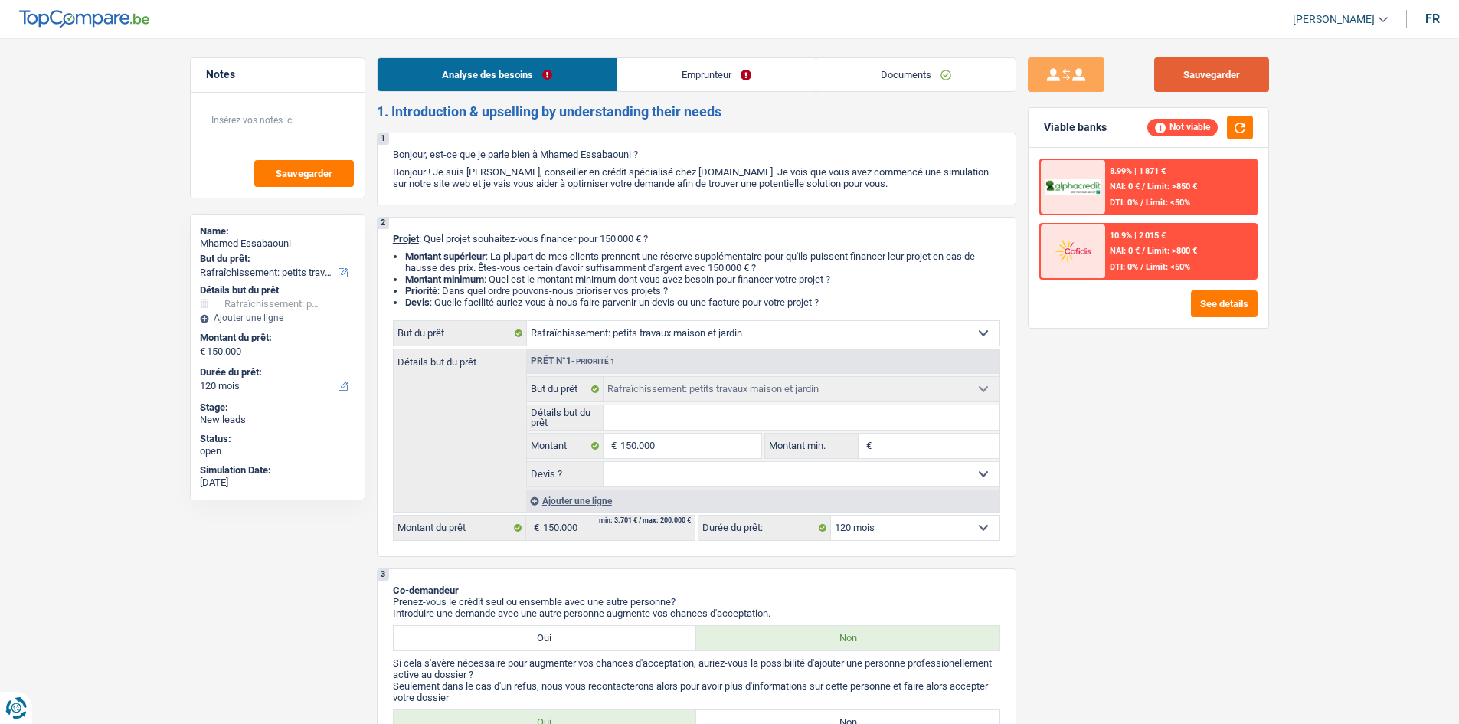
drag, startPoint x: 1204, startPoint y: 65, endPoint x: 1176, endPoint y: 103, distance: 47.6
click at [660, 75] on button "Sauvegarder" at bounding box center [1211, 74] width 115 height 34
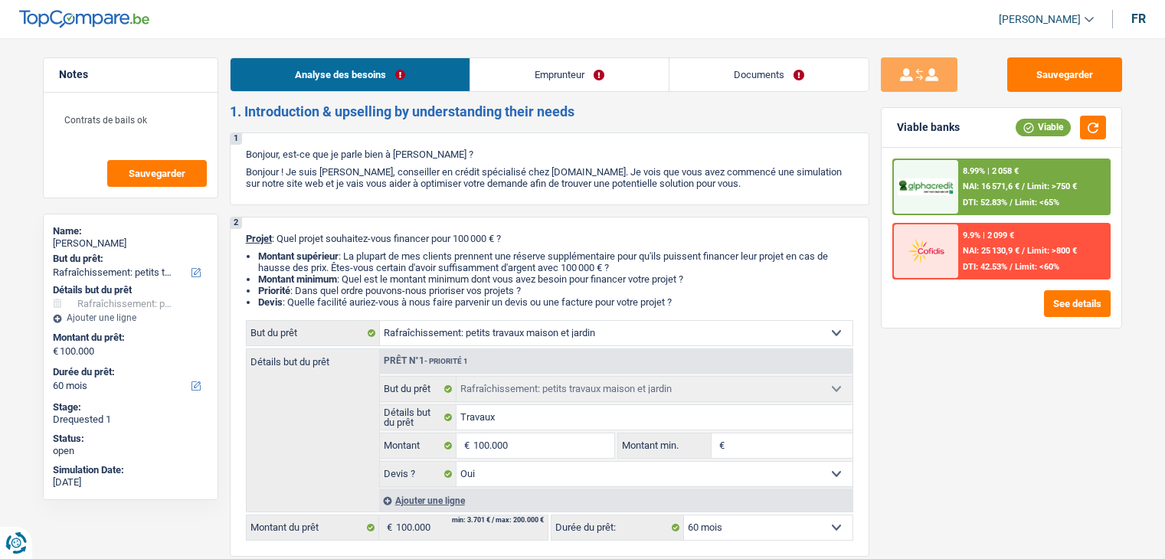
select select "houseOrGarden"
select select "60"
select select "houseOrGarden"
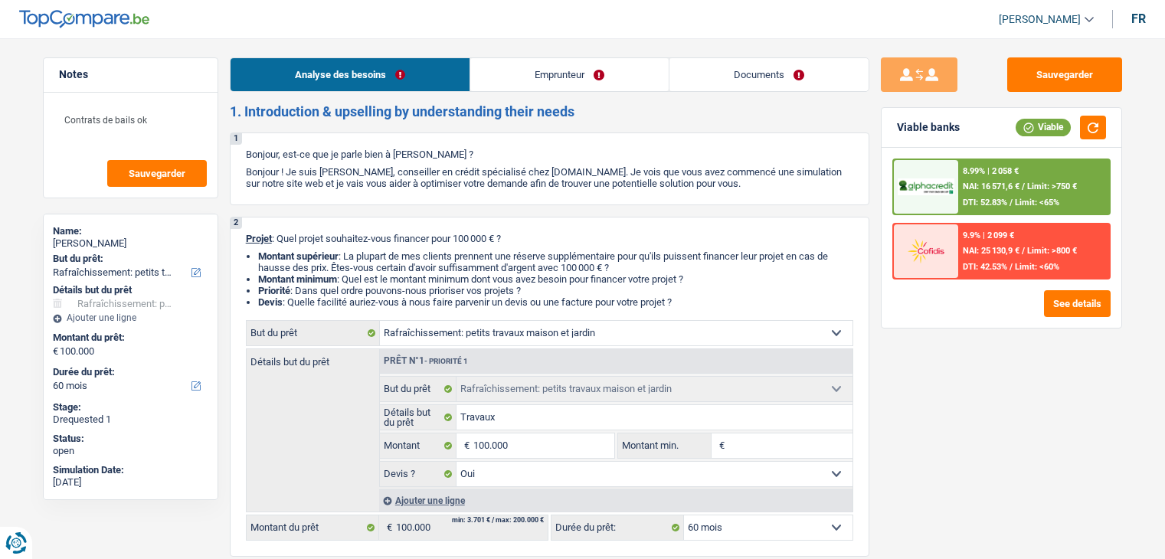
select select "yes"
select select "60"
select select "retired"
select select "rentalIncome"
select select "pension"
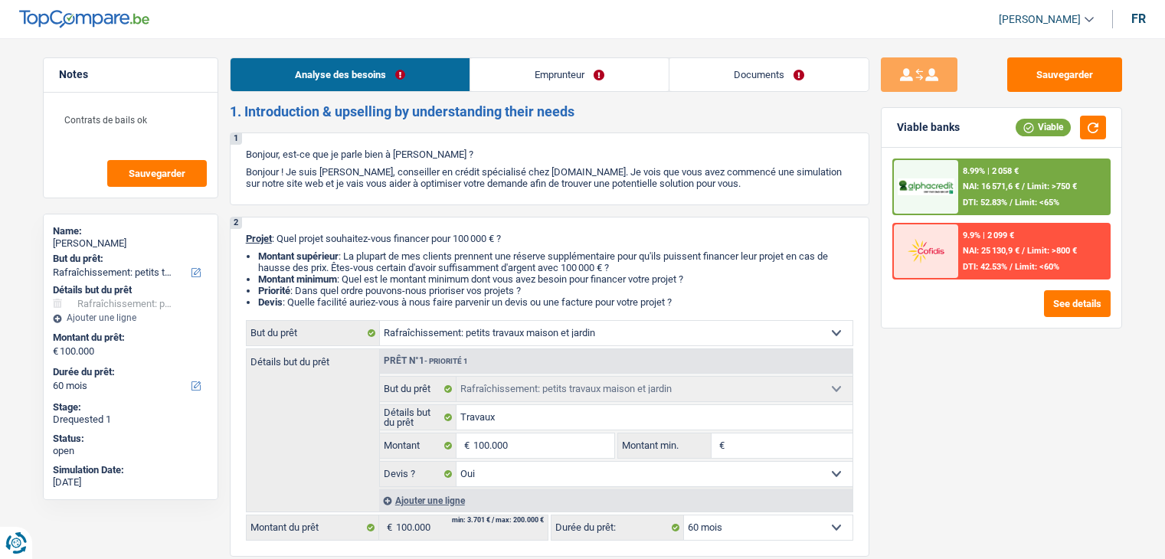
select select "ownerWithoutMortgage"
select select "houseOrGarden"
select select "yes"
select select "60"
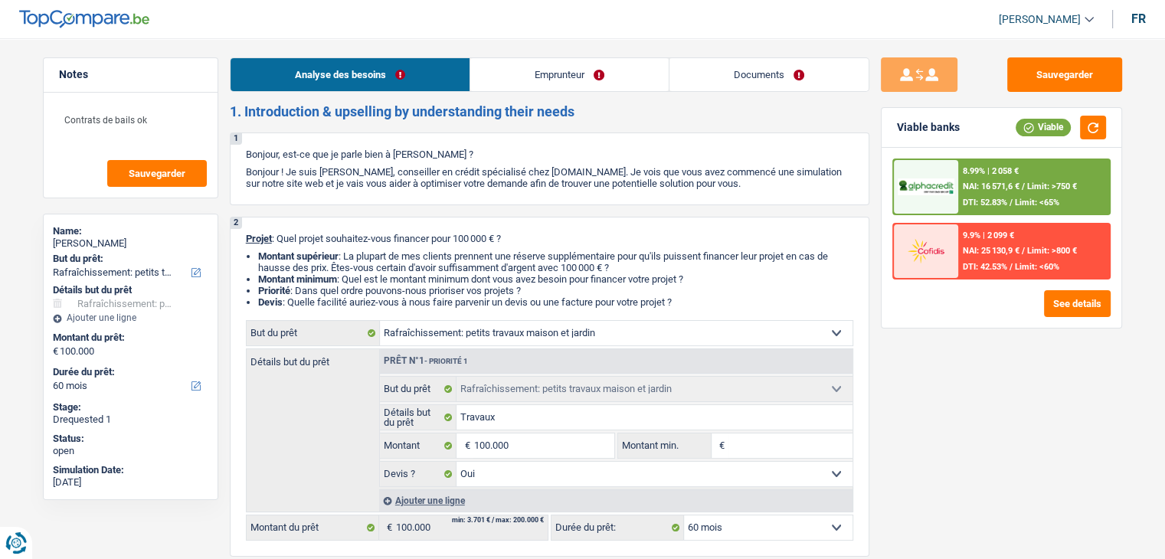
click at [754, 73] on link "Documents" at bounding box center [768, 74] width 199 height 33
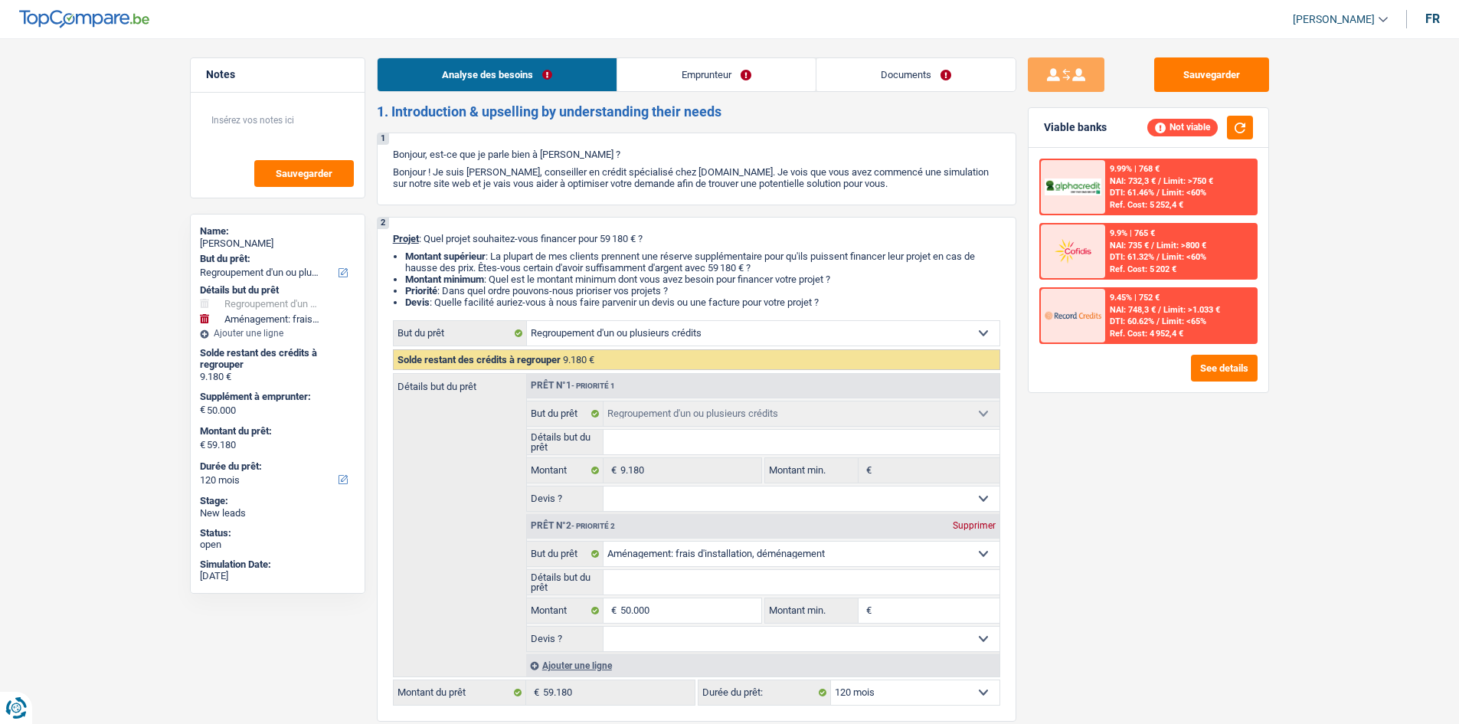
select select "refinancing"
select select "movingOrInstallation"
select select "120"
select select "refinancing"
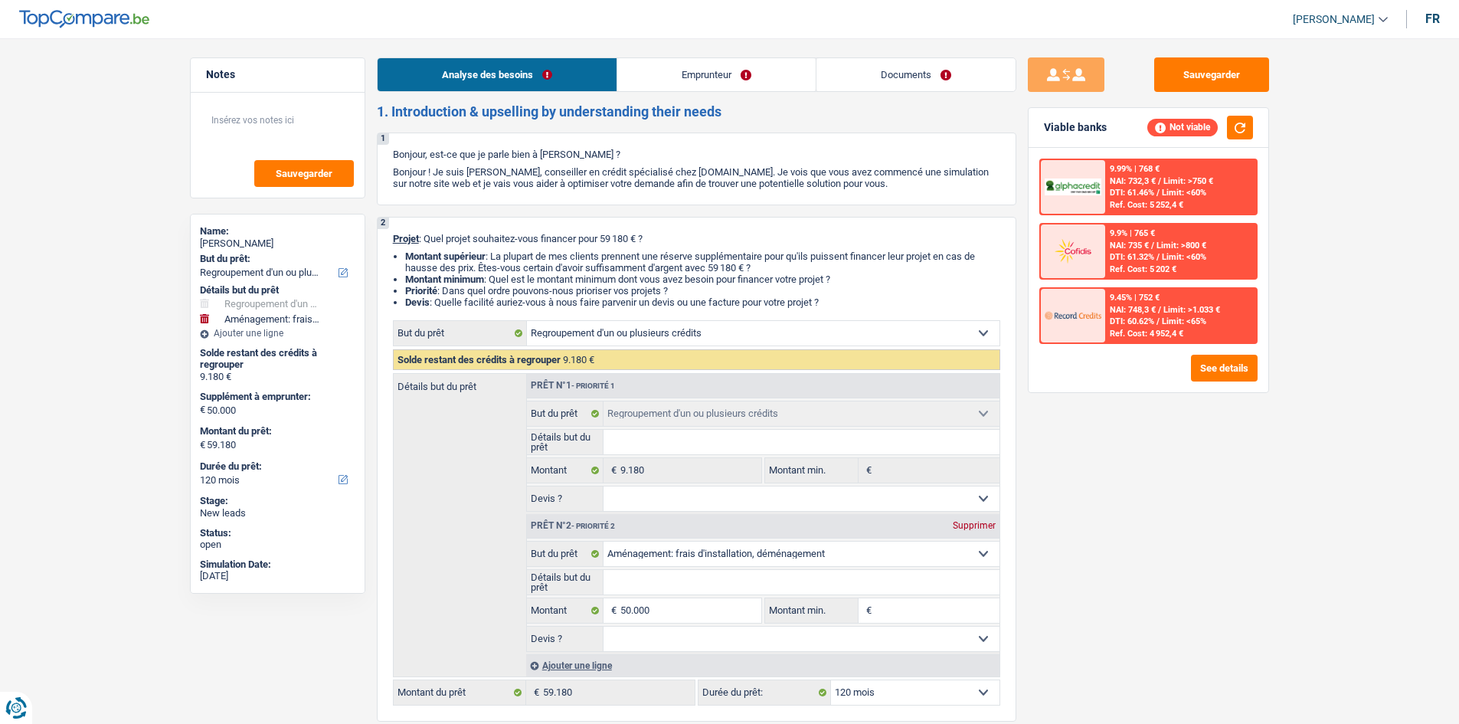
select select "refinancing"
select select "movingOrInstallation"
select select "120"
select select "invalid"
select select "disabilityPension"
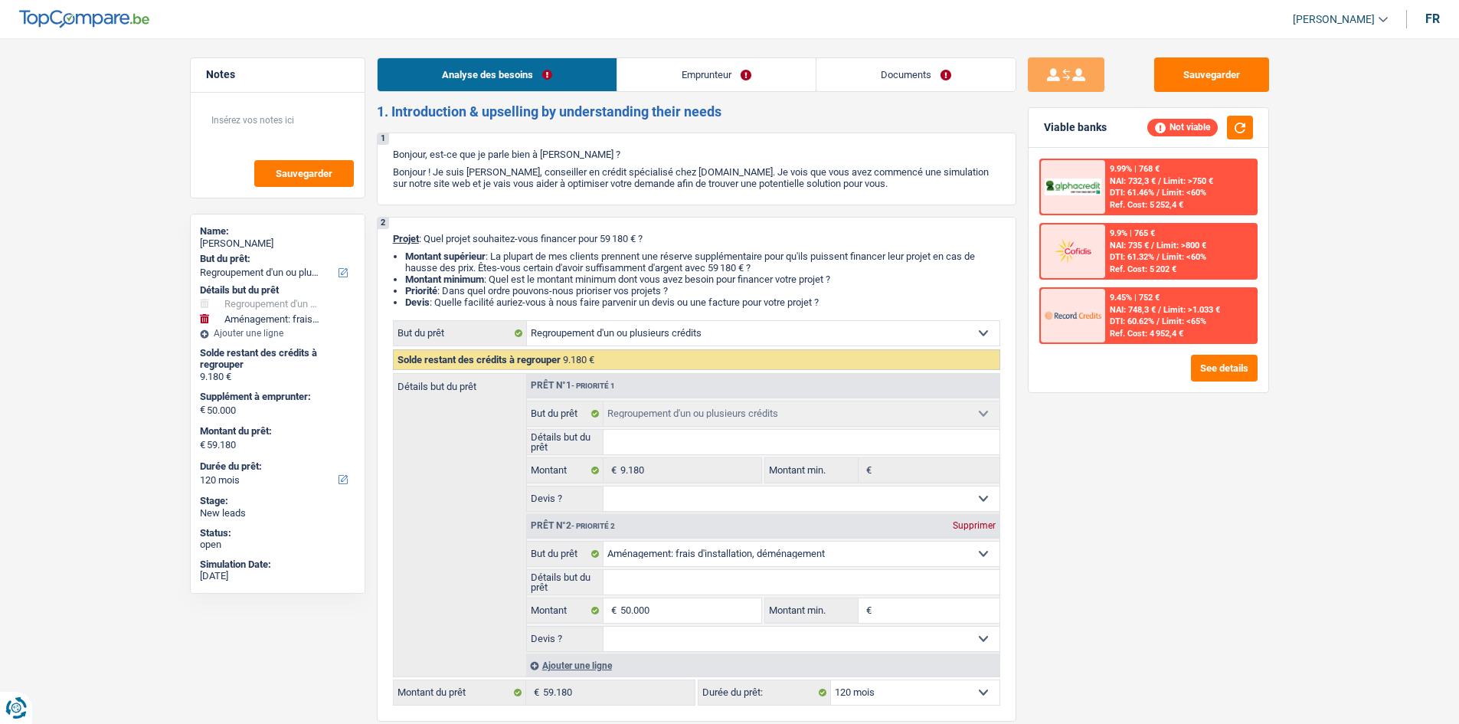
select select "ownerWithoutMortgage"
select select "personalLoan"
select select "homeFurnishingOrRelocation"
select select "48"
select select "refinancing"
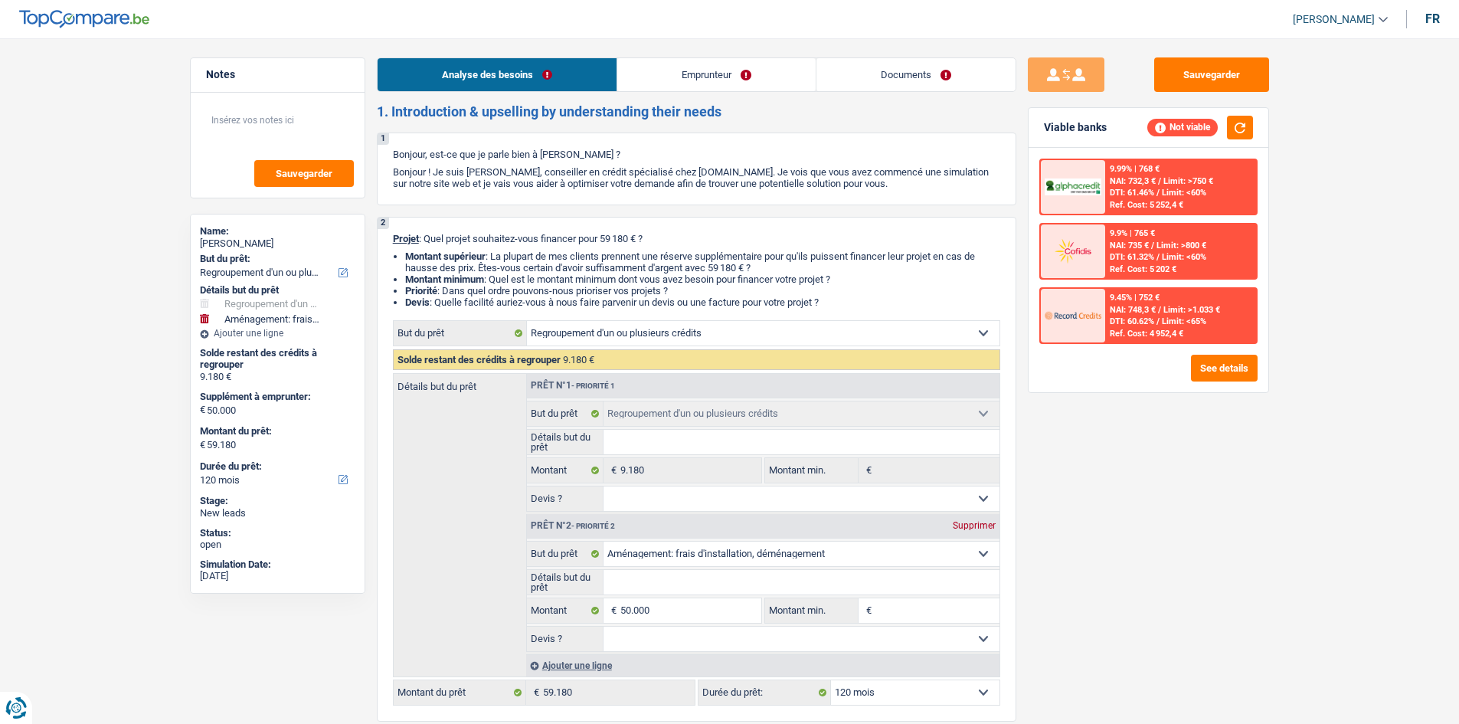
select select "refinancing"
select select "movingOrInstallation"
select select "120"
